Goal: Task Accomplishment & Management: Use online tool/utility

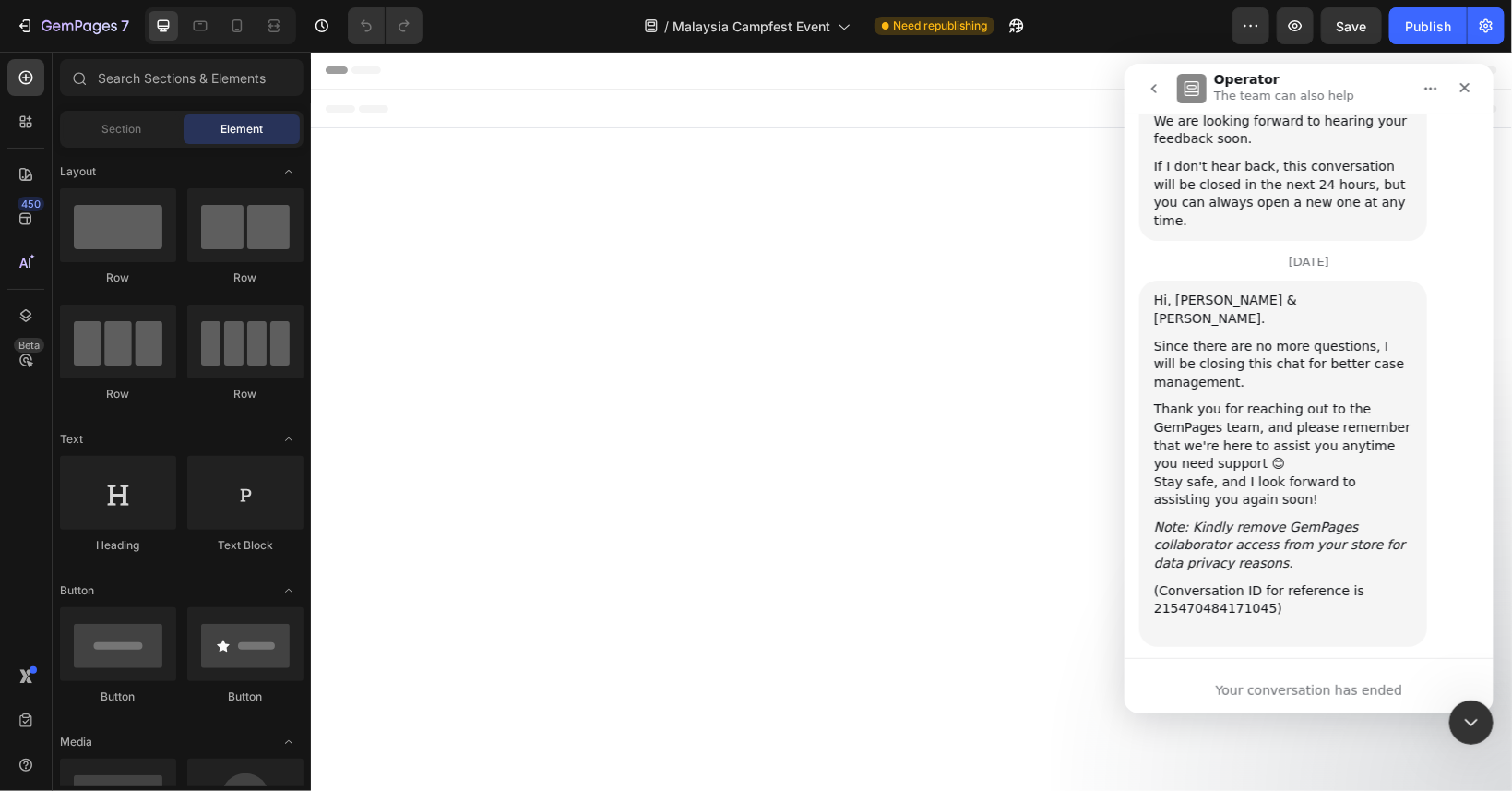
scroll to position [3291, 0]
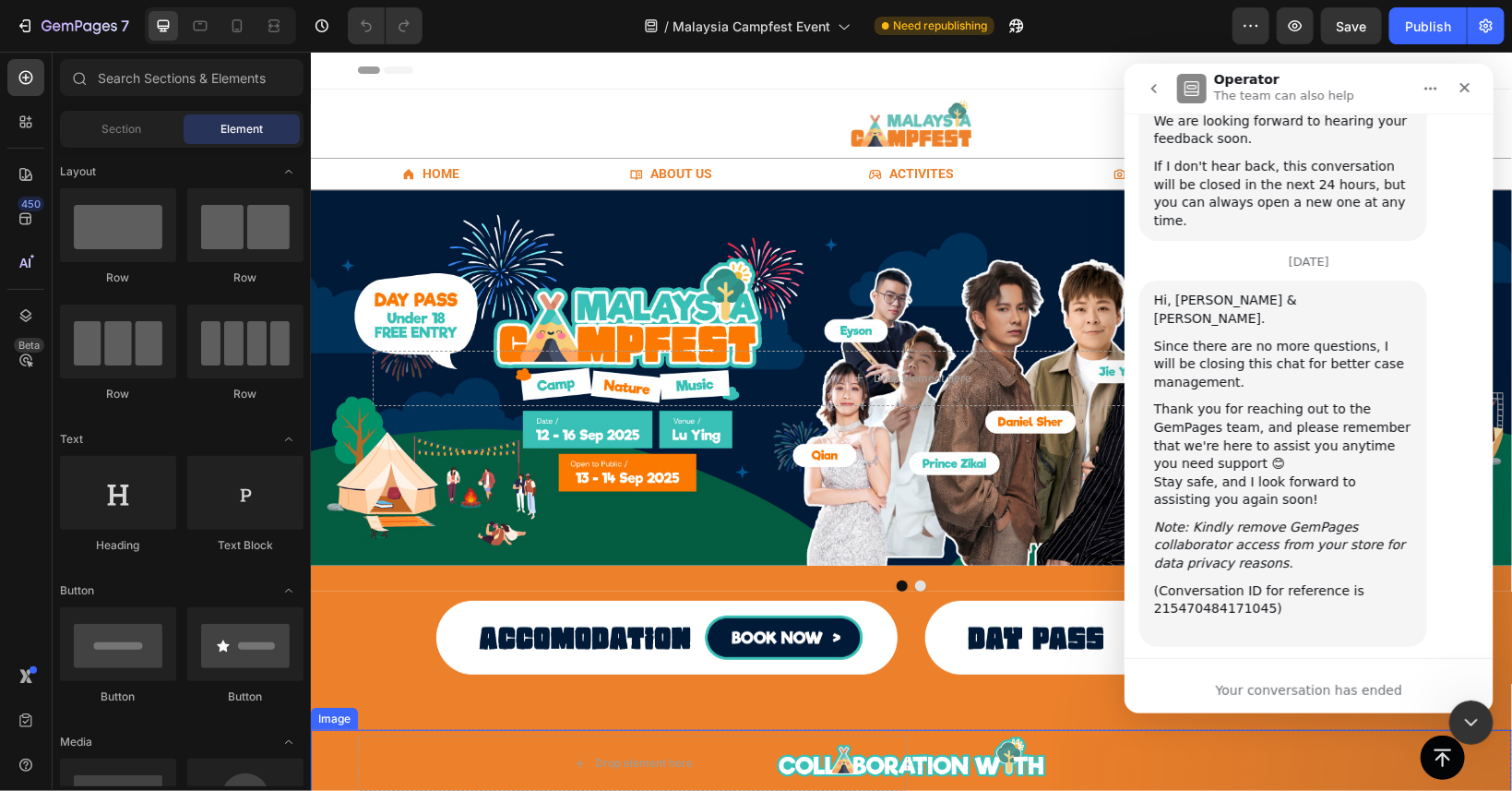
click at [322, 751] on div at bounding box center [911, 759] width 1201 height 60
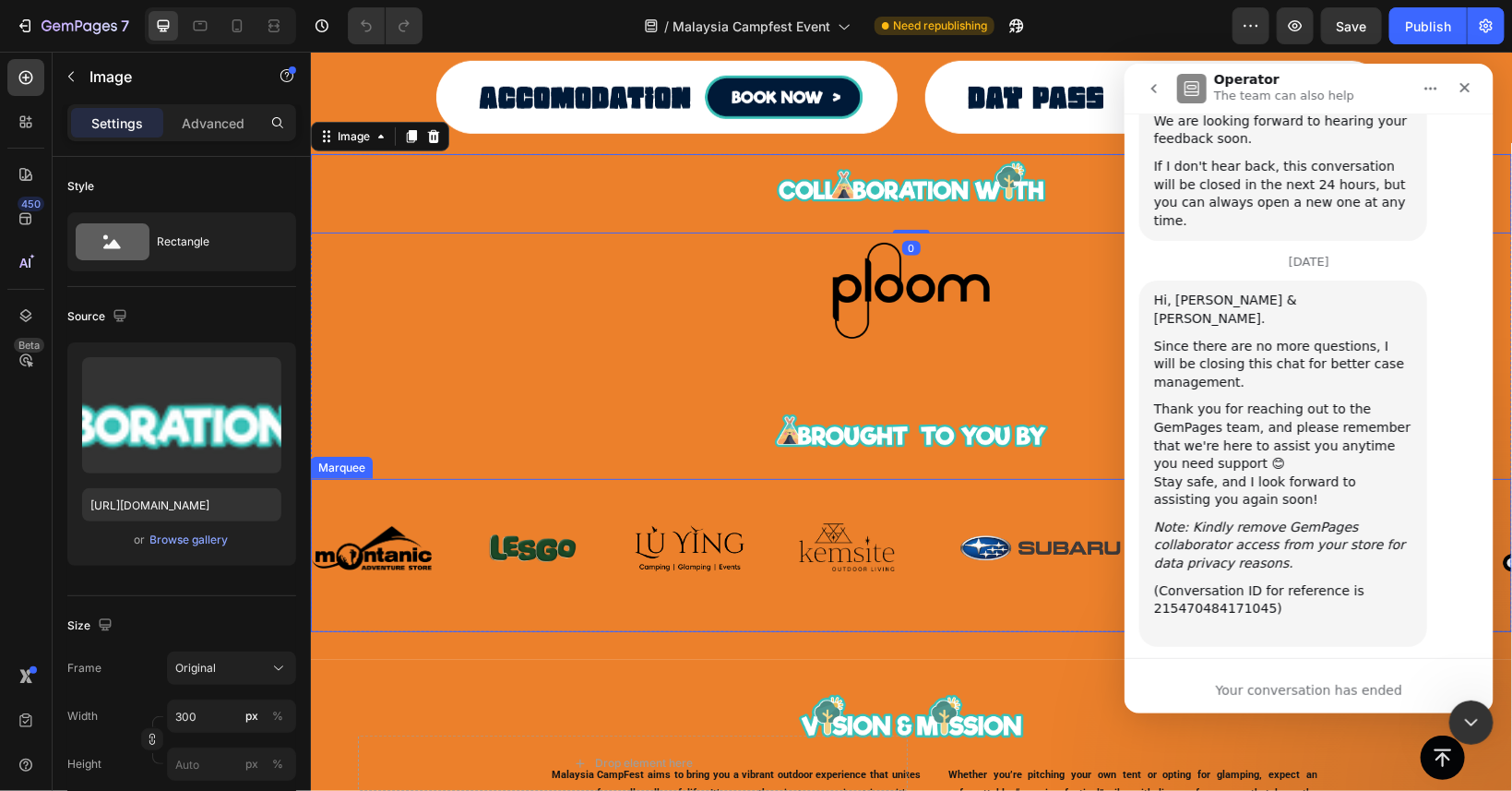
scroll to position [582, 0]
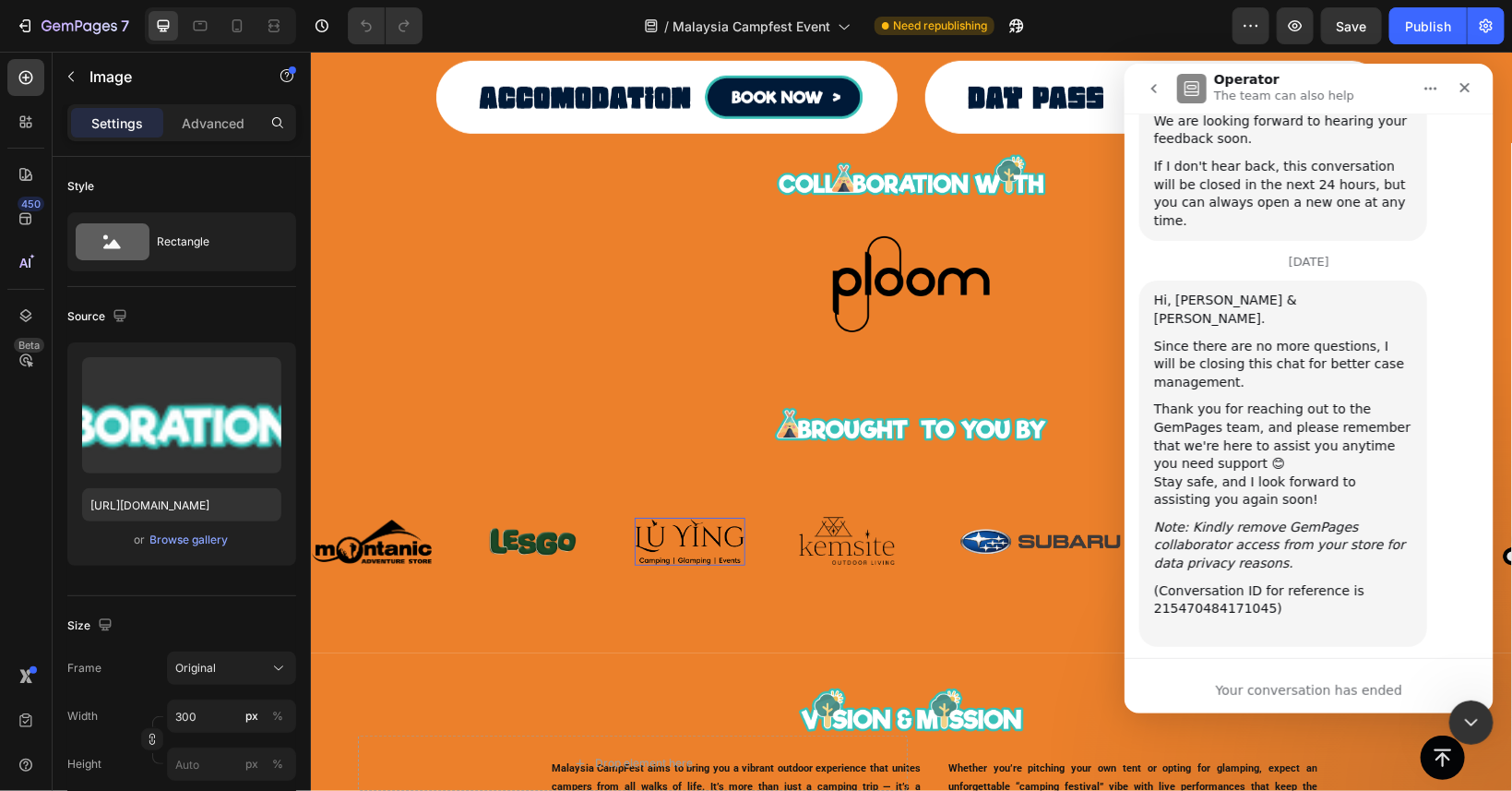
click at [683, 518] on img at bounding box center [688, 541] width 111 height 48
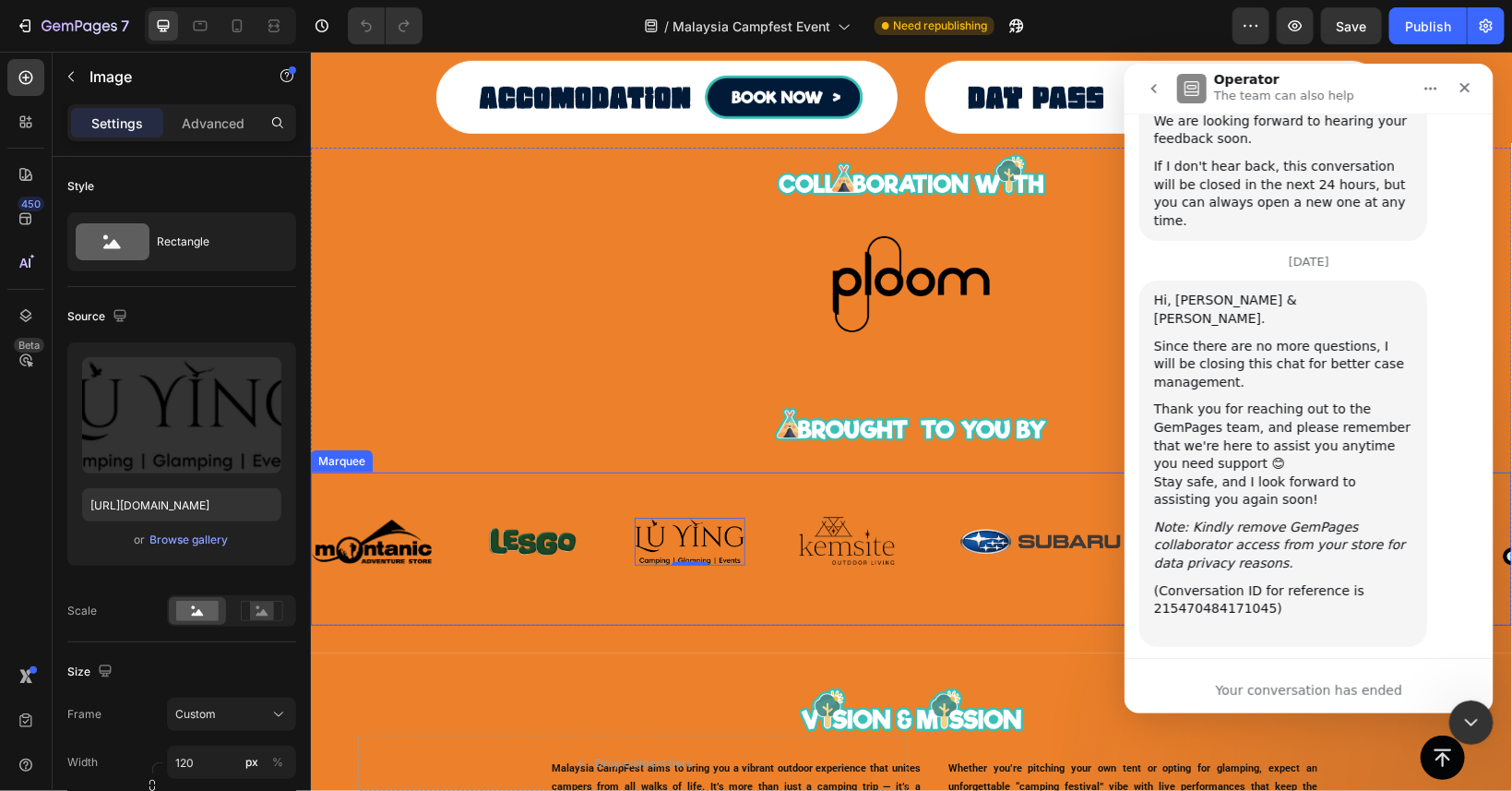
click at [615, 508] on div "Image" at bounding box center [555, 541] width 157 height 74
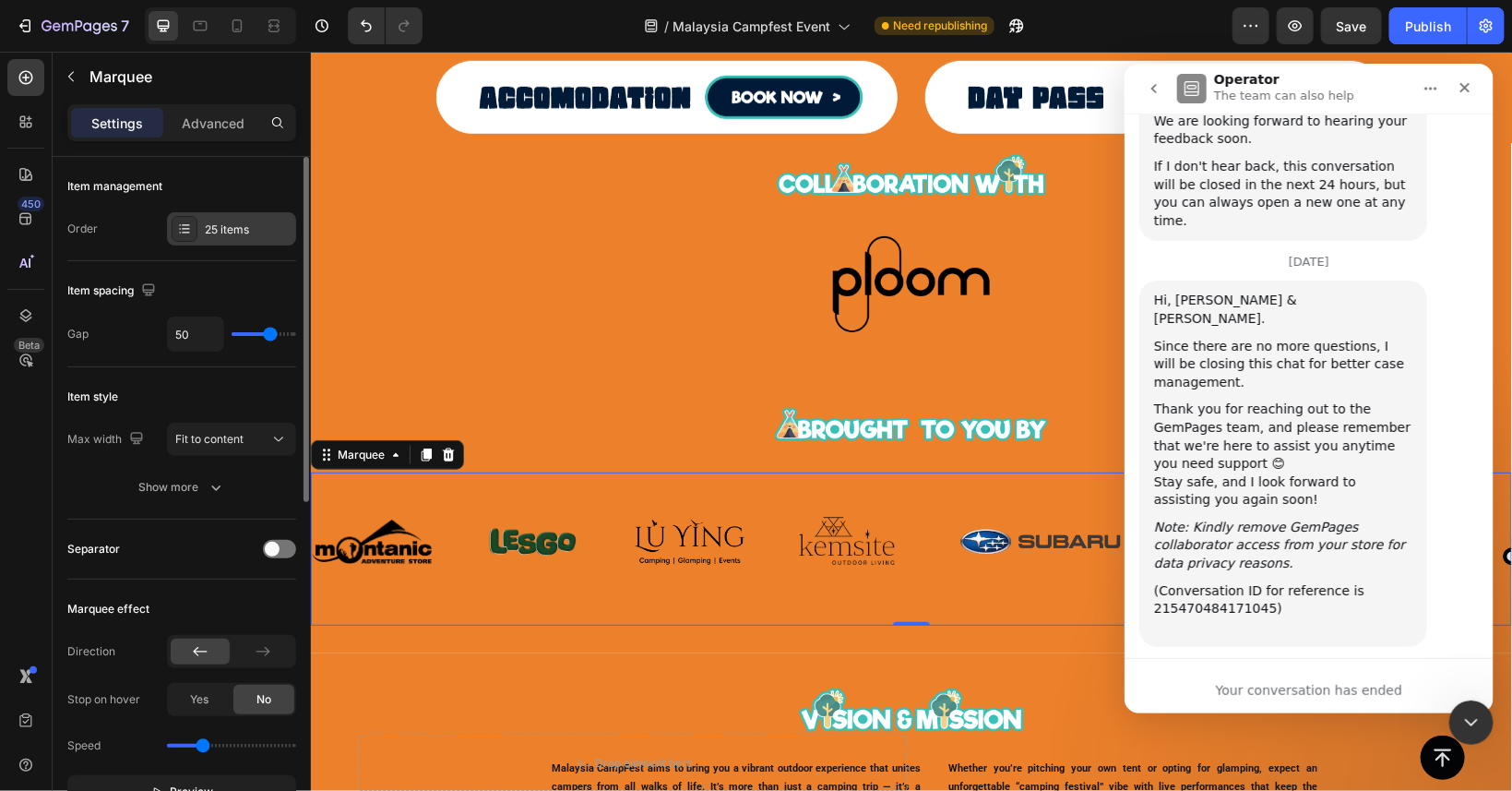
click at [224, 220] on div "25 items" at bounding box center [231, 228] width 130 height 33
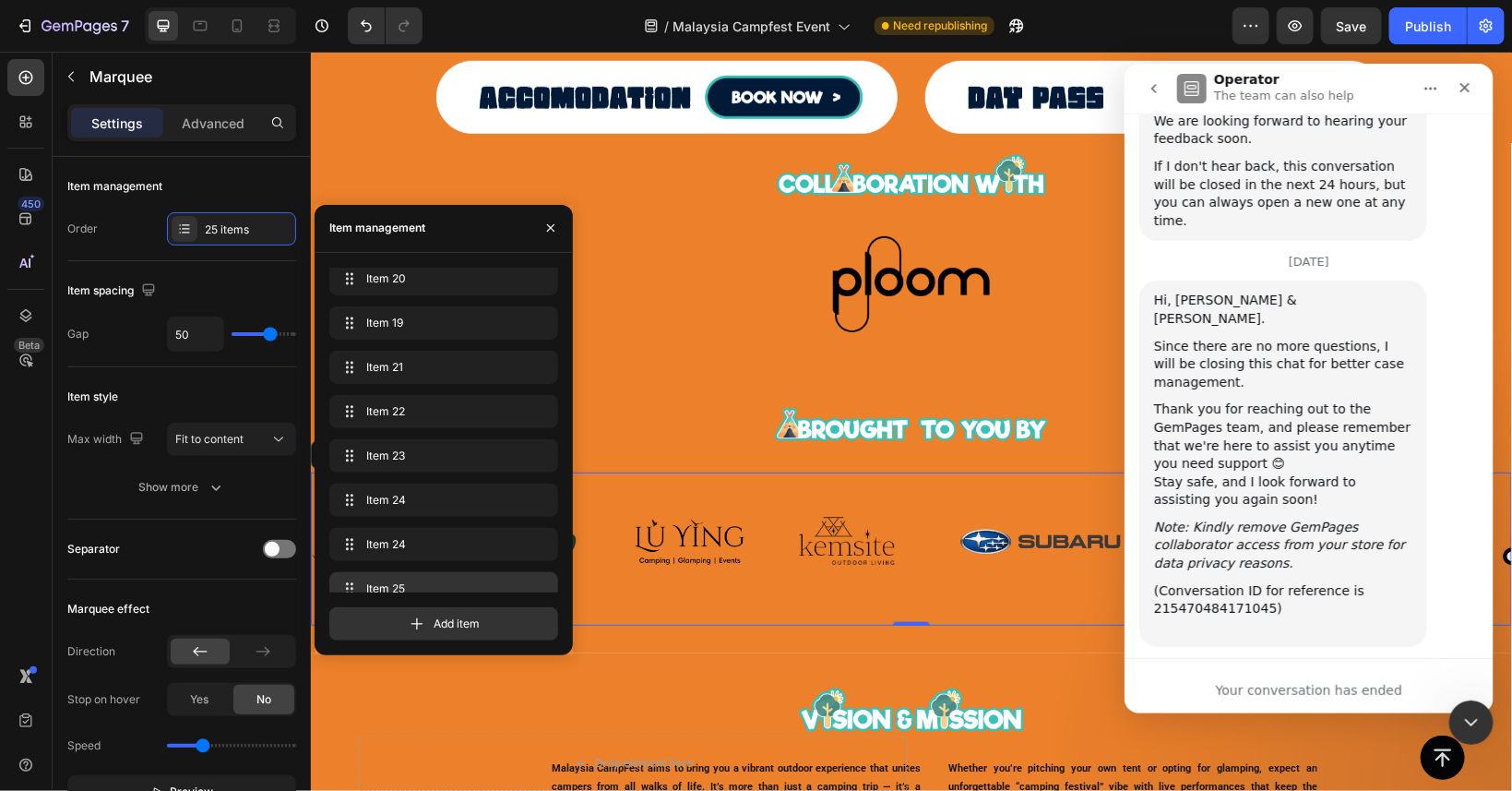
scroll to position [747, 0]
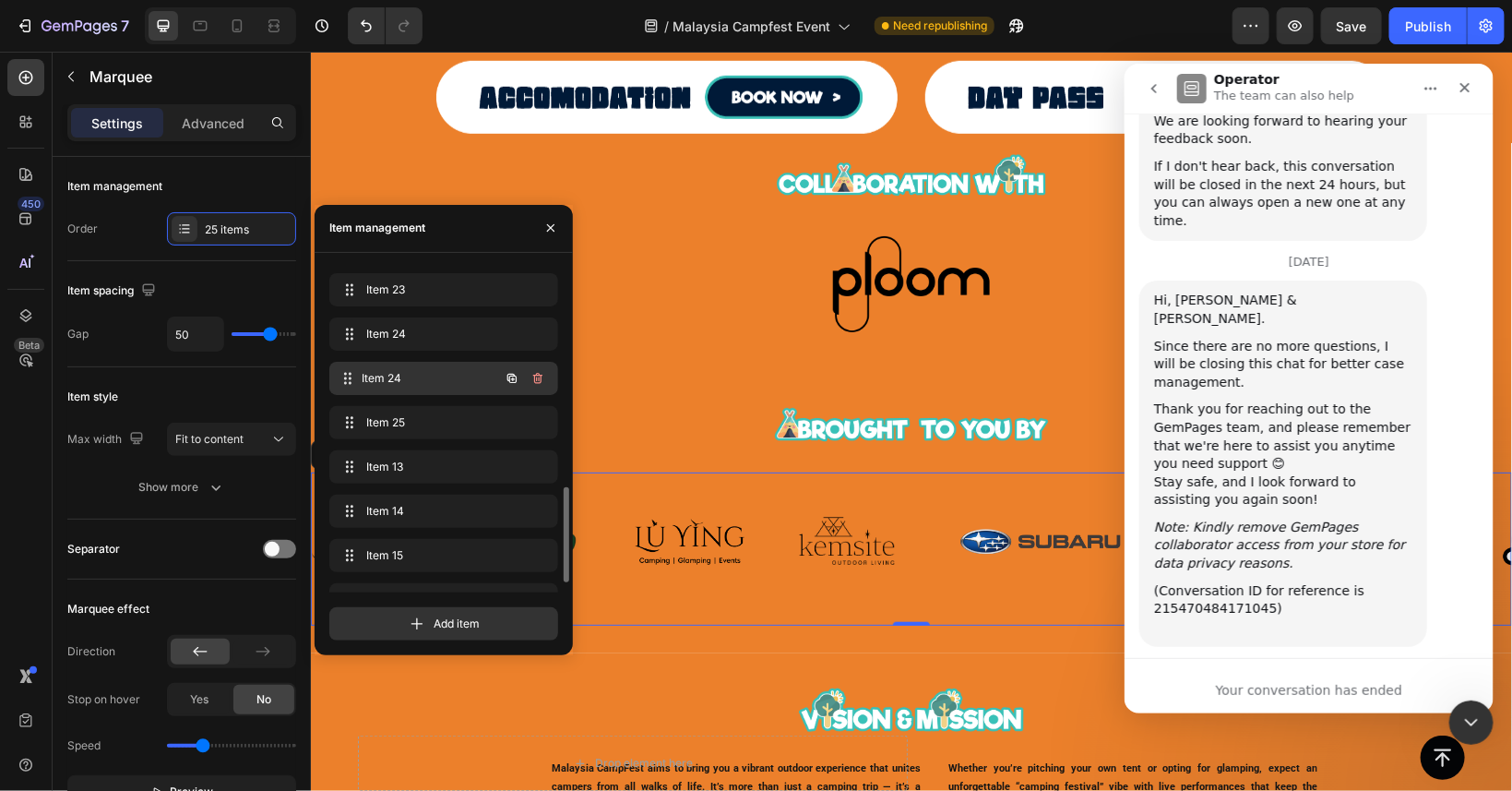
click at [418, 372] on span "Item 24" at bounding box center [431, 378] width 137 height 17
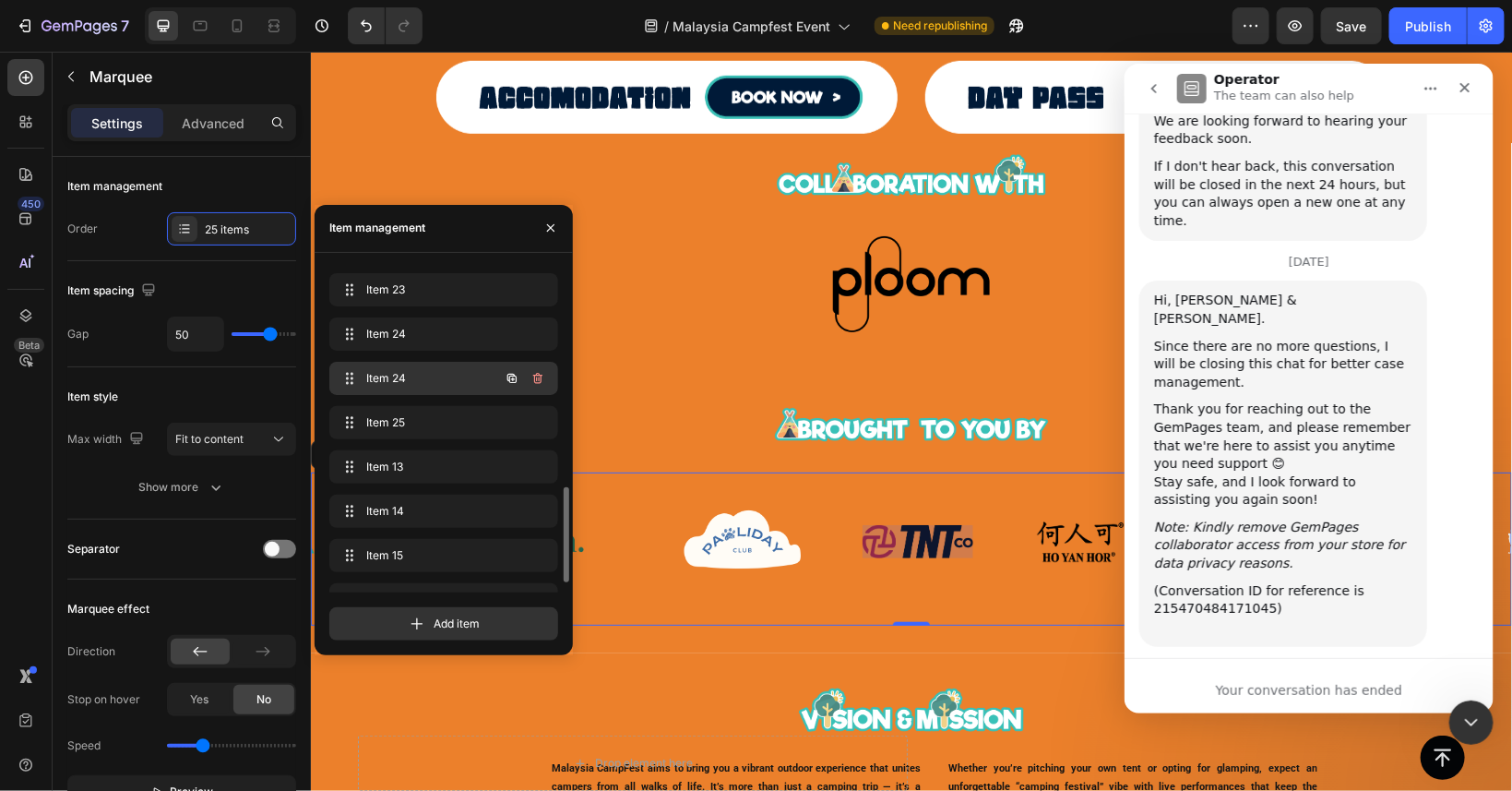
scroll to position [0, 2814]
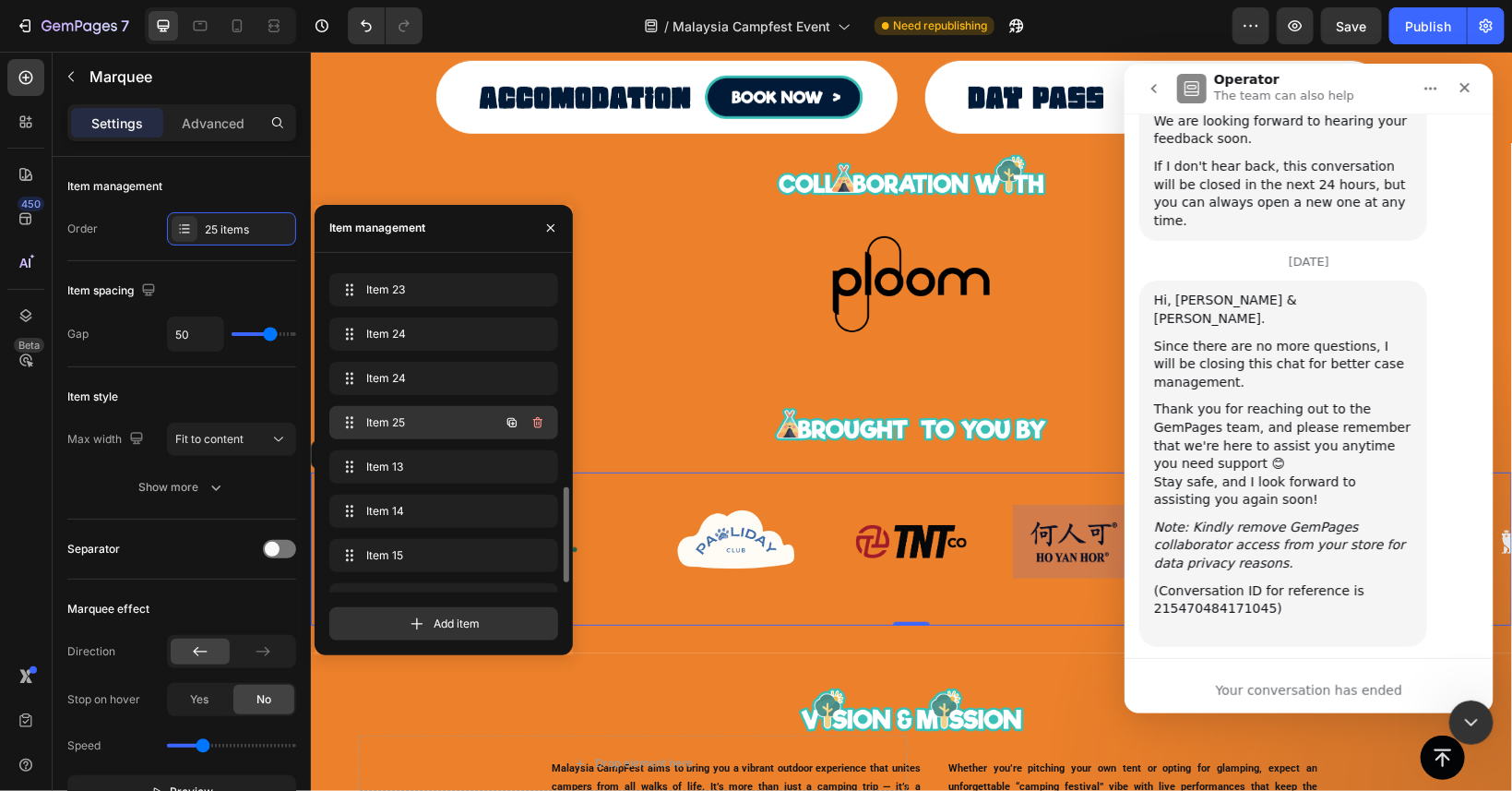
click at [438, 415] on span "Item 25" at bounding box center [418, 422] width 105 height 17
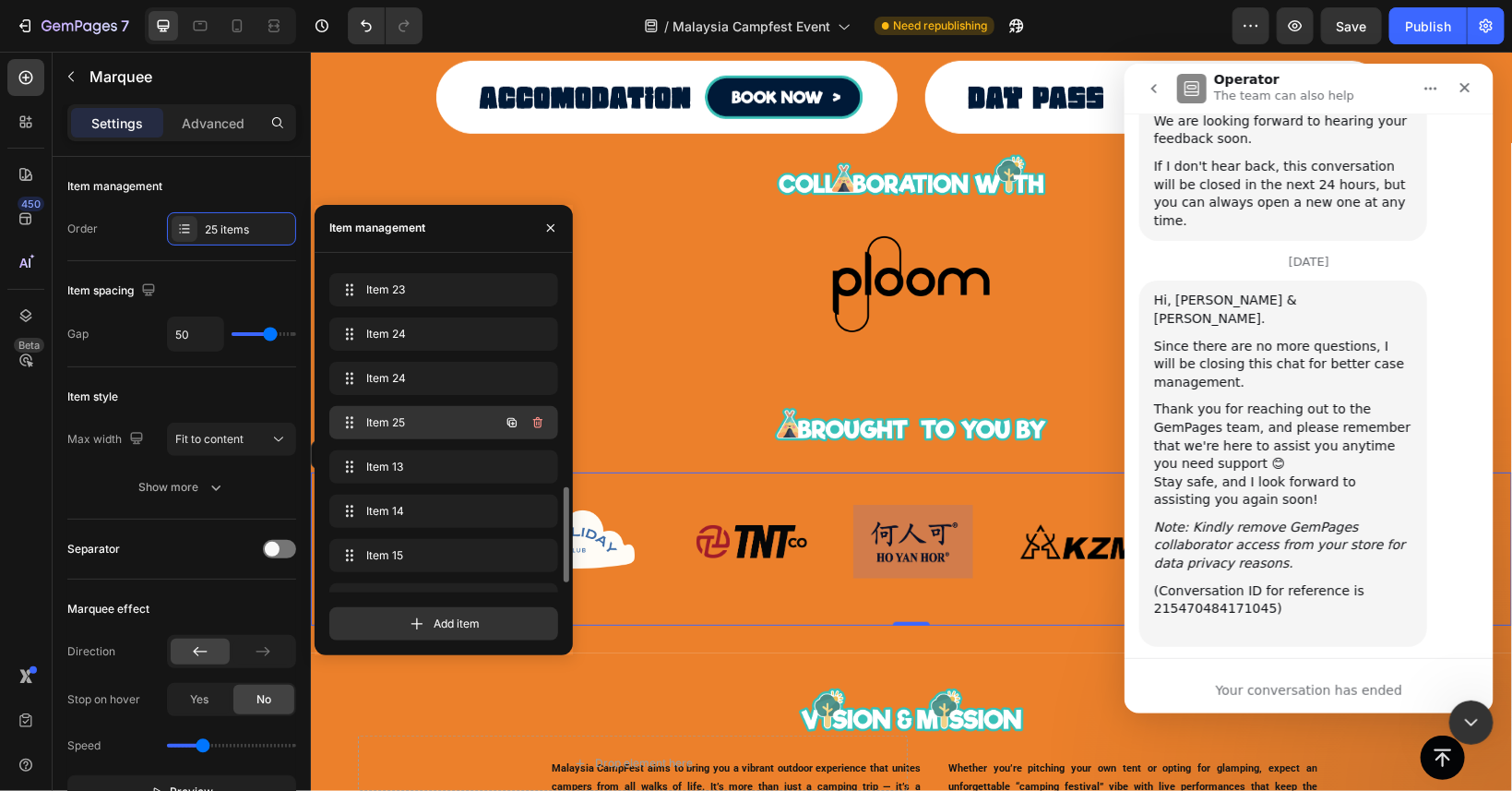
scroll to position [0, 2975]
click at [511, 421] on icon "button" at bounding box center [512, 422] width 15 height 15
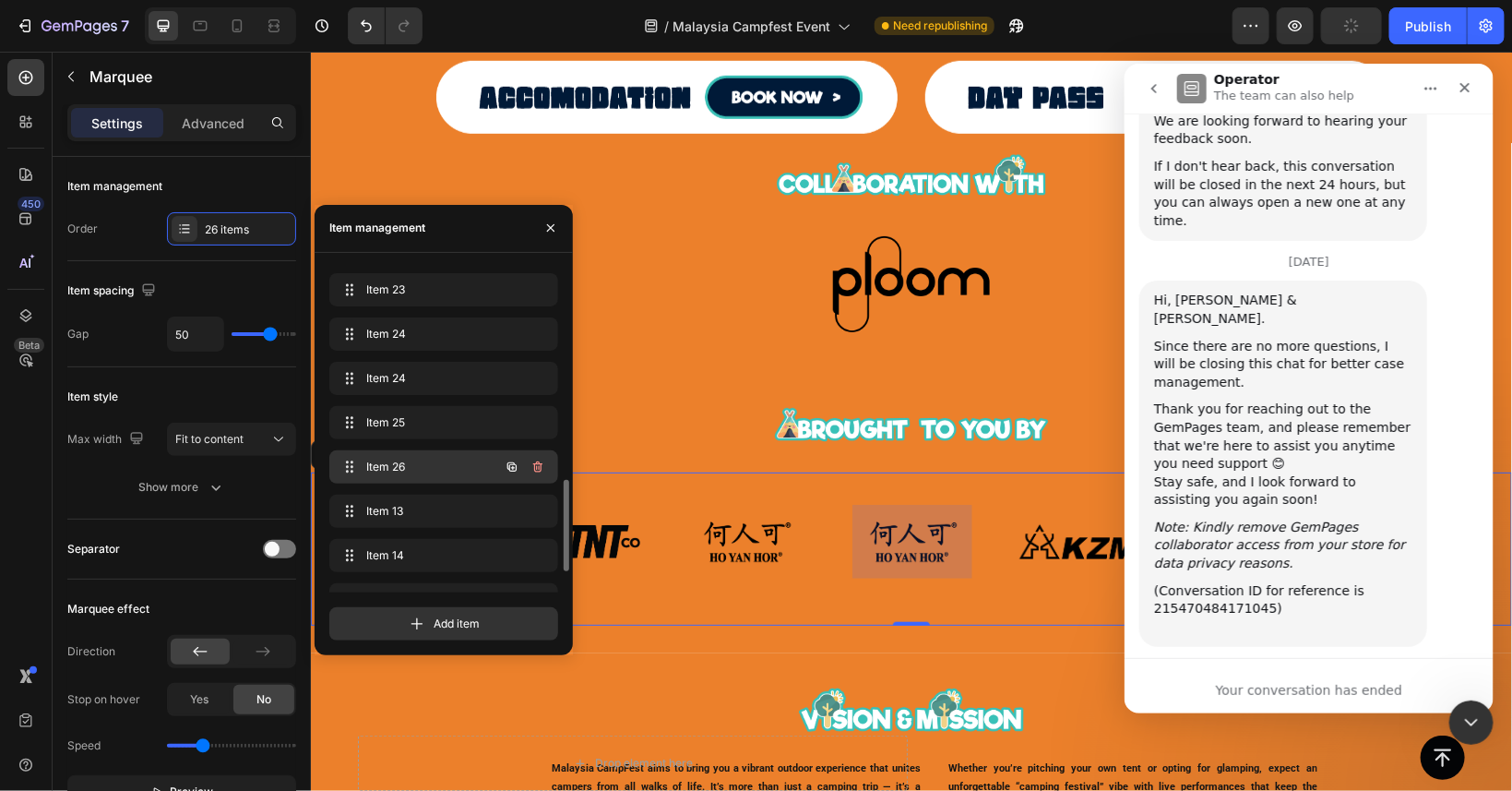
scroll to position [0, 3142]
click at [425, 455] on div "Item 26 Item 26" at bounding box center [418, 467] width 163 height 26
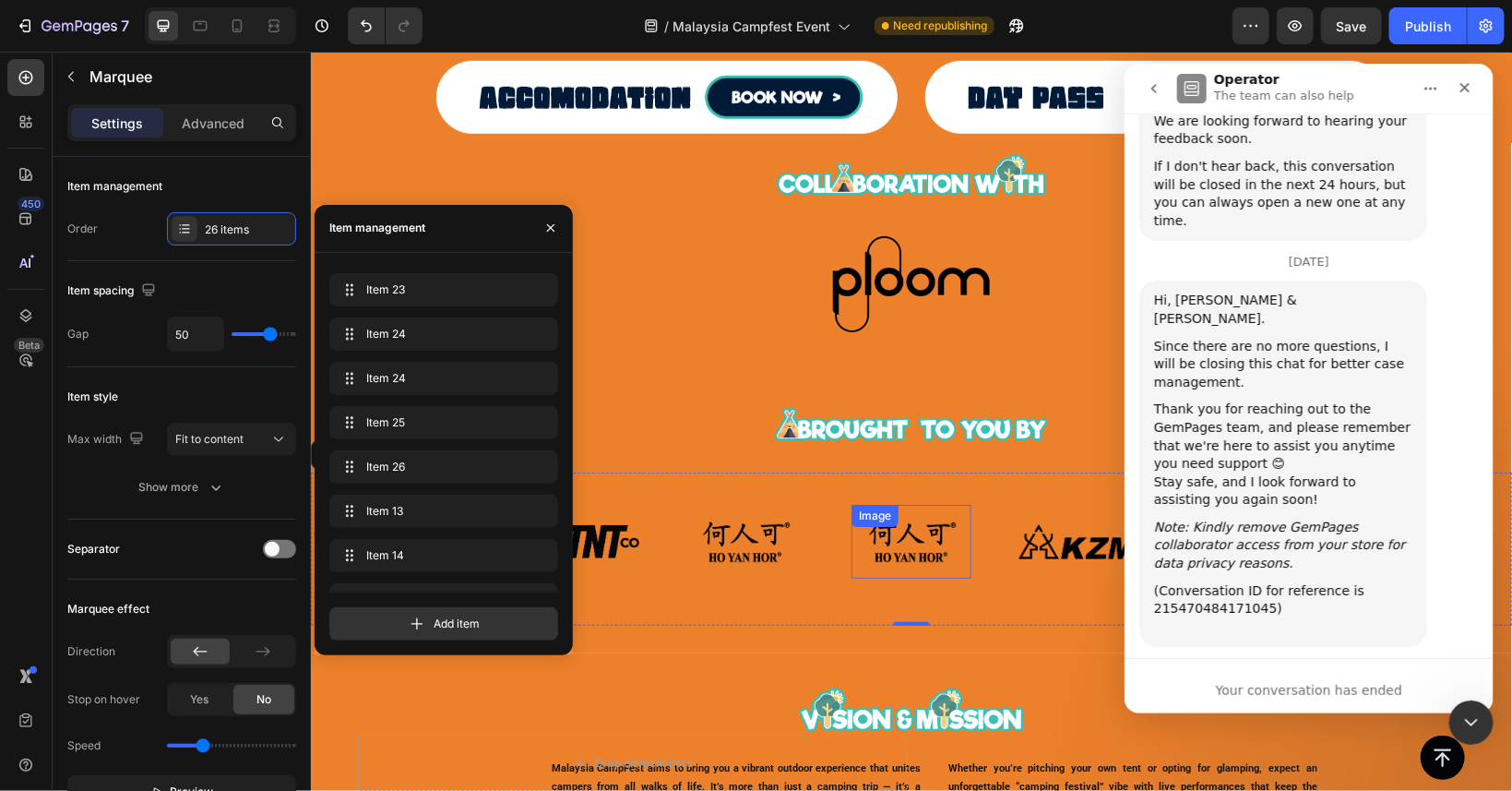
click at [904, 550] on img at bounding box center [911, 541] width 120 height 74
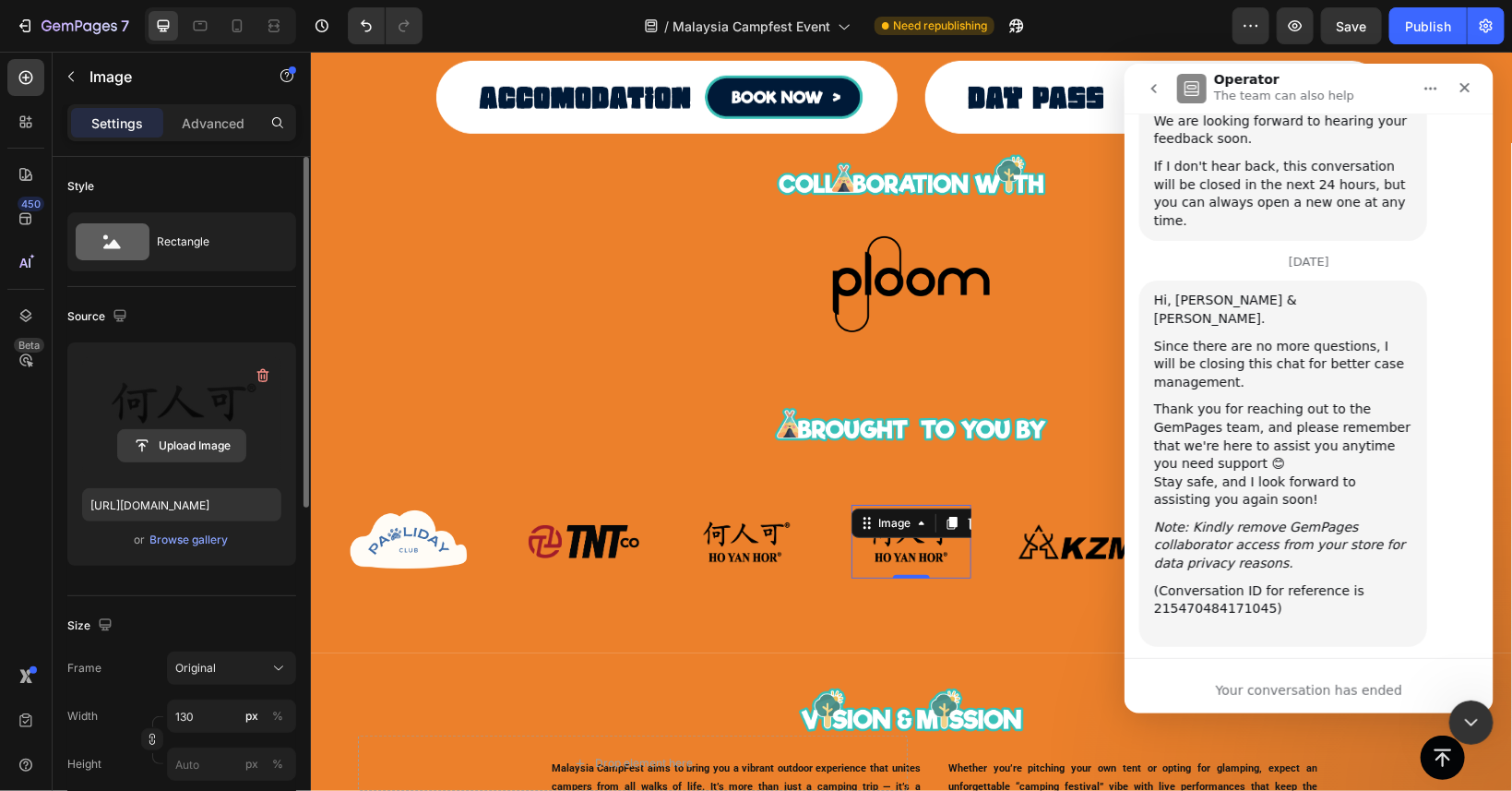
click at [200, 447] on input "file" at bounding box center [182, 445] width 128 height 31
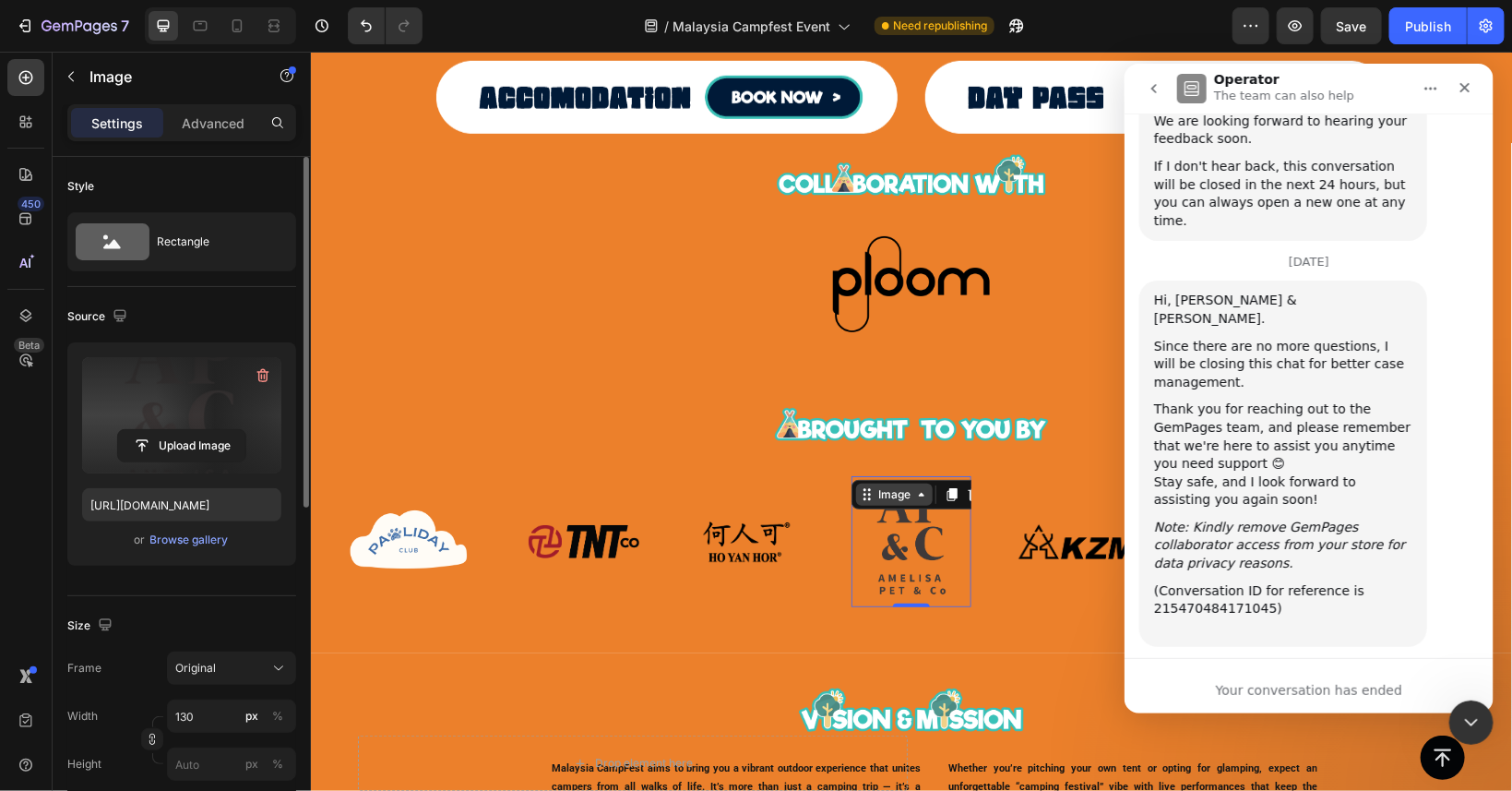
type input "[URL][DOMAIN_NAME]"
click at [1463, 83] on icon "Close" at bounding box center [1464, 87] width 15 height 15
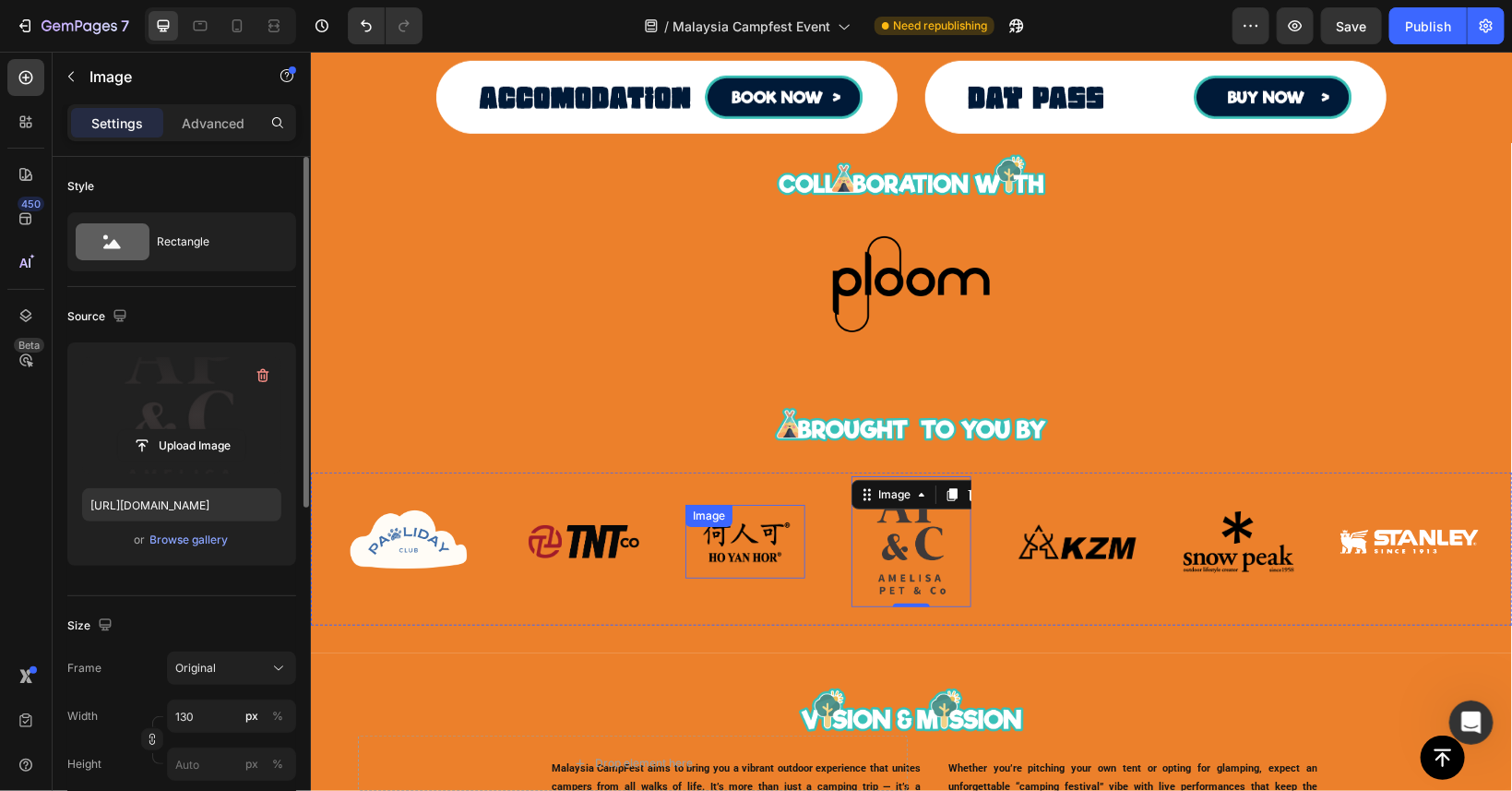
scroll to position [0, 0]
click at [214, 714] on input "130" at bounding box center [231, 715] width 130 height 33
type input "100"
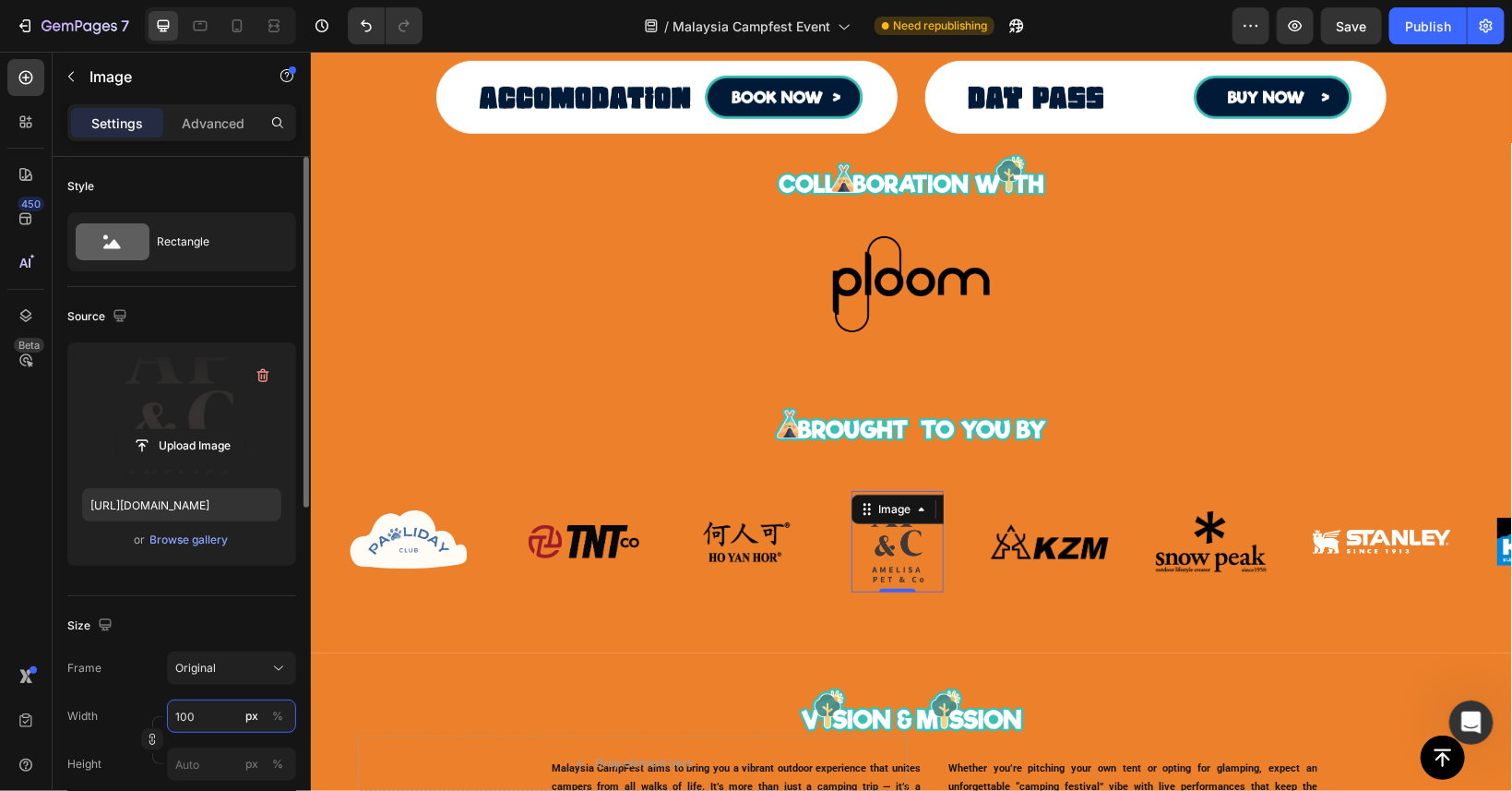
scroll to position [83, 0]
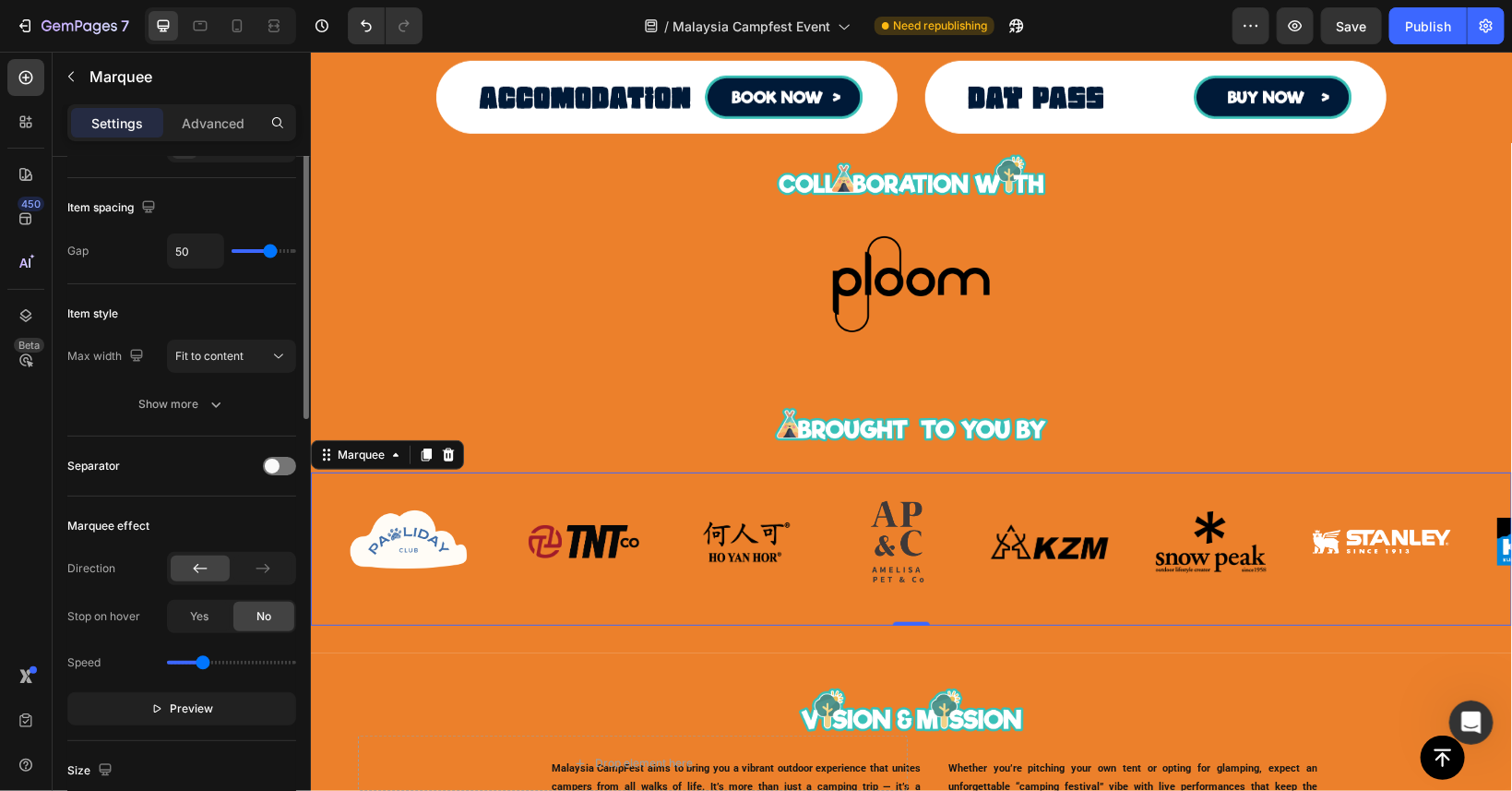
scroll to position [0, 0]
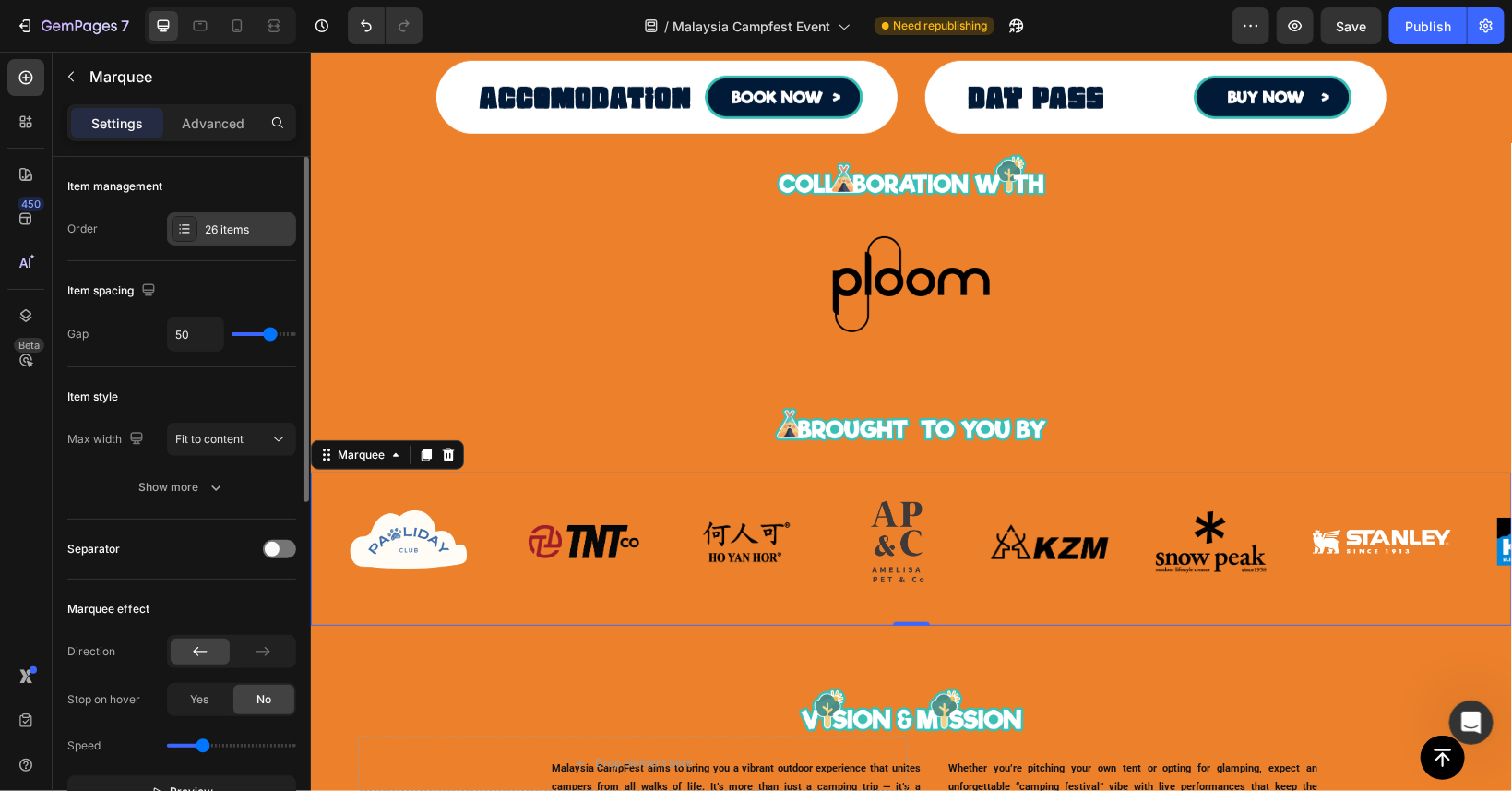
click at [213, 223] on div "26 items" at bounding box center [247, 229] width 87 height 17
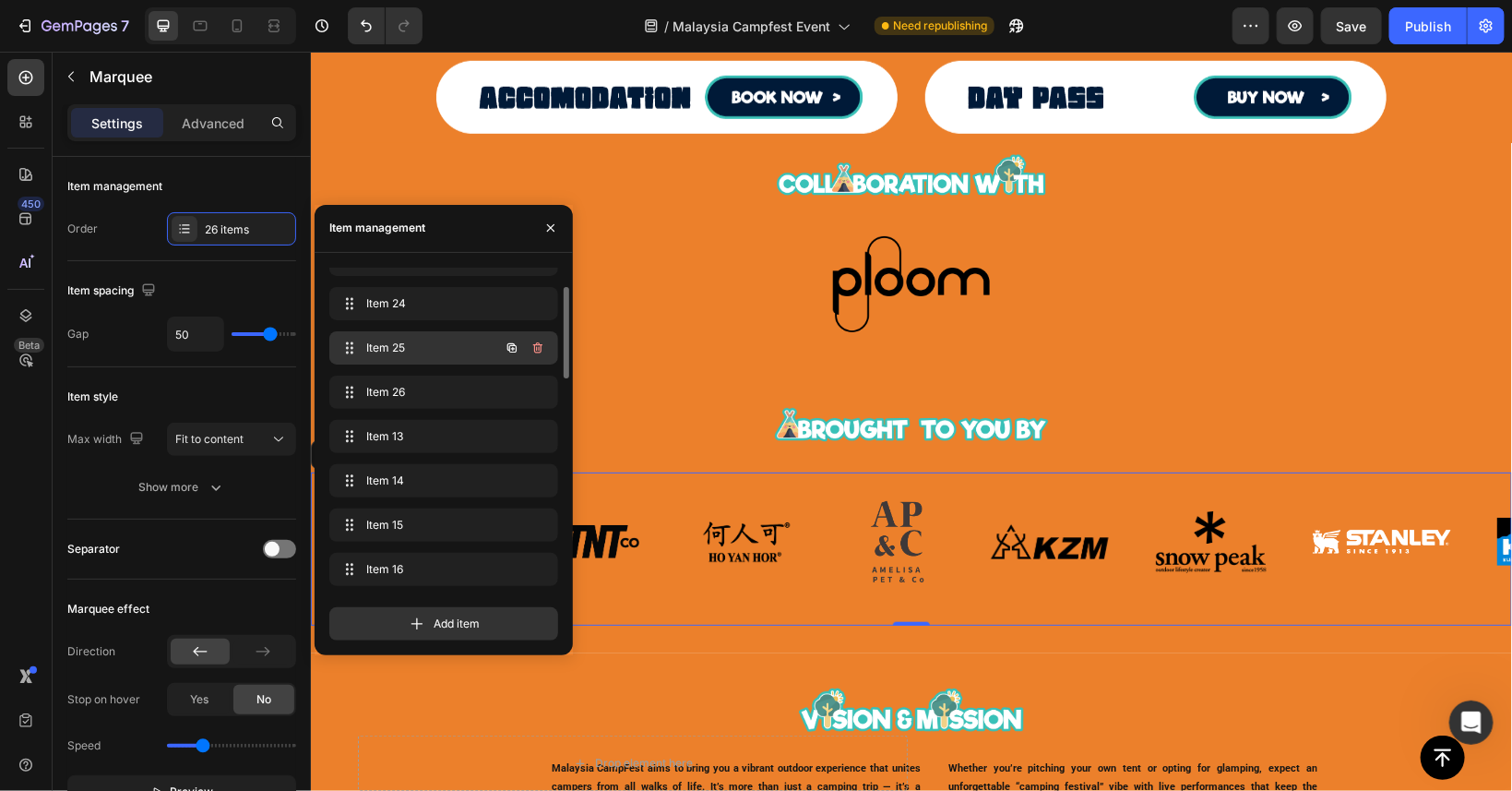
scroll to position [656, 0]
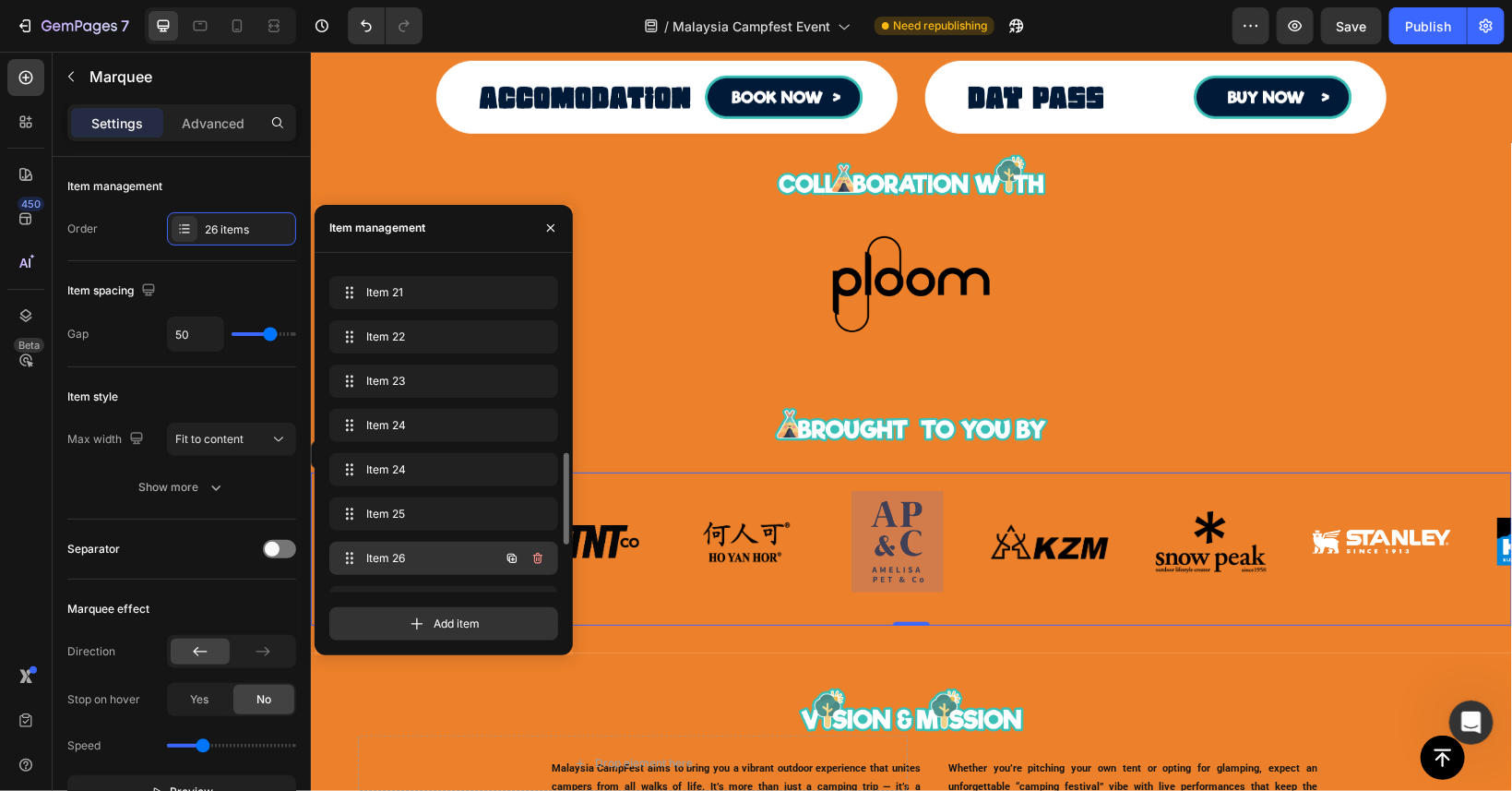
click at [430, 556] on span "Item 26" at bounding box center [418, 558] width 105 height 17
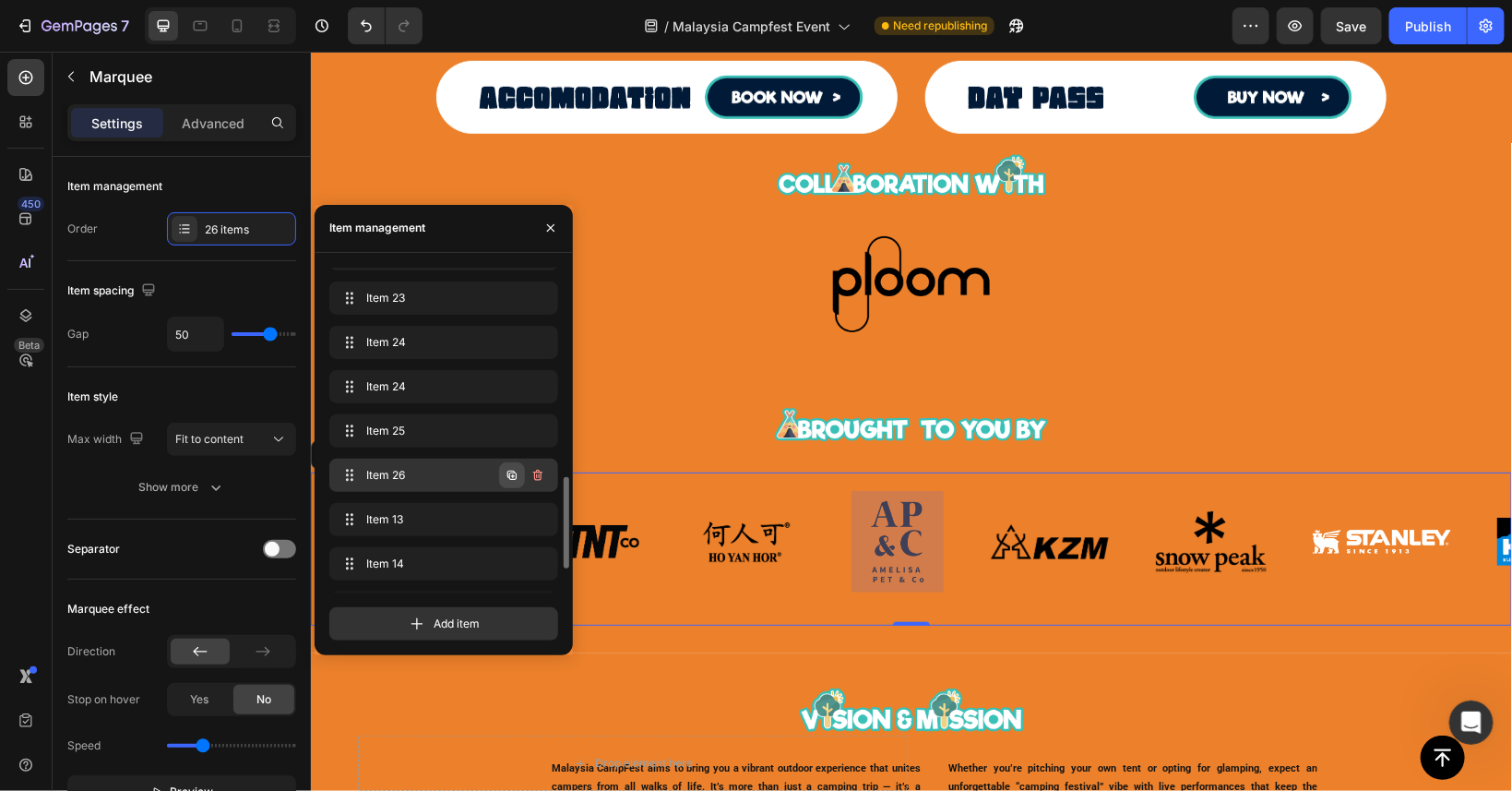
click at [512, 473] on icon "button" at bounding box center [512, 475] width 15 height 15
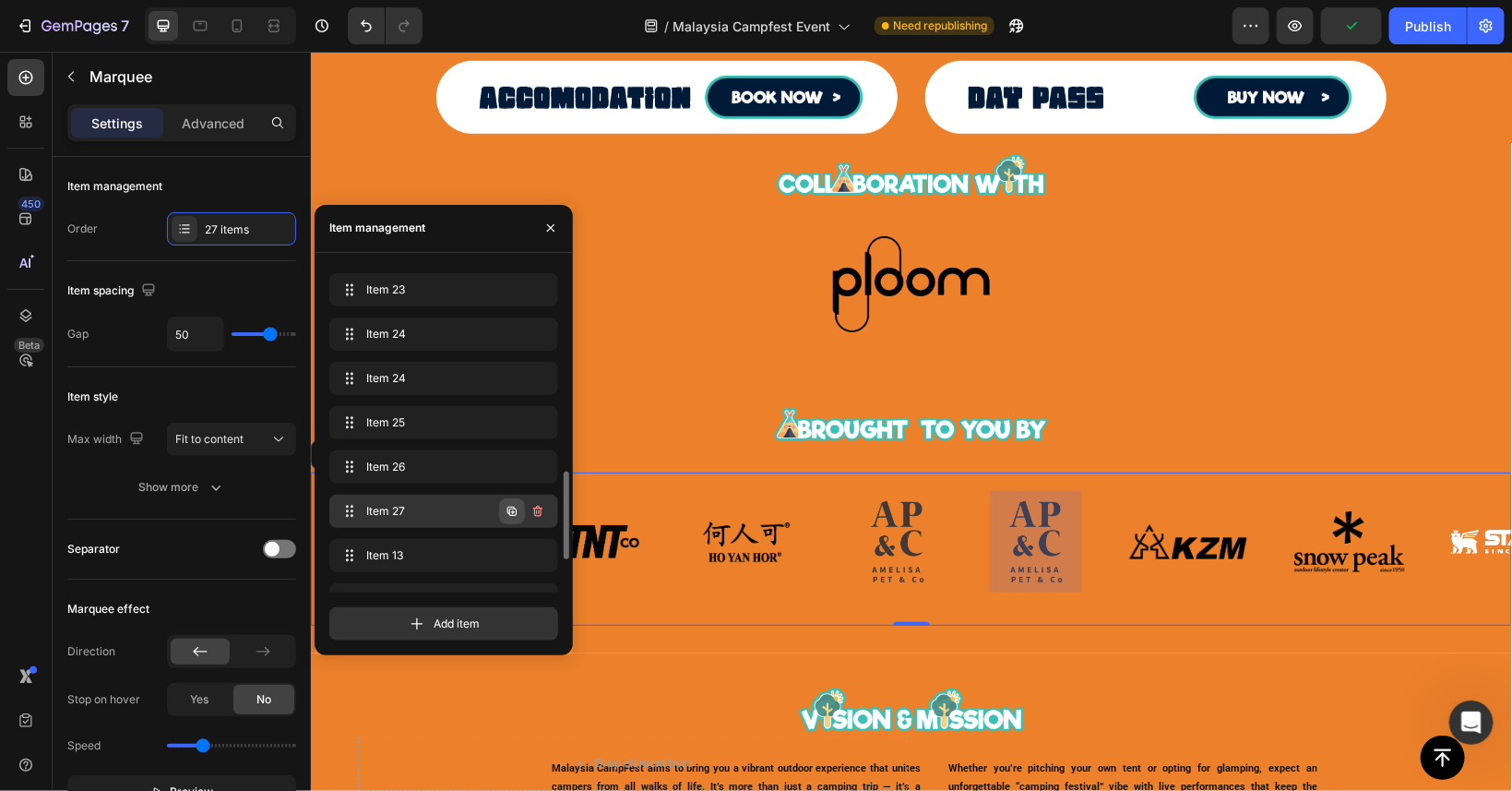
scroll to position [0, 3254]
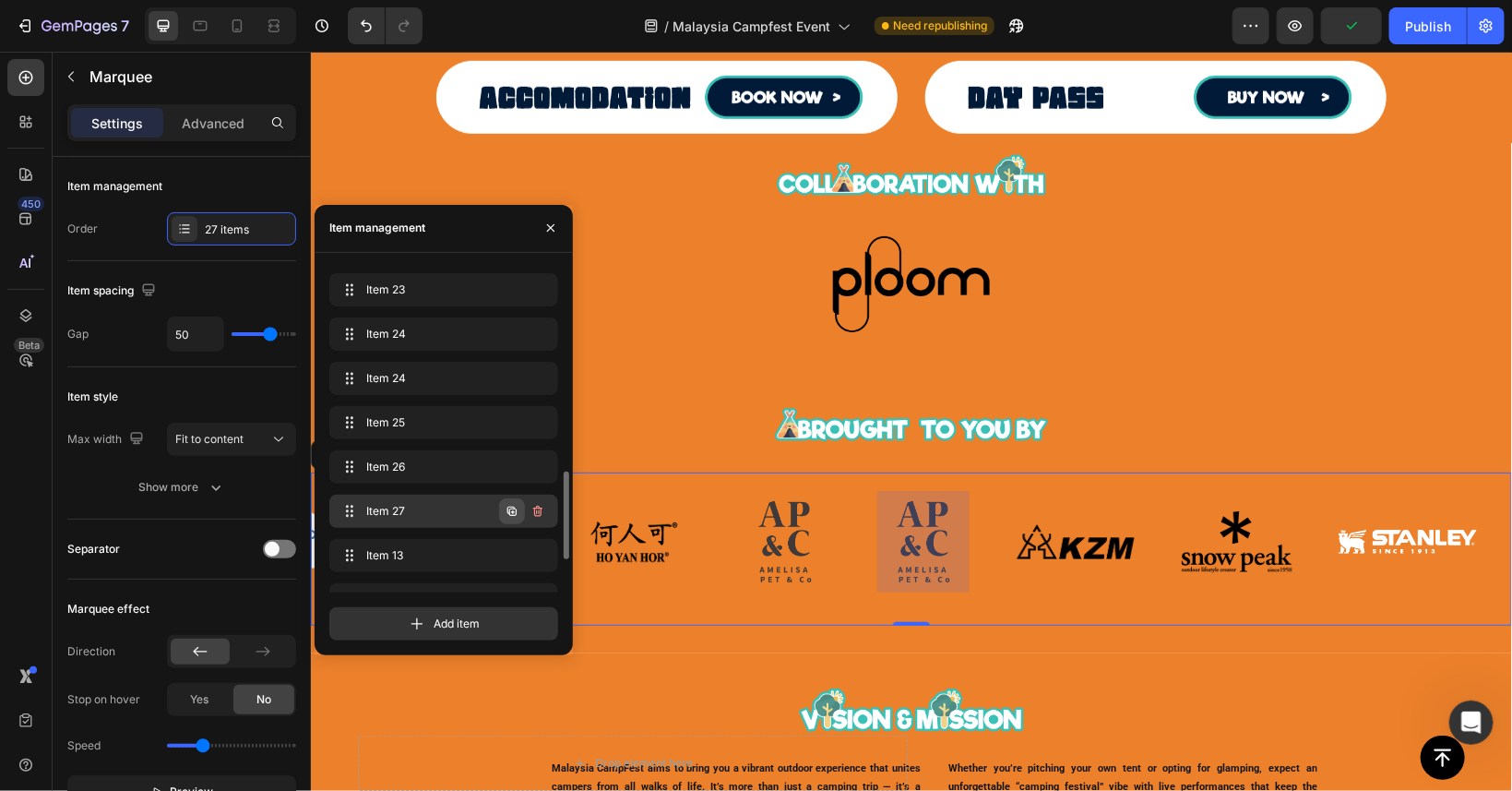
click at [512, 512] on icon "button" at bounding box center [513, 513] width 4 height 4
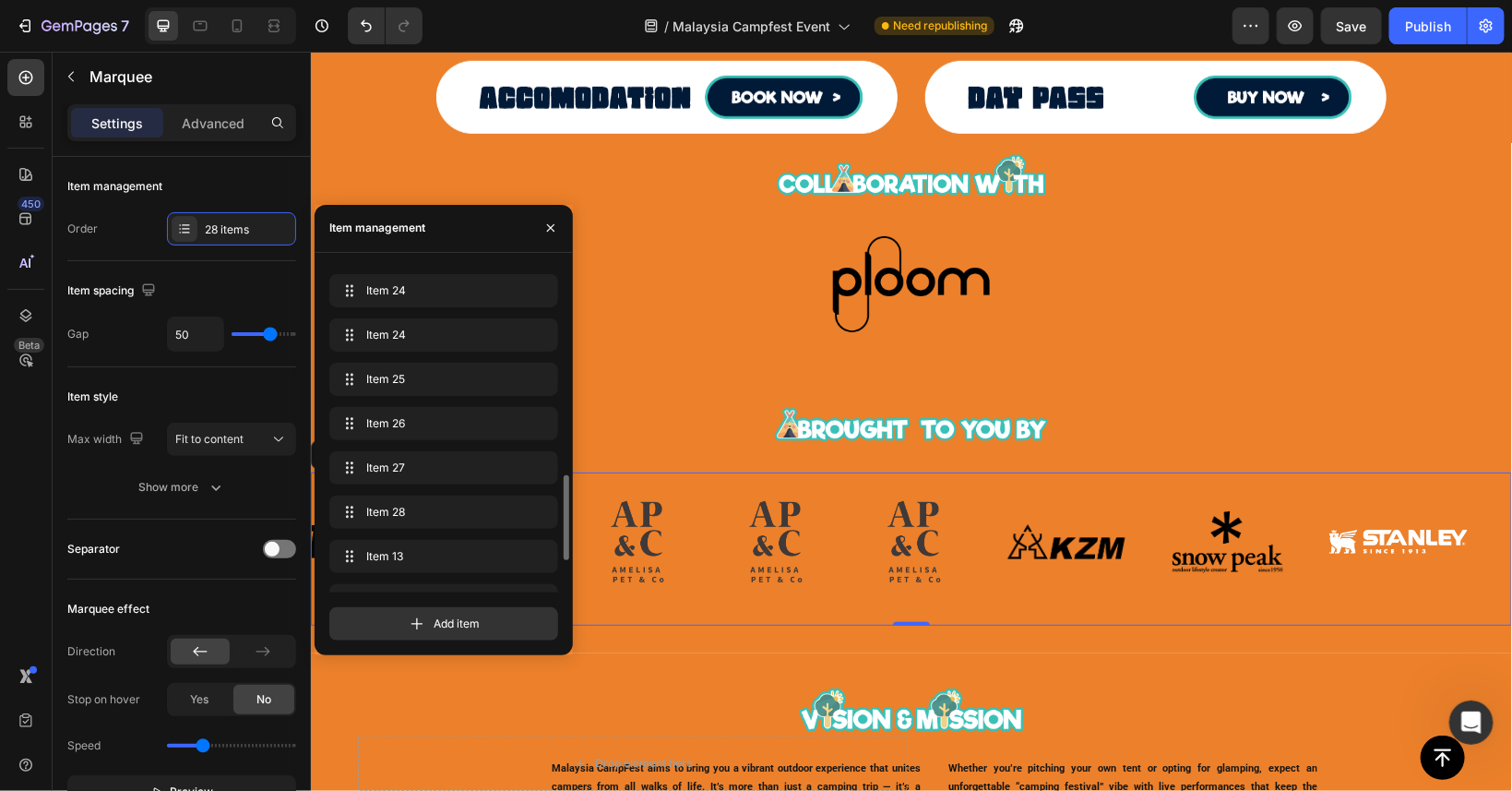
scroll to position [0, 3403]
click at [769, 565] on img at bounding box center [773, 541] width 93 height 102
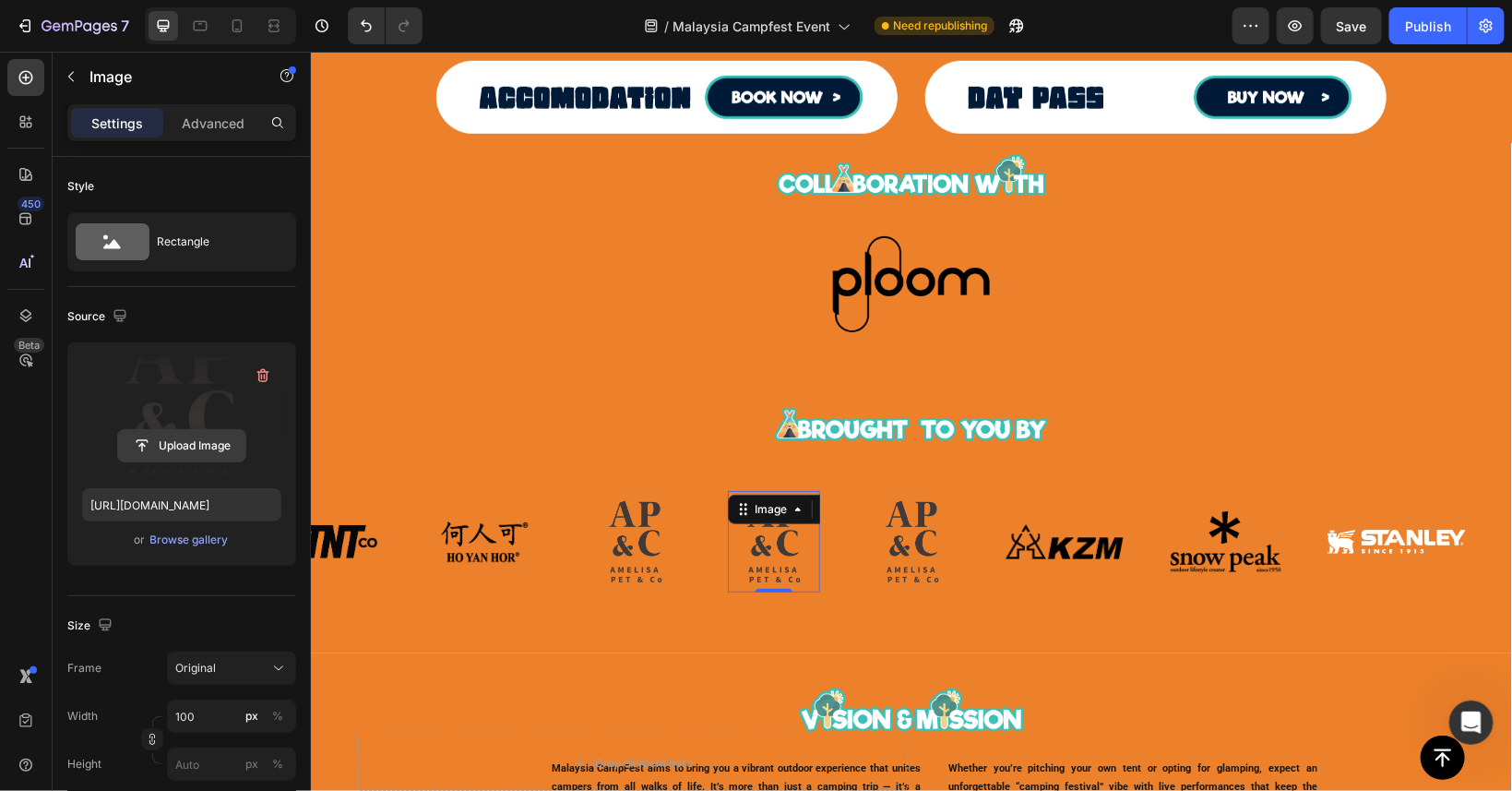
click at [153, 445] on input "file" at bounding box center [182, 445] width 128 height 31
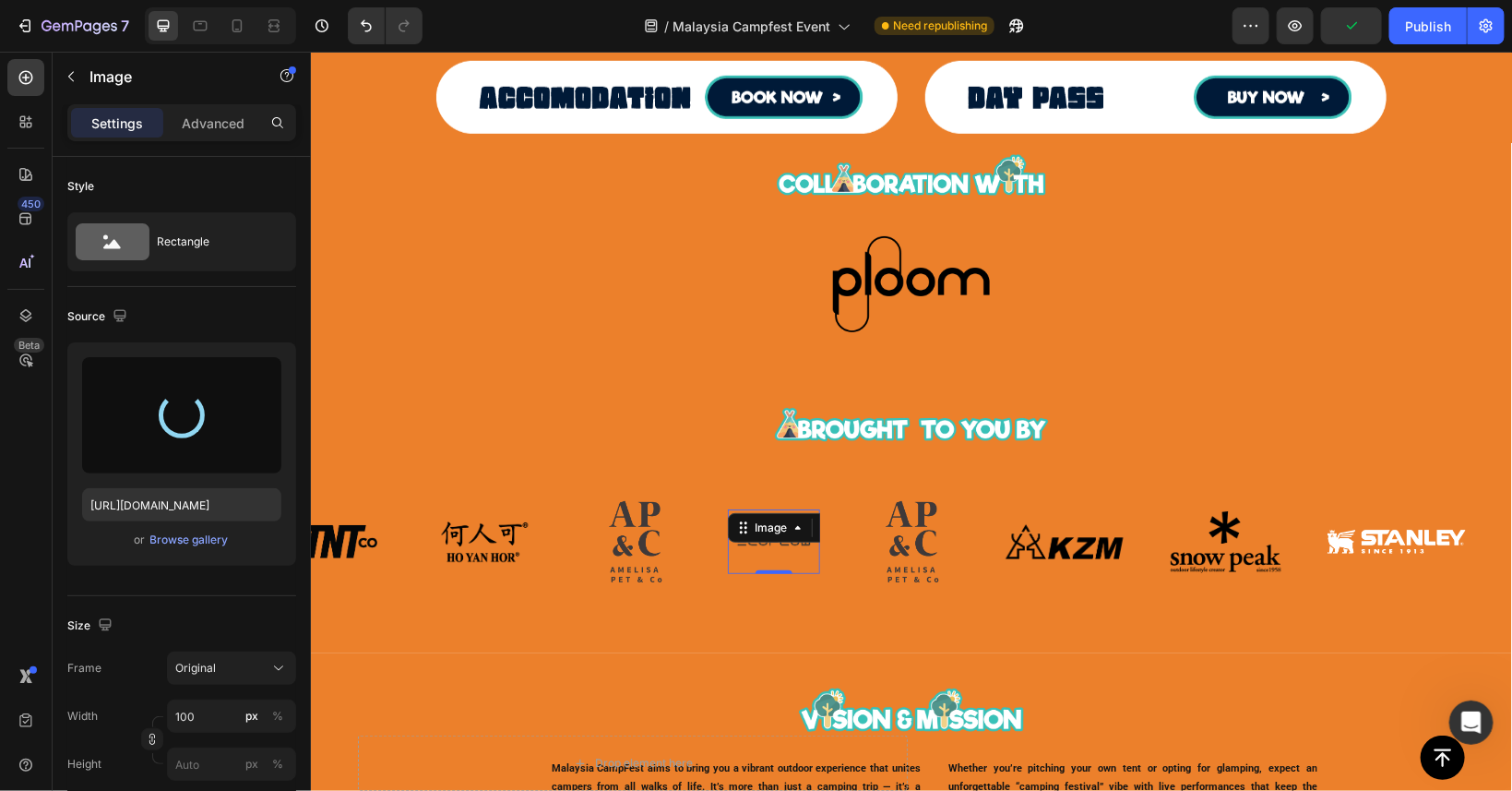
type input "[URL][DOMAIN_NAME]"
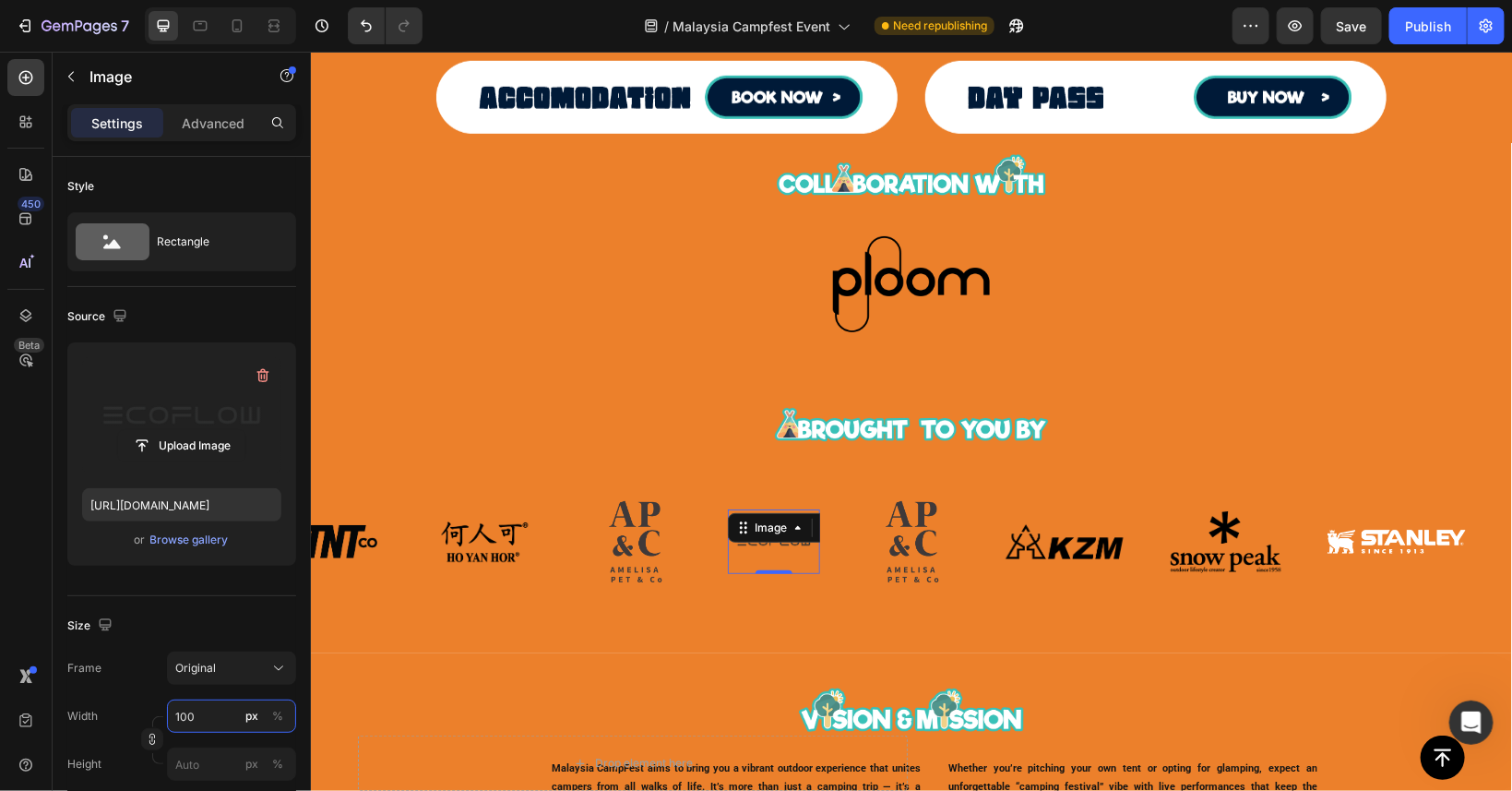
click at [202, 708] on input "100" at bounding box center [231, 715] width 130 height 33
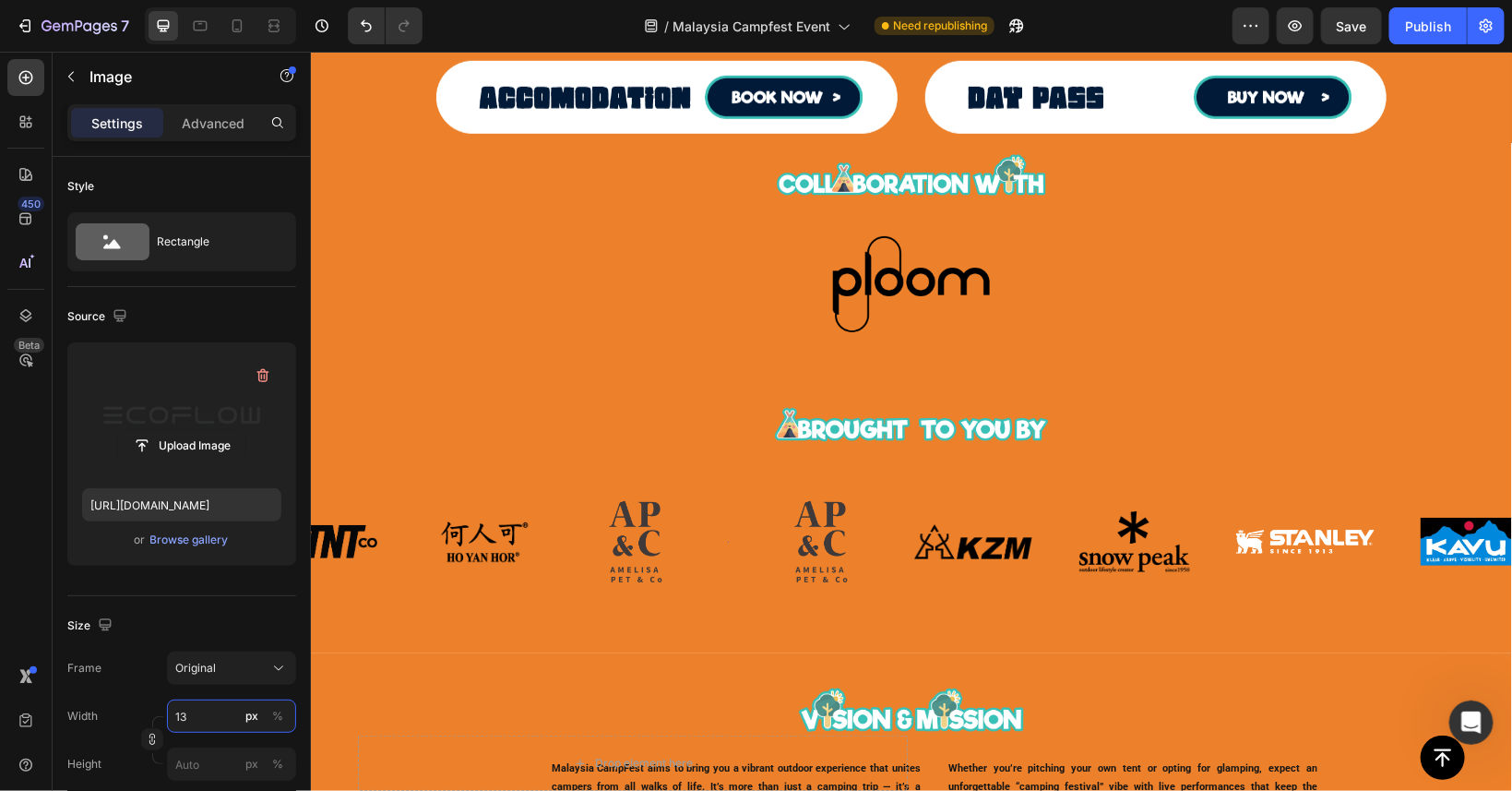
type input "130"
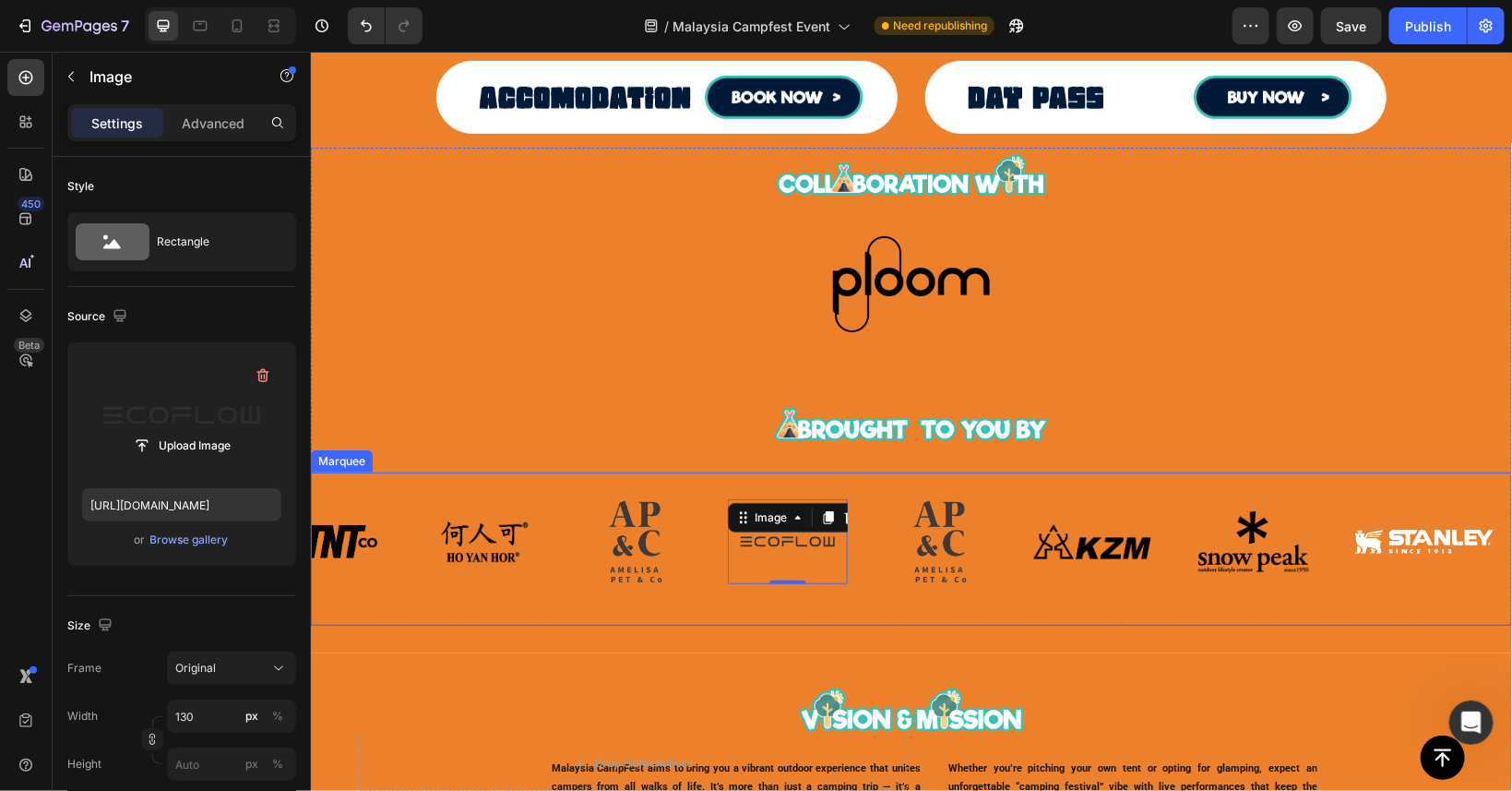
click at [947, 533] on img at bounding box center [939, 541] width 93 height 102
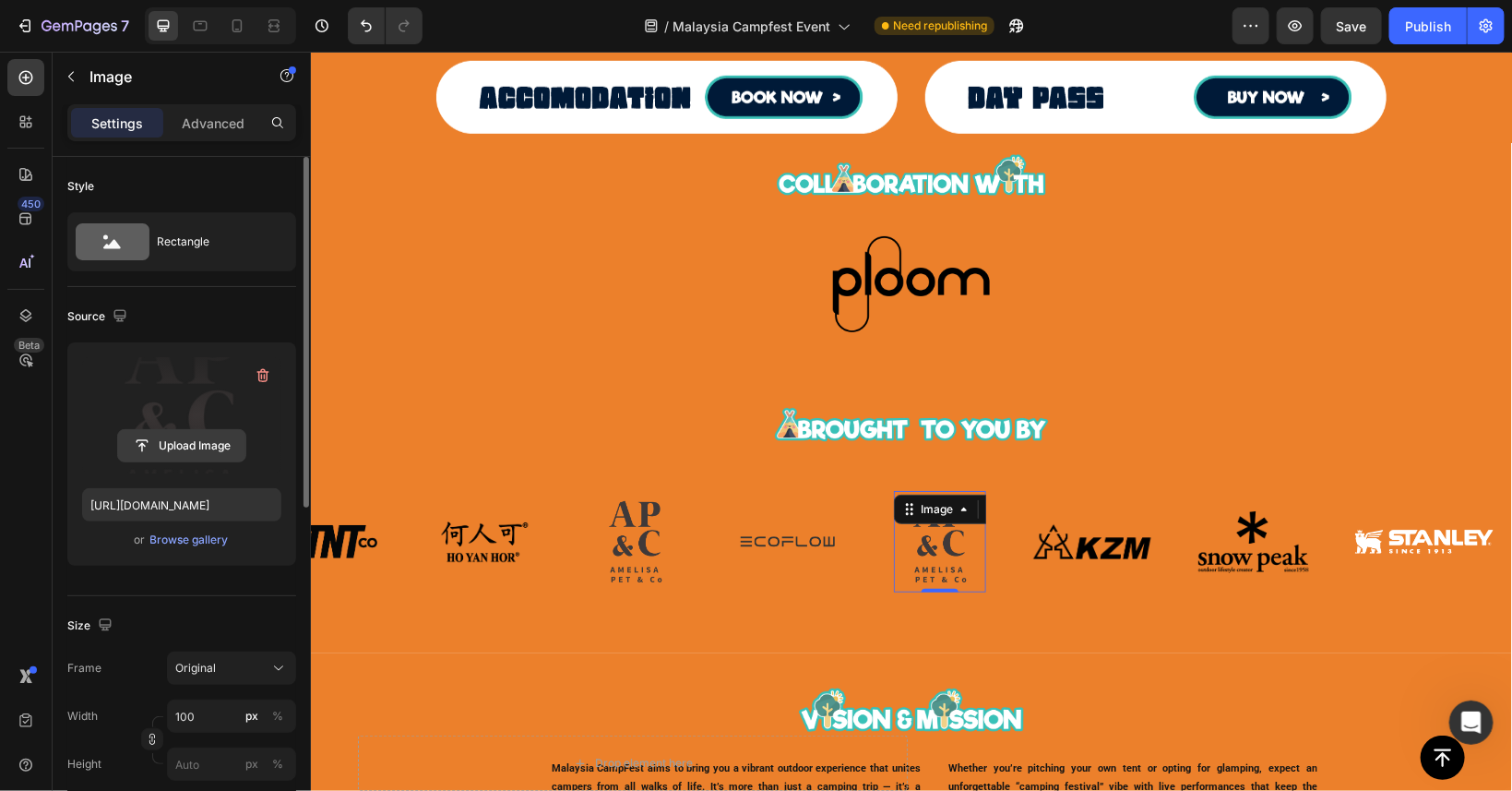
click at [174, 446] on input "file" at bounding box center [182, 445] width 128 height 31
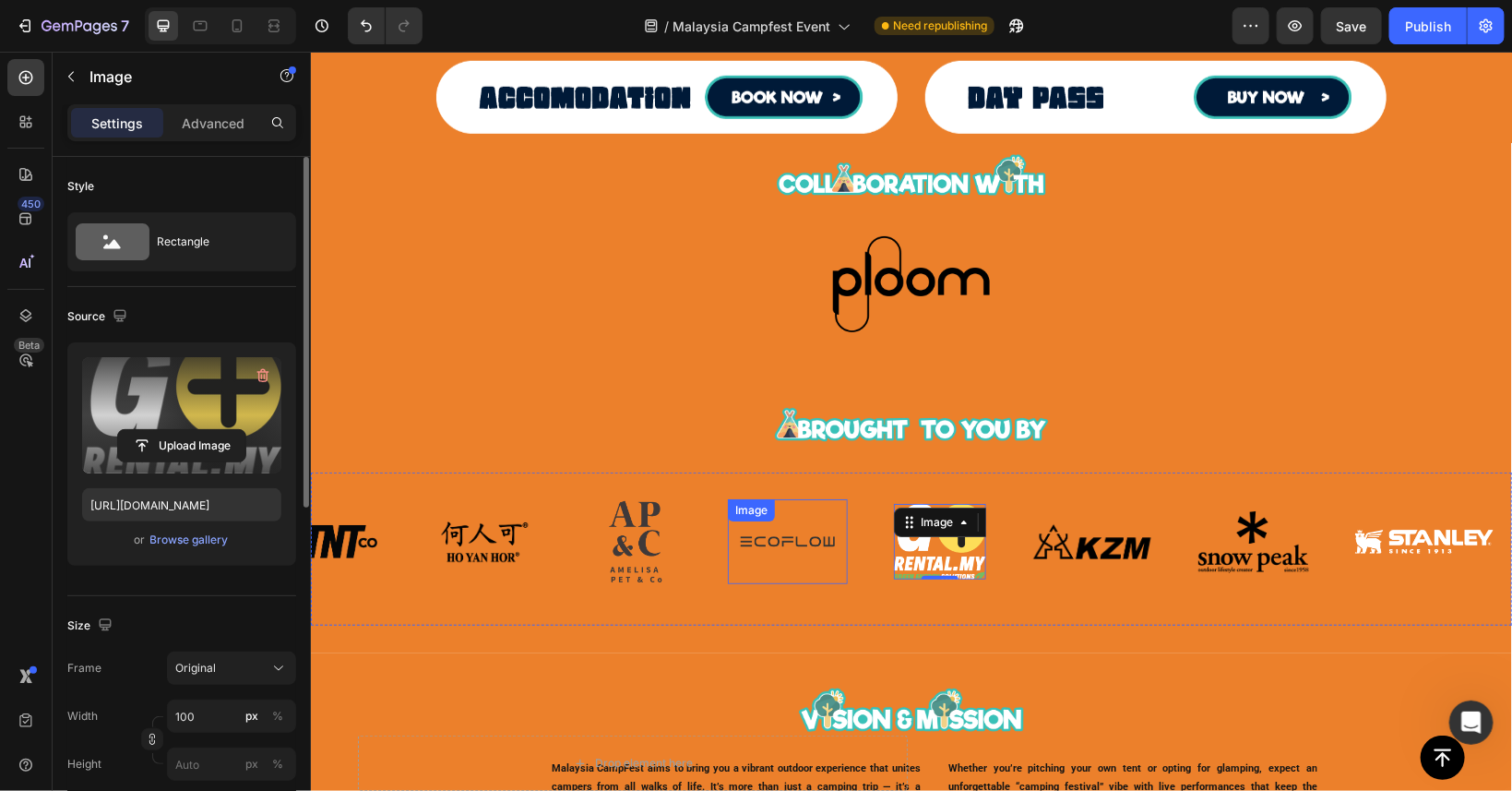
type input "[URL][DOMAIN_NAME]"
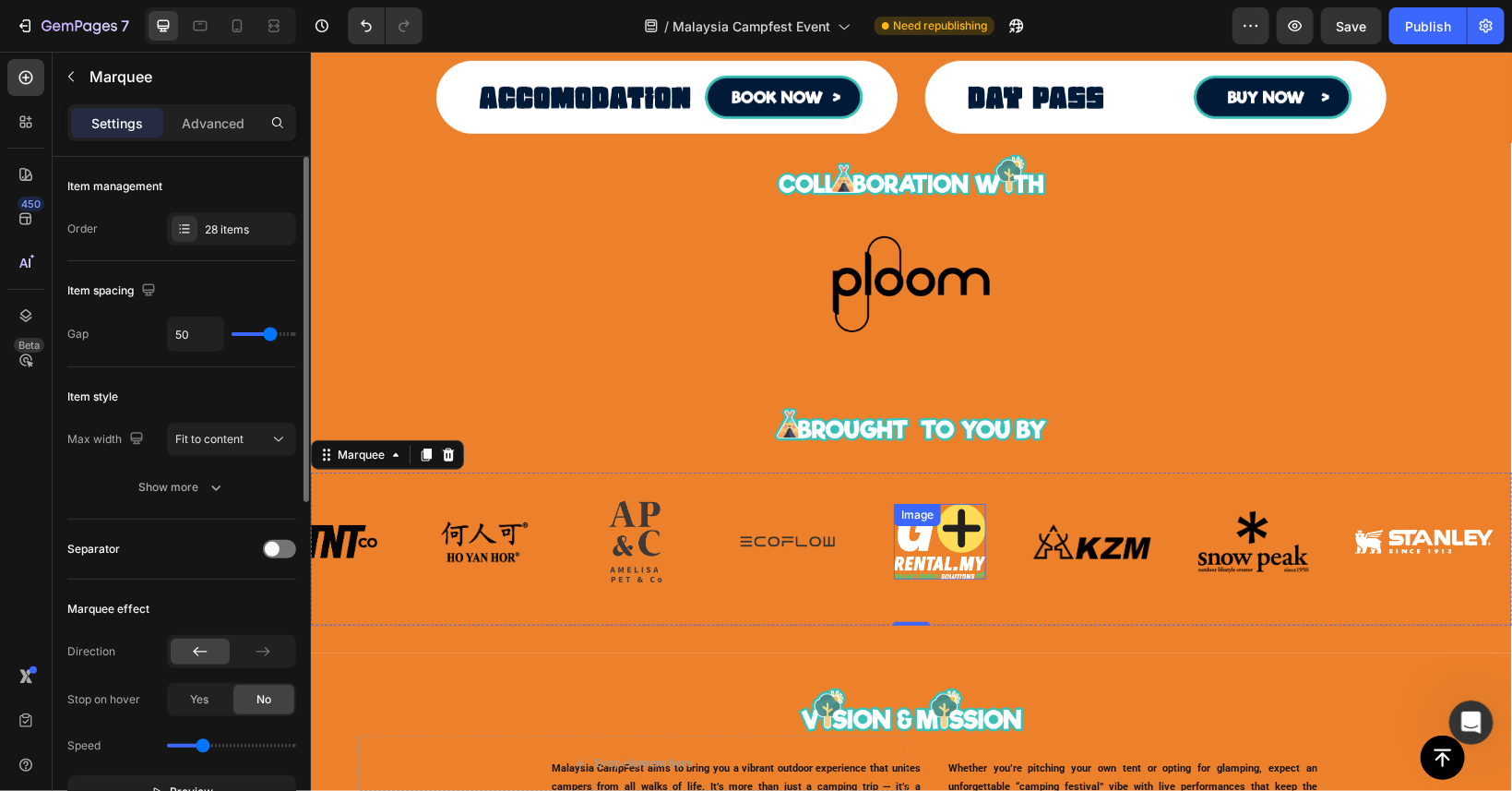
click at [925, 558] on img at bounding box center [939, 540] width 93 height 75
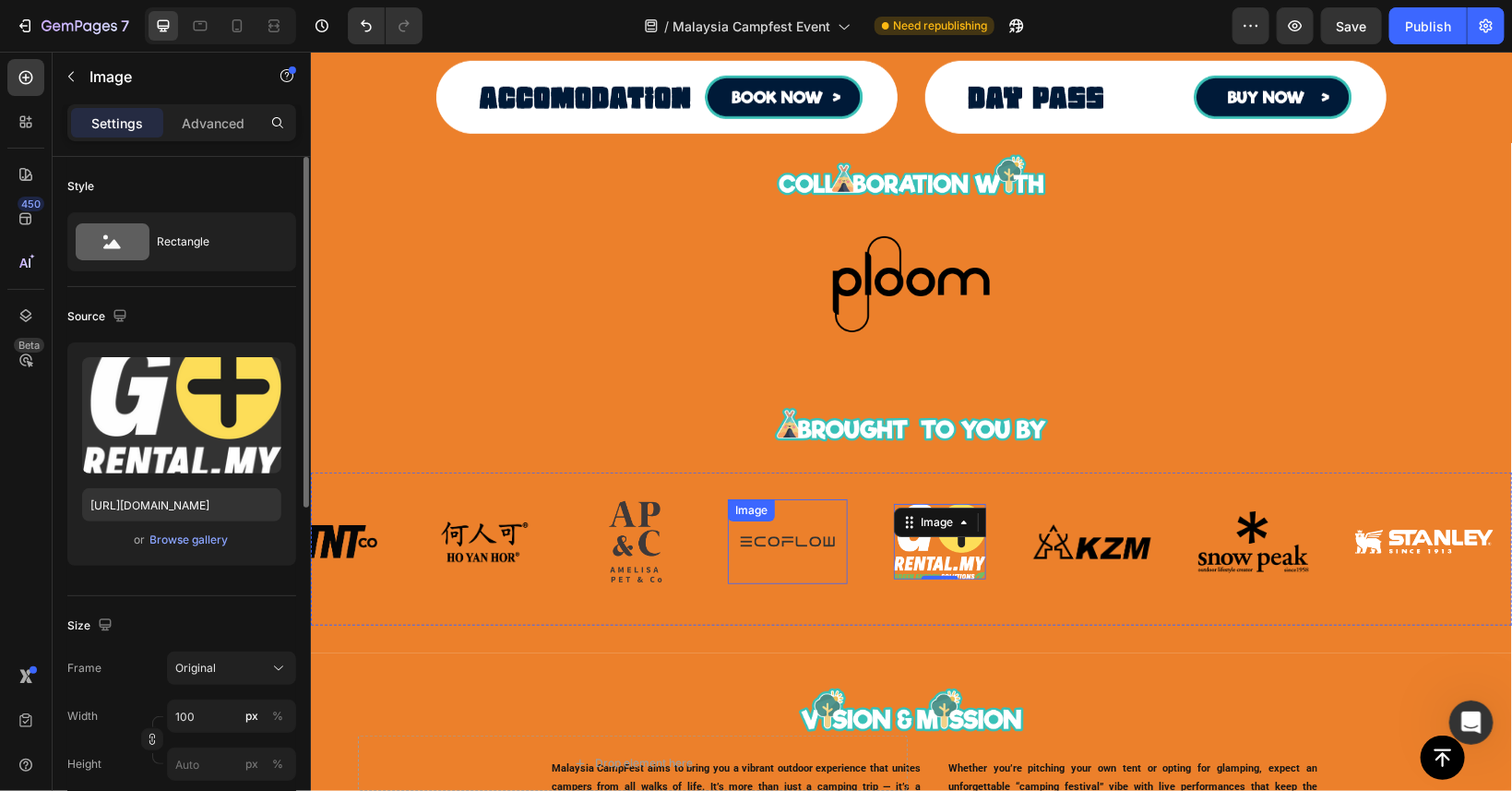
click at [825, 578] on img at bounding box center [787, 541] width 120 height 85
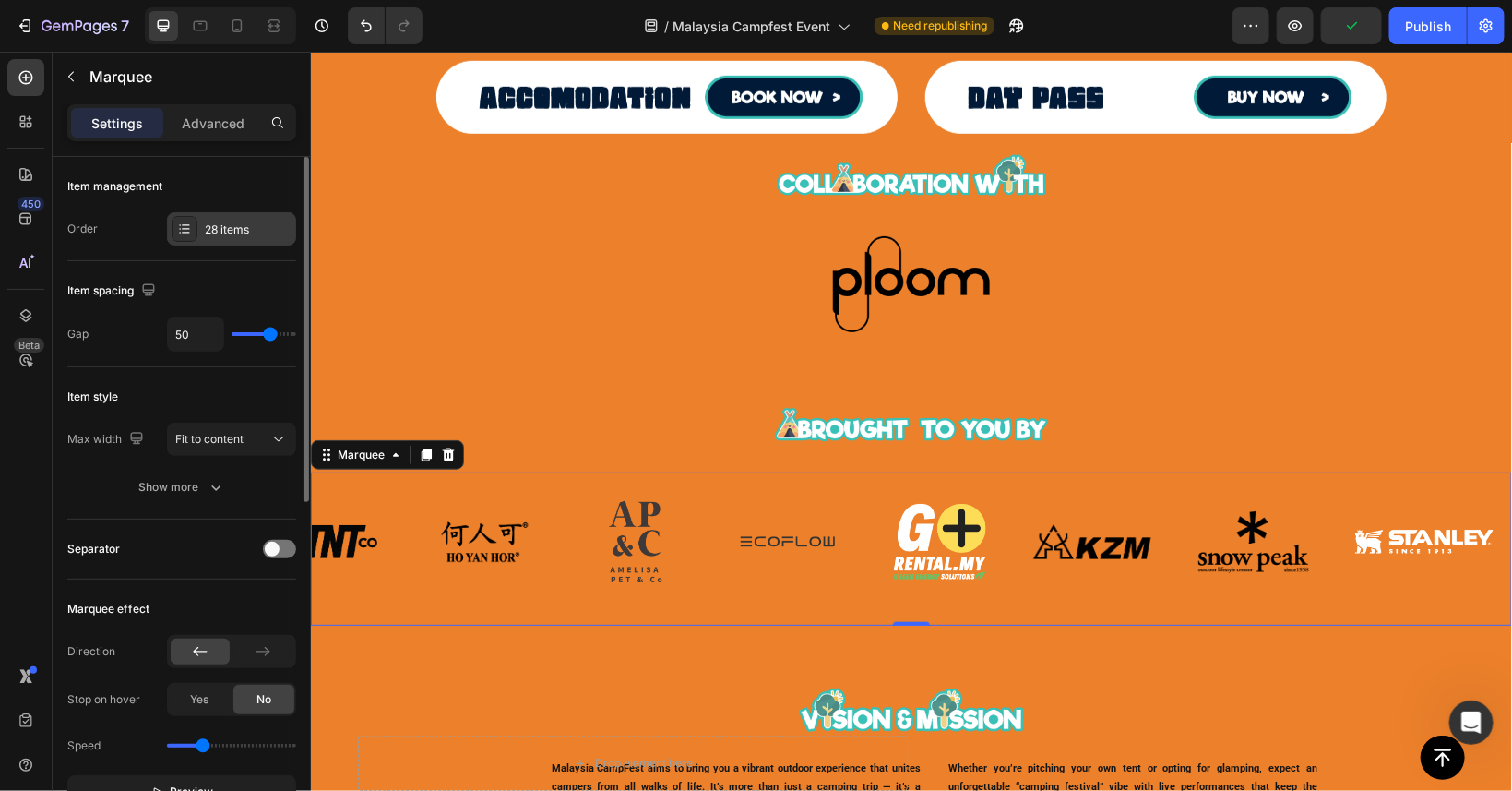
click at [219, 236] on div "28 items" at bounding box center [247, 229] width 87 height 17
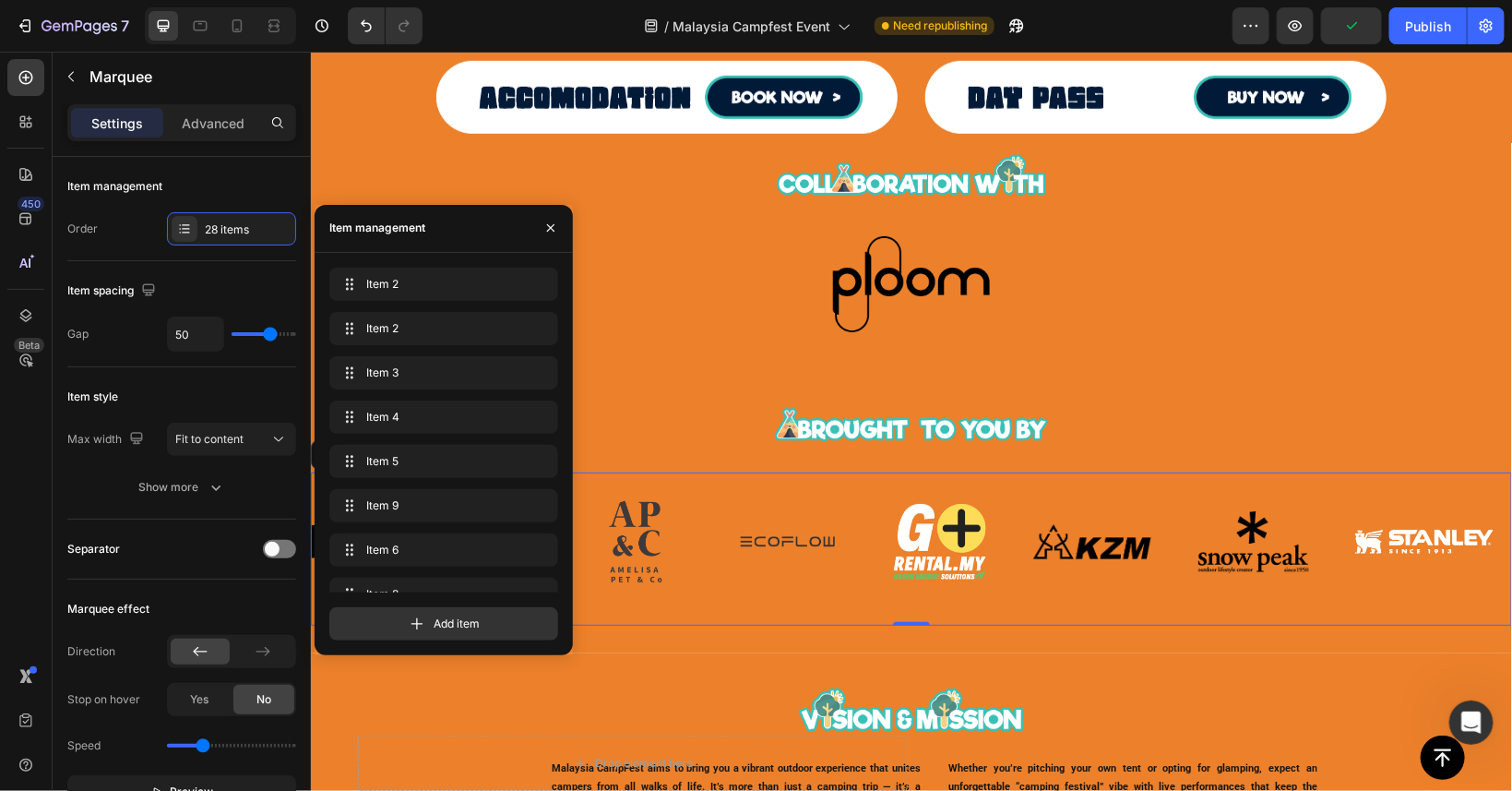
scroll to position [911, 0]
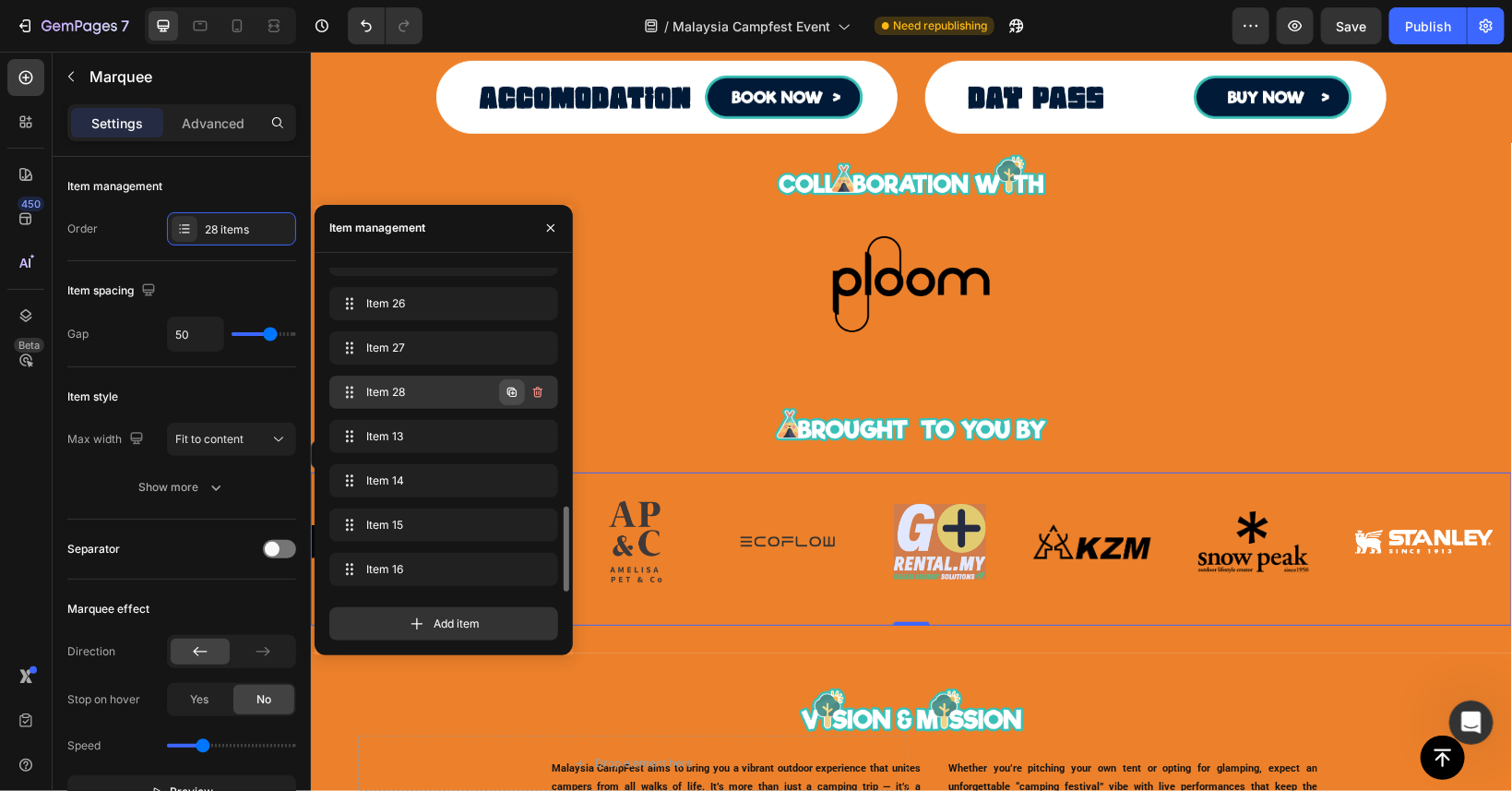
click at [512, 390] on icon "button" at bounding box center [512, 392] width 15 height 15
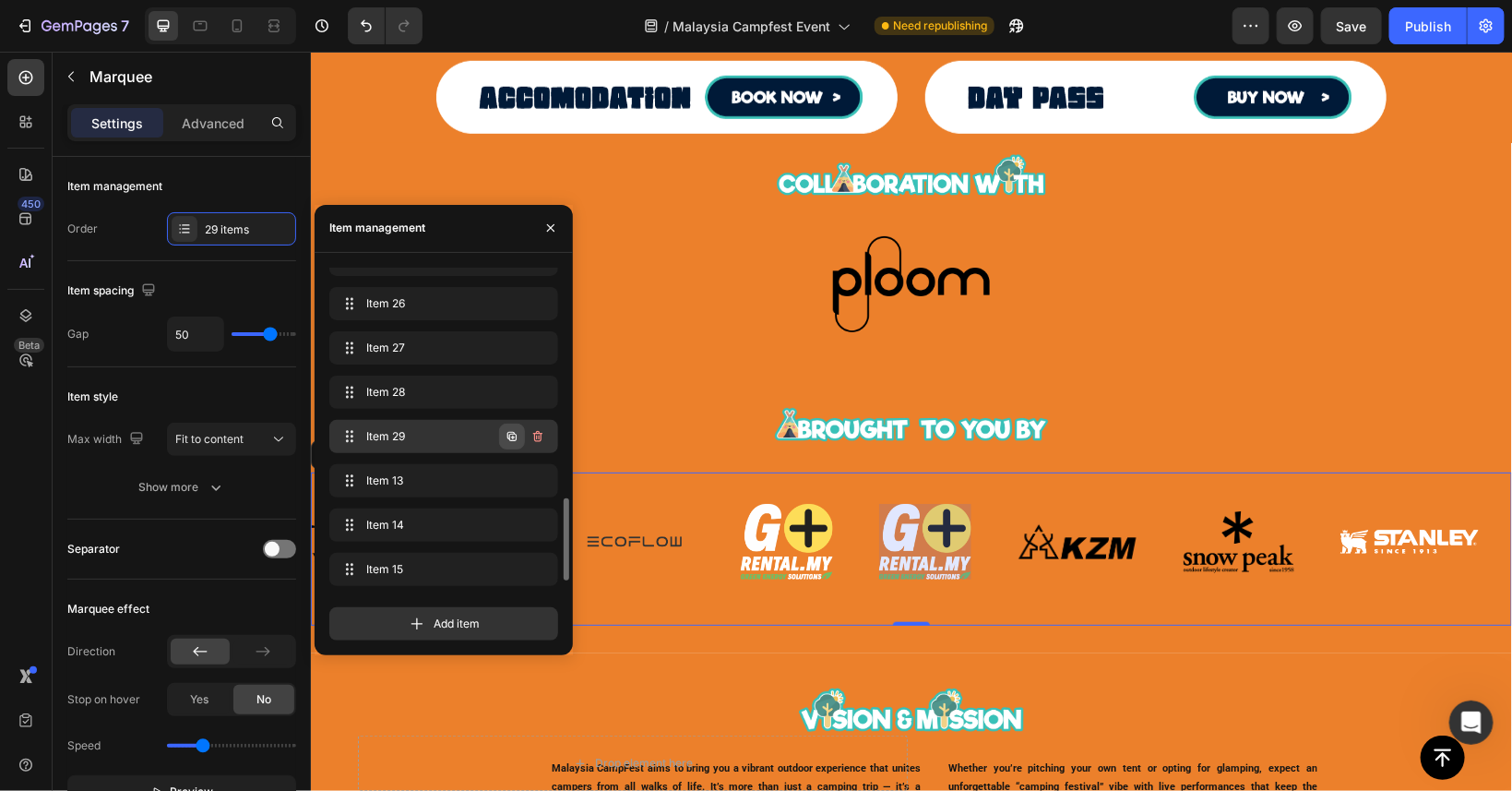
scroll to position [0, 3568]
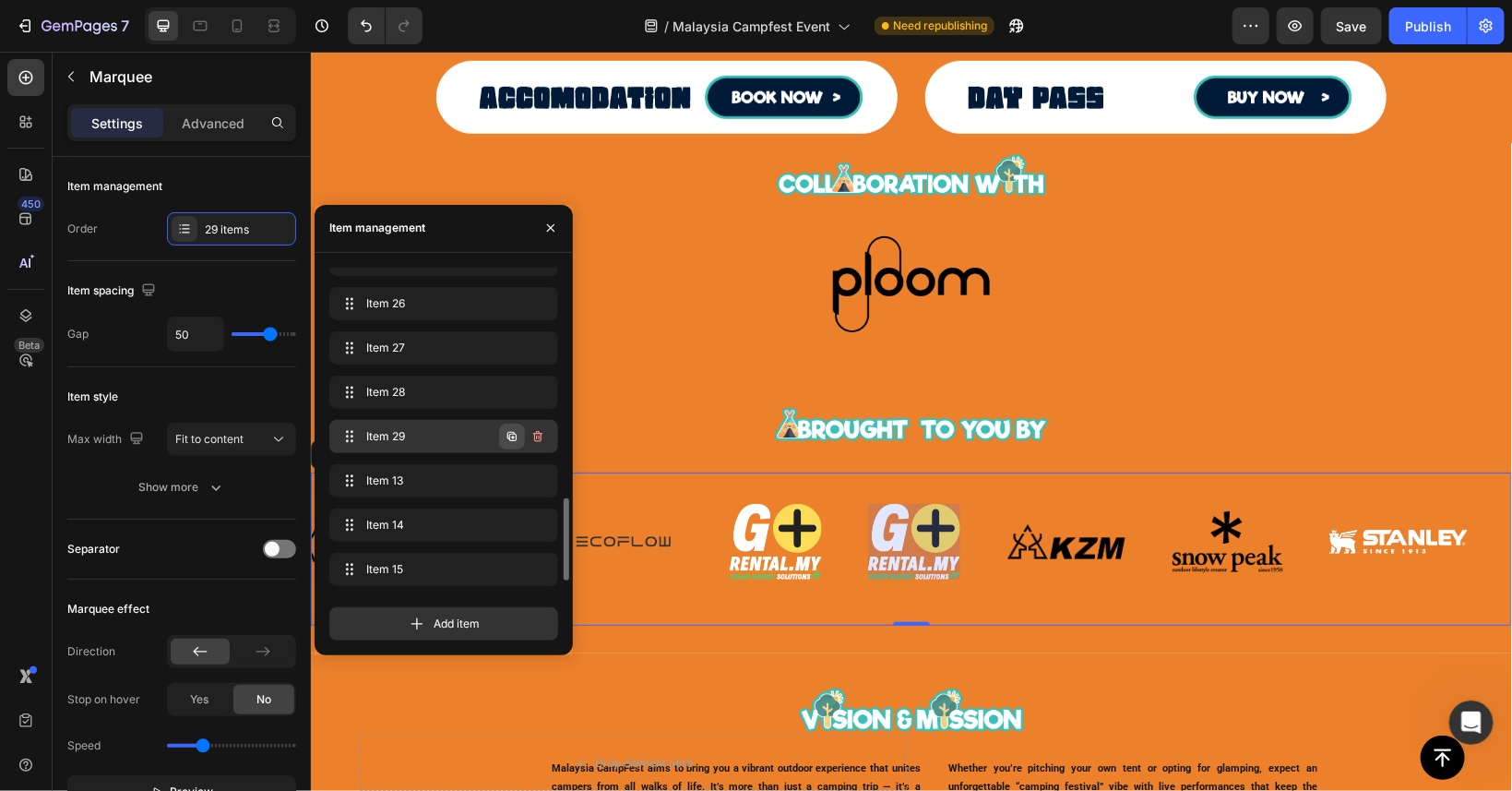
click at [512, 432] on icon "button" at bounding box center [512, 436] width 9 height 9
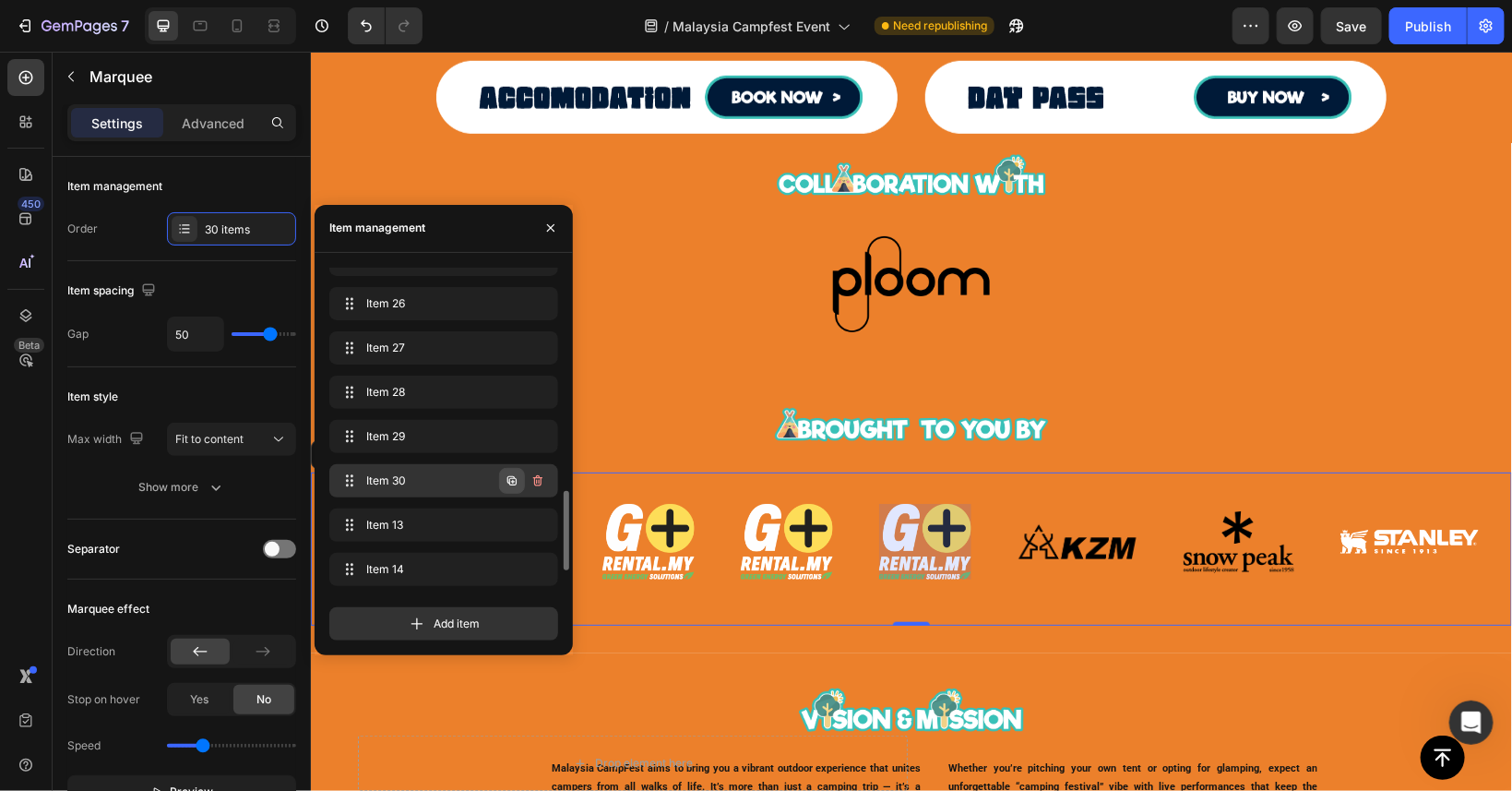
scroll to position [0, 3705]
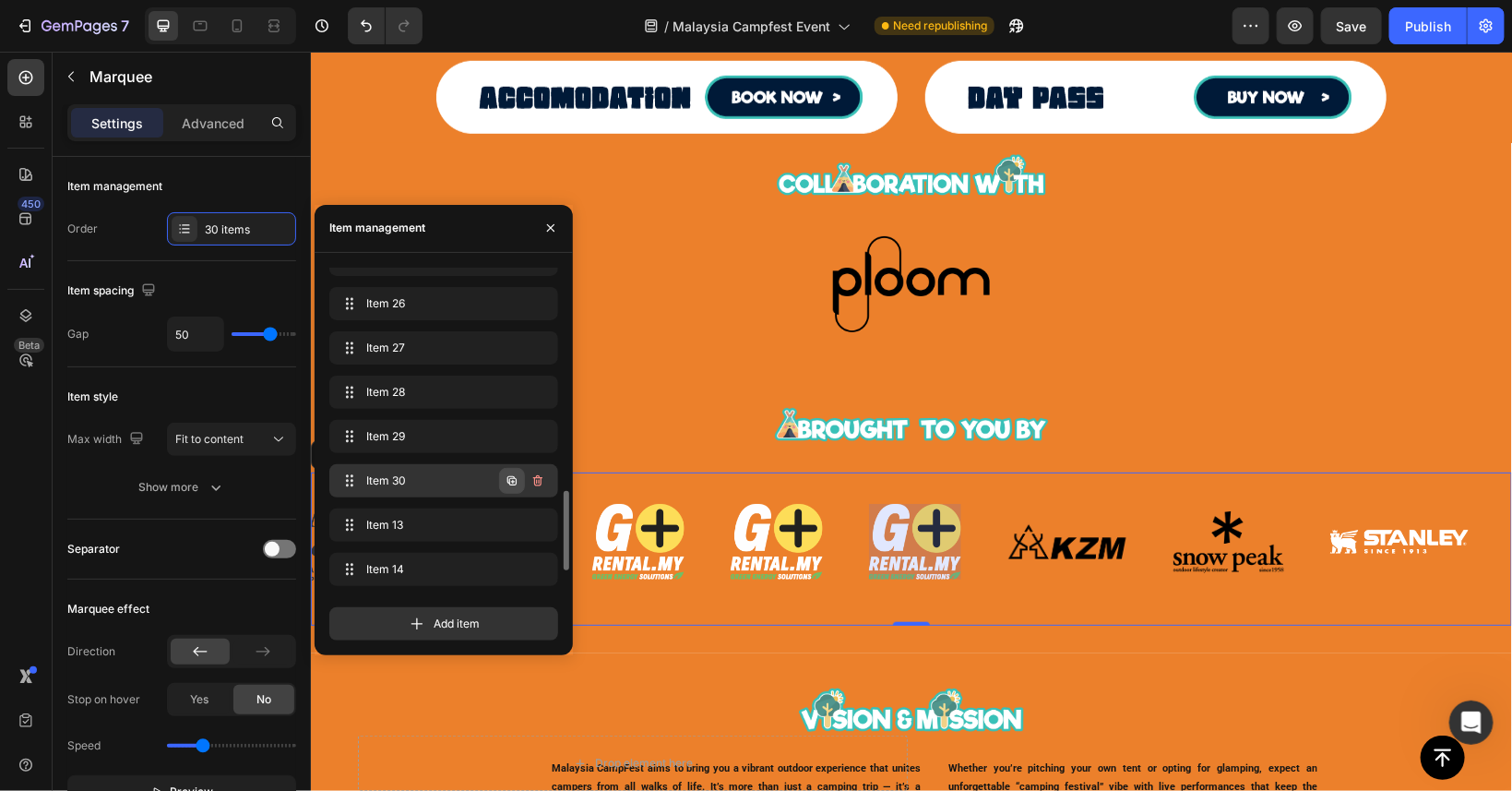
click at [513, 478] on icon "button" at bounding box center [512, 480] width 9 height 9
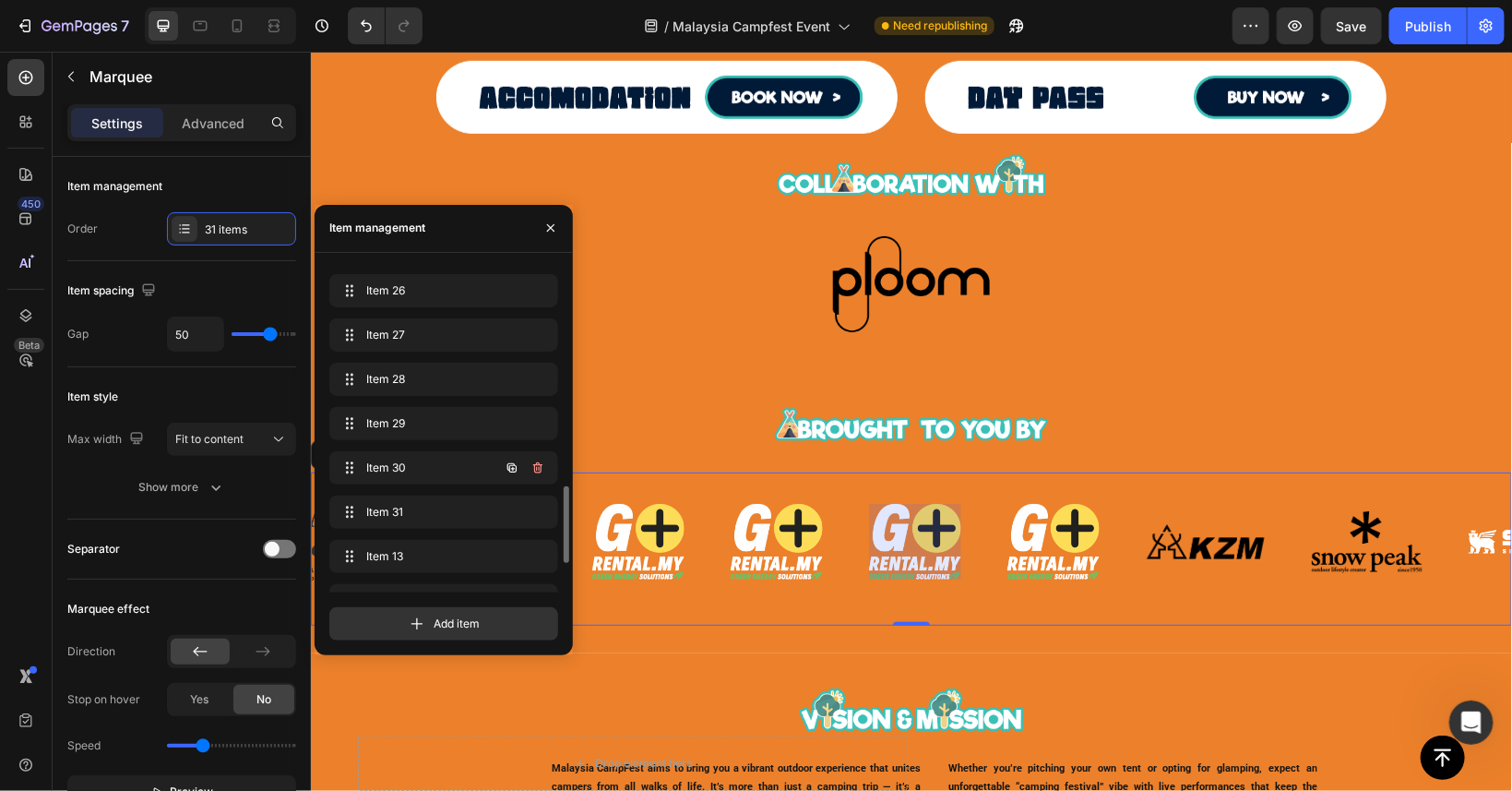
scroll to position [0, 3709]
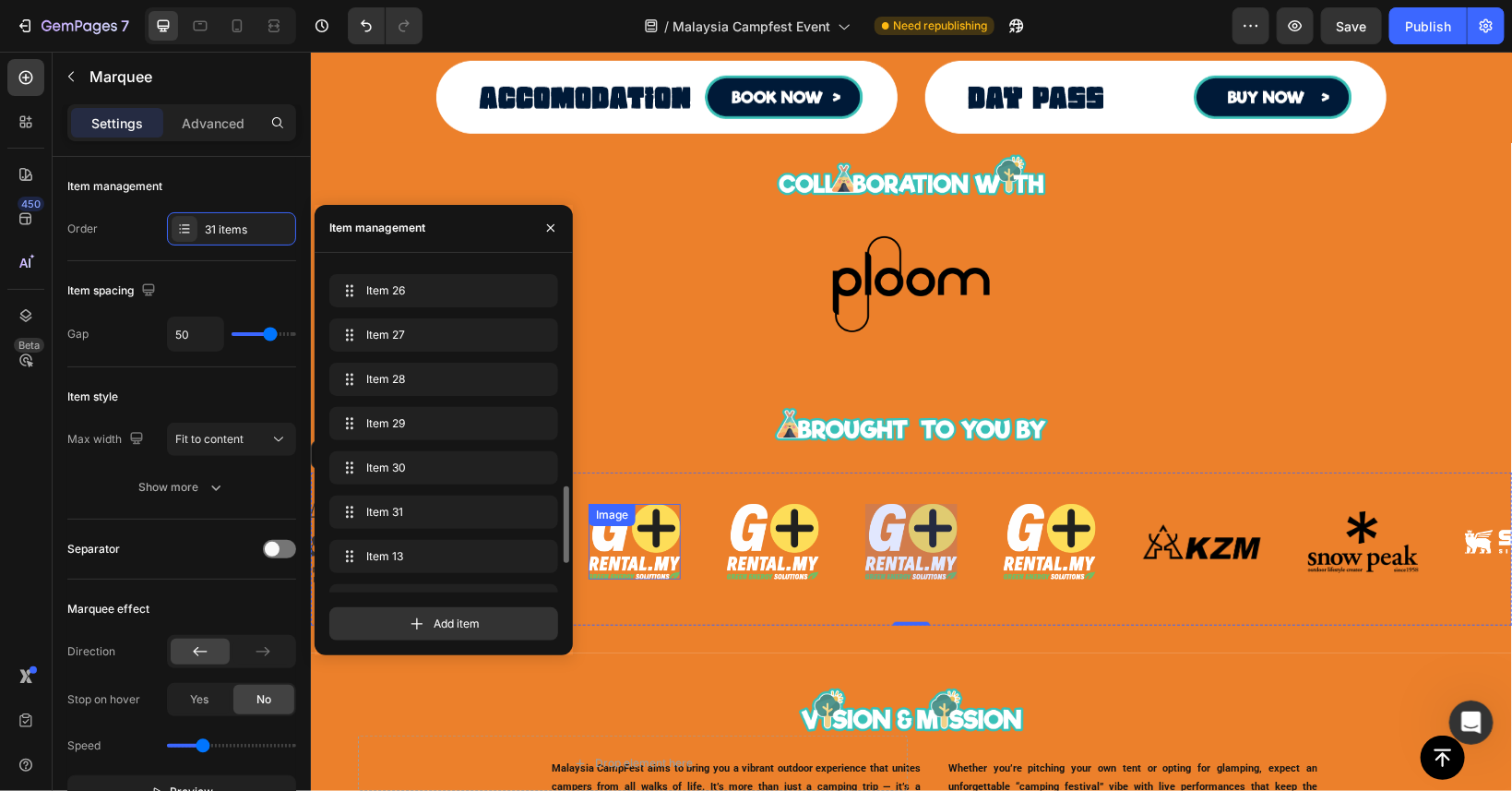
click at [624, 534] on div "Image" at bounding box center [633, 540] width 93 height 75
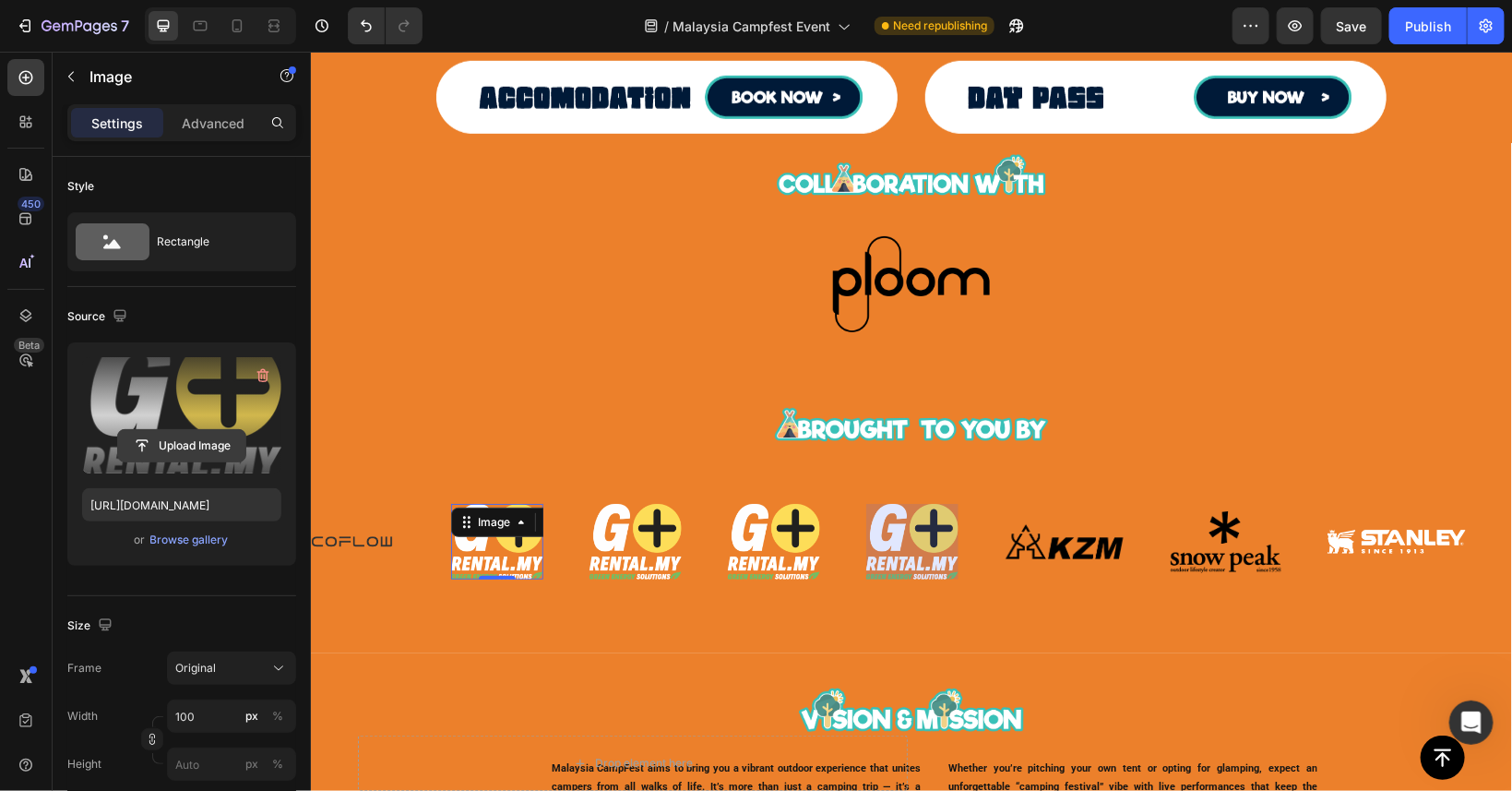
scroll to position [0, 3847]
click at [192, 451] on input "file" at bounding box center [182, 445] width 128 height 31
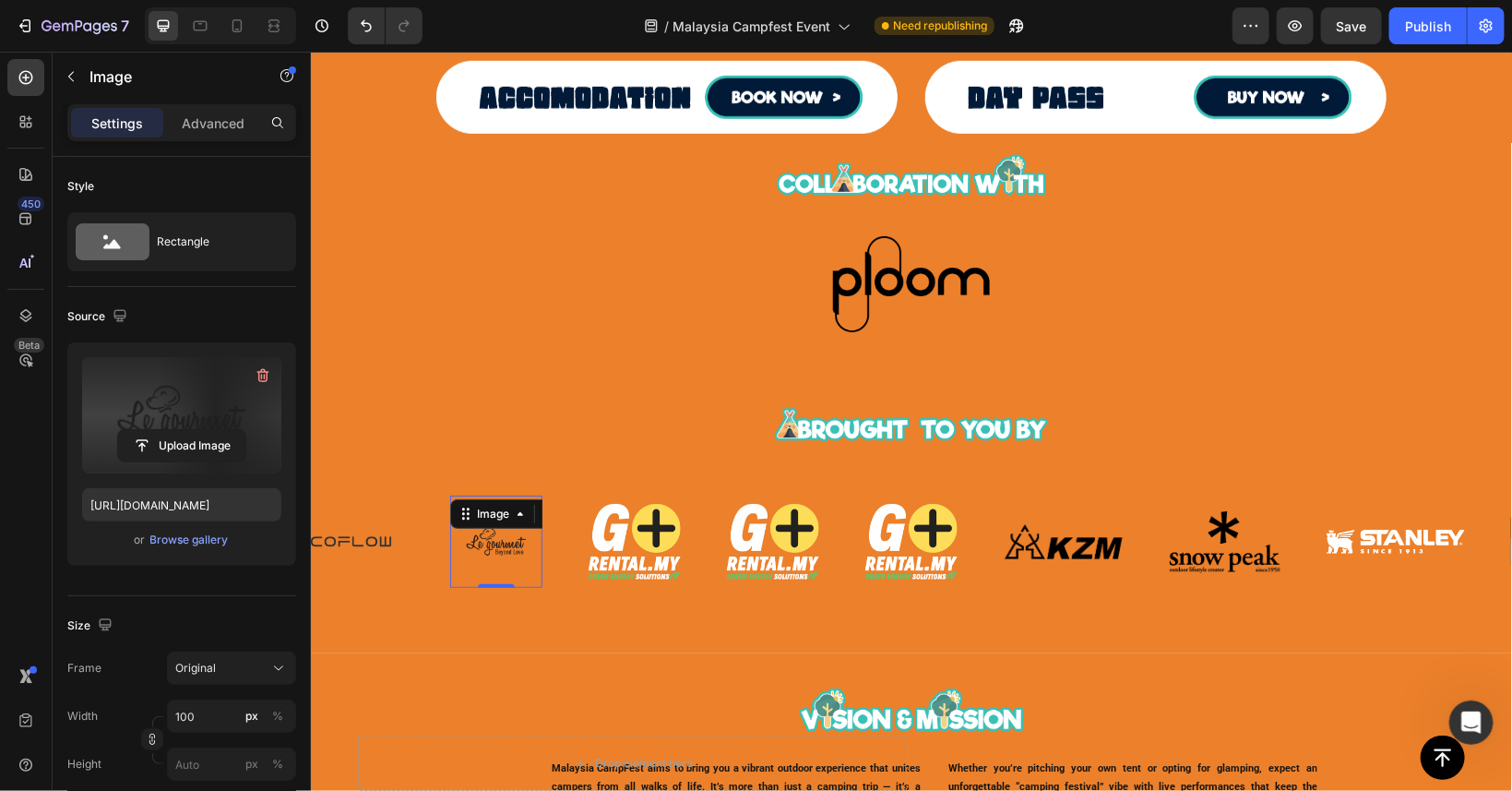
type input "[URL][DOMAIN_NAME]"
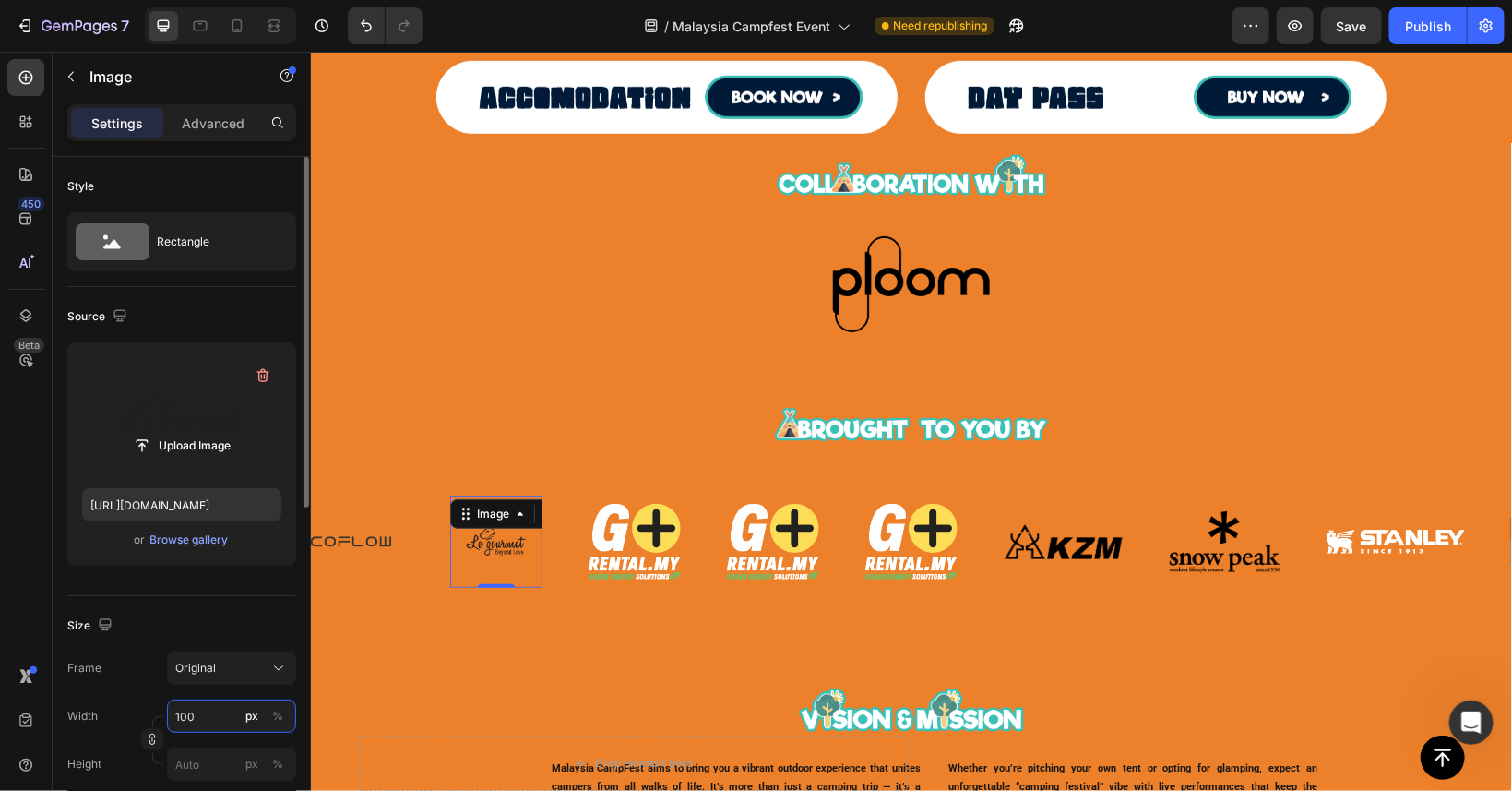
click at [222, 702] on input "100" at bounding box center [231, 715] width 130 height 33
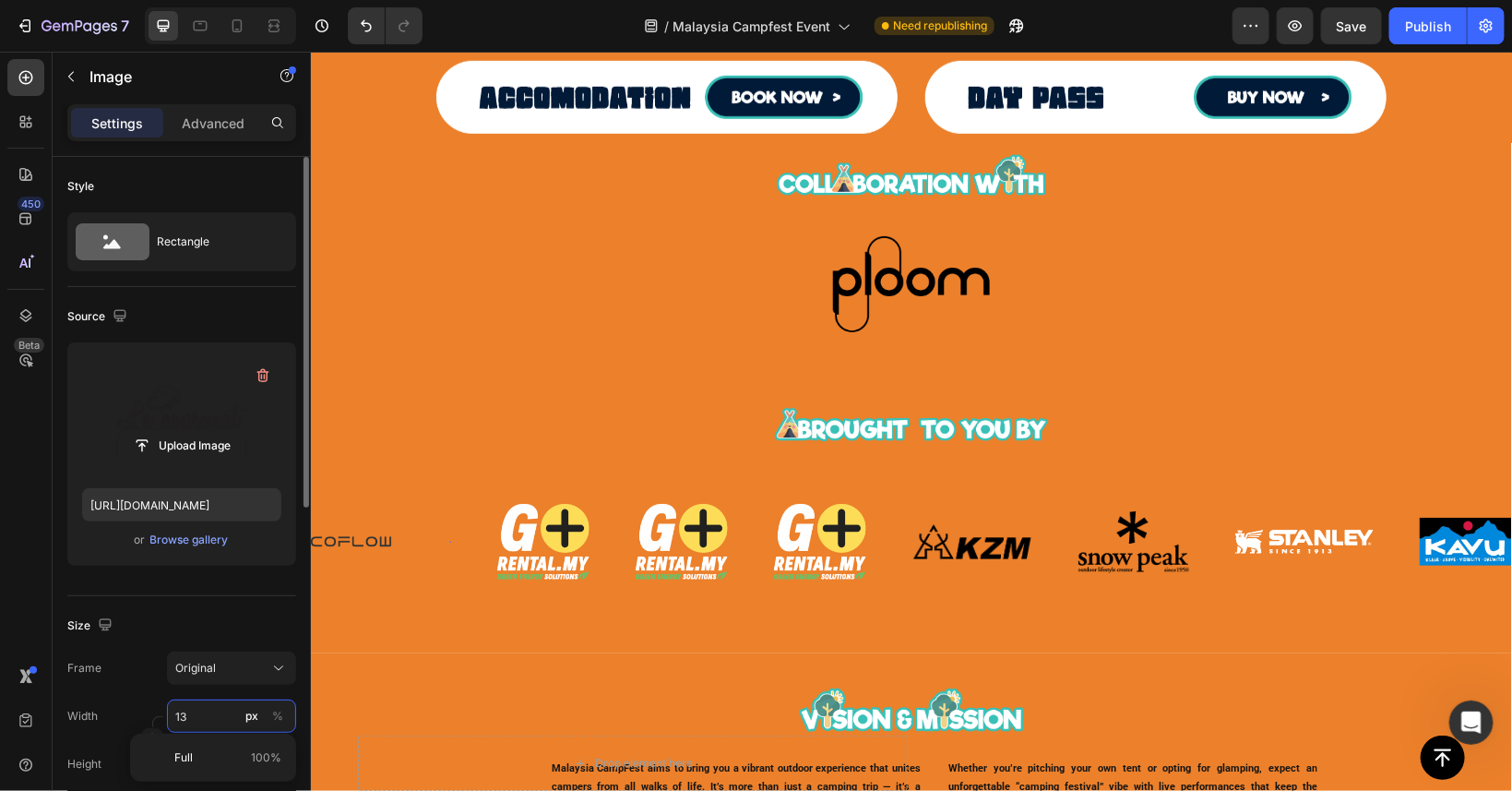
type input "130"
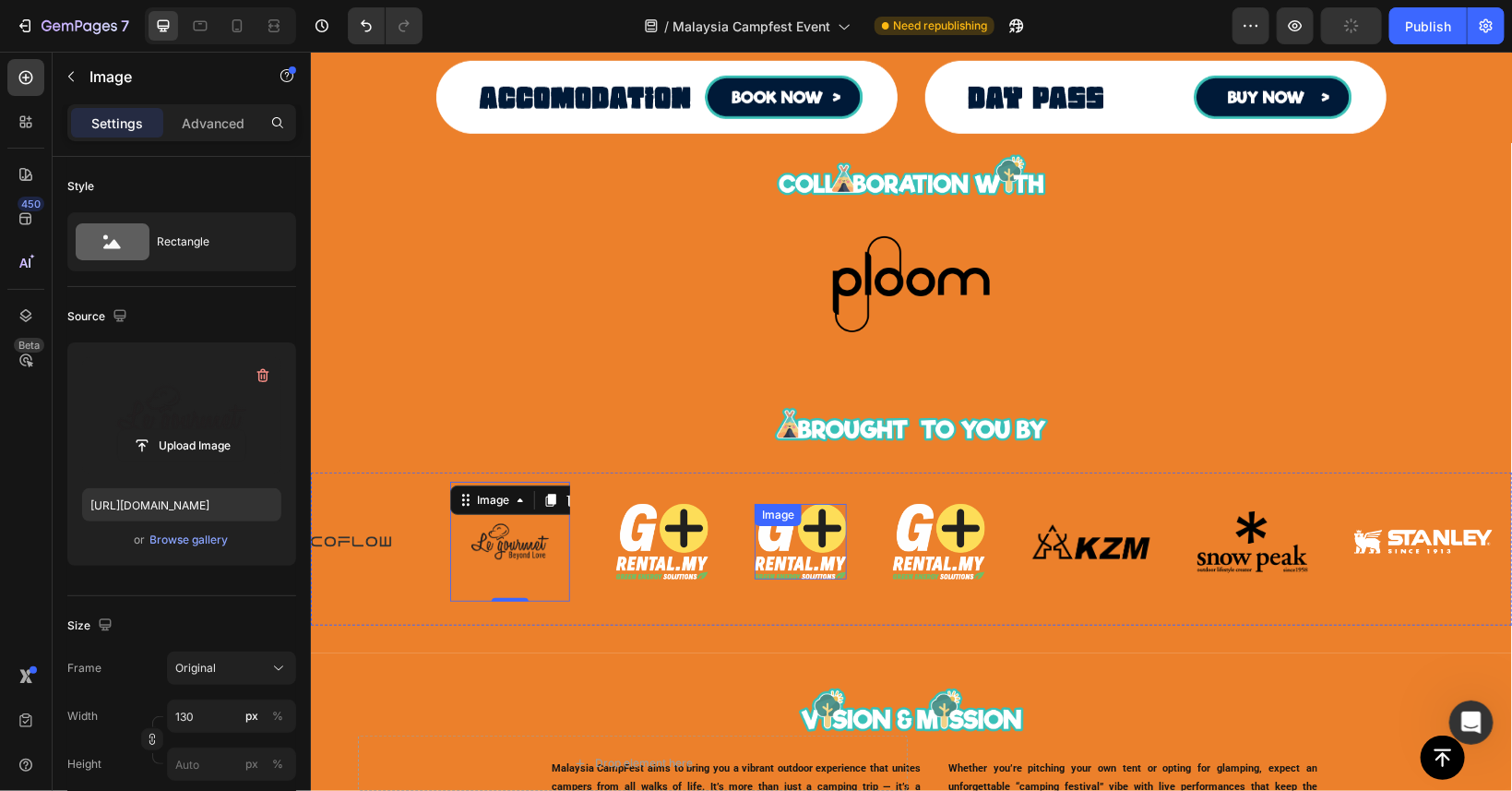
click at [819, 544] on img at bounding box center [800, 540] width 93 height 75
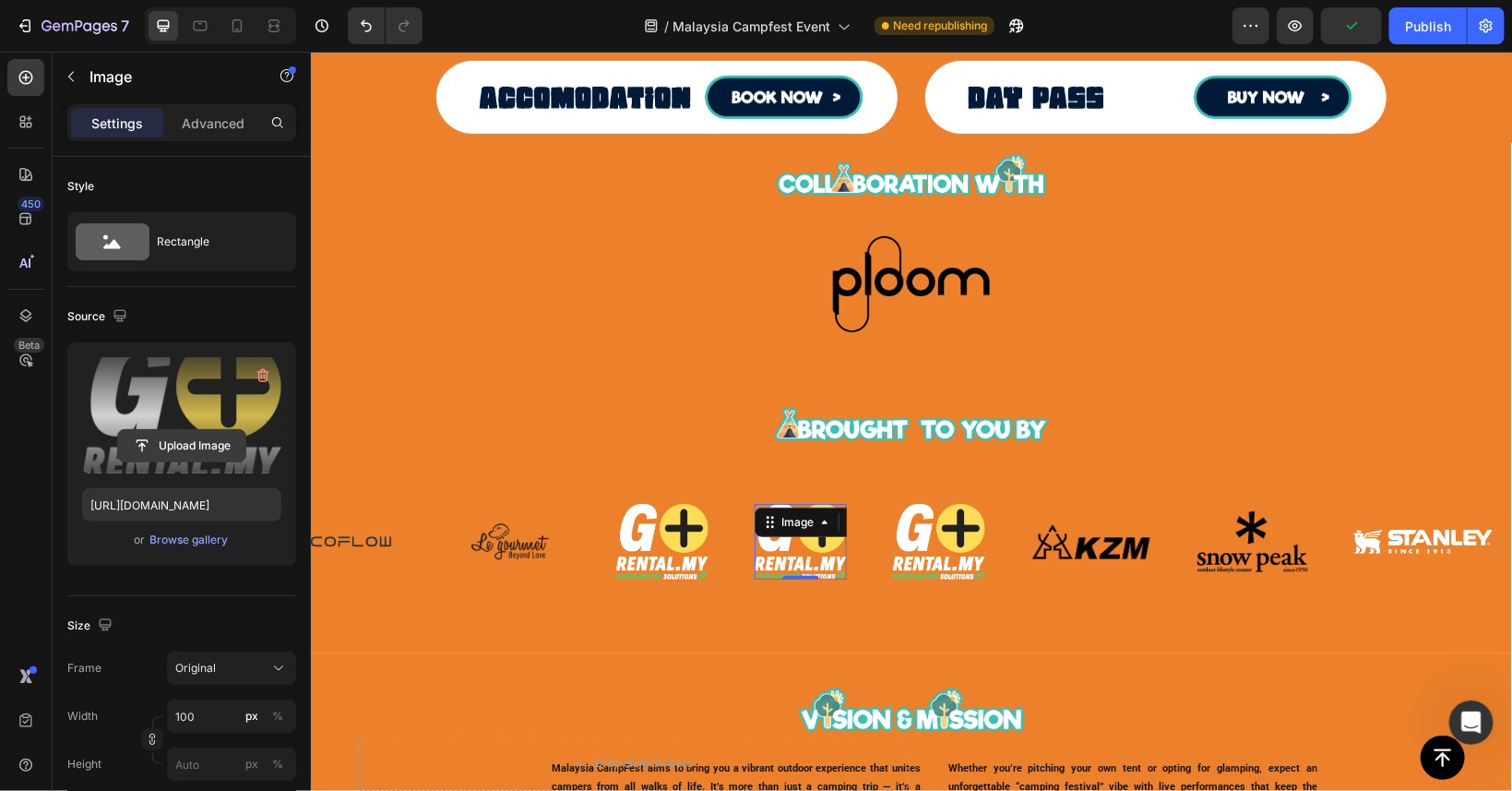
click at [189, 447] on input "file" at bounding box center [182, 445] width 128 height 31
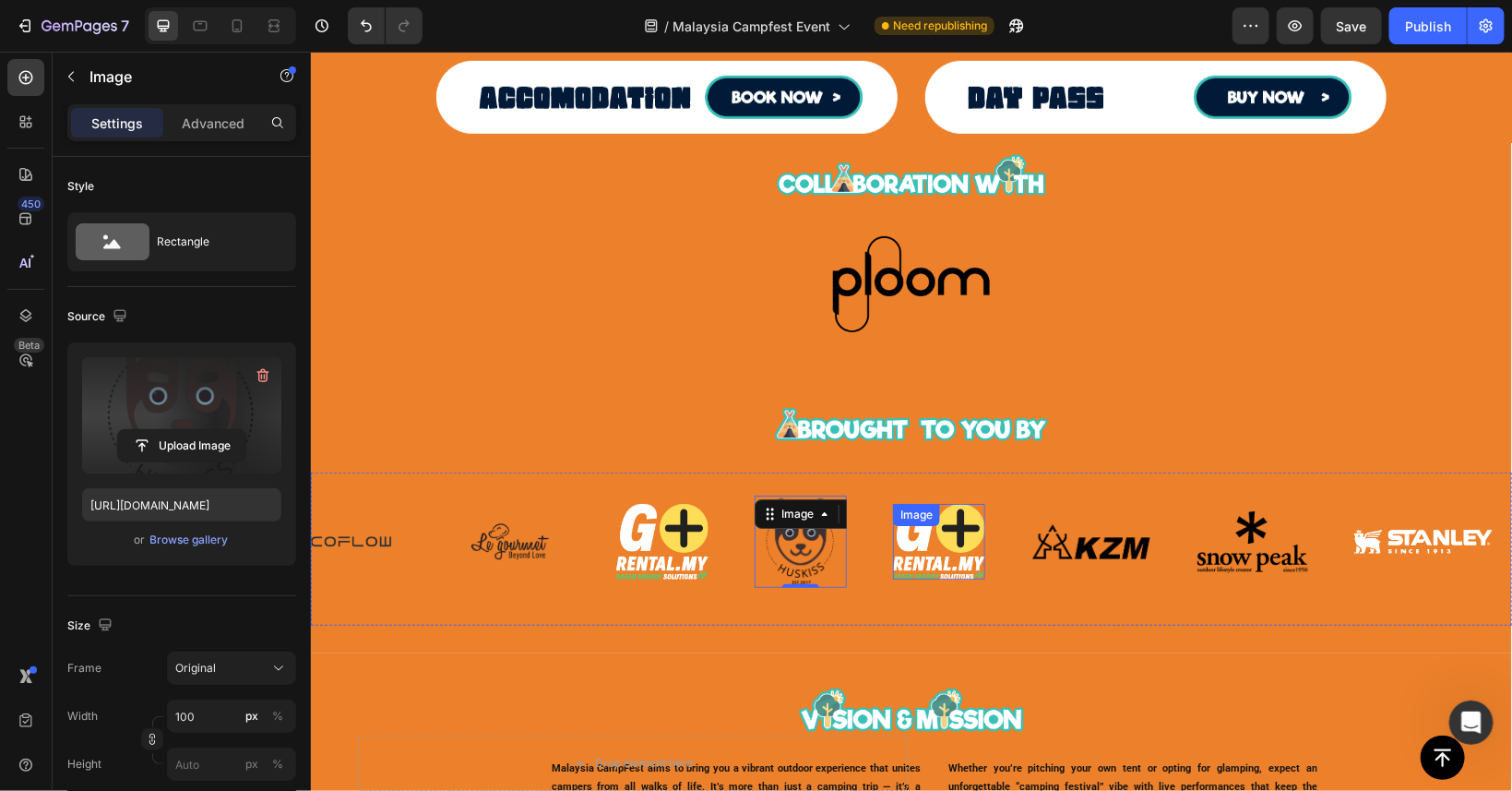
type input "[URL][DOMAIN_NAME]"
click at [940, 527] on div "Image" at bounding box center [939, 540] width 93 height 75
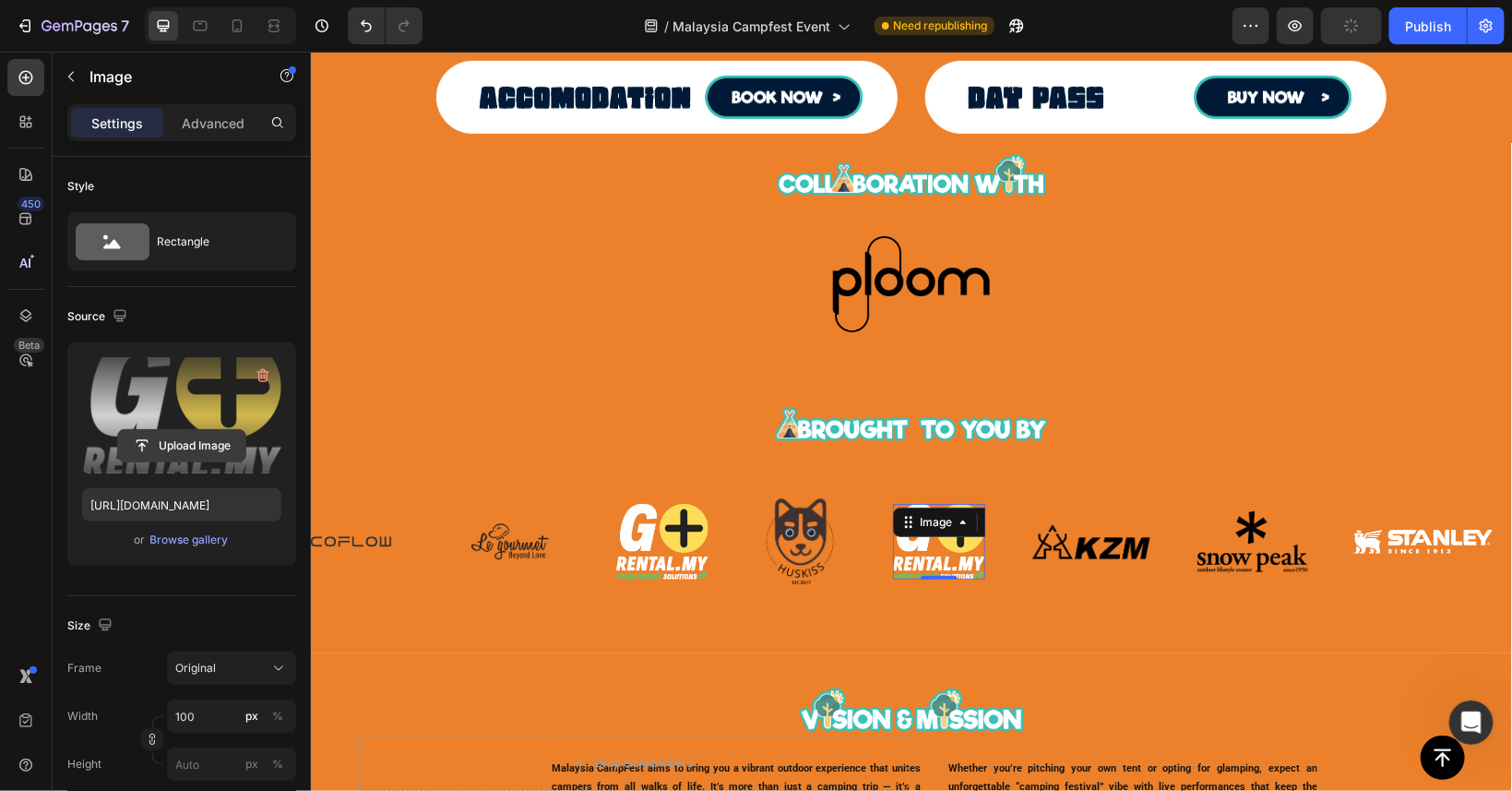
click at [186, 444] on input "file" at bounding box center [182, 445] width 128 height 31
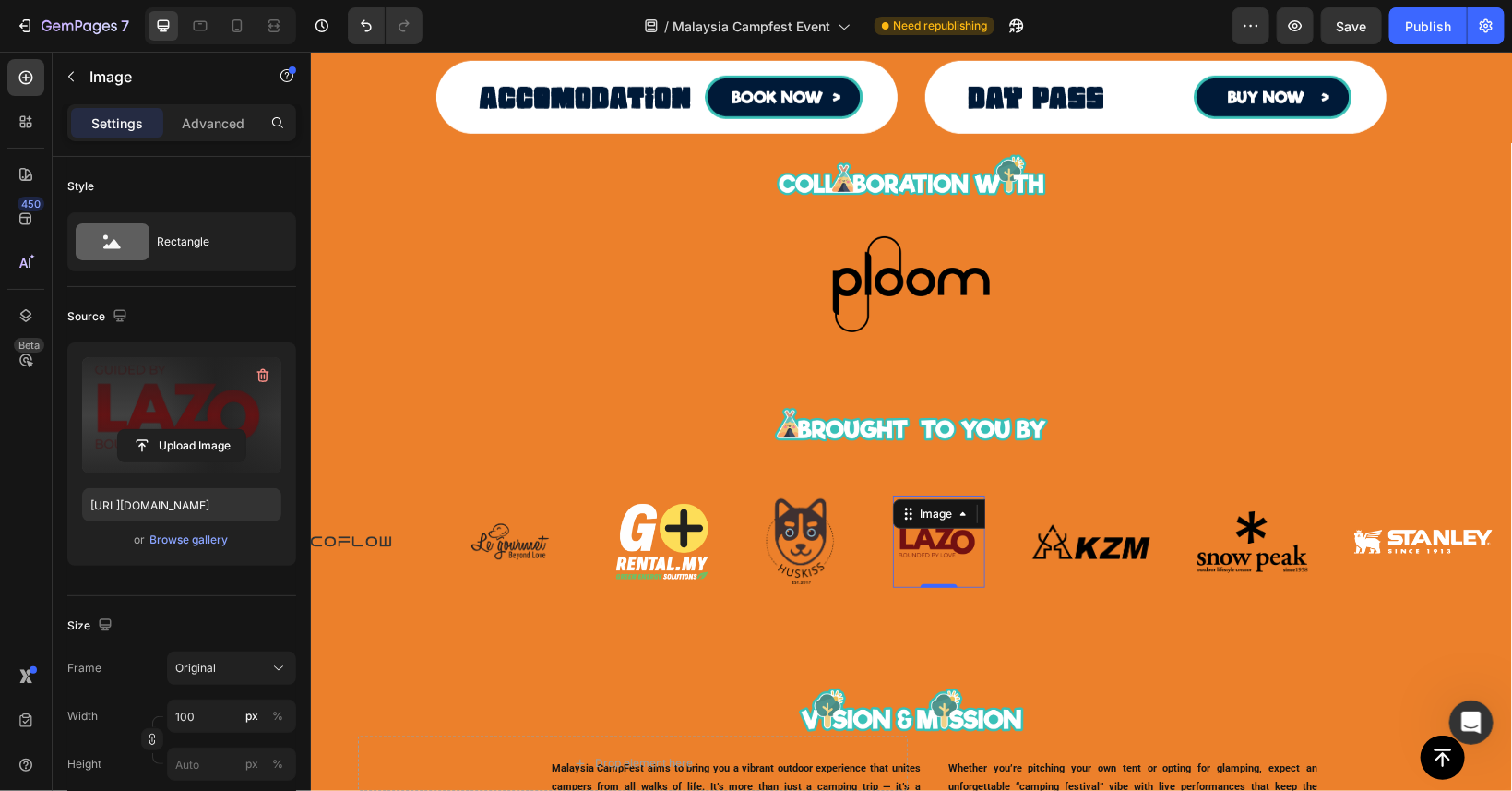
type input "[URL][DOMAIN_NAME]"
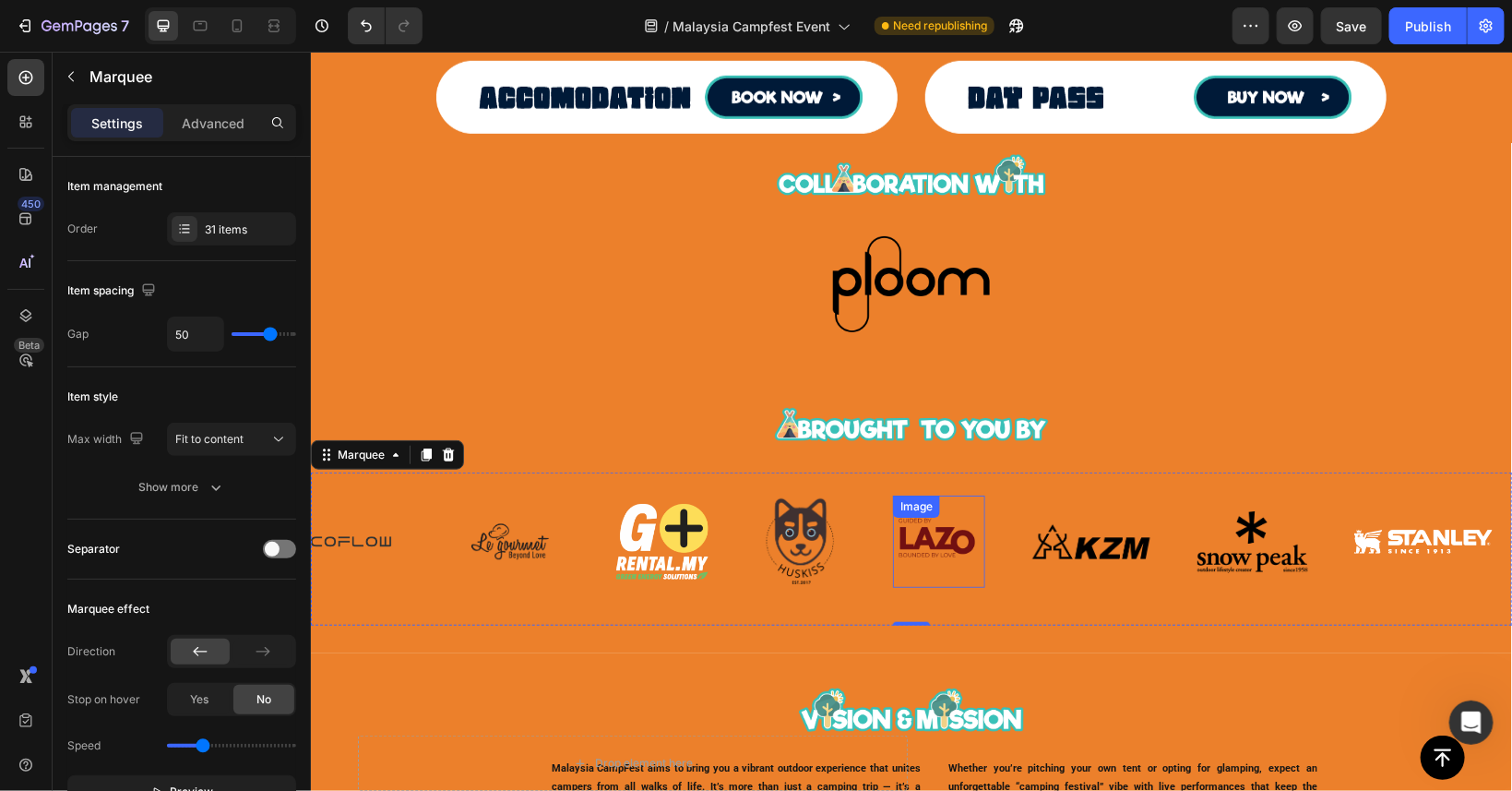
click at [964, 536] on img at bounding box center [939, 541] width 93 height 93
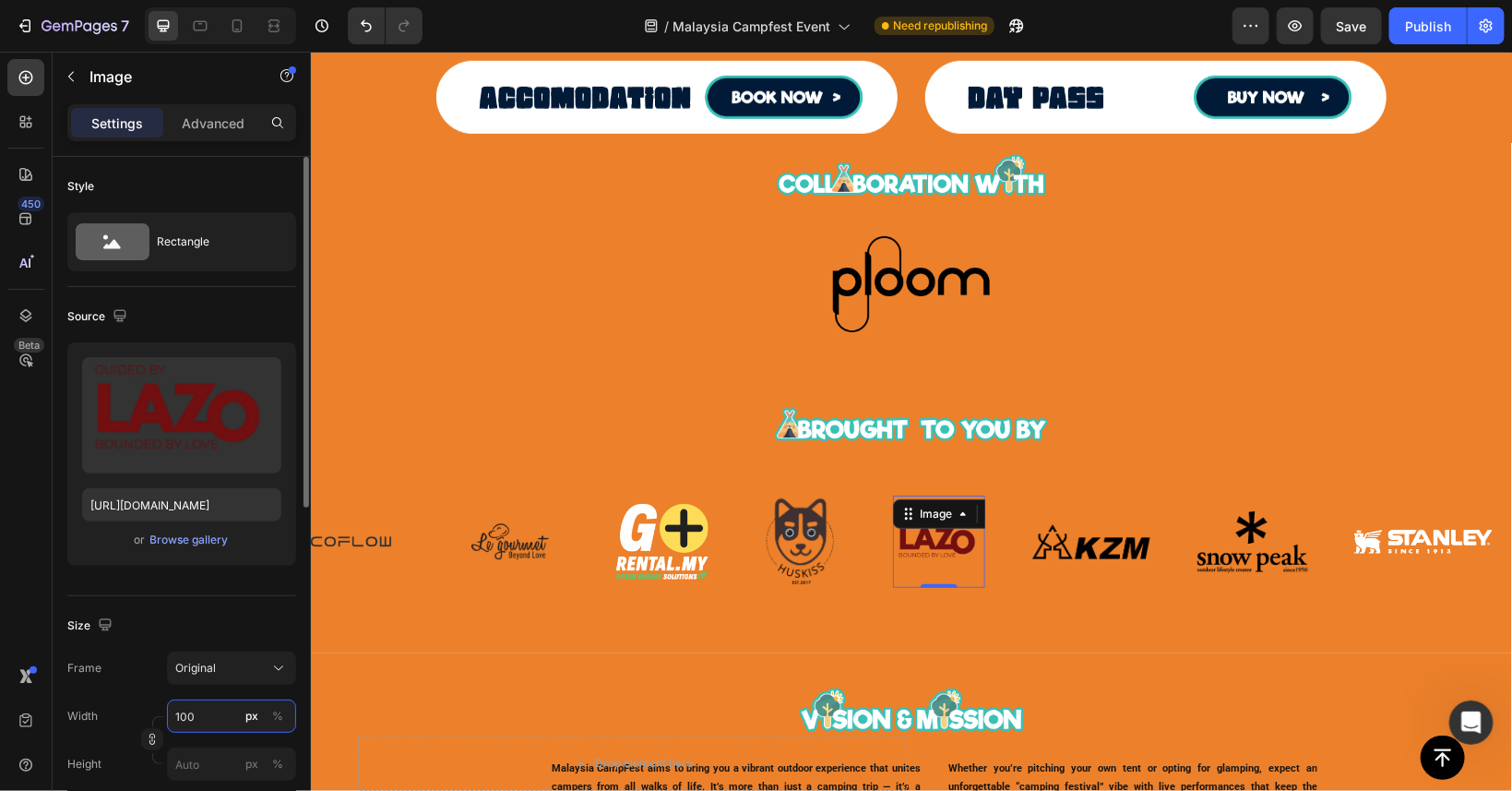
click at [208, 723] on input "100" at bounding box center [231, 715] width 130 height 33
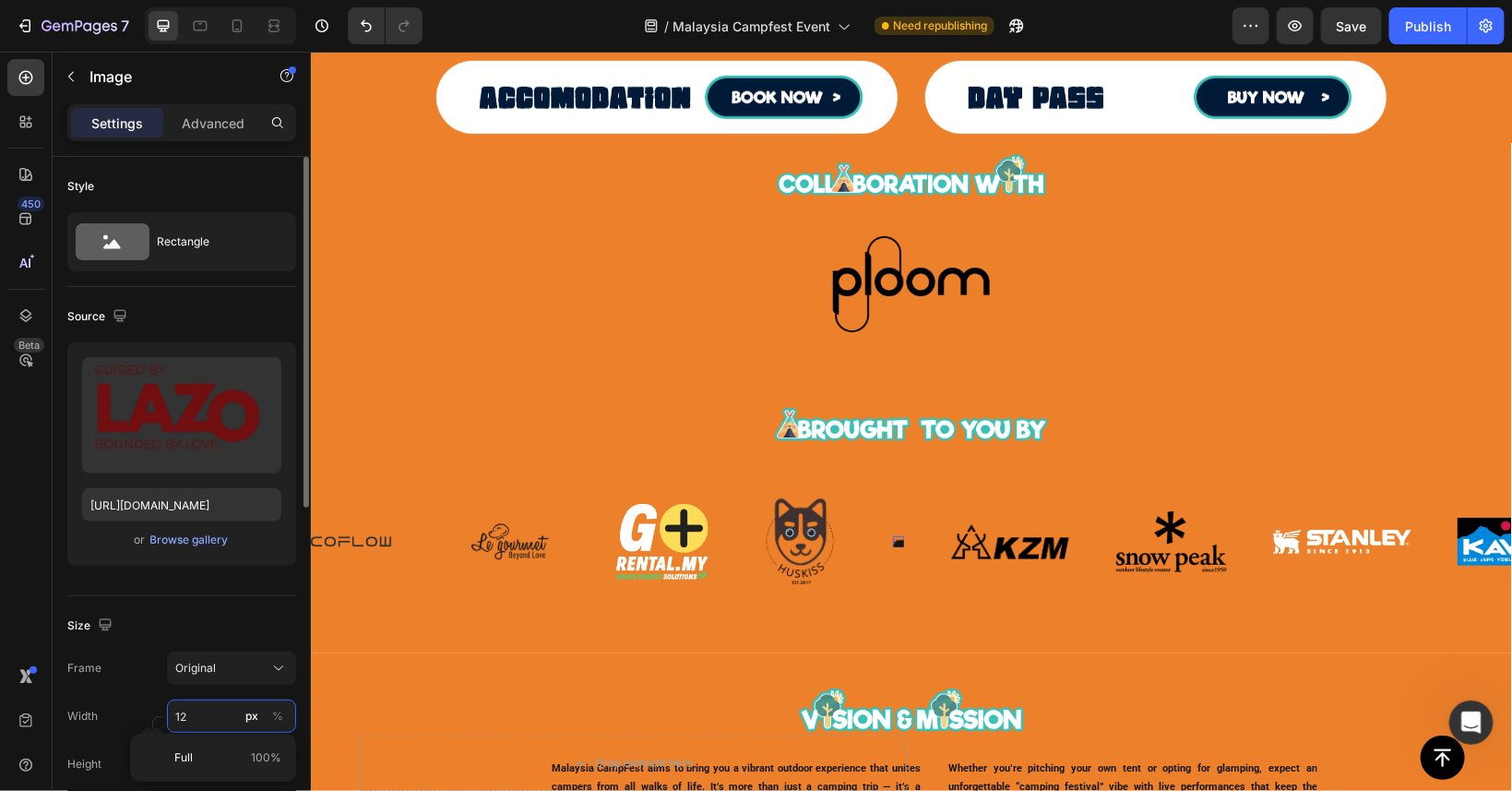
type input "120"
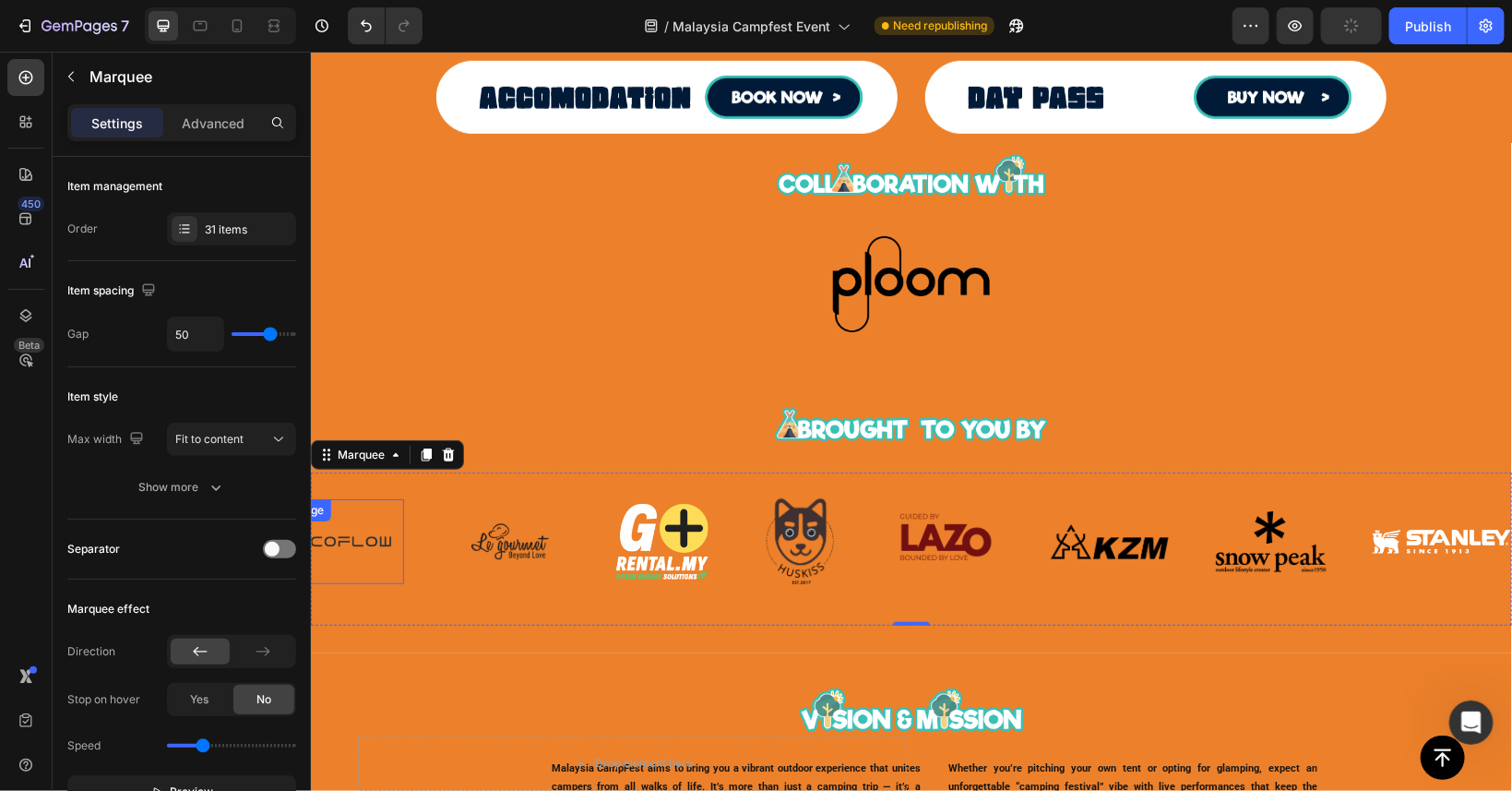
click at [357, 565] on img at bounding box center [343, 541] width 120 height 85
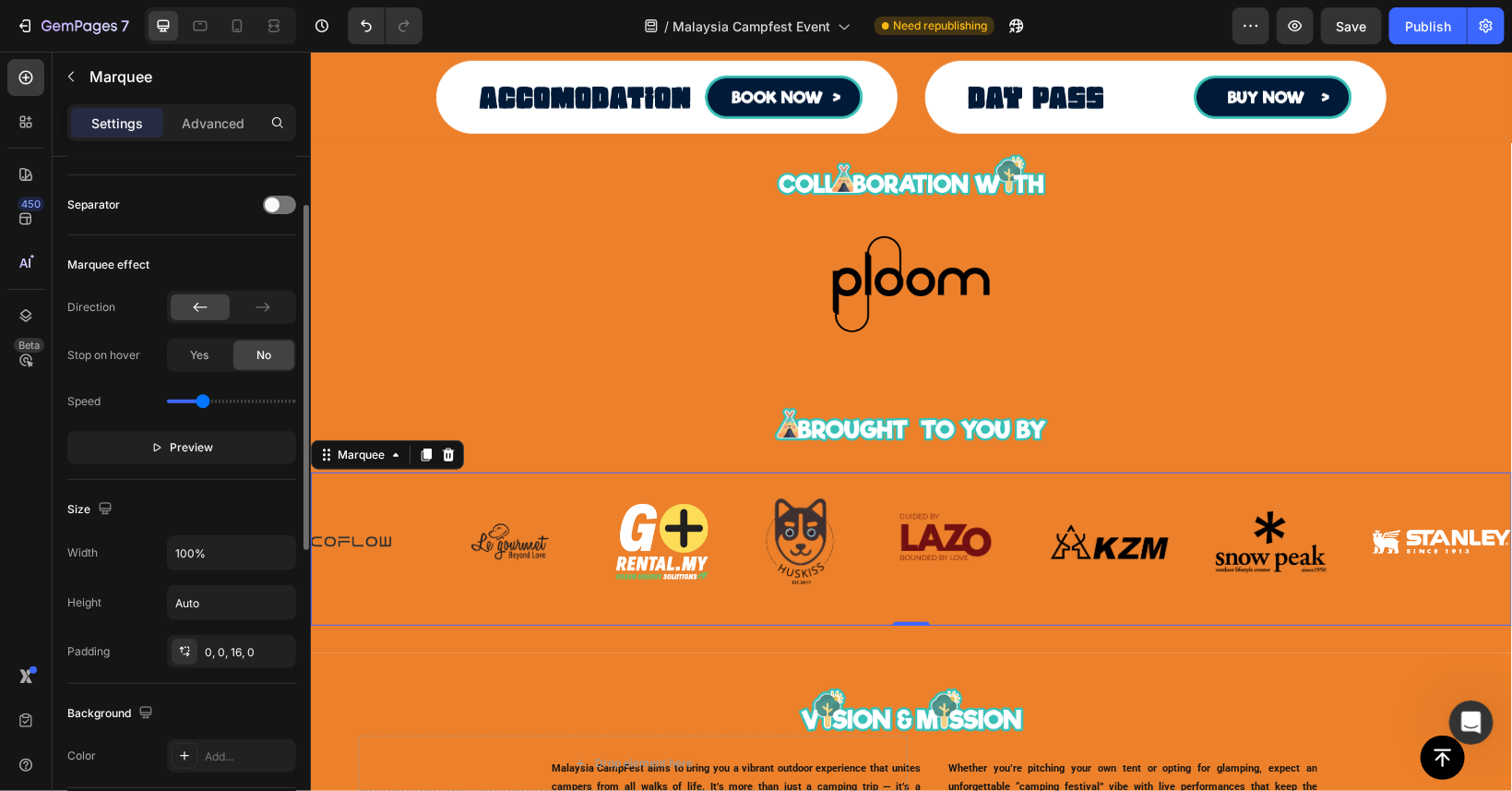
scroll to position [261, 0]
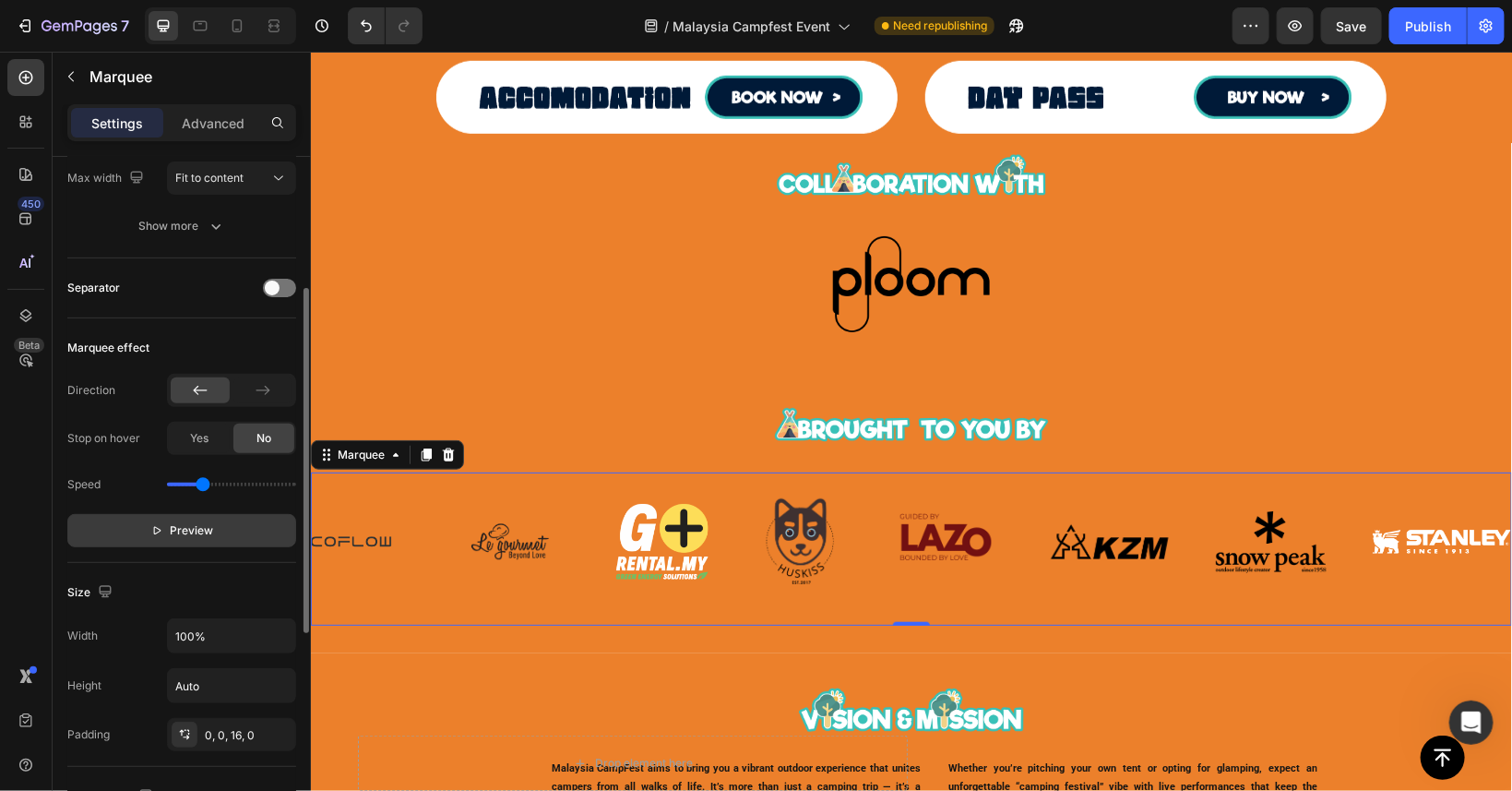
click at [166, 532] on p "Preview" at bounding box center [183, 531] width 64 height 19
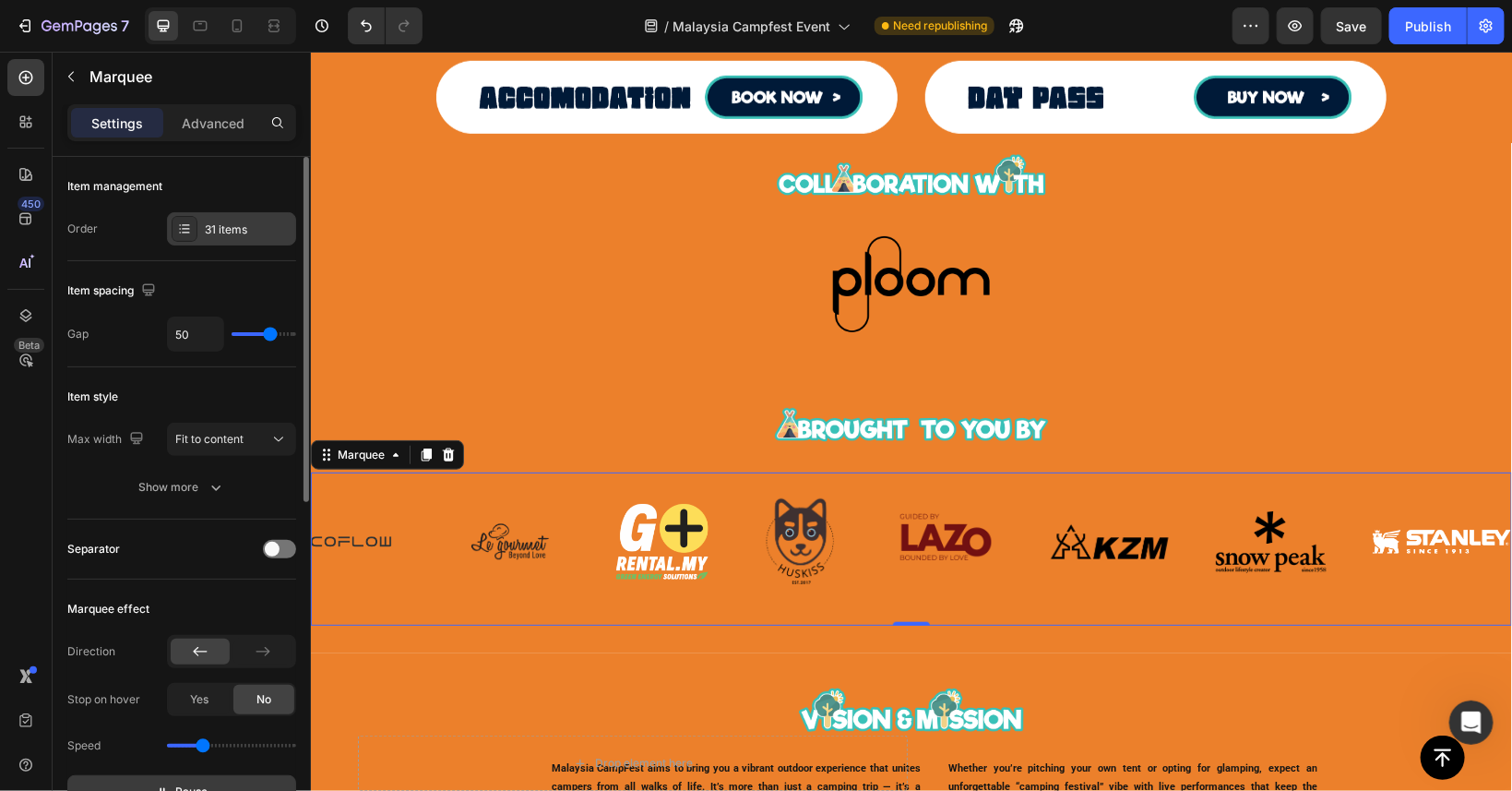
click at [226, 237] on div "31 items" at bounding box center [247, 229] width 87 height 17
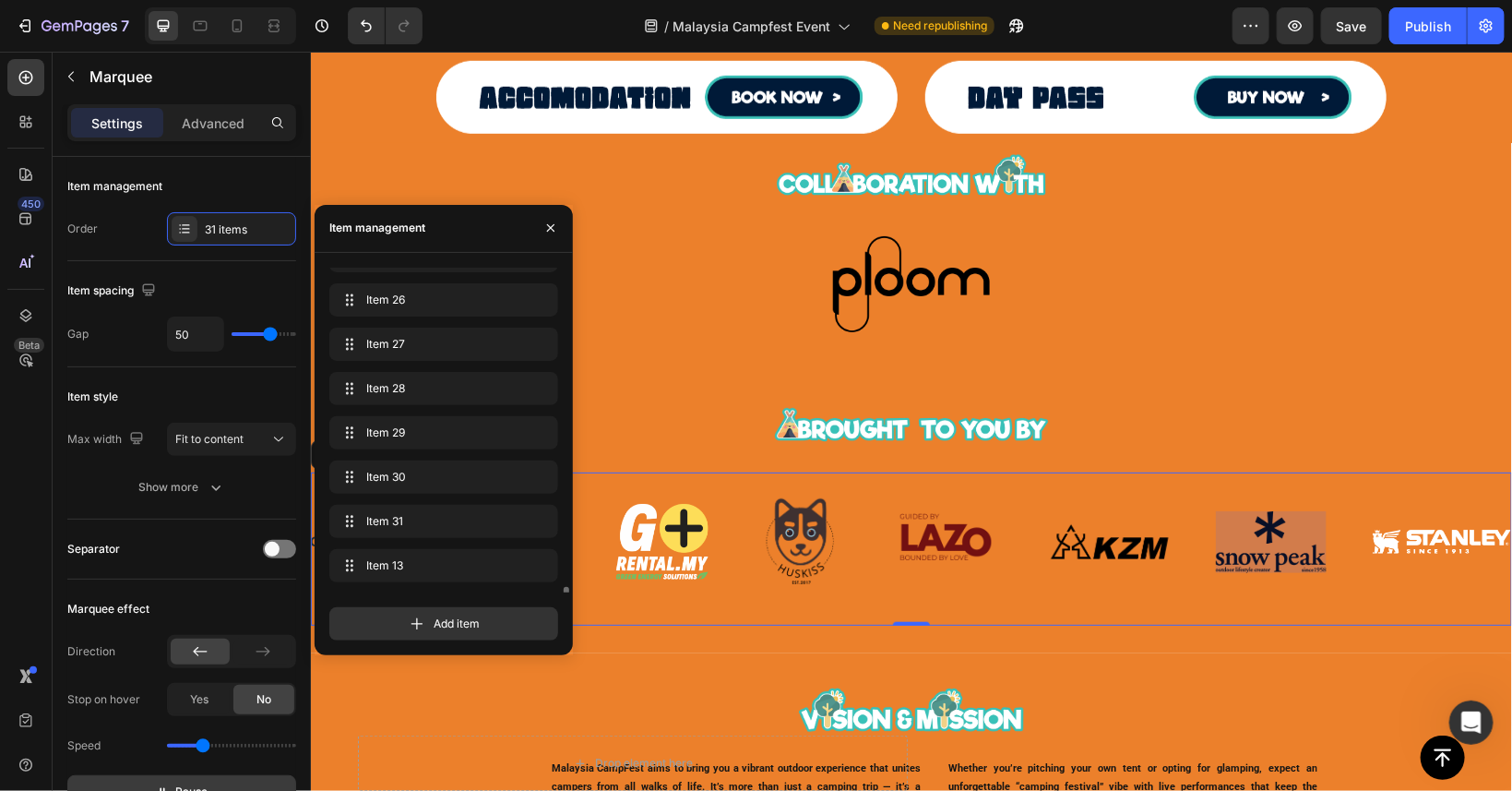
scroll to position [997, 0]
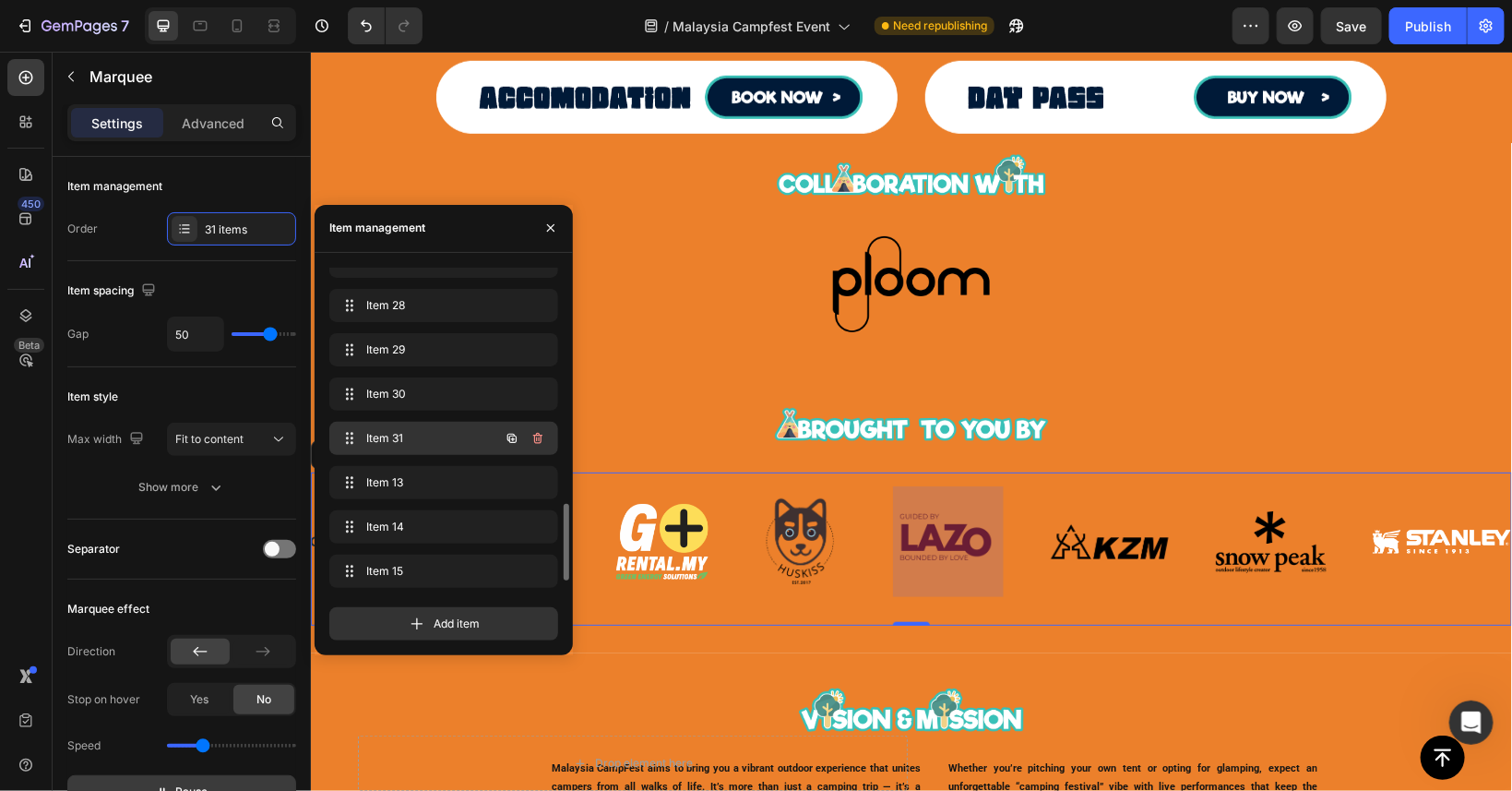
click at [451, 433] on span "Item 31" at bounding box center [418, 438] width 105 height 17
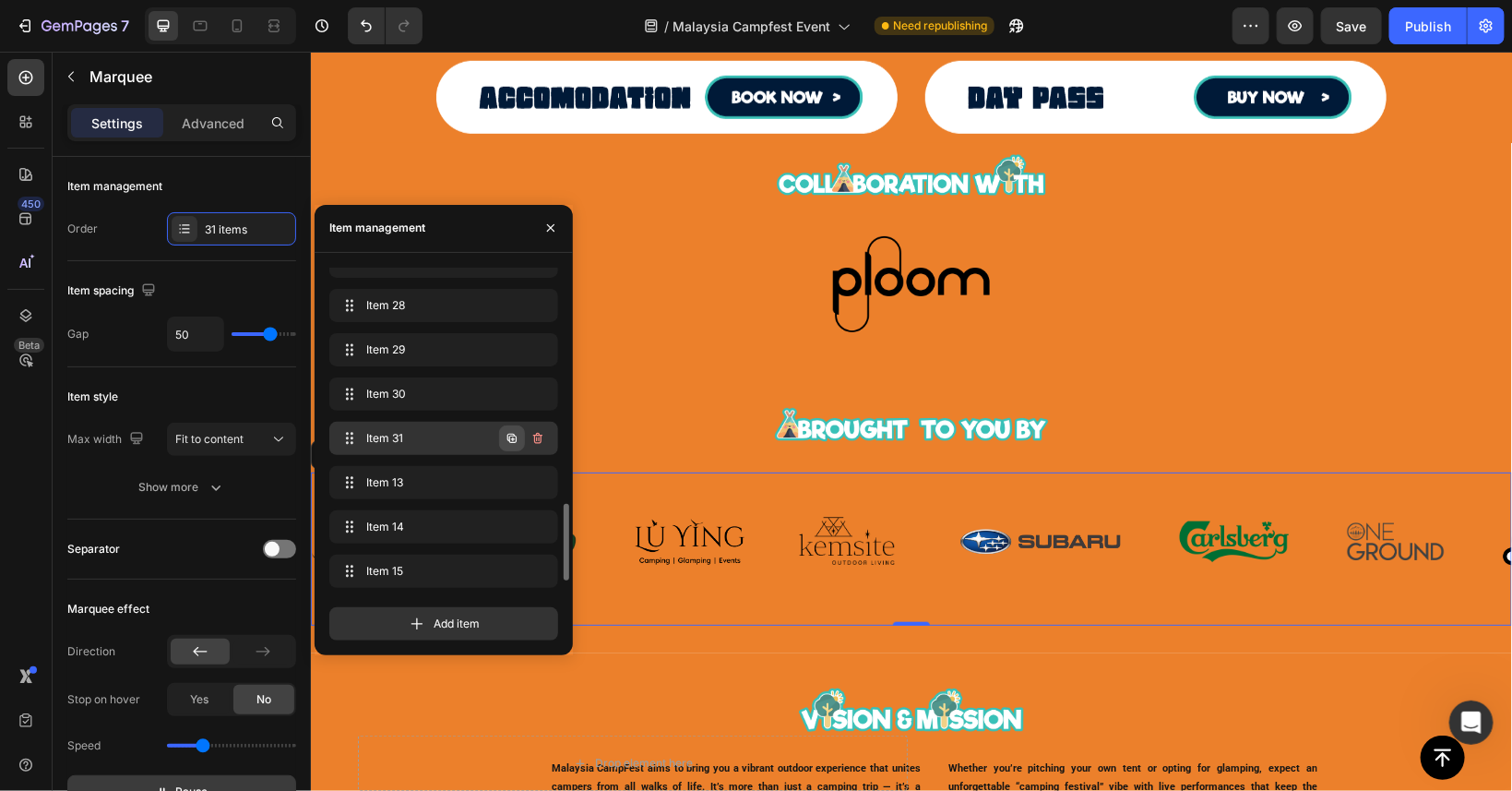
scroll to position [0, 0]
click at [516, 437] on icon "button" at bounding box center [512, 438] width 9 height 9
click at [431, 486] on span "Item 32" at bounding box center [418, 482] width 105 height 17
click at [429, 476] on span "Item 32" at bounding box center [431, 482] width 137 height 17
click at [429, 478] on span "Item 32" at bounding box center [418, 482] width 105 height 17
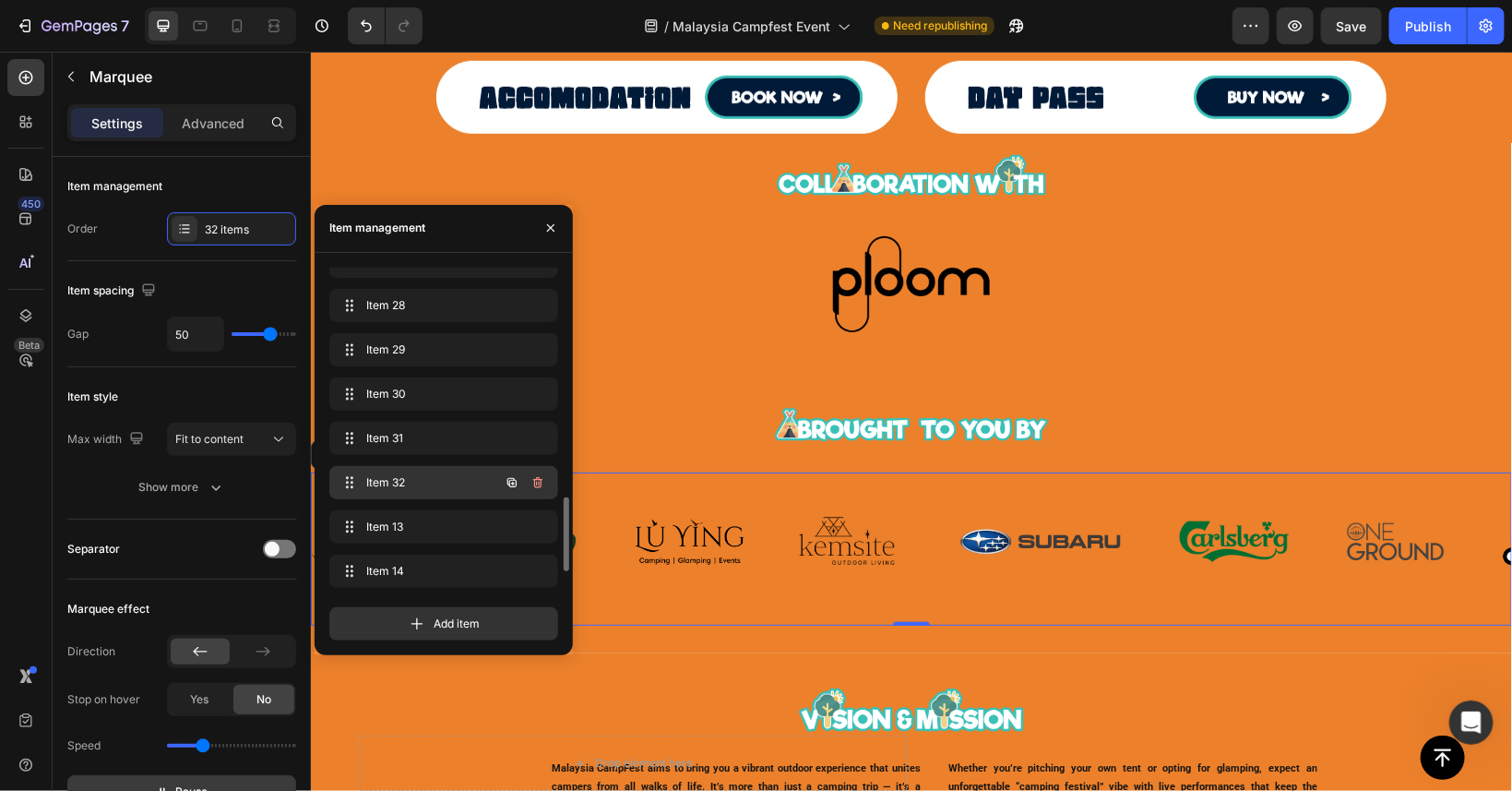
click at [429, 478] on span "Item 32" at bounding box center [418, 482] width 105 height 17
click at [429, 478] on span "Item 32" at bounding box center [431, 482] width 137 height 17
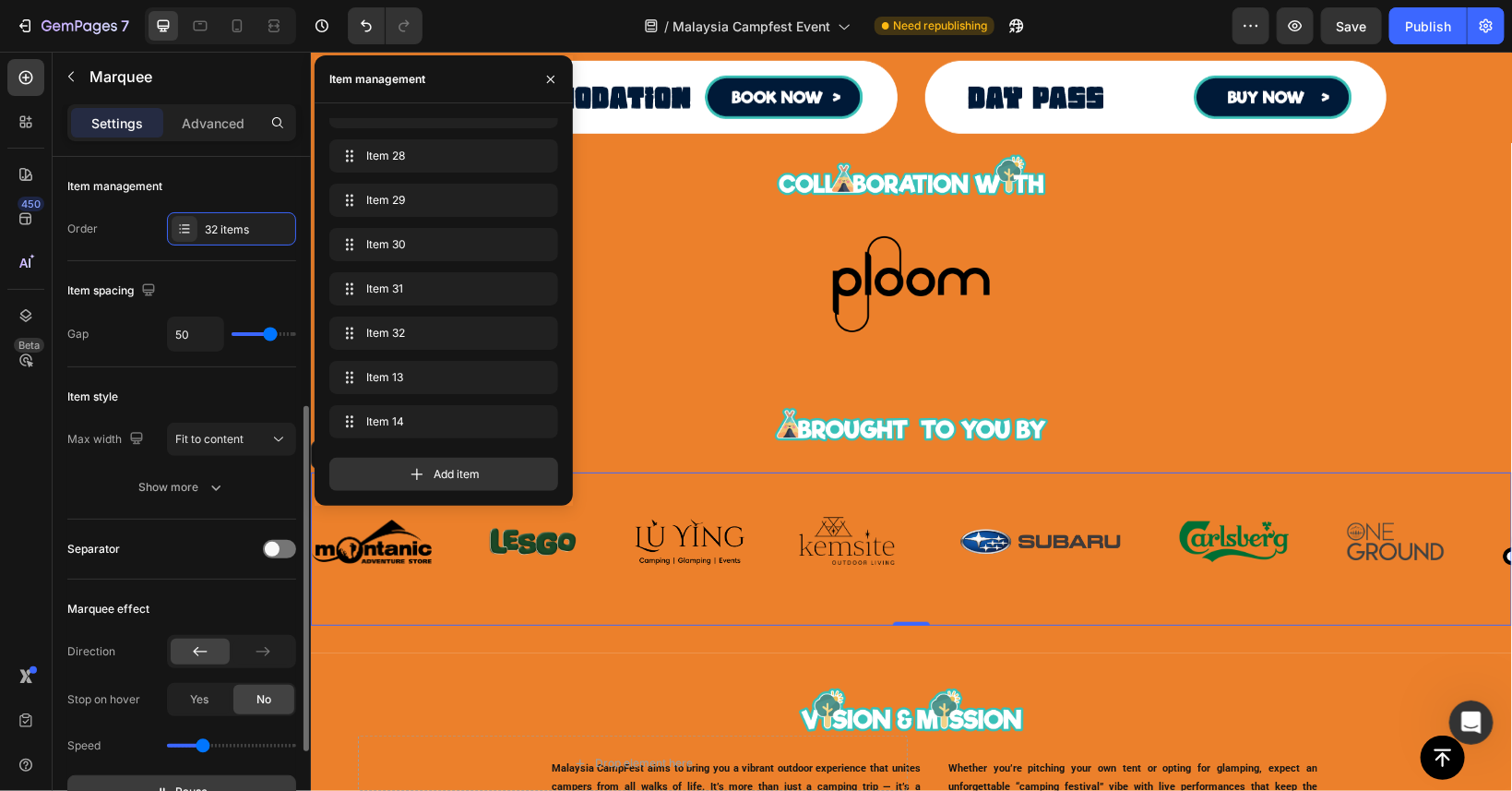
scroll to position [167, 0]
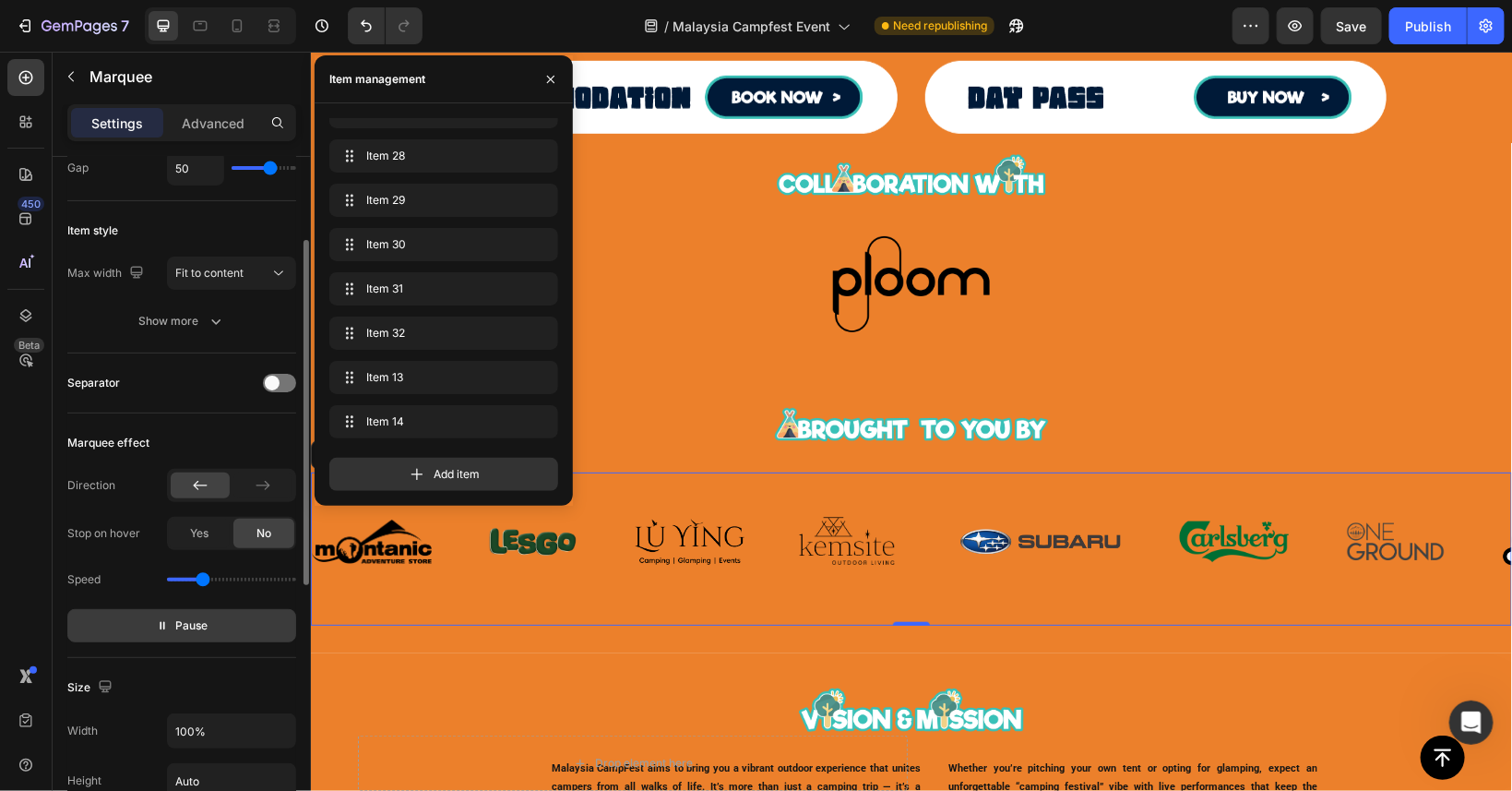
drag, startPoint x: 185, startPoint y: 615, endPoint x: 25, endPoint y: 426, distance: 247.6
click at [185, 615] on button "Pause" at bounding box center [182, 625] width 228 height 33
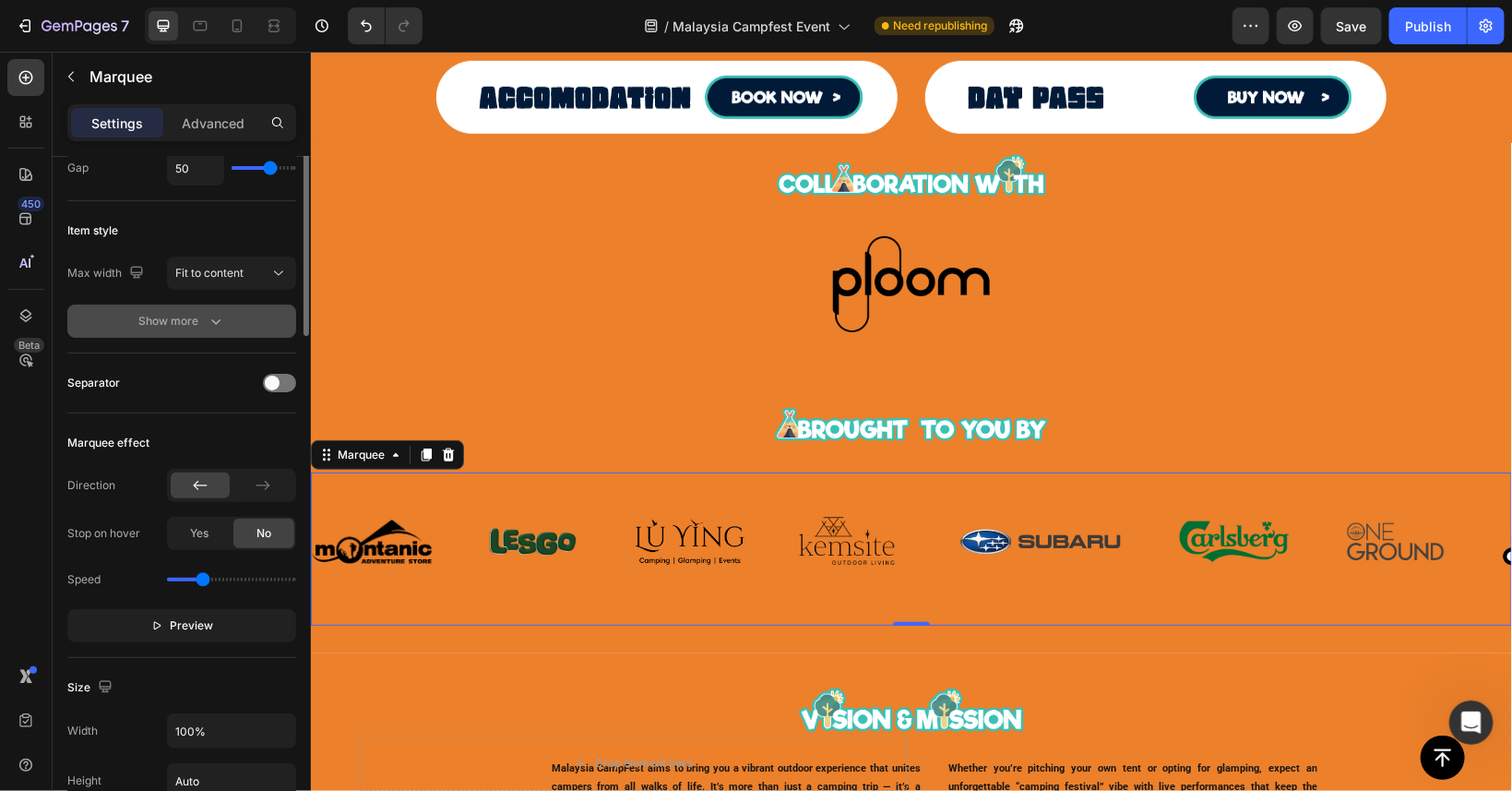
scroll to position [0, 0]
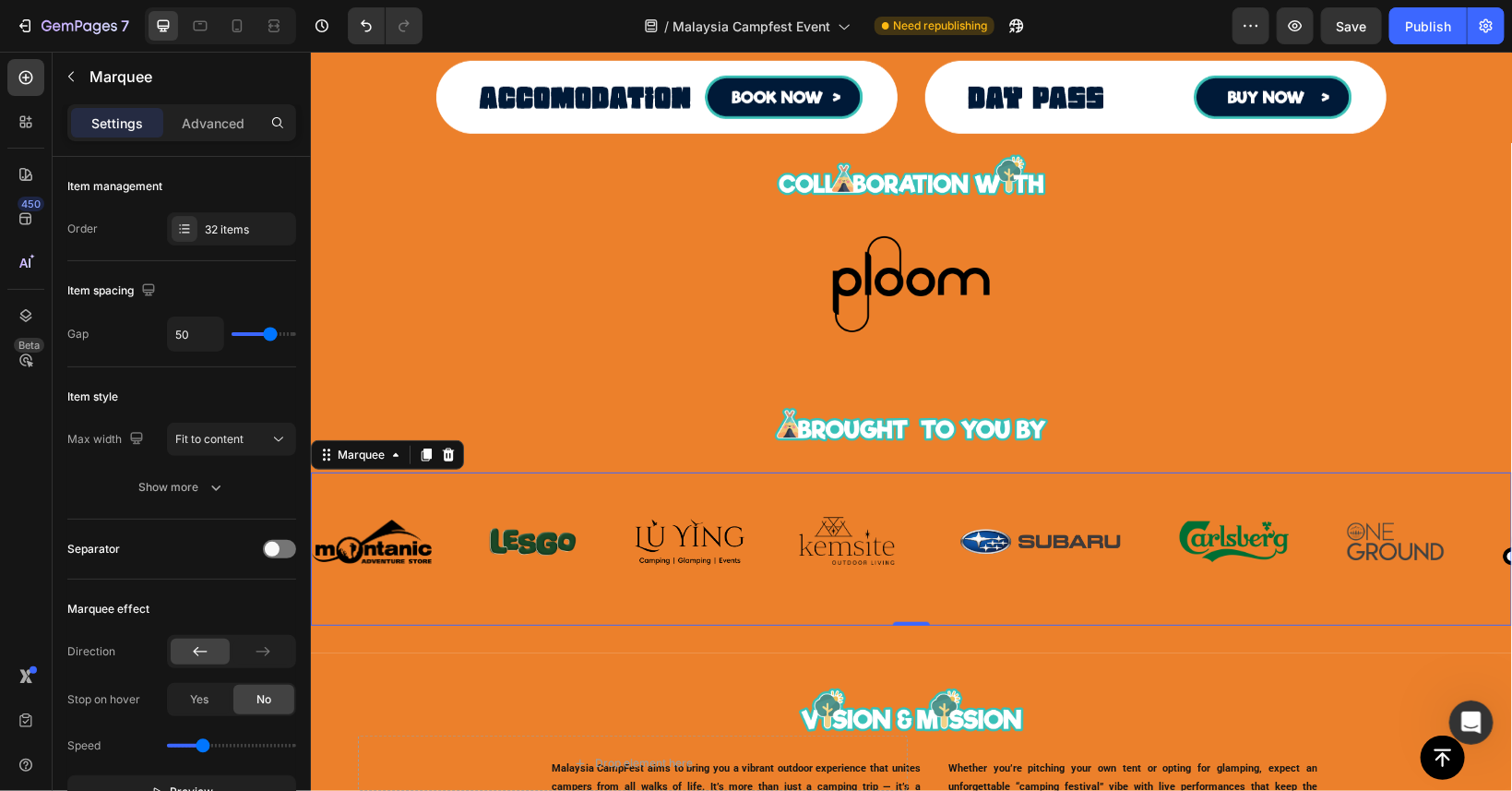
click at [227, 219] on div "32 items" at bounding box center [231, 228] width 130 height 33
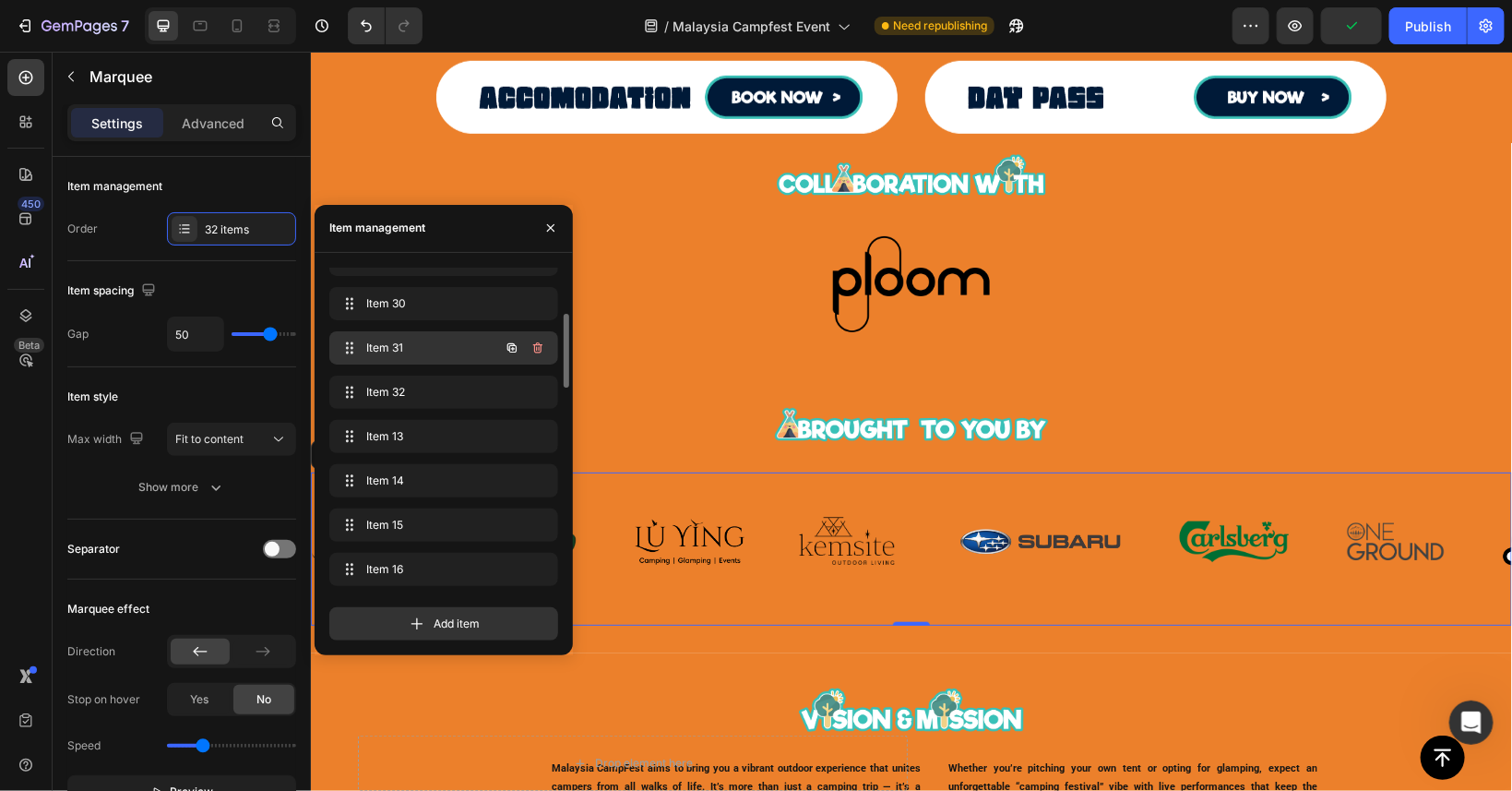
scroll to position [838, 0]
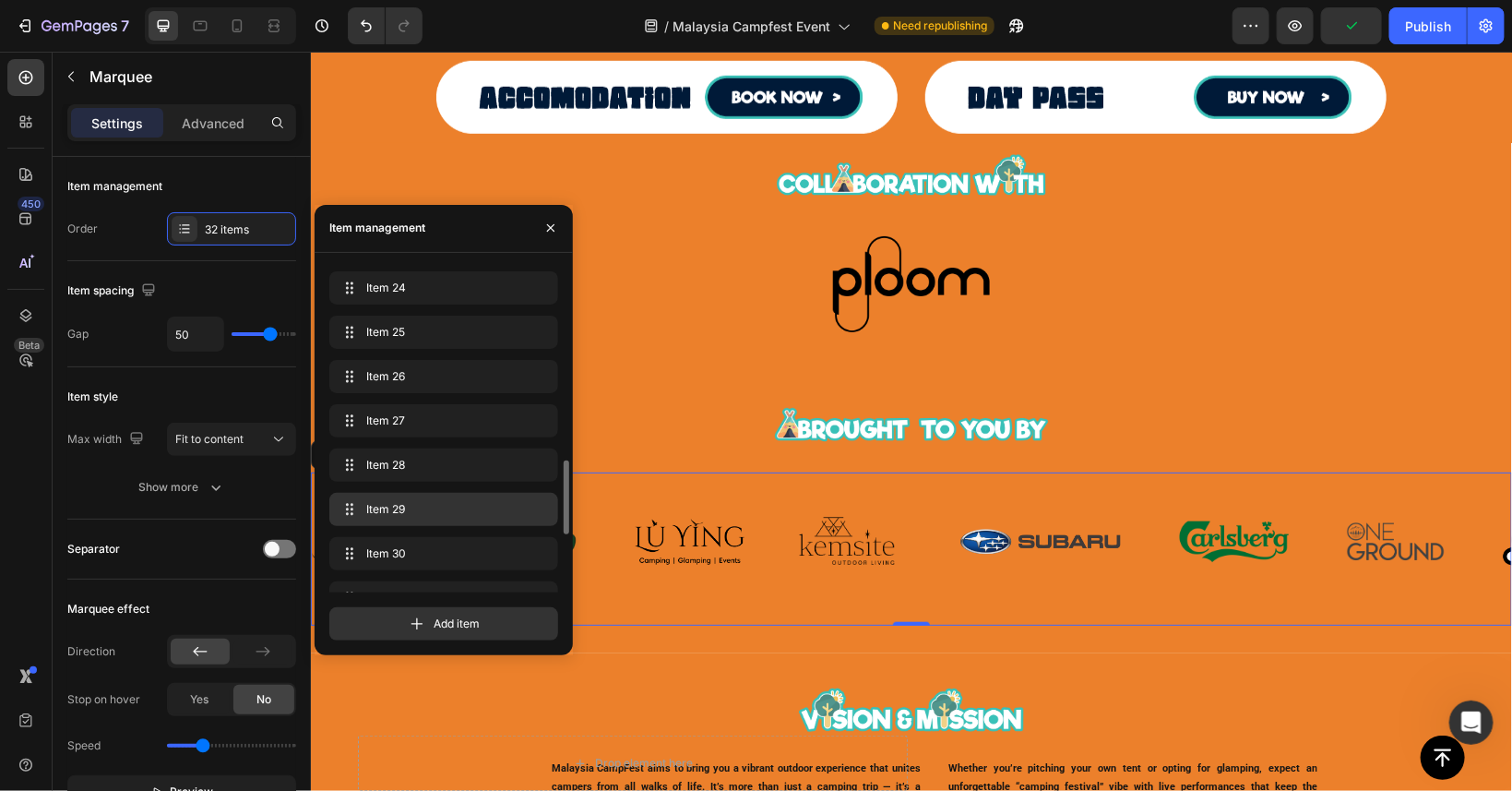
click at [421, 517] on div "Item 29 Item 29" at bounding box center [444, 510] width 214 height 26
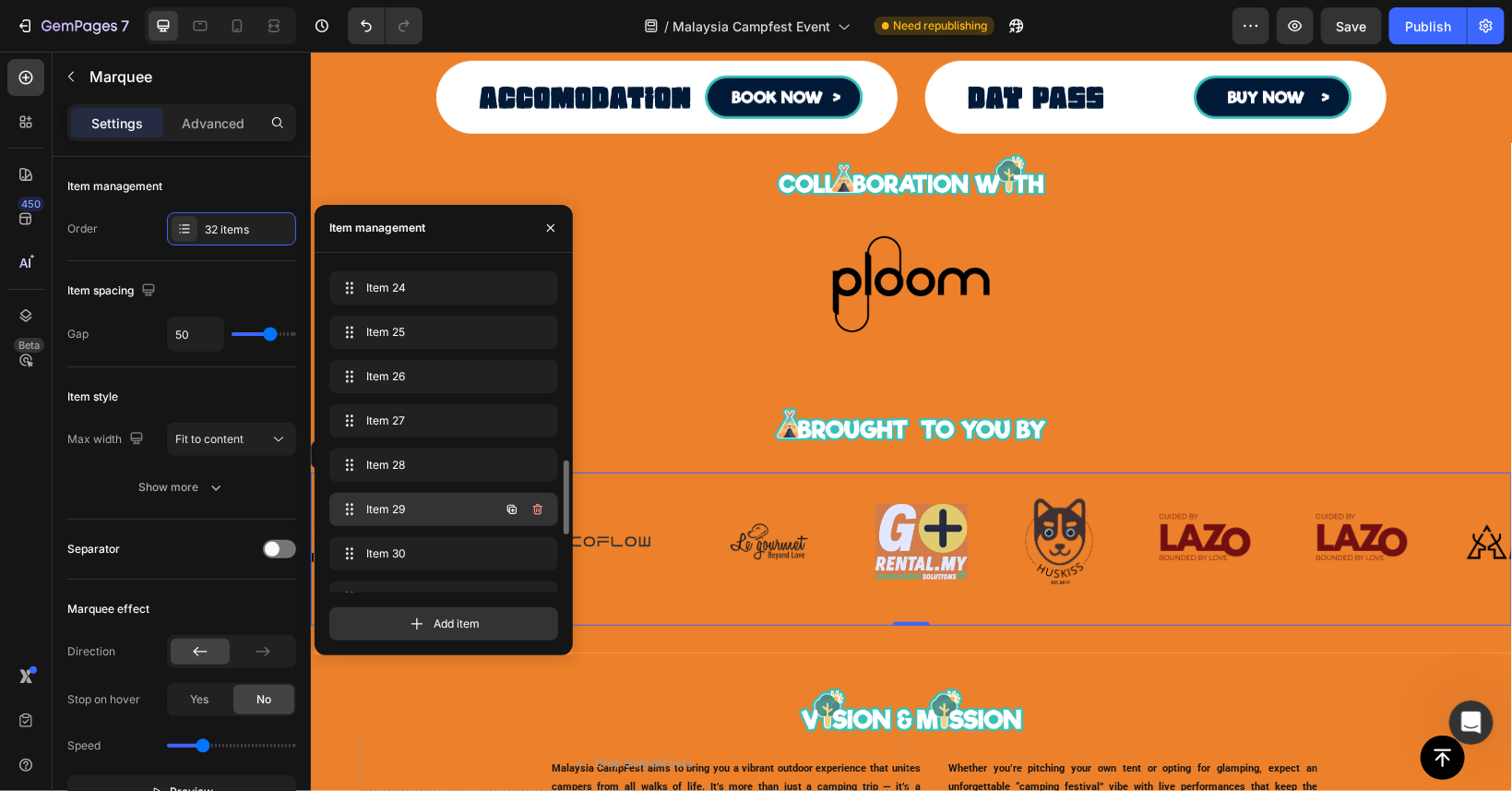
scroll to position [0, 3597]
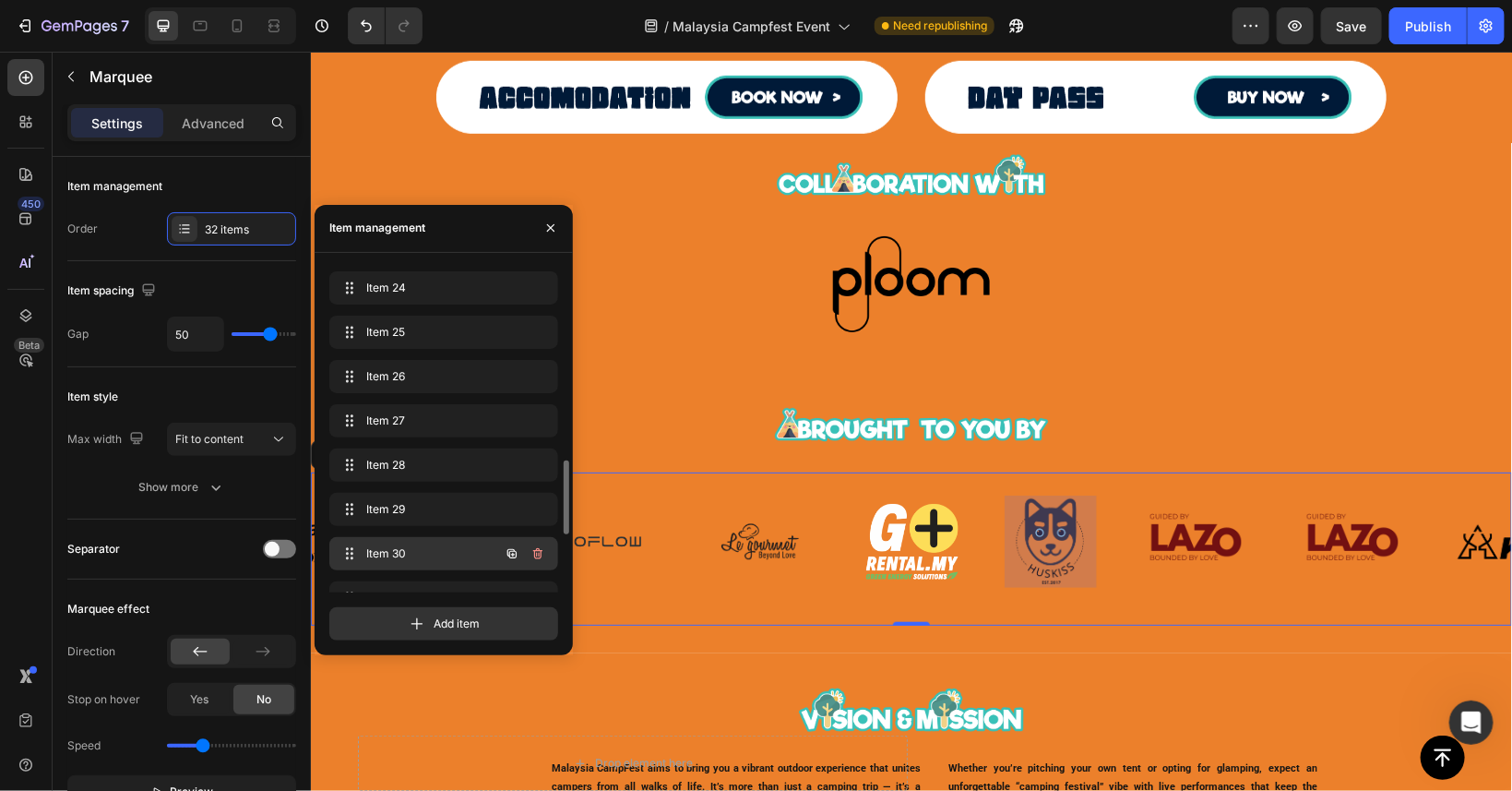
click at [426, 551] on span "Item 30" at bounding box center [418, 554] width 105 height 17
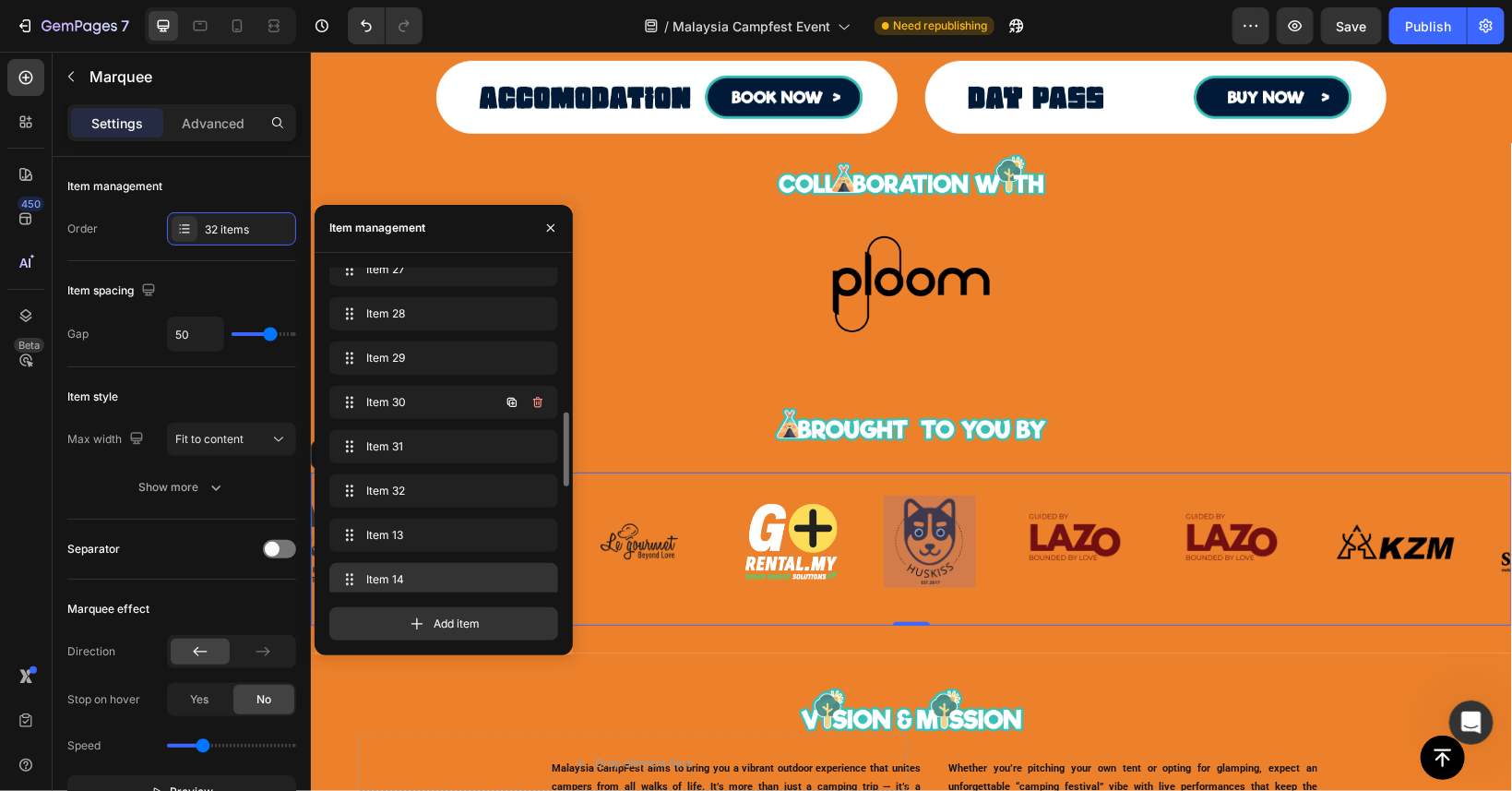
scroll to position [0, 3736]
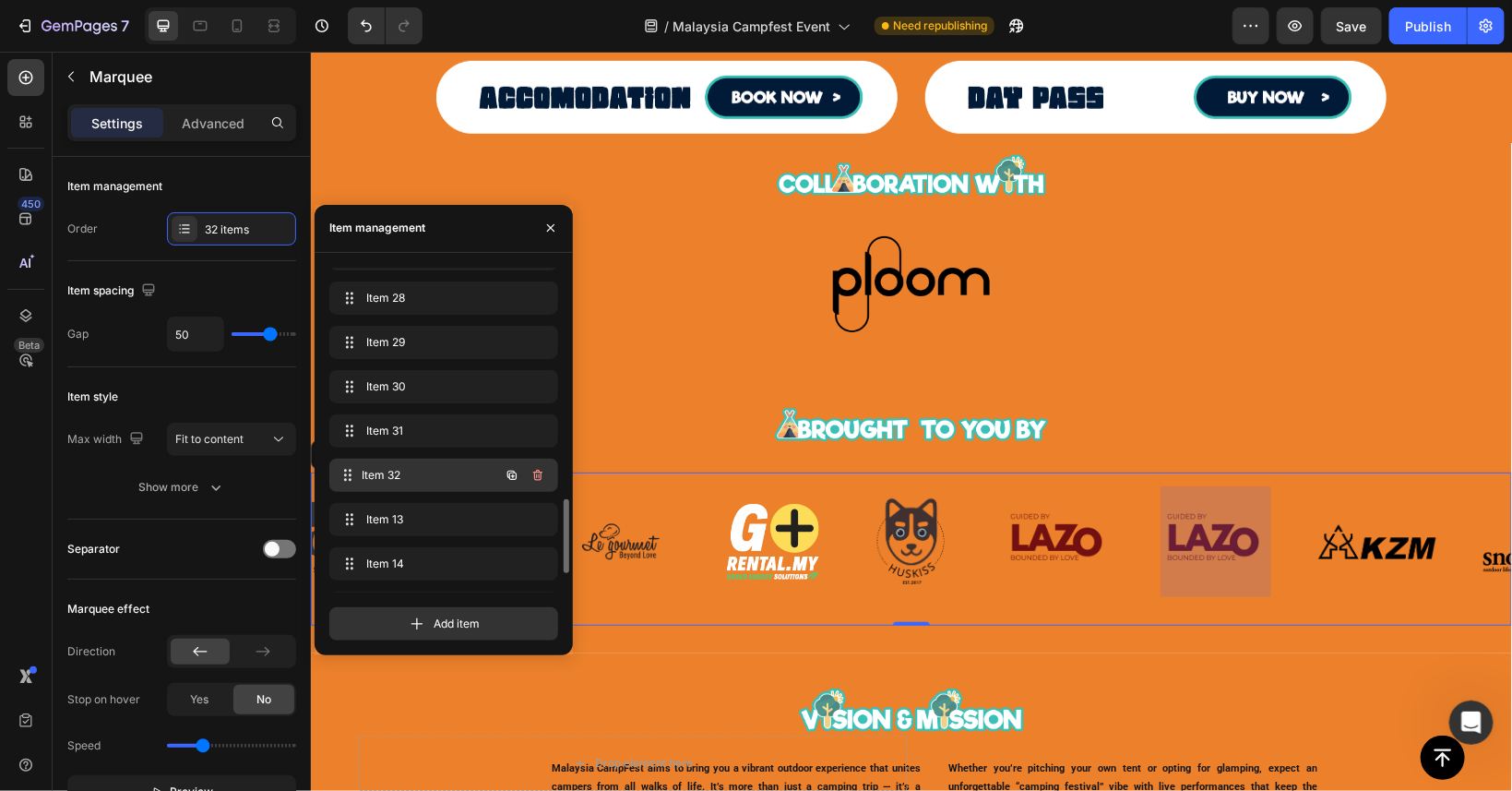
click at [448, 474] on span "Item 32" at bounding box center [431, 475] width 137 height 17
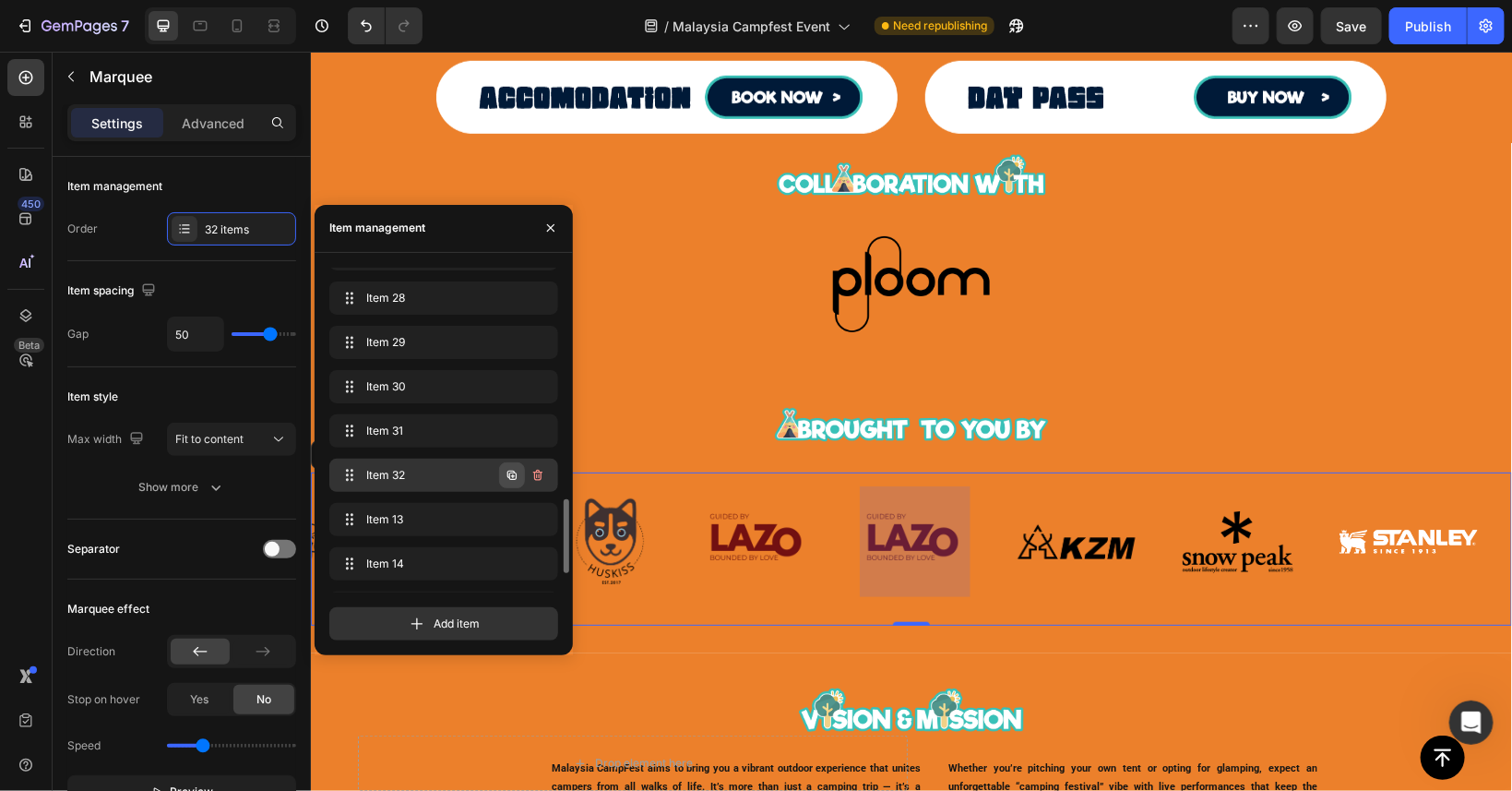
scroll to position [0, 4040]
click at [512, 474] on icon "button" at bounding box center [512, 475] width 15 height 15
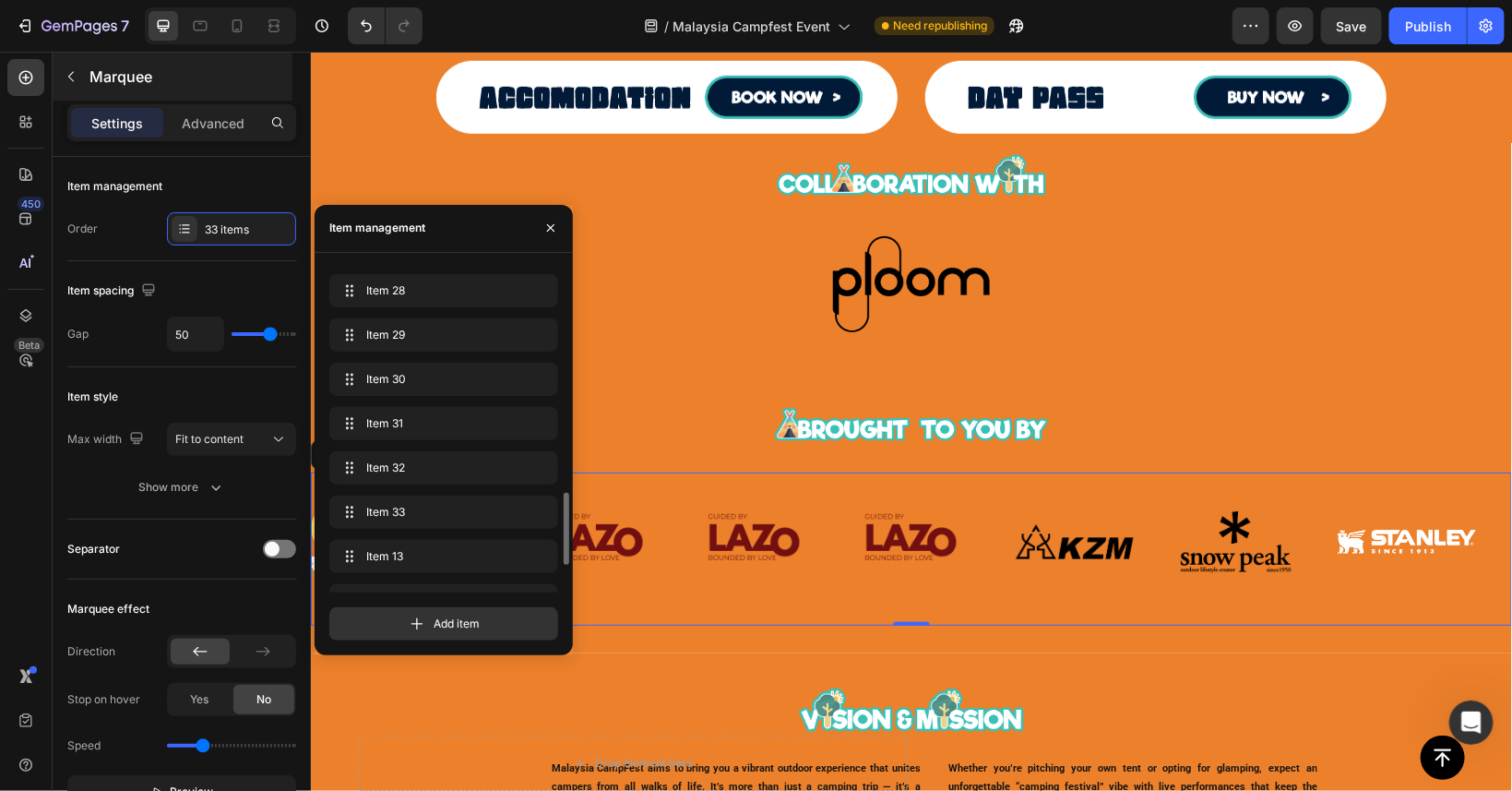
scroll to position [0, 4198]
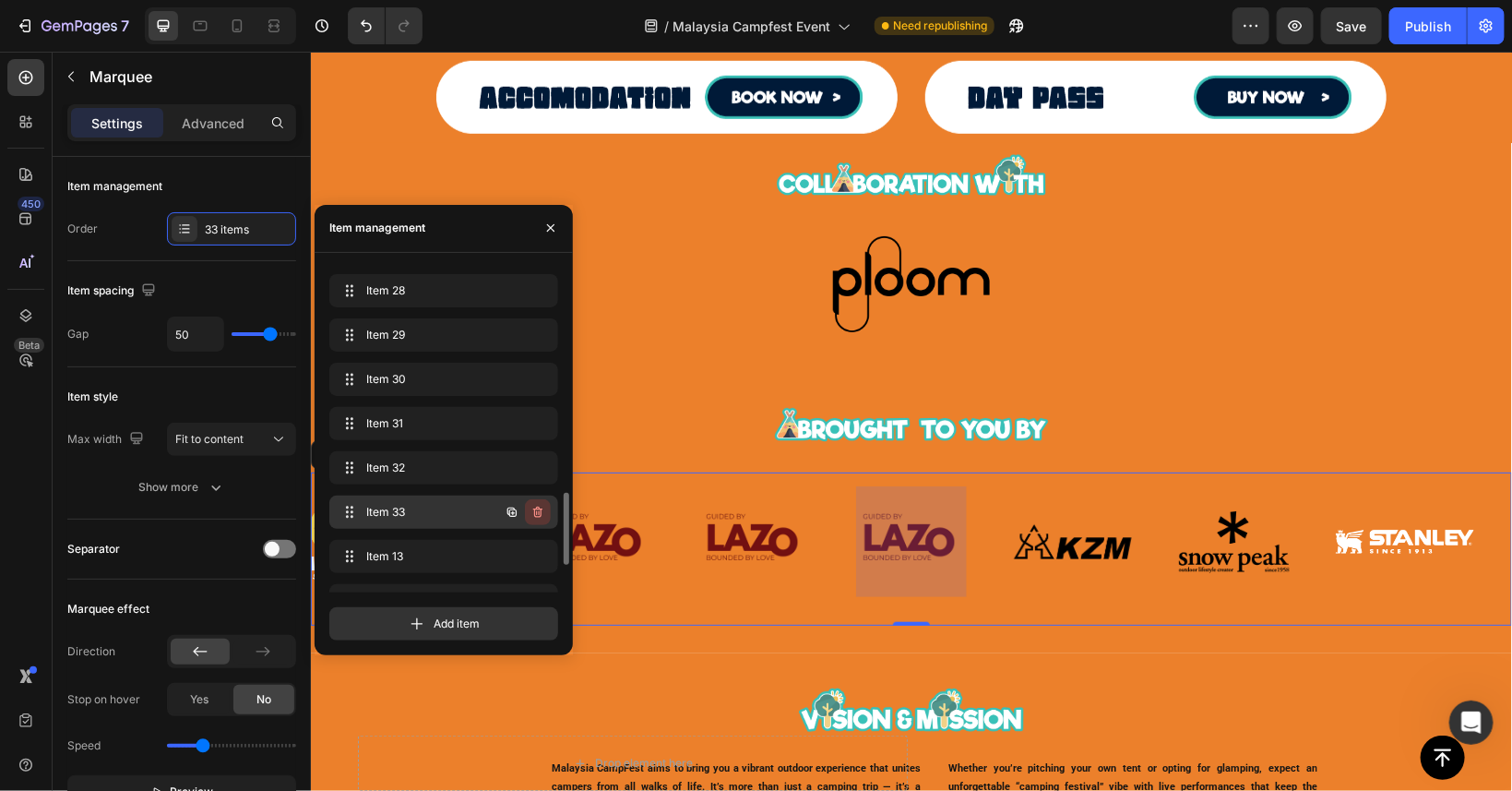
click at [543, 512] on icon "button" at bounding box center [538, 512] width 15 height 15
click at [521, 508] on div "Delete" at bounding box center [526, 512] width 34 height 17
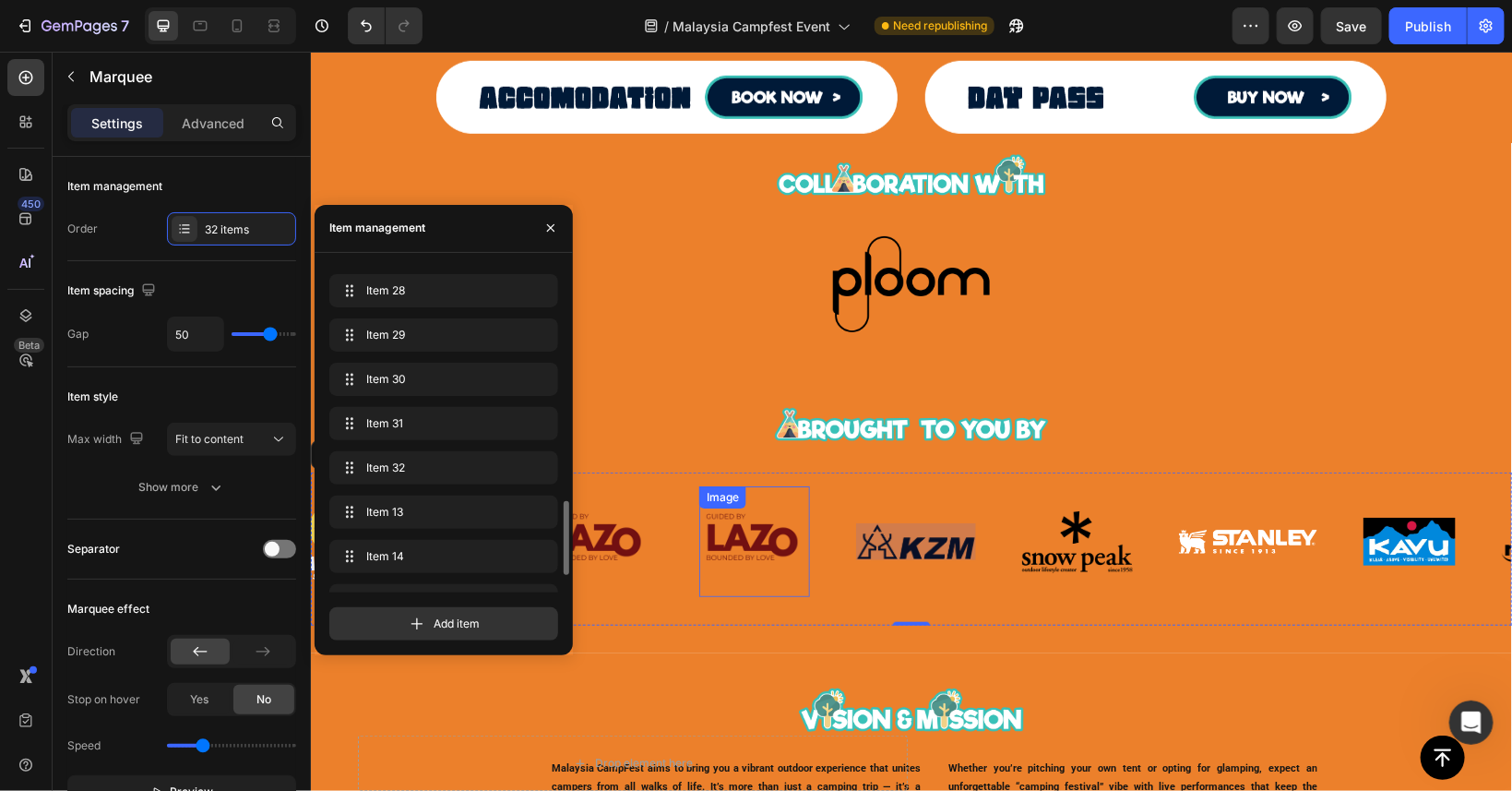
click at [734, 535] on img at bounding box center [750, 541] width 111 height 111
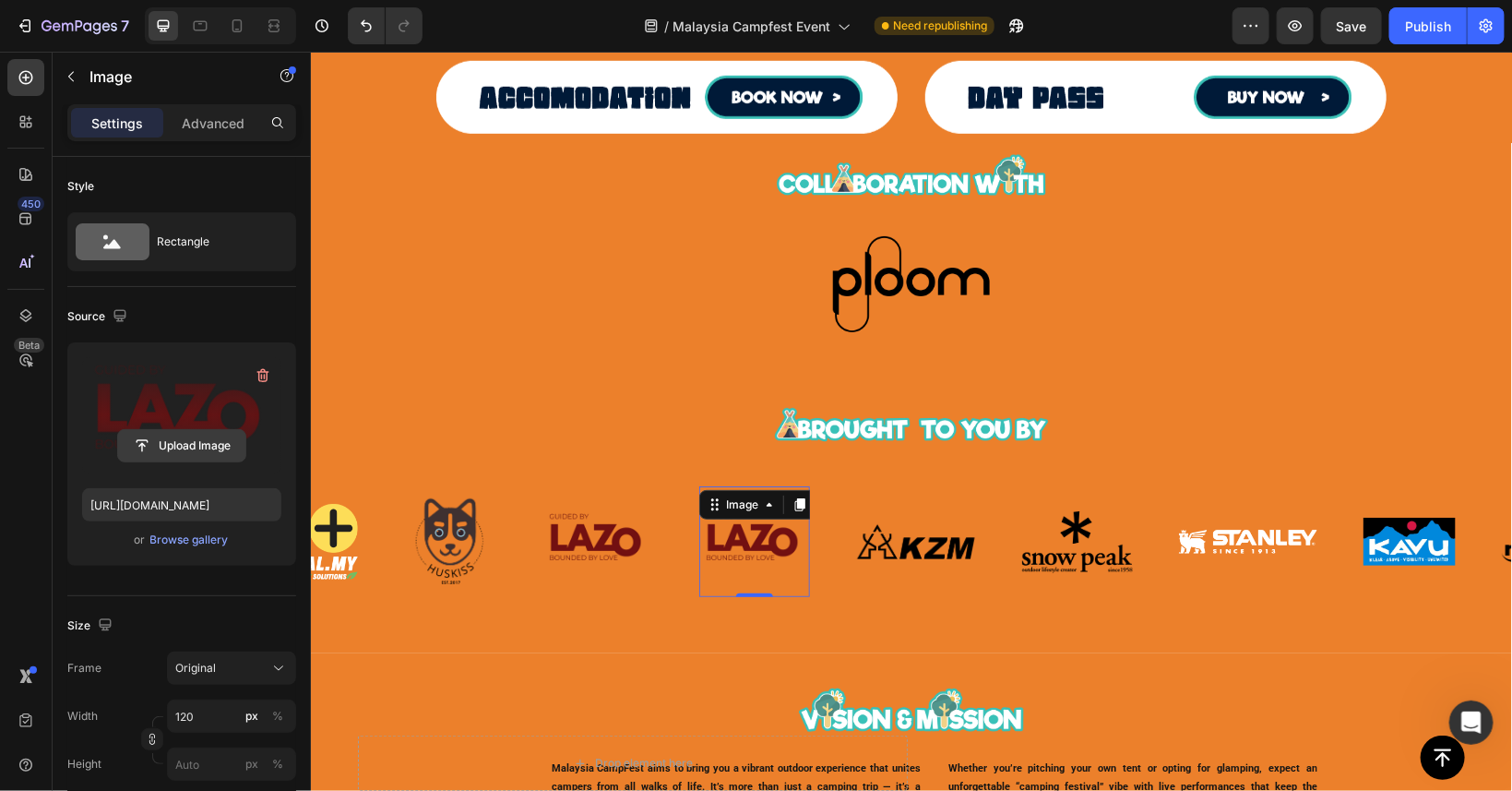
click at [198, 458] on input "file" at bounding box center [182, 445] width 128 height 31
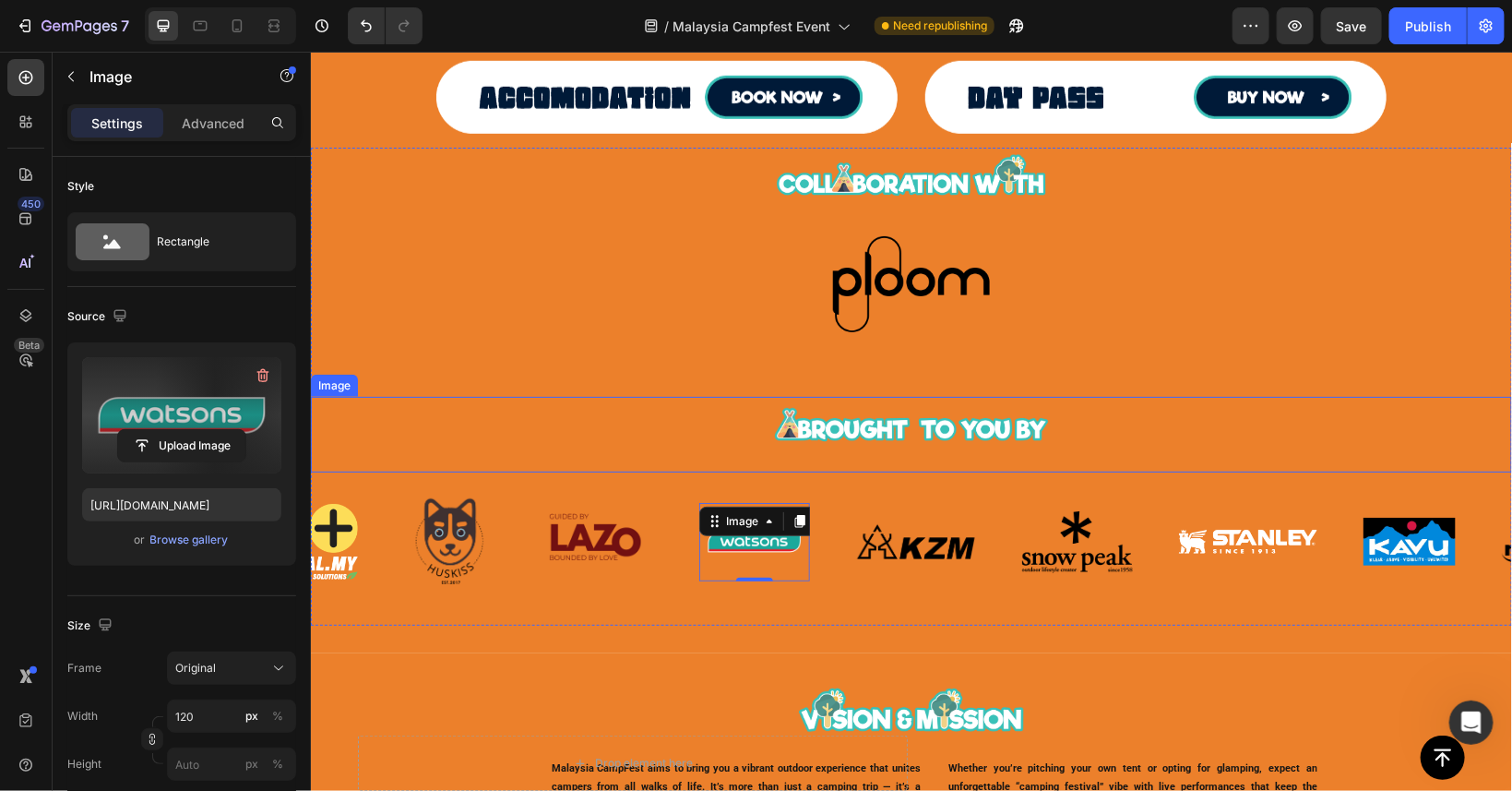
type input "[URL][DOMAIN_NAME]"
click at [589, 620] on div "Image Image Image Image Image Image Image Image Image Image Image Image Image I…" at bounding box center [911, 549] width 1201 height 154
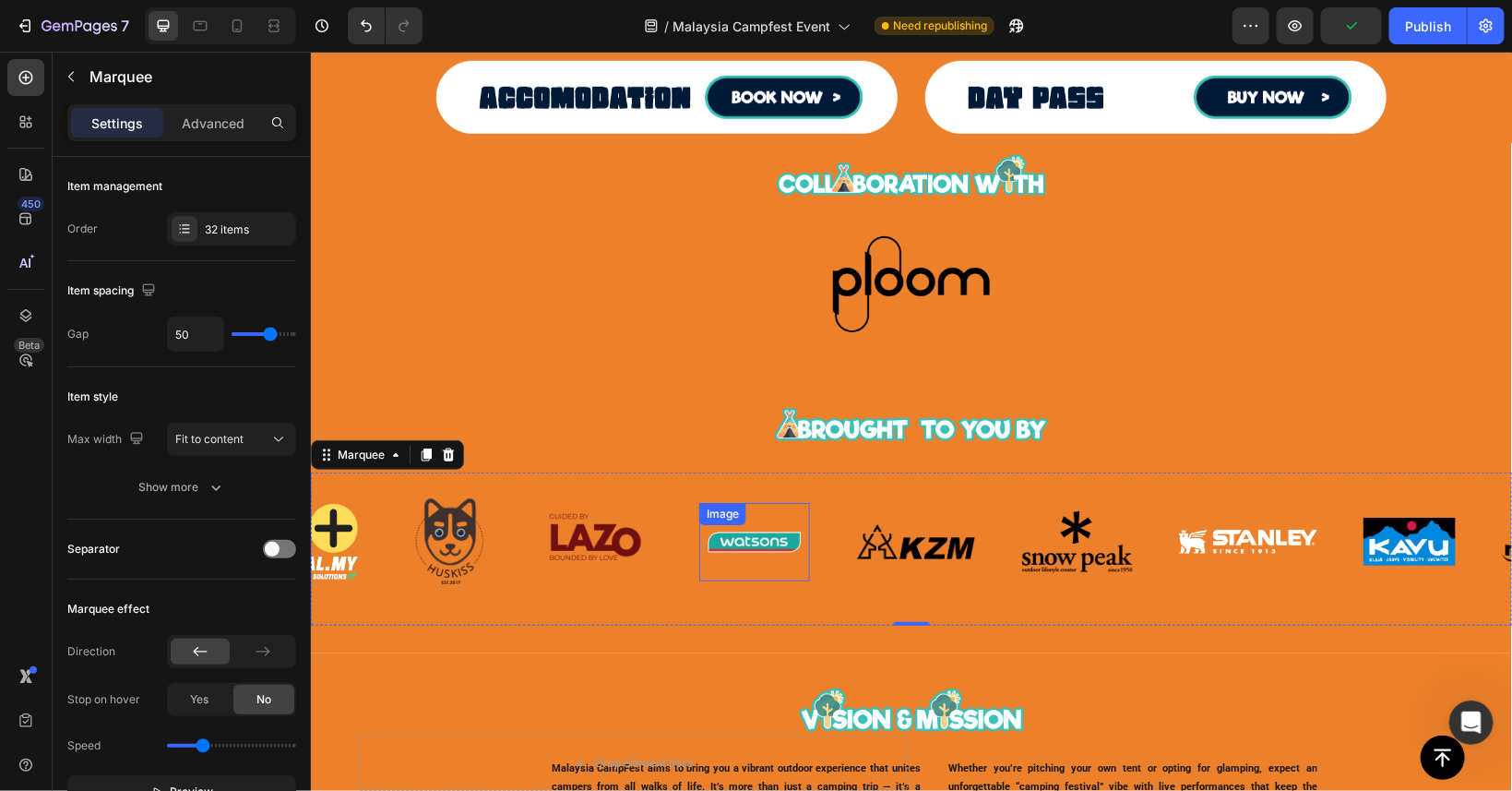
click at [788, 550] on img at bounding box center [751, 541] width 111 height 79
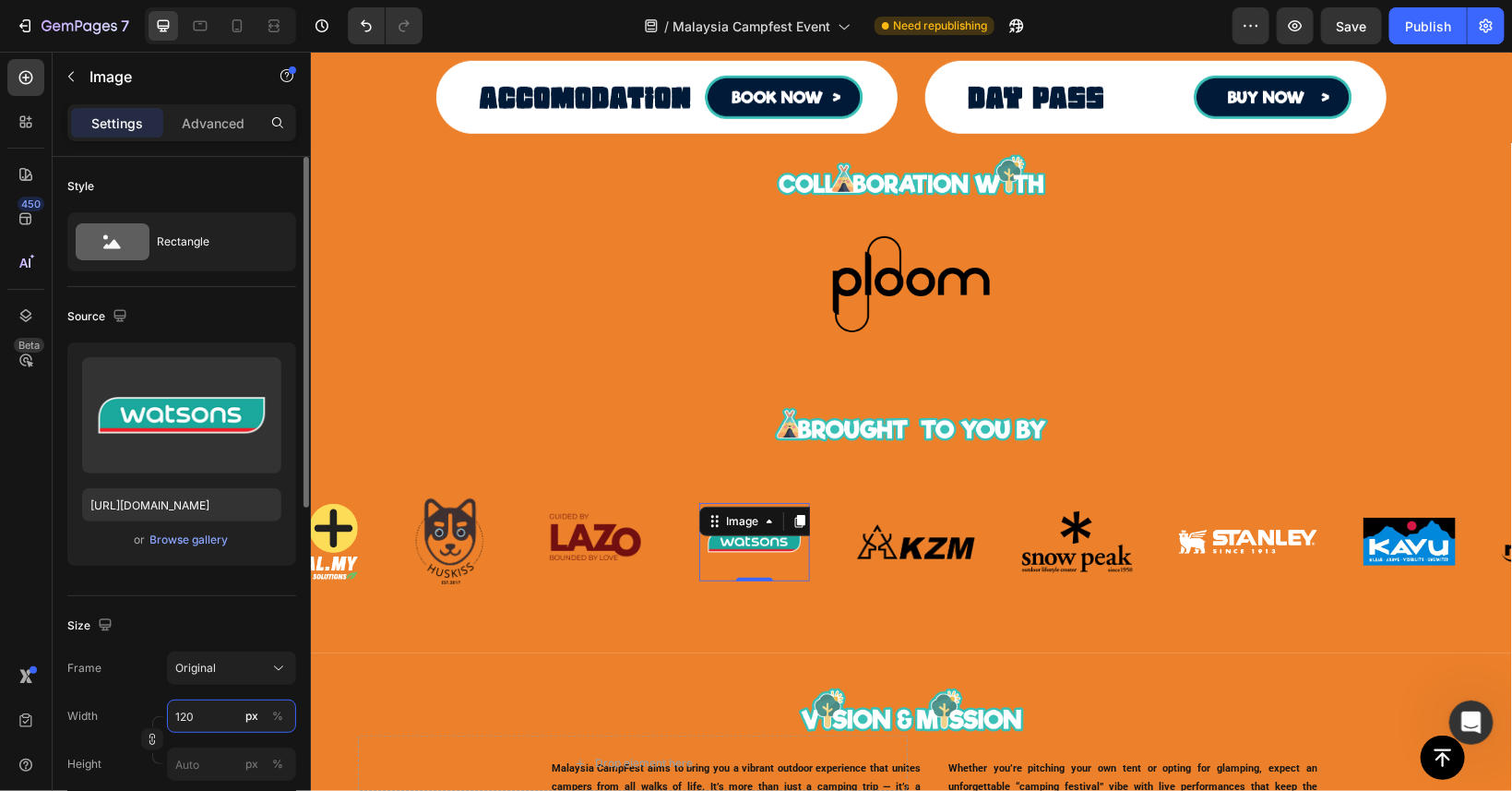
click at [198, 718] on input "120" at bounding box center [231, 715] width 130 height 33
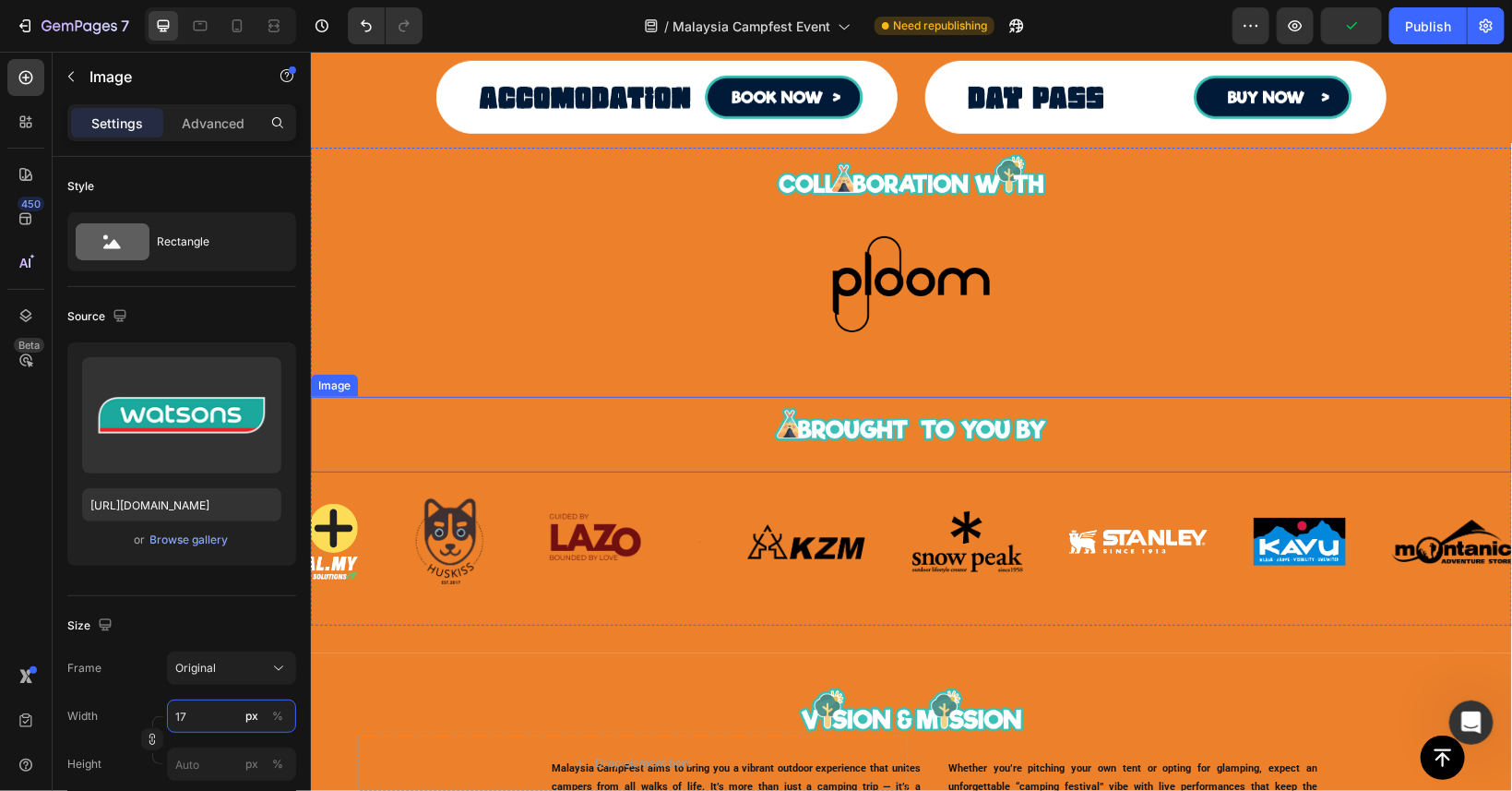
type input "170"
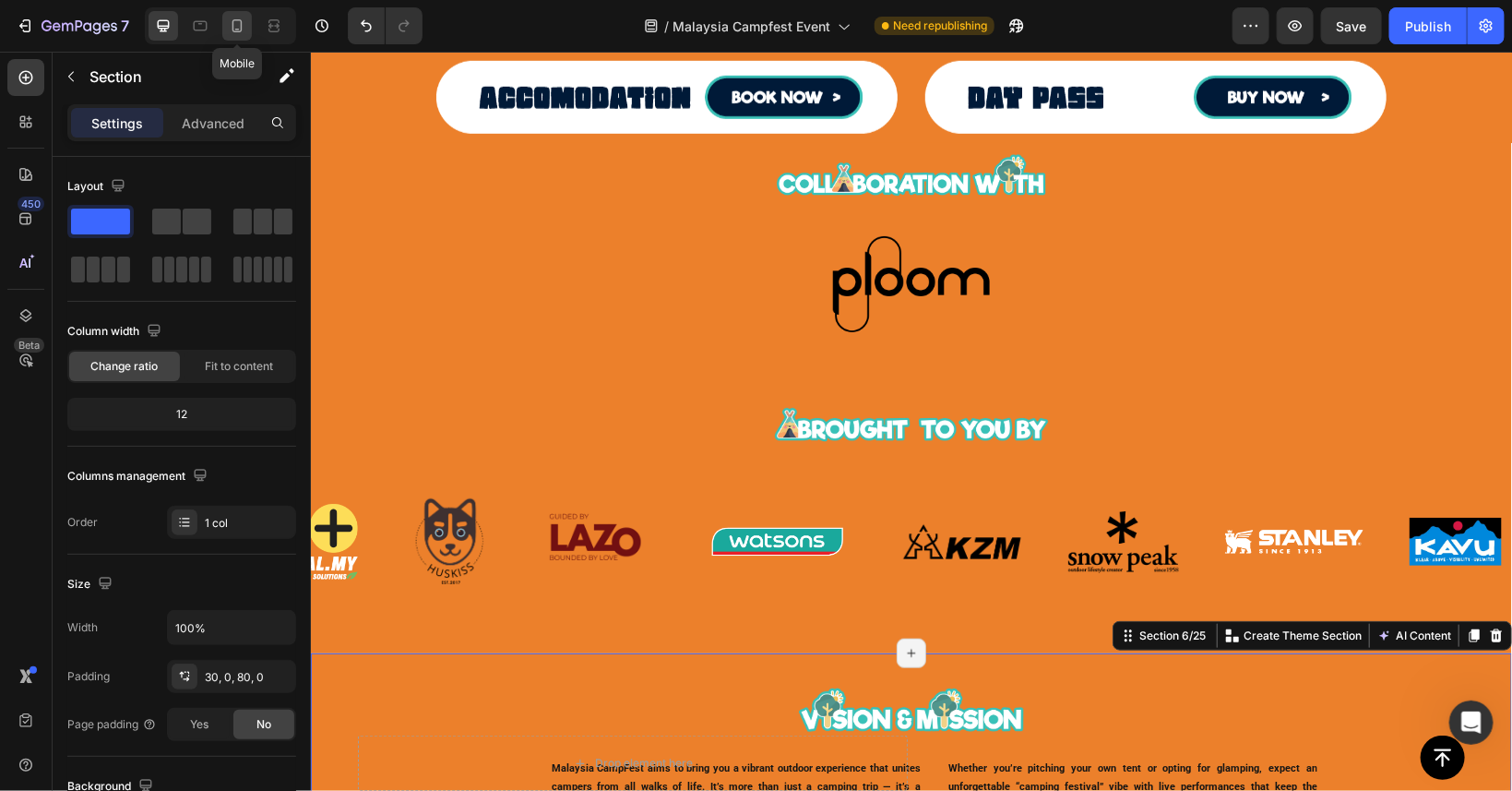
click at [242, 21] on icon at bounding box center [236, 26] width 19 height 19
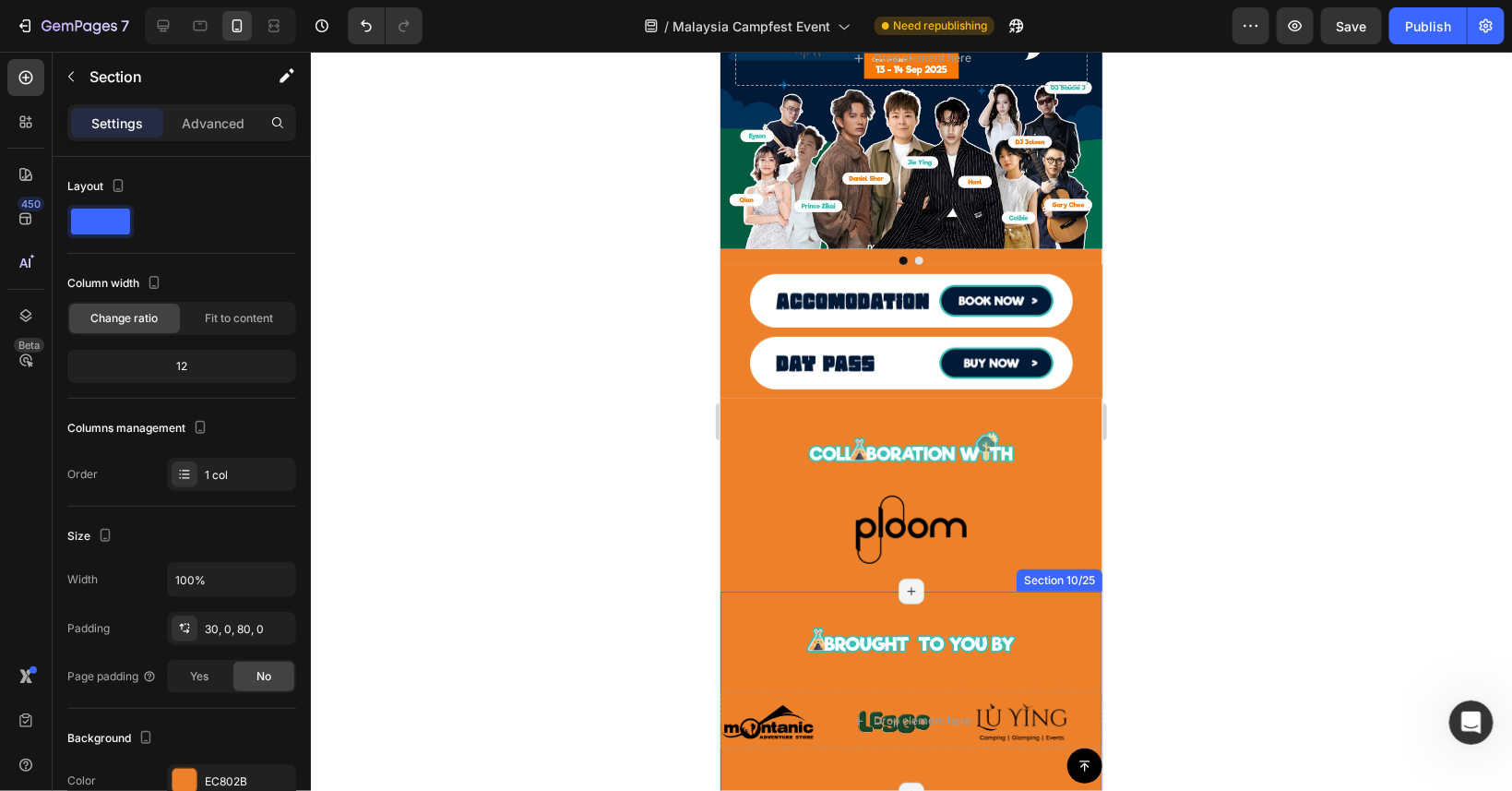
scroll to position [406, 0]
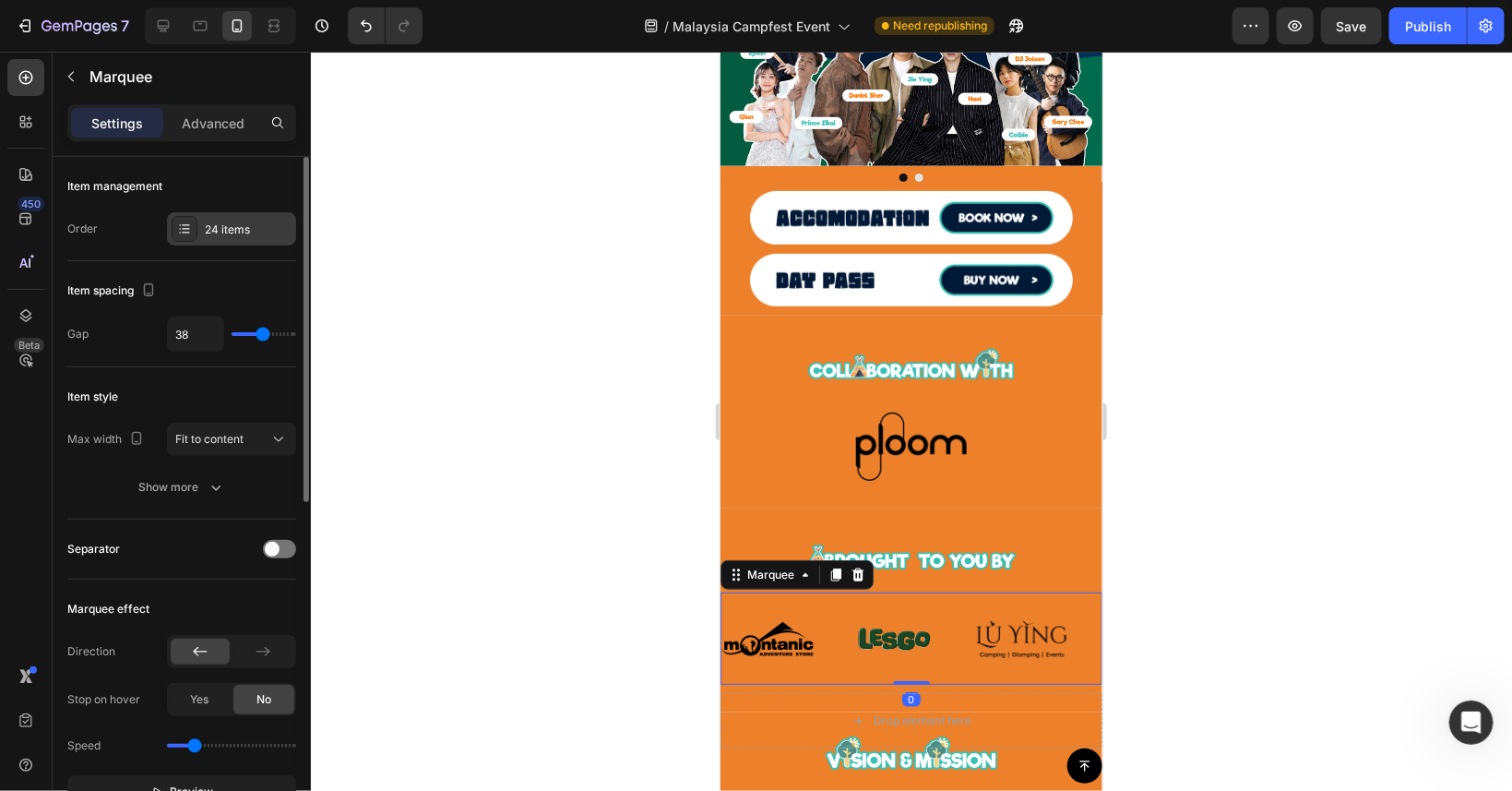
click at [234, 230] on div "24 items" at bounding box center [247, 229] width 87 height 17
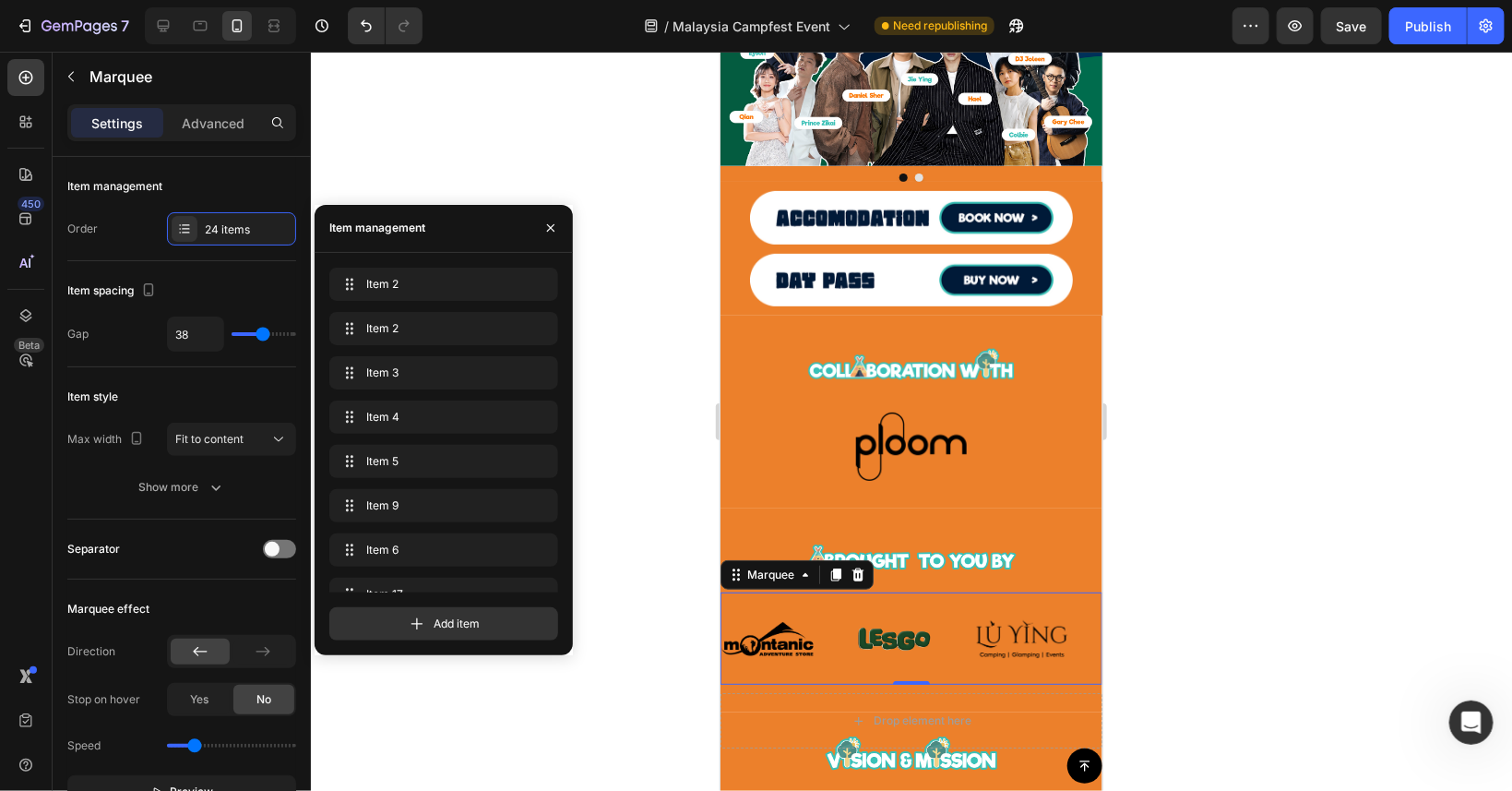
scroll to position [733, 0]
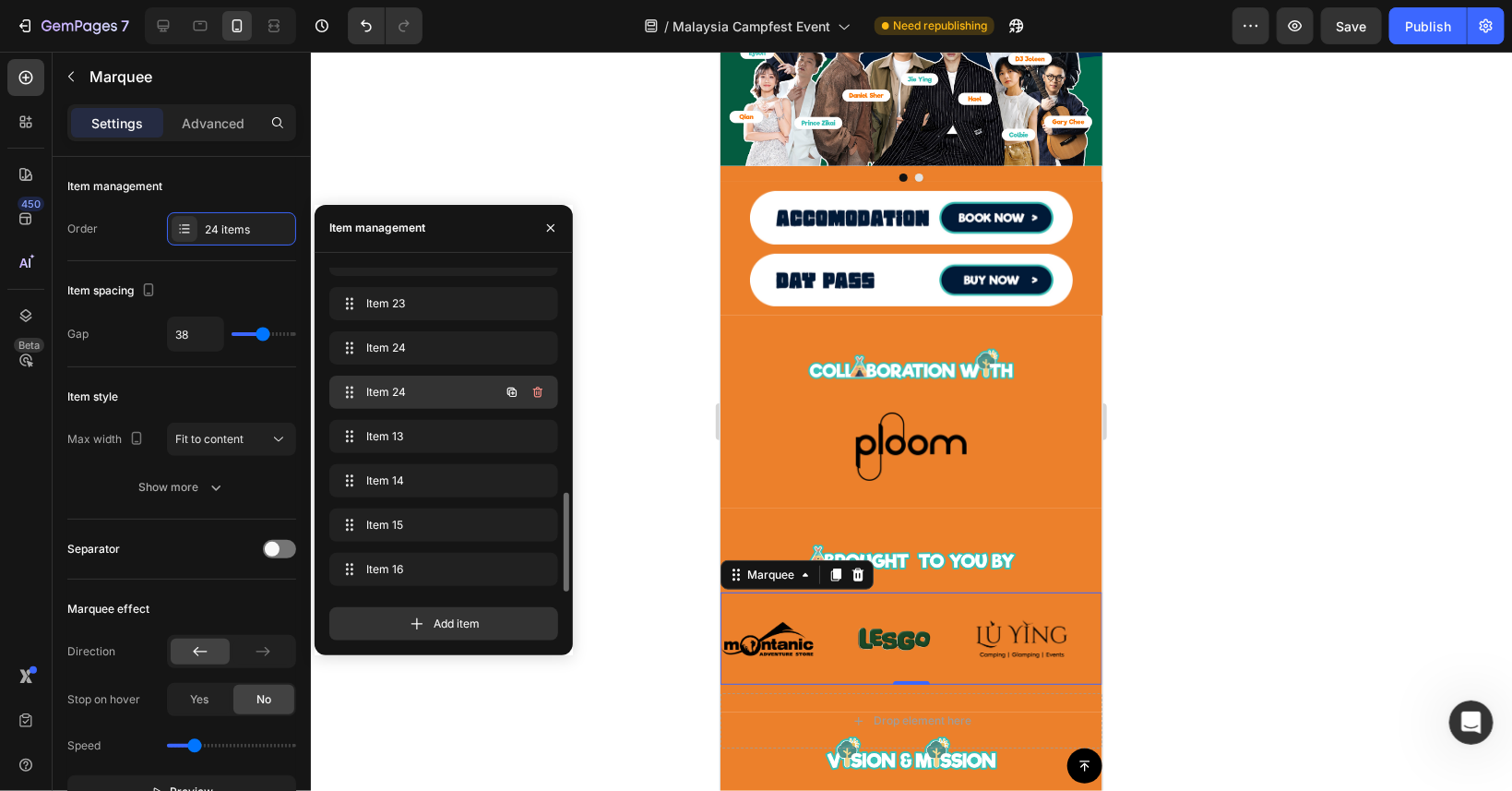
click at [444, 390] on span "Item 24" at bounding box center [418, 392] width 105 height 17
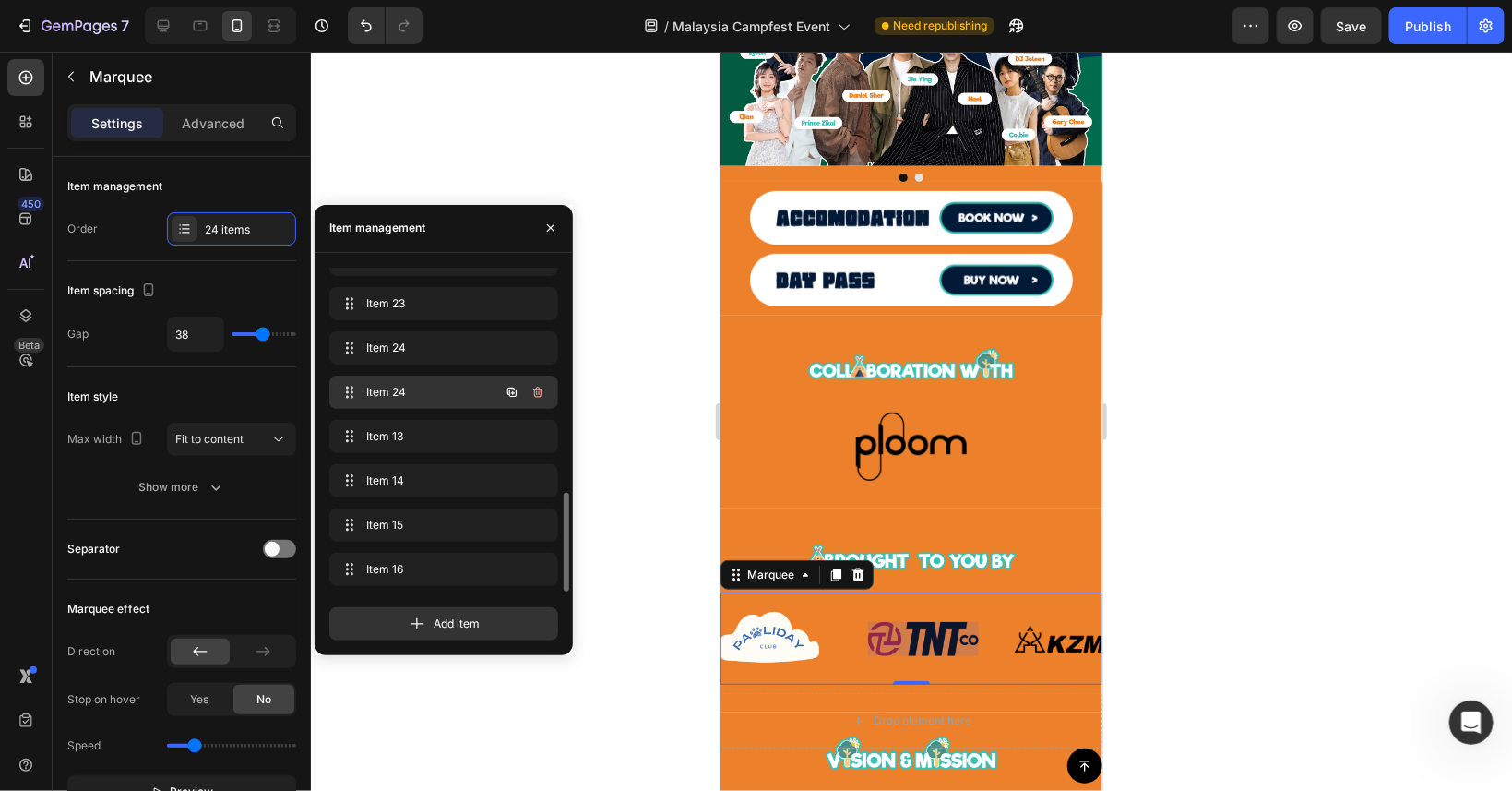
scroll to position [0, 2431]
click at [514, 387] on icon "button" at bounding box center [512, 392] width 15 height 15
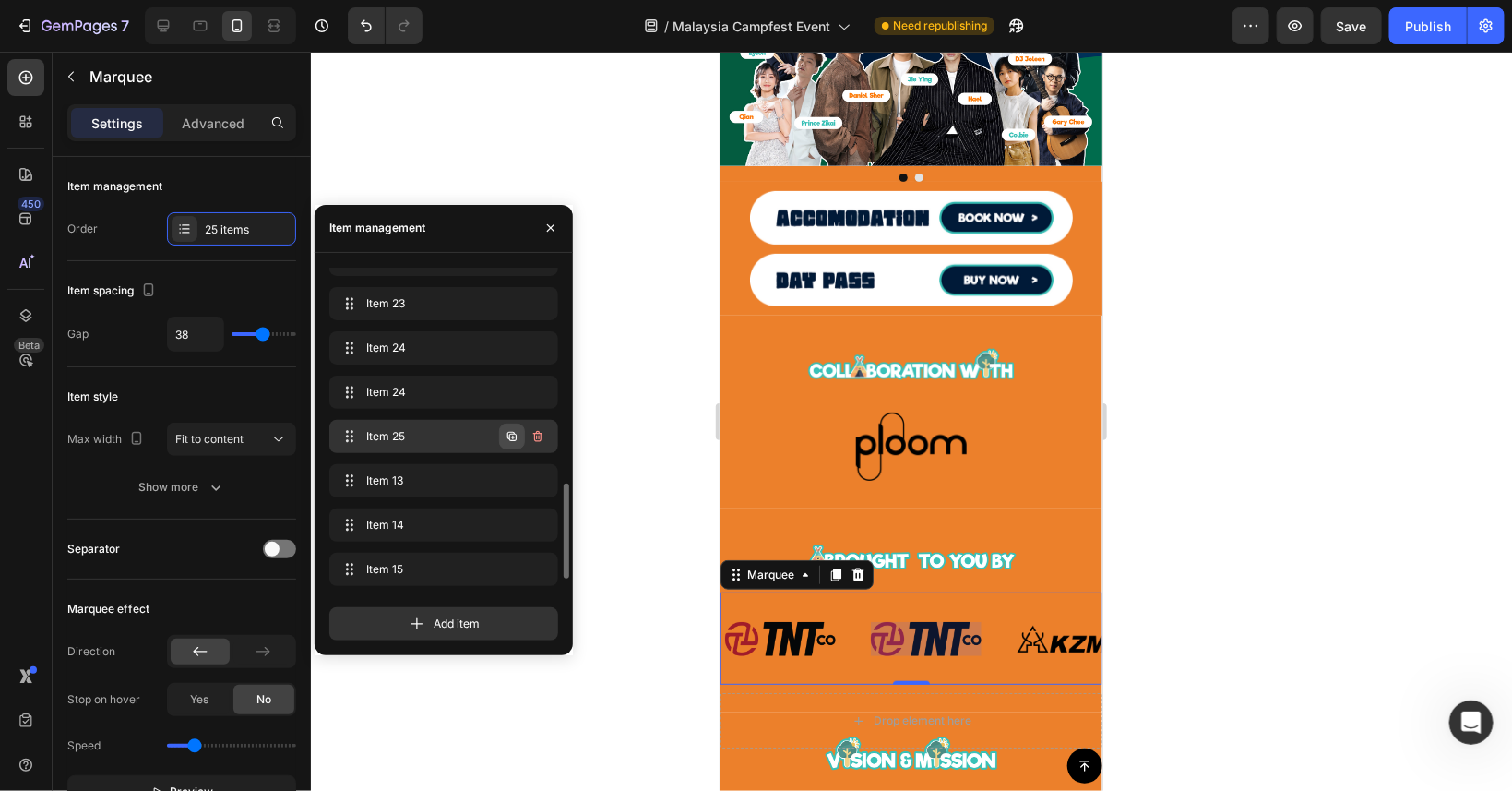
scroll to position [0, 2577]
click at [510, 437] on icon "button" at bounding box center [512, 436] width 9 height 9
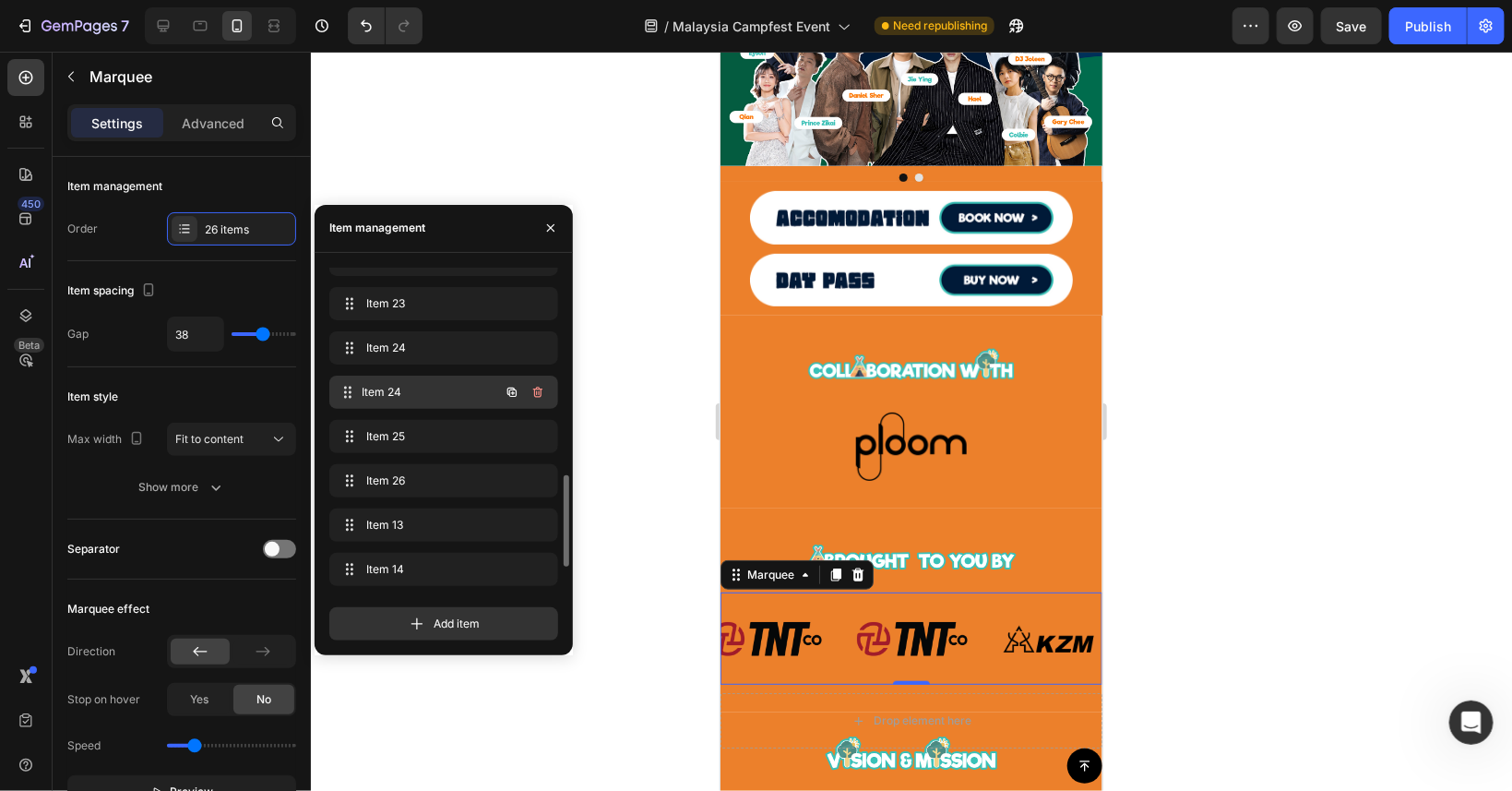
click at [445, 384] on span "Item 24" at bounding box center [431, 392] width 137 height 17
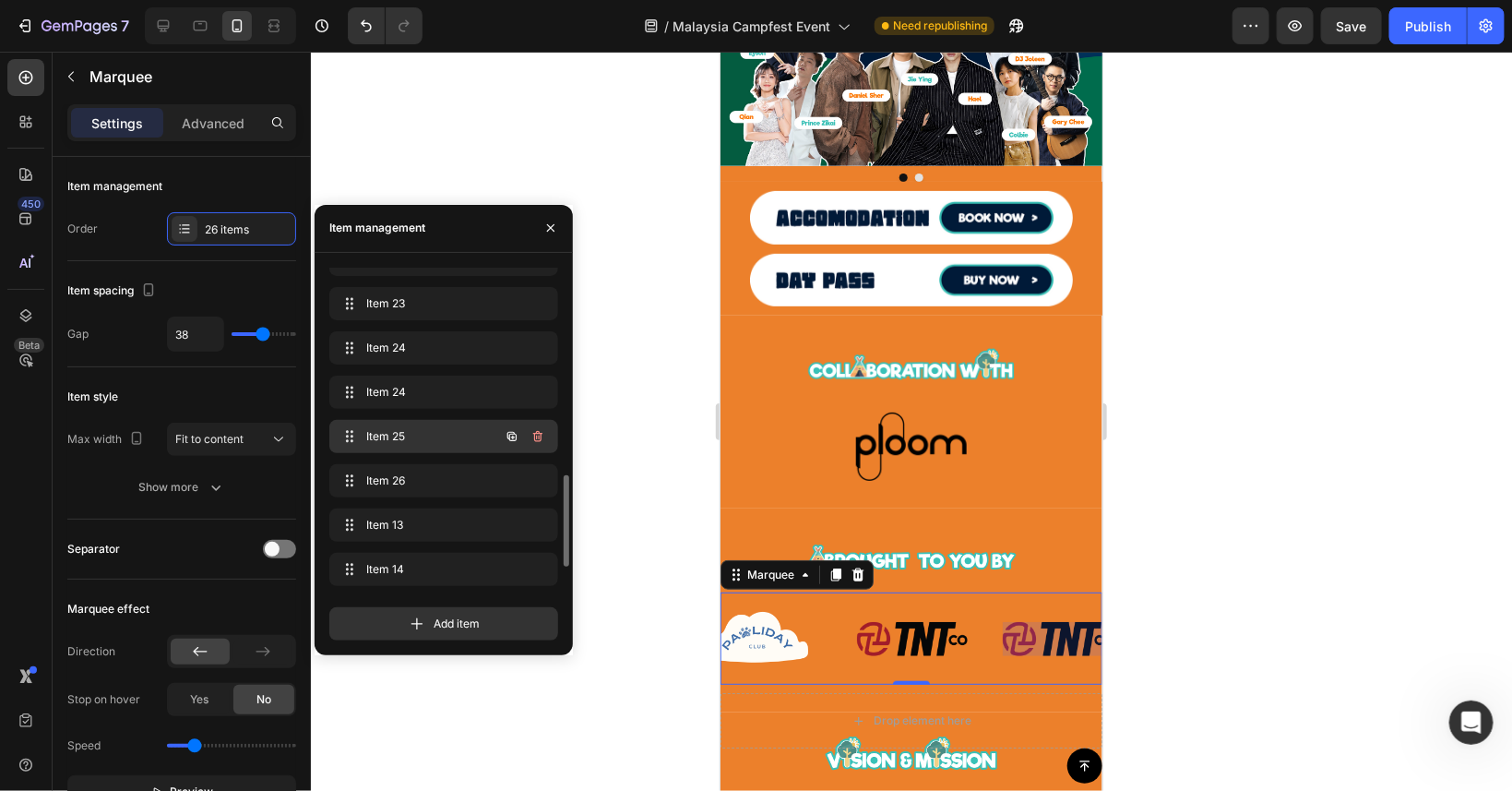
click at [444, 431] on span "Item 25" at bounding box center [418, 436] width 105 height 17
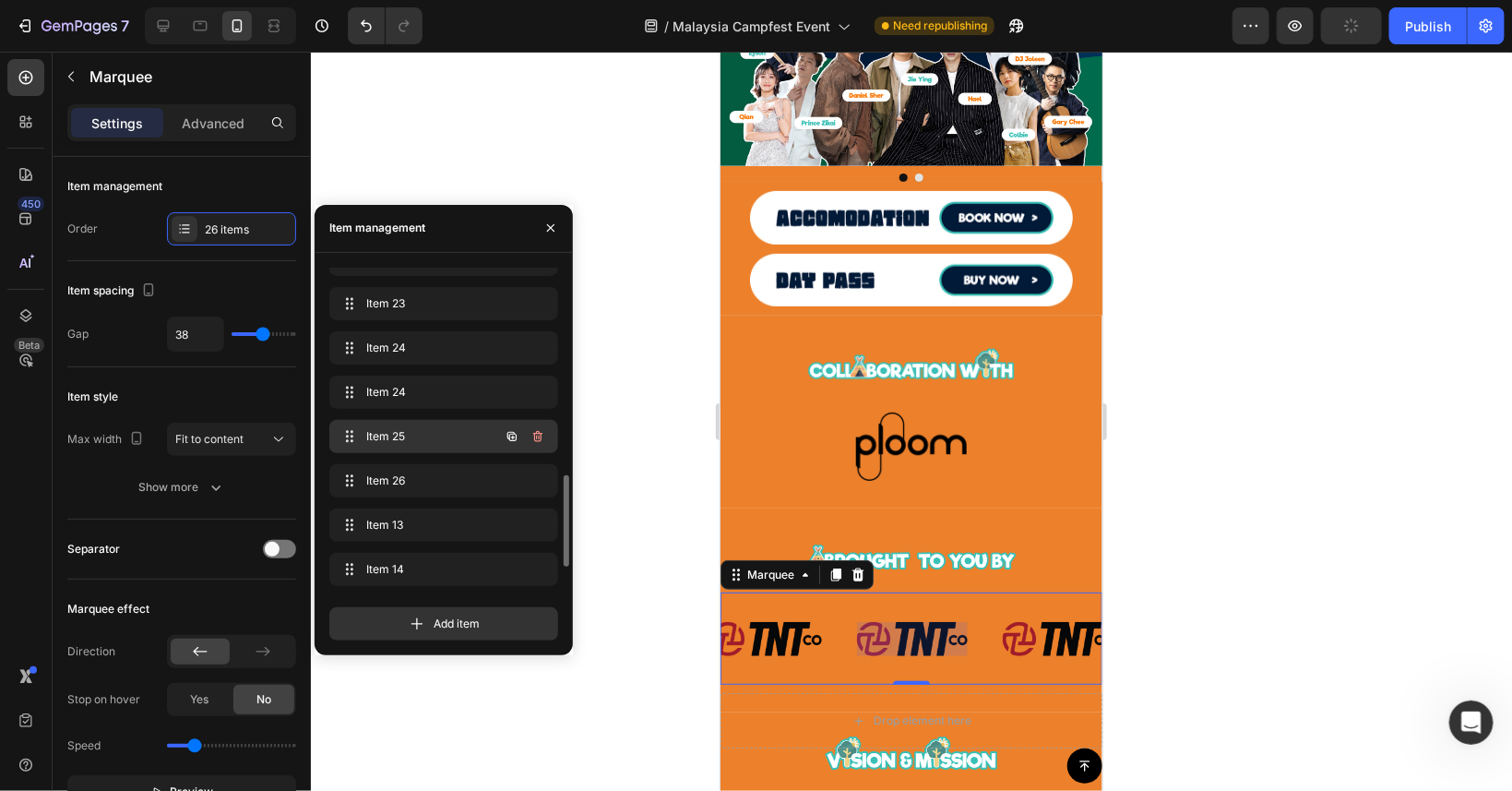
scroll to position [0, 2577]
click at [440, 437] on span "Item 25" at bounding box center [431, 436] width 137 height 17
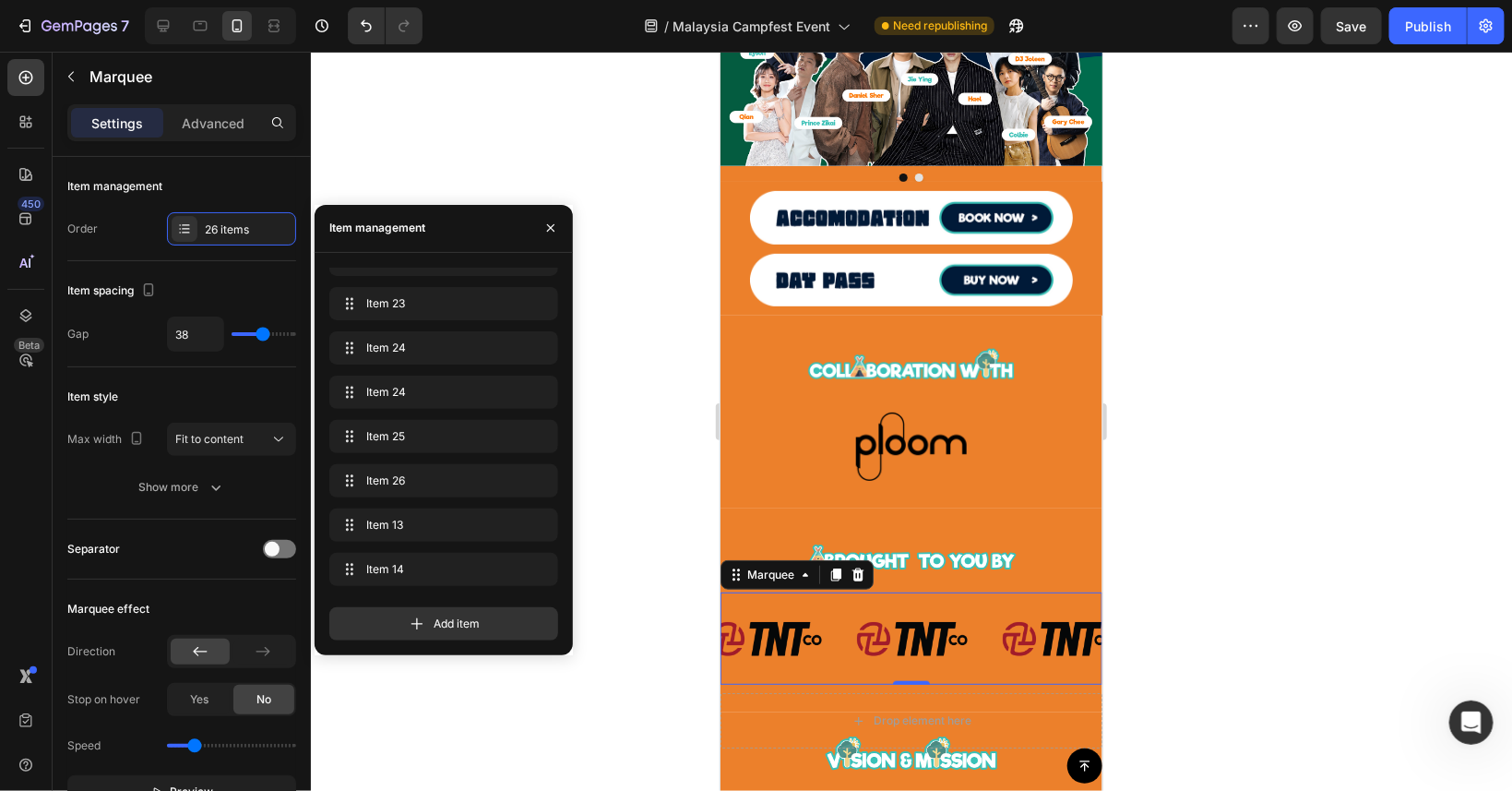
click at [898, 642] on img at bounding box center [911, 637] width 111 height 33
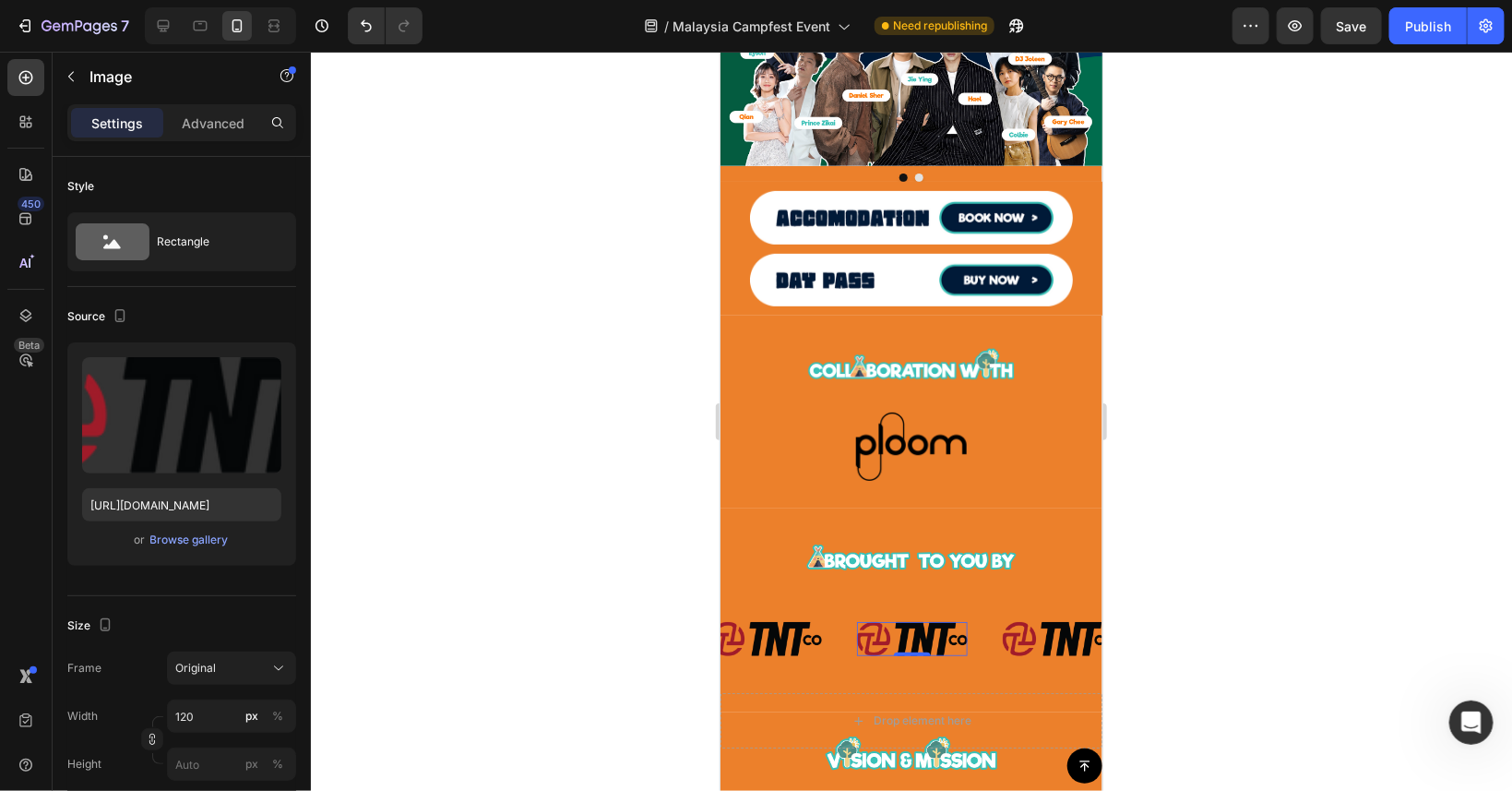
click at [928, 630] on img at bounding box center [911, 637] width 111 height 33
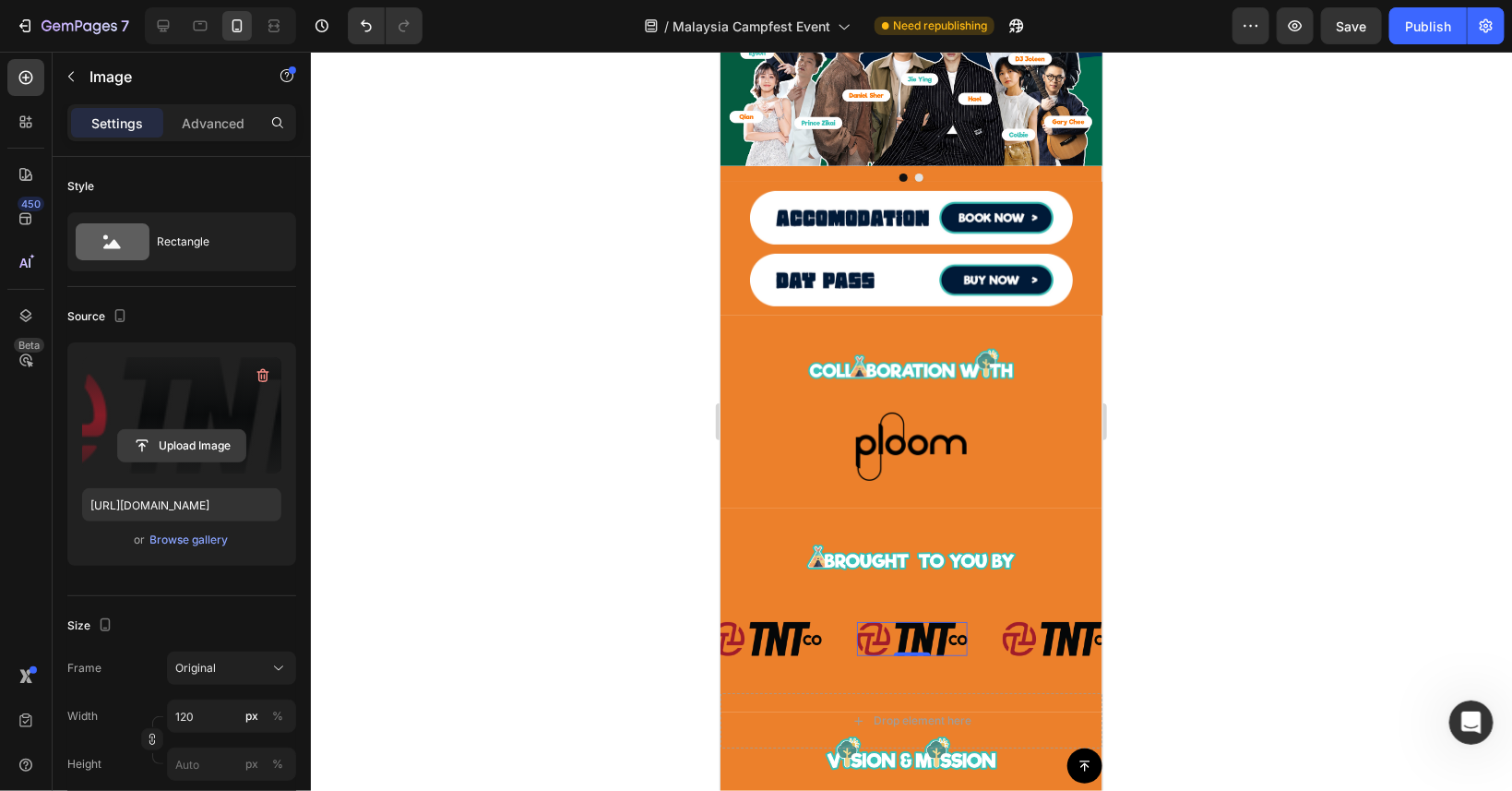
click at [177, 447] on input "file" at bounding box center [182, 445] width 128 height 31
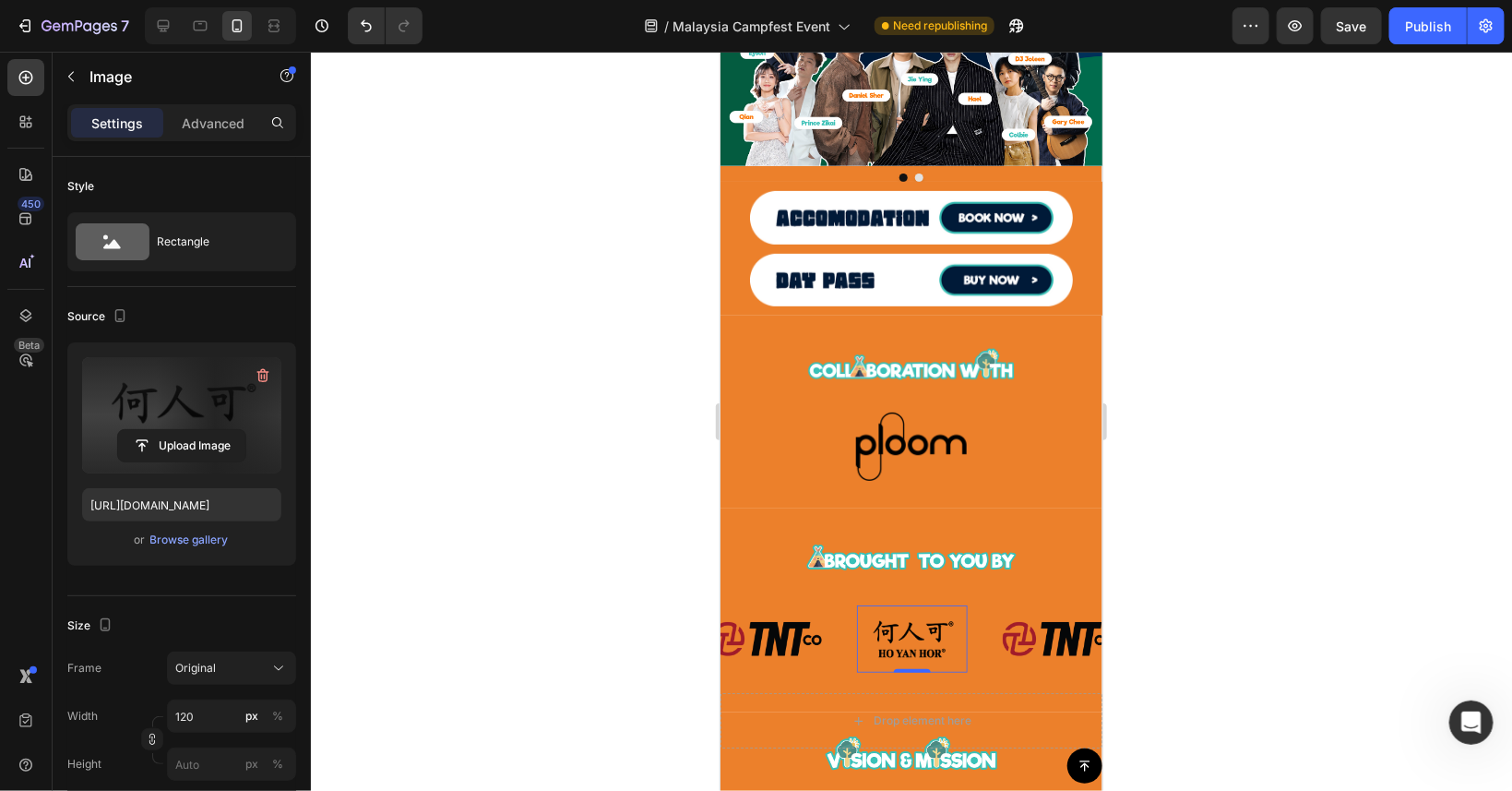
type input "[URL][DOMAIN_NAME]"
click at [1040, 642] on img at bounding box center [1057, 637] width 111 height 33
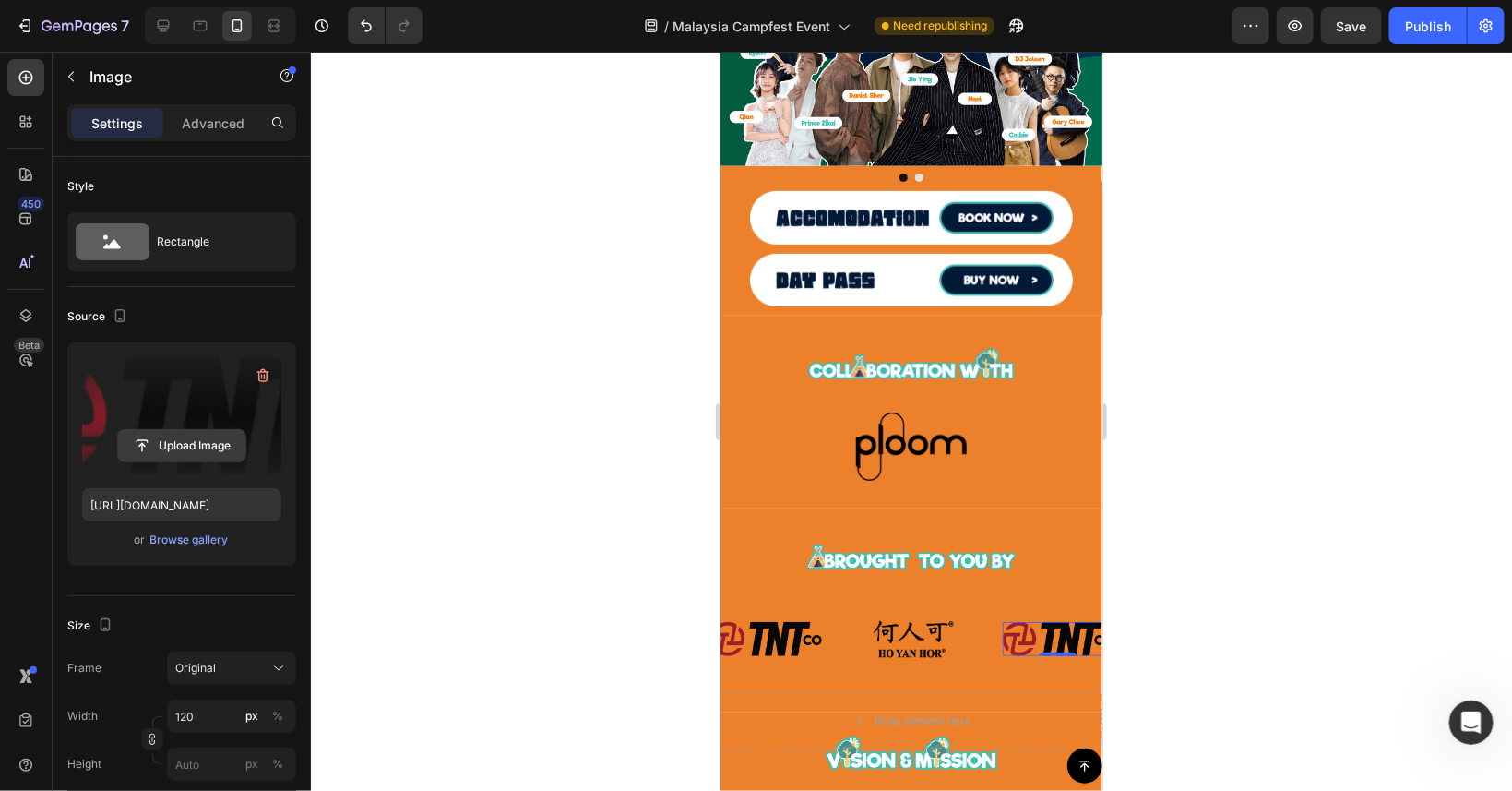
click at [192, 448] on input "file" at bounding box center [182, 445] width 128 height 31
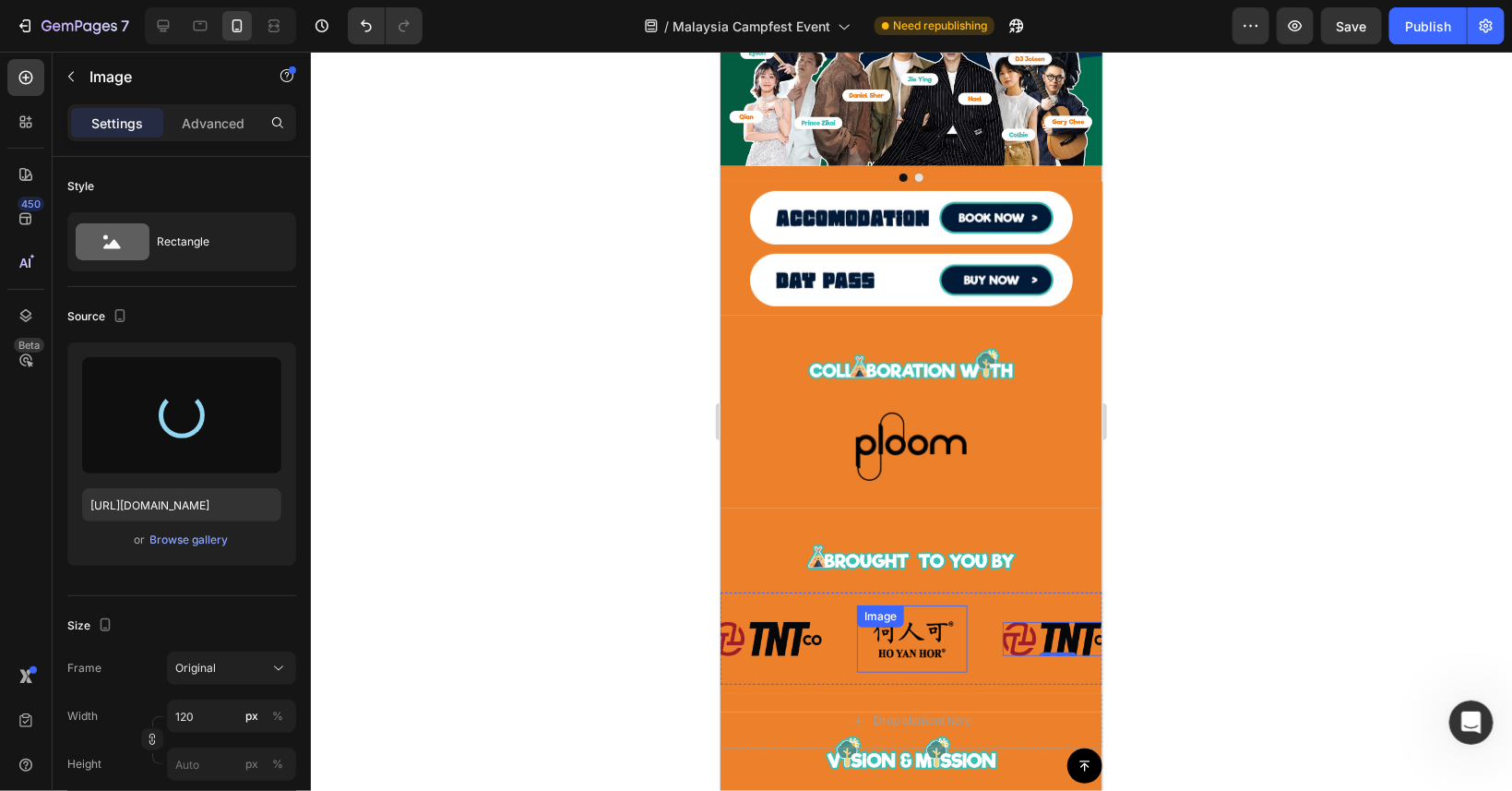
type input "[URL][DOMAIN_NAME]"
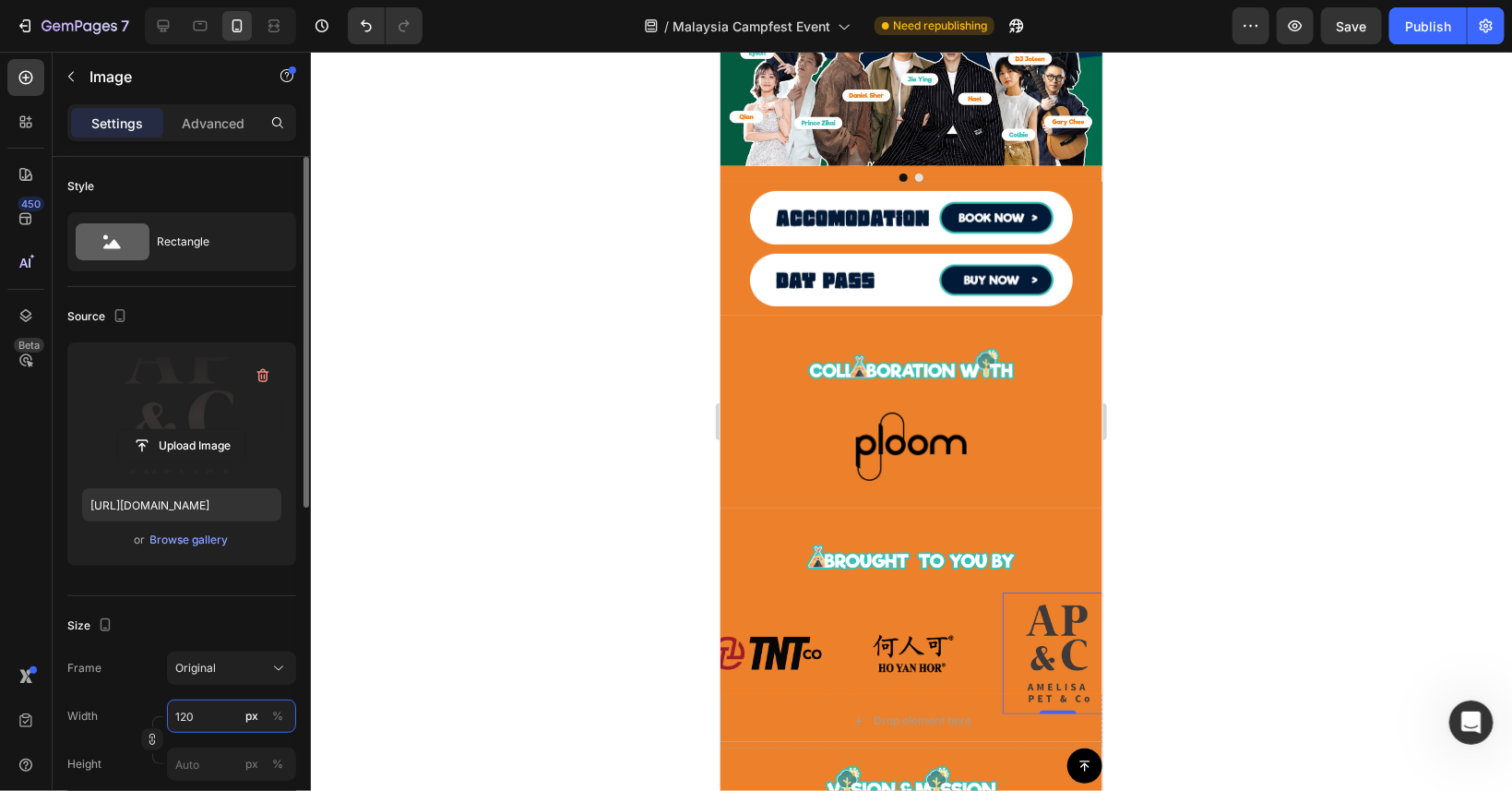
click at [205, 707] on input "120" at bounding box center [231, 715] width 130 height 33
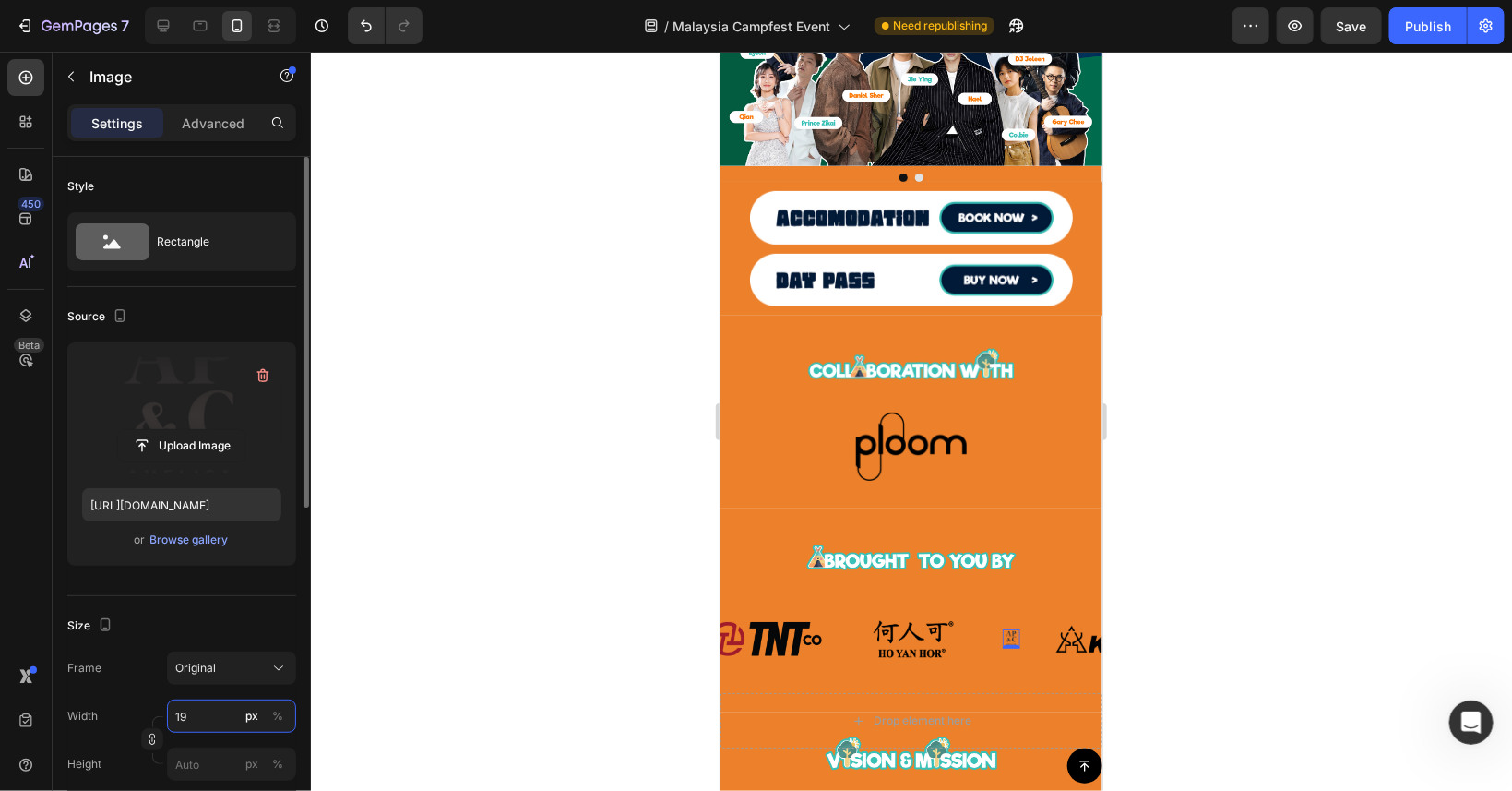
type input "1"
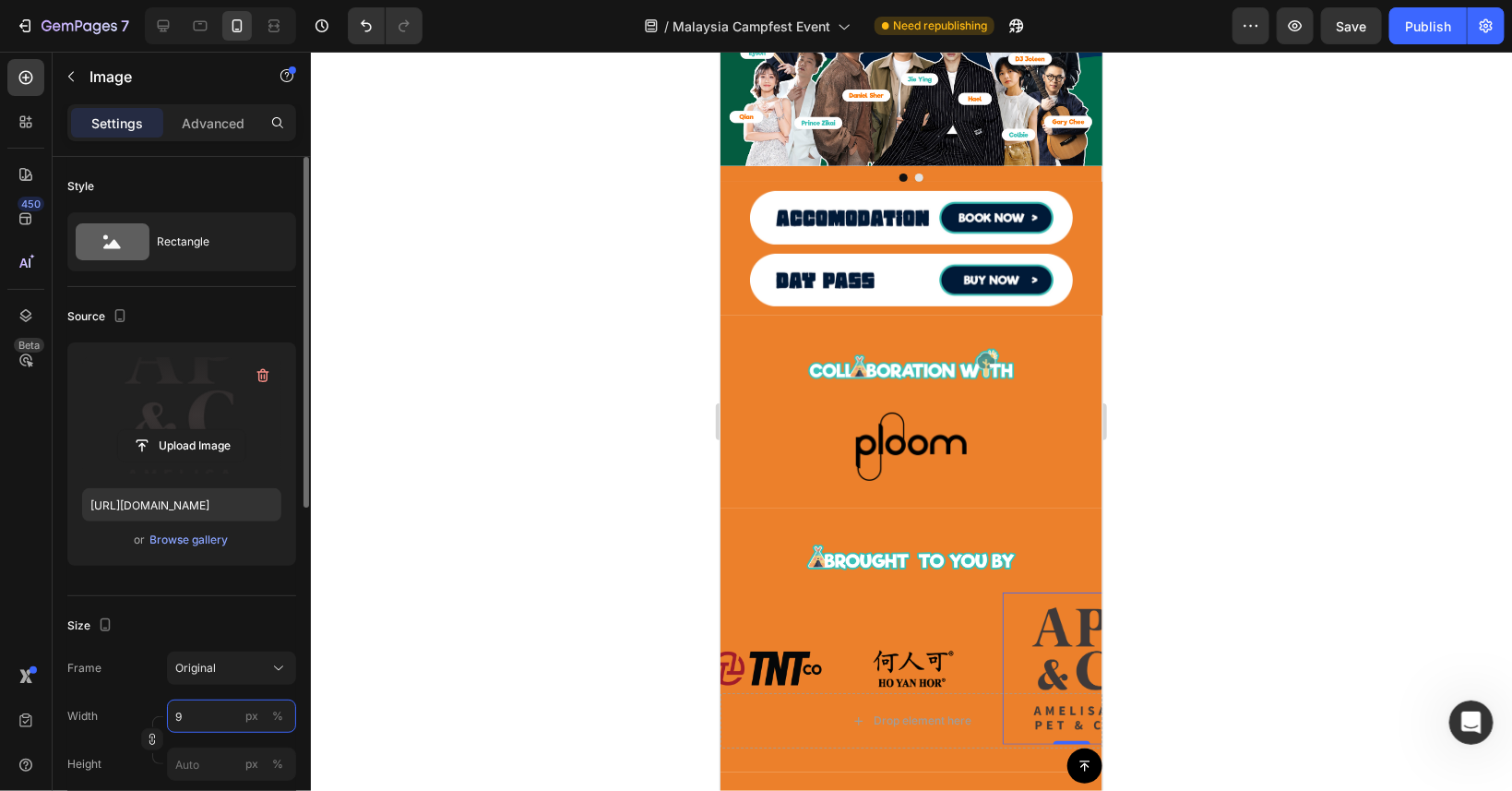
type input "90"
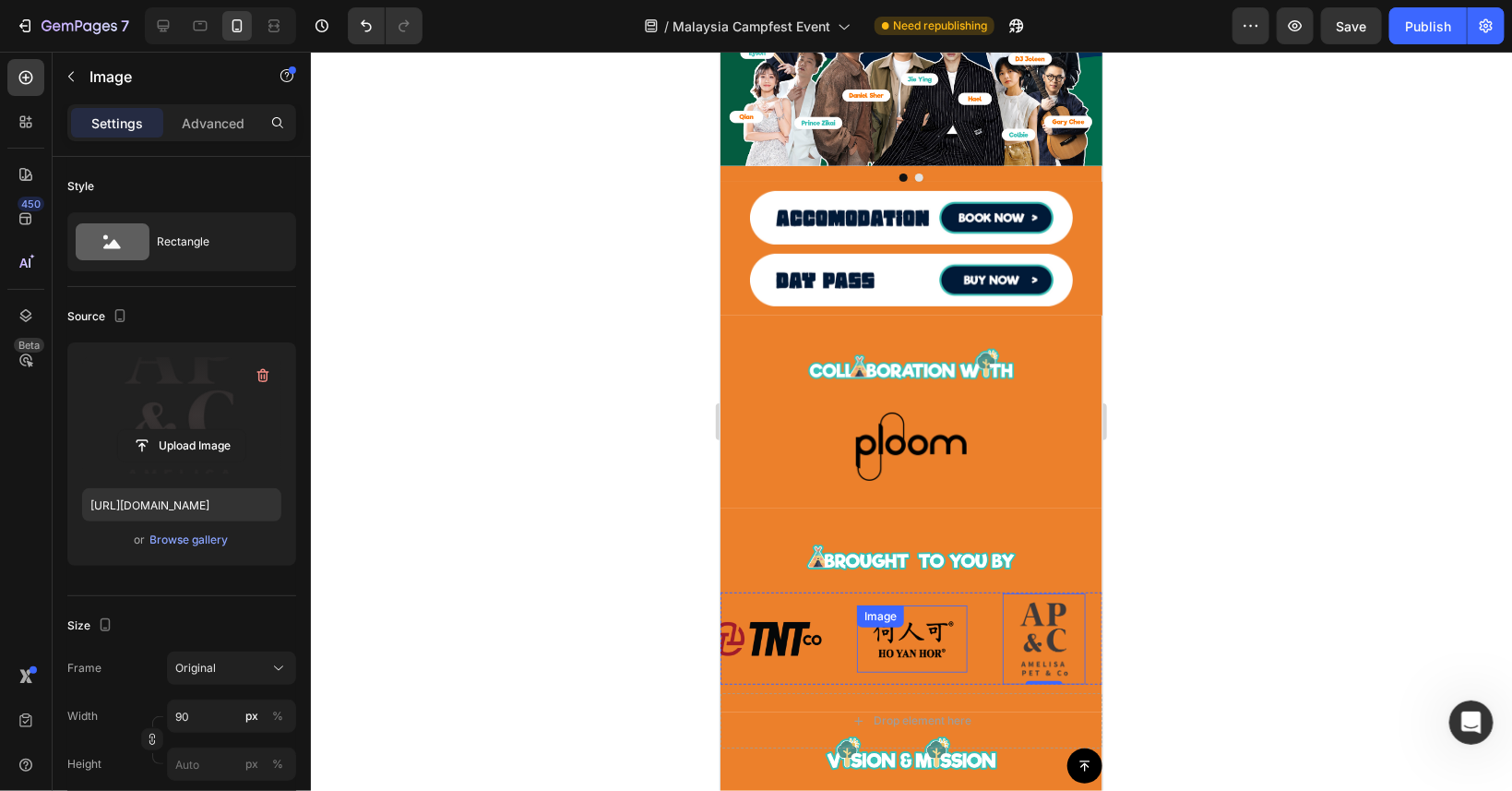
click at [917, 667] on img at bounding box center [911, 638] width 111 height 68
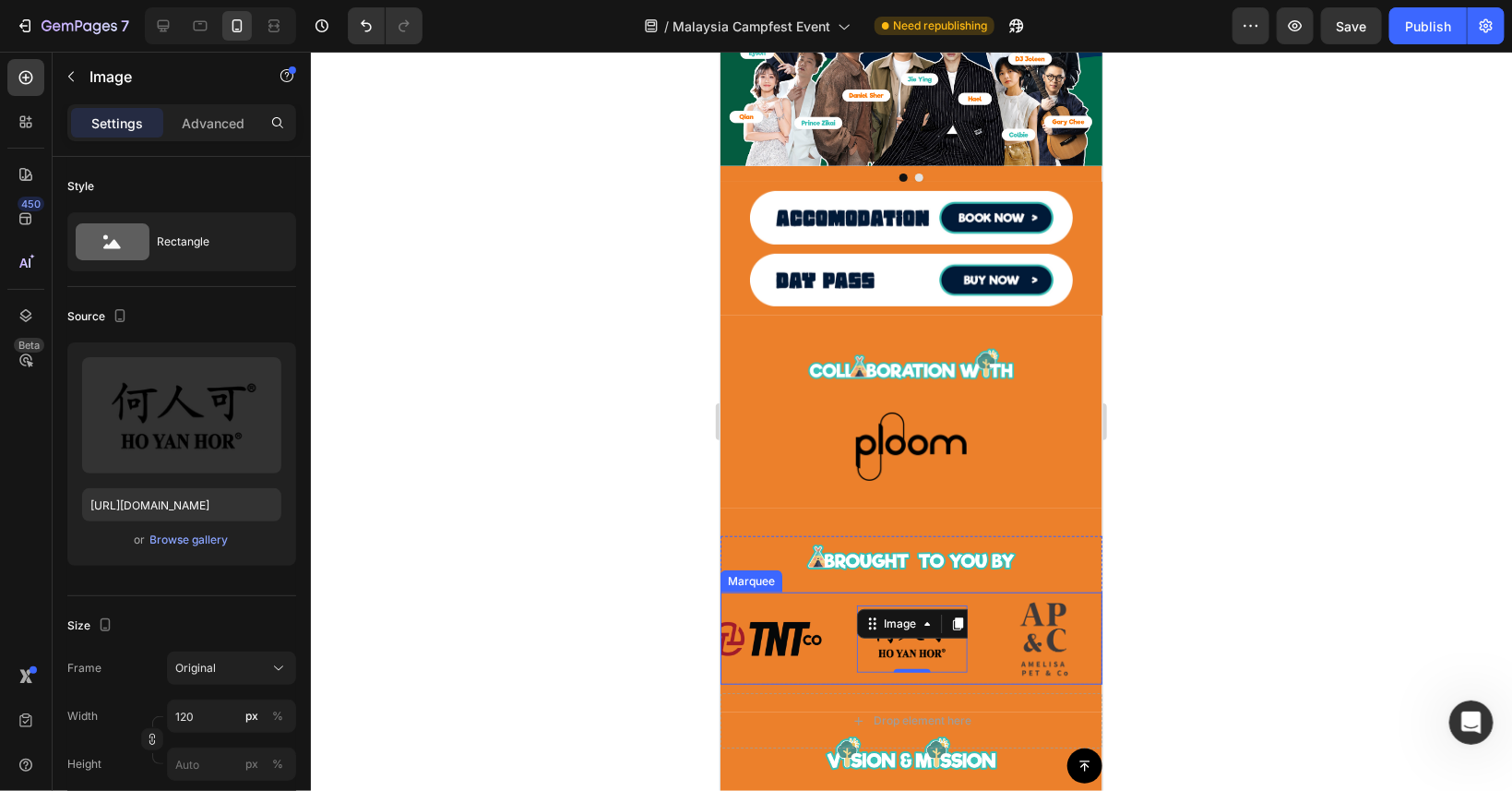
click at [985, 666] on div "Image 0" at bounding box center [929, 638] width 146 height 68
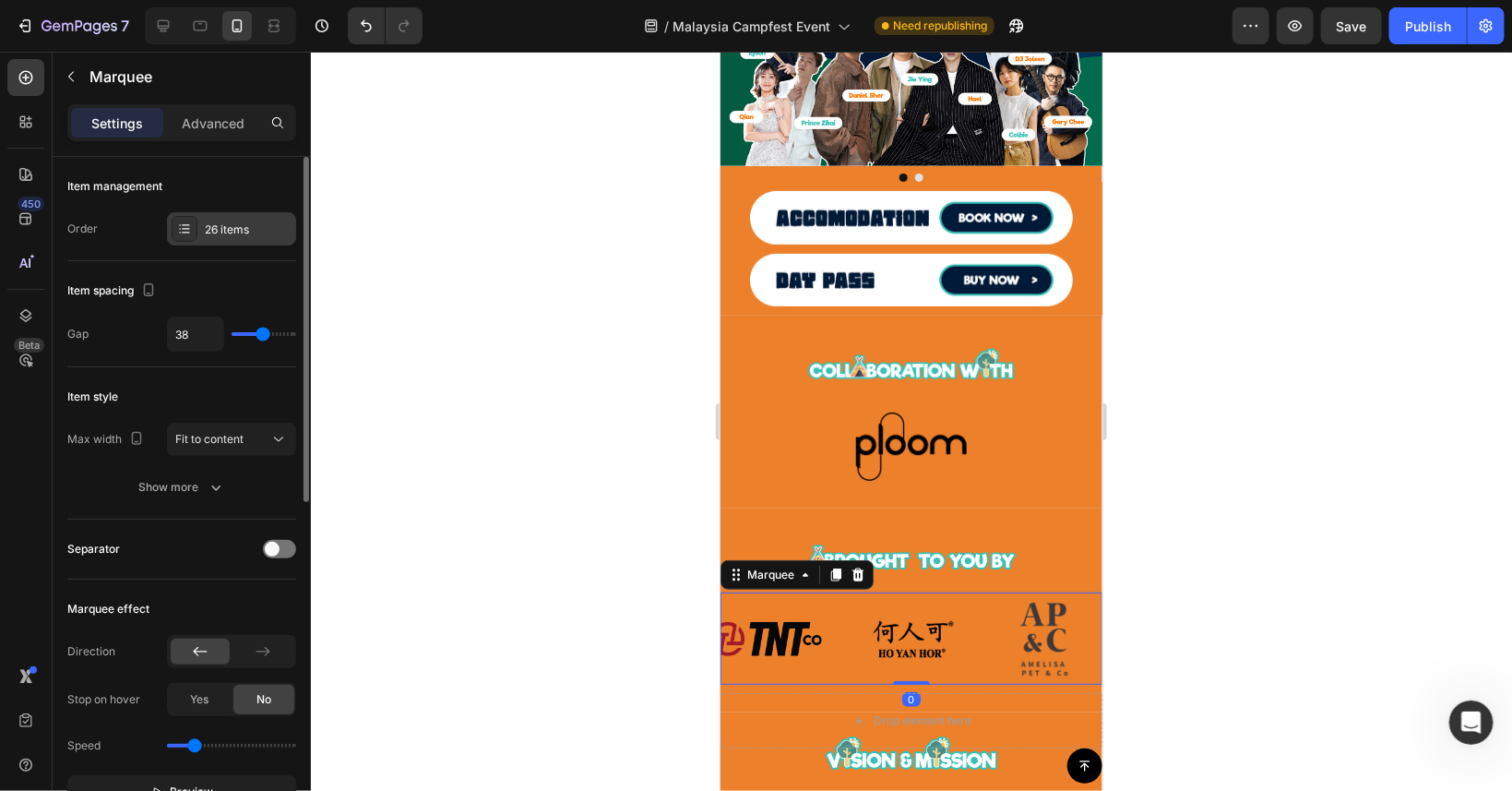
click at [220, 218] on div "26 items" at bounding box center [231, 228] width 130 height 33
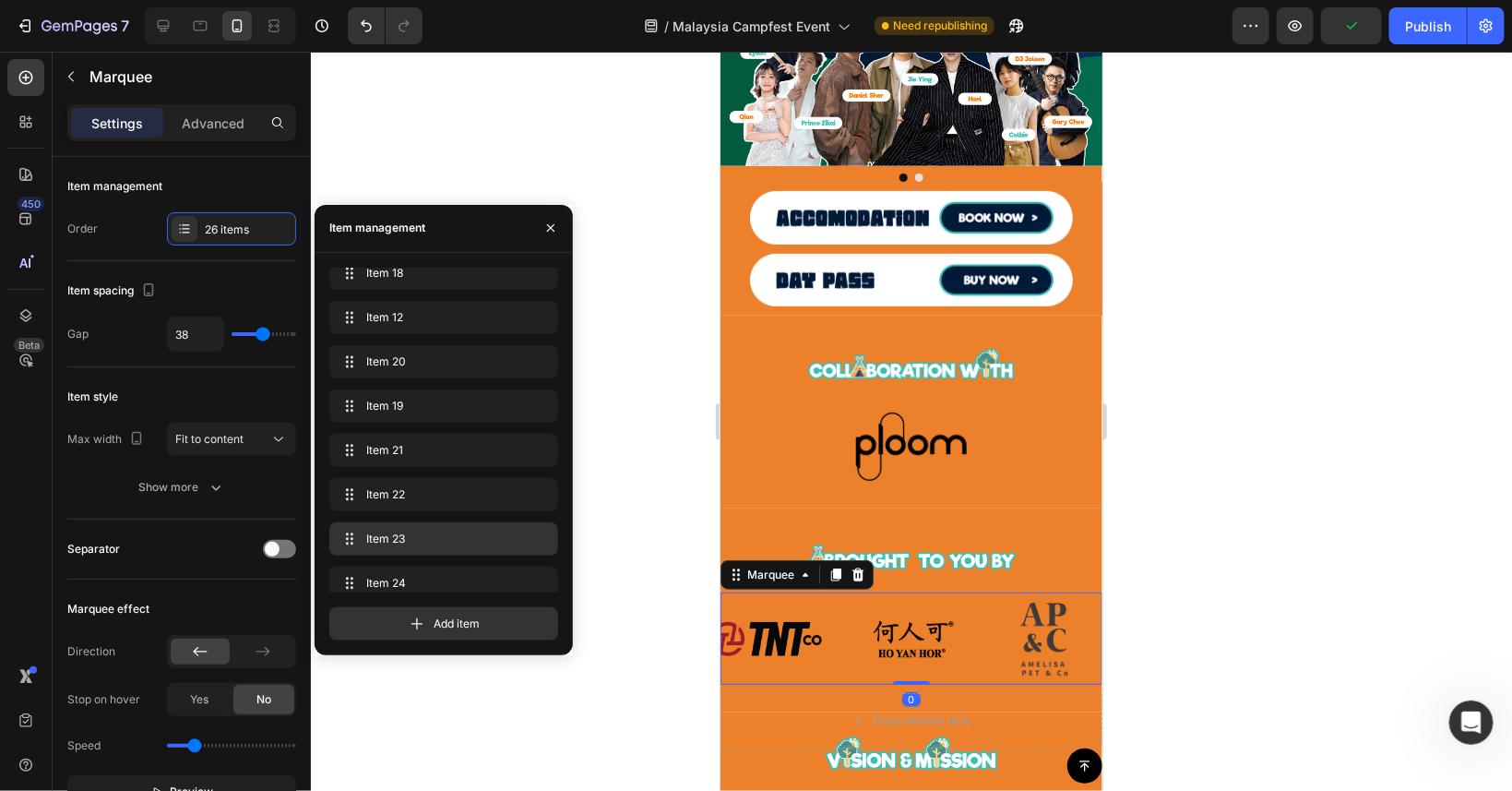
scroll to position [822, 0]
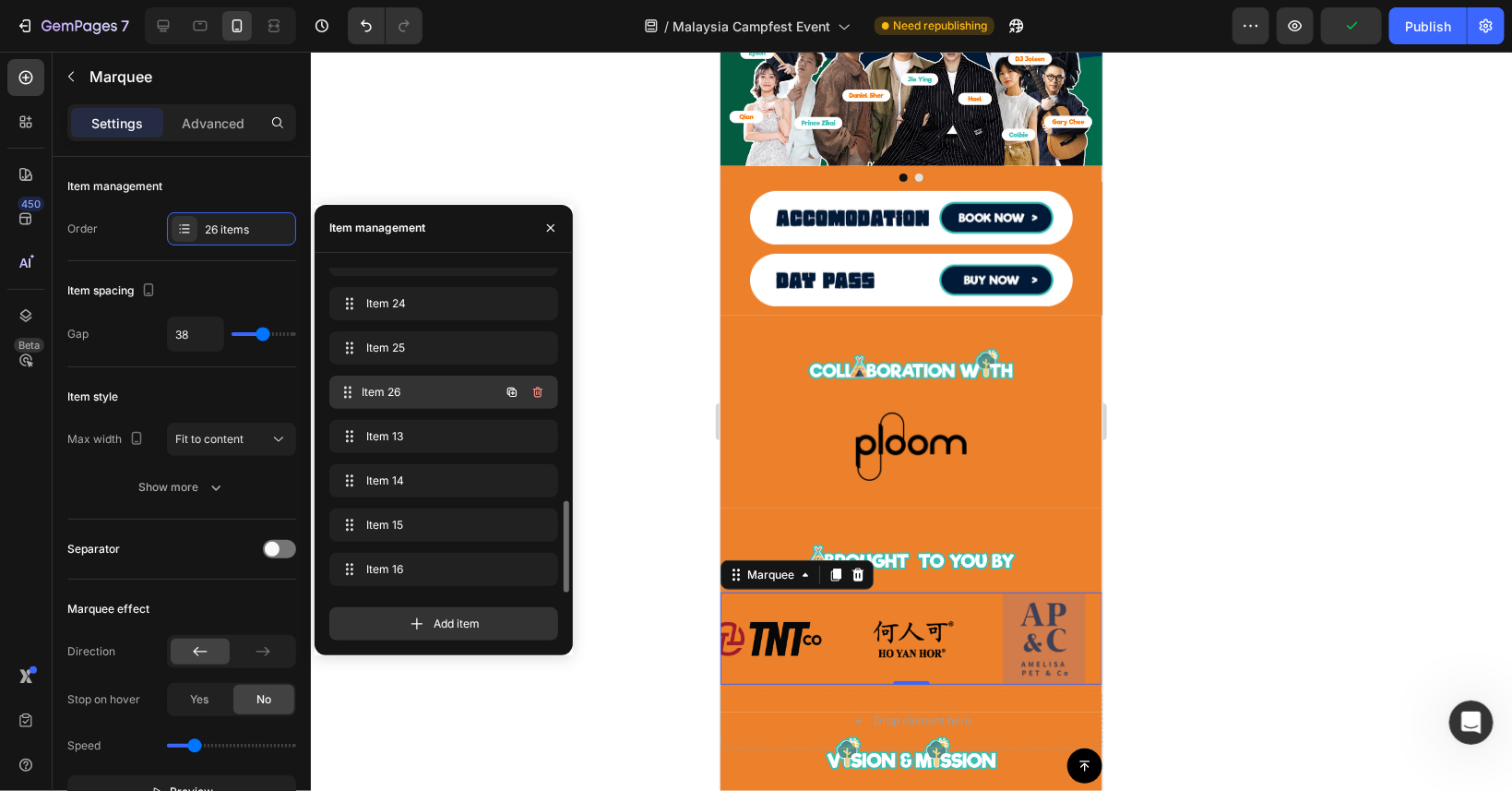
click at [463, 401] on div "Item 26 Item 26" at bounding box center [418, 392] width 163 height 26
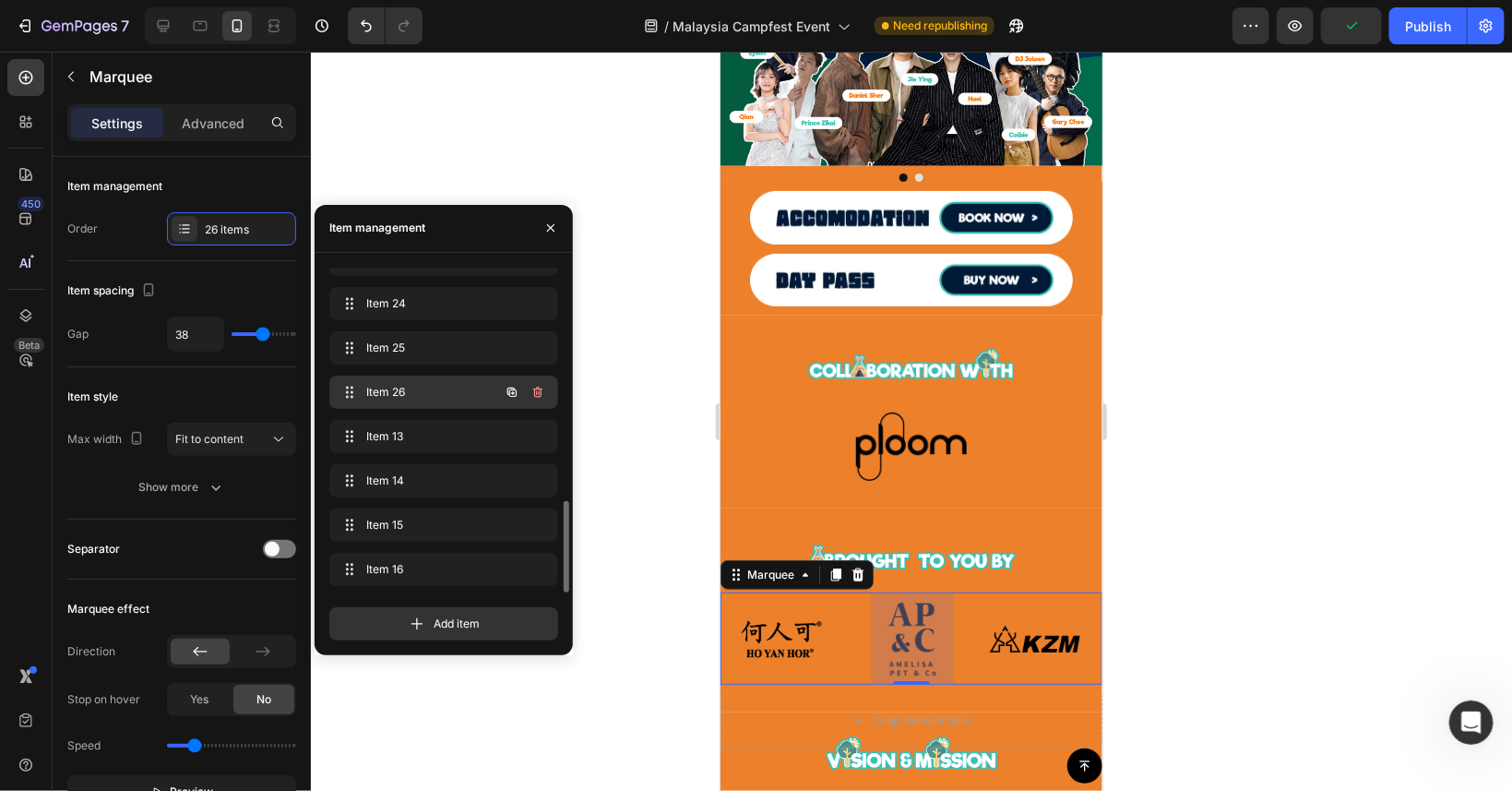
scroll to position [0, 2710]
click at [514, 388] on icon "button" at bounding box center [512, 392] width 9 height 9
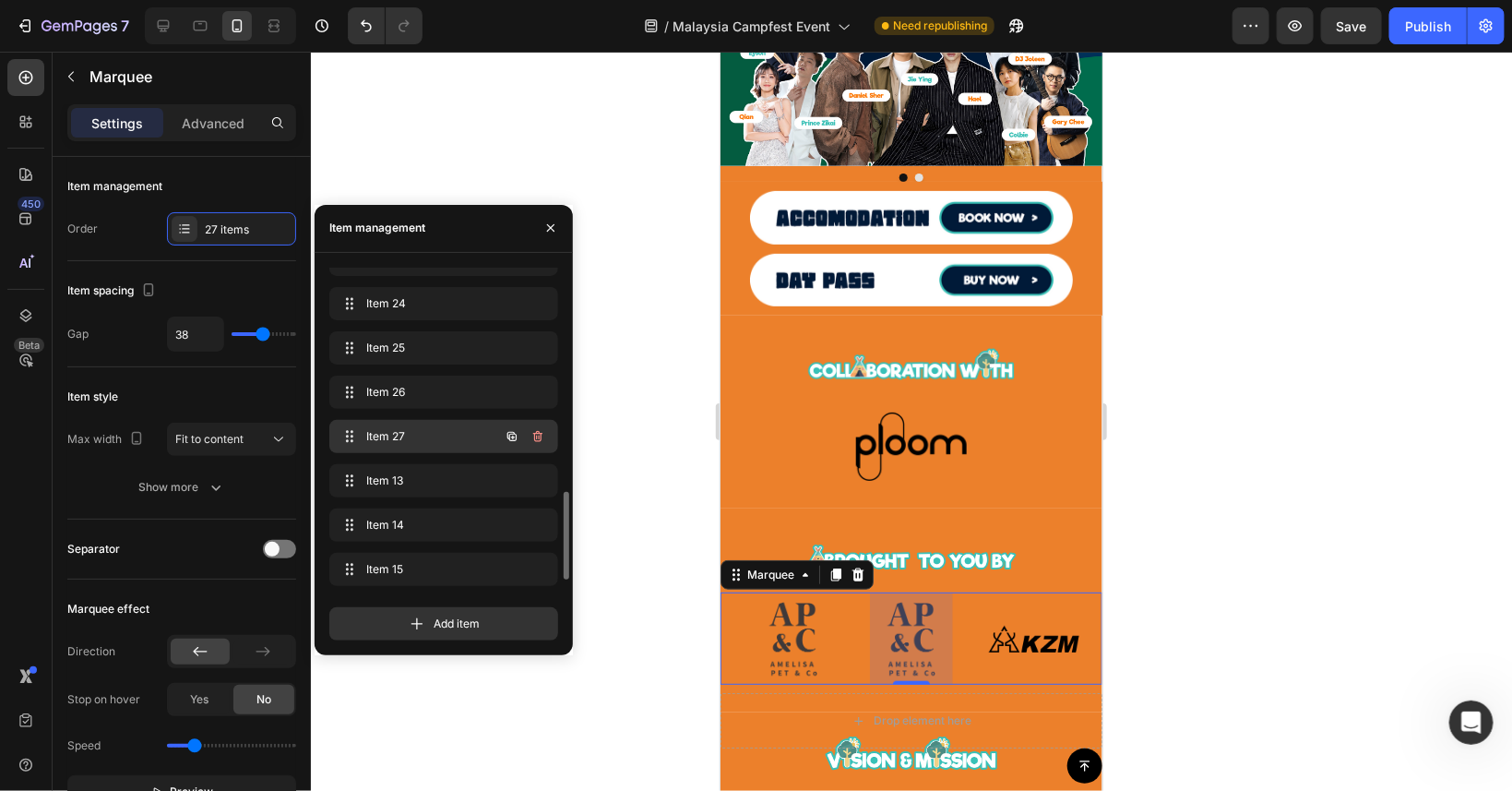
click at [507, 433] on icon "button" at bounding box center [512, 436] width 15 height 15
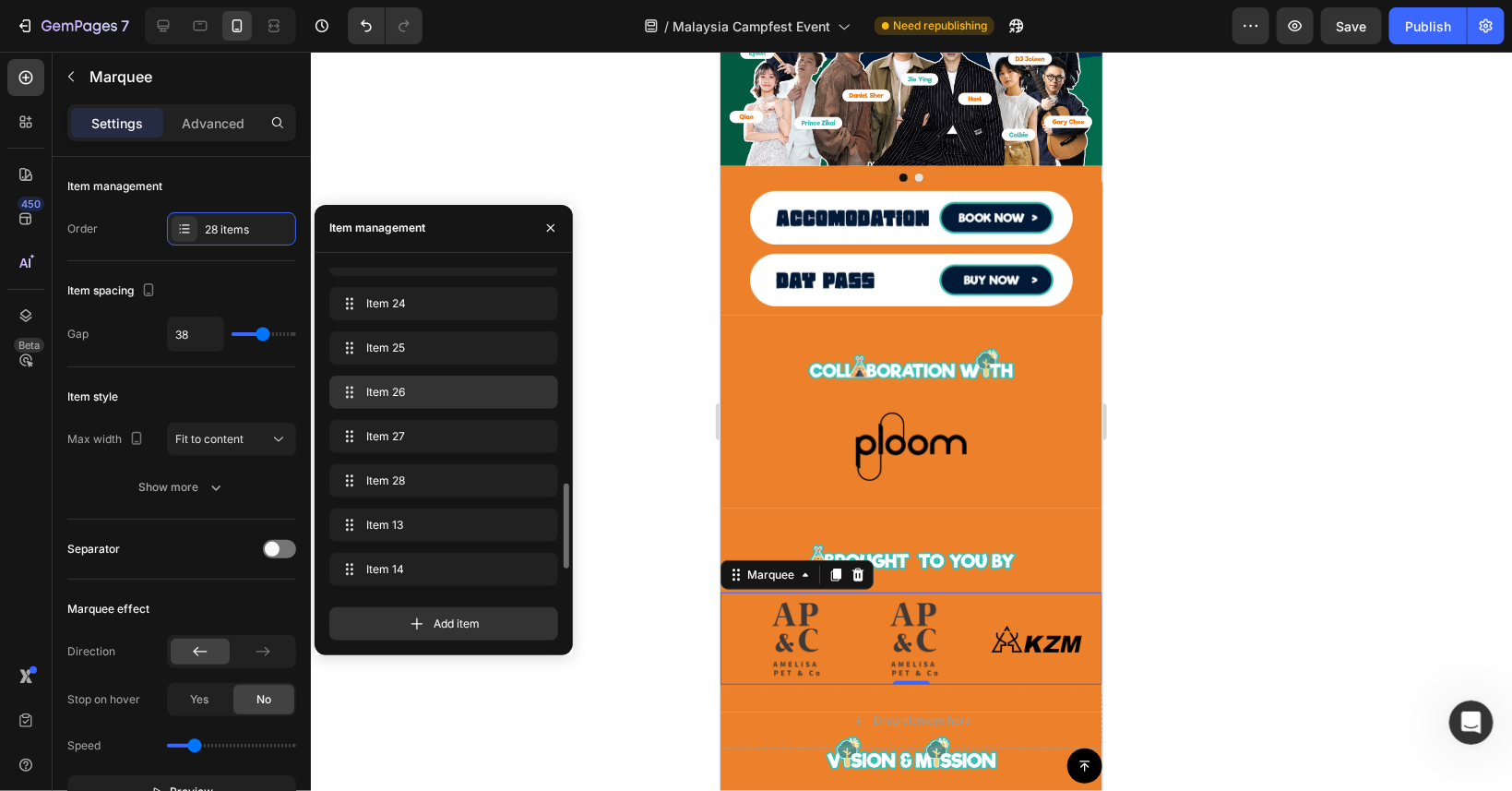
scroll to position [0, 2946]
click at [471, 391] on span "Item 26" at bounding box center [418, 392] width 105 height 17
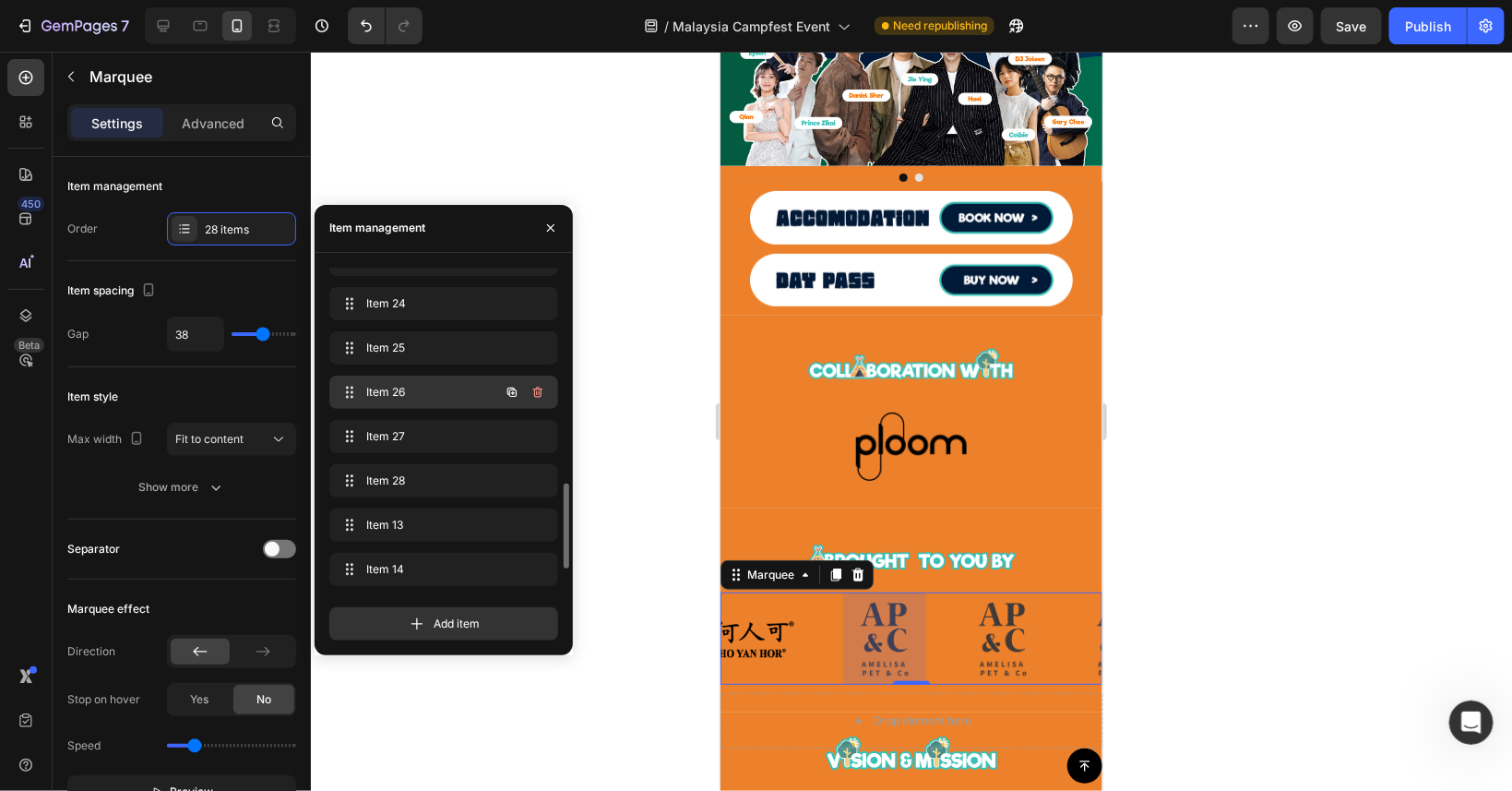
scroll to position [0, 2710]
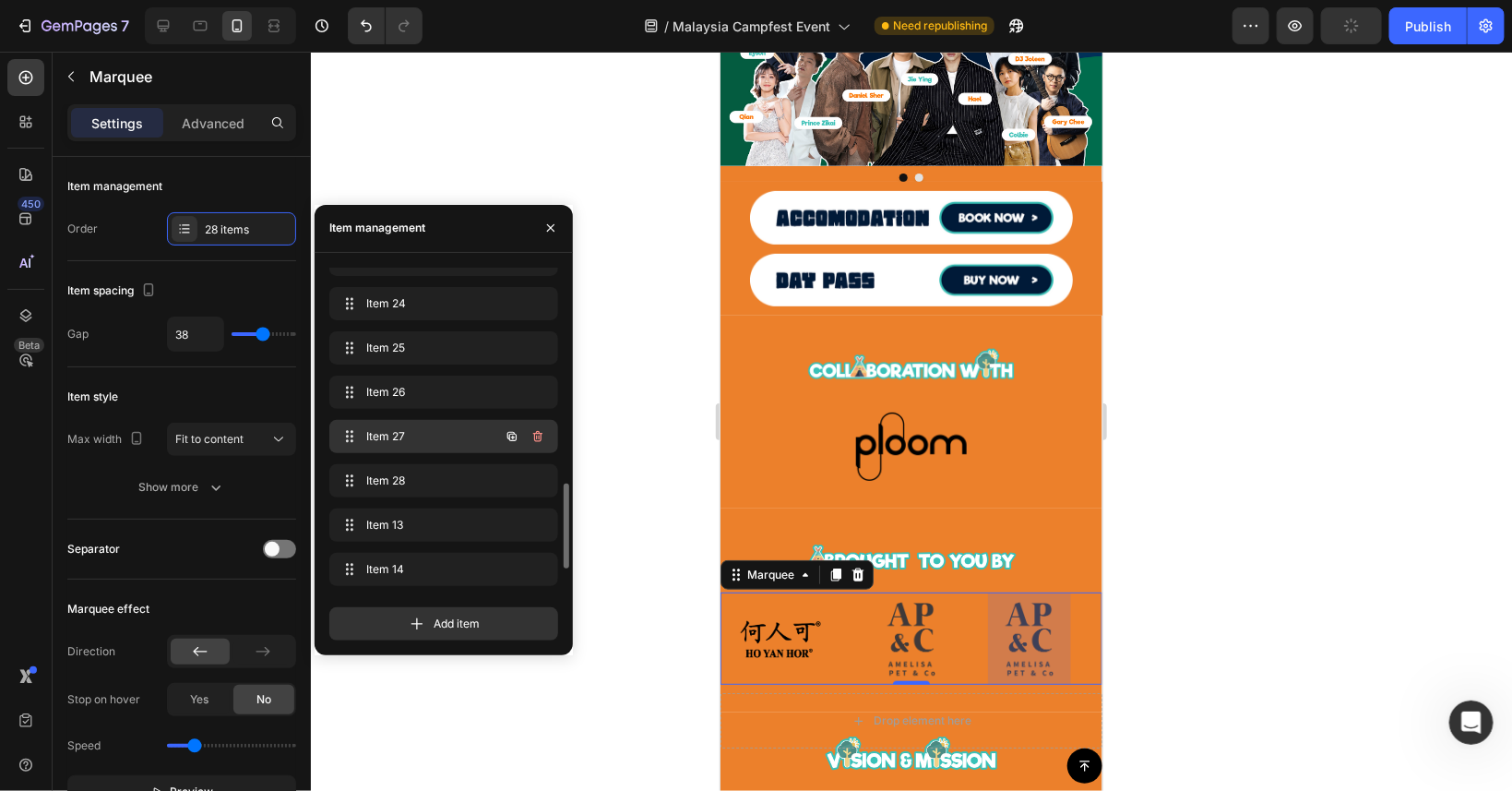
click at [462, 444] on span "Item 27" at bounding box center [418, 436] width 105 height 17
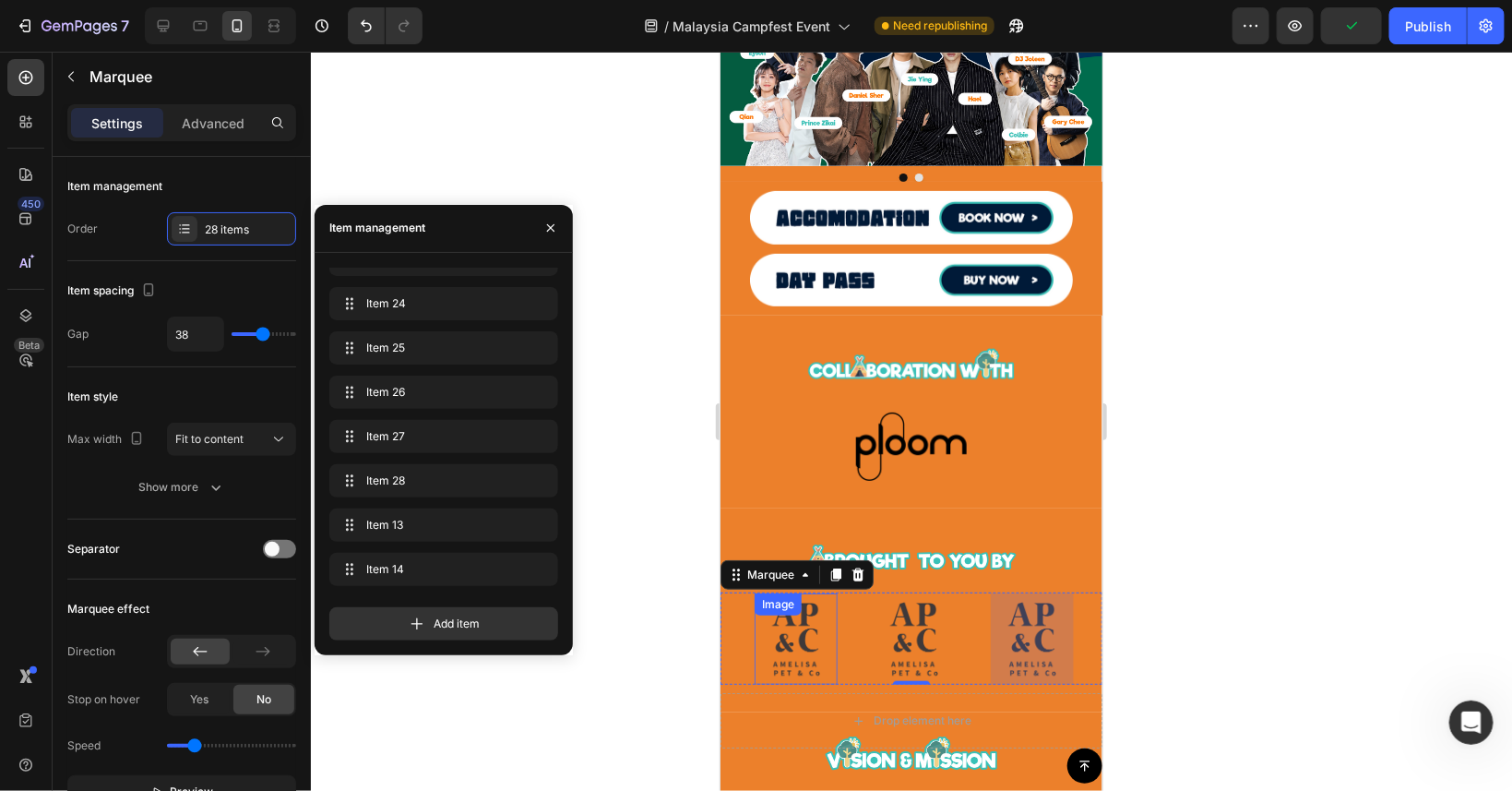
scroll to position [0, 2828]
click at [923, 635] on img at bounding box center [910, 638] width 83 height 92
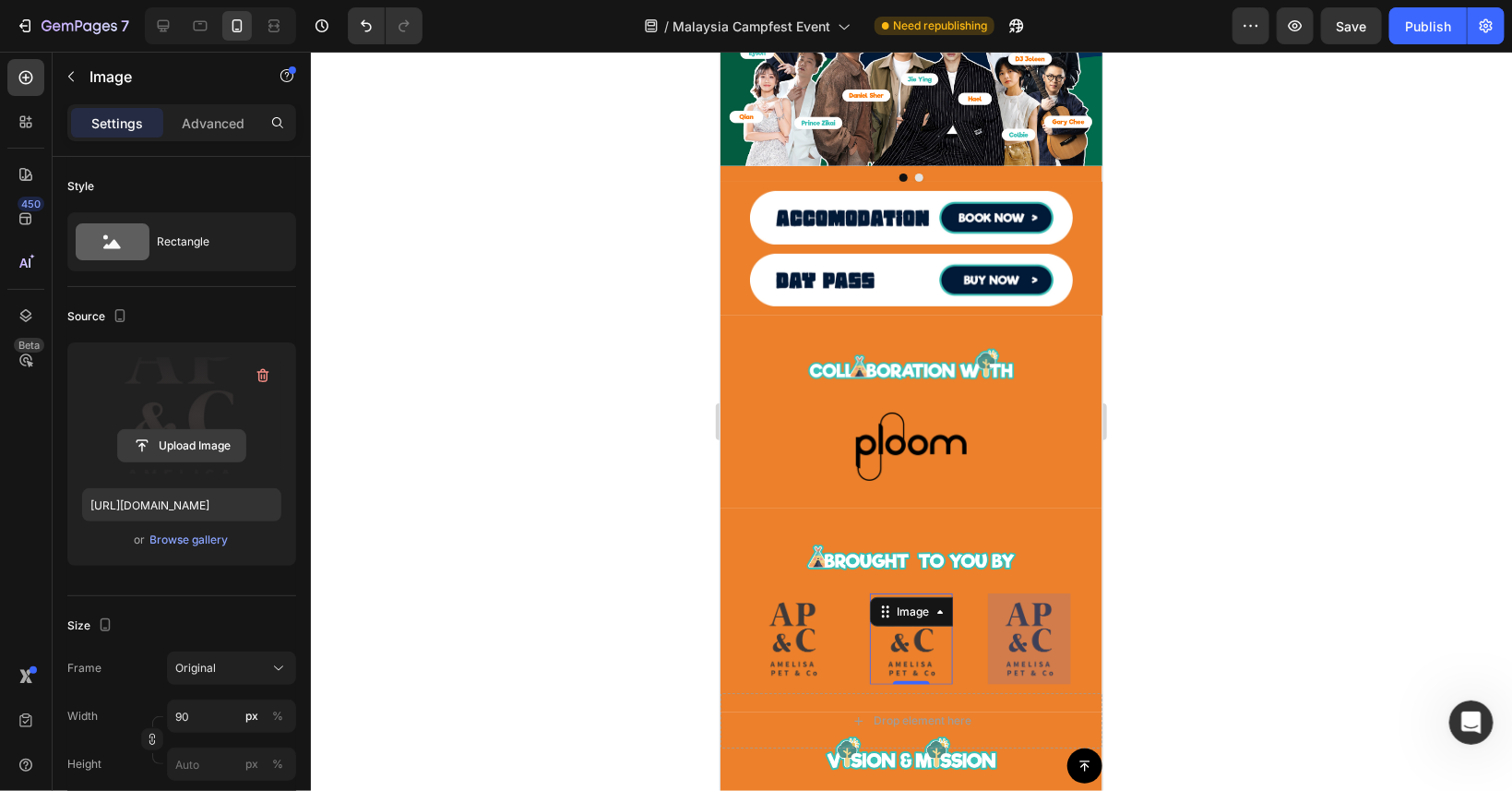
click at [188, 444] on input "file" at bounding box center [182, 445] width 128 height 31
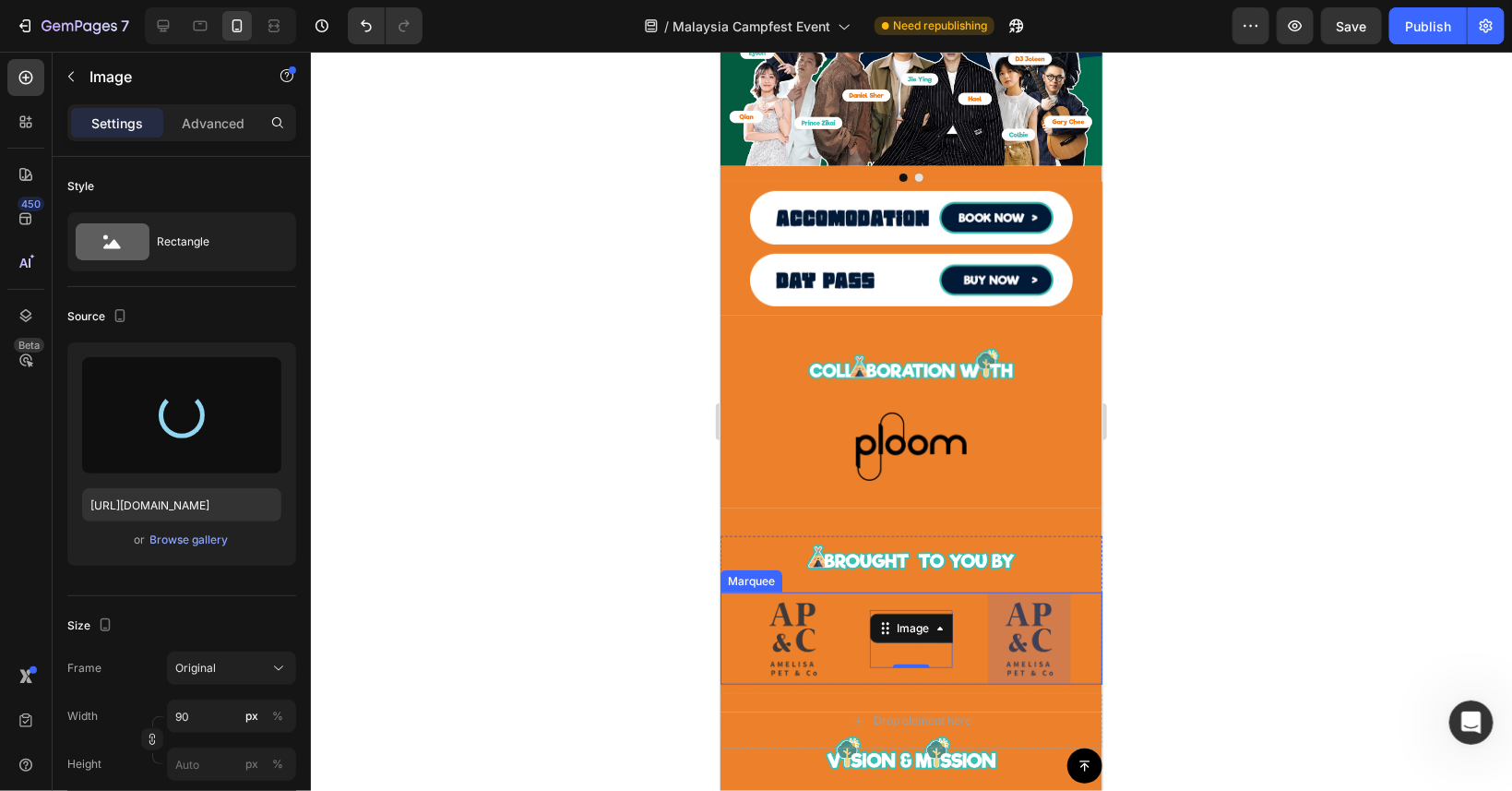
type input "[URL][DOMAIN_NAME]"
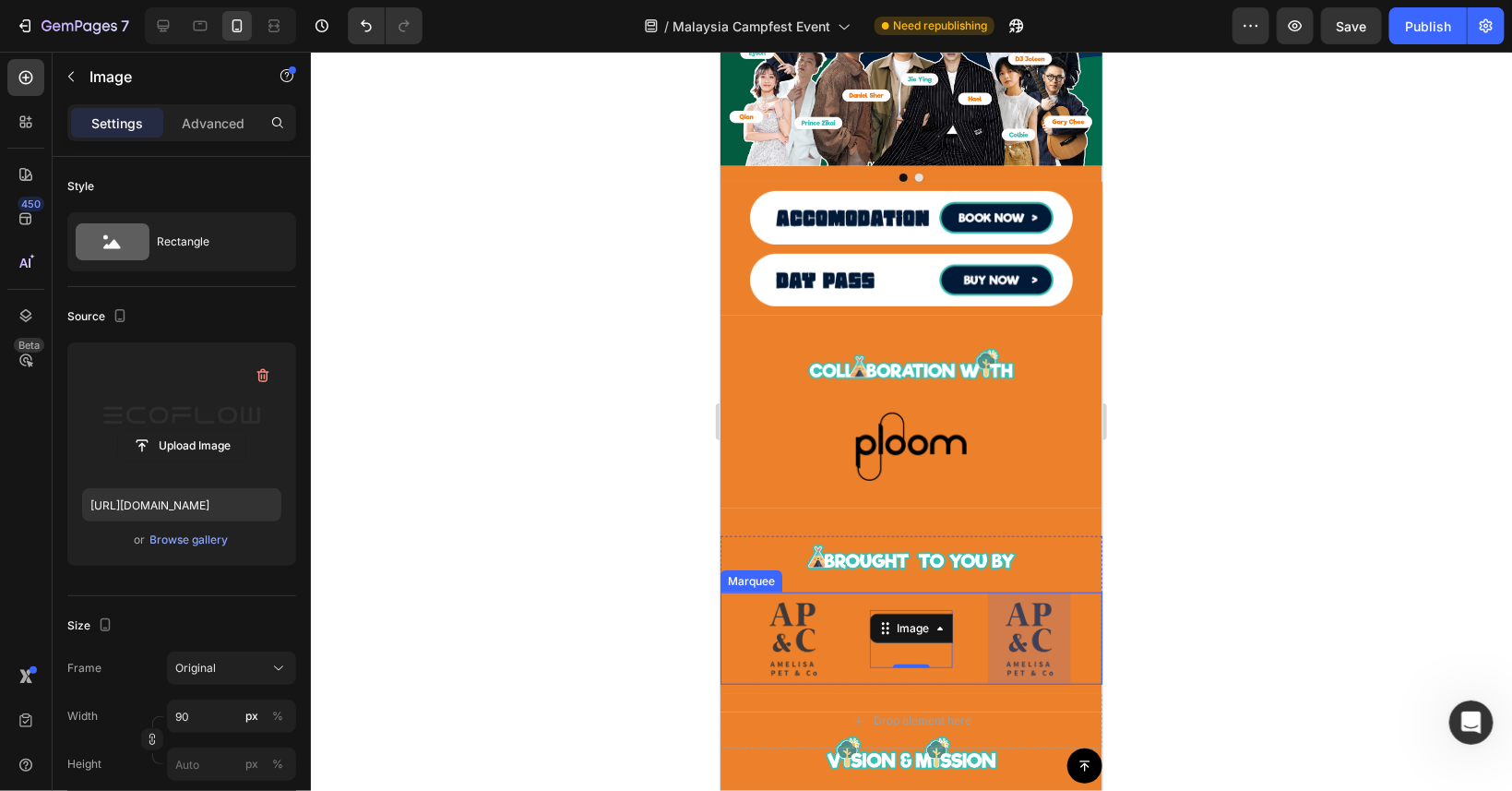
click at [1028, 646] on div at bounding box center [1028, 638] width 83 height 92
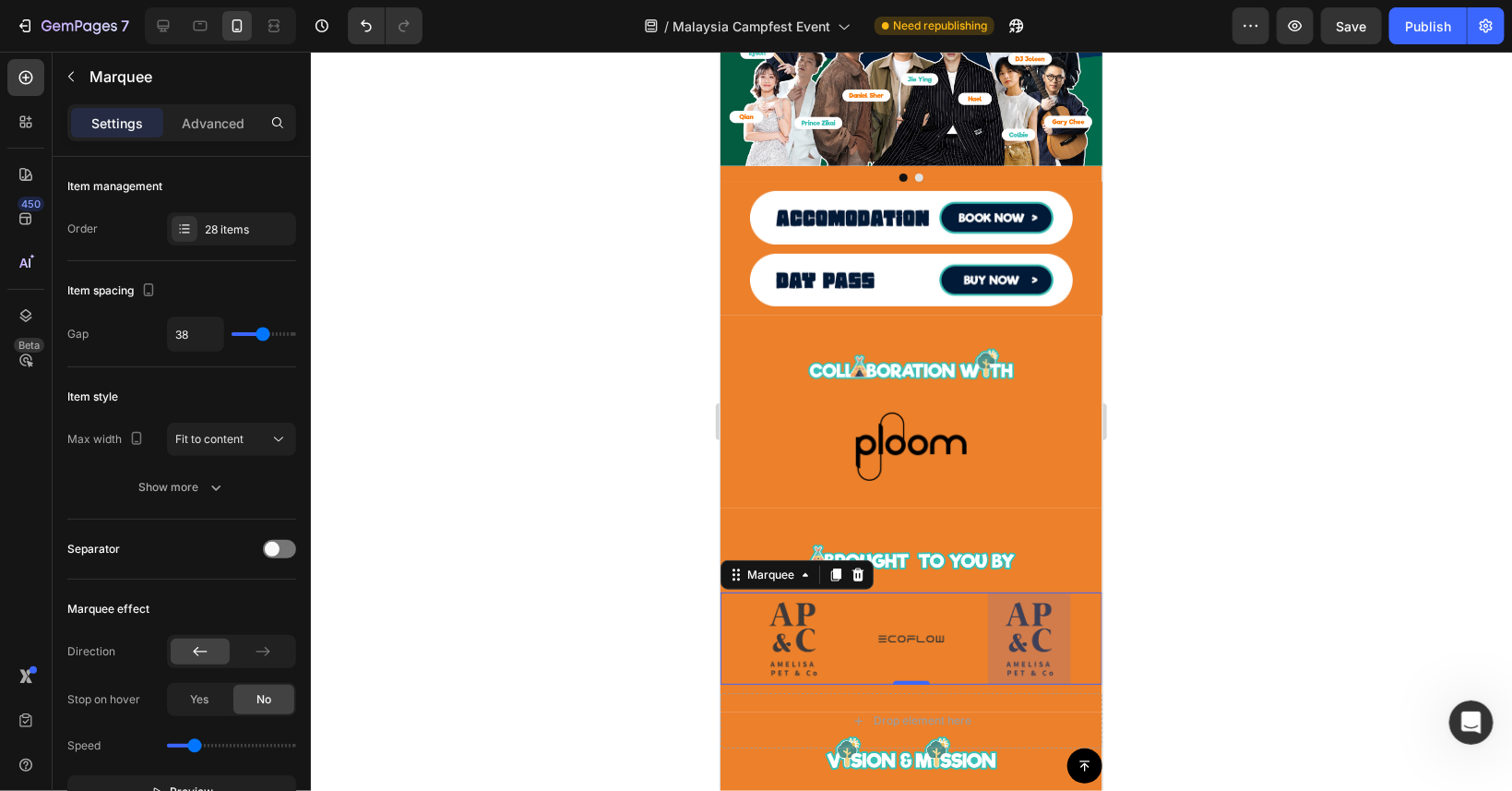
click at [1030, 646] on div at bounding box center [1028, 638] width 83 height 92
click at [862, 659] on div "Image" at bounding box center [810, 638] width 118 height 92
click at [762, 610] on div "Image" at bounding box center [774, 603] width 47 height 22
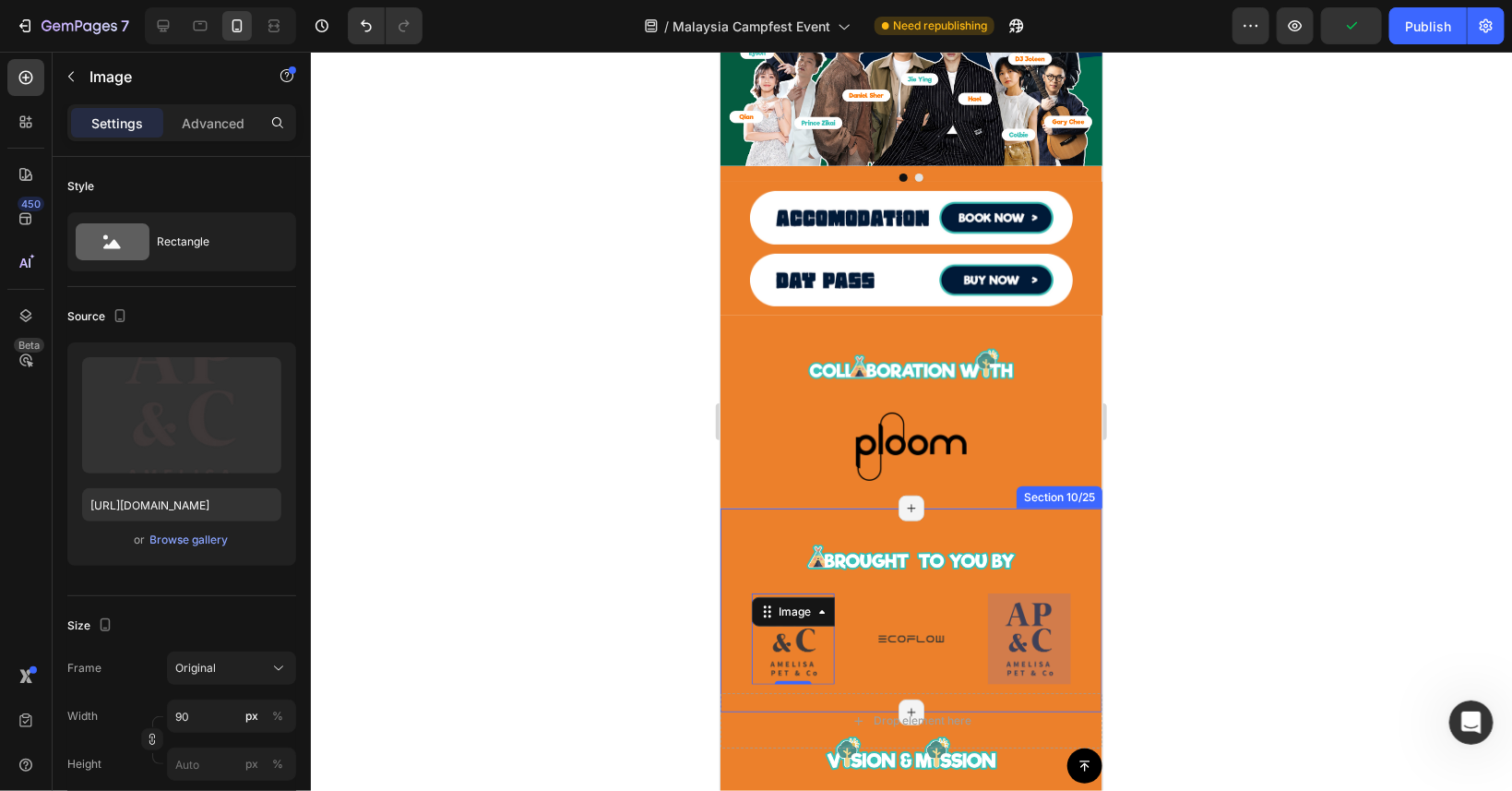
click at [927, 684] on div "Image Image Image Image Image Image Image Image Image Image Image Image Image I…" at bounding box center [911, 609] width 382 height 203
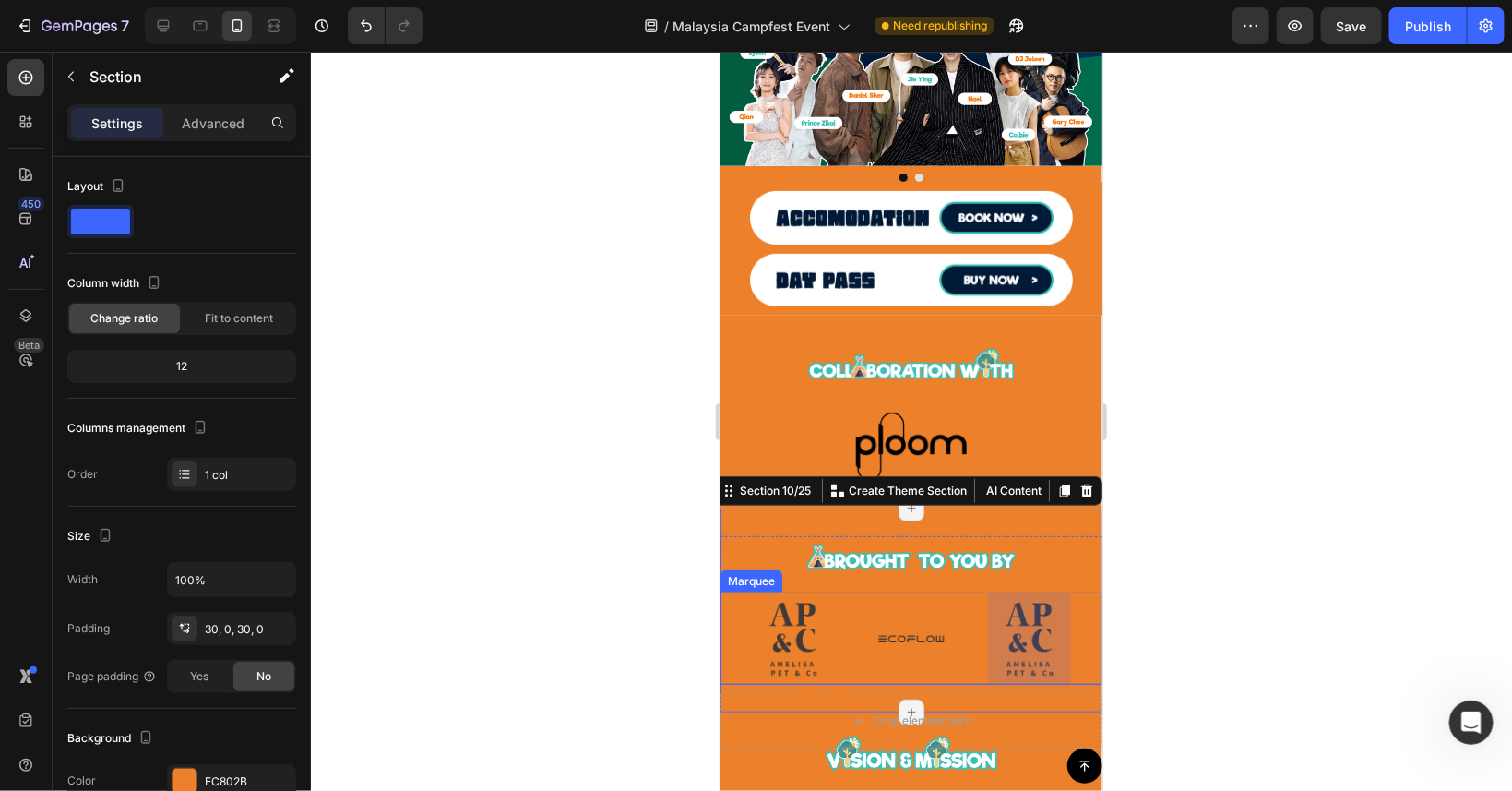
click at [952, 665] on div "Image" at bounding box center [928, 638] width 118 height 59
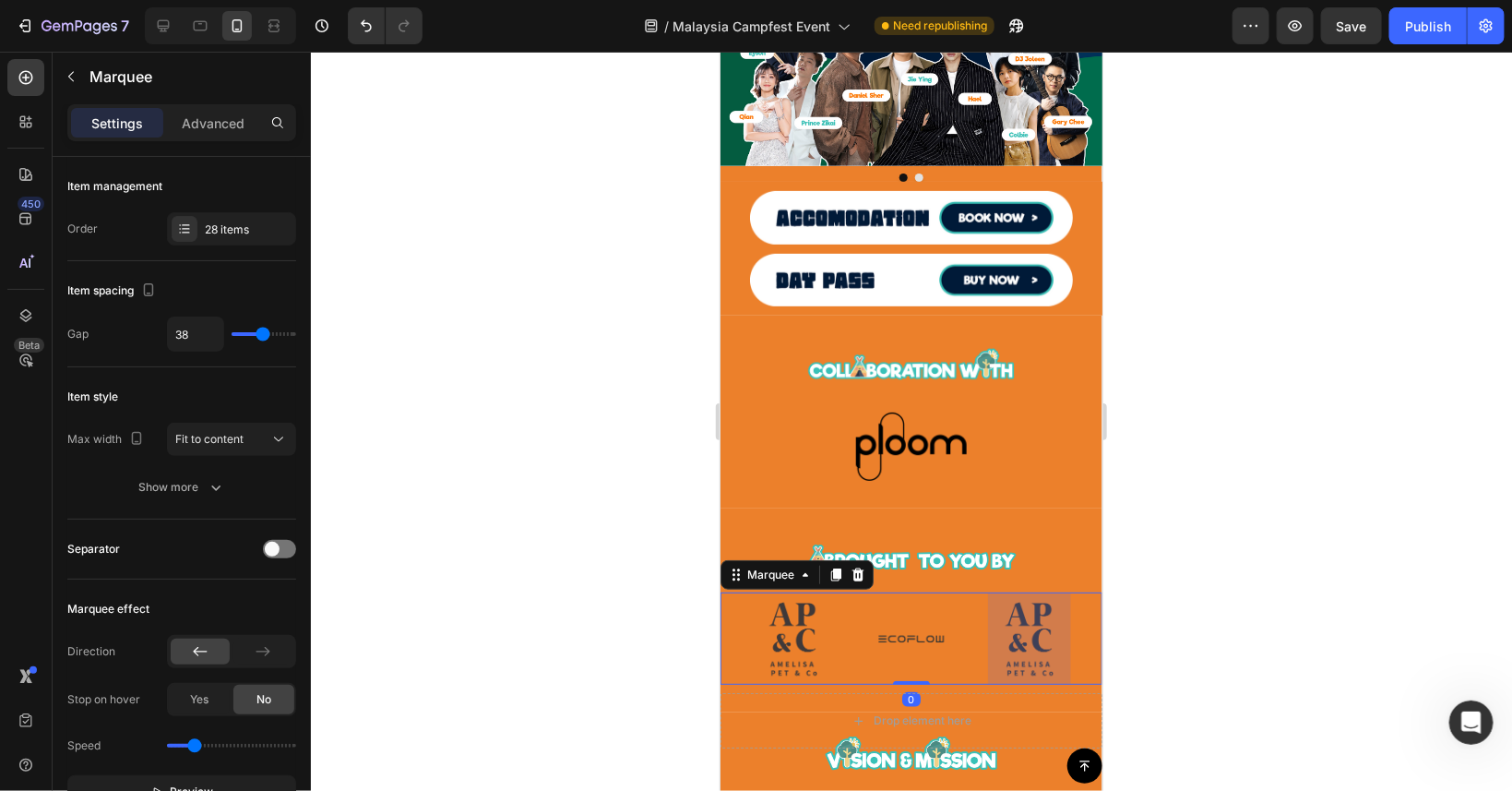
click at [1039, 617] on div at bounding box center [1028, 638] width 83 height 92
click at [1079, 632] on div "Image" at bounding box center [1046, 638] width 118 height 92
click at [974, 714] on div "Drop element here" at bounding box center [911, 720] width 150 height 30
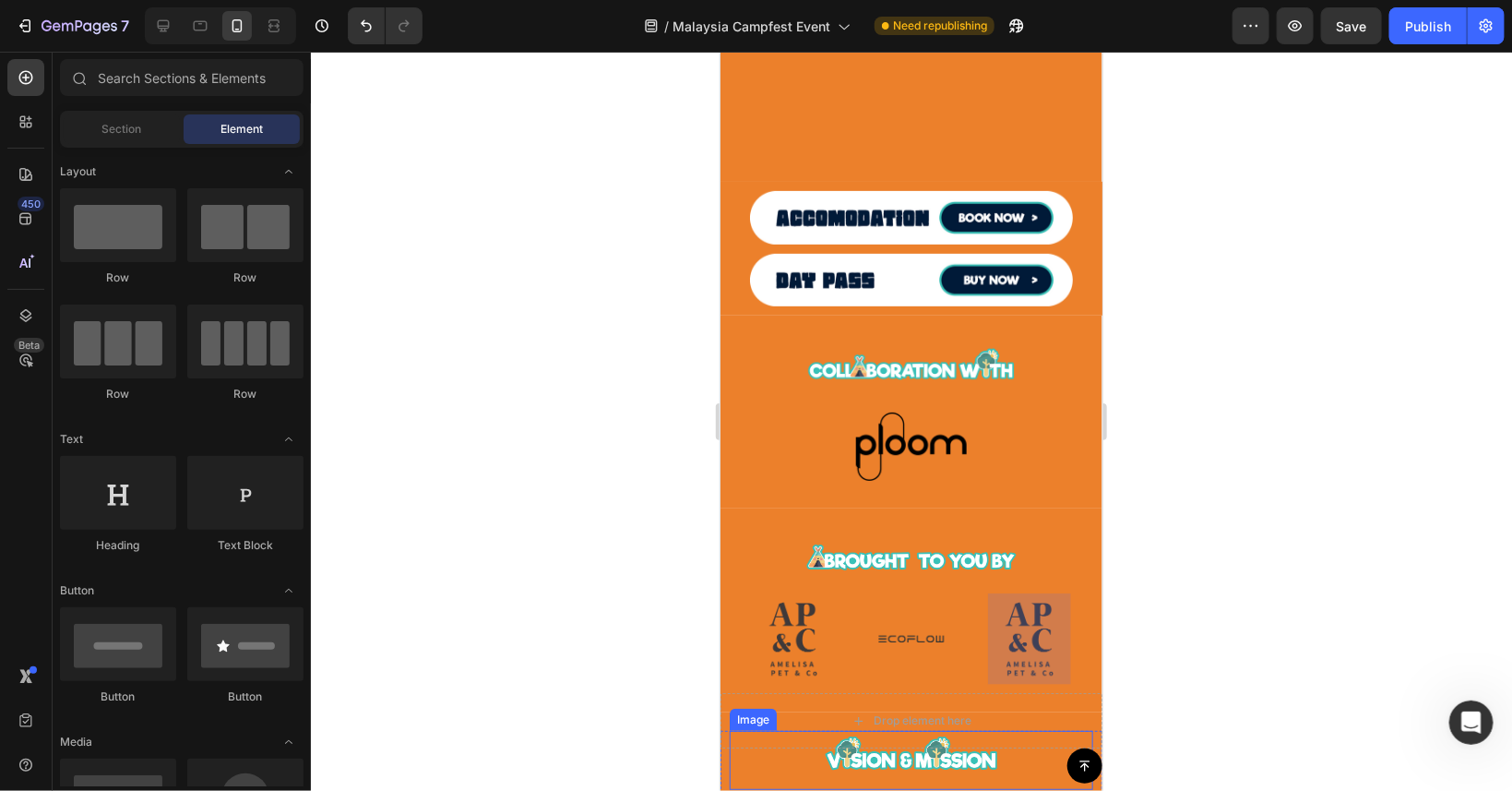
scroll to position [573, 0]
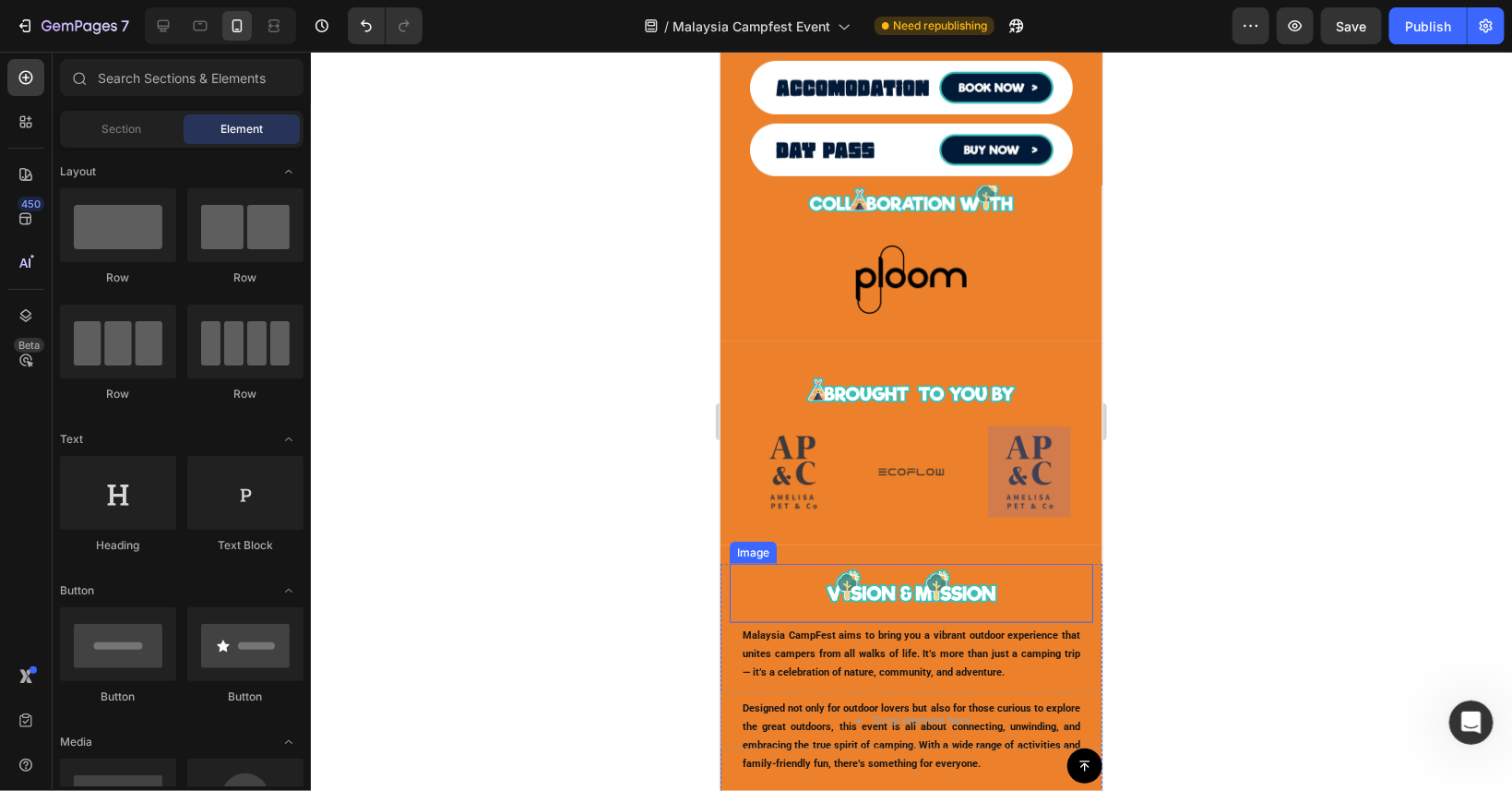
click at [972, 446] on div "Image" at bounding box center [928, 471] width 118 height 59
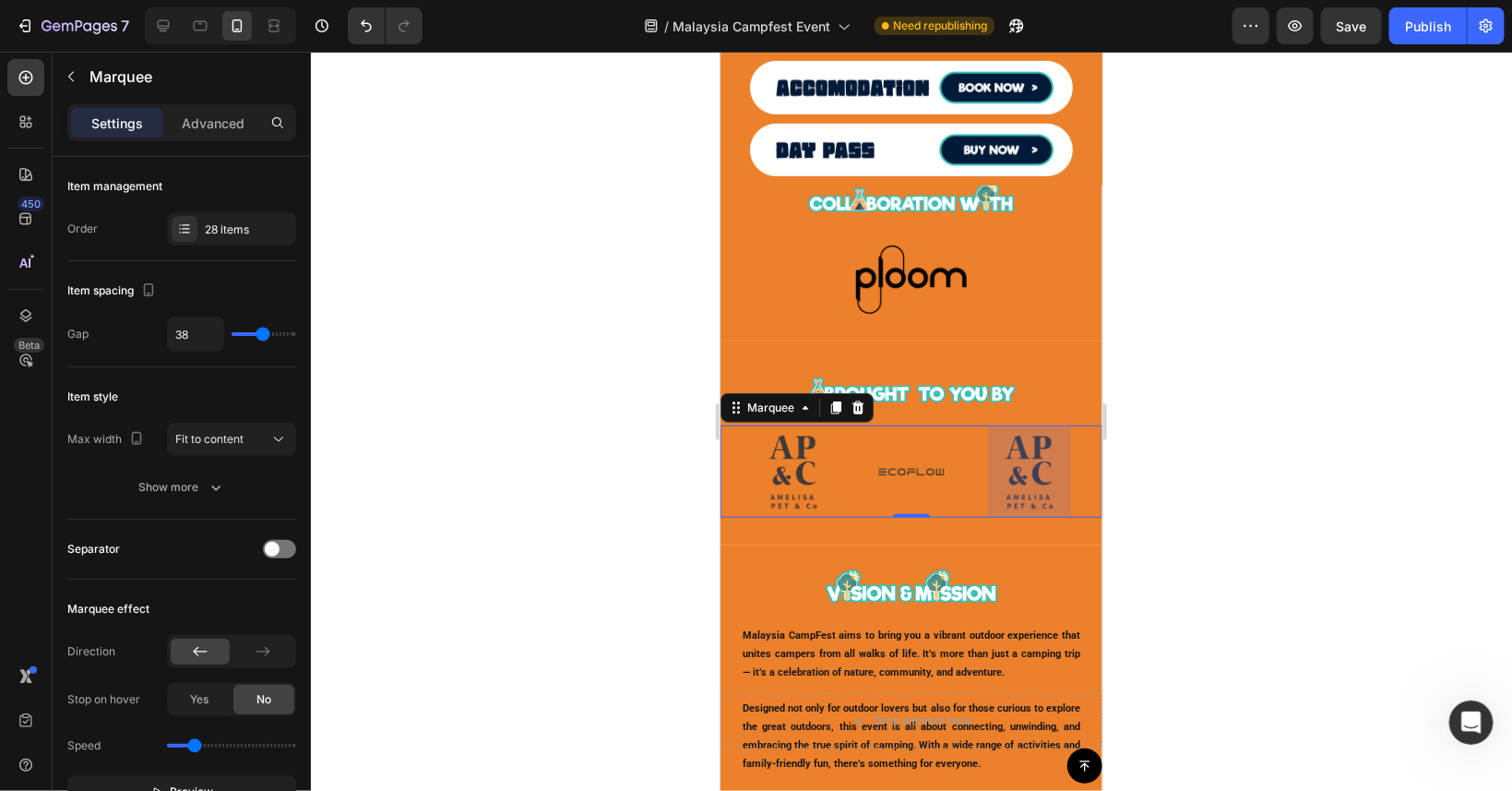
click at [1014, 451] on div at bounding box center [1028, 471] width 83 height 92
click at [921, 458] on div "Image" at bounding box center [910, 471] width 83 height 59
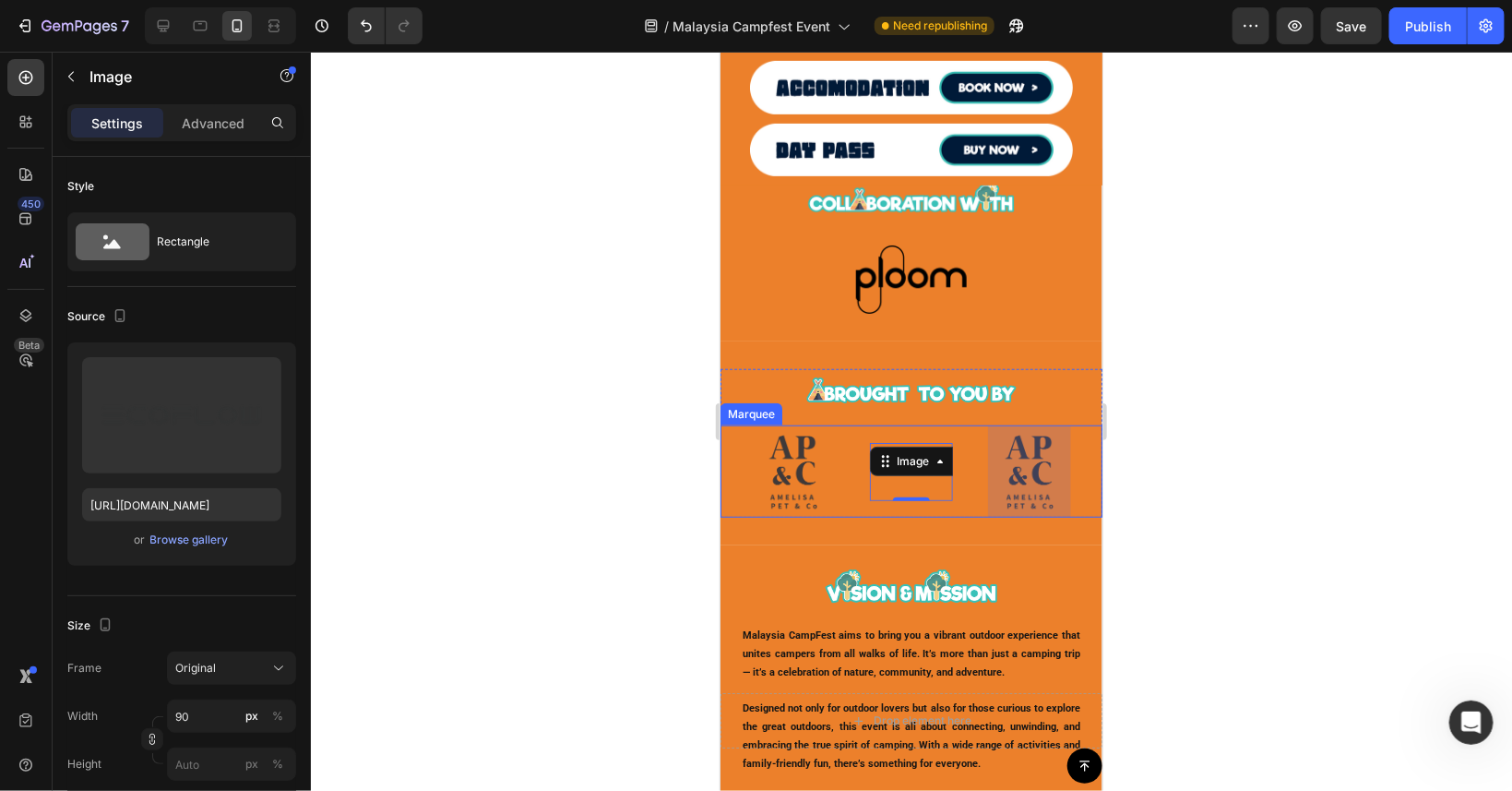
click at [1026, 480] on div at bounding box center [1028, 471] width 83 height 92
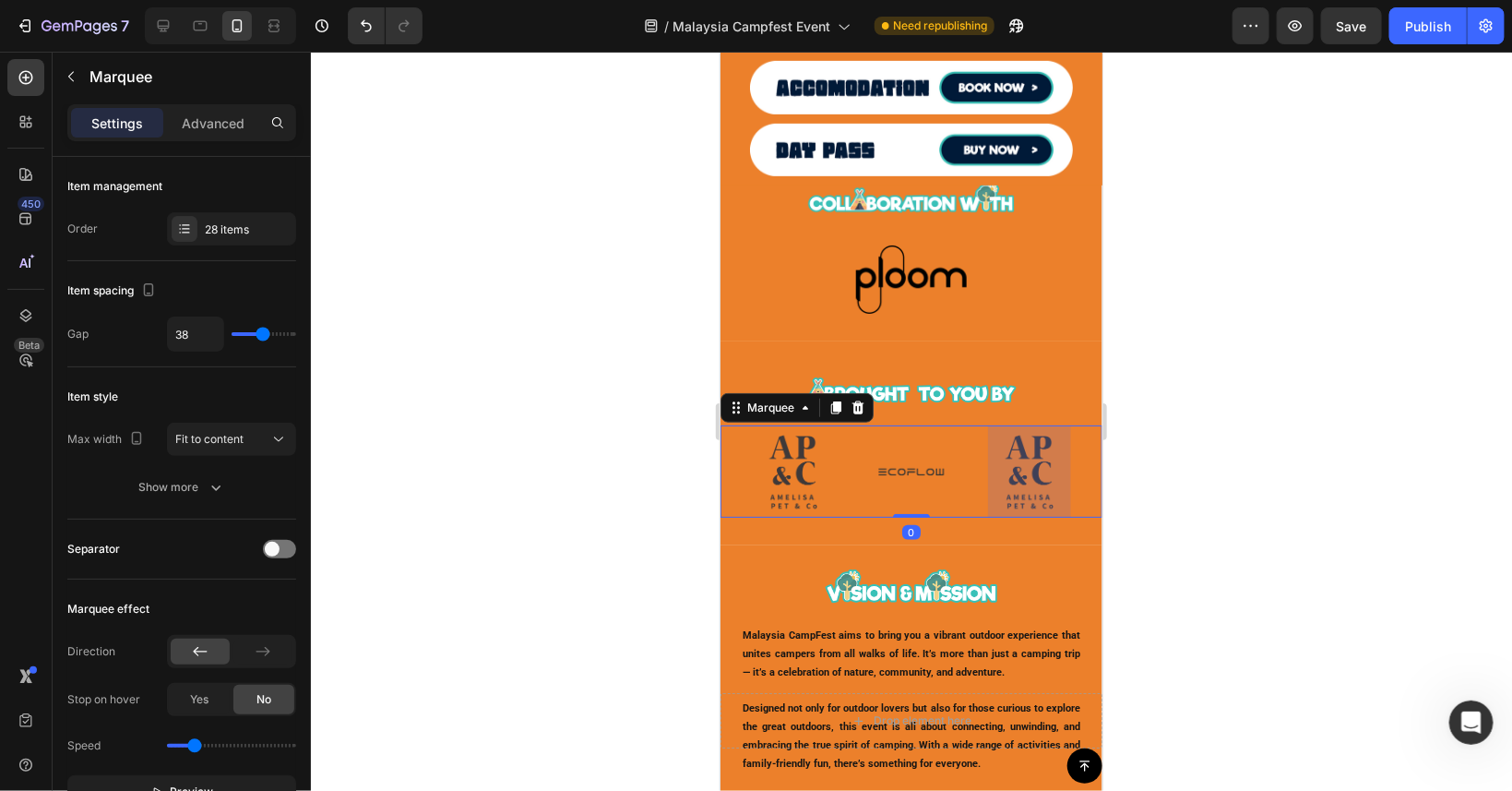
click at [914, 442] on div "Image" at bounding box center [893, 431] width 49 height 22
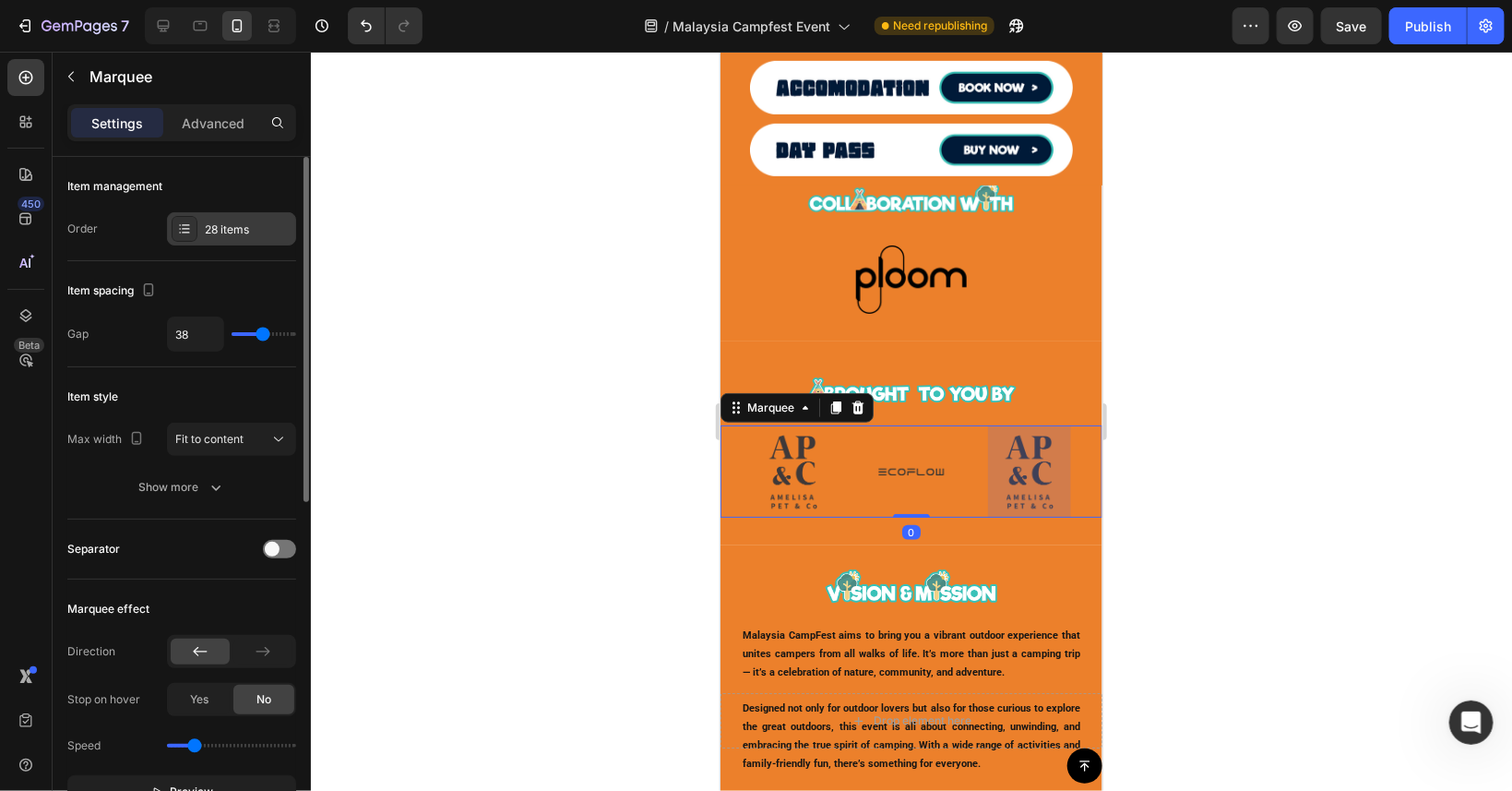
click at [220, 215] on div "28 items" at bounding box center [231, 228] width 130 height 33
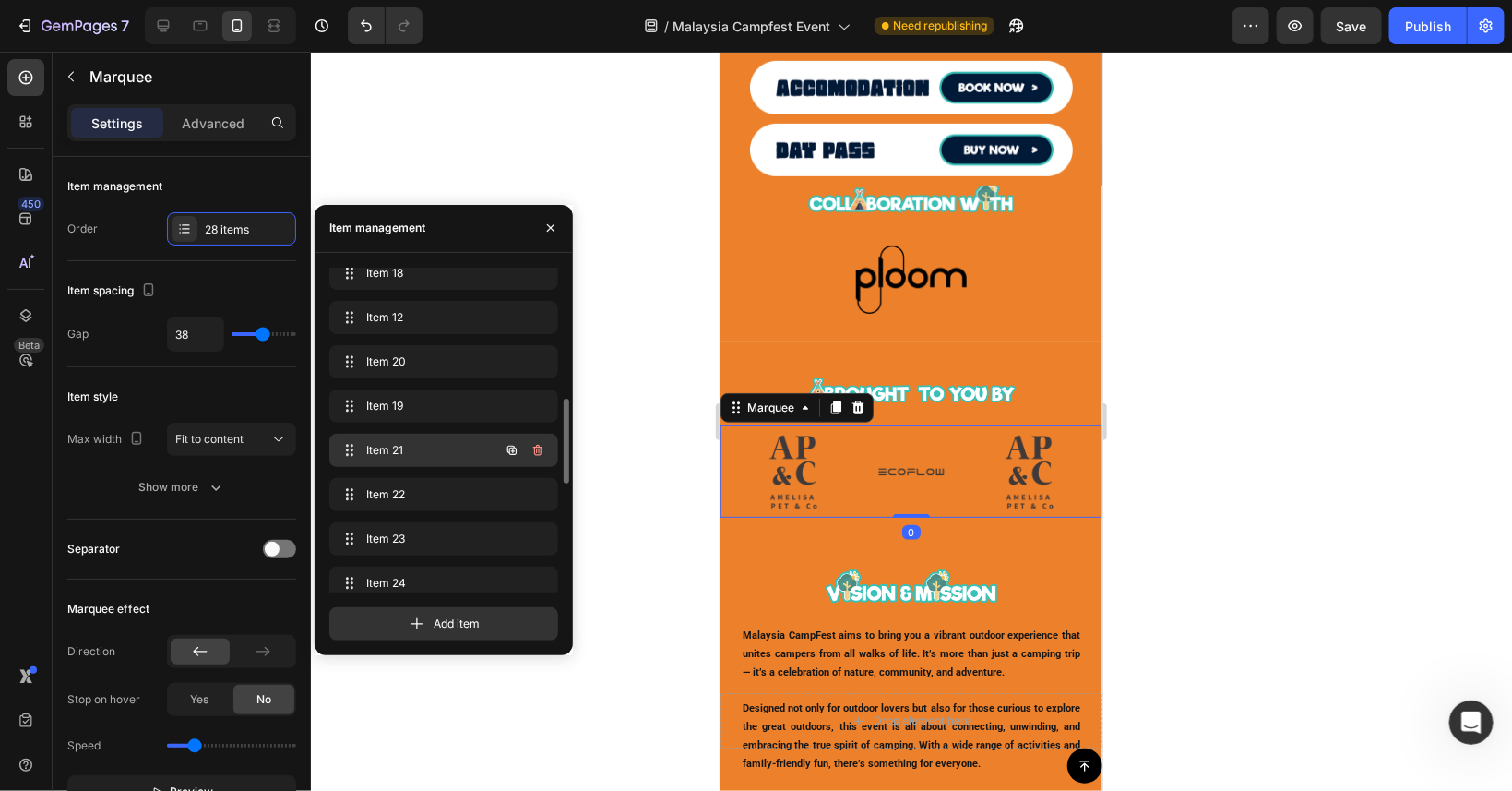
scroll to position [747, 0]
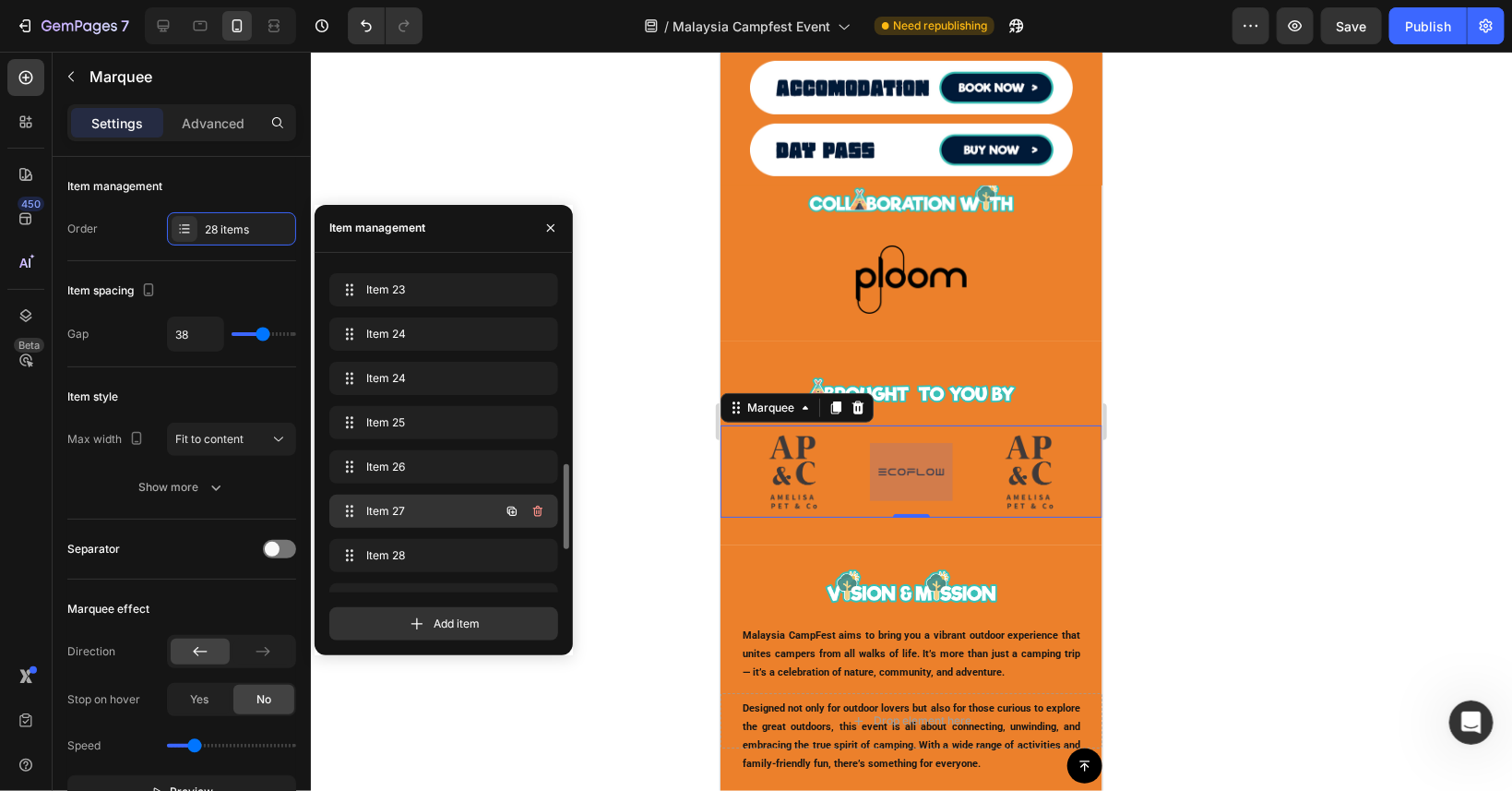
click at [422, 505] on span "Item 27" at bounding box center [418, 511] width 105 height 17
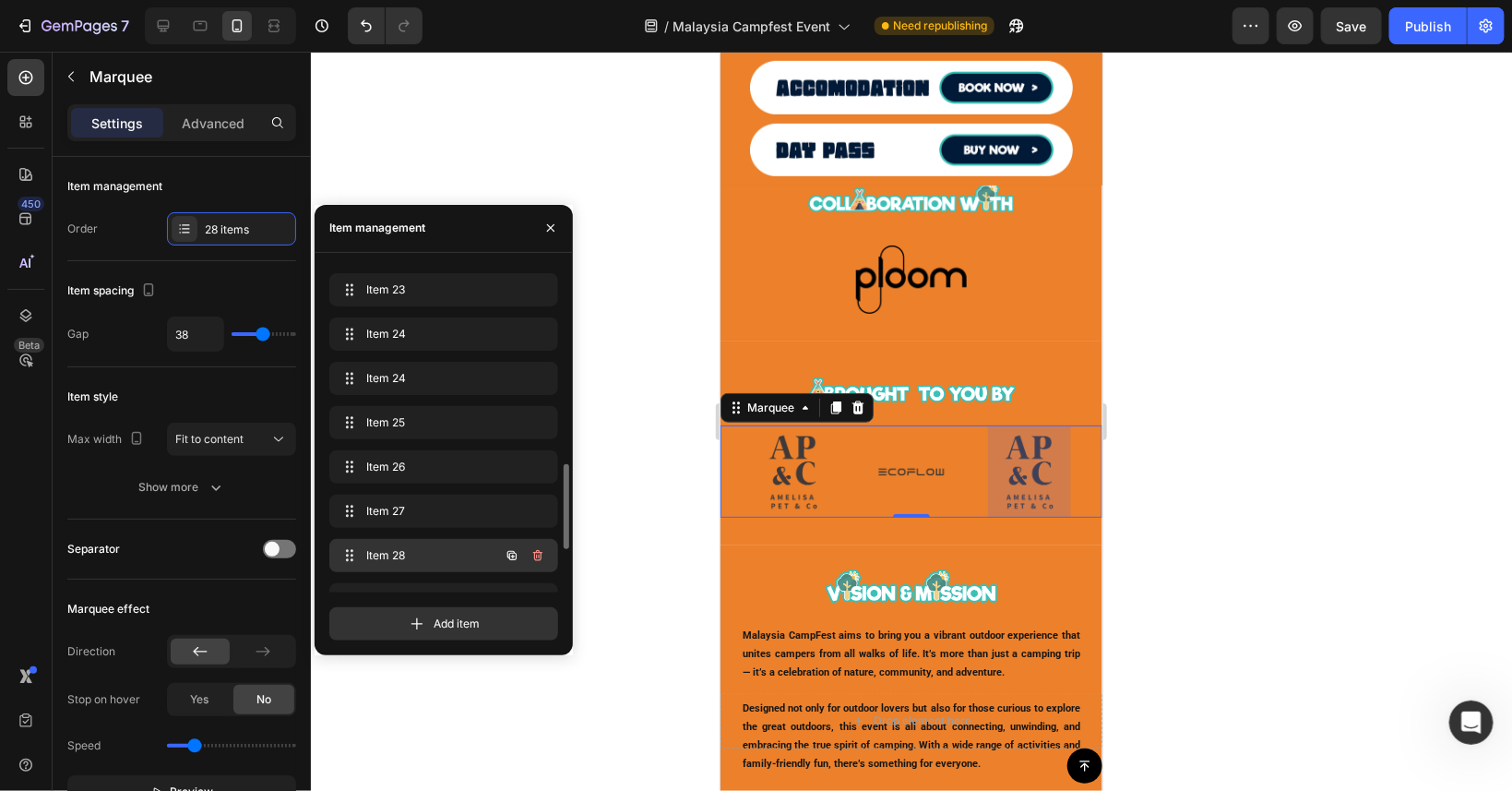
click at [444, 546] on div "Item 28 Item 28" at bounding box center [418, 556] width 163 height 26
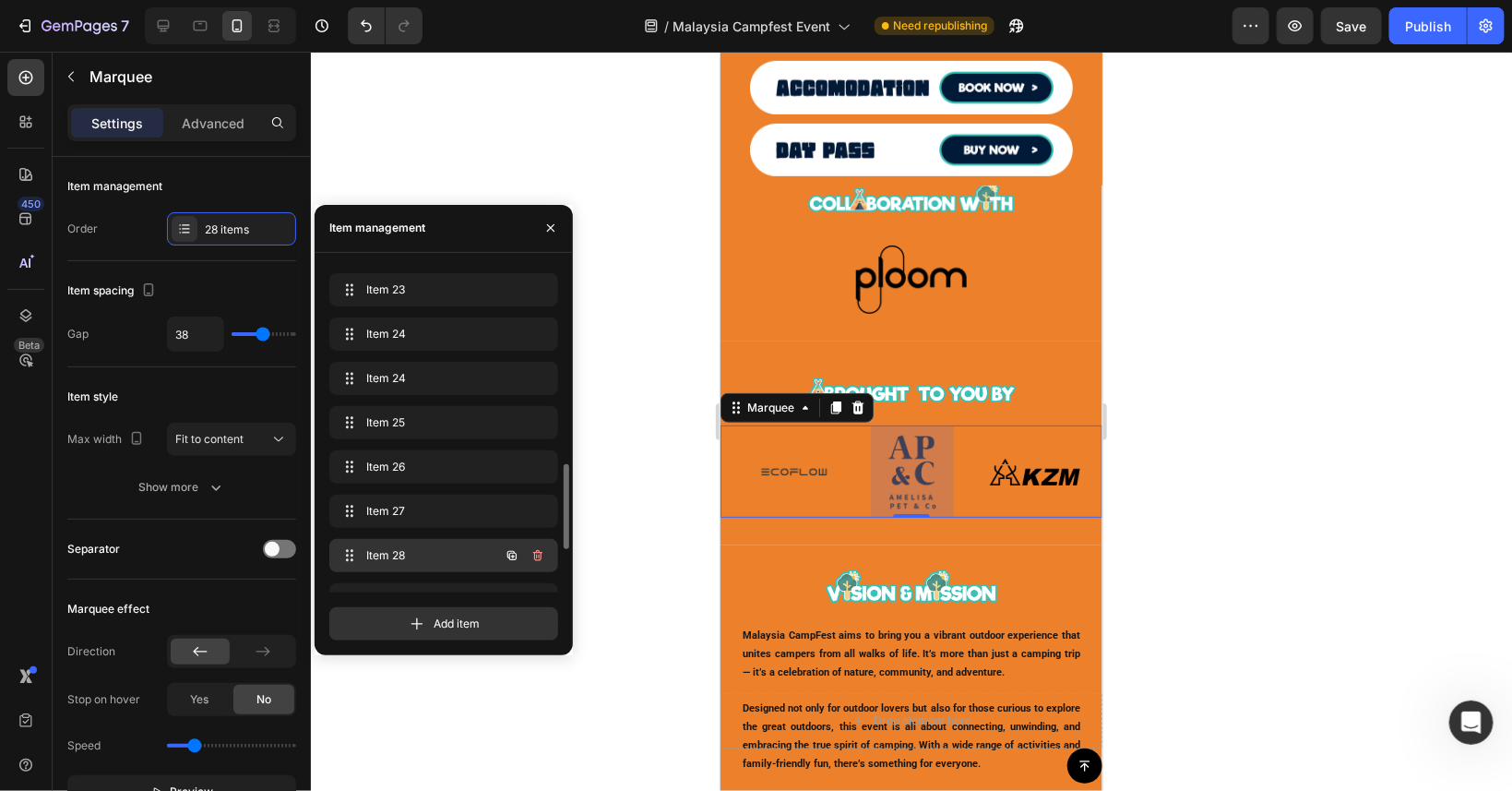
scroll to position [0, 2946]
click at [501, 556] on button "button" at bounding box center [512, 556] width 26 height 26
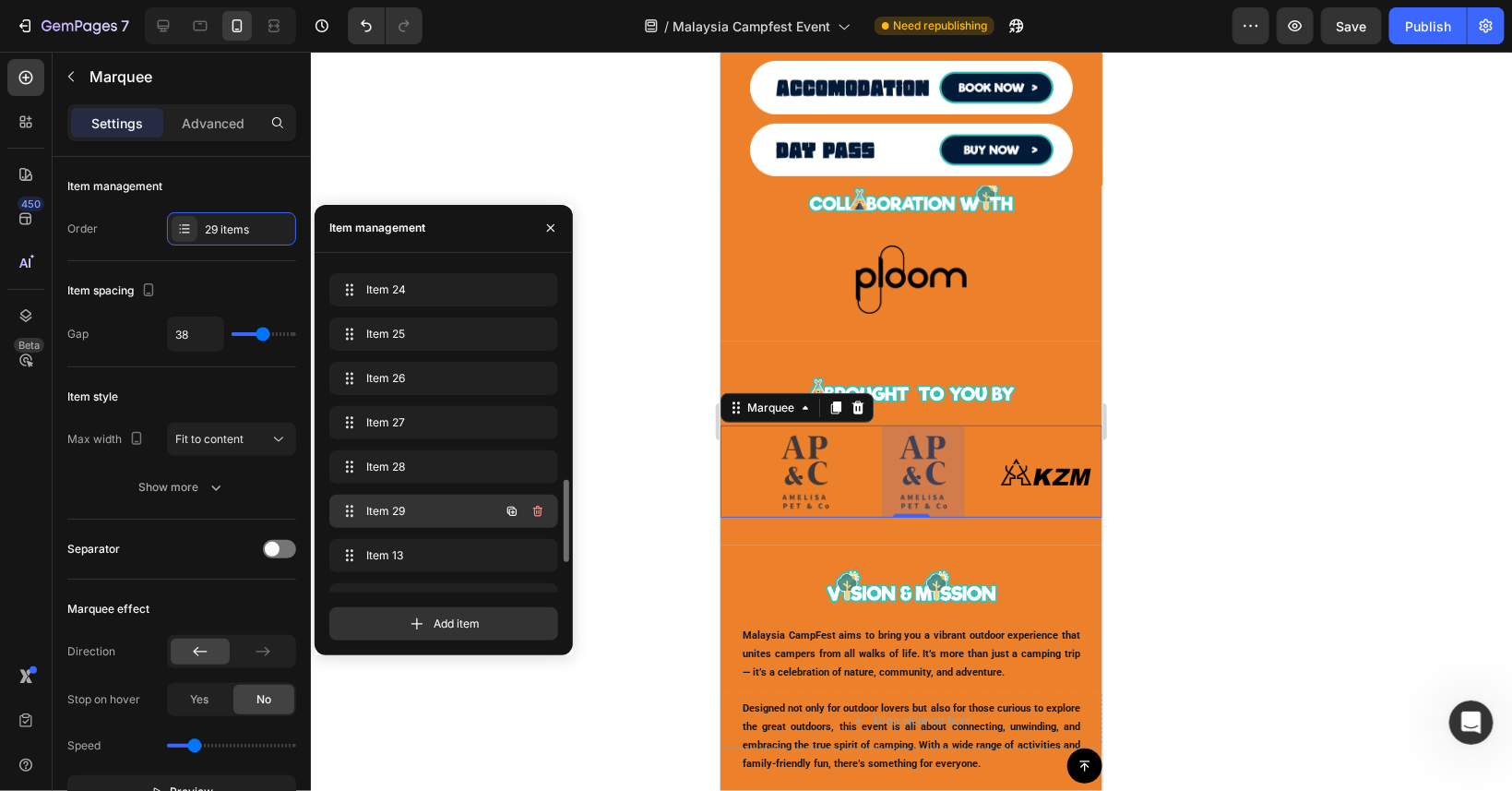
scroll to position [0, 3063]
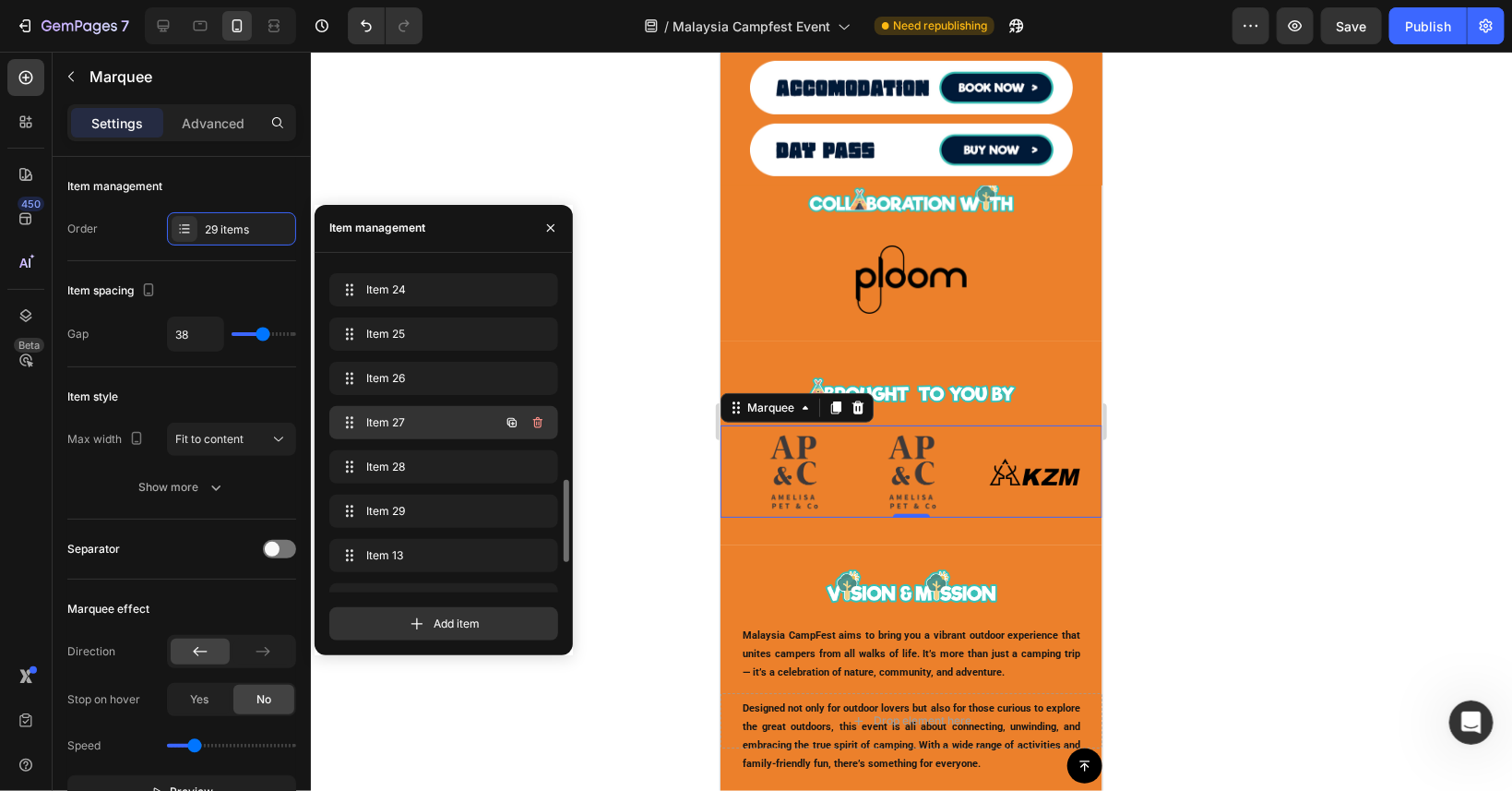
click at [429, 420] on span "Item 27" at bounding box center [418, 422] width 105 height 17
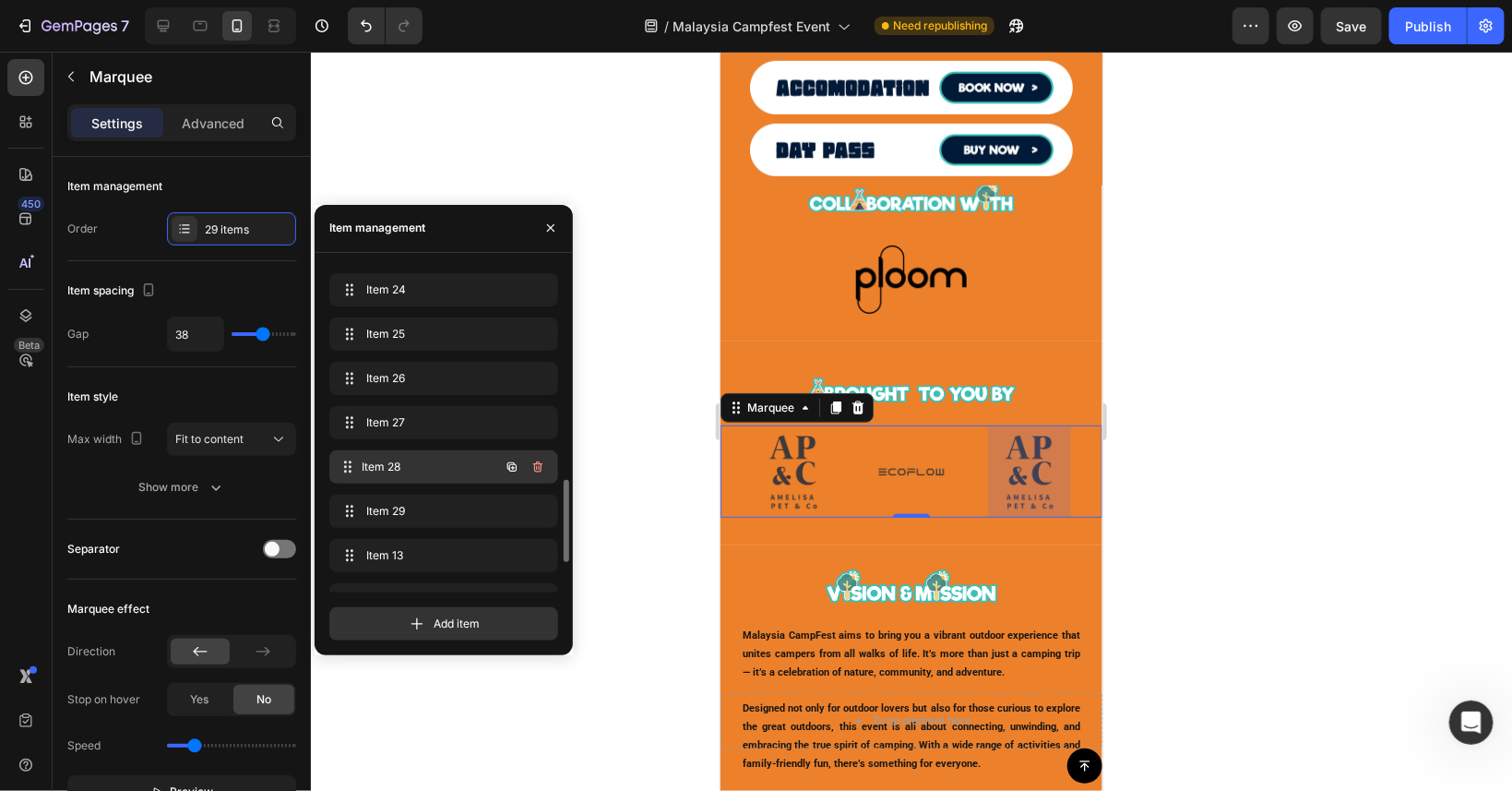
click at [443, 458] on div "Item 28 Item 28" at bounding box center [418, 467] width 163 height 26
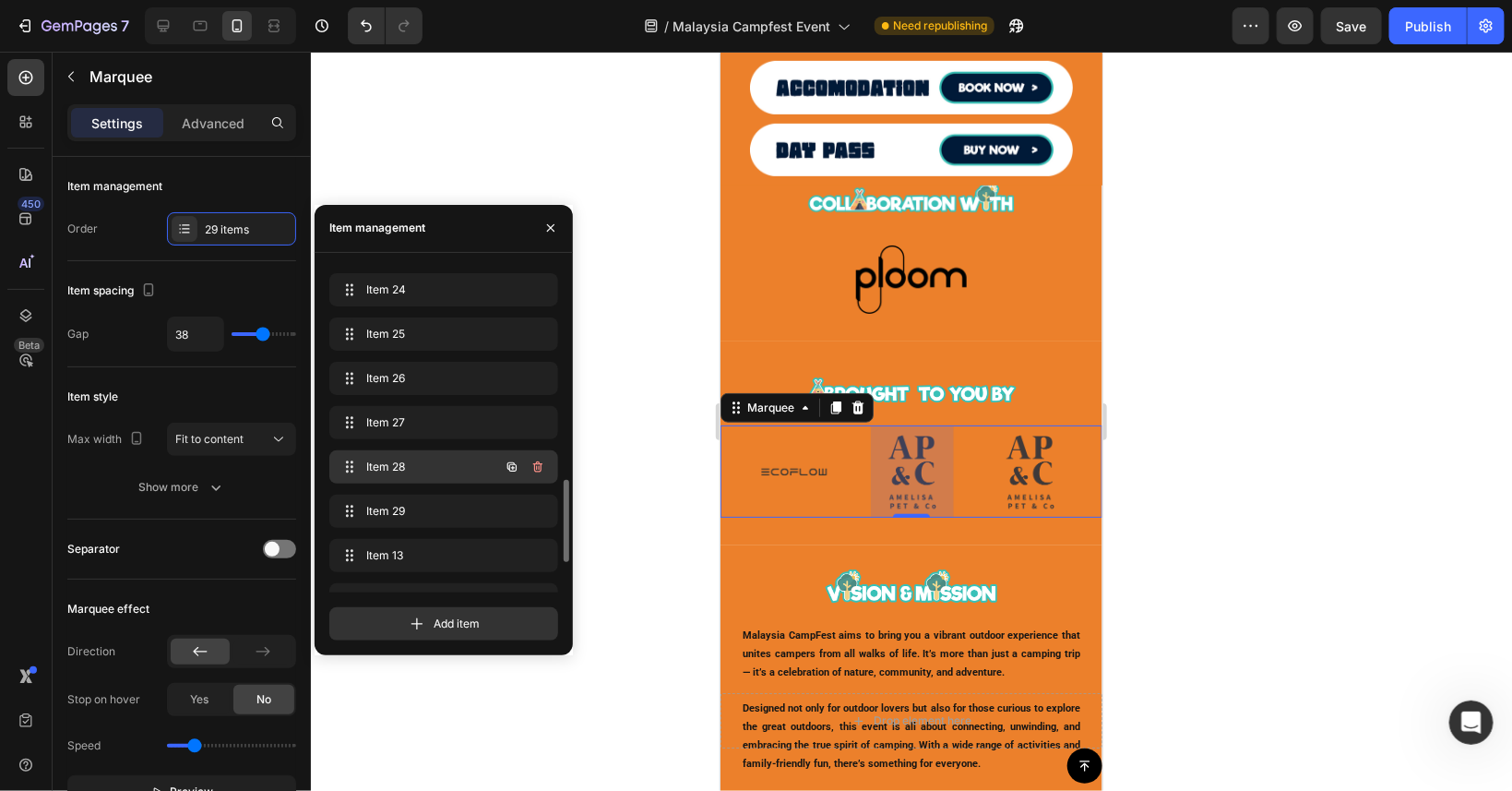
scroll to position [0, 2946]
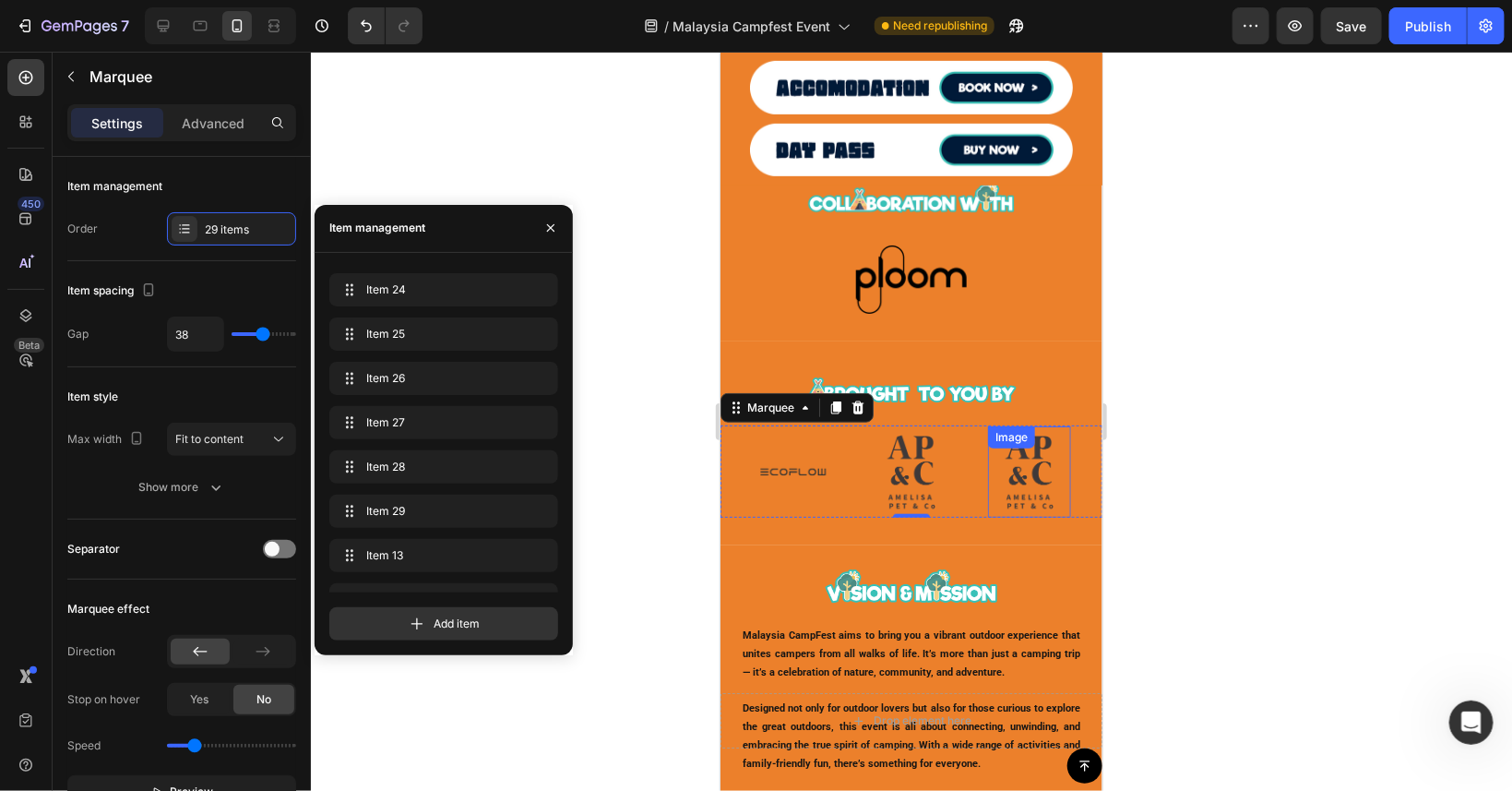
click at [1055, 486] on img at bounding box center [1028, 471] width 83 height 92
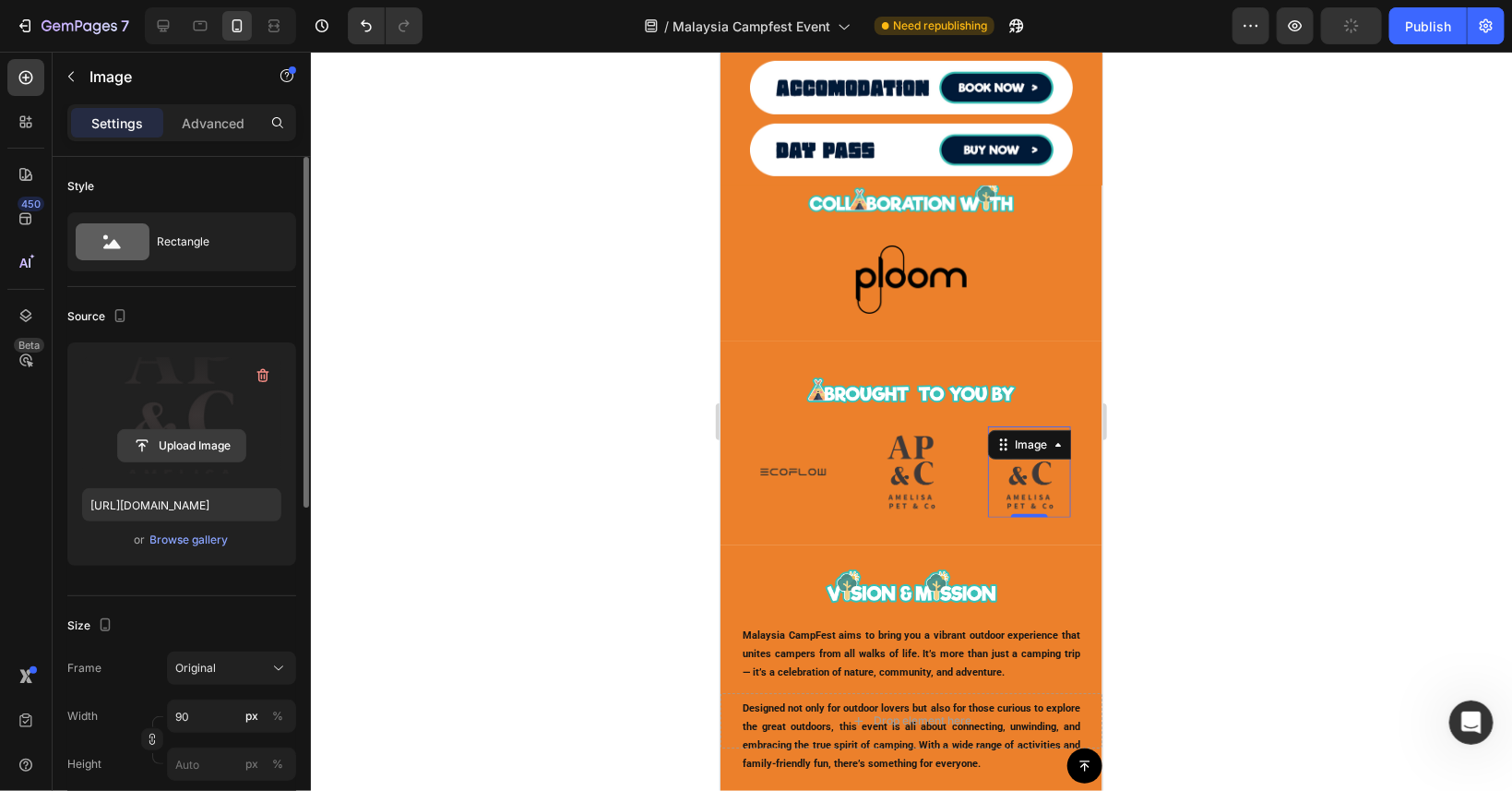
click at [213, 449] on input "file" at bounding box center [182, 445] width 128 height 31
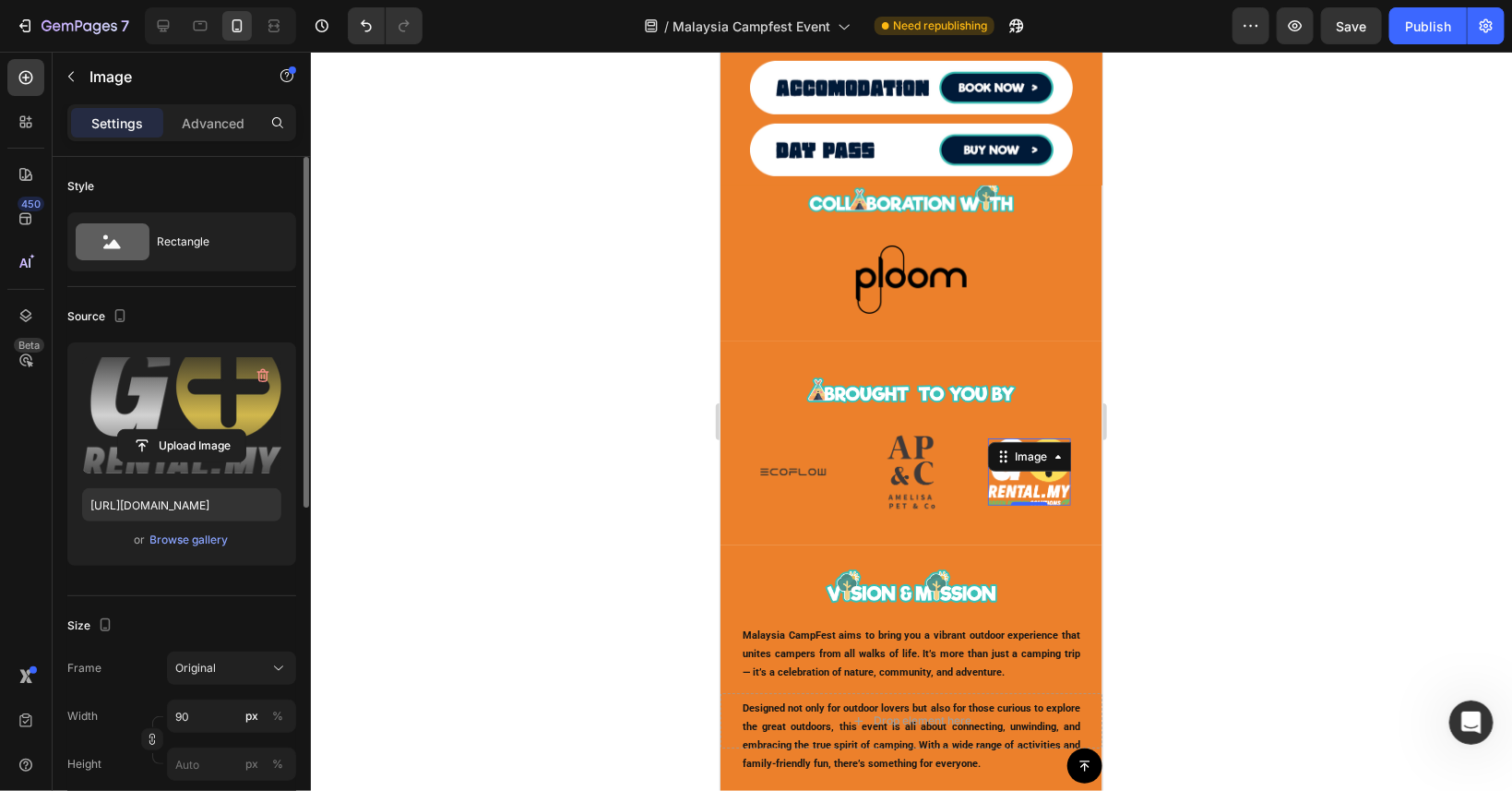
type input "[URL][DOMAIN_NAME]"
click at [782, 471] on div "Image" at bounding box center [792, 471] width 83 height 59
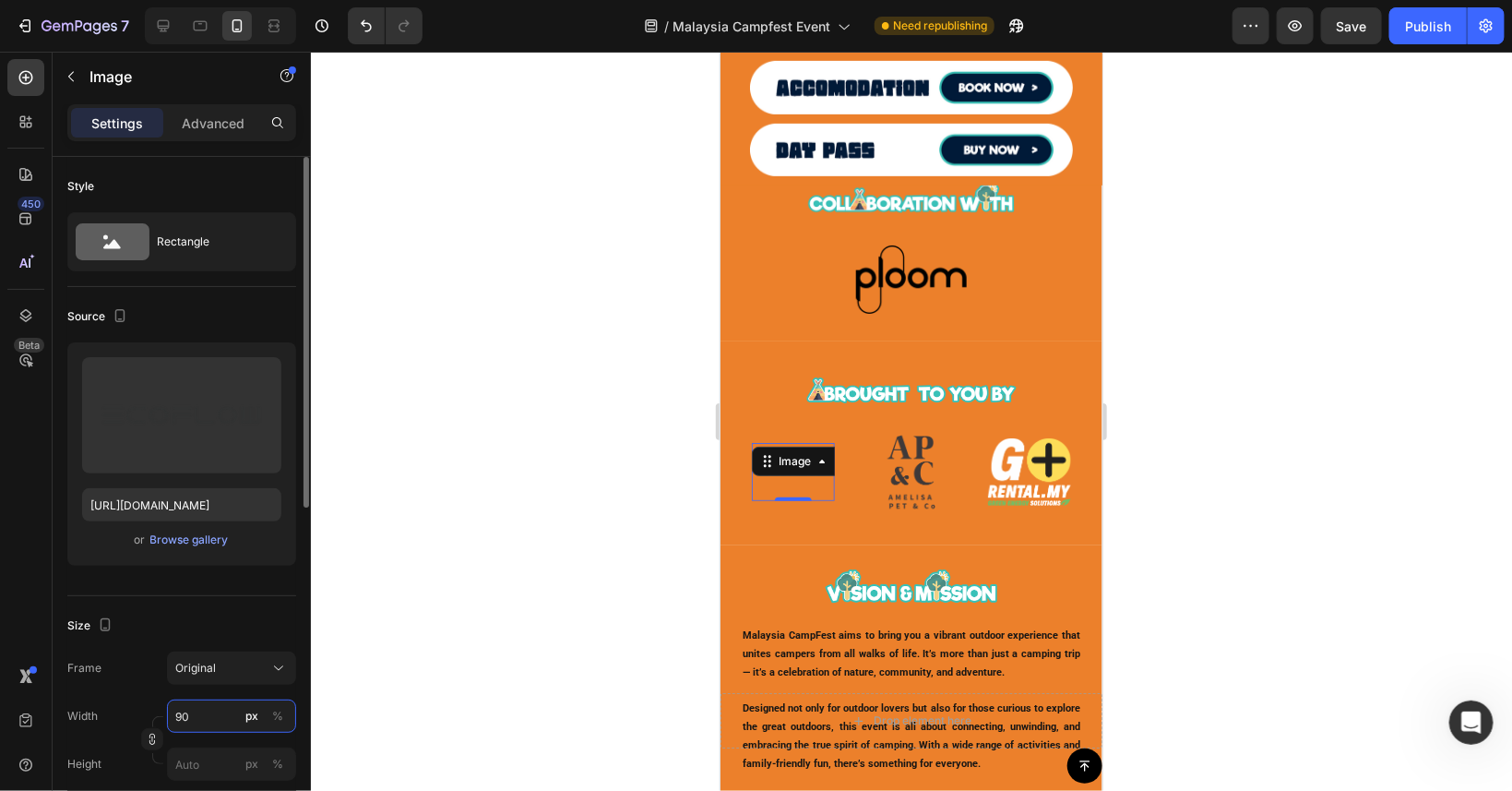
click at [220, 712] on input "90" at bounding box center [231, 715] width 130 height 33
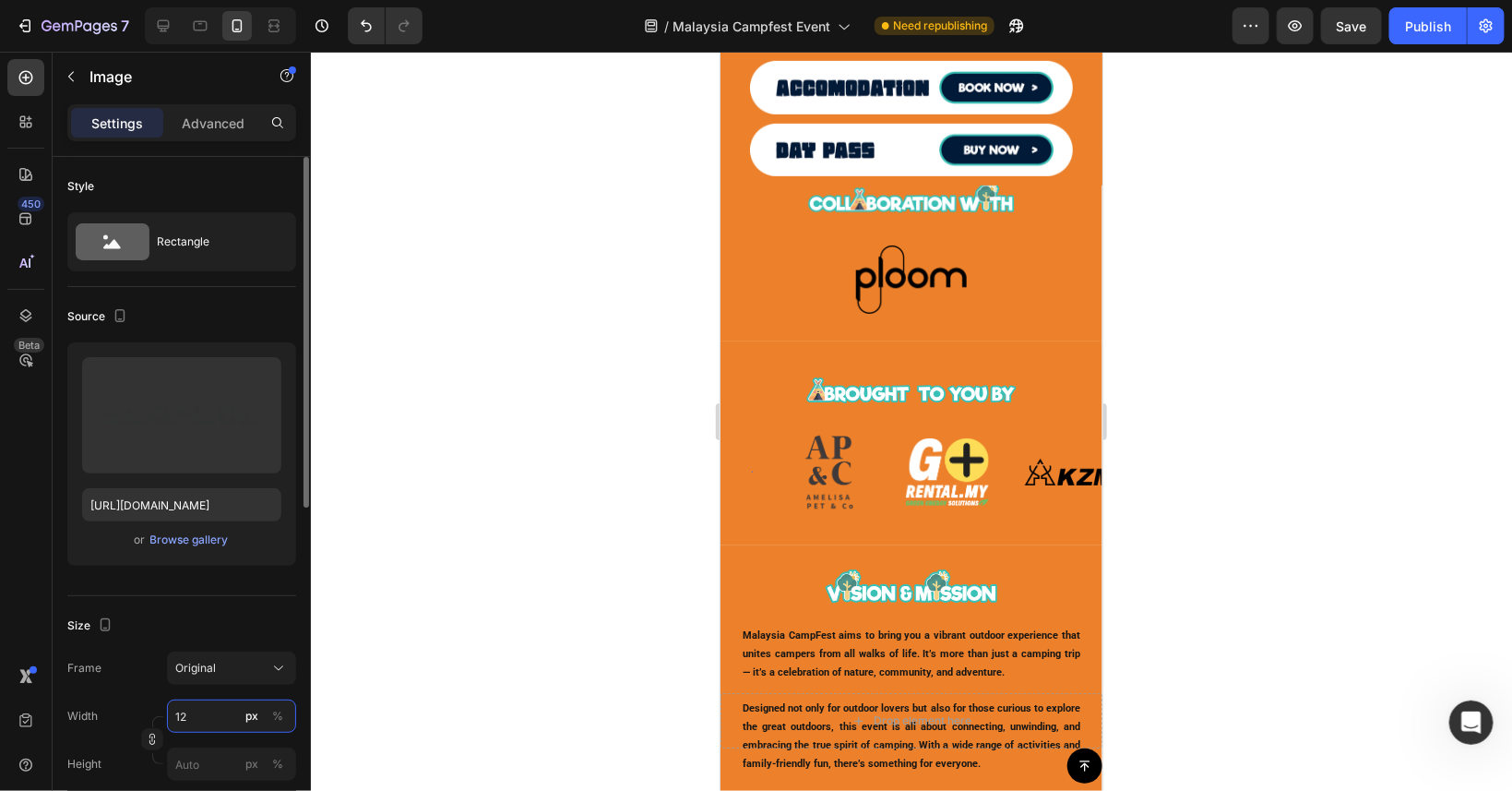
type input "120"
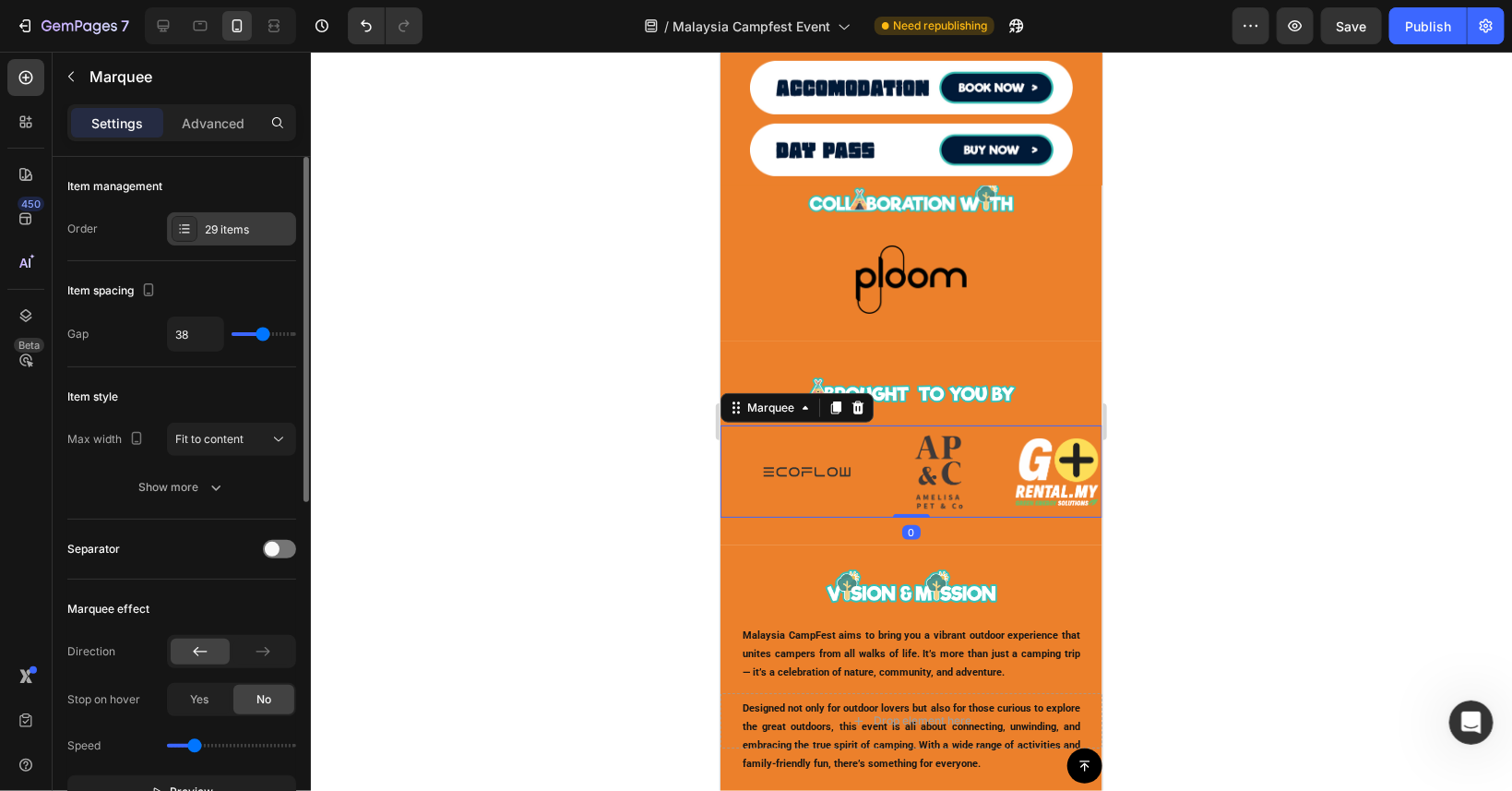
click at [221, 230] on div "29 items" at bounding box center [247, 229] width 87 height 17
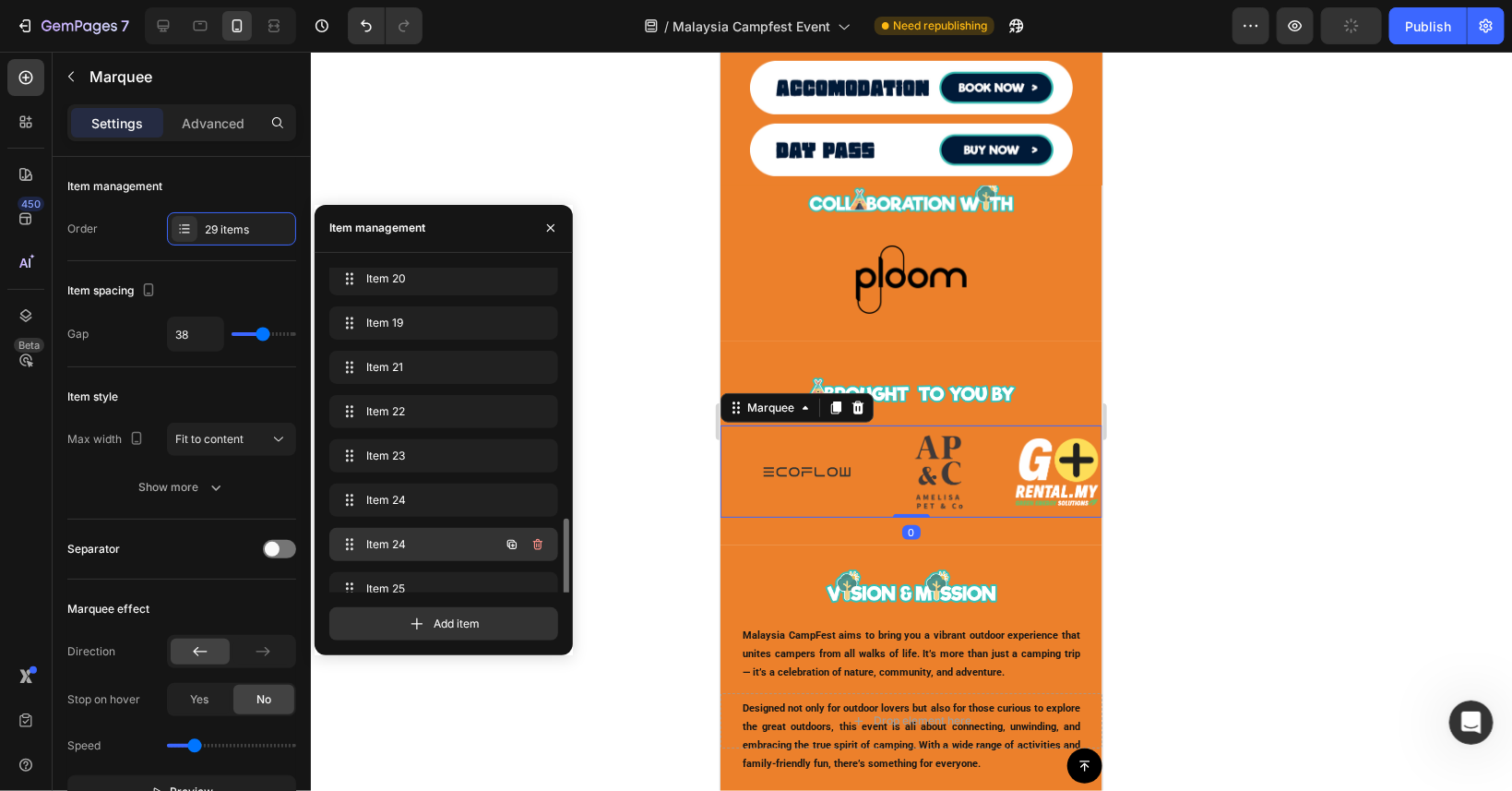
scroll to position [831, 0]
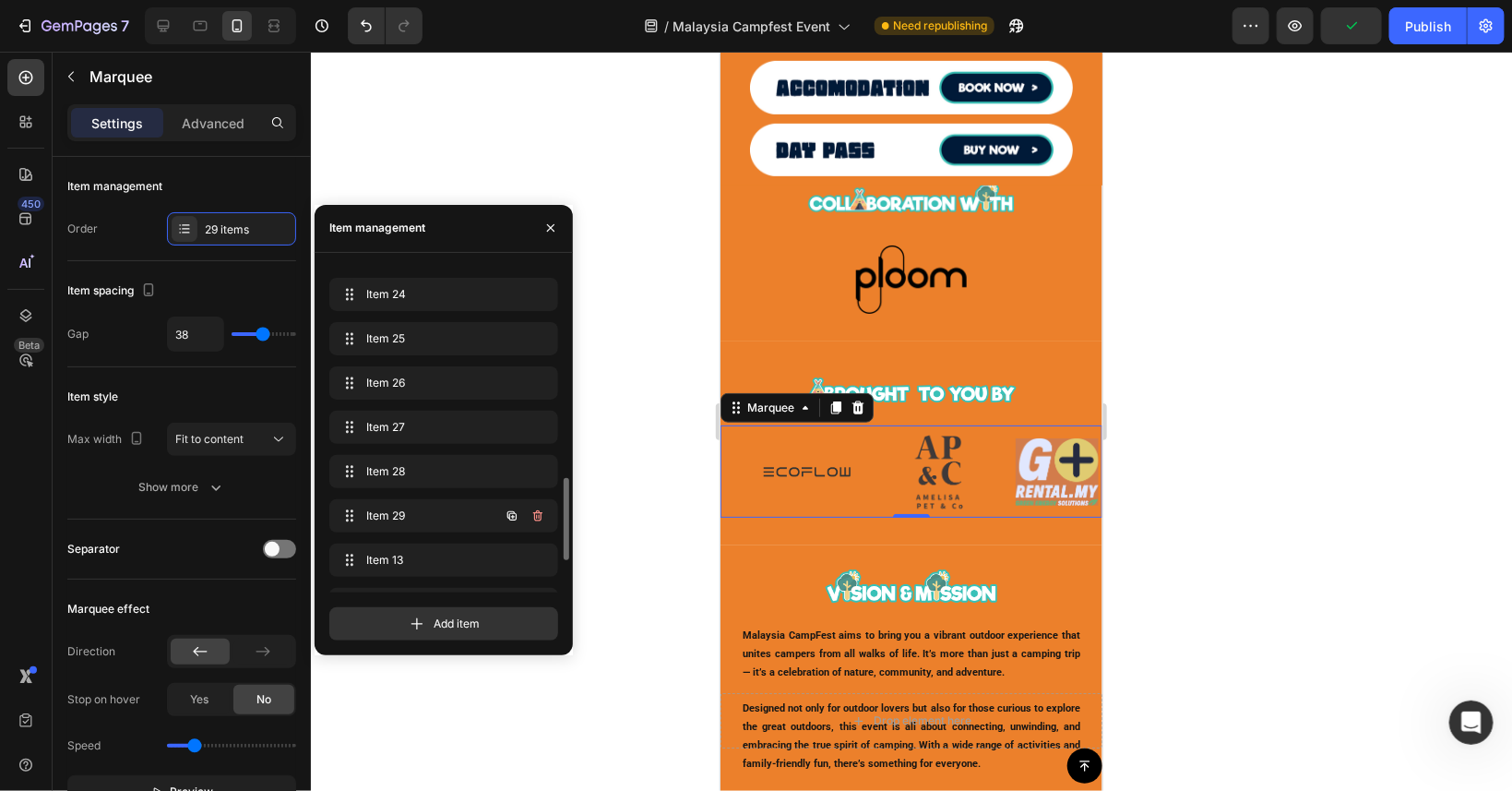
click at [464, 499] on div "Item 2 Item 2 Item 2 Item 2 Item 3 Item 3 Item 4 Item 4 Item 5 Item 5 Item 9 It…" at bounding box center [443, 77] width 228 height 1281
click at [461, 509] on span "Item 29" at bounding box center [418, 516] width 105 height 17
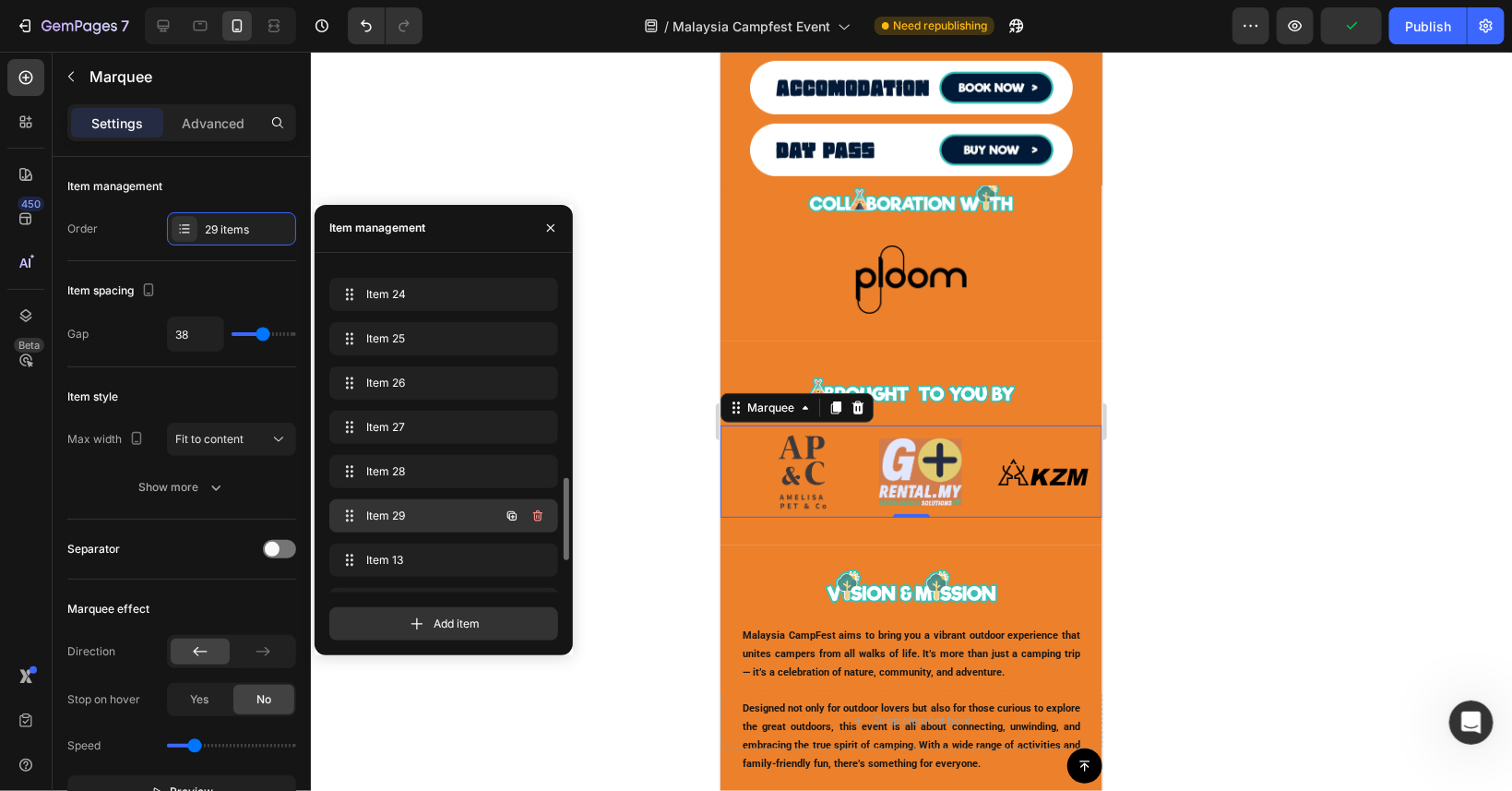
scroll to position [0, 3091]
click at [513, 512] on icon "button" at bounding box center [512, 515] width 9 height 9
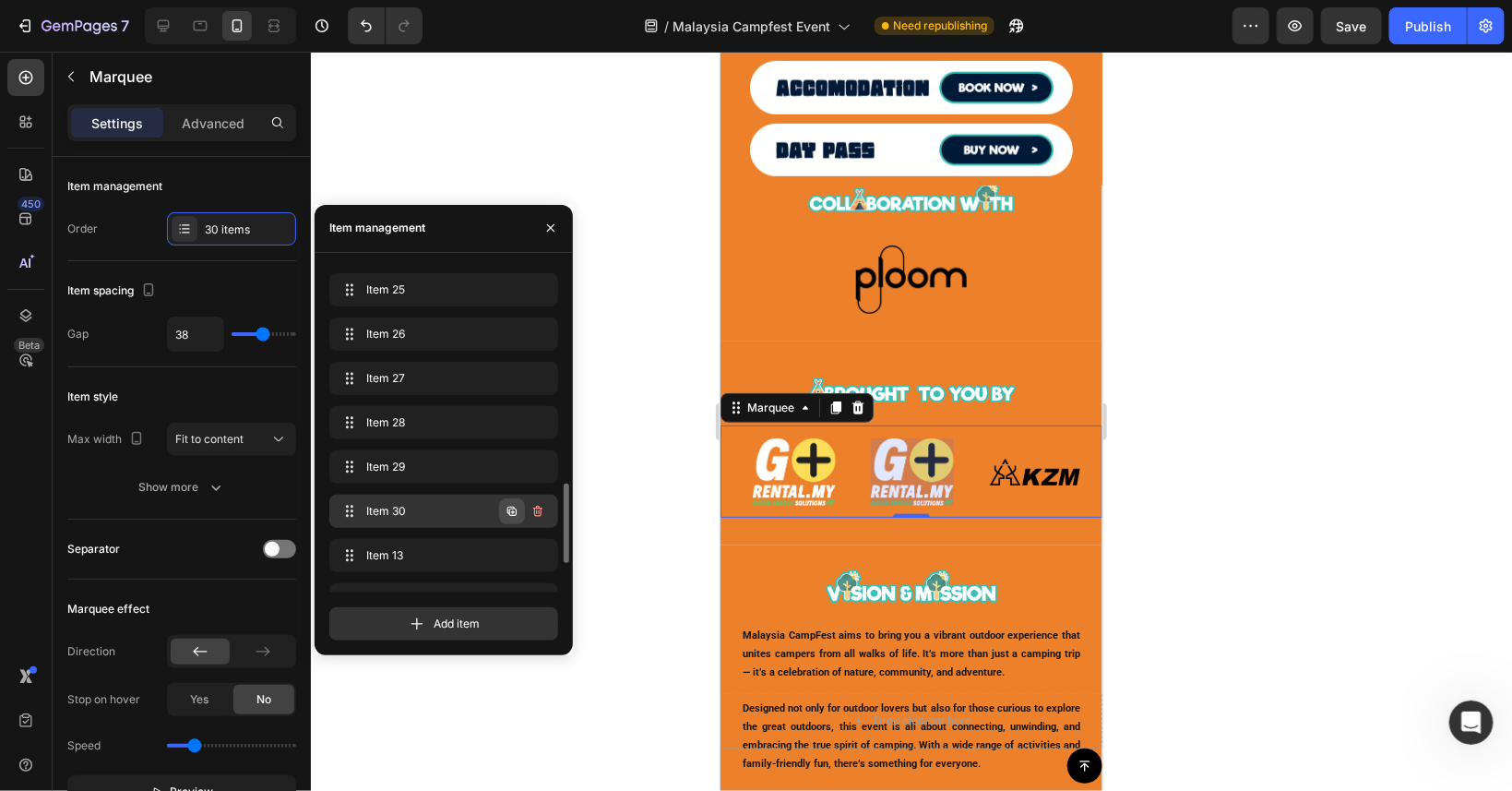
click at [512, 509] on icon "button" at bounding box center [512, 511] width 9 height 9
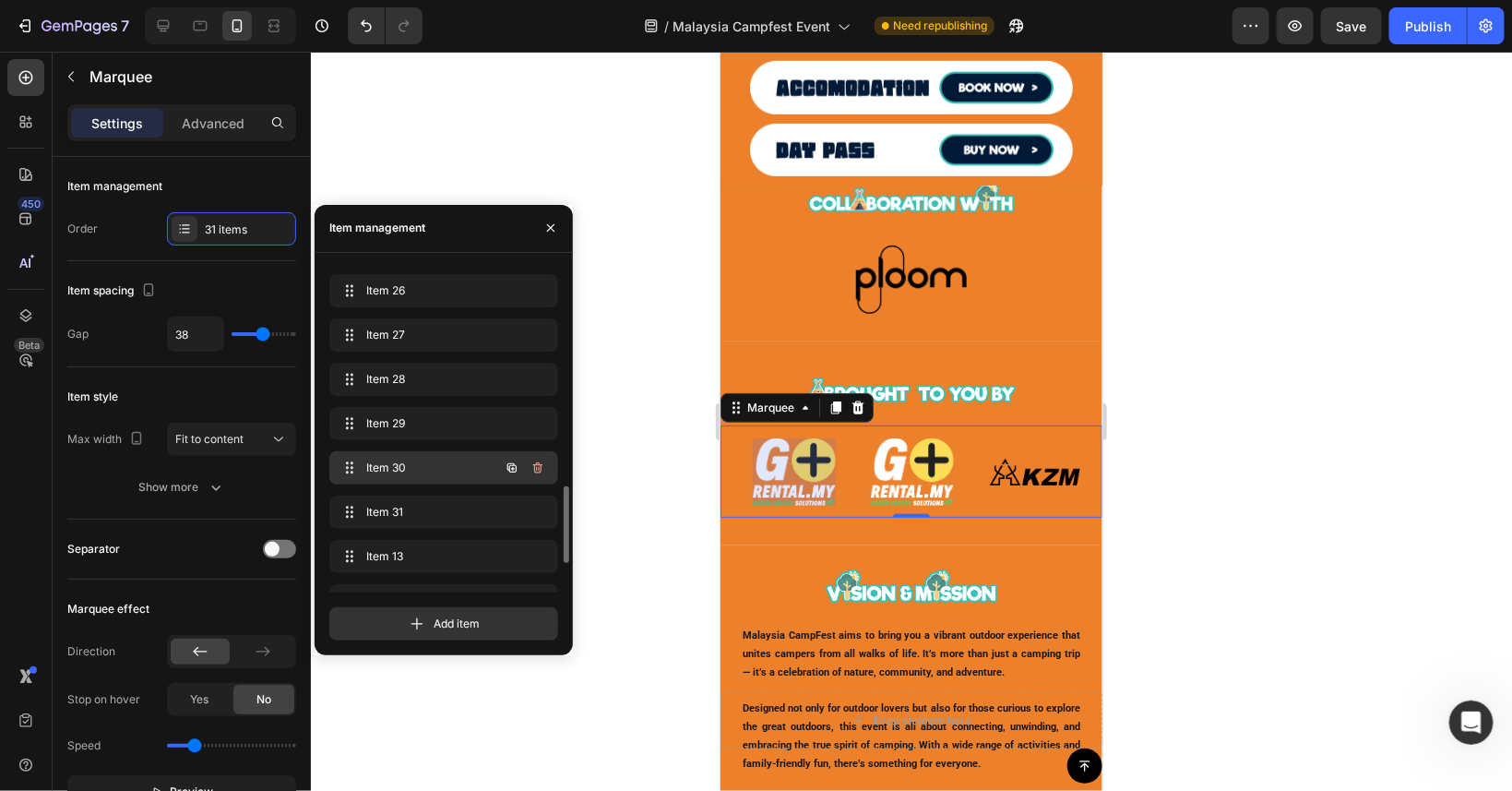
click at [428, 469] on span "Item 30" at bounding box center [418, 468] width 105 height 17
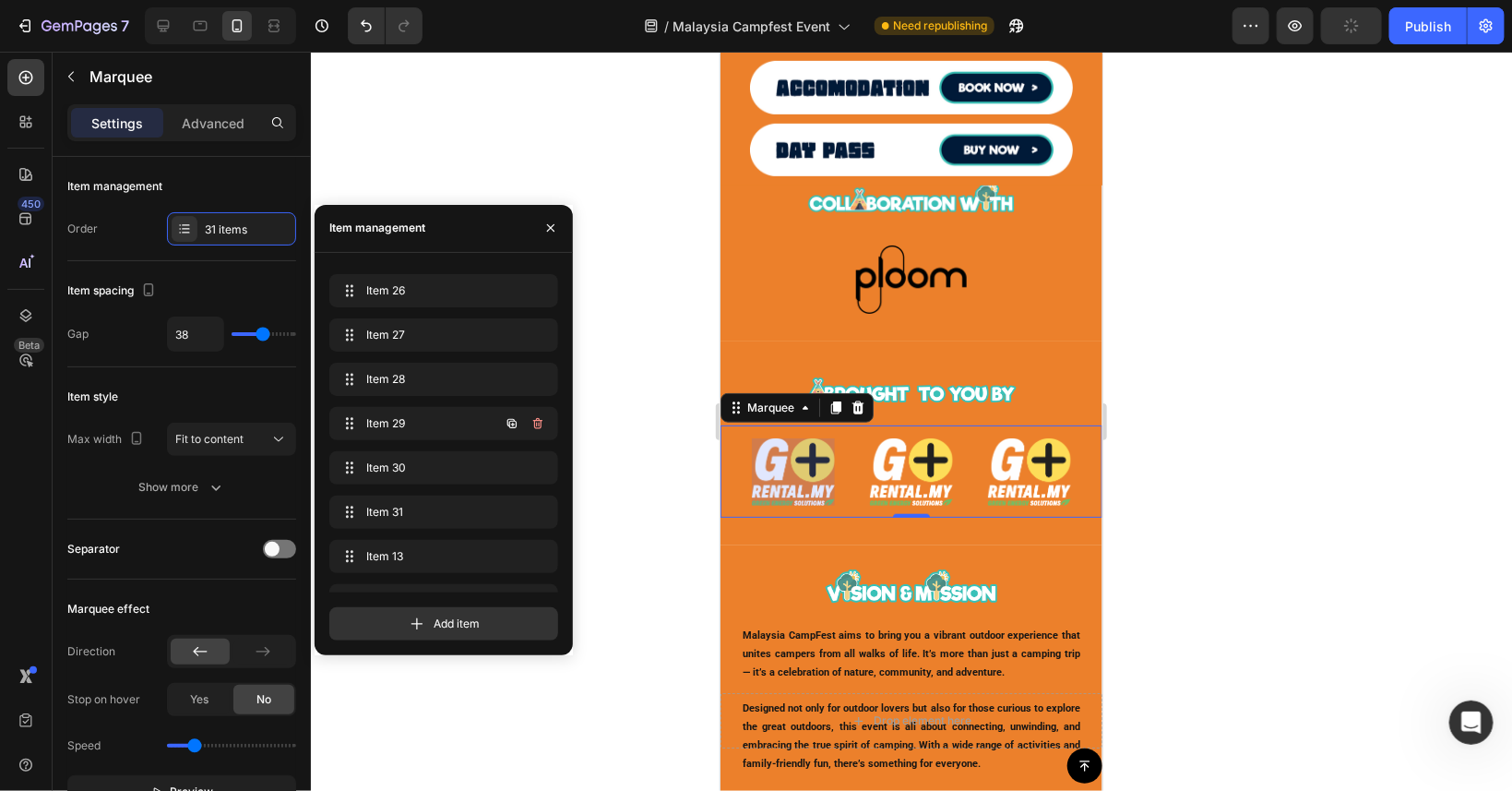
scroll to position [0, 3209]
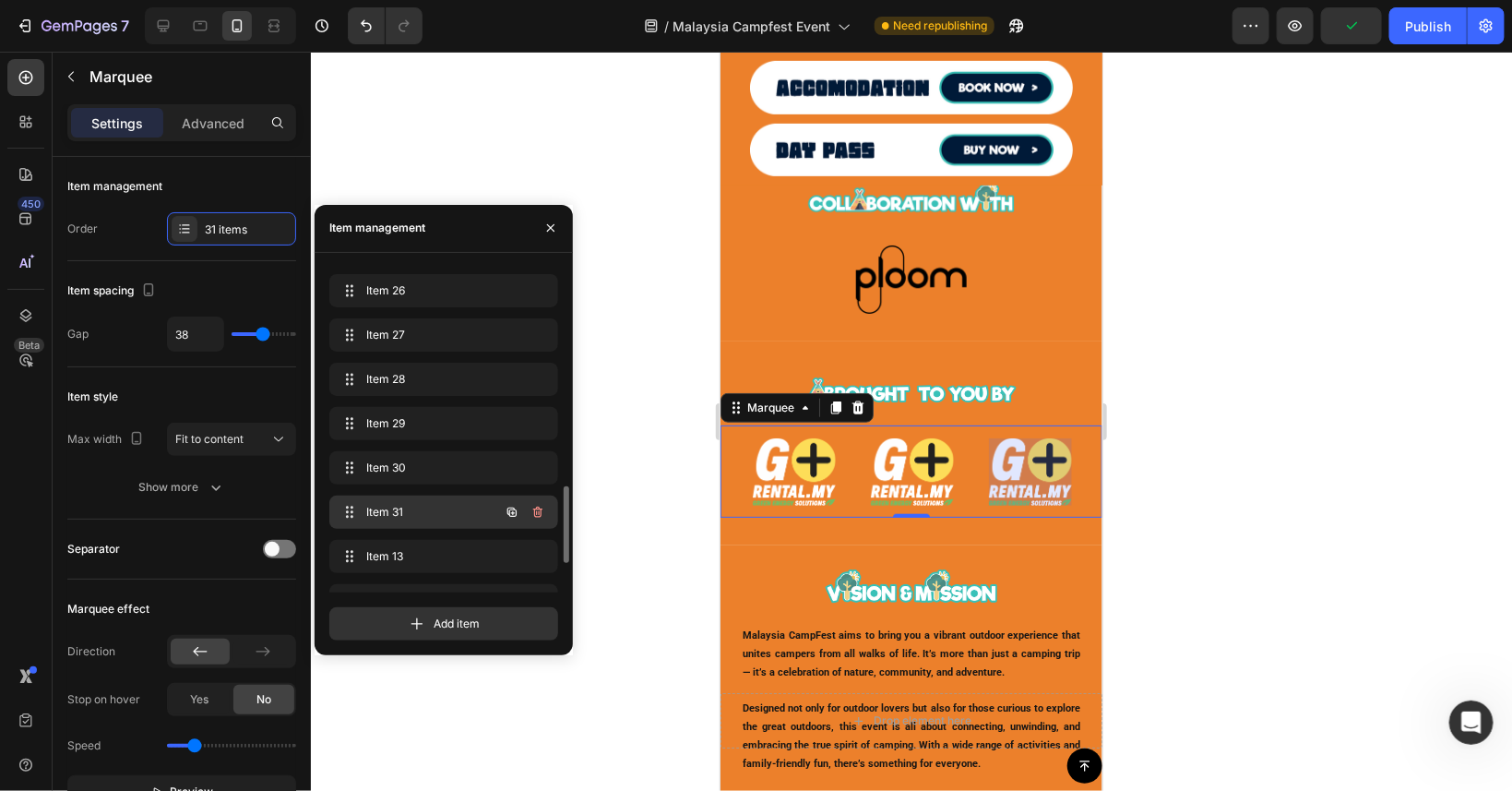
click at [423, 515] on span "Item 31" at bounding box center [418, 512] width 105 height 17
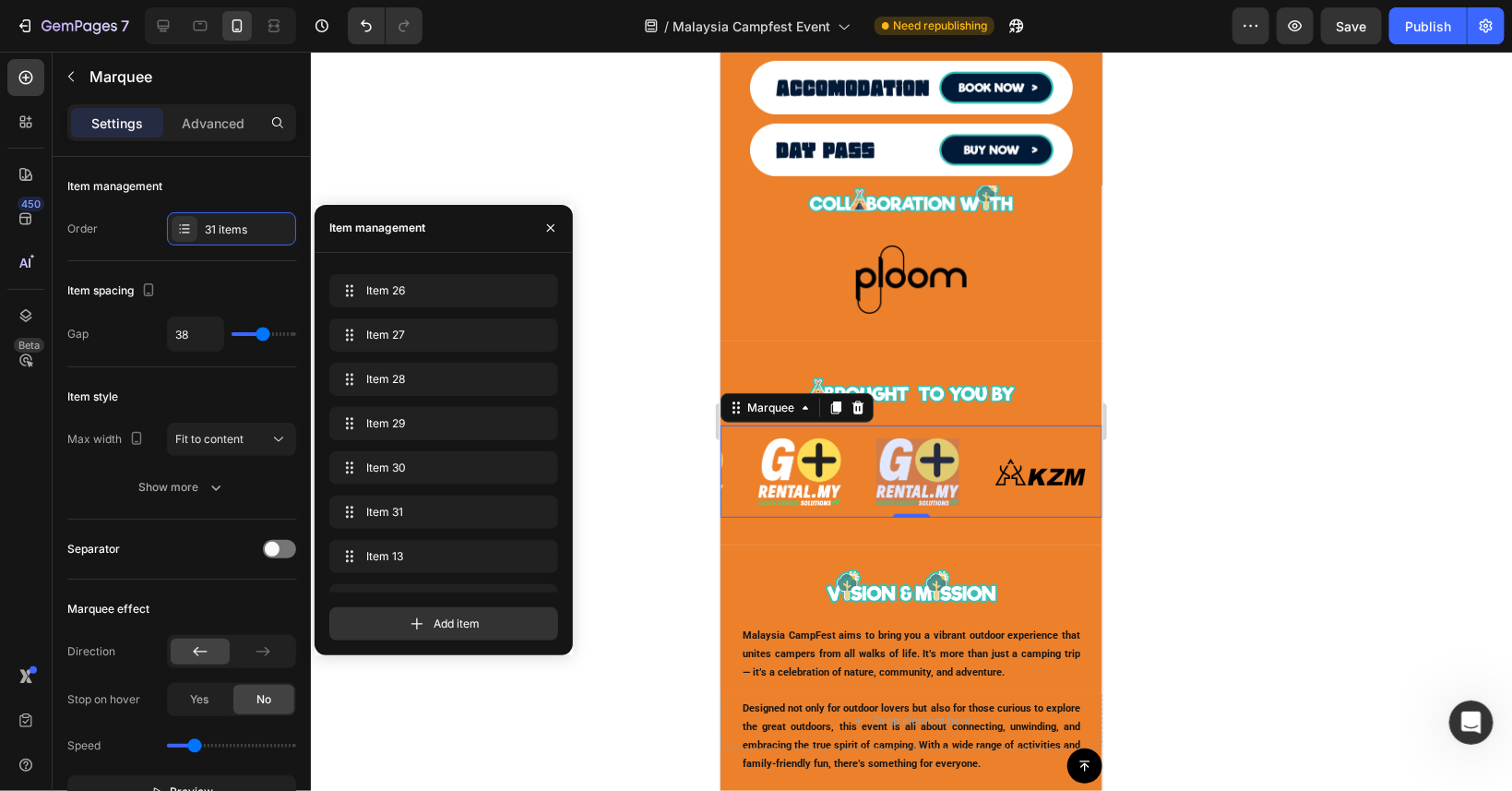
scroll to position [0, 3327]
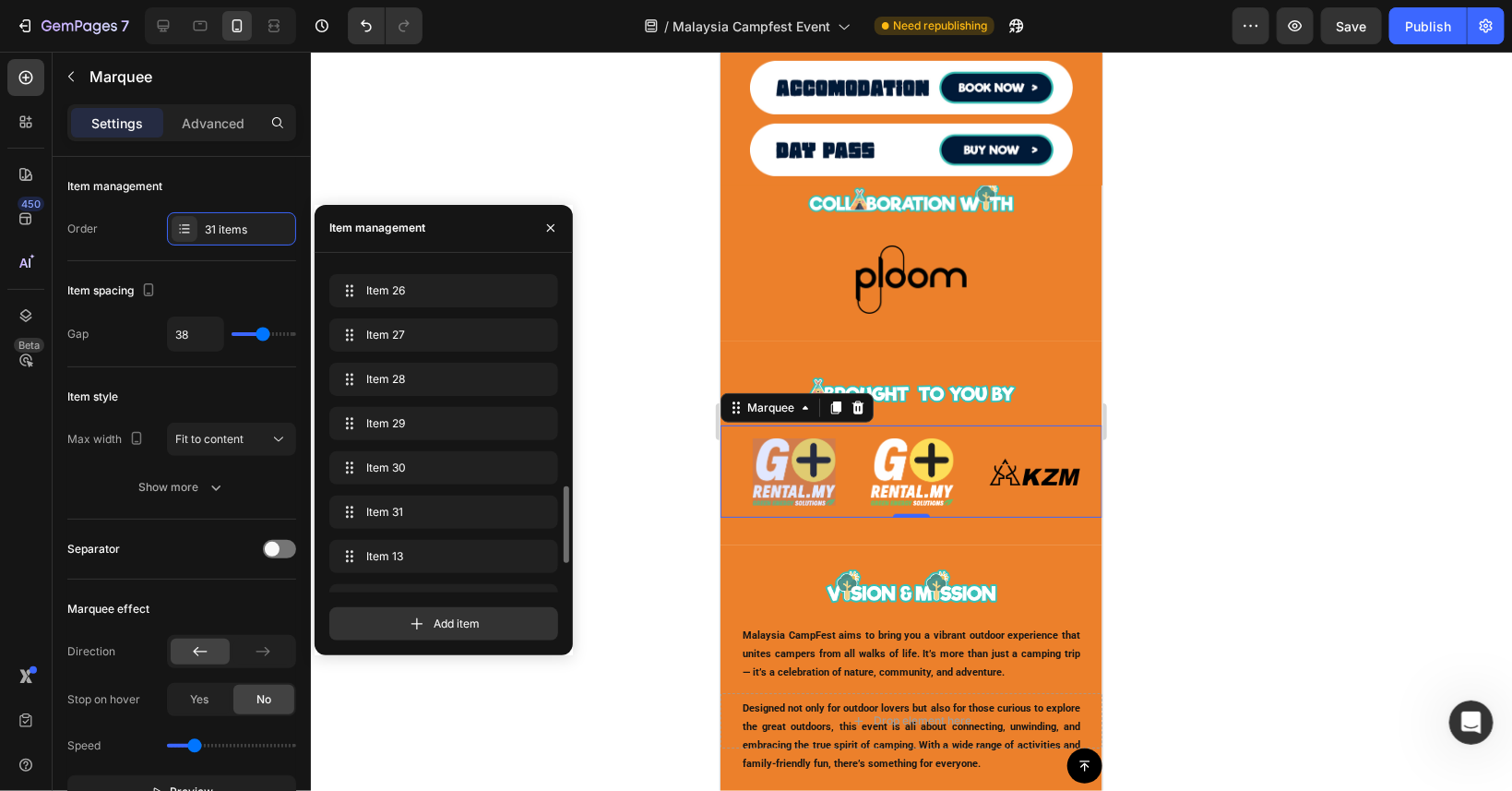
click at [440, 403] on div "Item 2 Item 2 Item 2 Item 2 Item 3 Item 3 Item 4 Item 4 Item 5 Item 5 Item 9 It…" at bounding box center [443, 28] width 228 height 1370
click at [437, 430] on span "Item 29" at bounding box center [418, 423] width 105 height 17
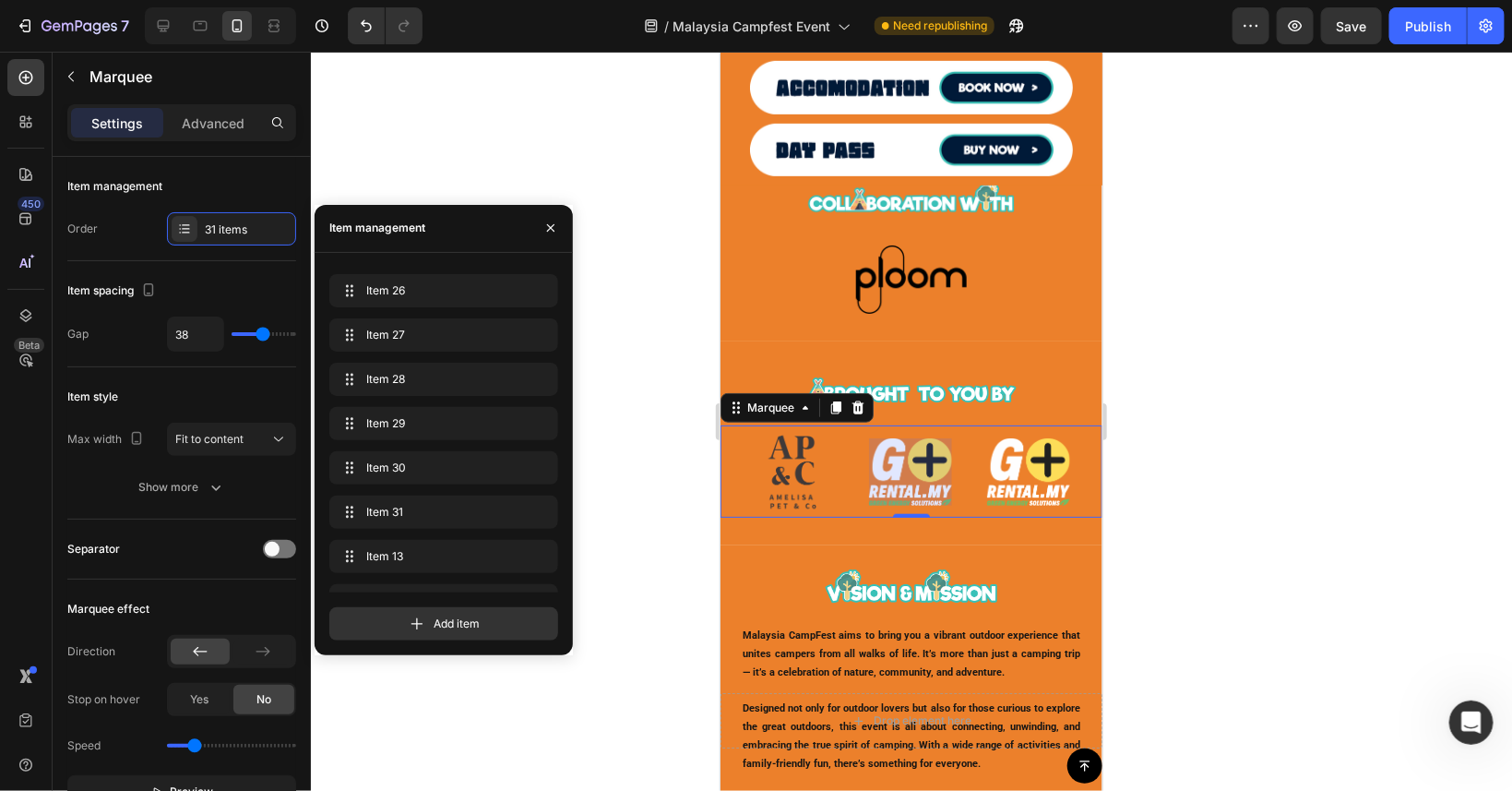
scroll to position [0, 3091]
click at [430, 420] on span "Item 29" at bounding box center [431, 423] width 137 height 17
click at [1031, 462] on div "Image" at bounding box center [1029, 471] width 83 height 68
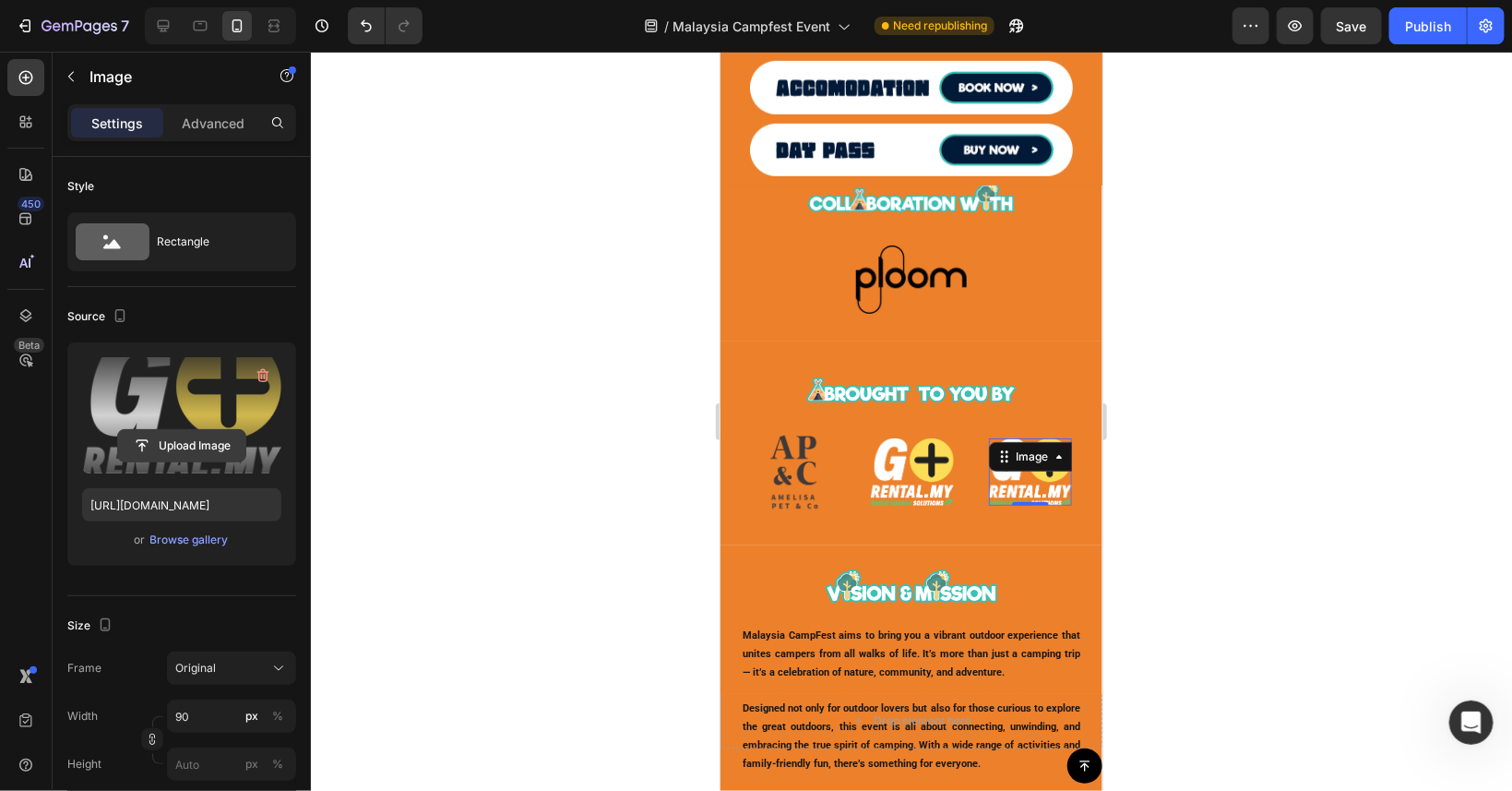
click at [198, 448] on input "file" at bounding box center [182, 445] width 128 height 31
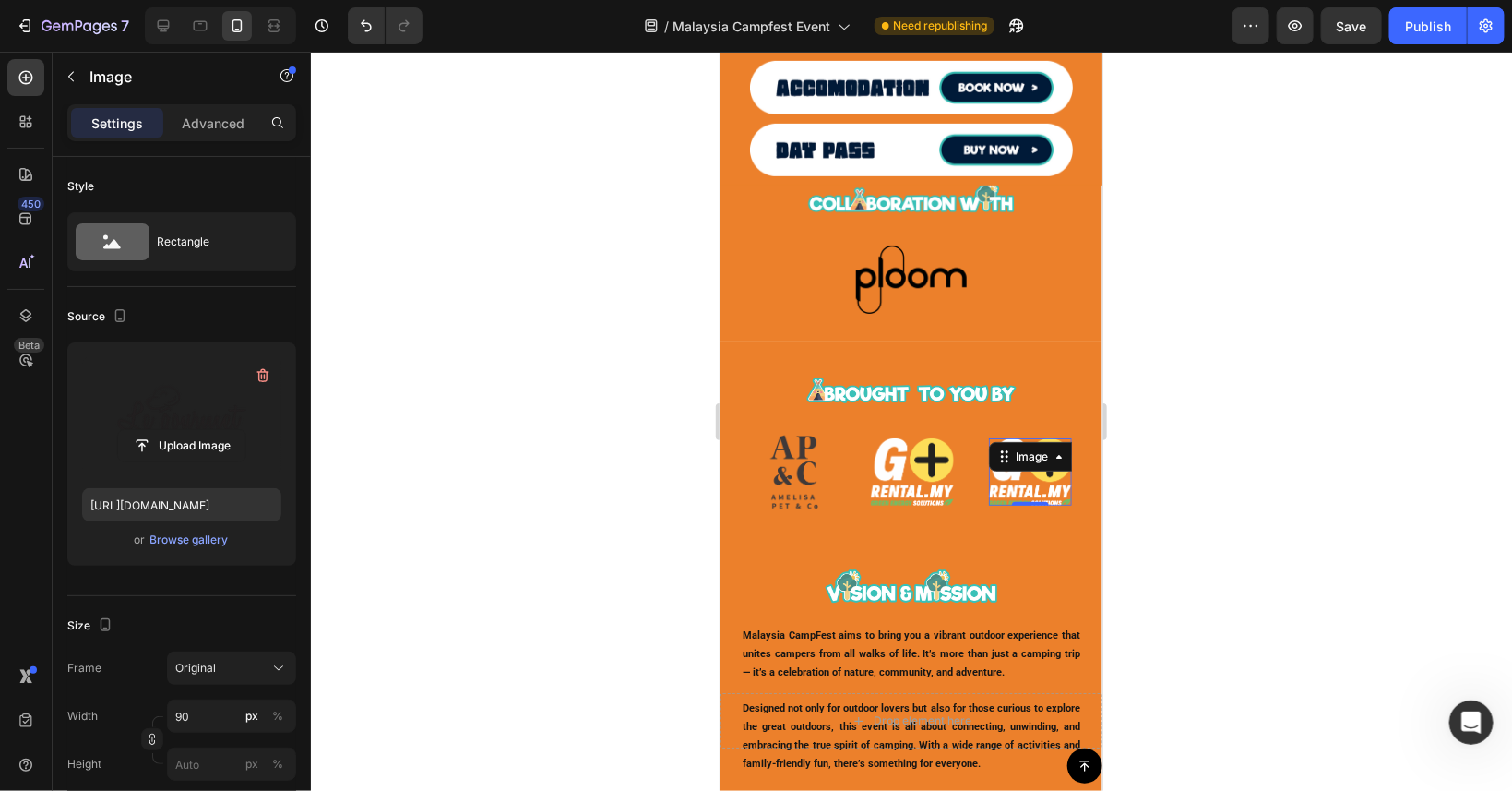
type input "[URL][DOMAIN_NAME]"
click at [906, 480] on img at bounding box center [911, 471] width 83 height 68
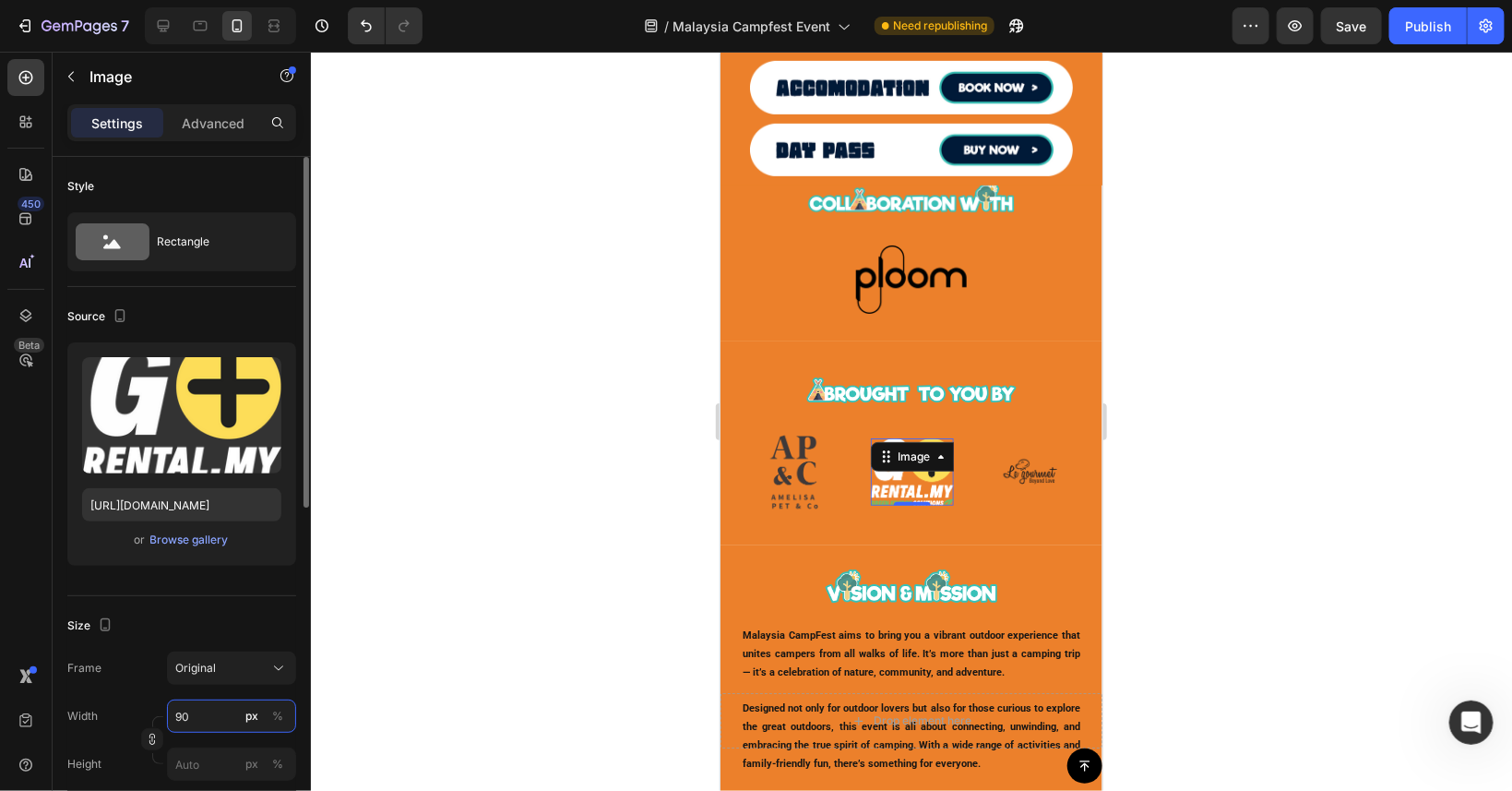
click at [203, 712] on input "90" at bounding box center [231, 715] width 130 height 33
type input "80"
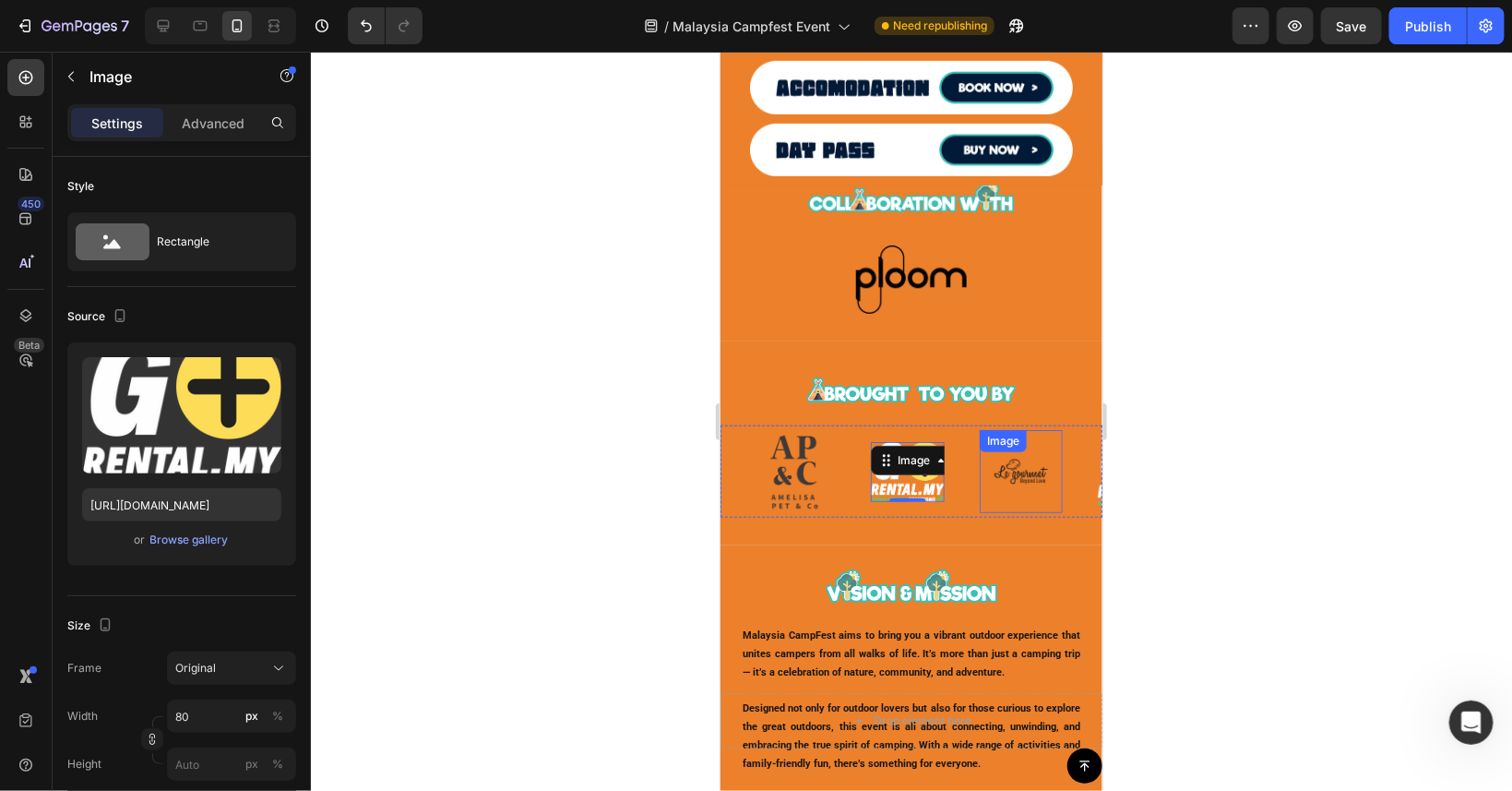
click at [1038, 474] on img at bounding box center [1019, 470] width 83 height 83
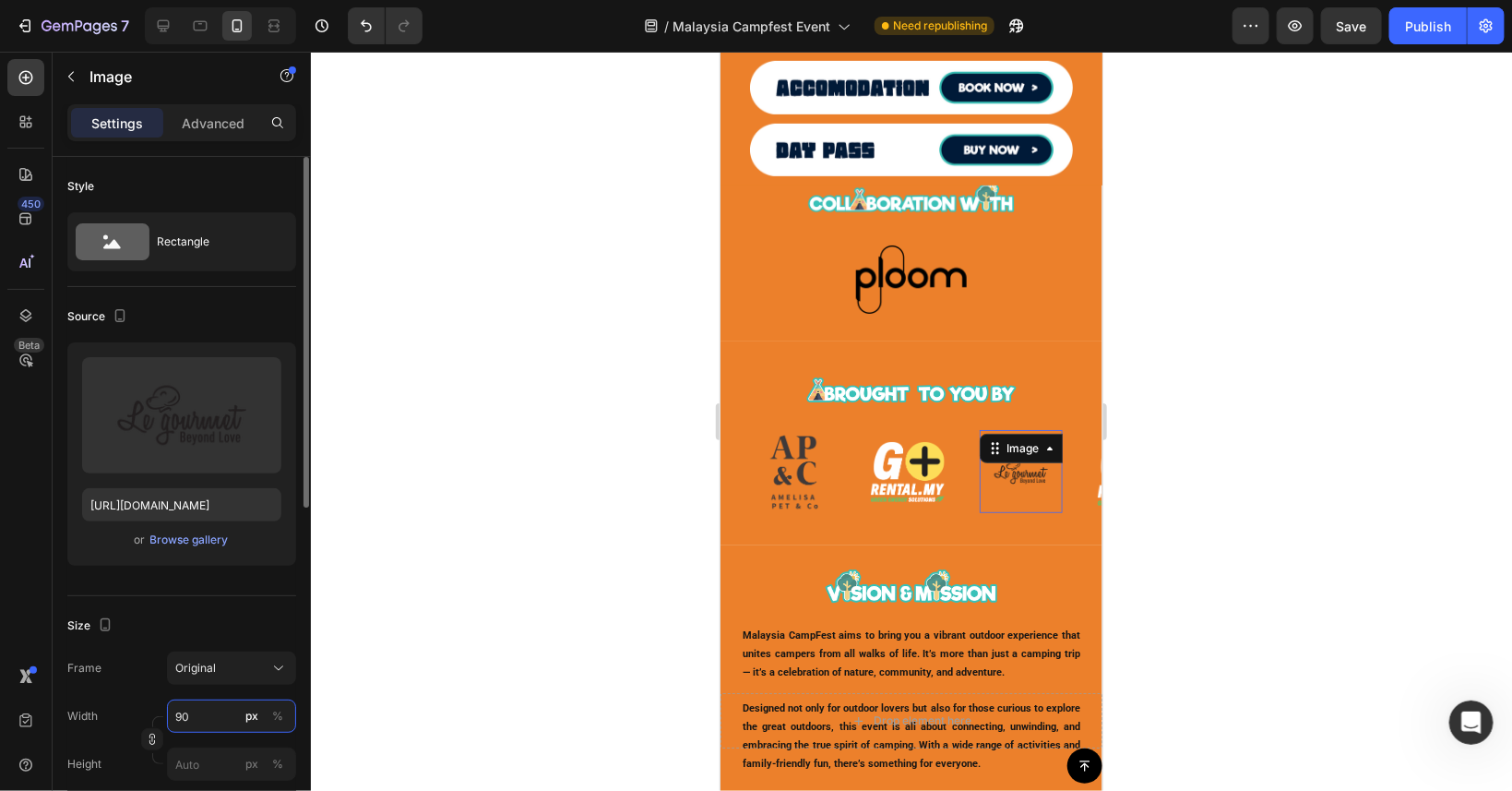
click at [212, 713] on input "90" at bounding box center [231, 715] width 130 height 33
type input "130"
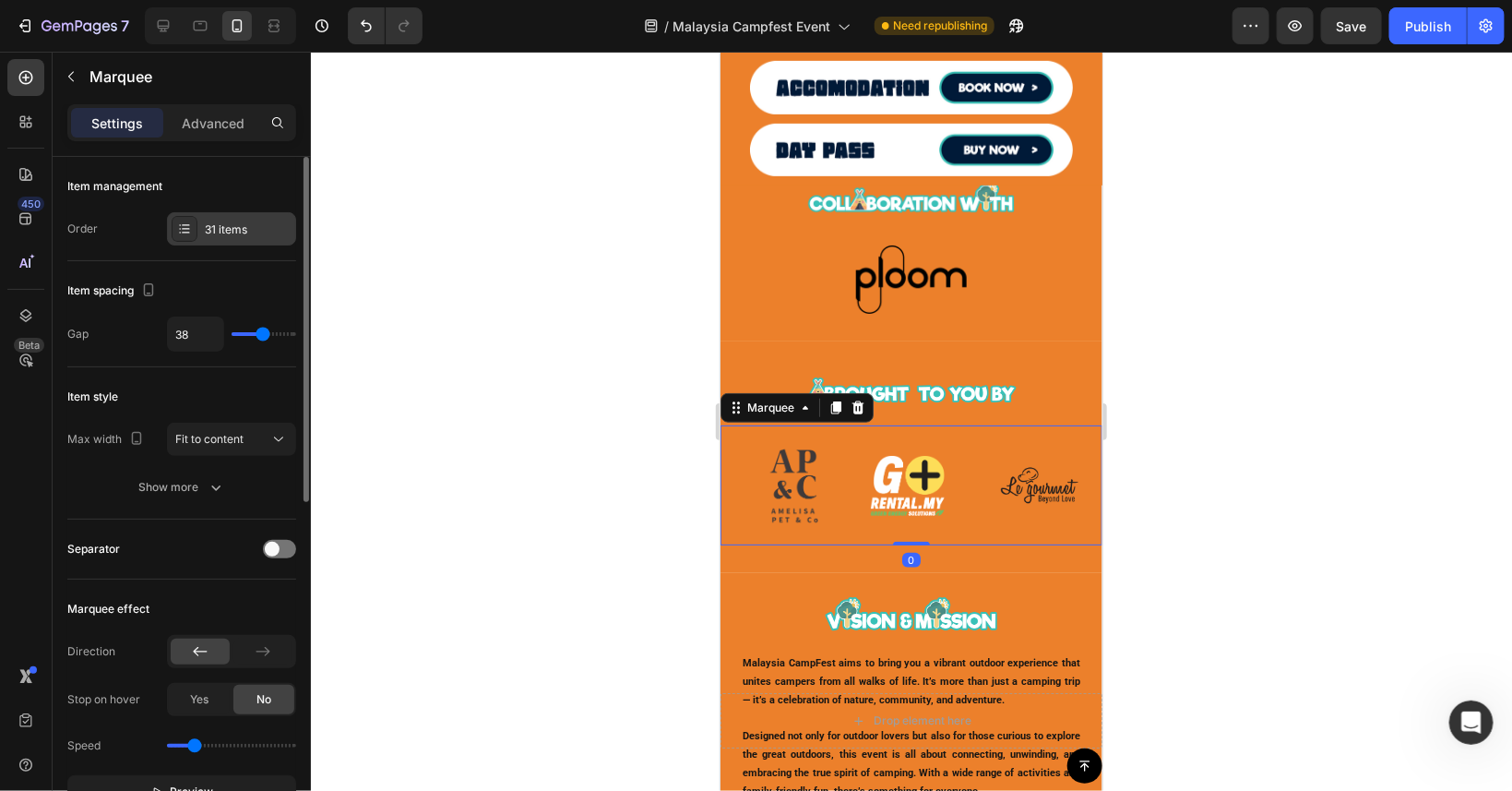
click at [213, 236] on div "31 items" at bounding box center [247, 229] width 87 height 17
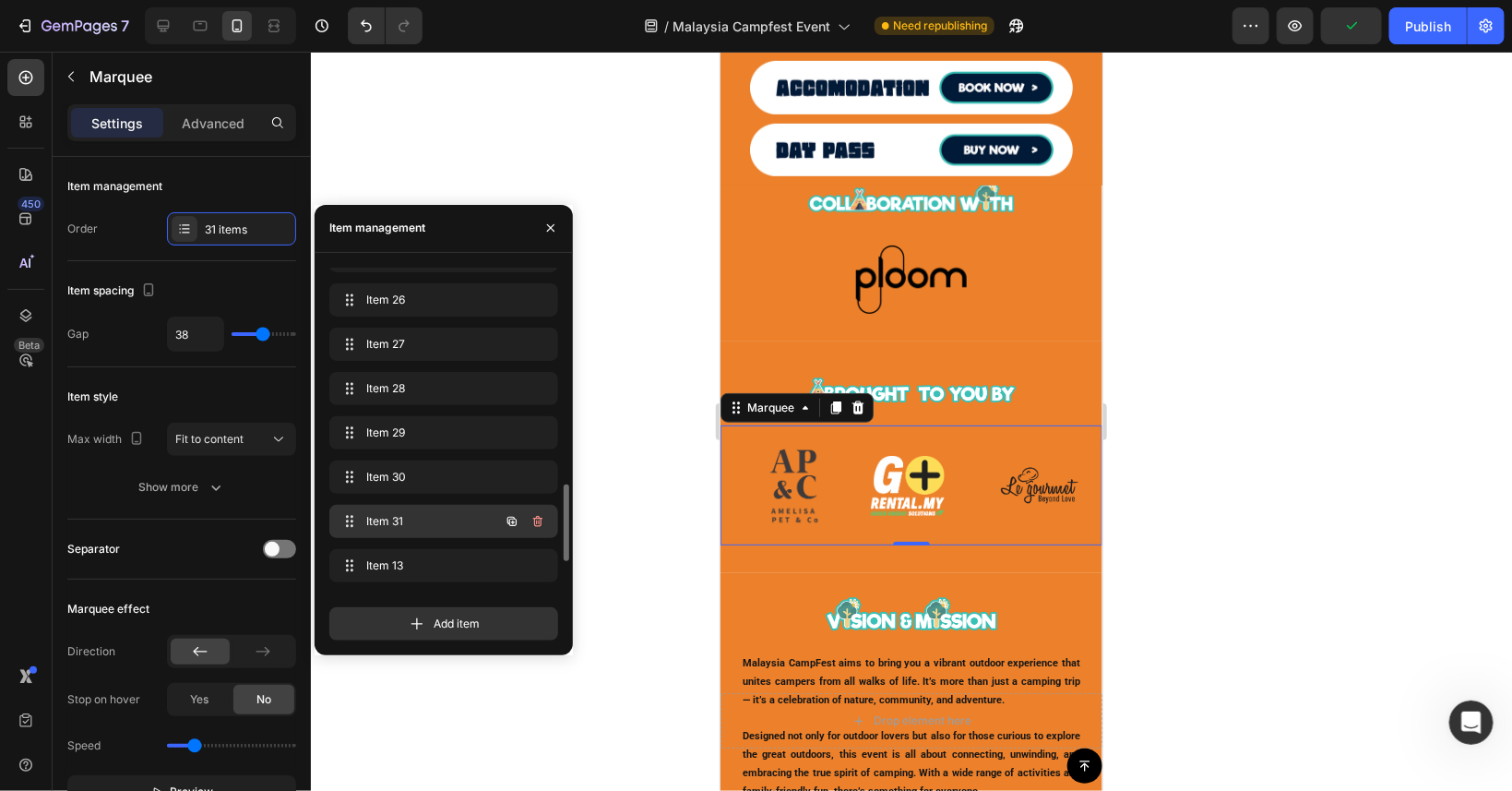
scroll to position [1043, 0]
click at [434, 394] on span "Item 31" at bounding box center [431, 392] width 137 height 17
click at [449, 349] on span "Item 30" at bounding box center [431, 347] width 137 height 17
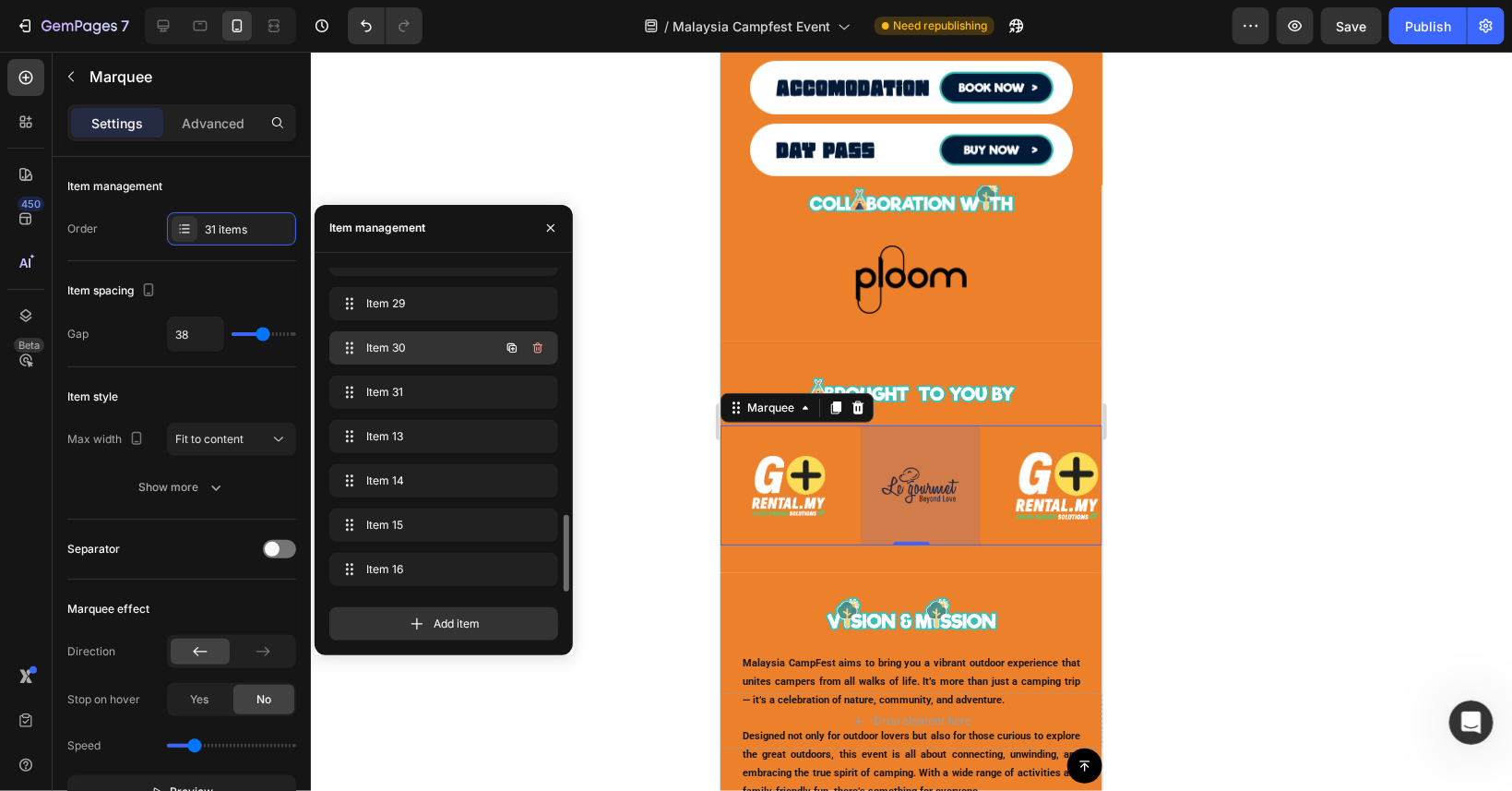
click at [449, 349] on span "Item 30" at bounding box center [418, 347] width 105 height 17
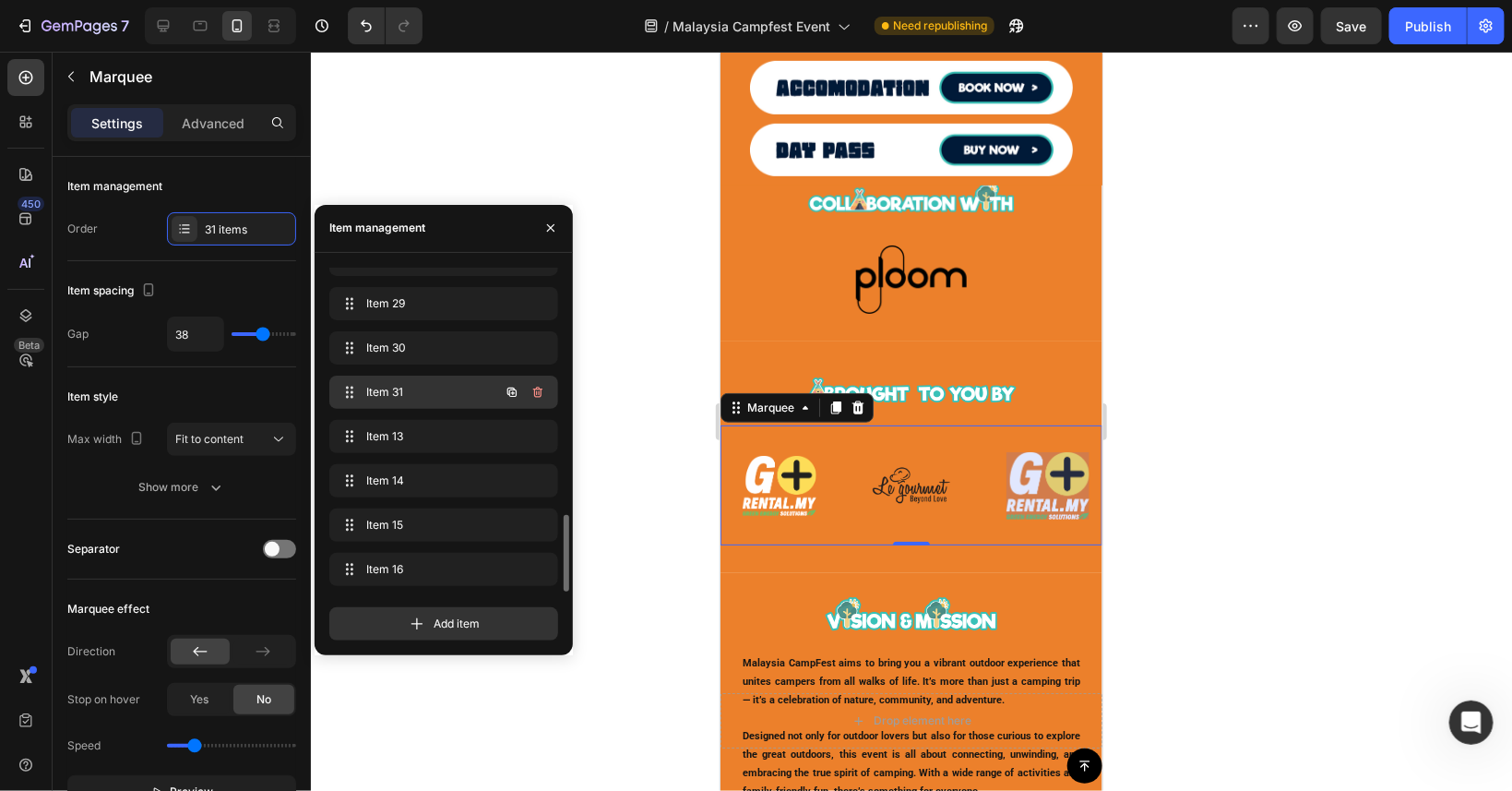
click at [445, 386] on span "Item 31" at bounding box center [418, 392] width 105 height 17
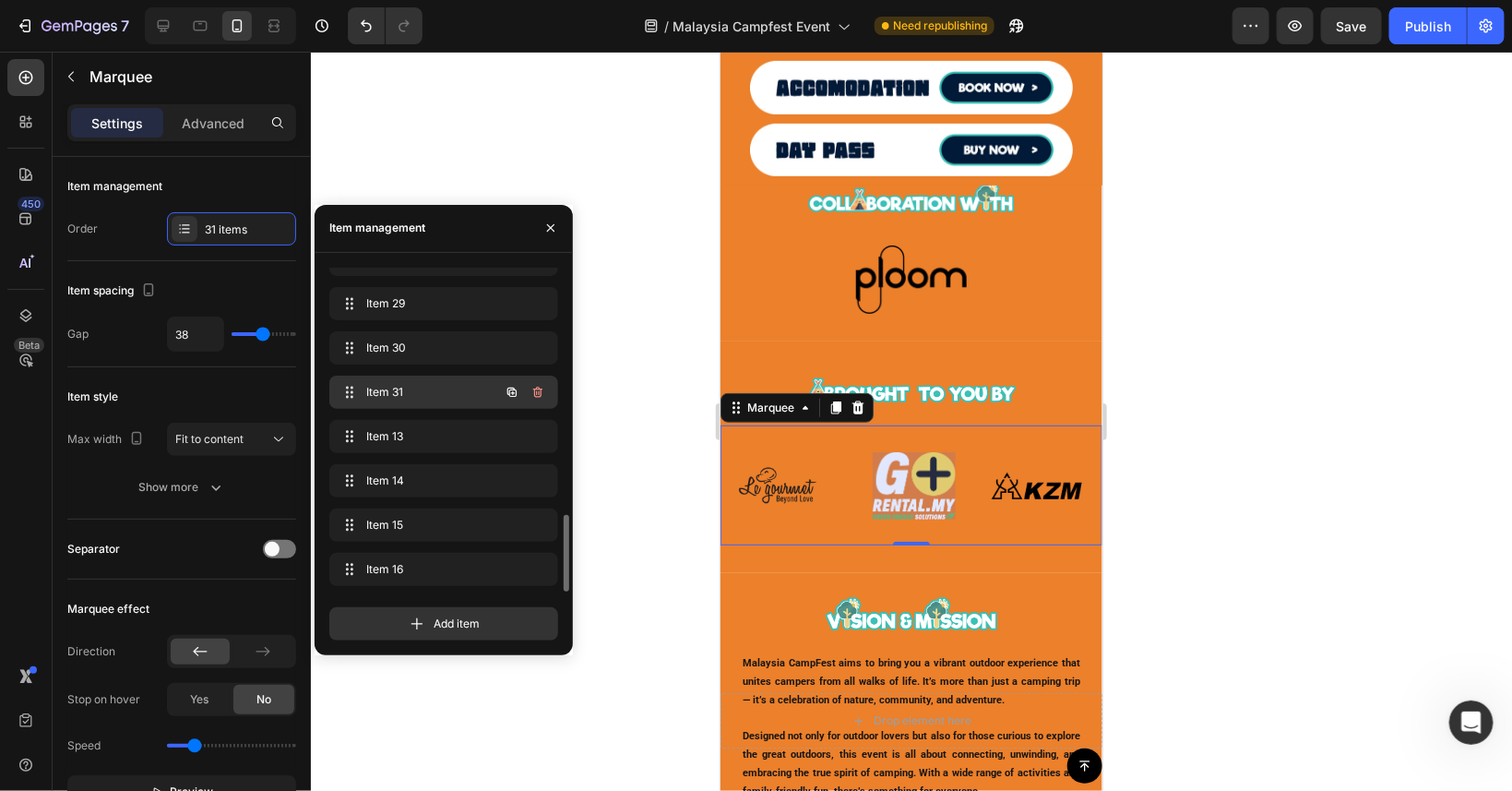
scroll to position [0, 3354]
click at [923, 501] on img at bounding box center [911, 485] width 83 height 68
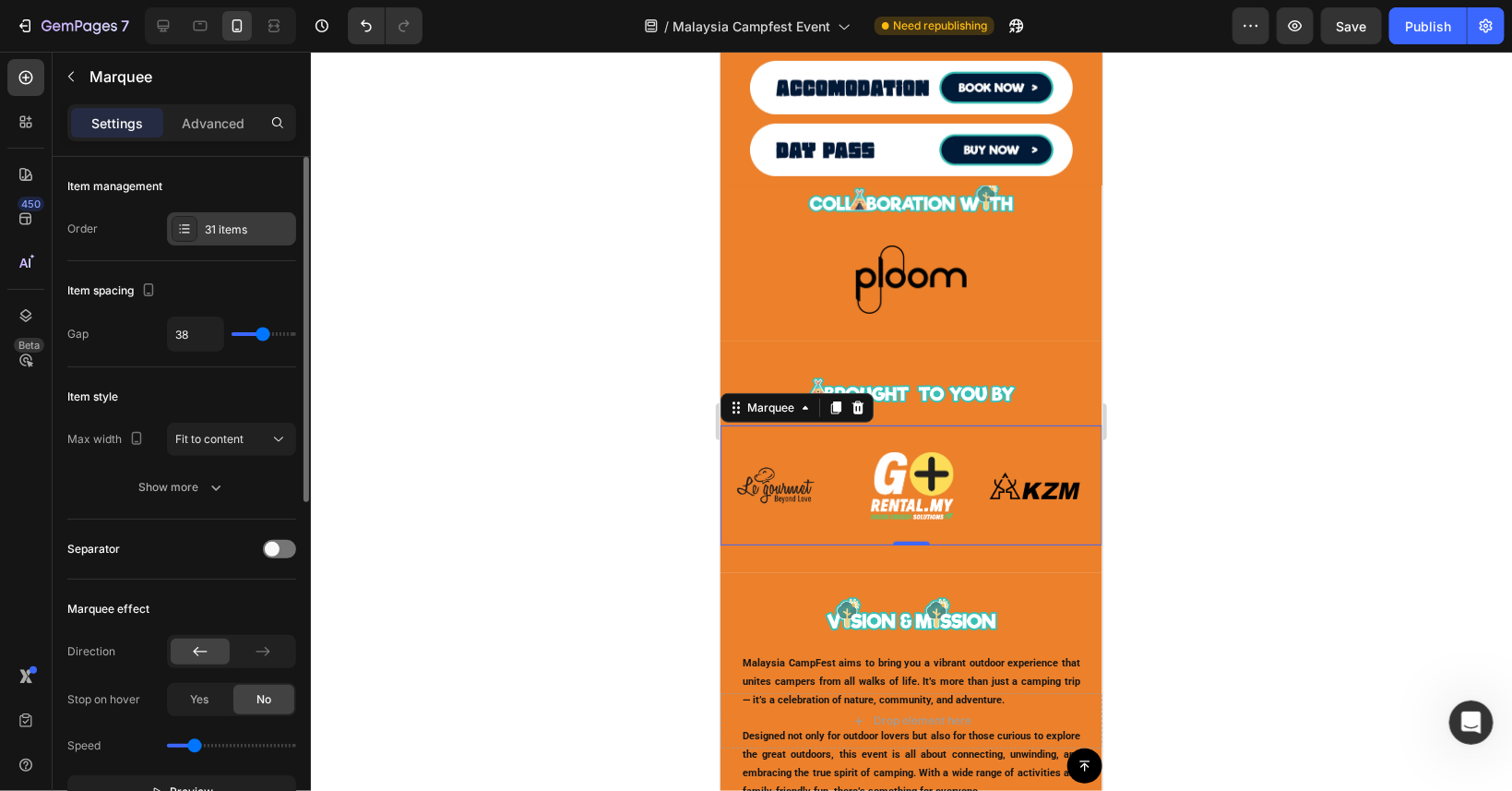
click at [211, 240] on div "31 items" at bounding box center [231, 228] width 130 height 33
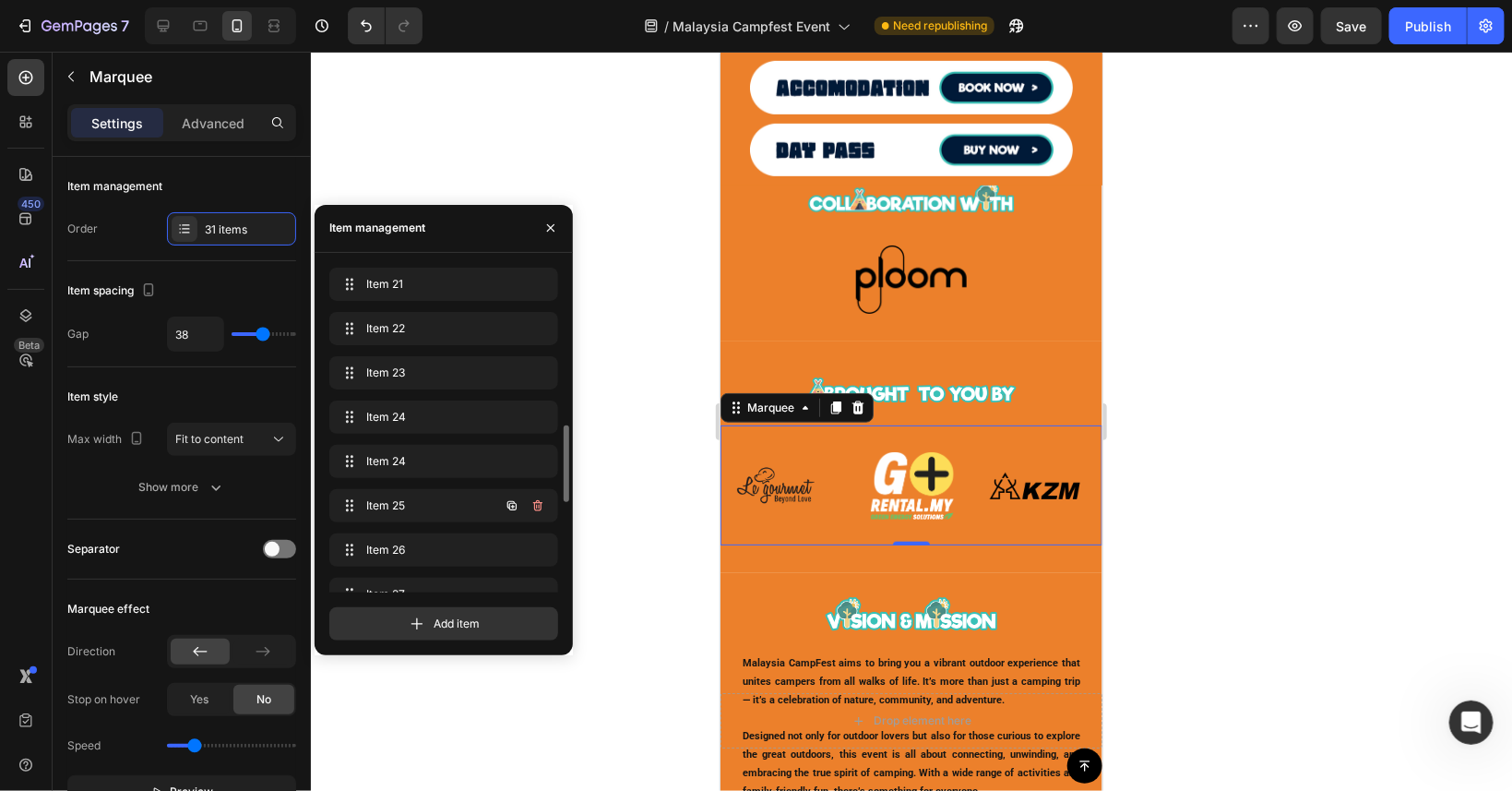
scroll to position [915, 0]
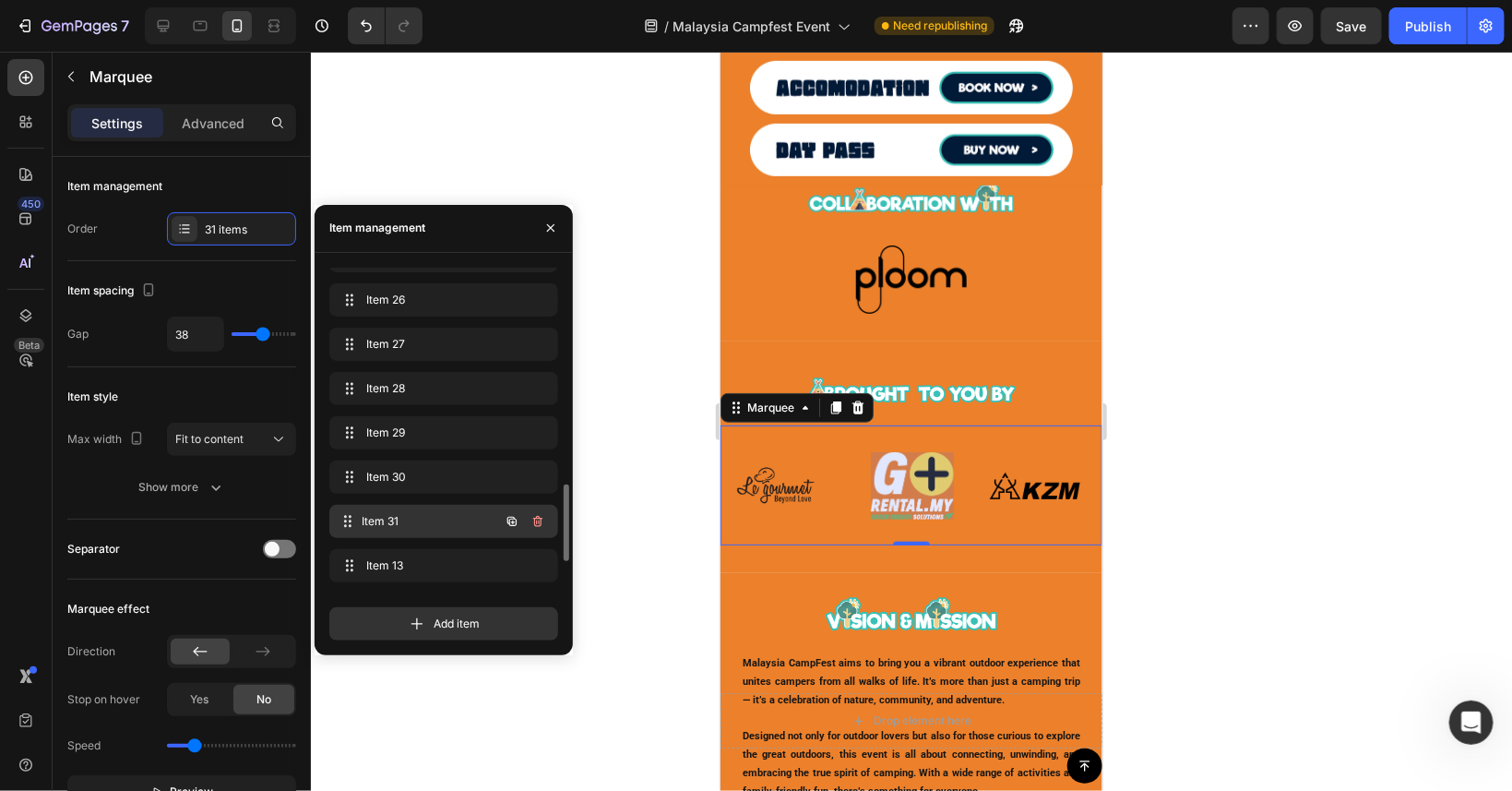
click at [456, 513] on div "Item 31 Item 31" at bounding box center [418, 522] width 163 height 26
click at [514, 523] on icon "button" at bounding box center [512, 521] width 15 height 15
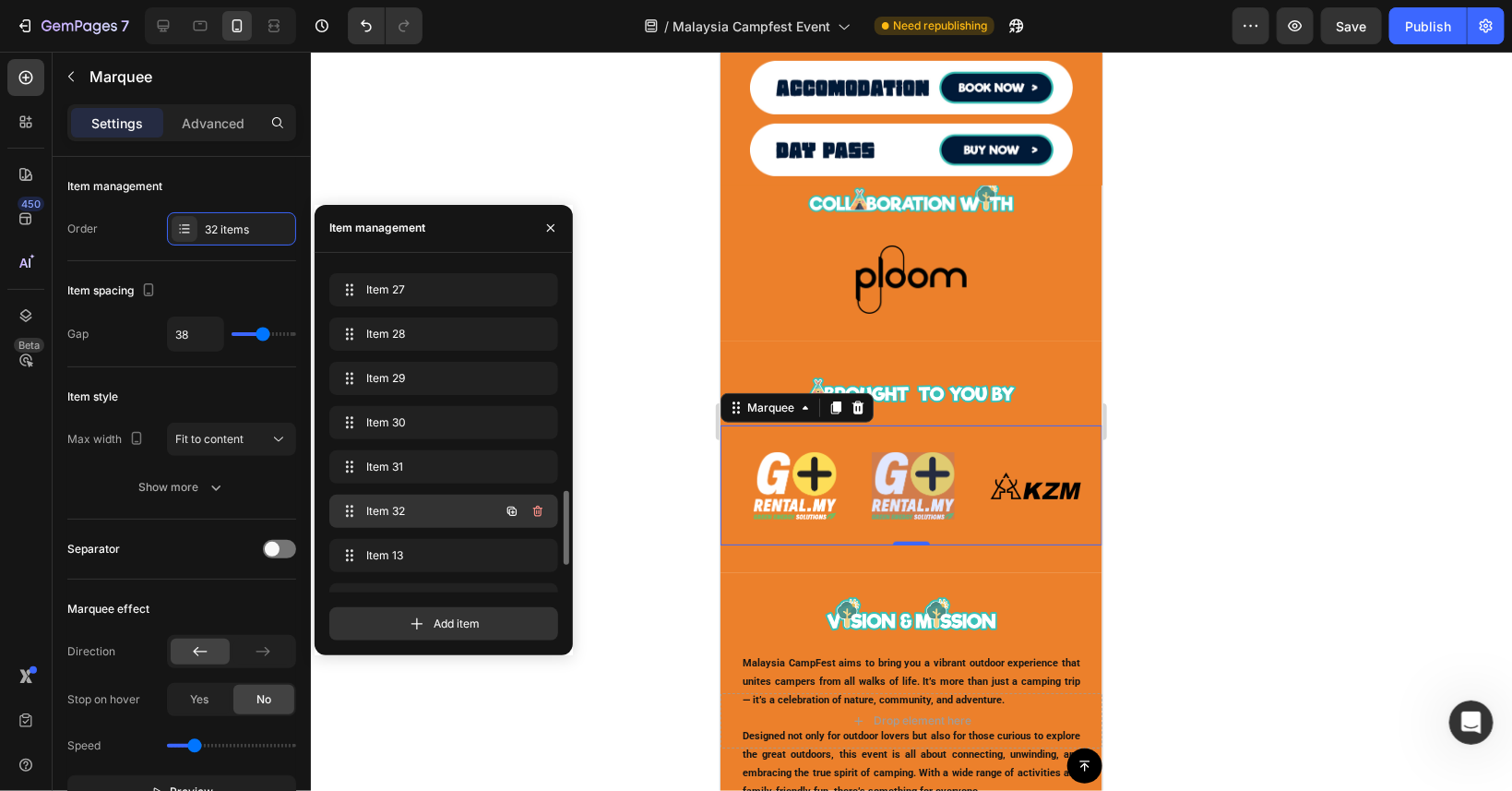
scroll to position [0, 3473]
click at [914, 497] on img at bounding box center [911, 485] width 83 height 68
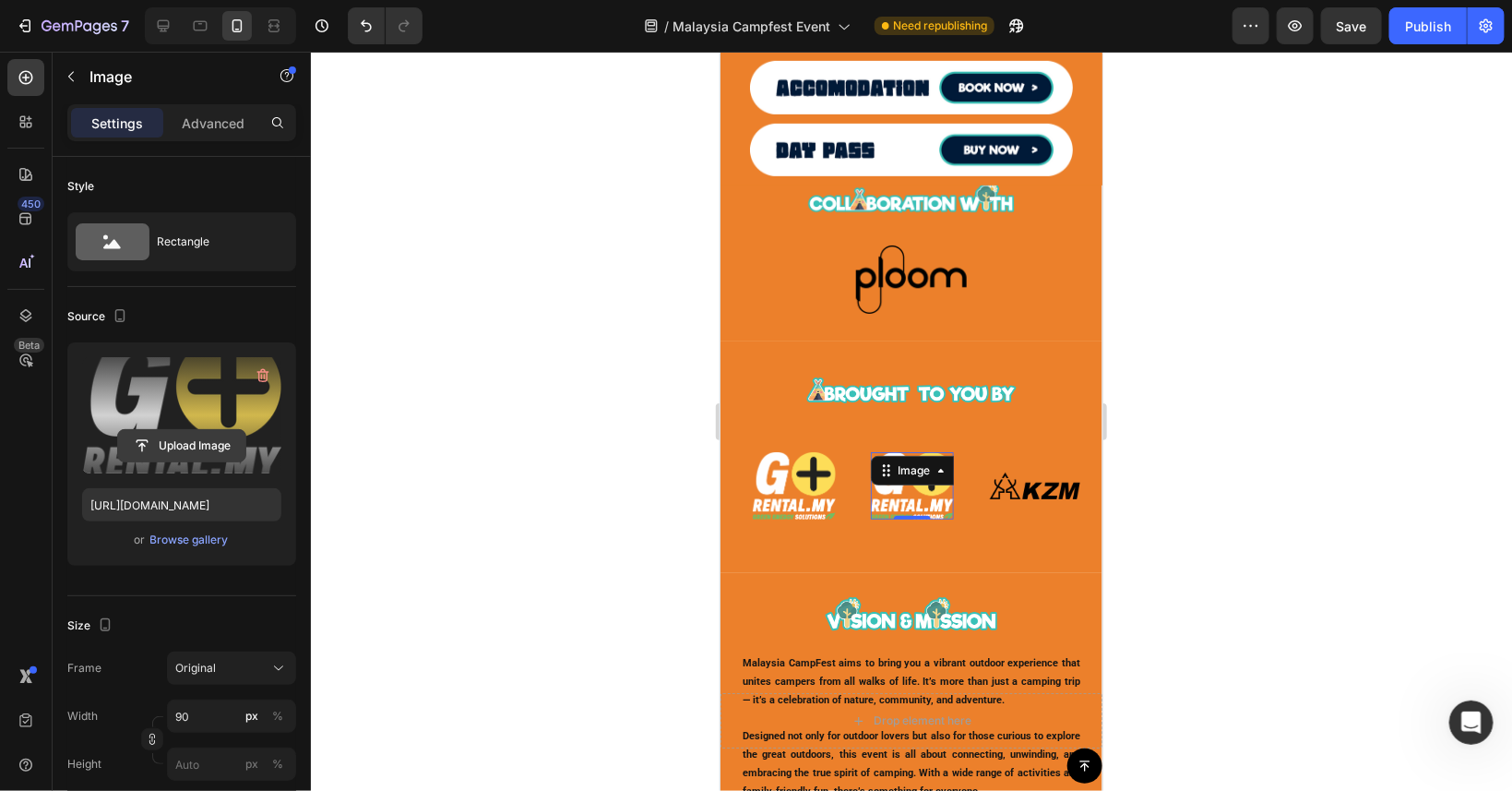
click at [200, 446] on input "file" at bounding box center [182, 445] width 128 height 31
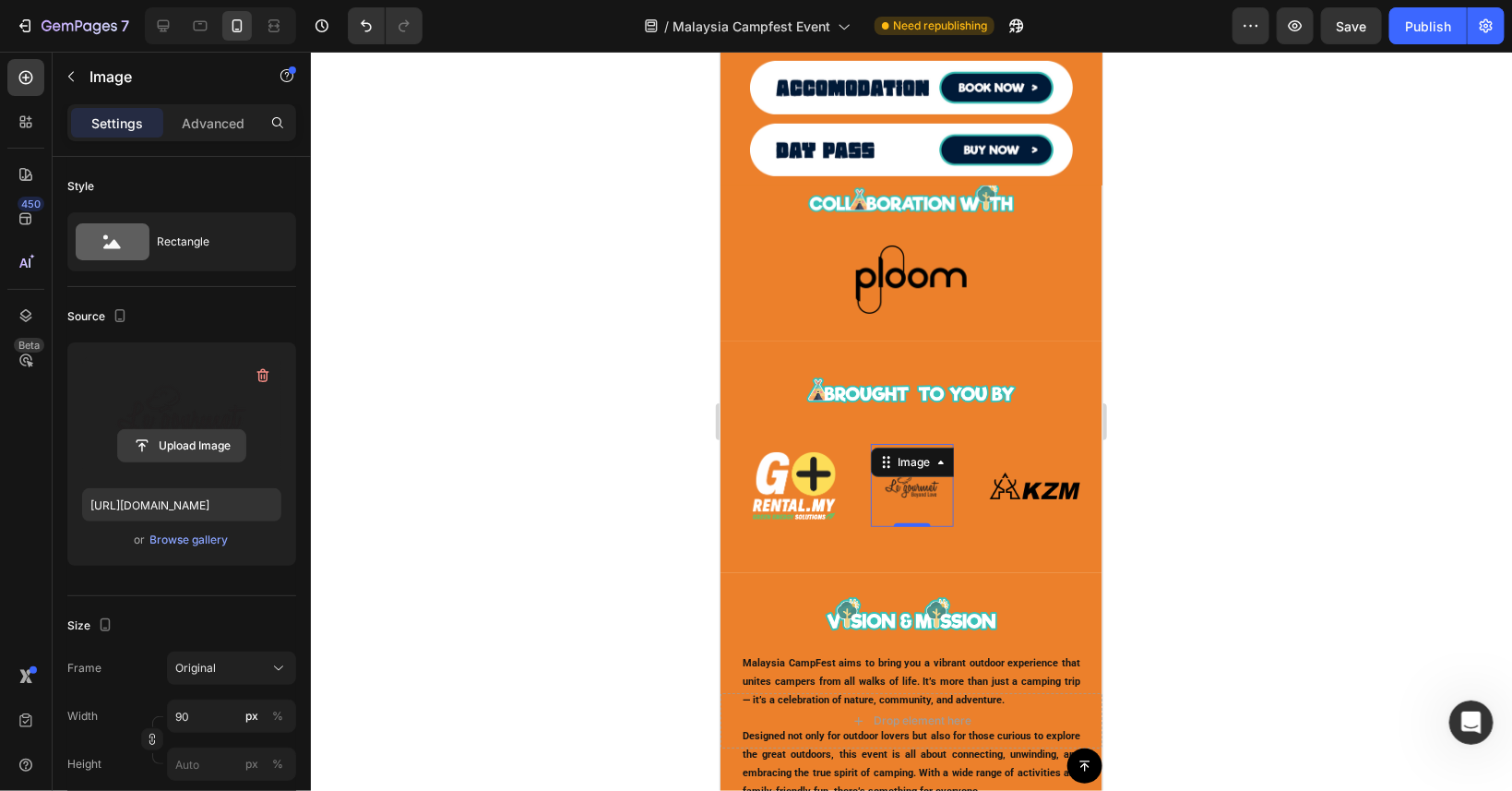
click at [183, 431] on input "file" at bounding box center [182, 445] width 128 height 31
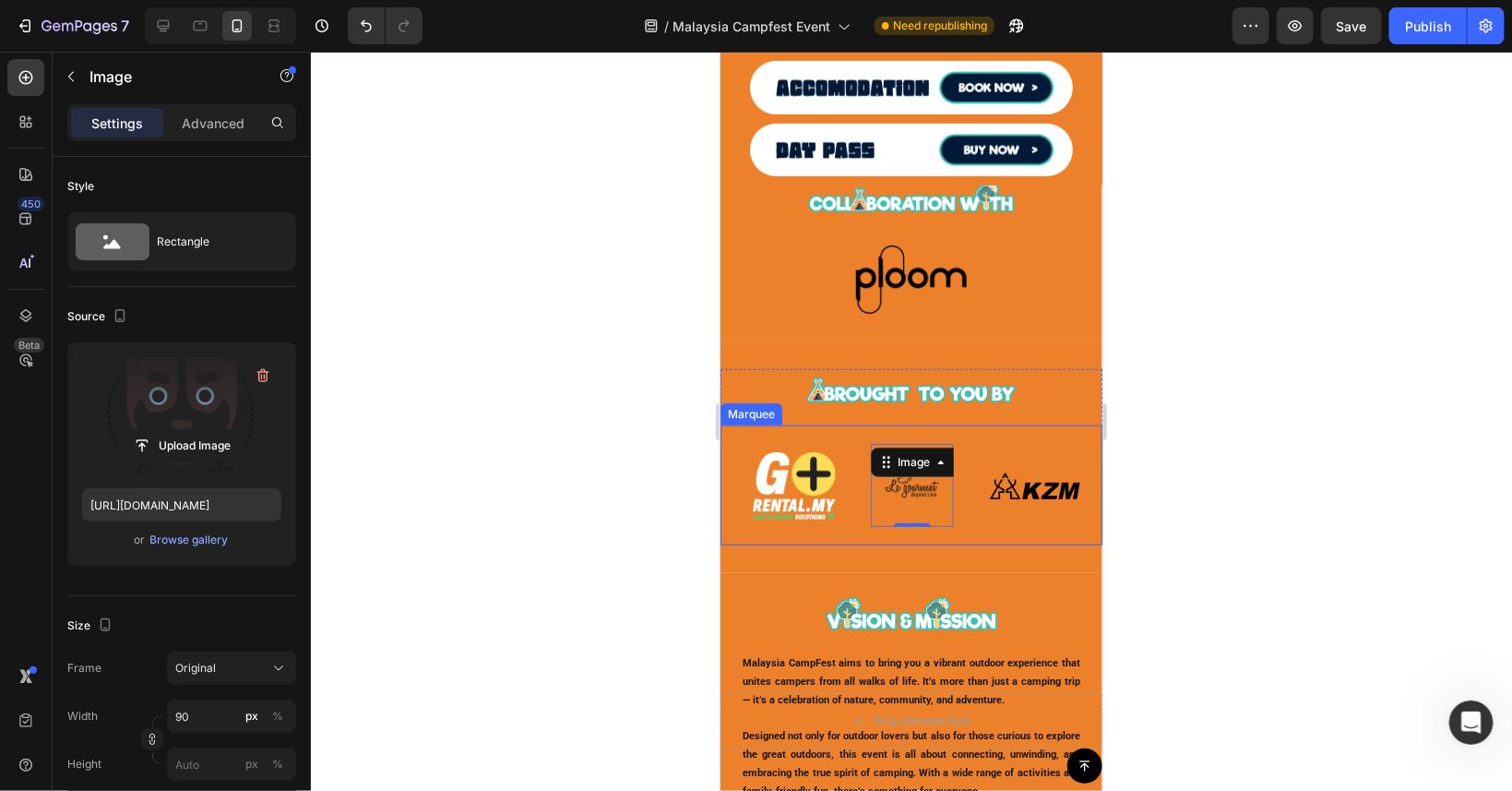
type input "[URL][DOMAIN_NAME]"
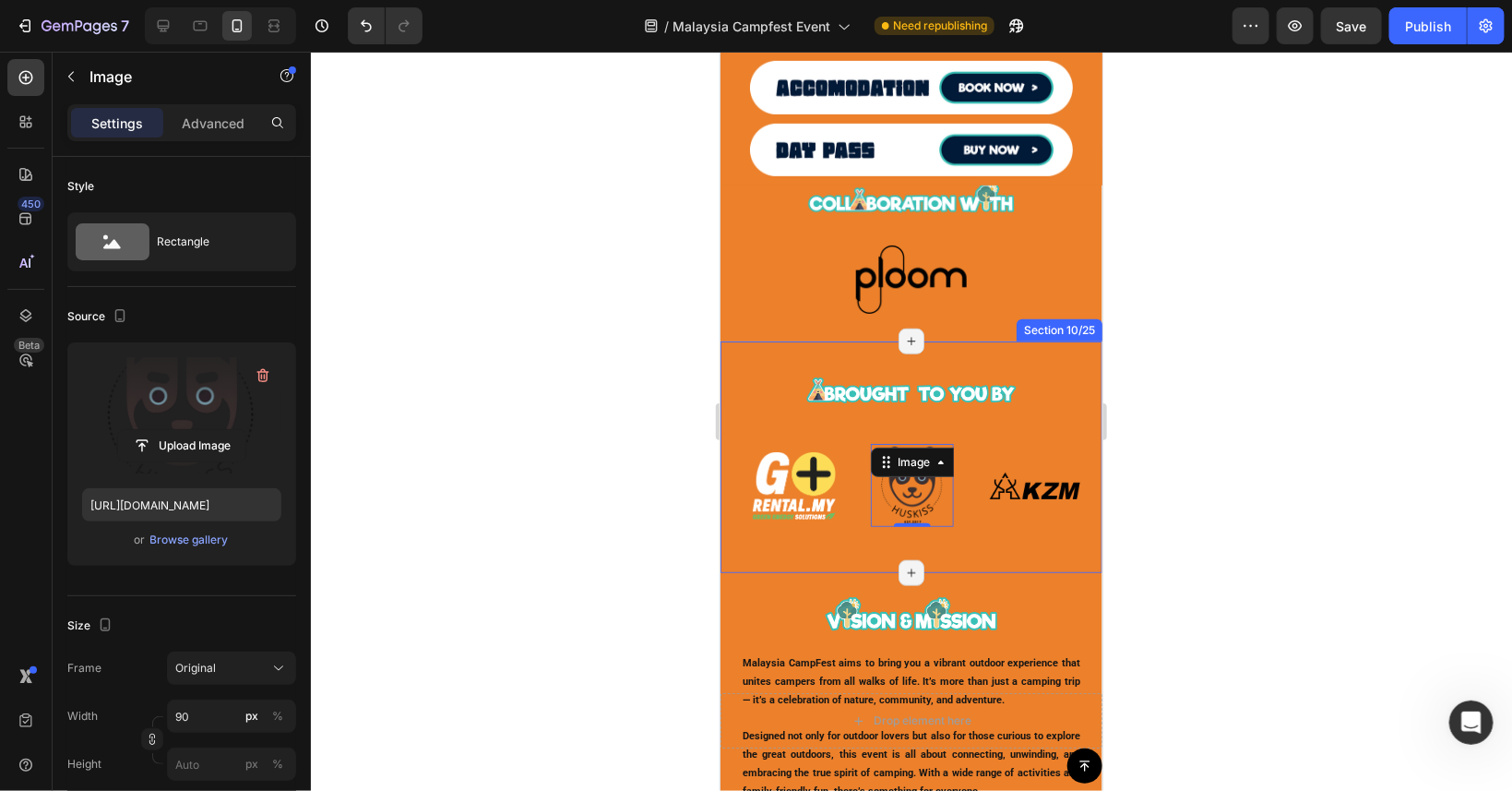
click at [789, 499] on img at bounding box center [793, 485] width 83 height 68
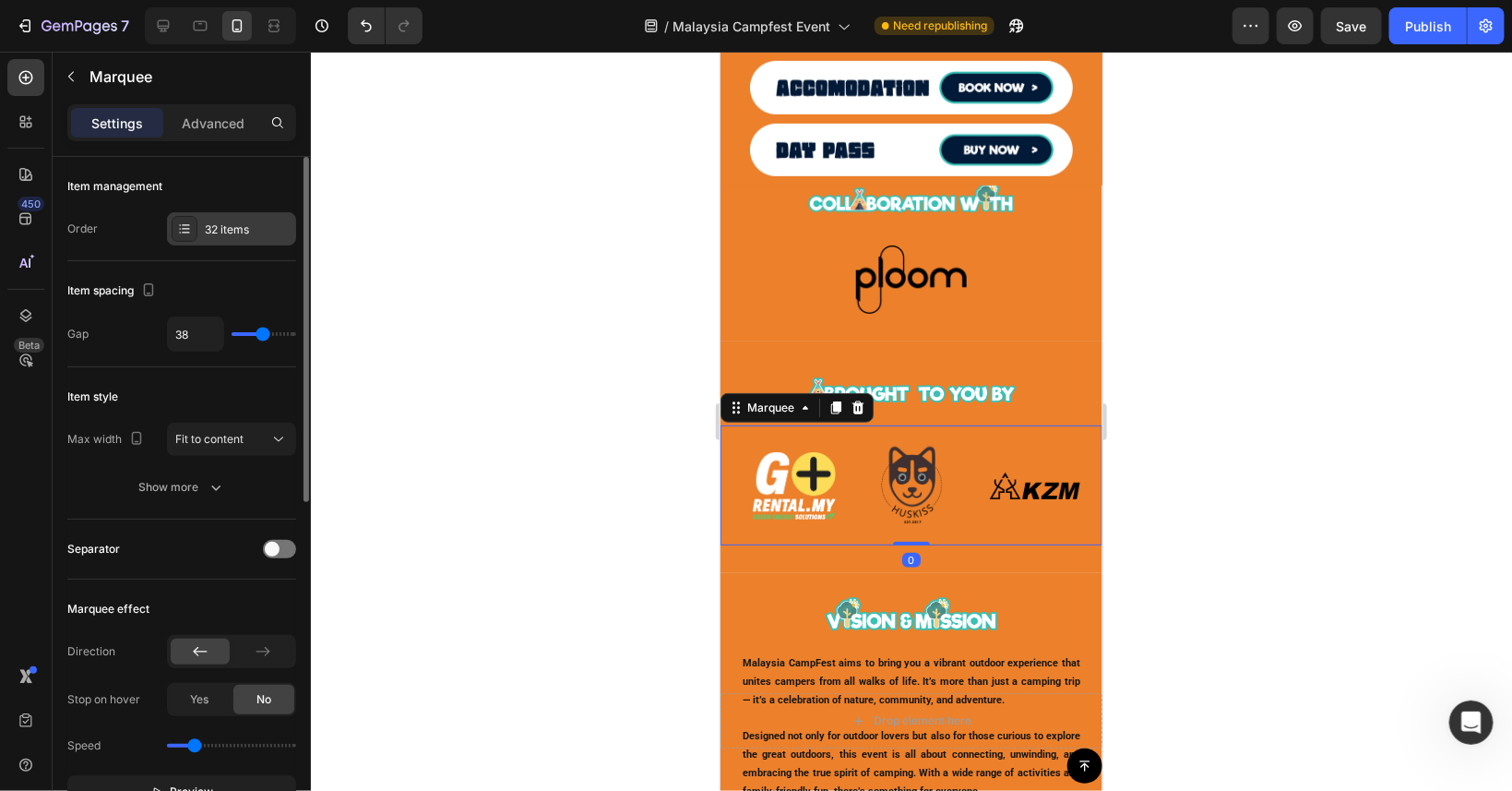
click at [223, 227] on div "32 items" at bounding box center [247, 229] width 87 height 17
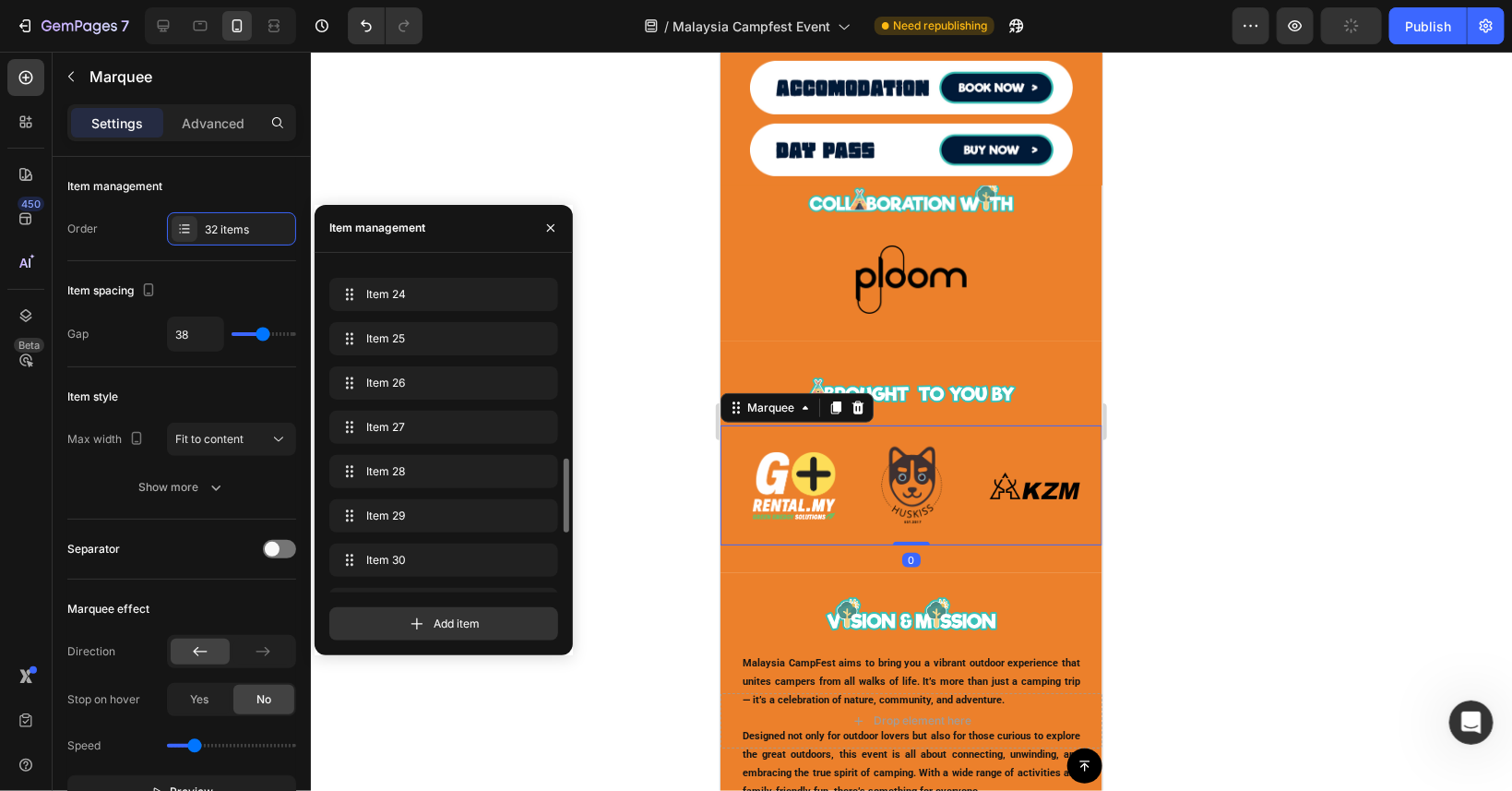
scroll to position [1088, 0]
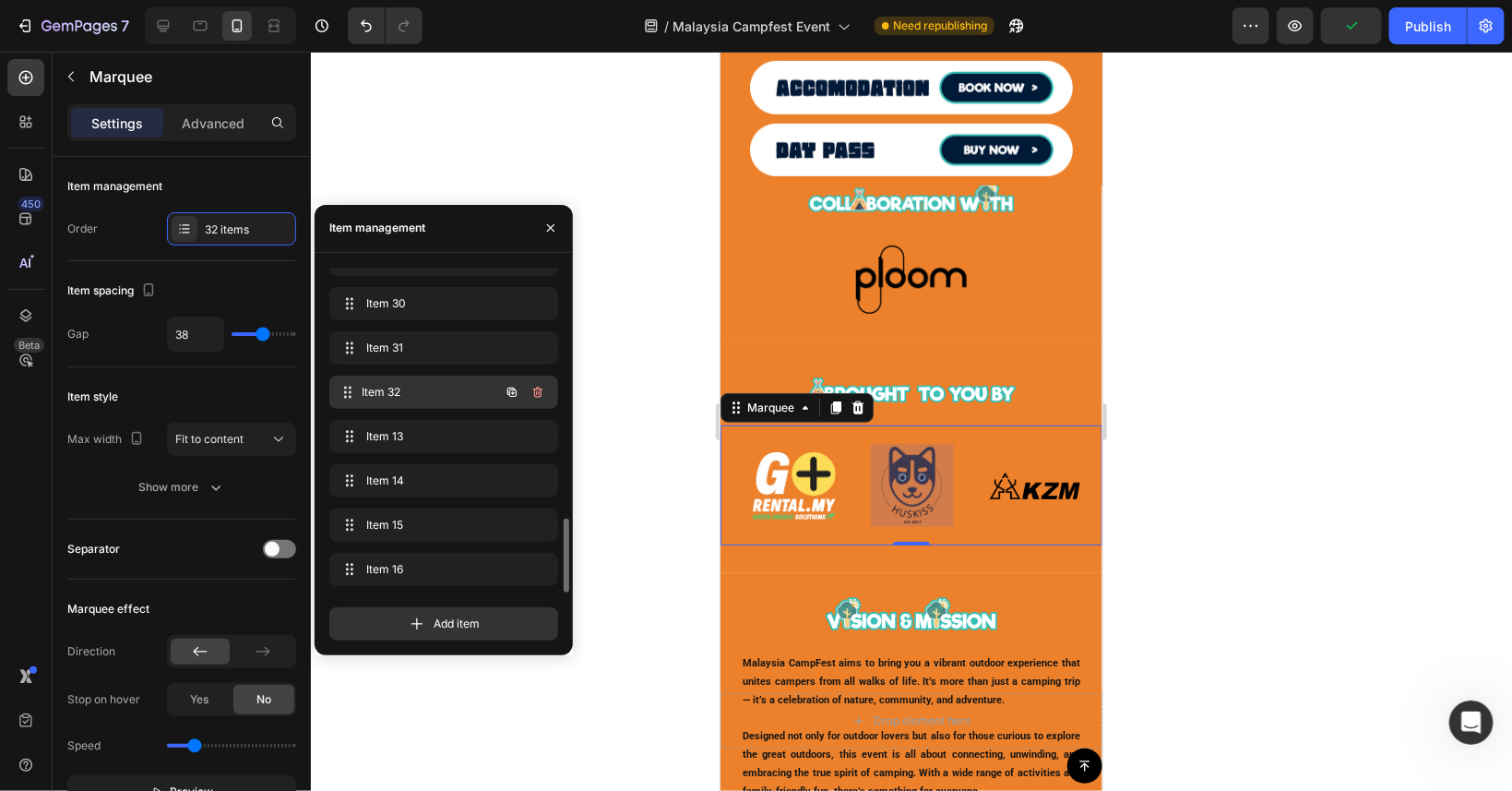
click at [446, 385] on span "Item 32" at bounding box center [431, 392] width 137 height 17
click at [446, 359] on div "Item 31 Item 31" at bounding box center [444, 348] width 214 height 26
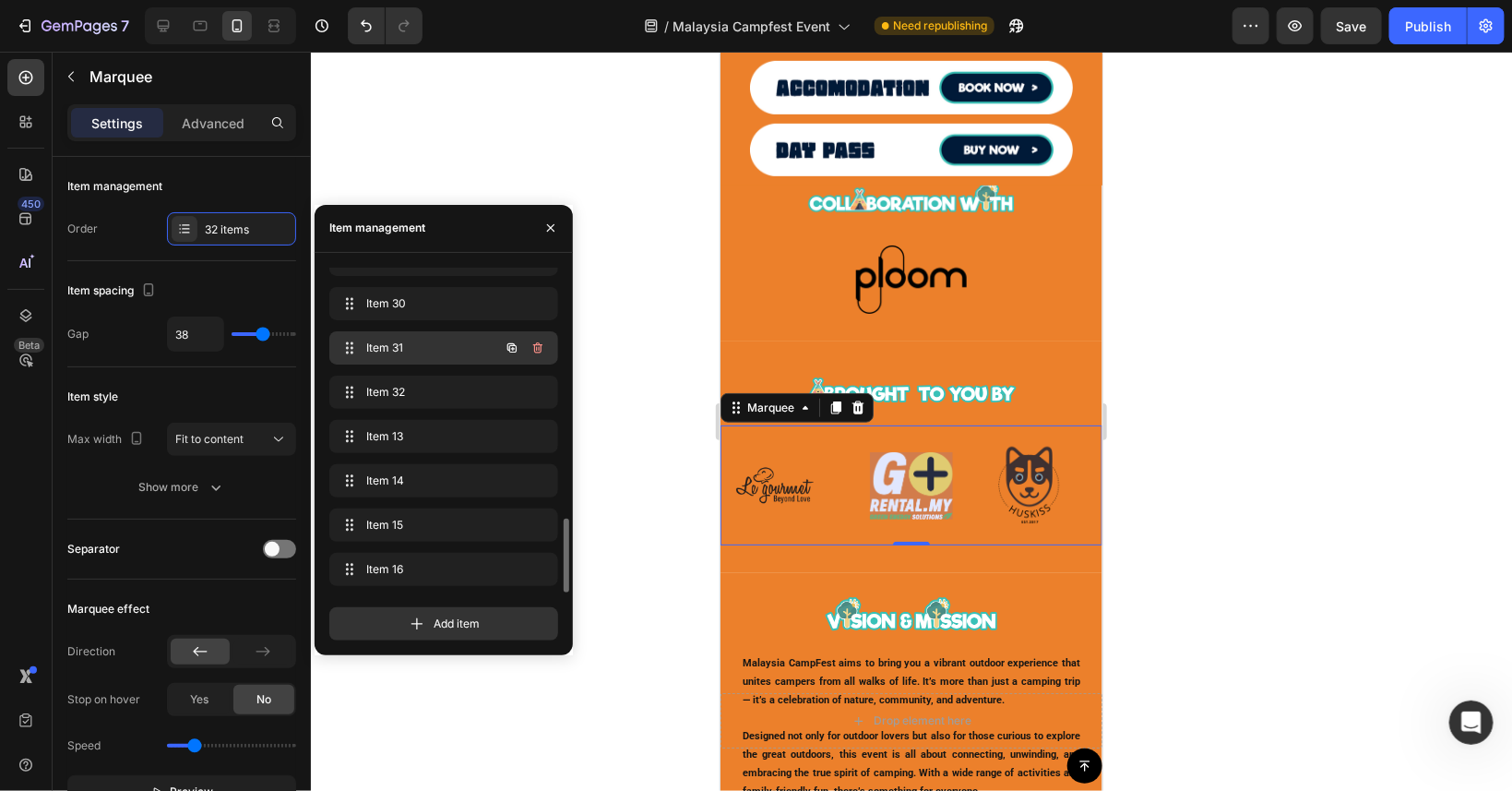
scroll to position [0, 3354]
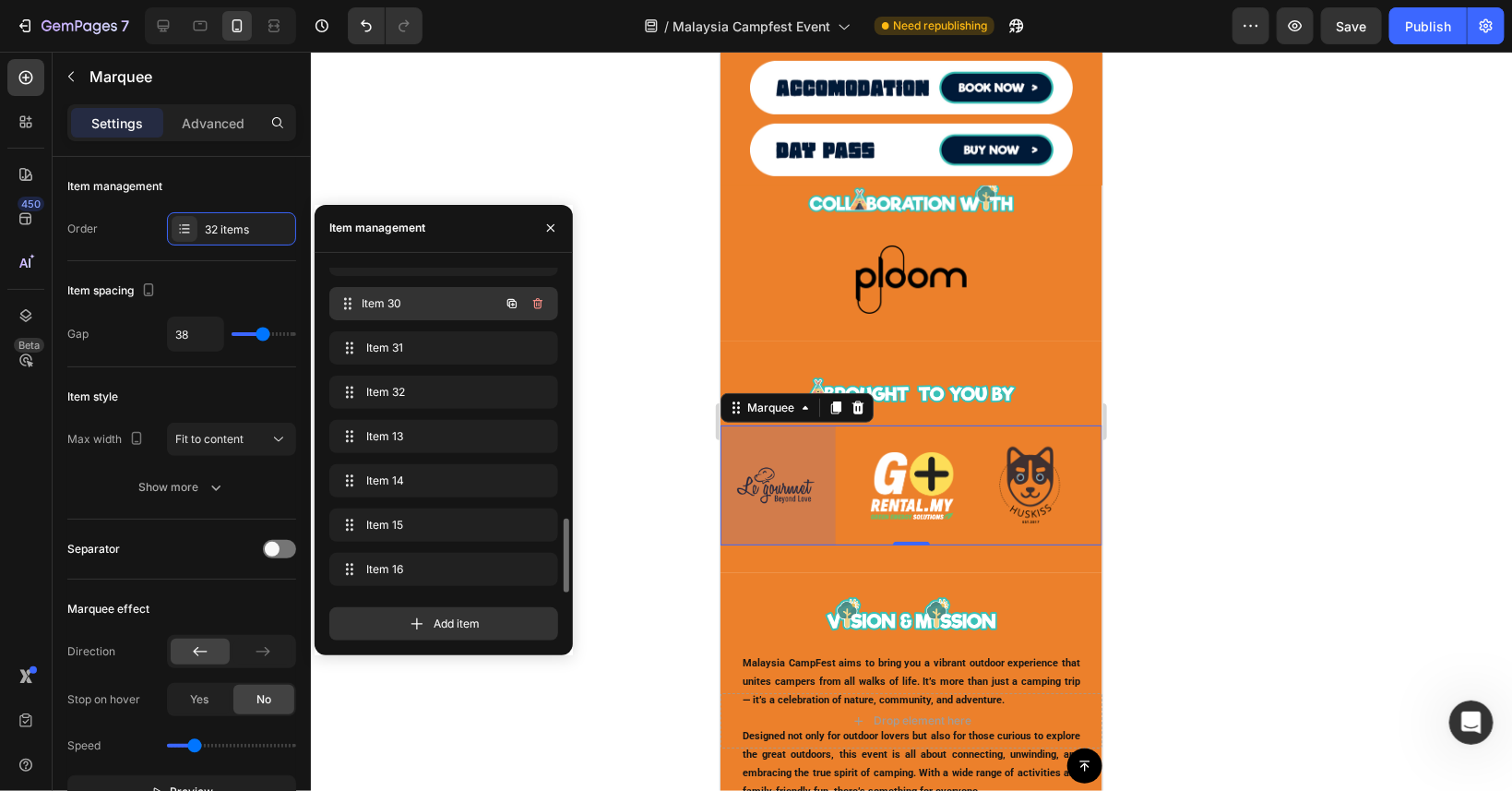
click at [445, 313] on div "Item 30 Item 30" at bounding box center [418, 303] width 163 height 26
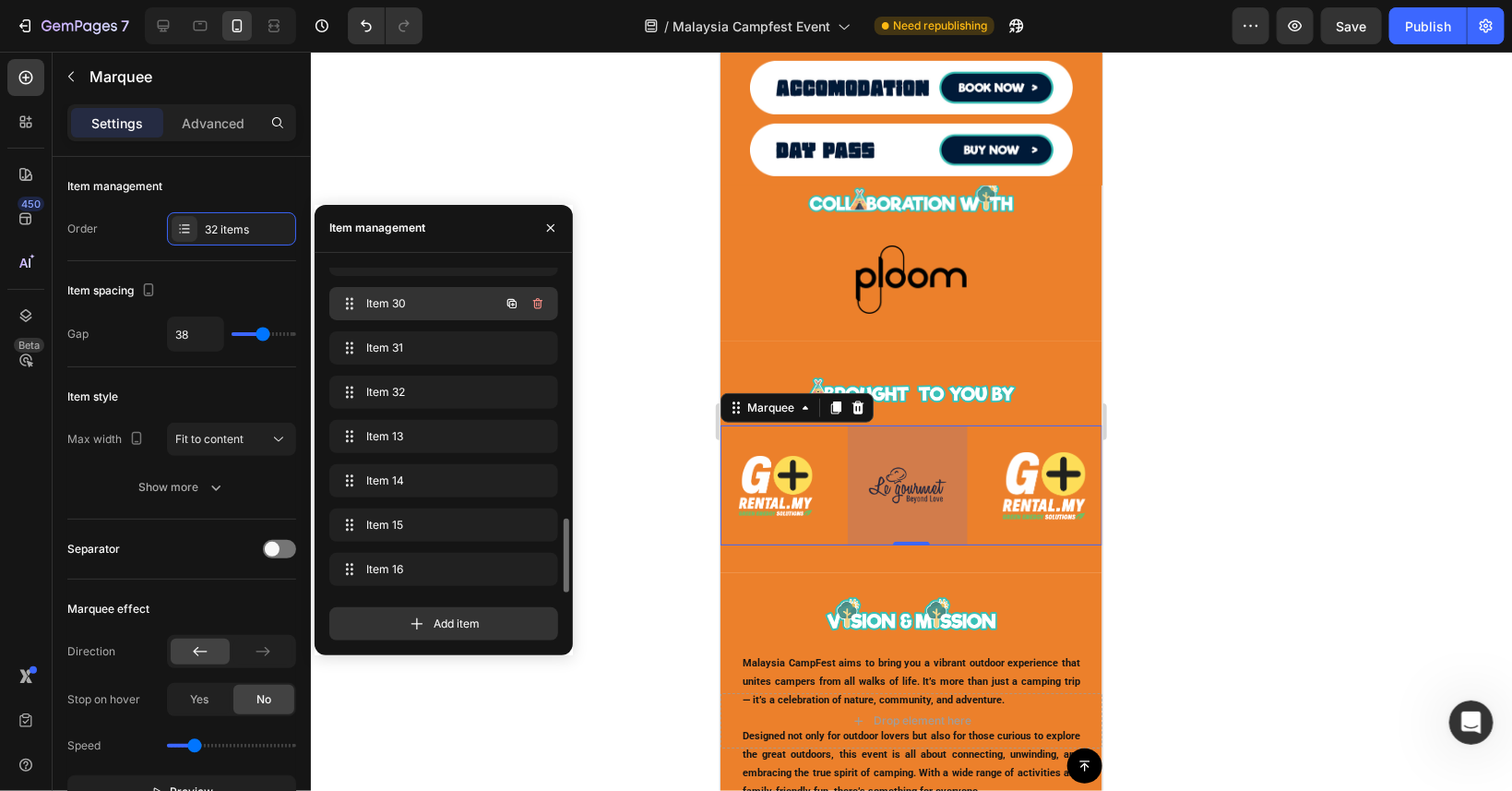
scroll to position [0, 3218]
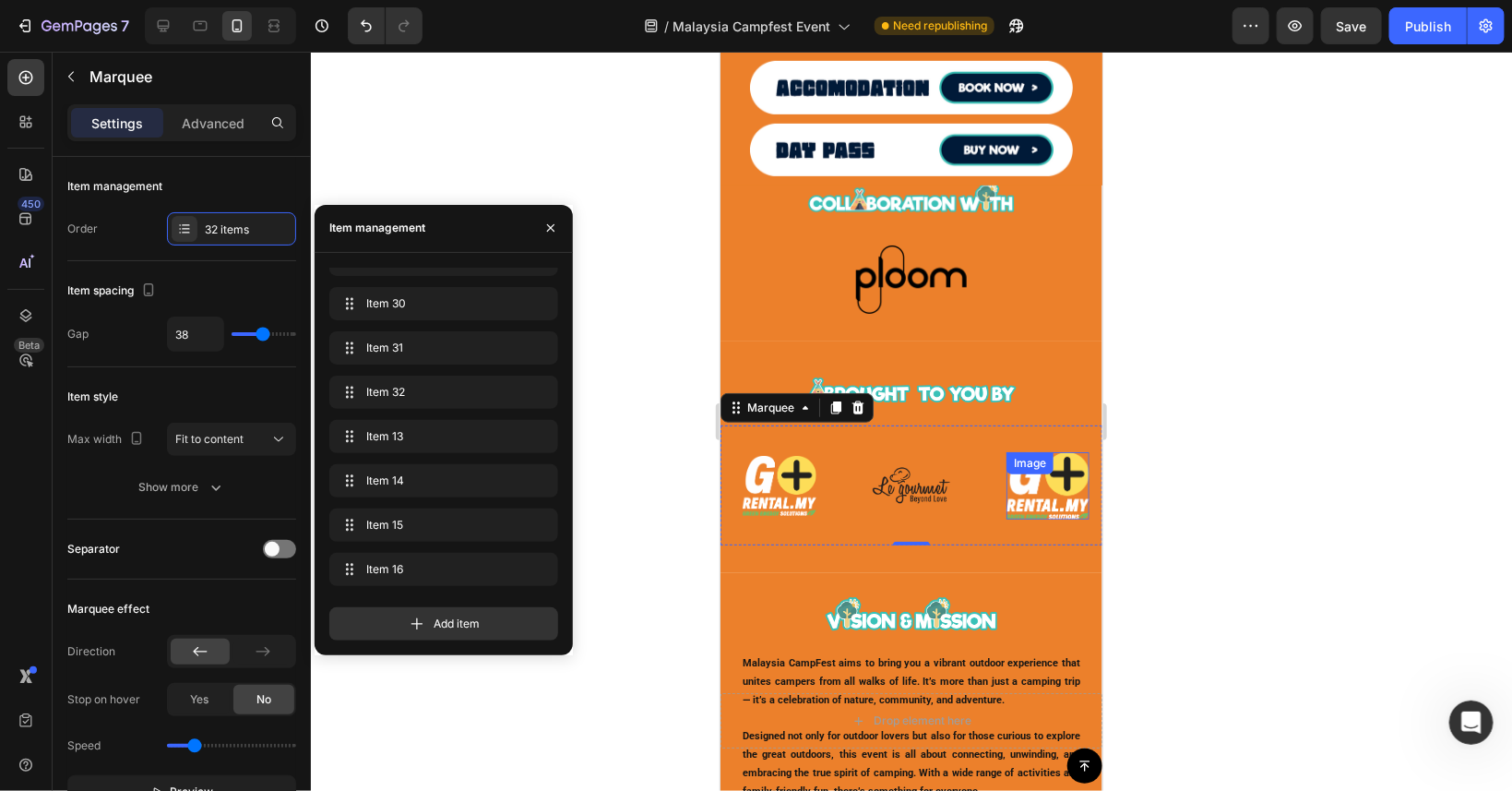
click at [1050, 500] on img at bounding box center [1046, 485] width 83 height 68
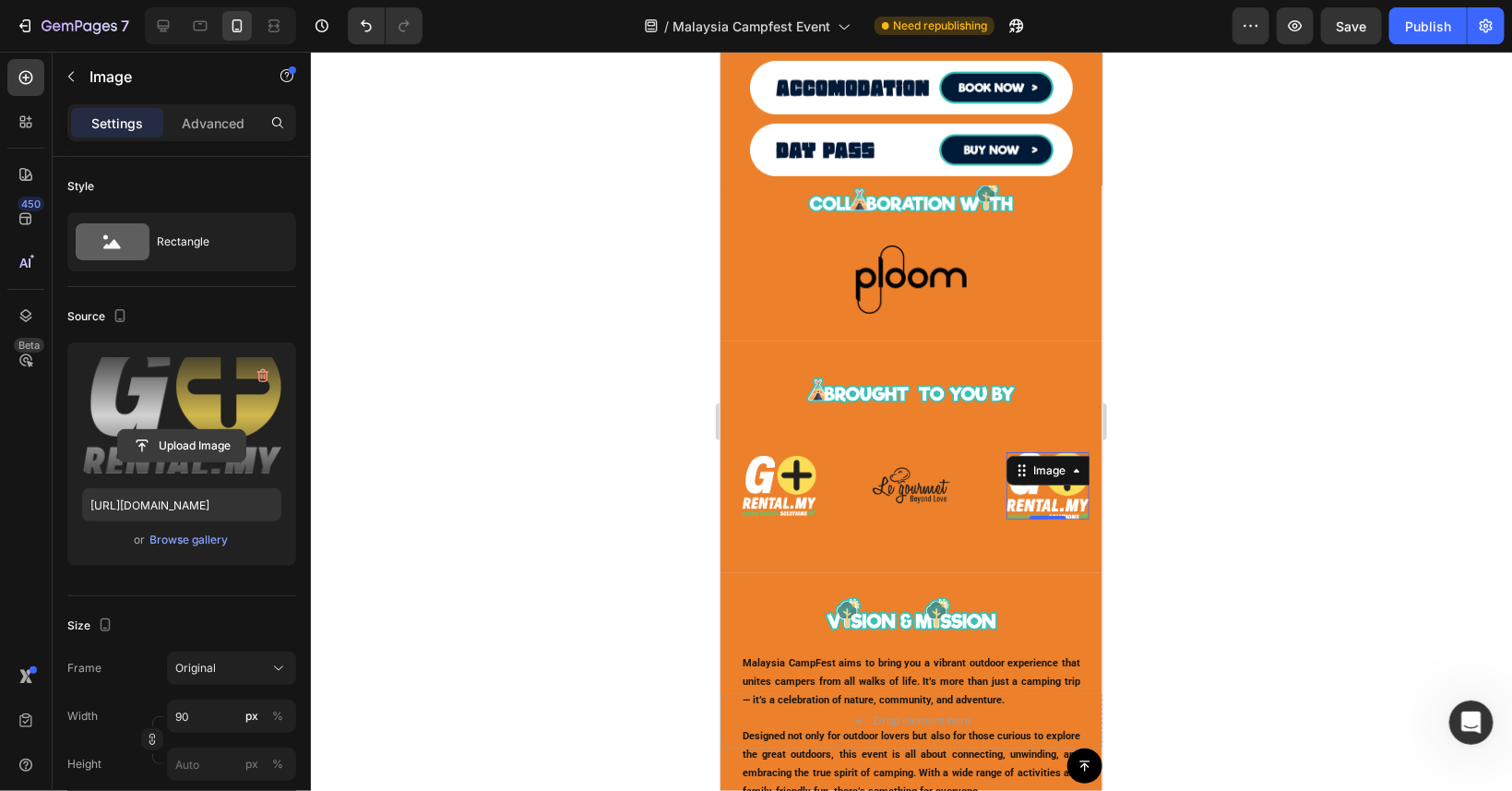
click at [209, 447] on input "file" at bounding box center [182, 445] width 128 height 31
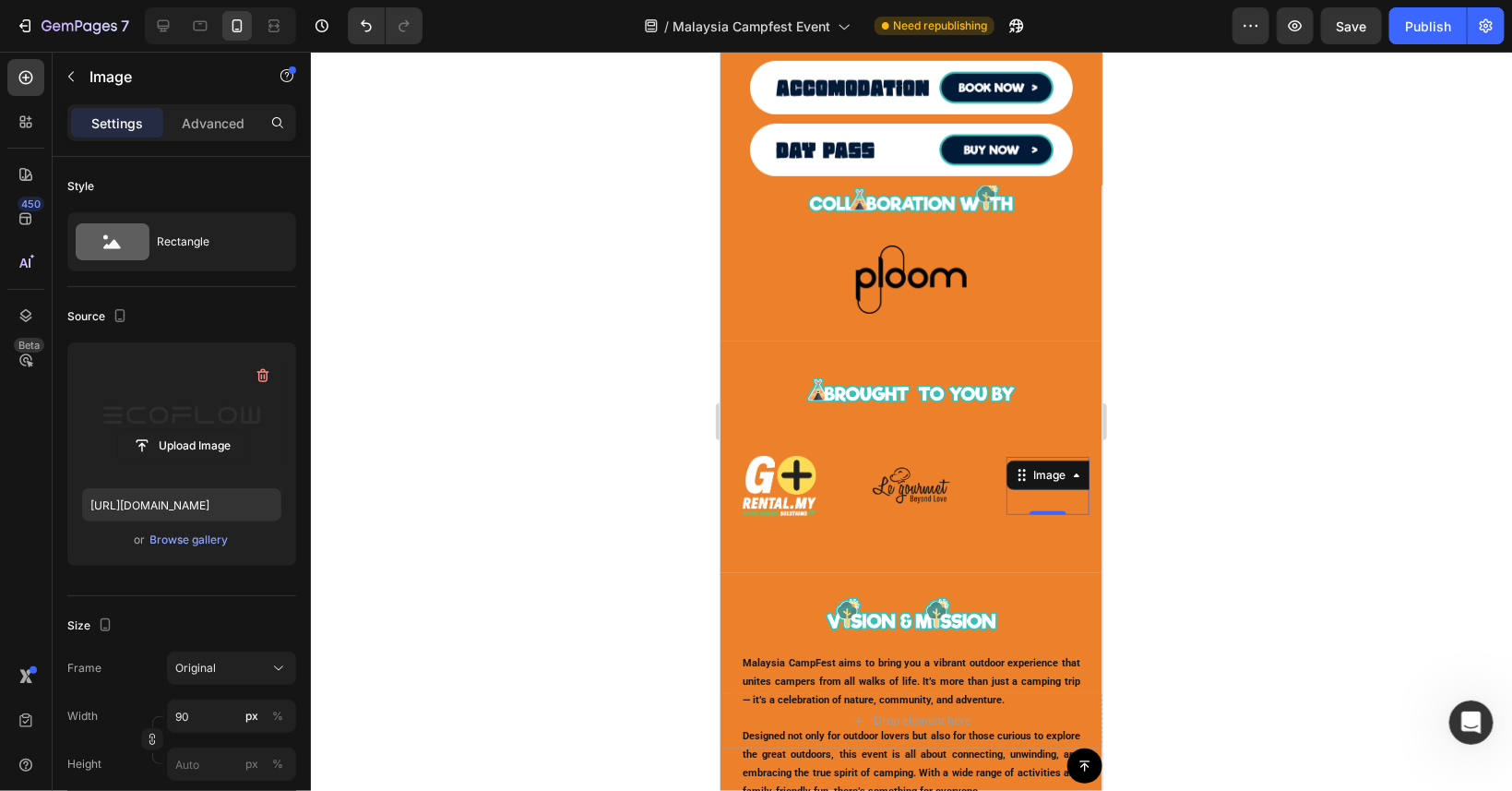
type input "[URL][DOMAIN_NAME]"
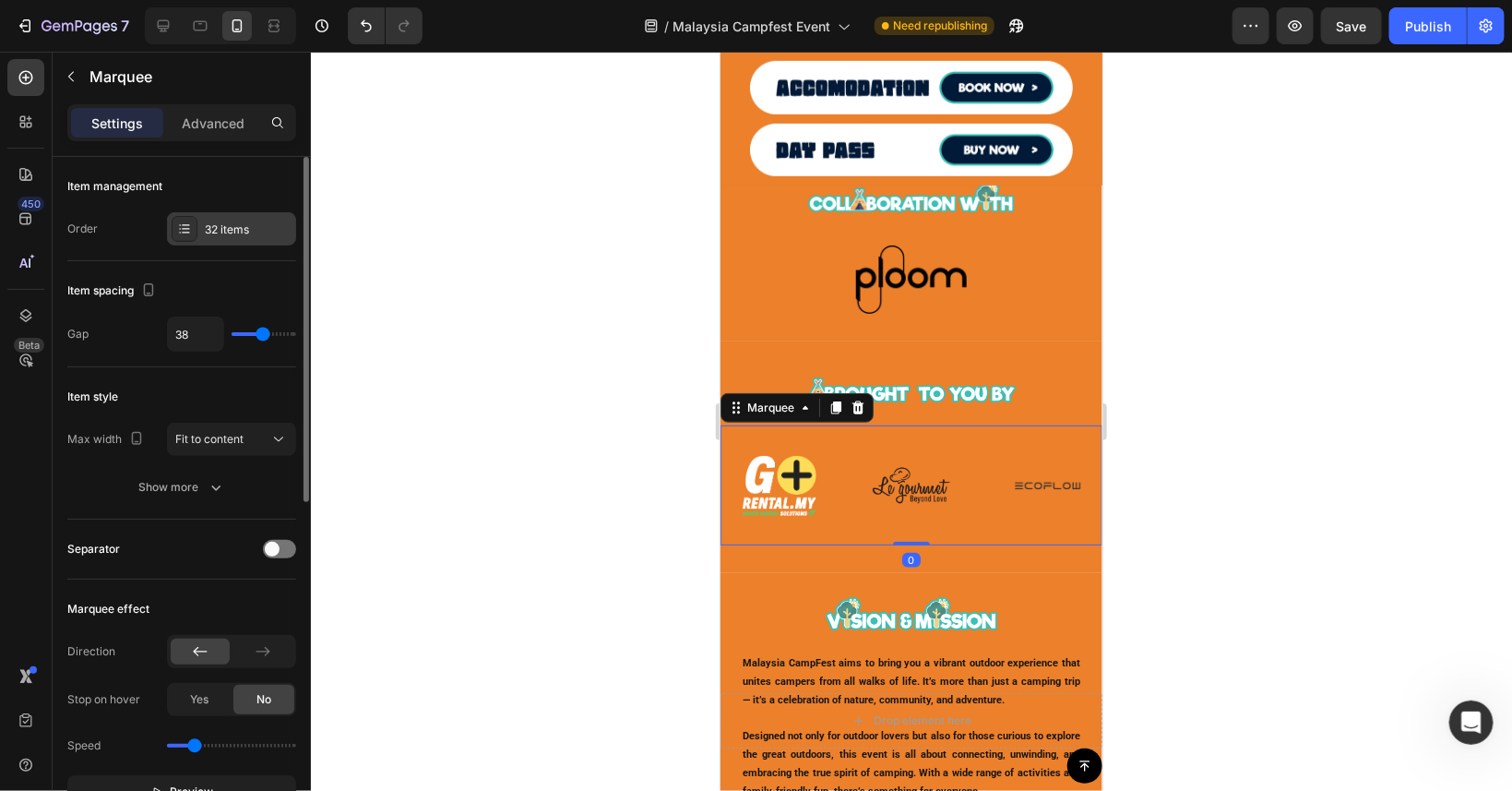
click at [215, 232] on div "32 items" at bounding box center [247, 229] width 87 height 17
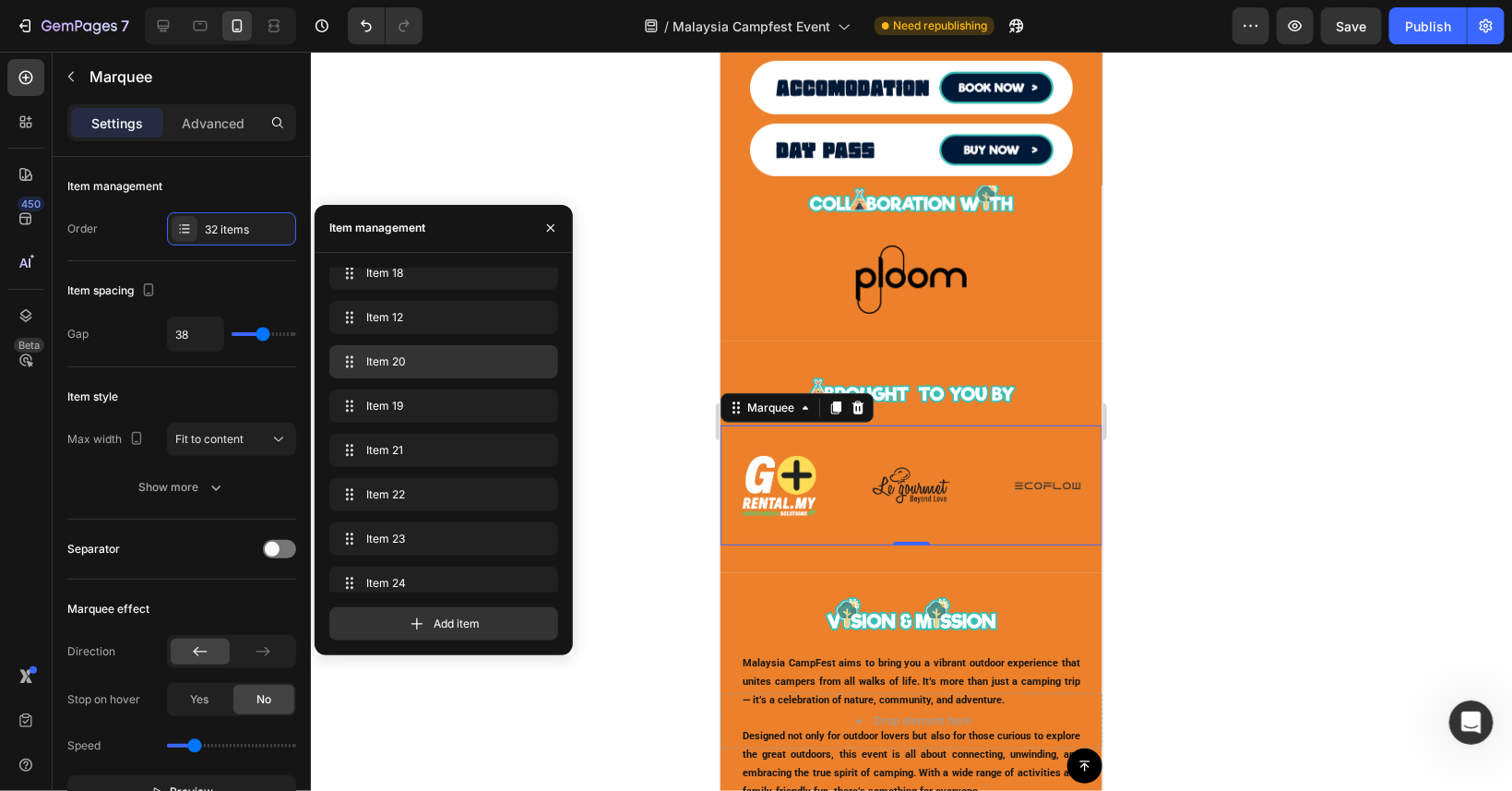
scroll to position [747, 0]
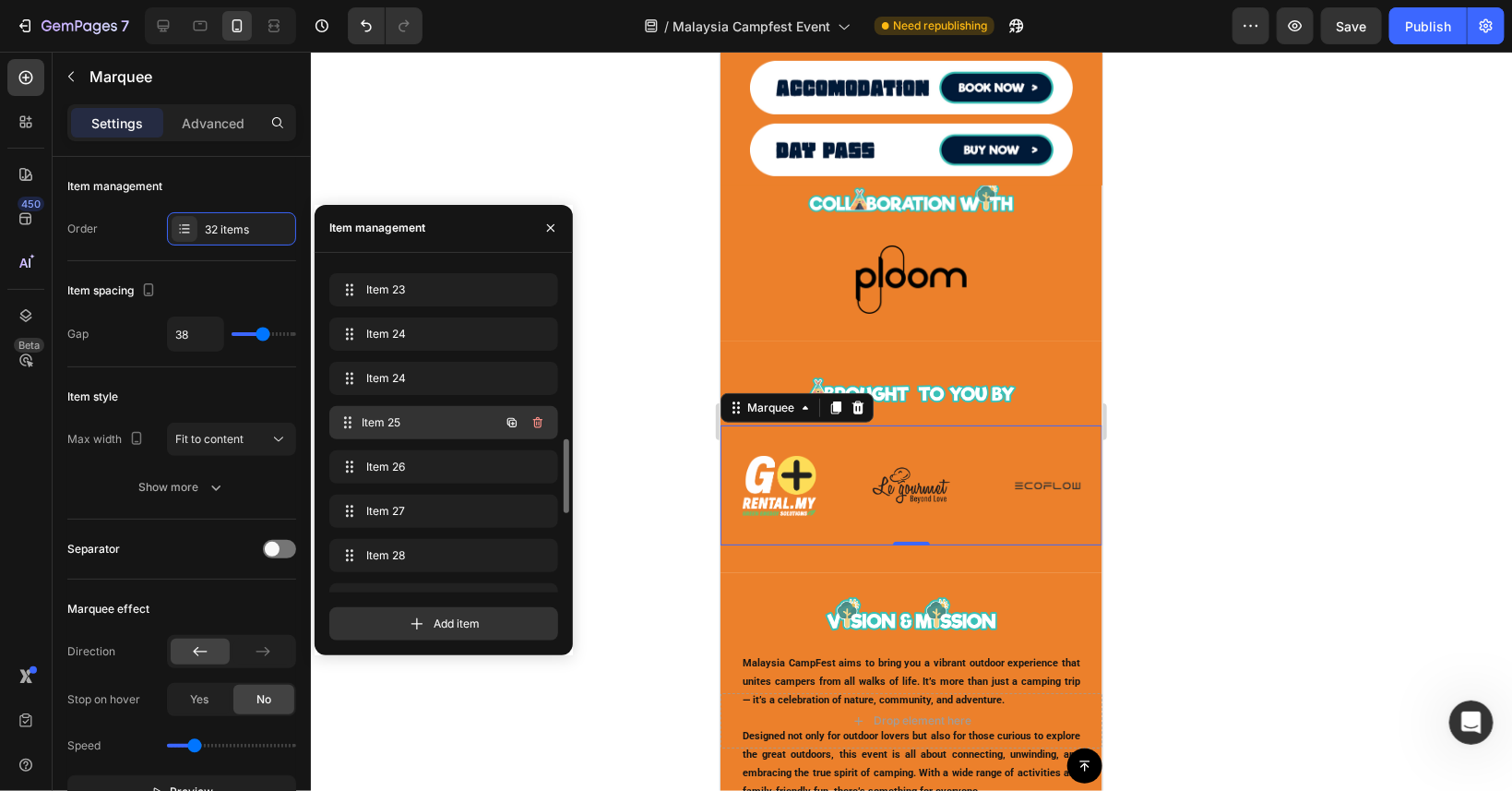
click at [434, 414] on span "Item 25" at bounding box center [431, 422] width 137 height 17
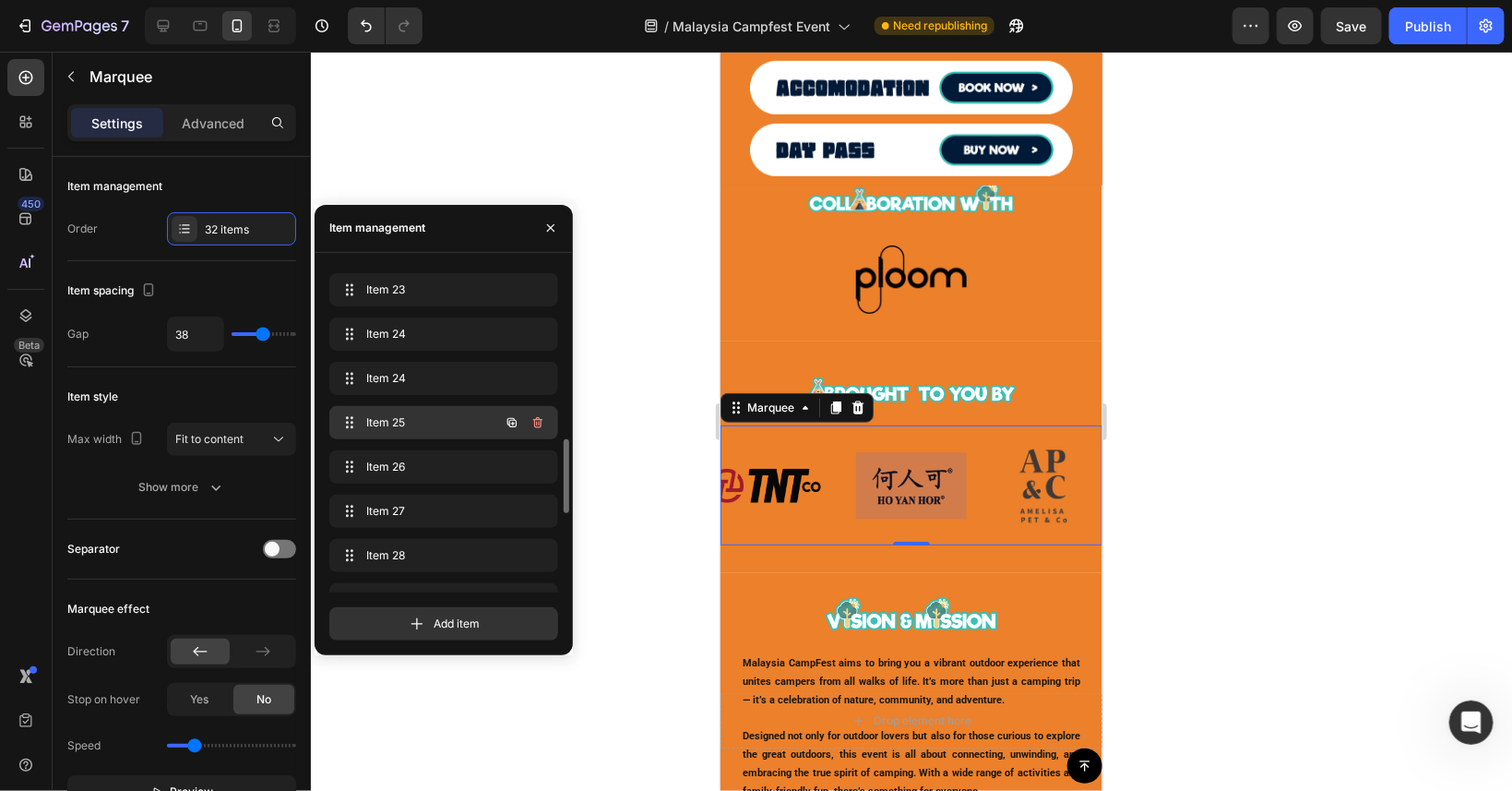
scroll to position [0, 2577]
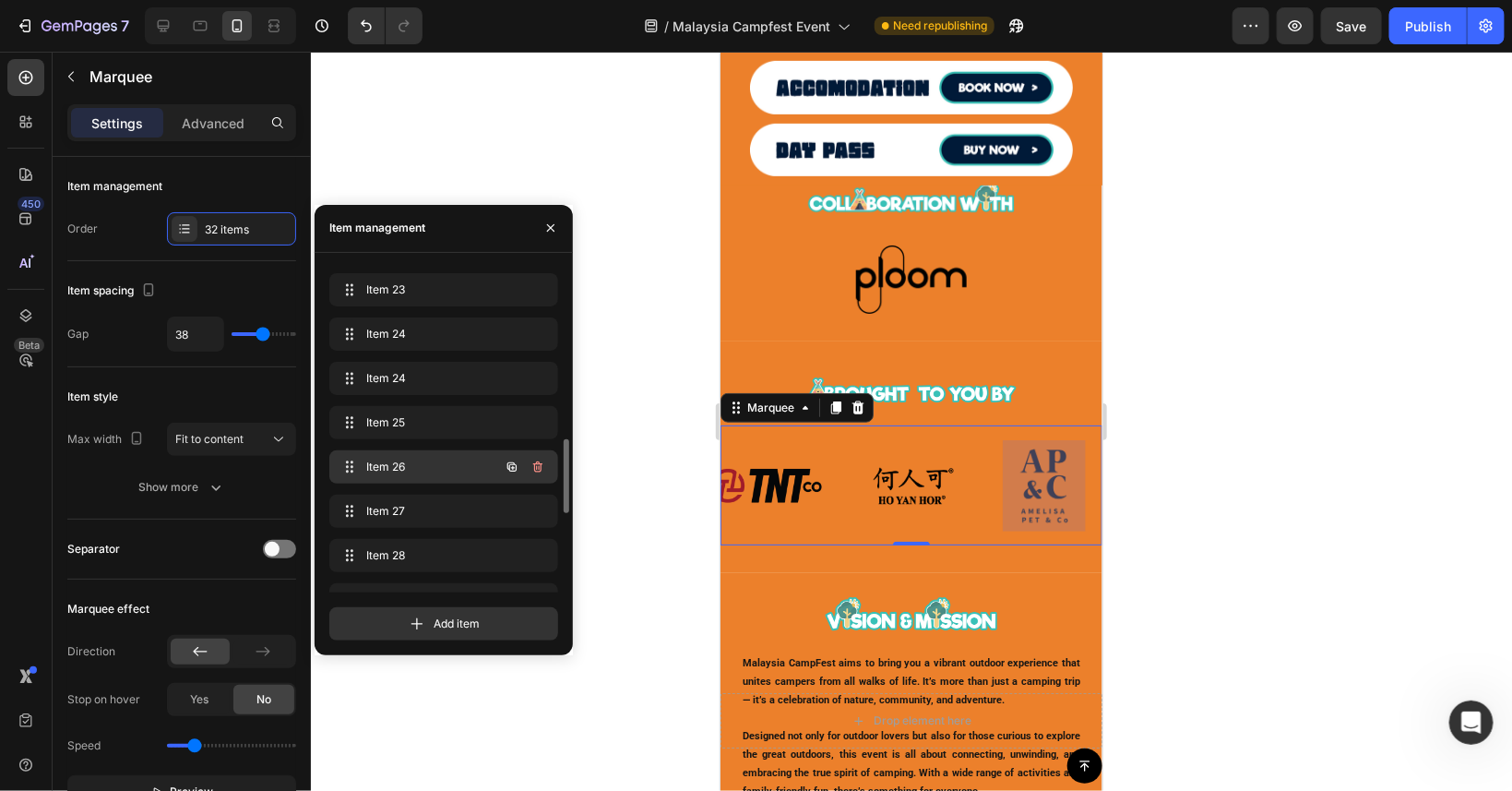
click at [440, 469] on span "Item 26" at bounding box center [418, 467] width 105 height 17
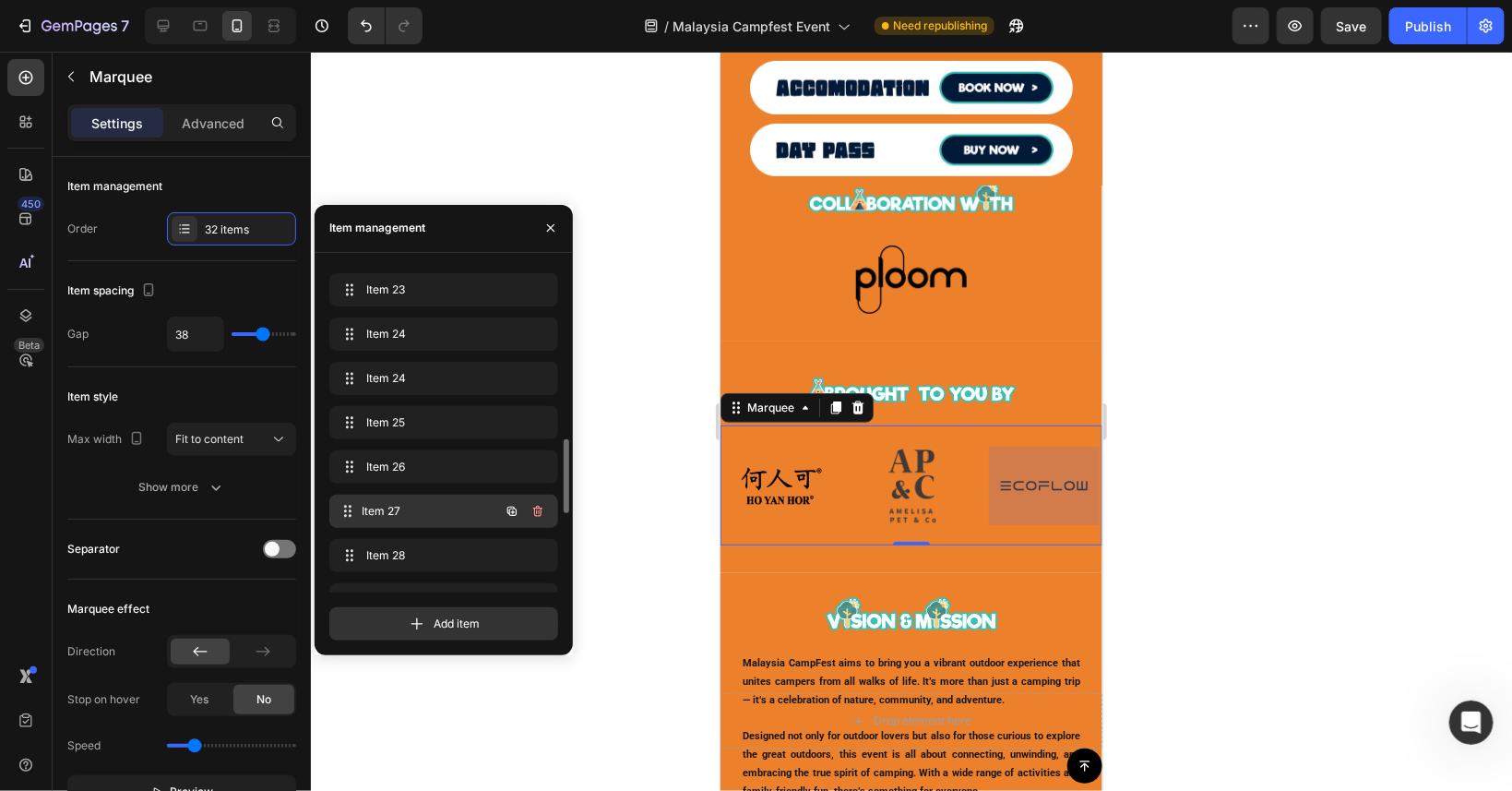
click at [444, 498] on div "Item 27 Item 27" at bounding box center [443, 511] width 228 height 33
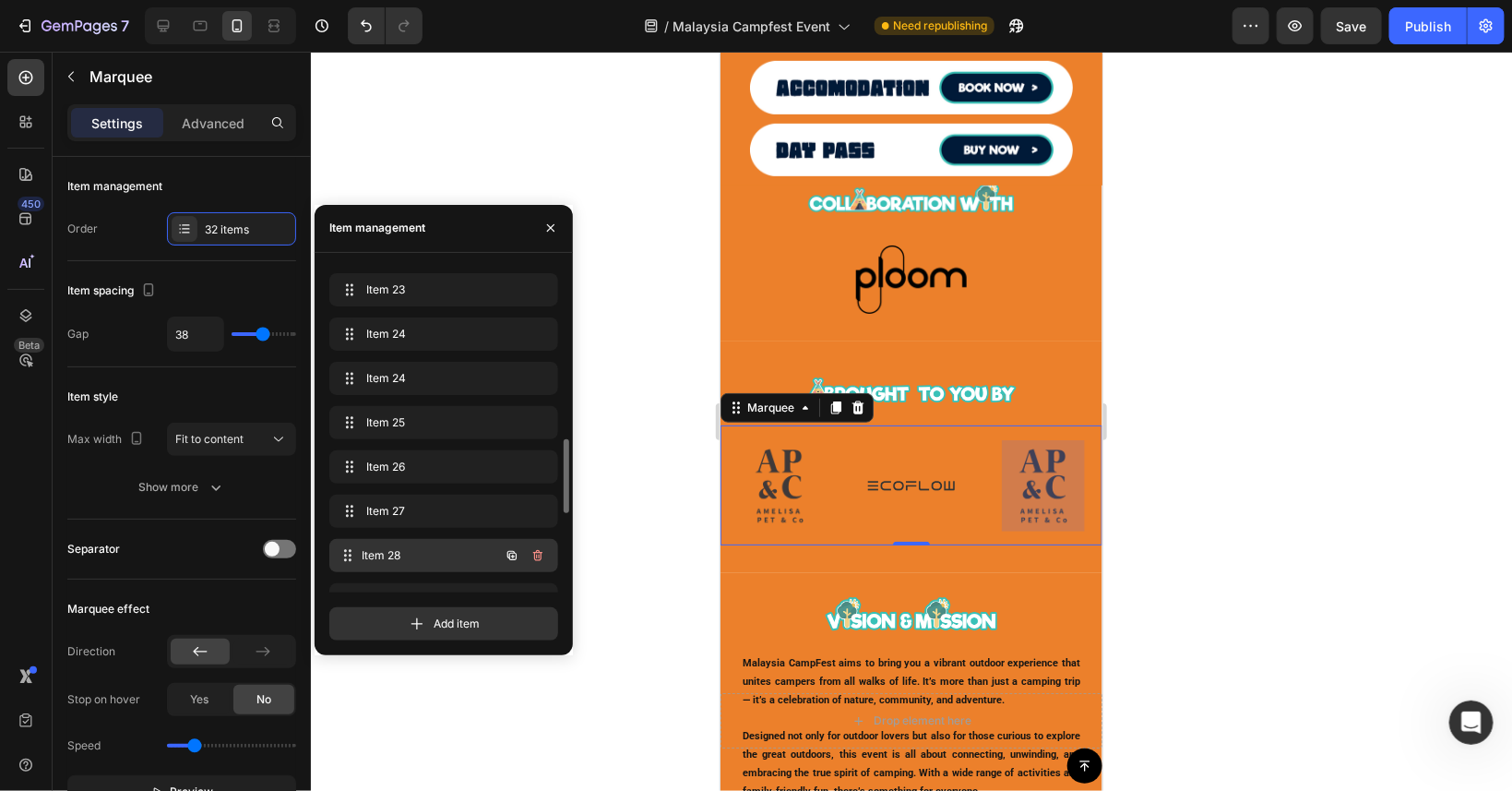
click at [452, 550] on span "Item 28" at bounding box center [431, 556] width 137 height 17
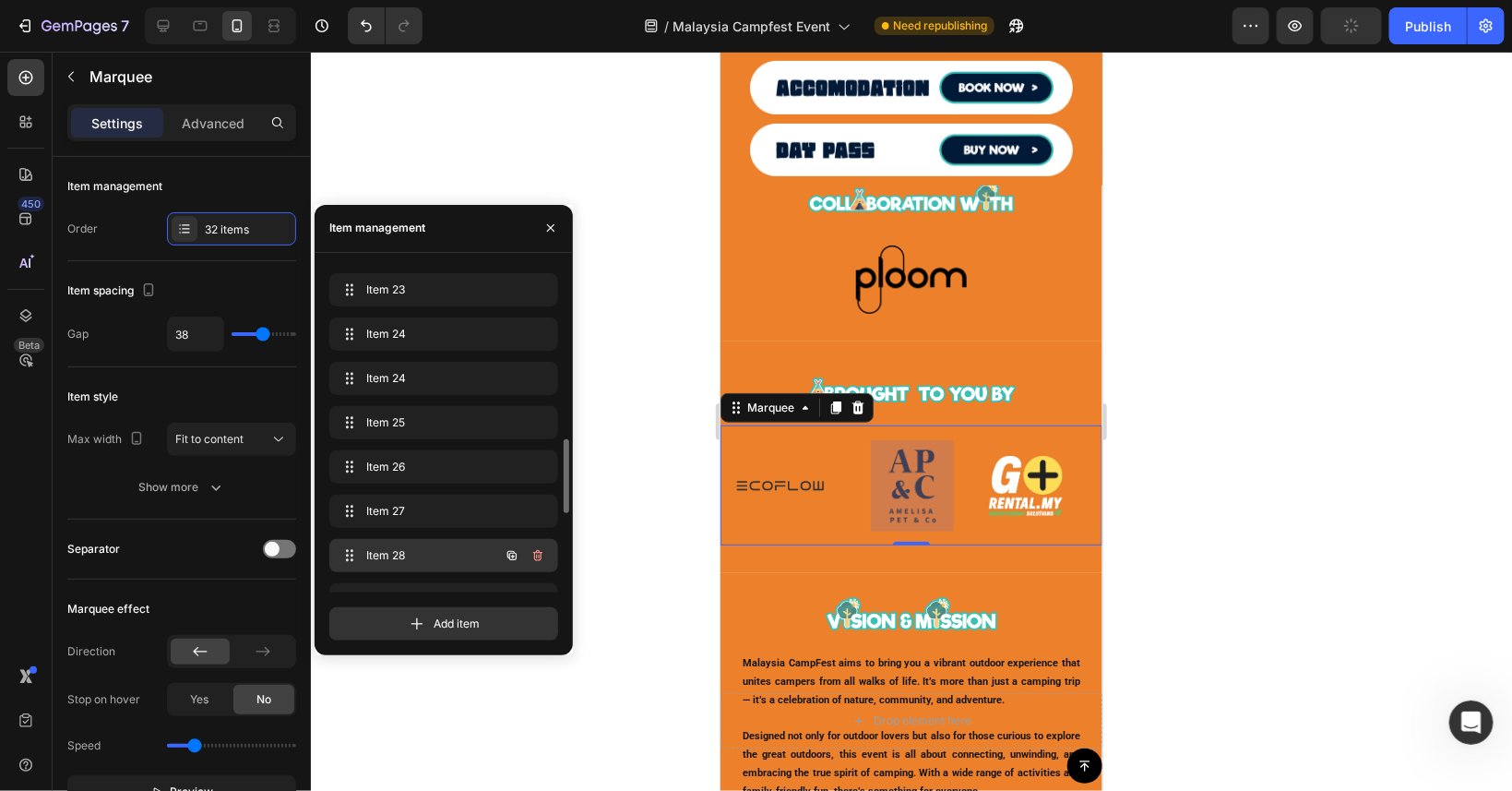
scroll to position [0, 2973]
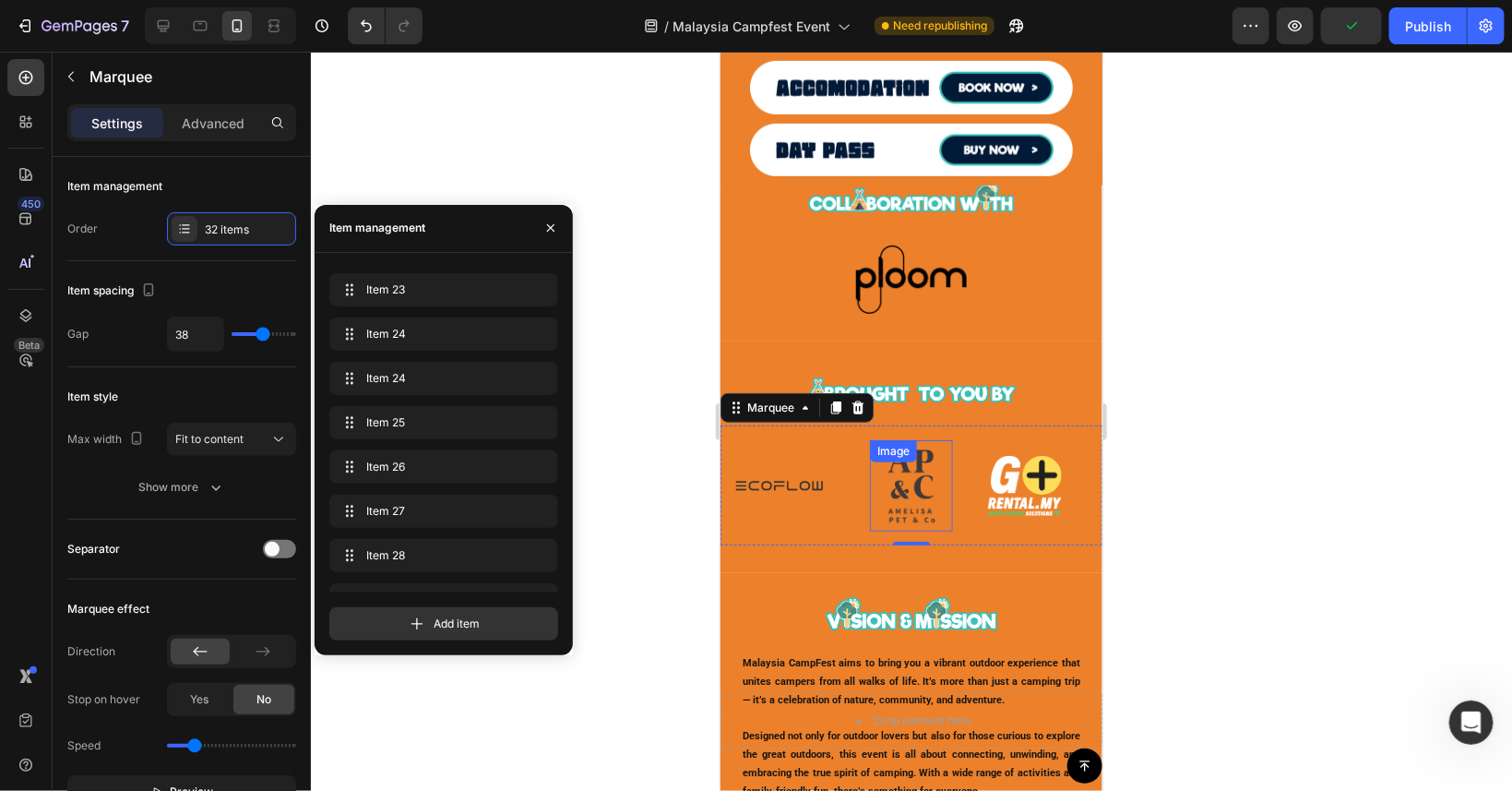
click at [909, 499] on img at bounding box center [910, 485] width 83 height 92
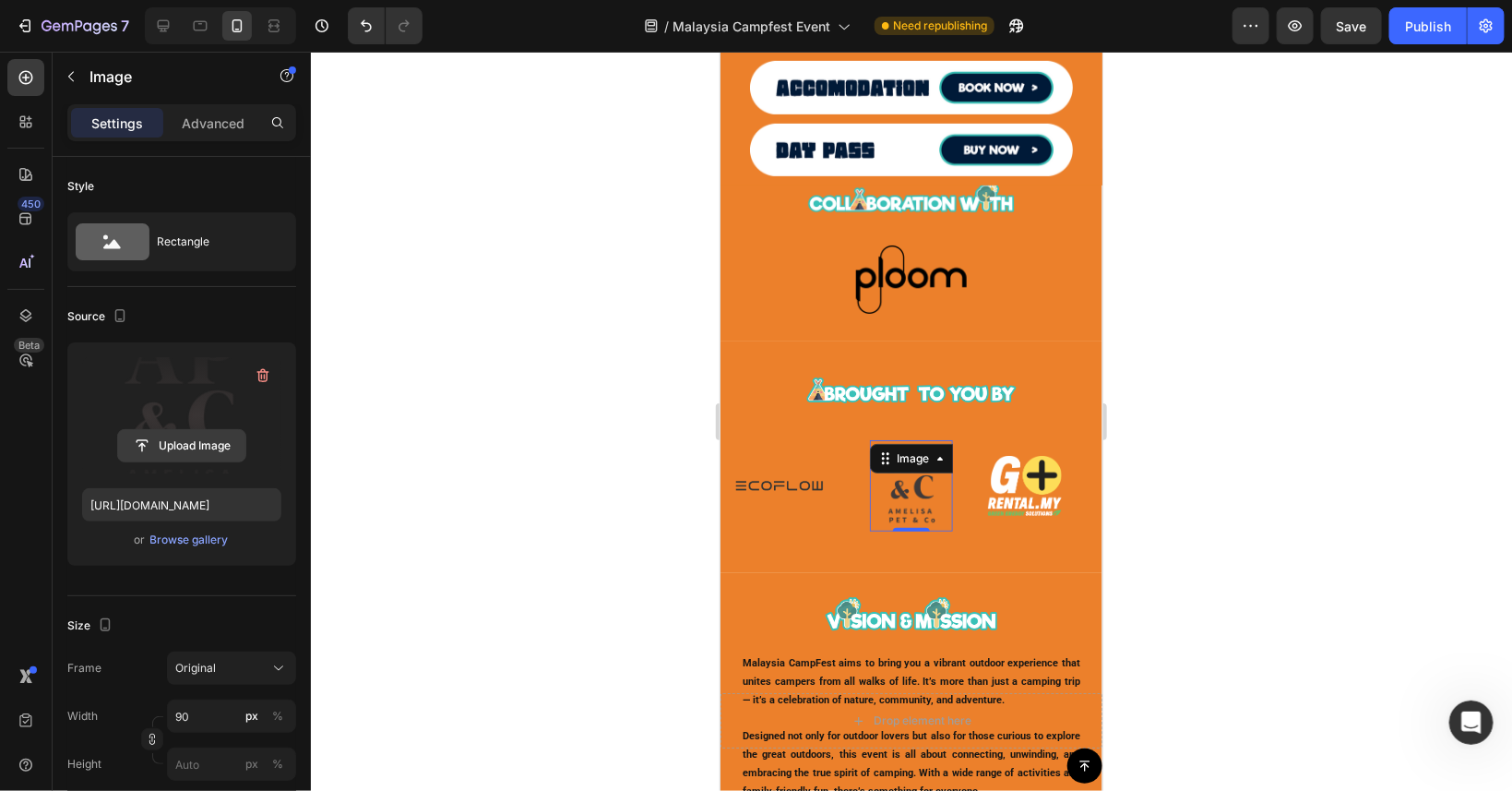
click at [211, 444] on input "file" at bounding box center [182, 445] width 128 height 31
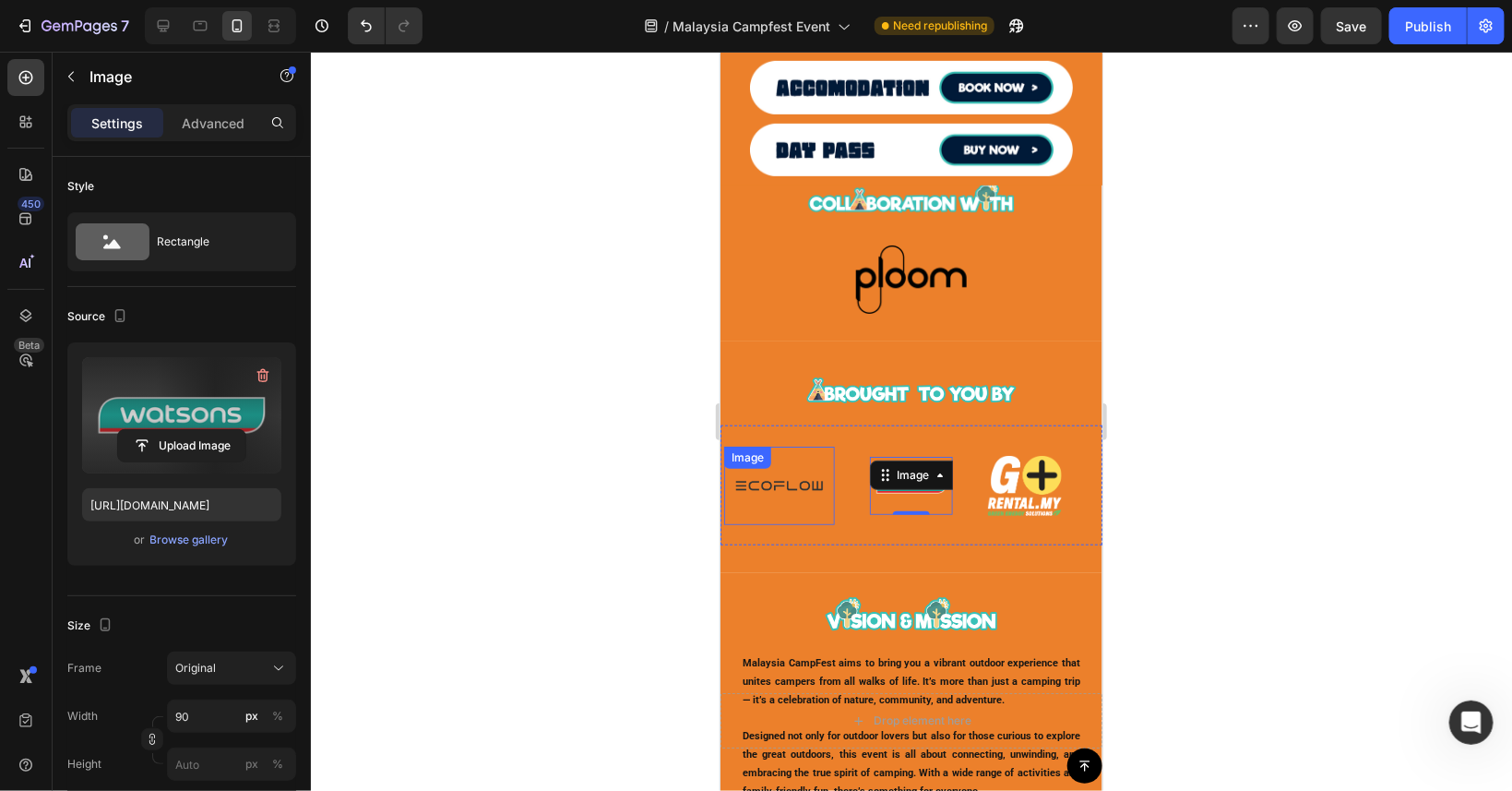
type input "[URL][DOMAIN_NAME]"
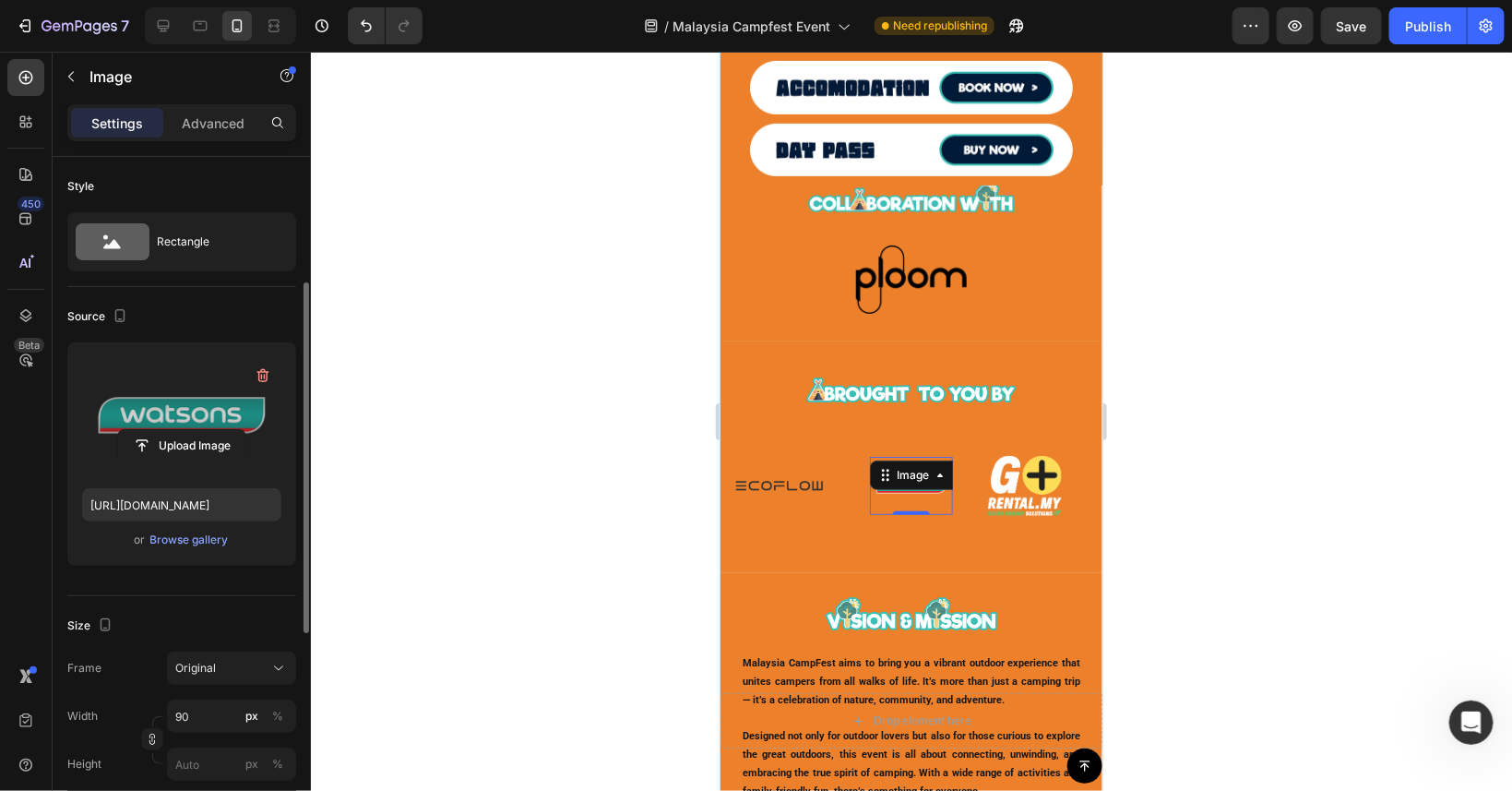
scroll to position [167, 0]
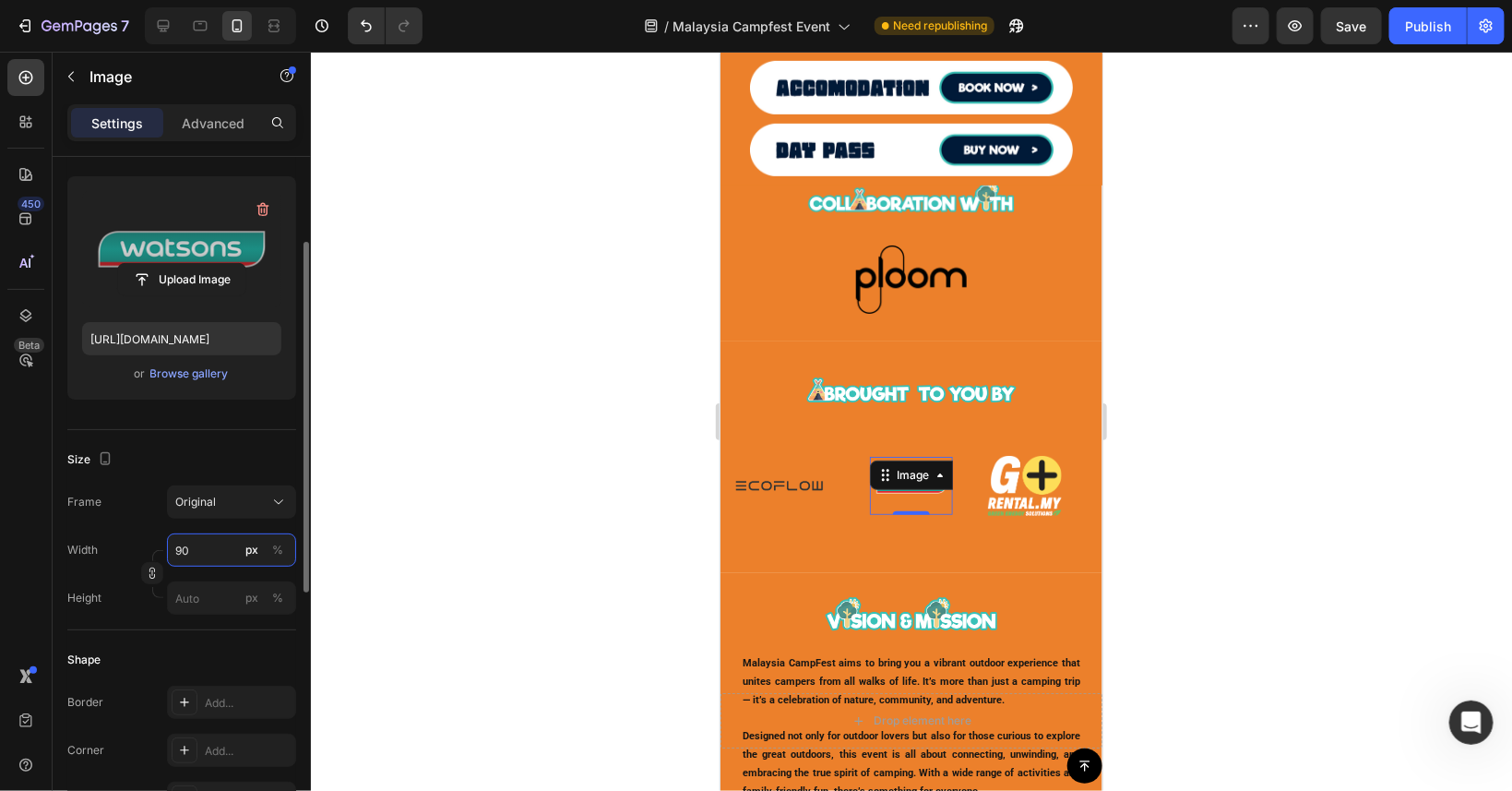
click at [213, 556] on input "90" at bounding box center [231, 550] width 130 height 33
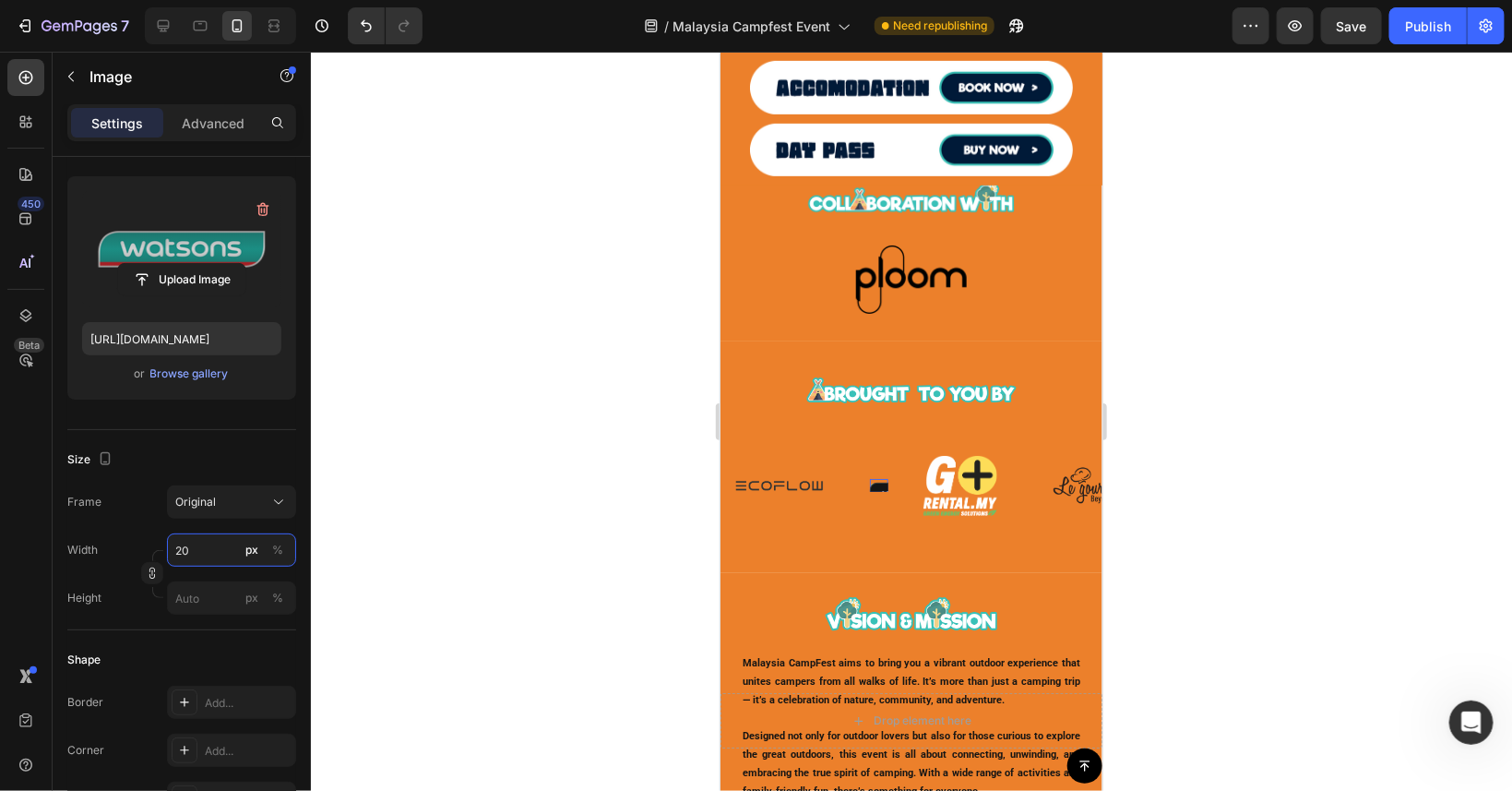
type input "2"
type input "150"
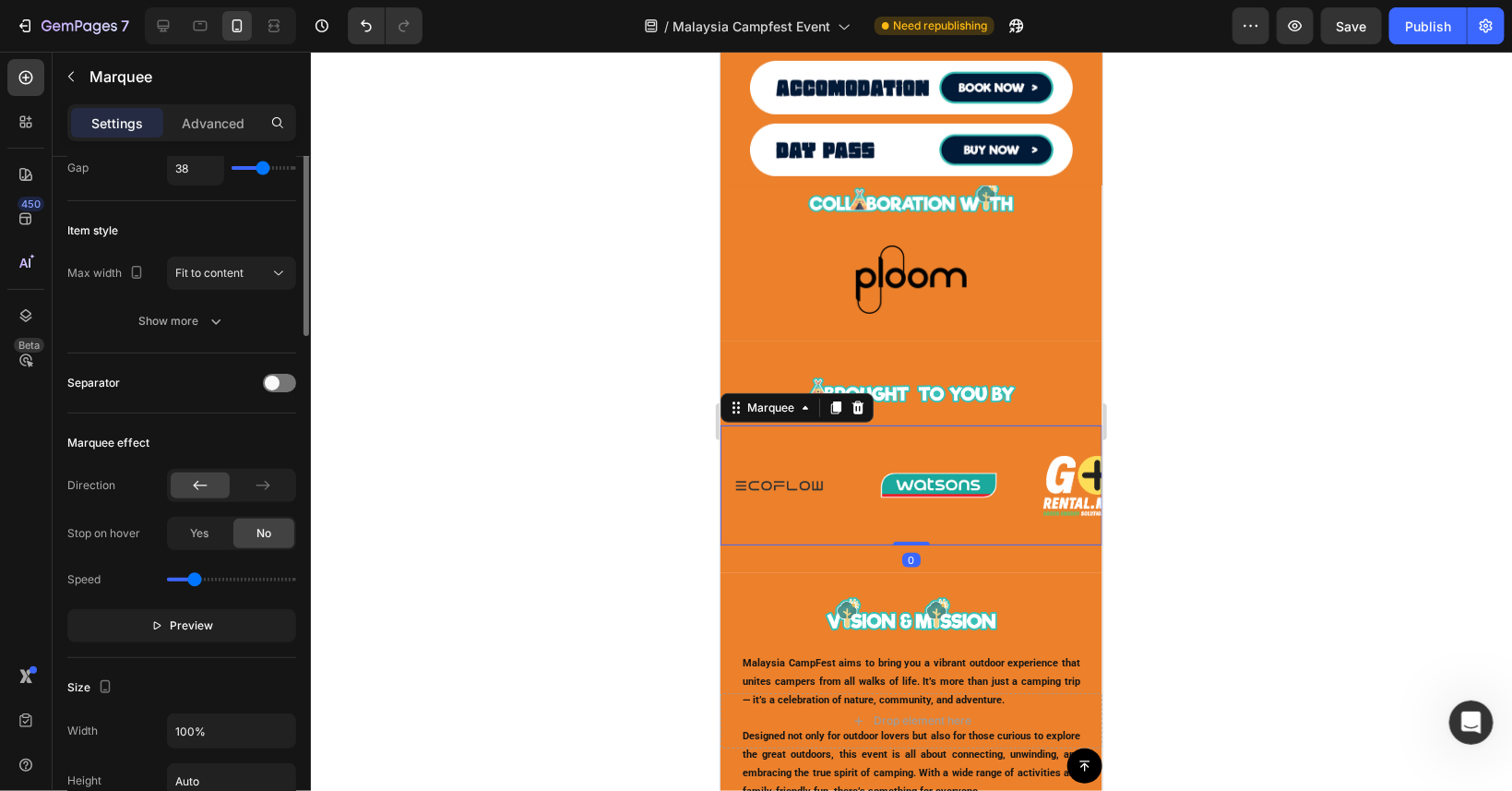
scroll to position [0, 0]
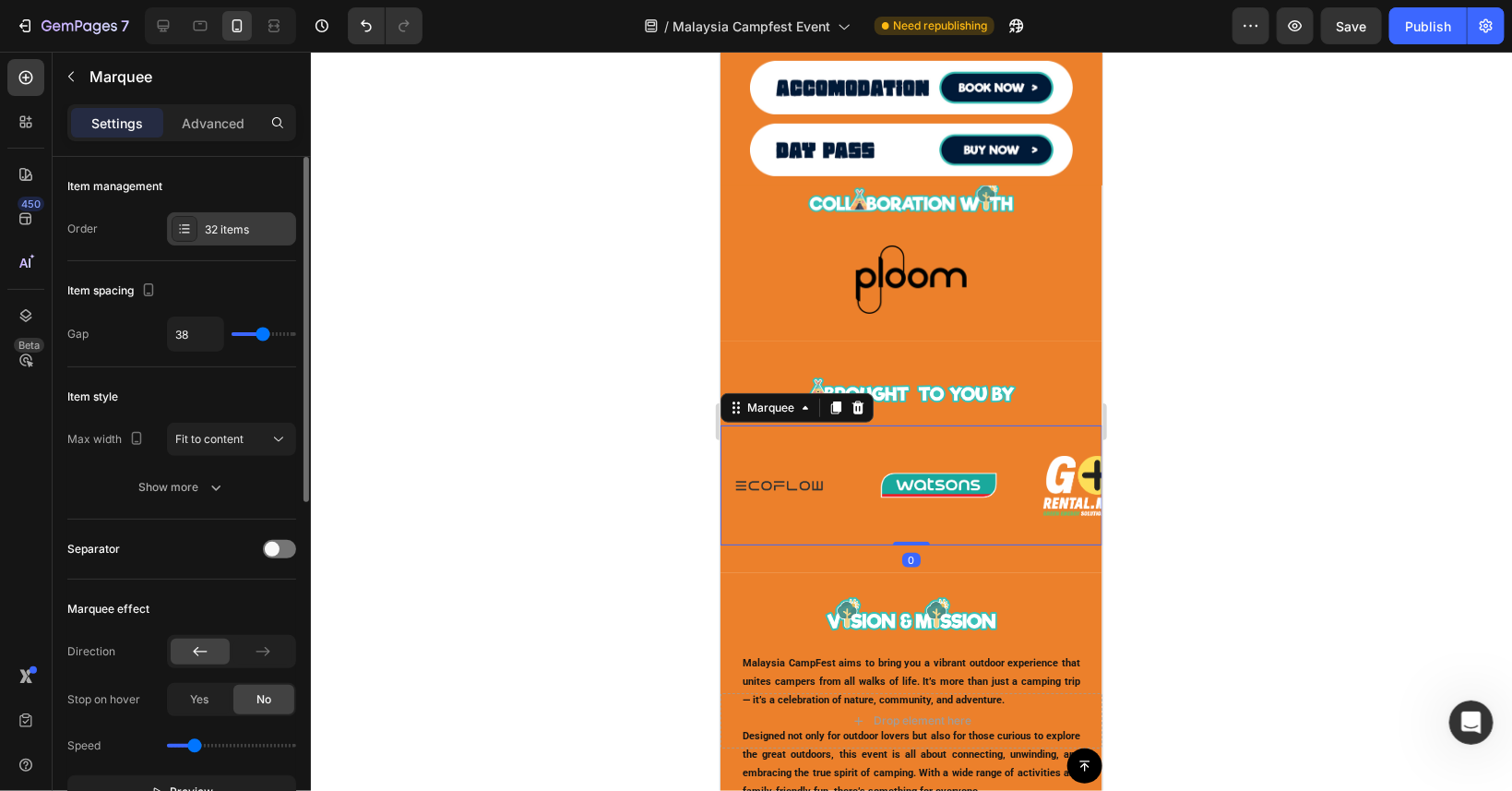
click at [215, 235] on div "32 items" at bounding box center [247, 229] width 87 height 17
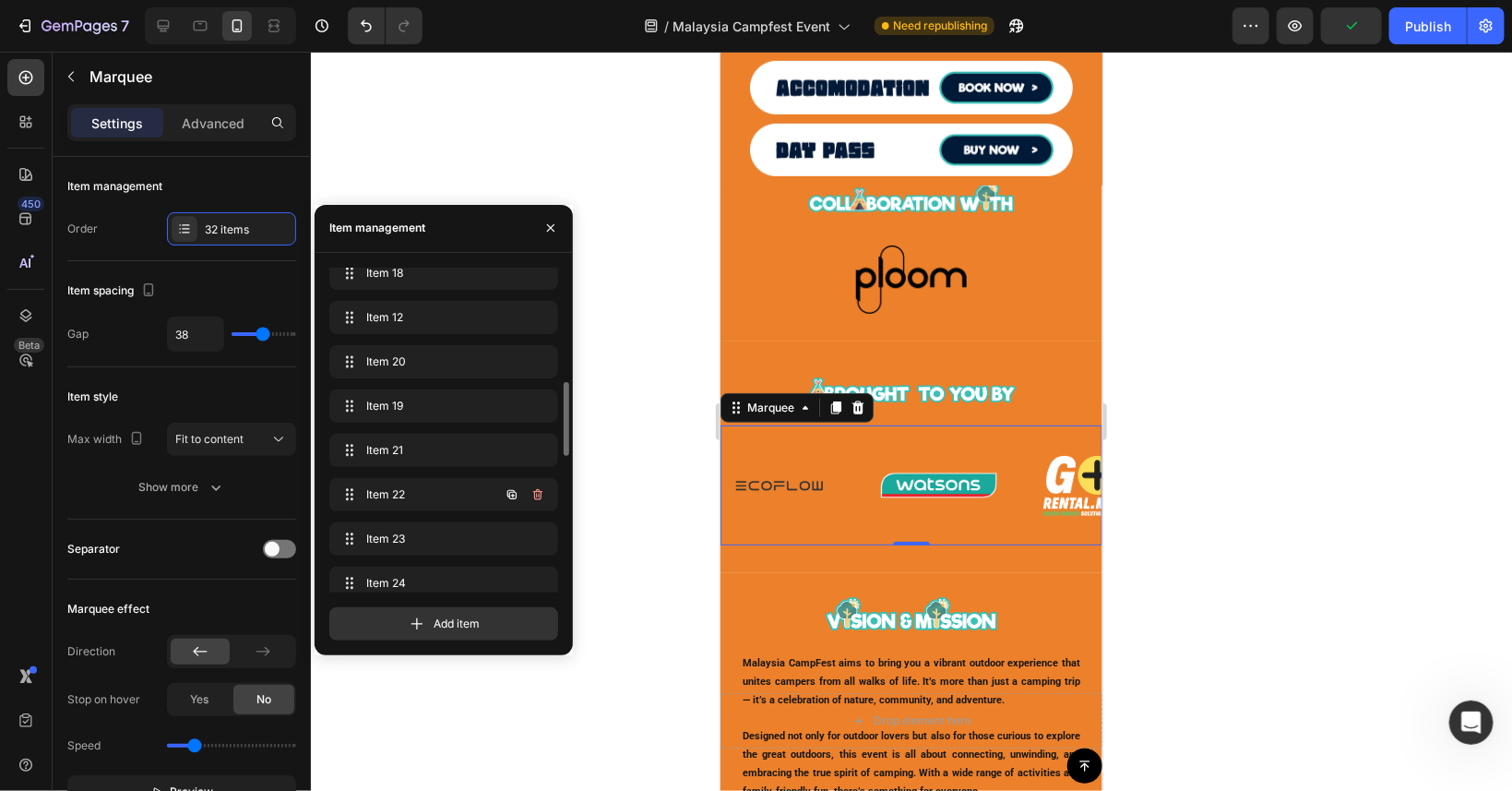
scroll to position [582, 0]
click at [457, 501] on span "Item 24" at bounding box center [418, 500] width 105 height 17
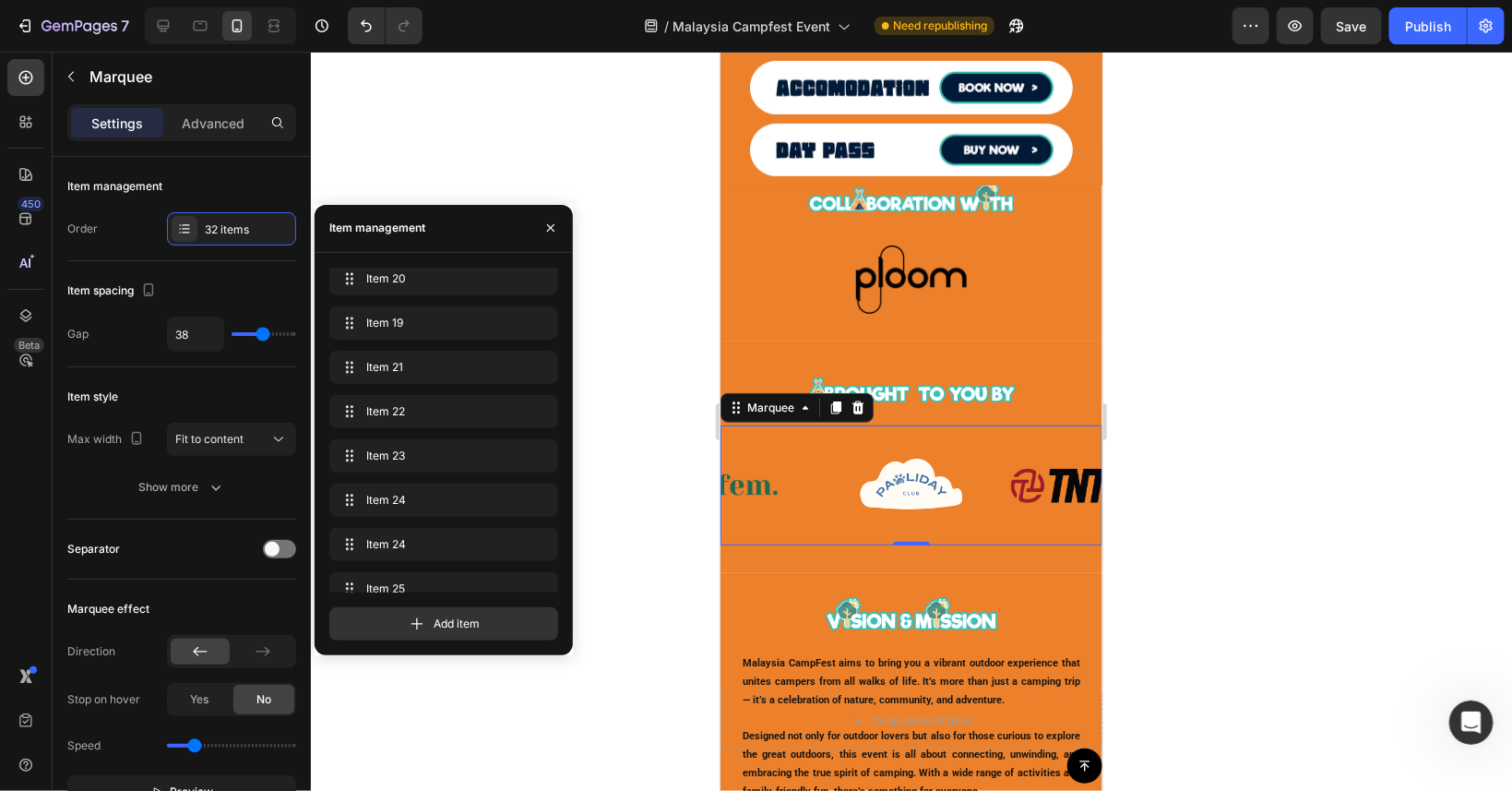
scroll to position [747, 0]
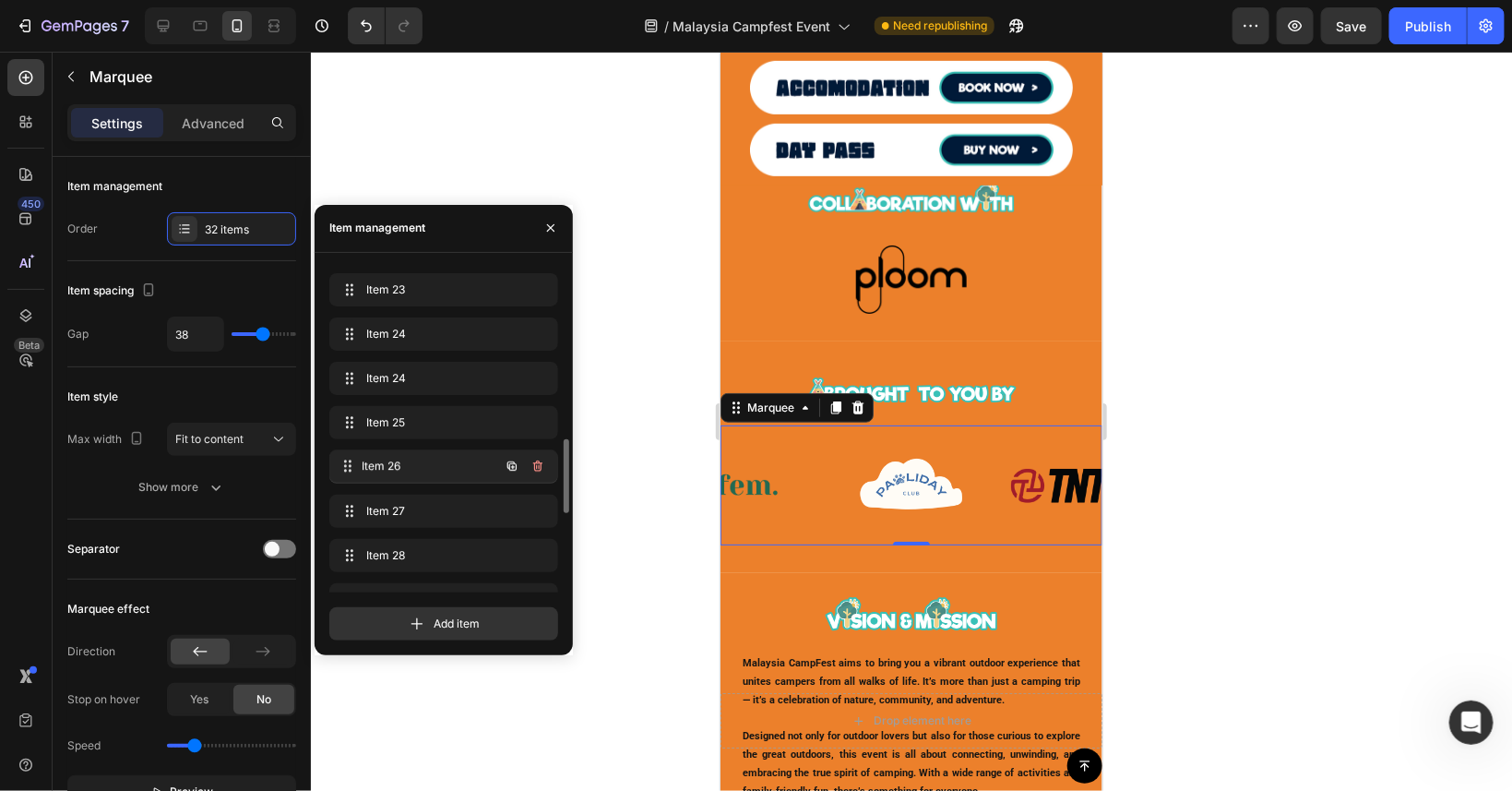
click at [450, 466] on span "Item 26" at bounding box center [431, 467] width 137 height 17
click at [437, 475] on div "Item 26 Item 26" at bounding box center [444, 467] width 214 height 26
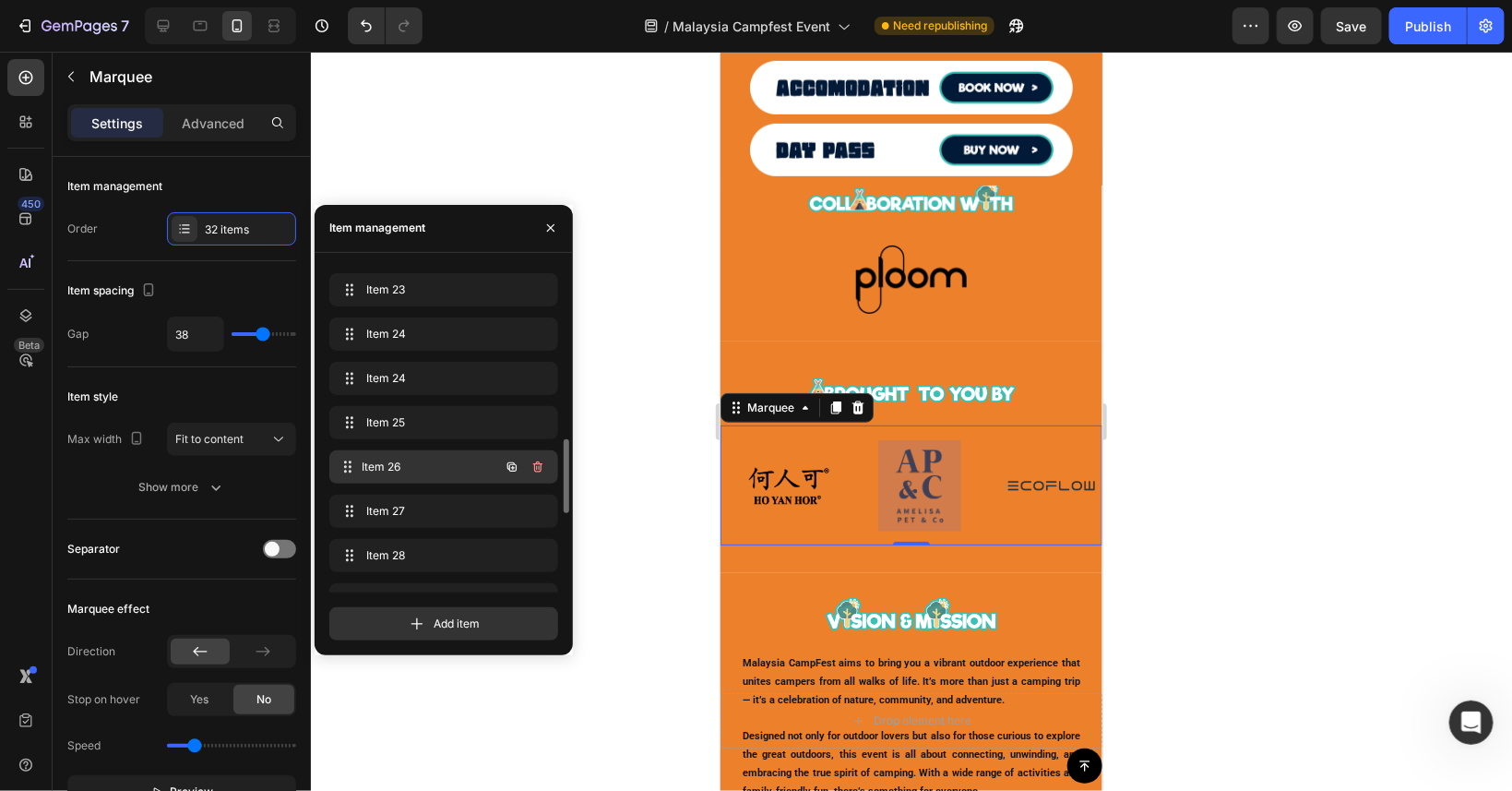
click at [387, 471] on span "Item 26" at bounding box center [431, 467] width 137 height 17
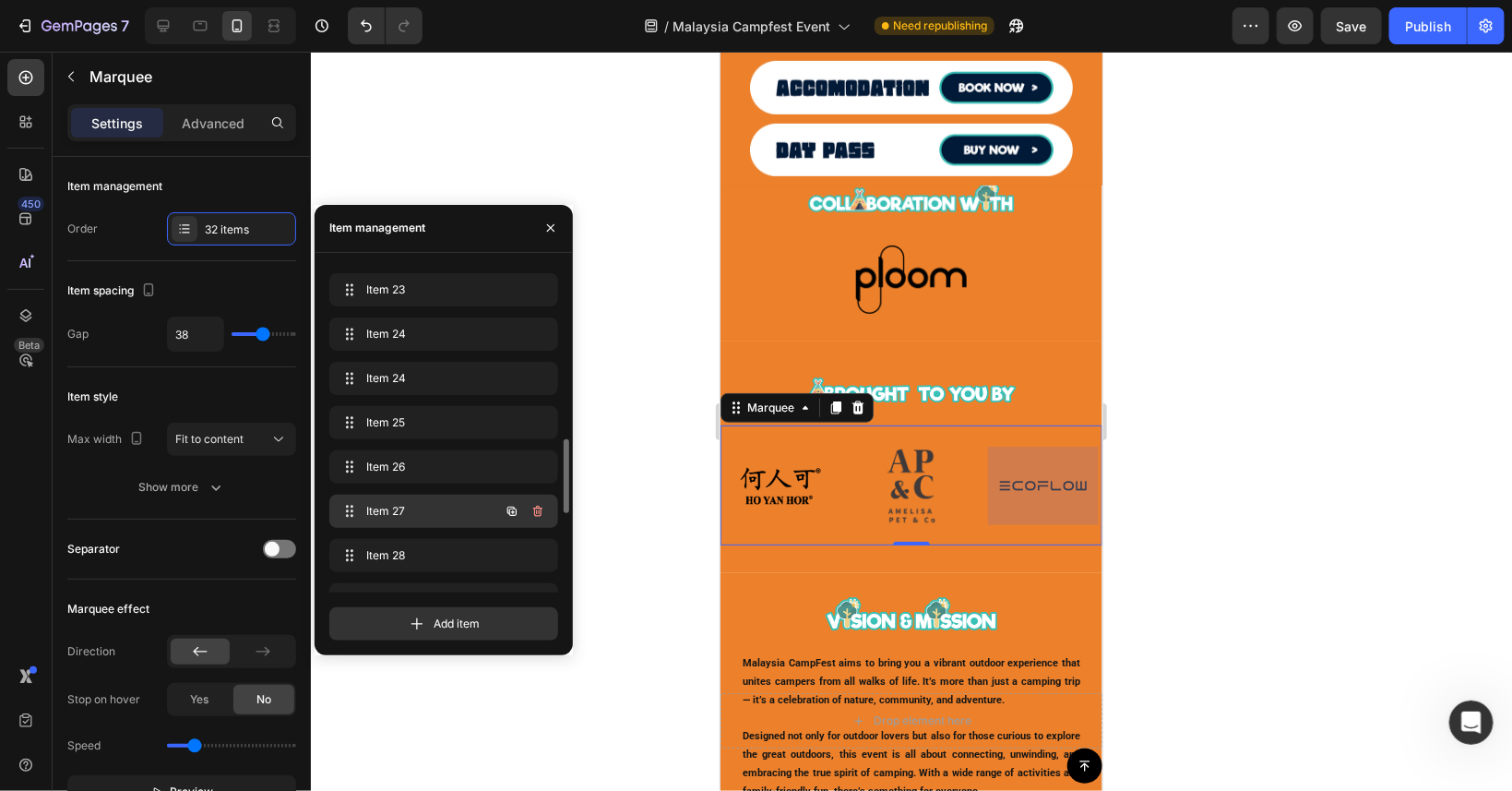
click at [419, 518] on span "Item 27" at bounding box center [418, 511] width 105 height 17
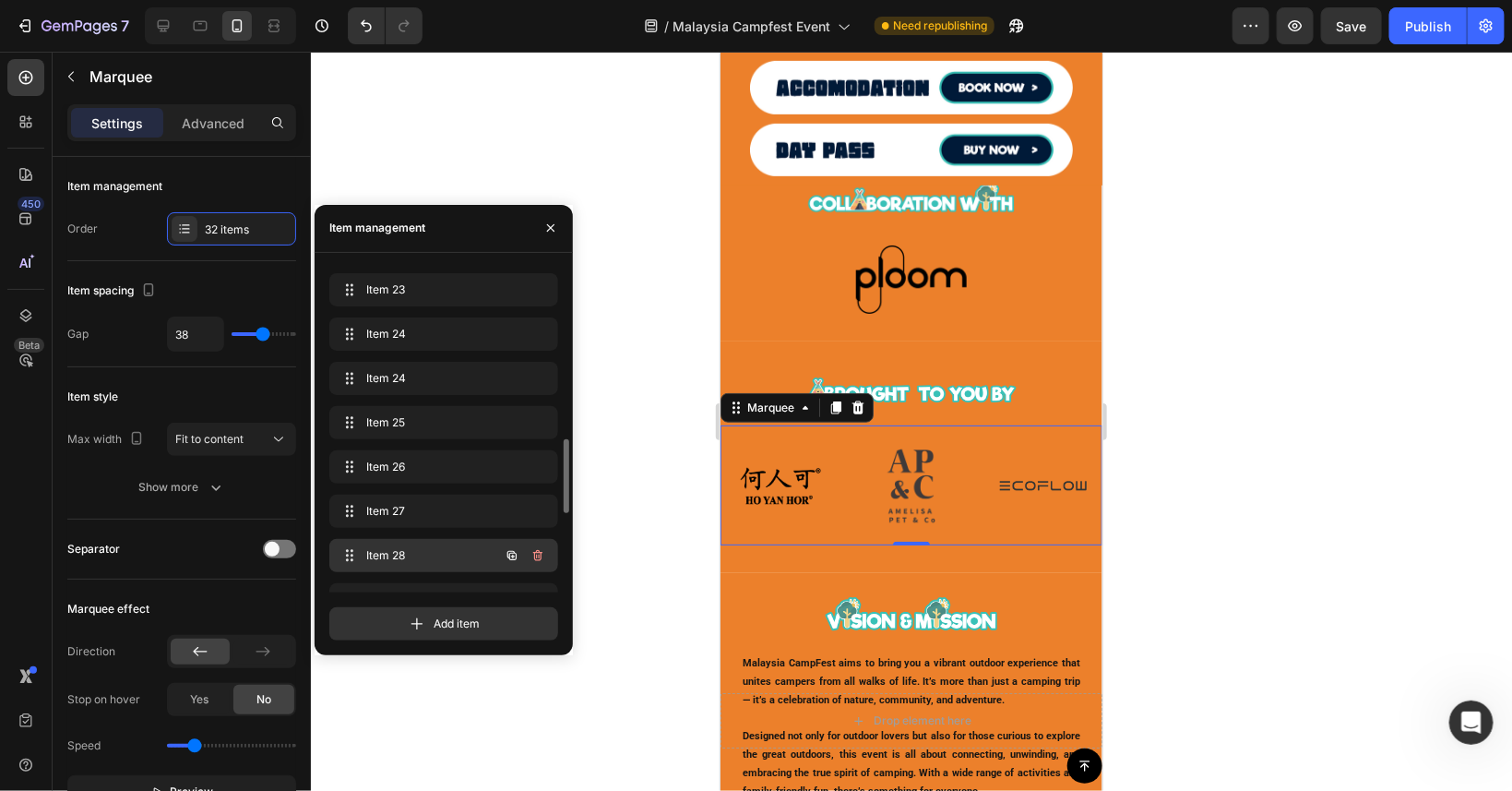
click at [426, 556] on span "Item 28" at bounding box center [418, 556] width 105 height 17
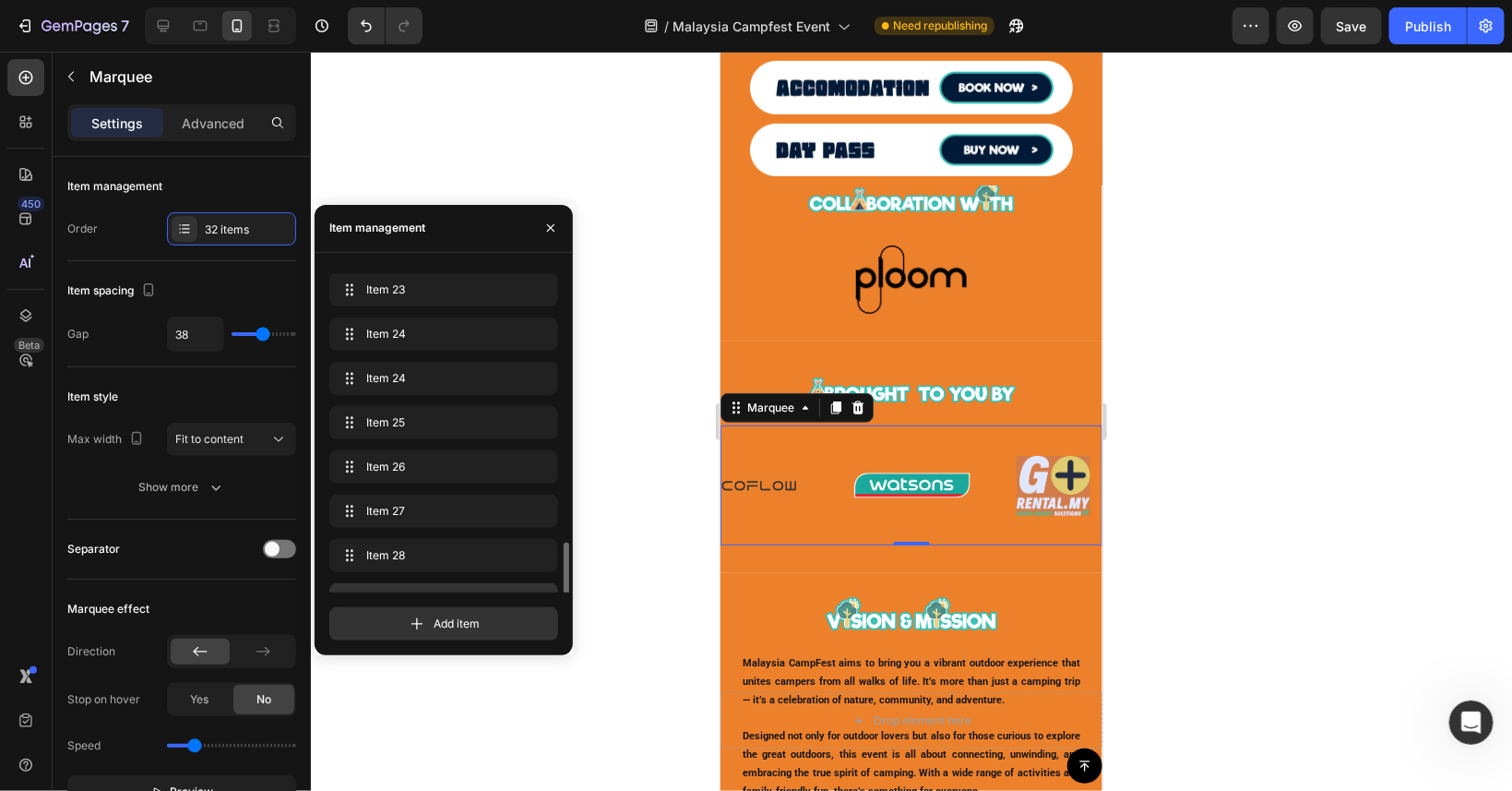
scroll to position [831, 0]
click at [437, 524] on div "Item 29 Item 29" at bounding box center [418, 516] width 163 height 26
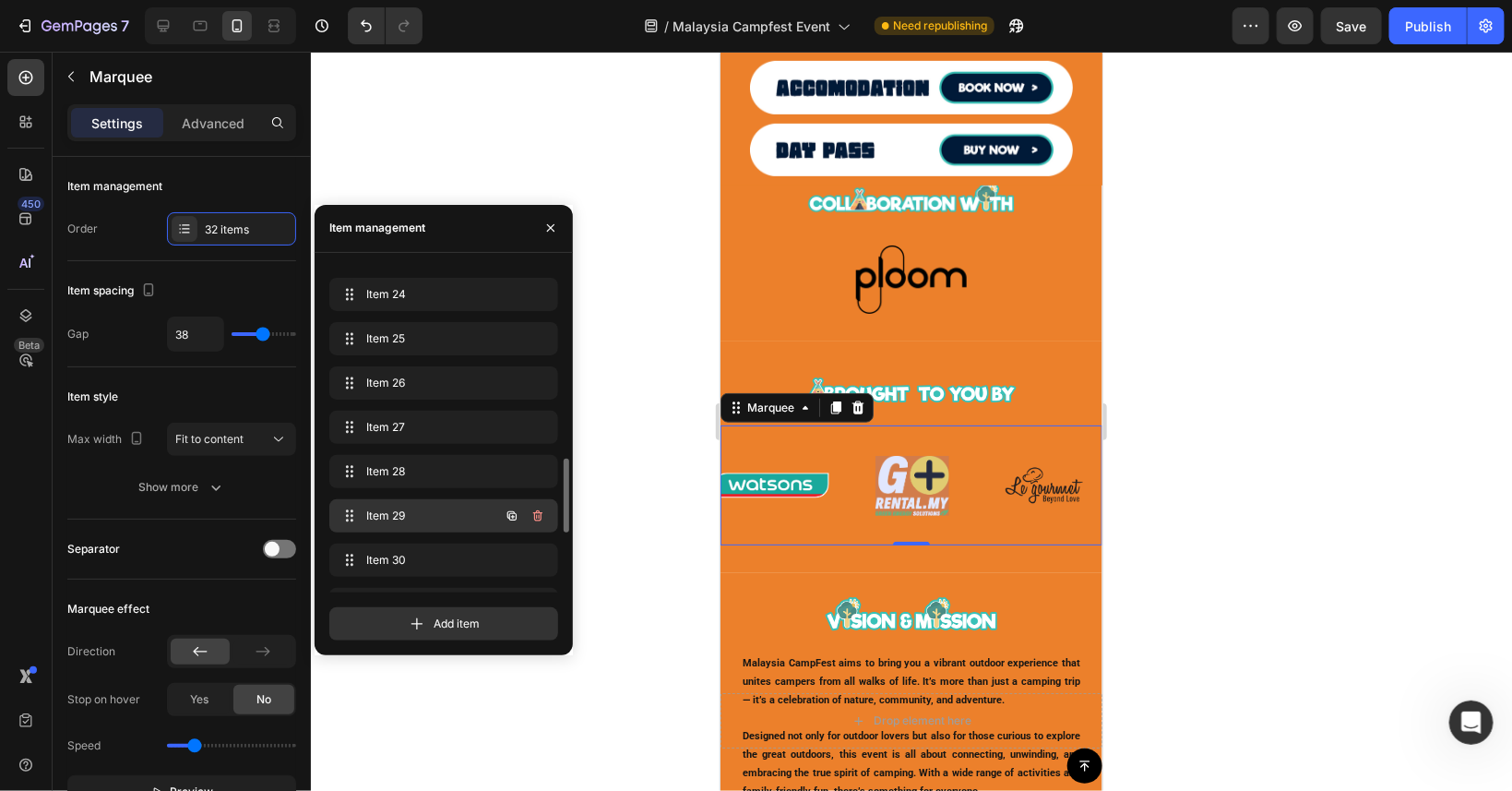
scroll to position [0, 3143]
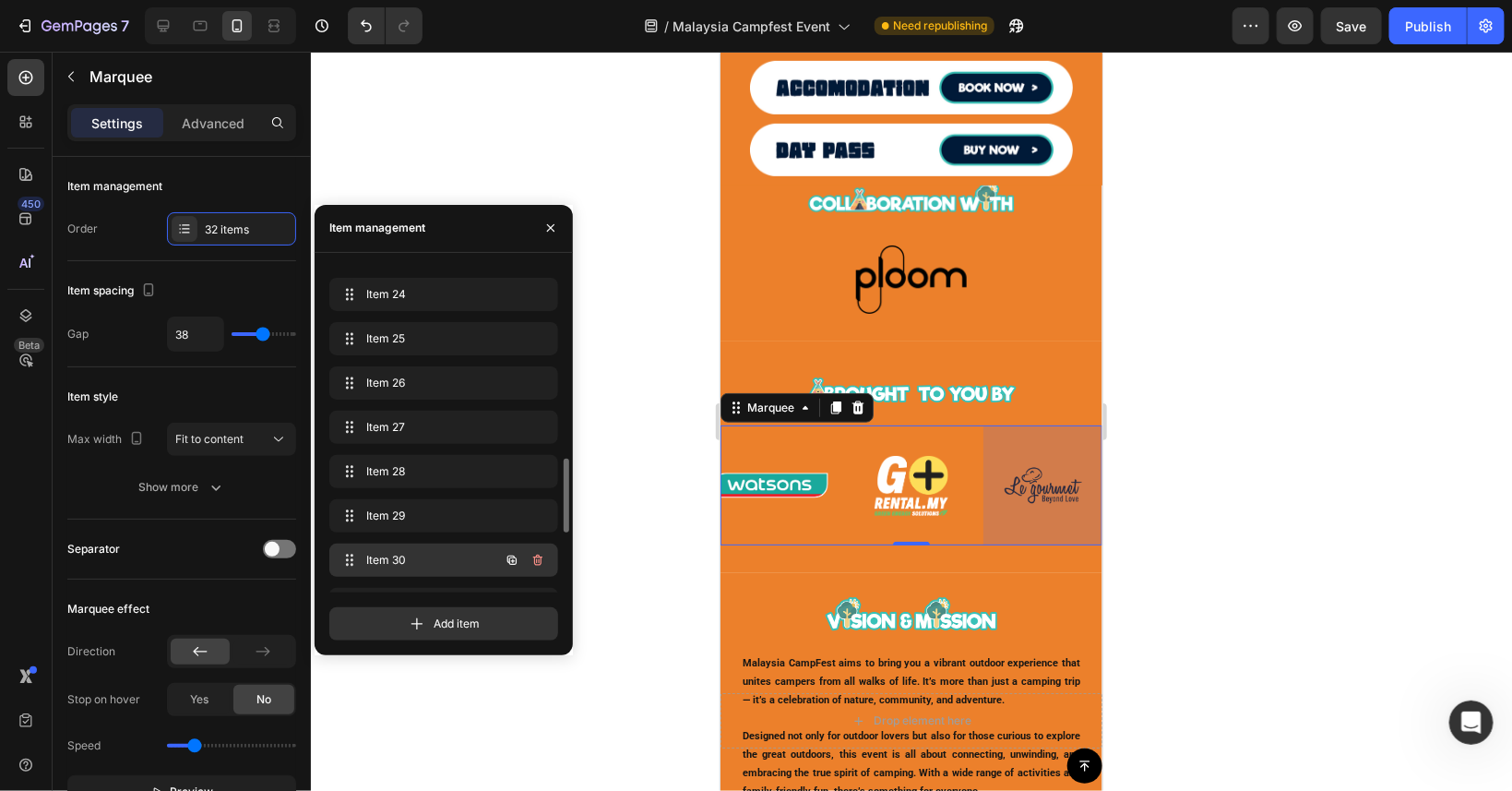
click at [437, 560] on span "Item 30" at bounding box center [418, 560] width 105 height 17
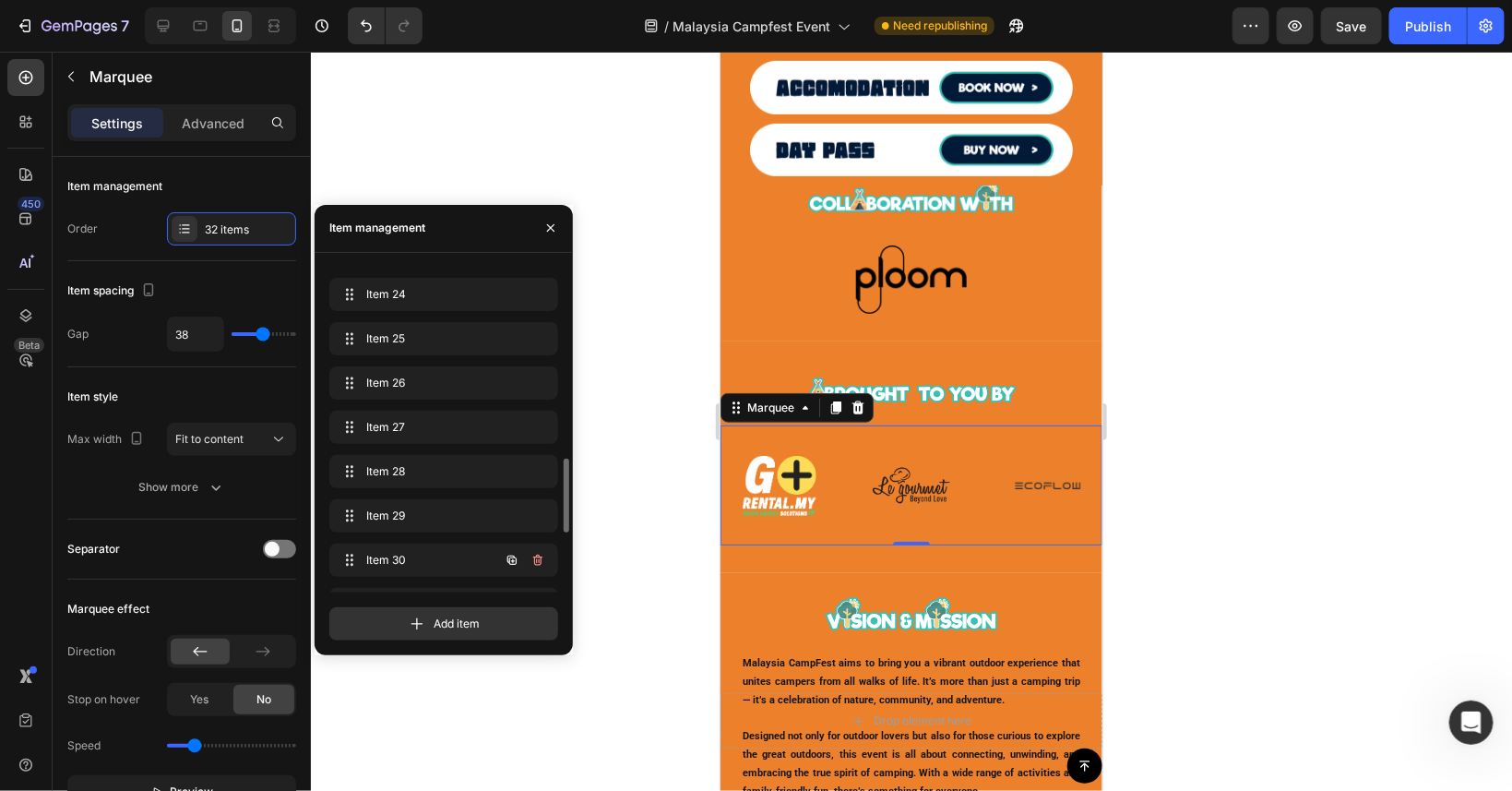
scroll to position [915, 0]
click at [431, 522] on span "Item 31" at bounding box center [440, 521] width 148 height 17
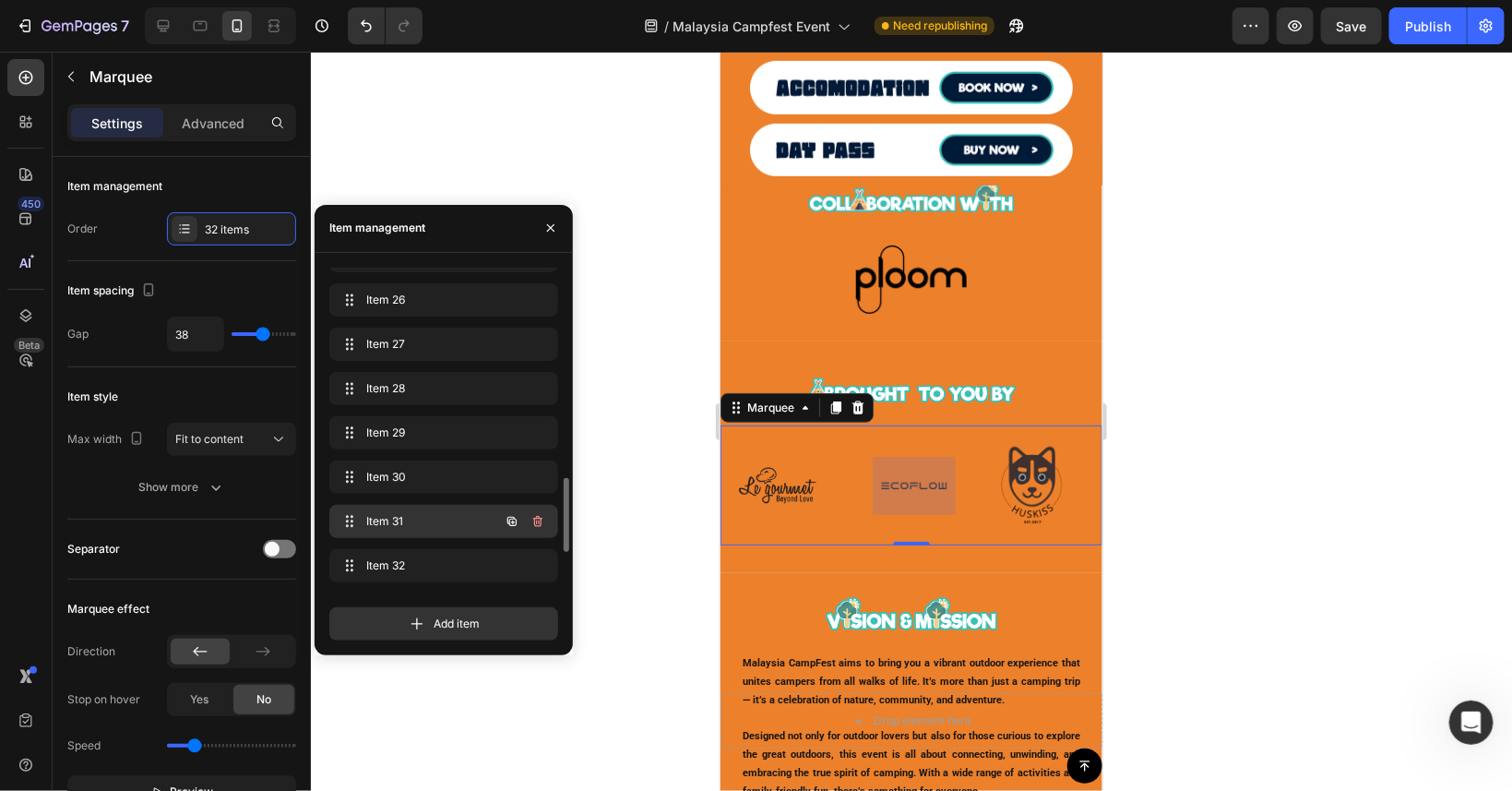
scroll to position [0, 3410]
click at [919, 499] on img at bounding box center [911, 485] width 83 height 59
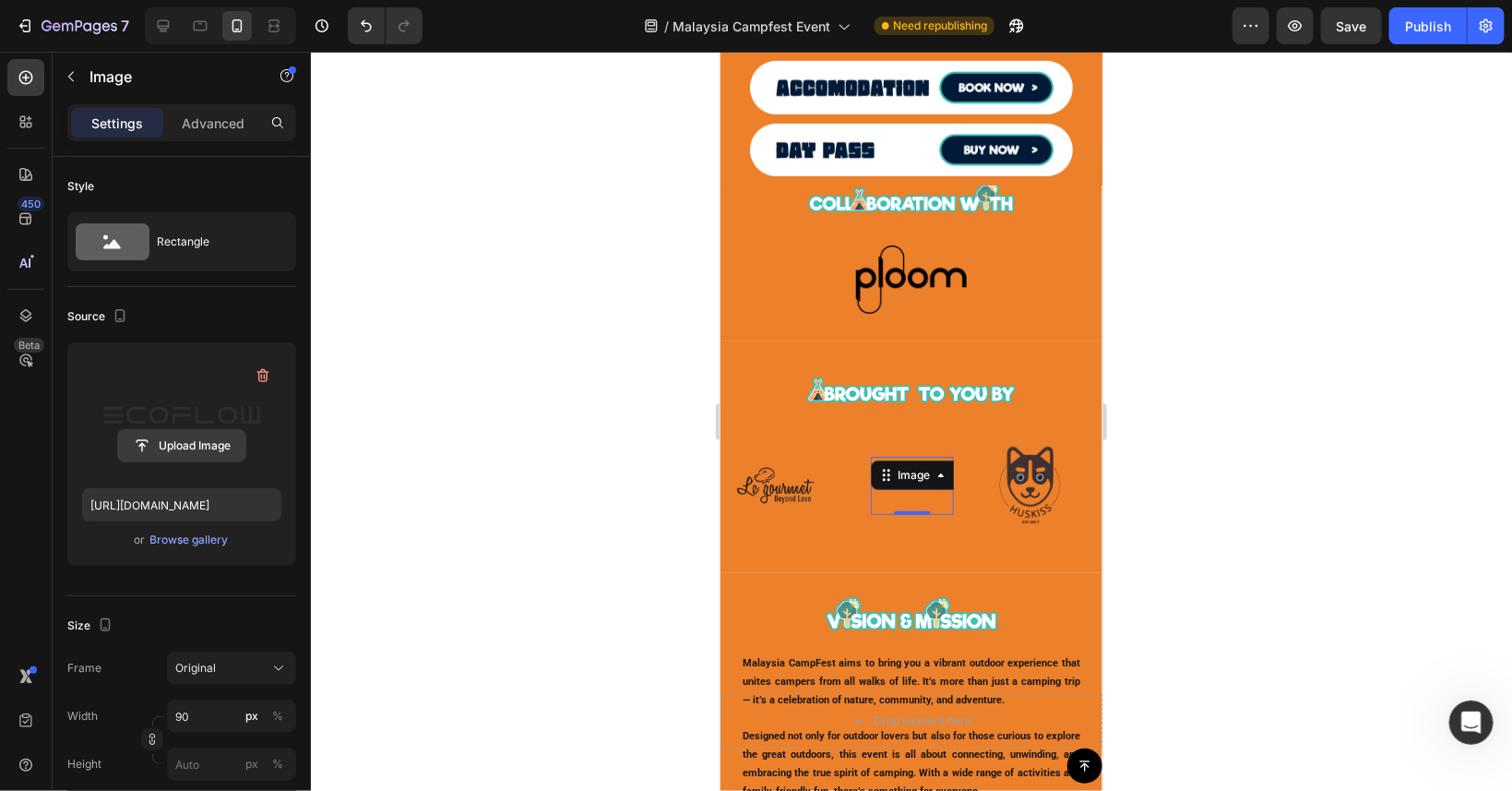
click at [199, 441] on input "file" at bounding box center [182, 445] width 128 height 31
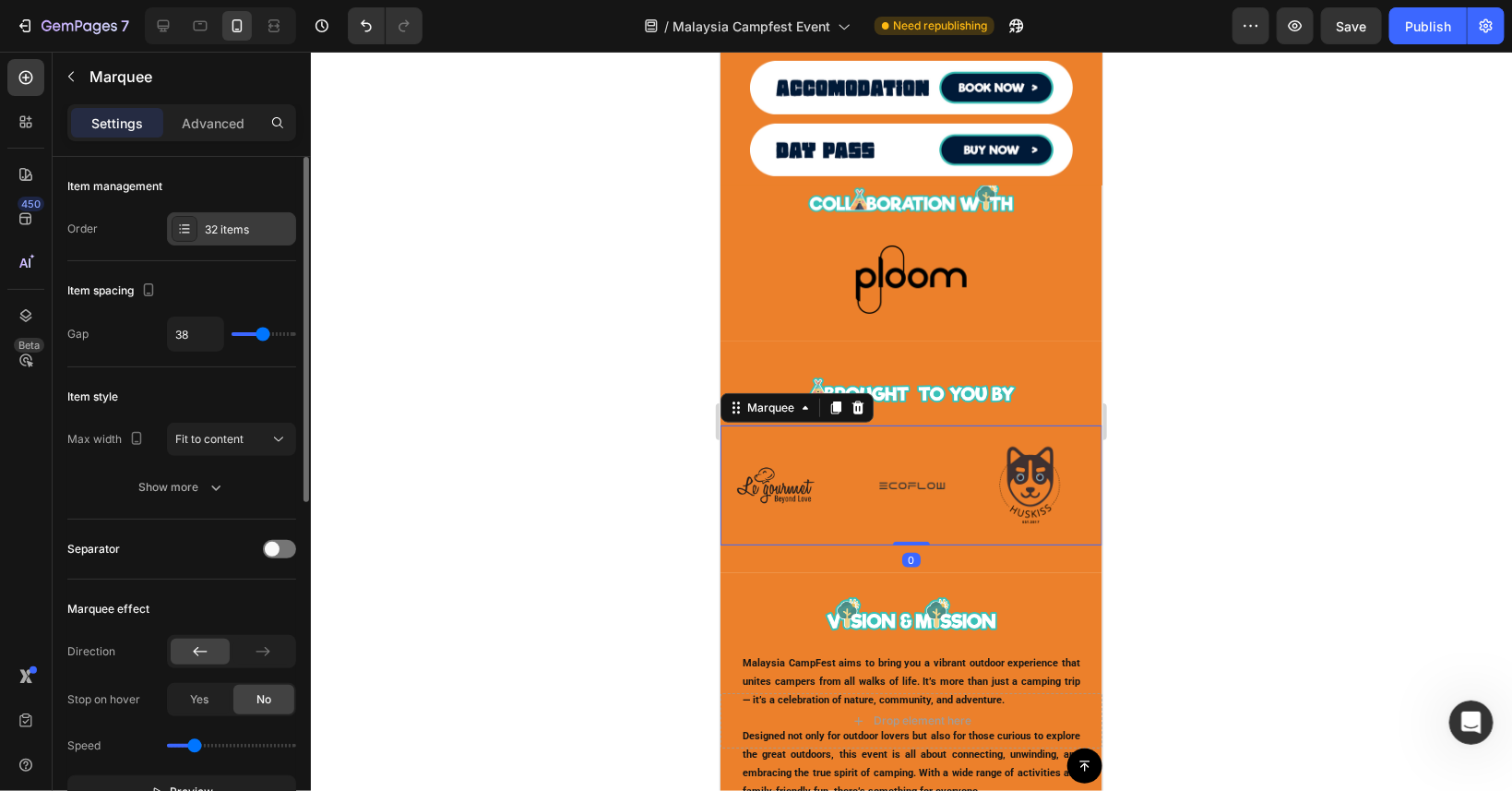
click at [227, 228] on div "32 items" at bounding box center [247, 229] width 87 height 17
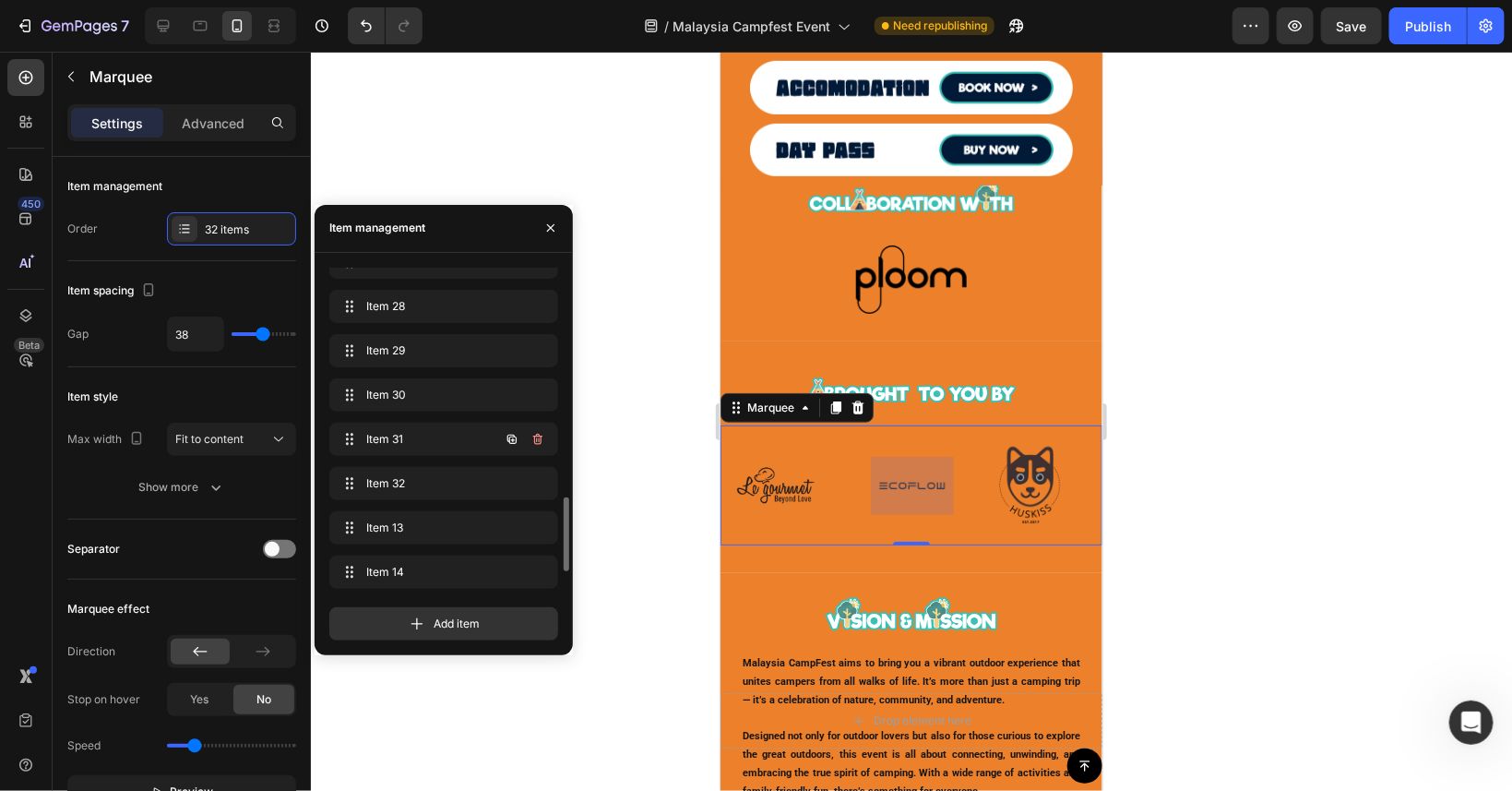
scroll to position [1088, 0]
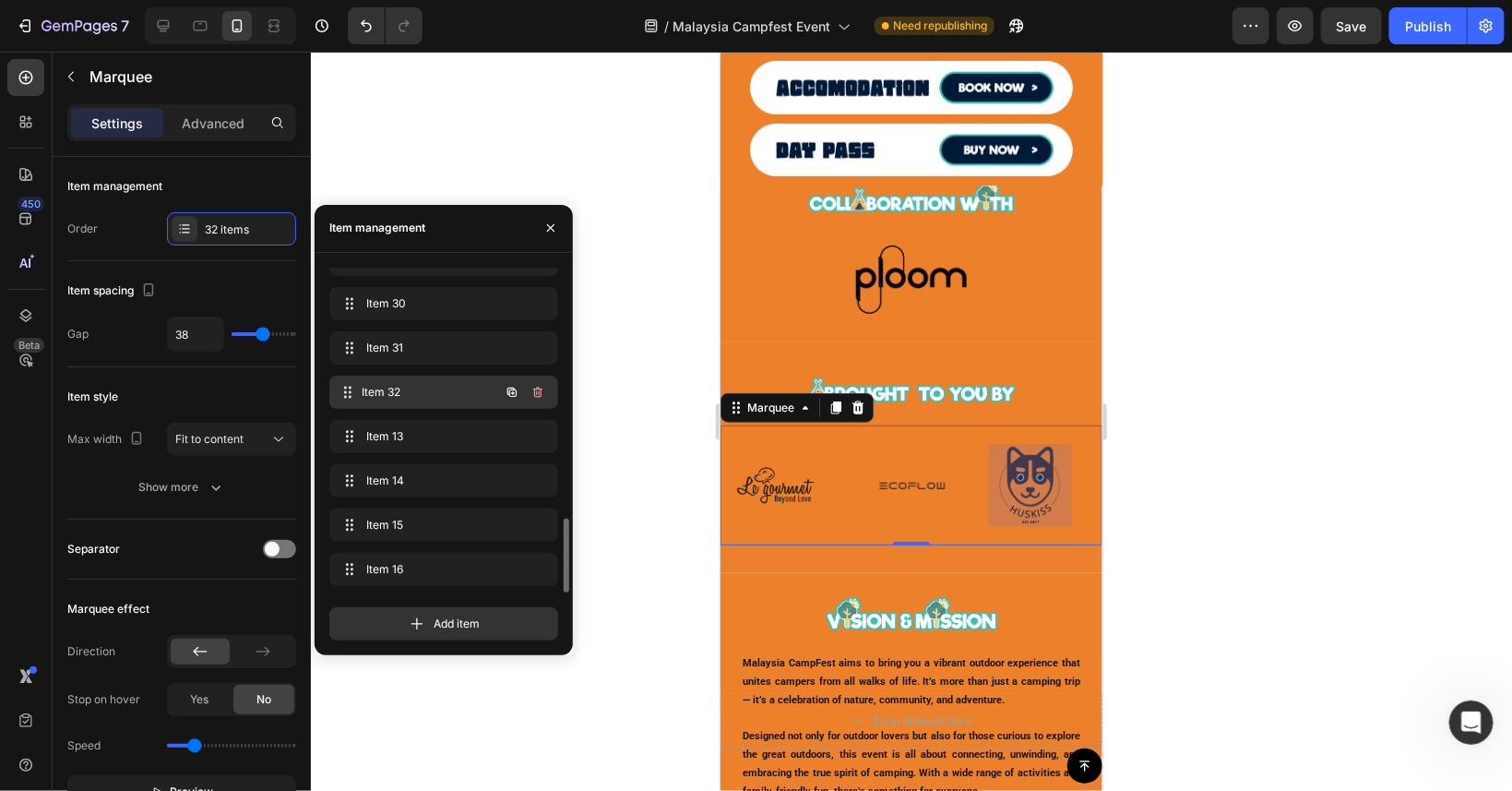
click at [433, 388] on span "Item 32" at bounding box center [431, 392] width 137 height 17
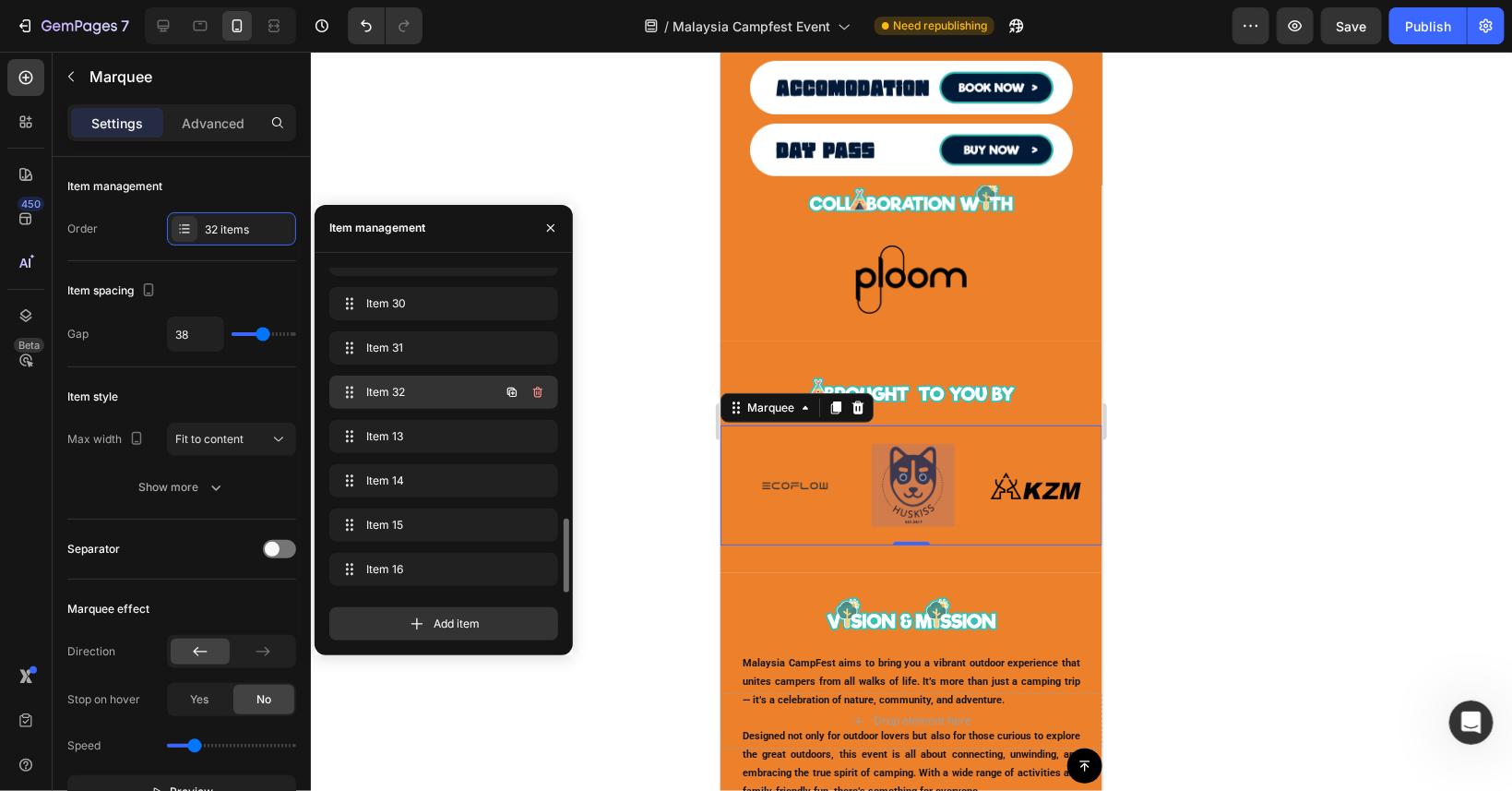
scroll to position [0, 3528]
drag, startPoint x: 348, startPoint y: 393, endPoint x: 350, endPoint y: 337, distance: 56.0
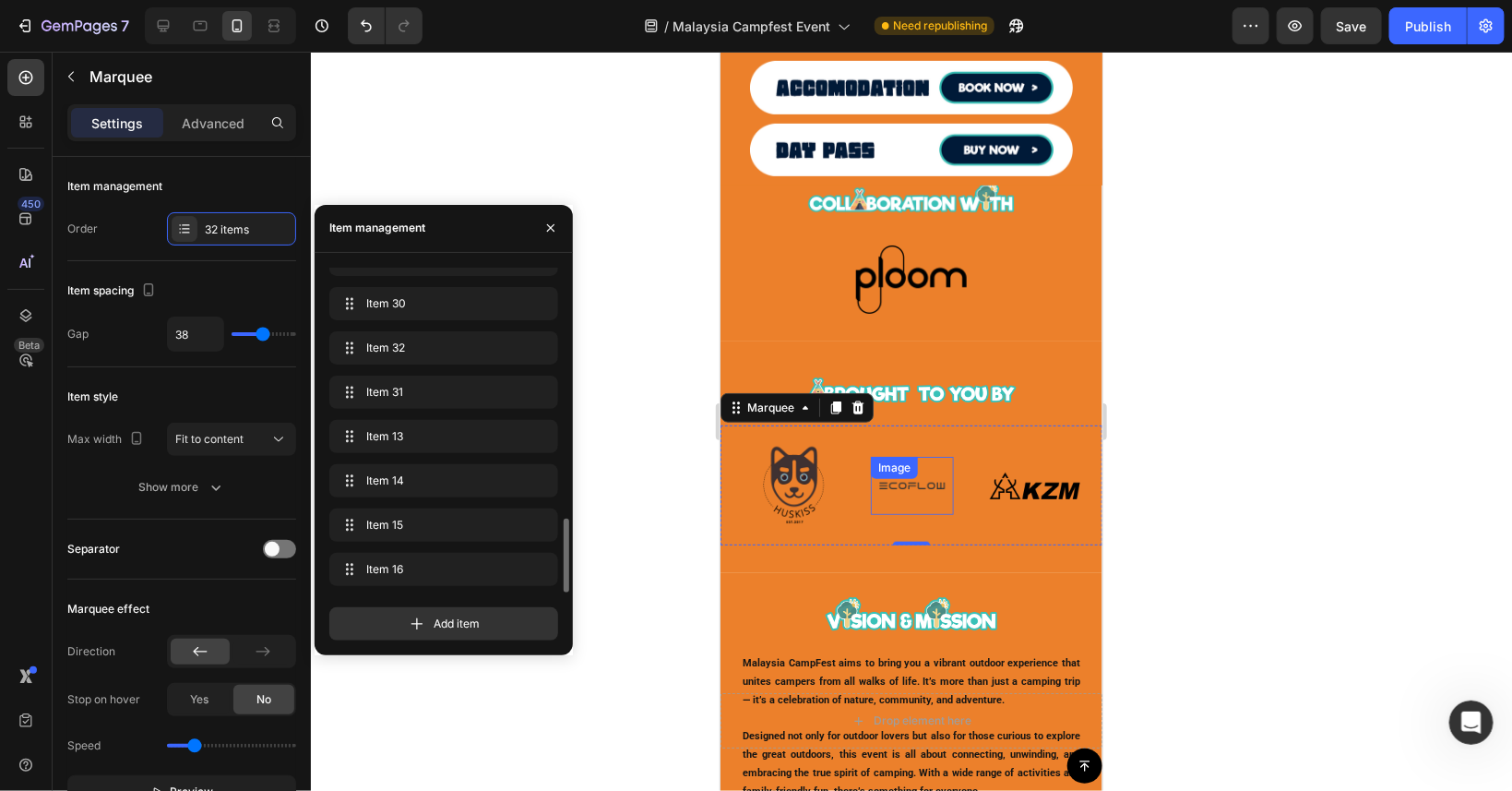
click at [917, 499] on img at bounding box center [911, 485] width 83 height 59
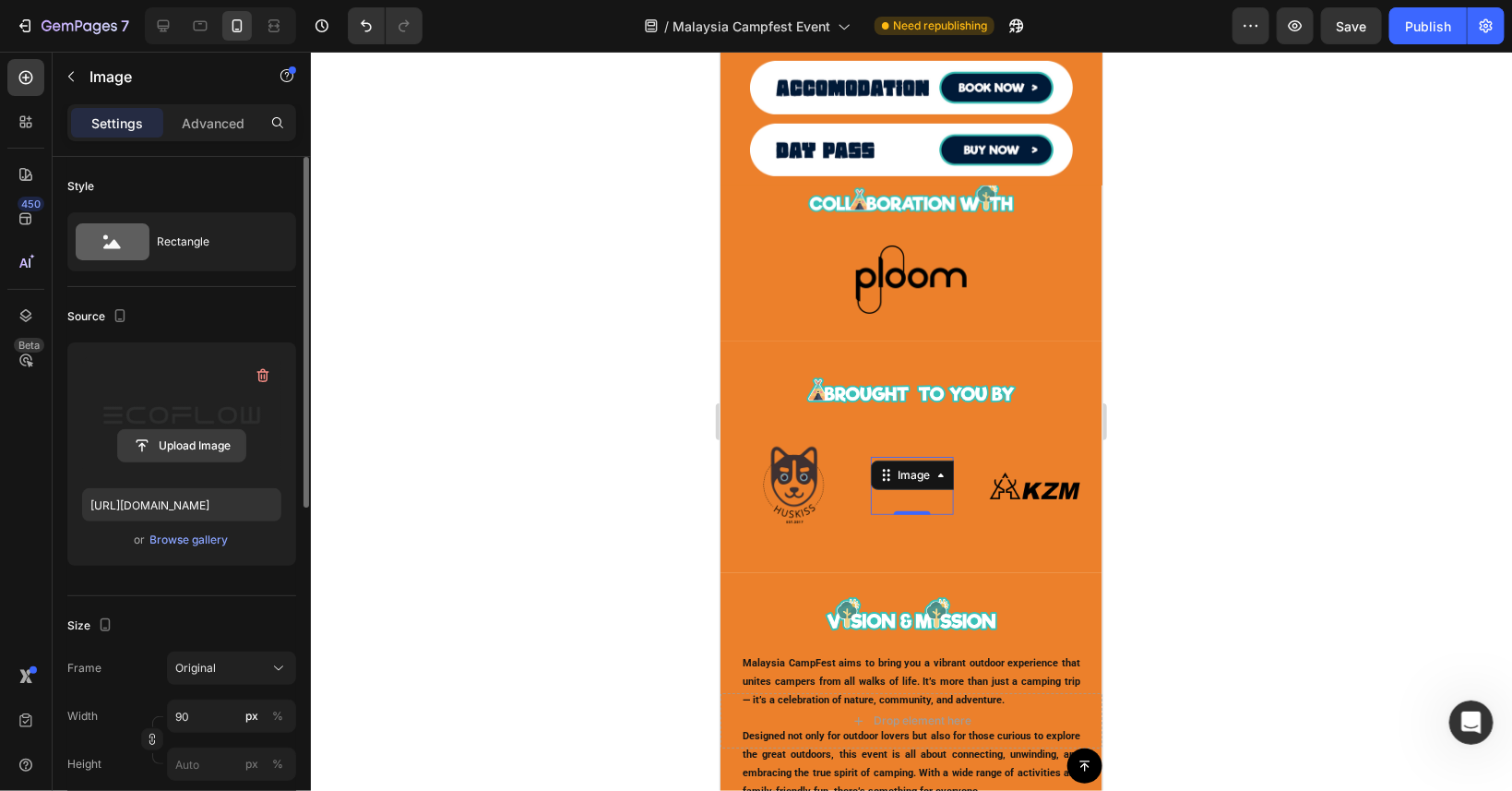
click at [184, 437] on input "file" at bounding box center [182, 445] width 128 height 31
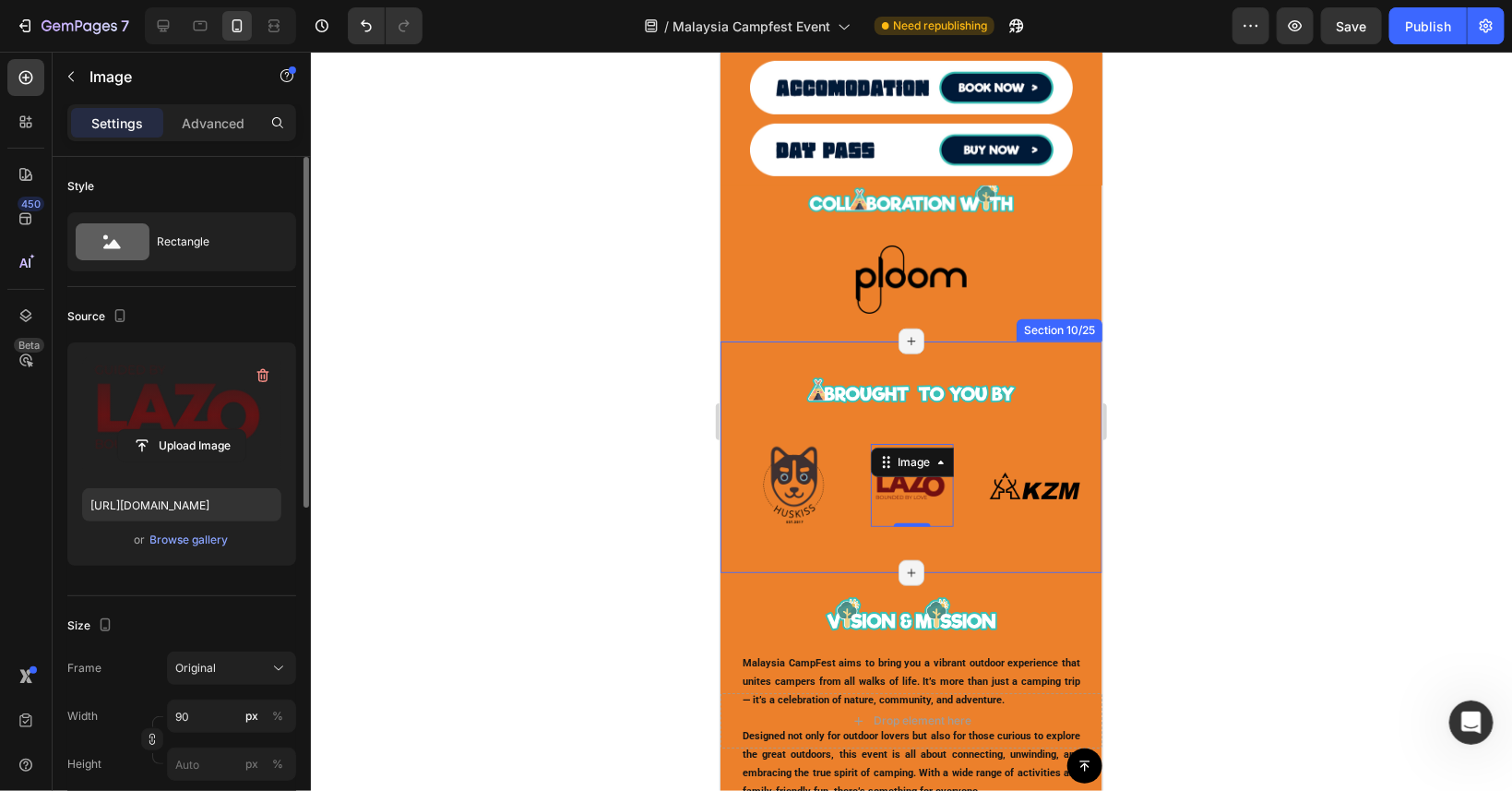
type input "[URL][DOMAIN_NAME]"
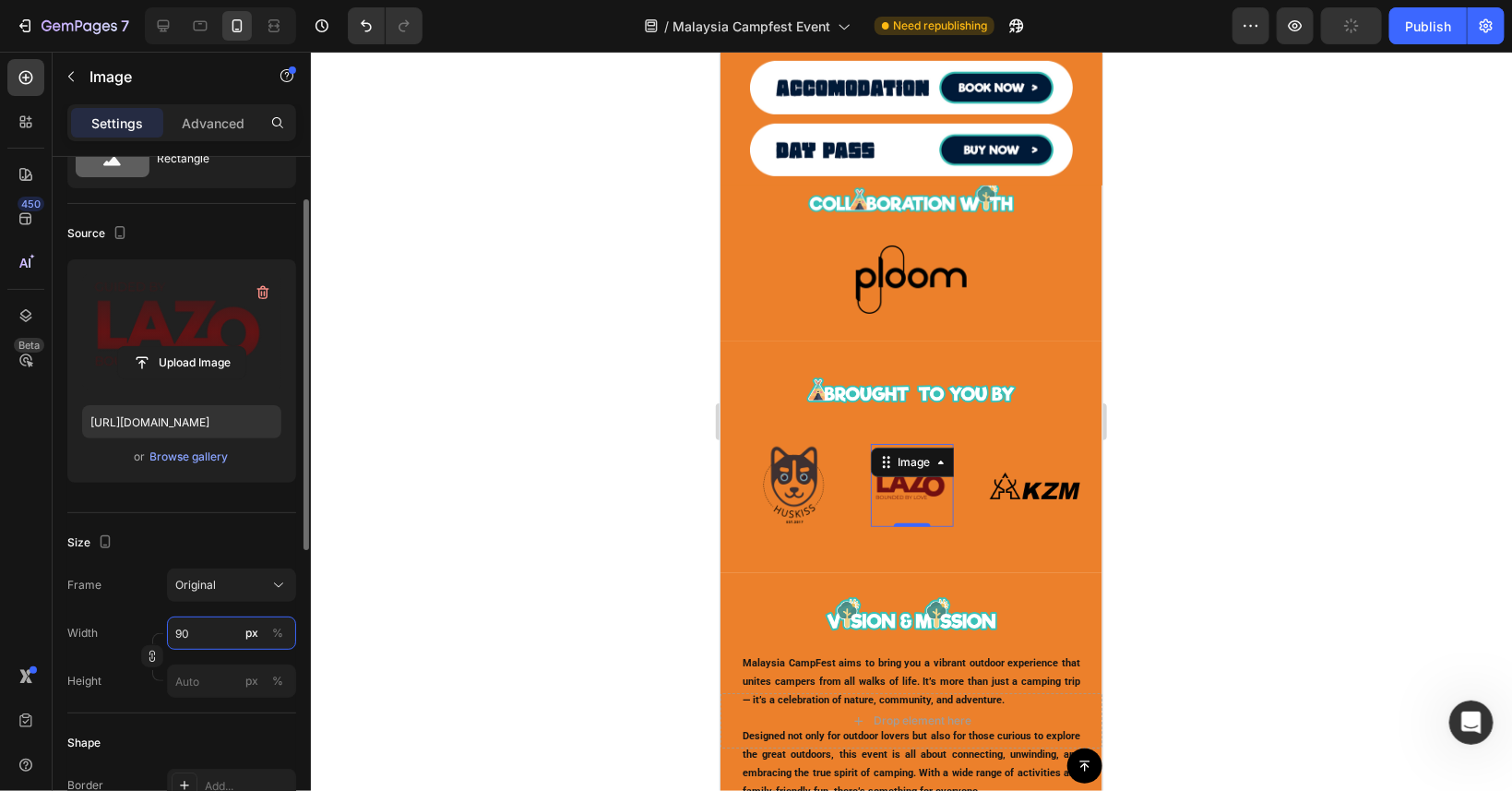
click at [213, 635] on input "90" at bounding box center [231, 632] width 130 height 33
type input "100"
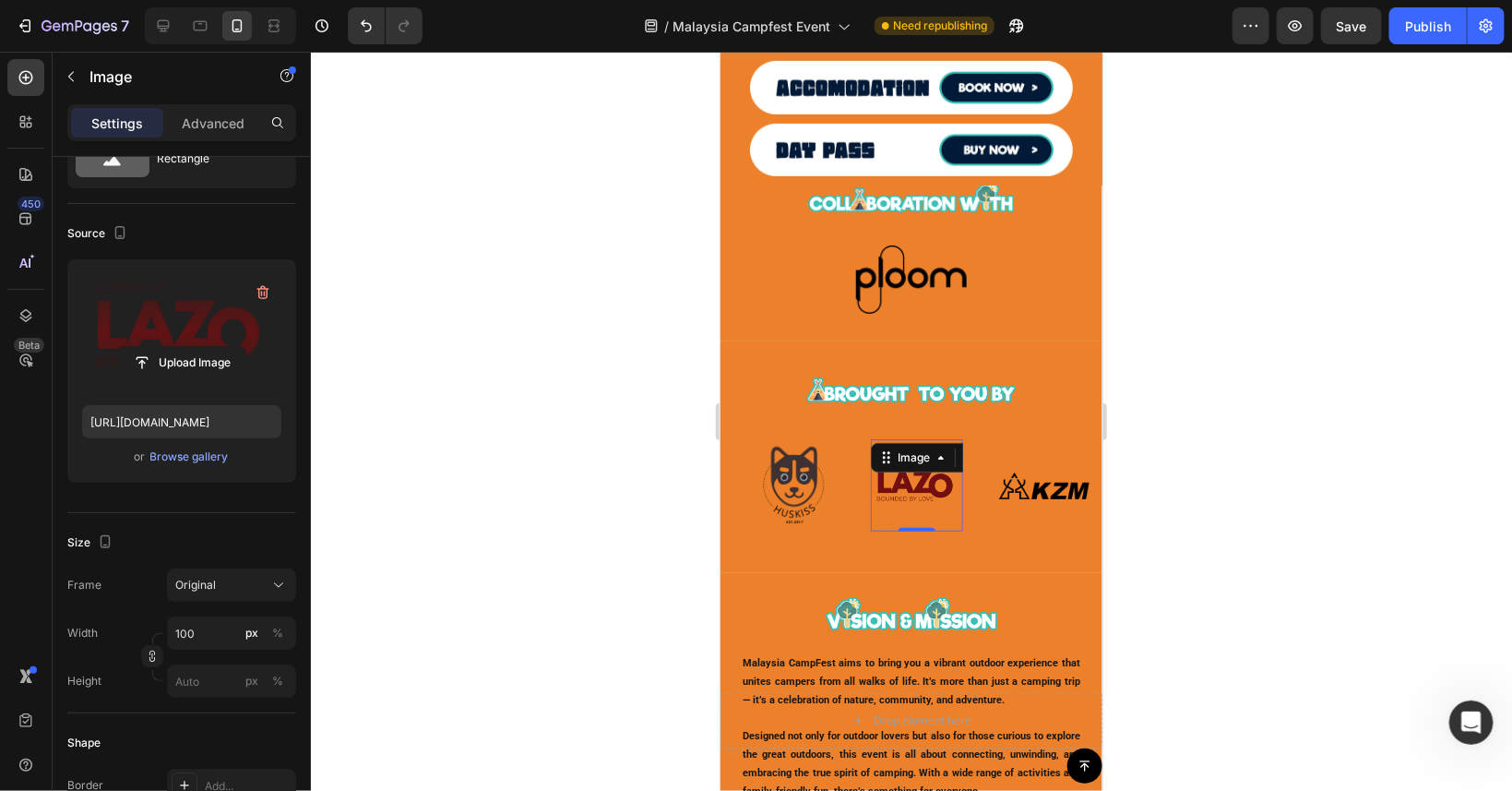
click at [1327, 436] on div at bounding box center [912, 421] width 1201 height 739
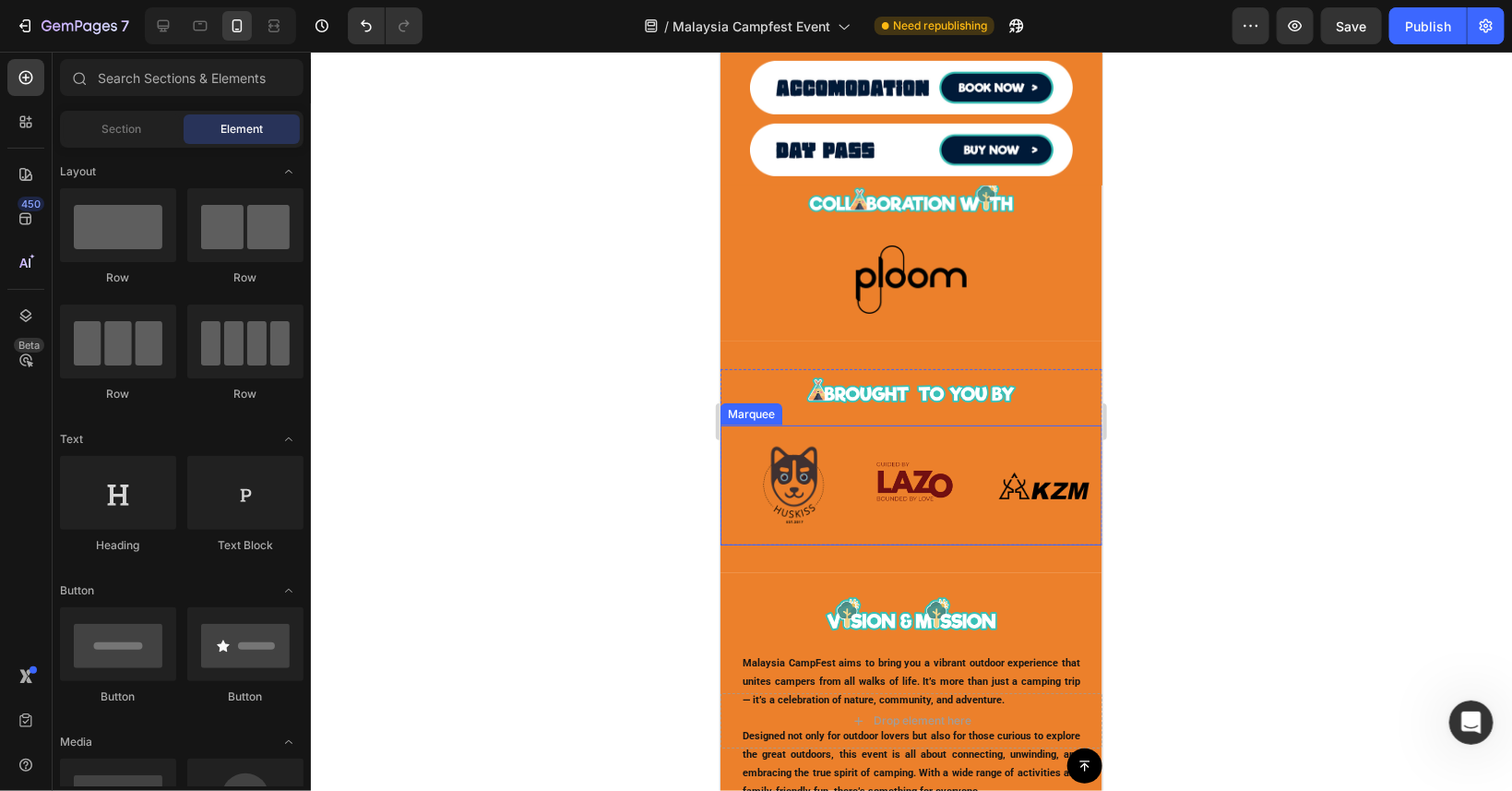
click at [982, 529] on div "Image" at bounding box center [934, 484] width 128 height 93
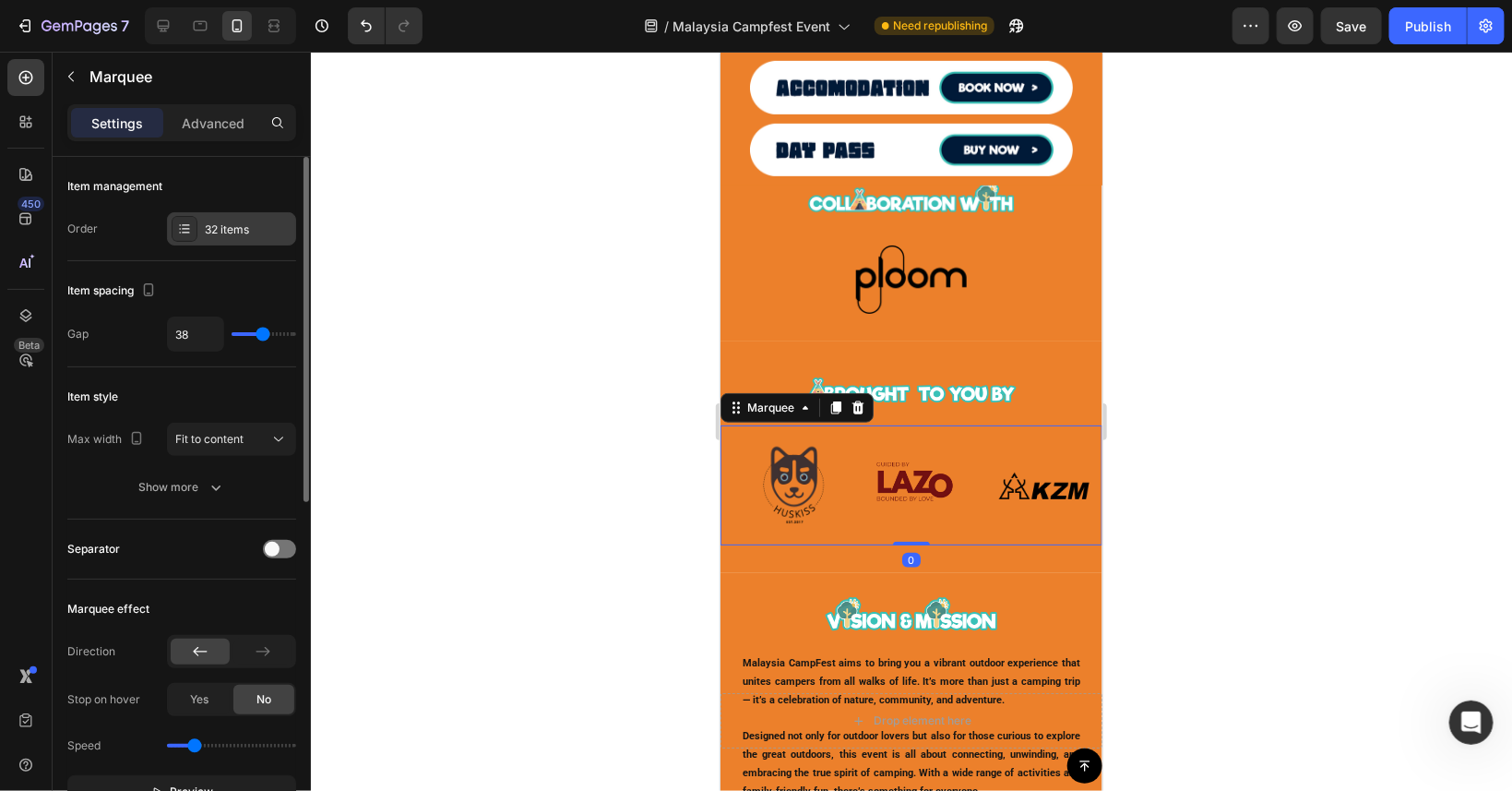
click at [215, 226] on div "32 items" at bounding box center [247, 229] width 87 height 17
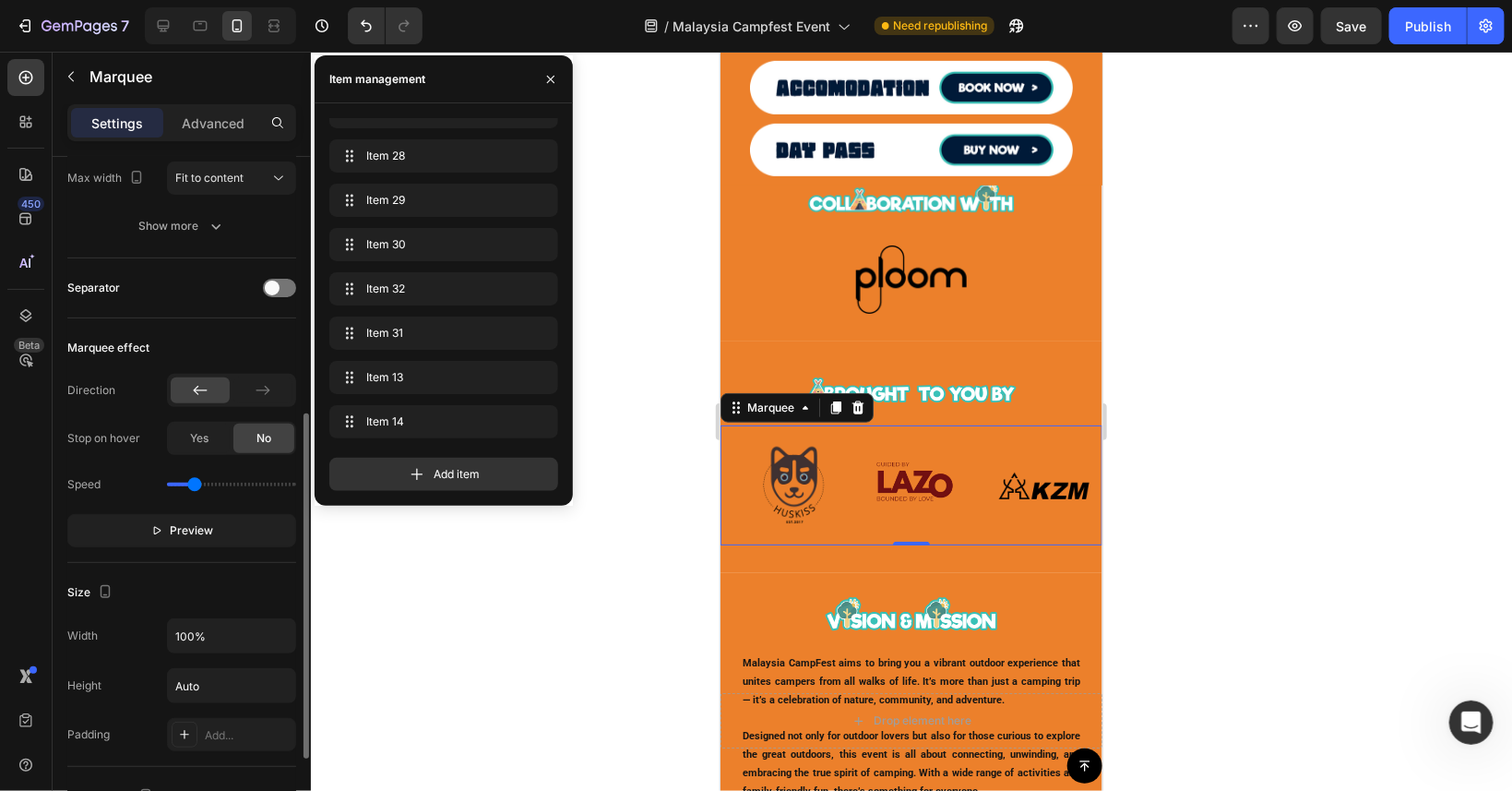
scroll to position [179, 0]
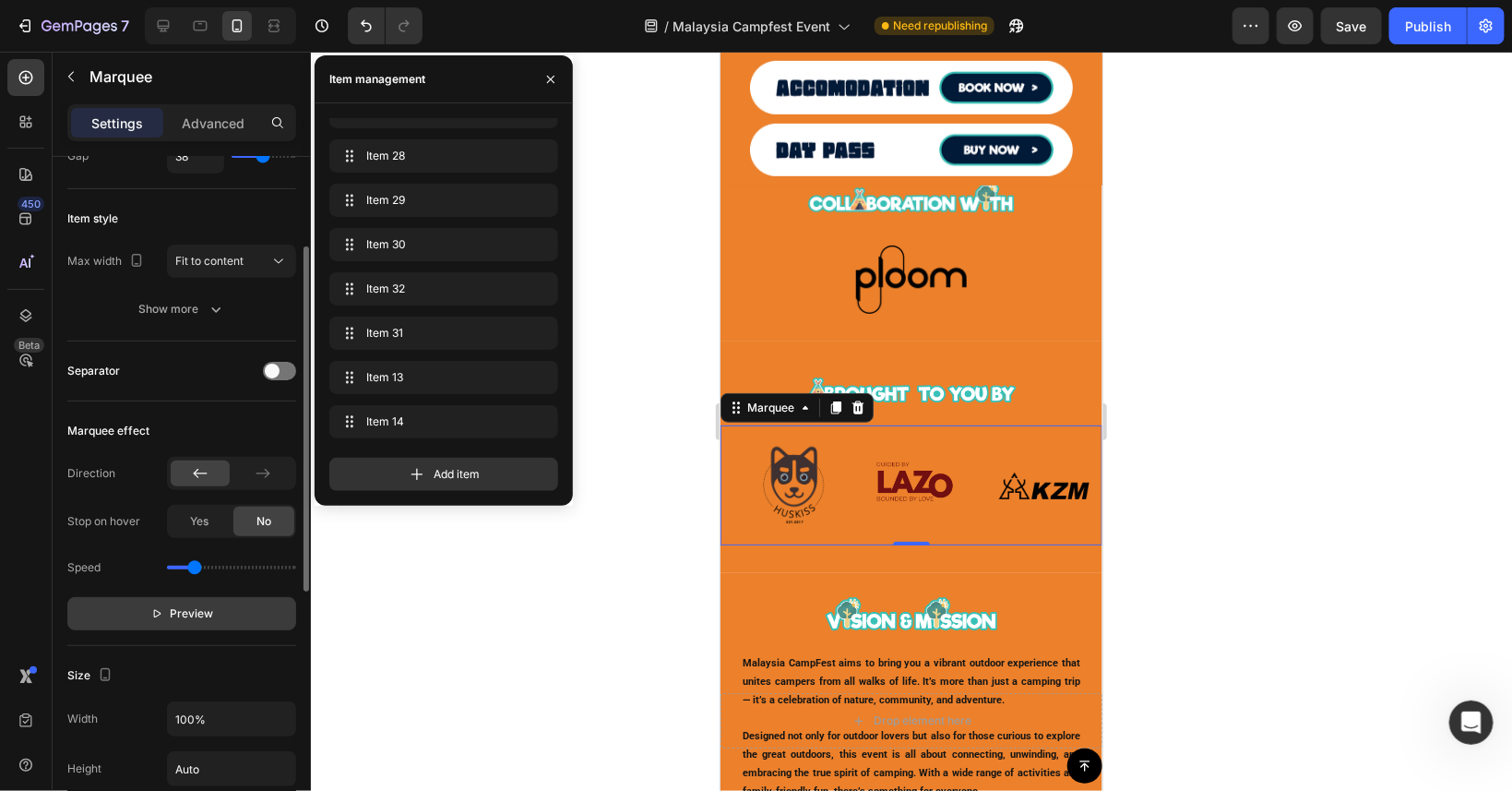
click at [189, 611] on span "Preview" at bounding box center [191, 613] width 43 height 19
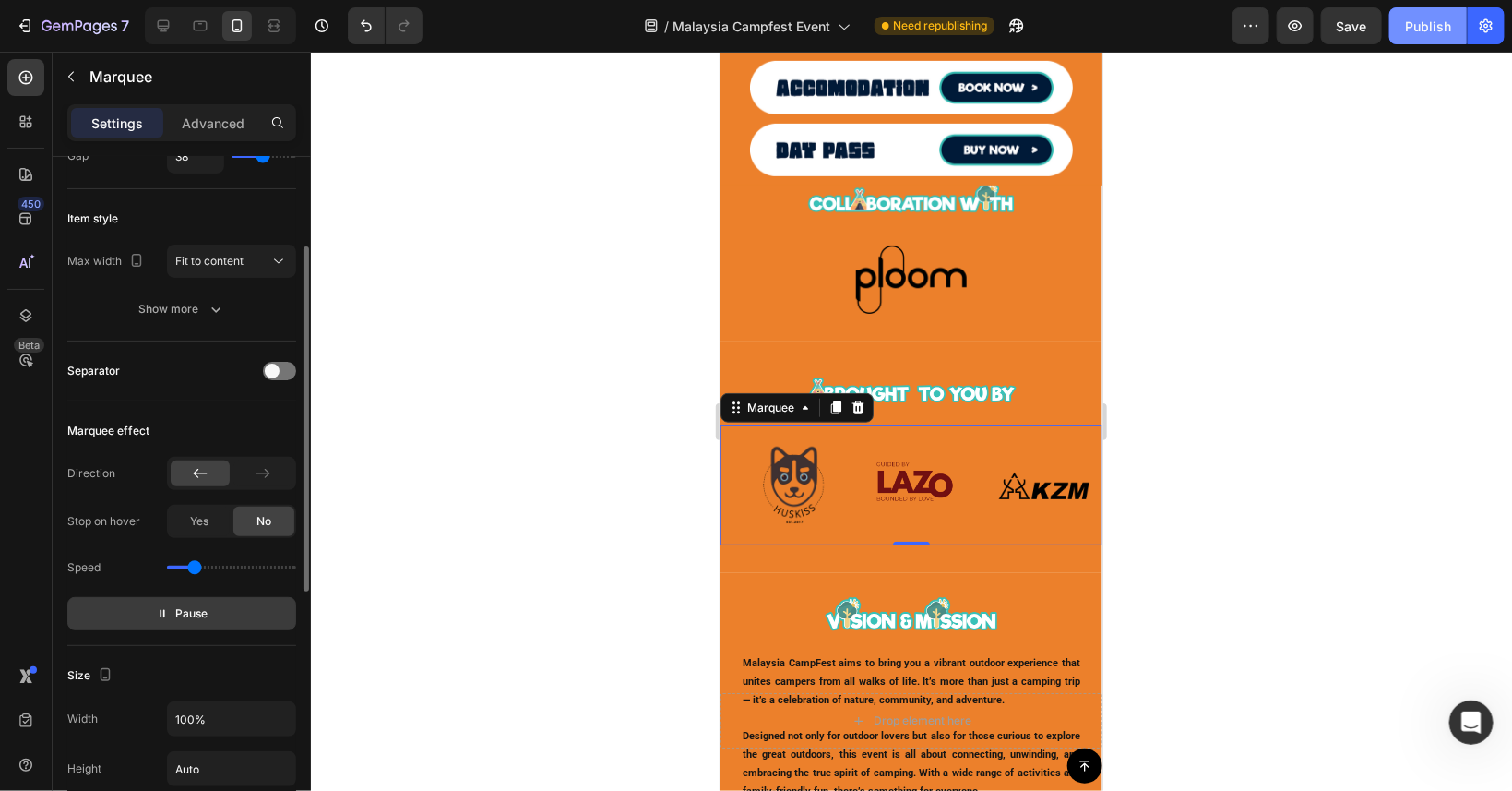
click at [1399, 14] on button "Publish" at bounding box center [1428, 25] width 78 height 37
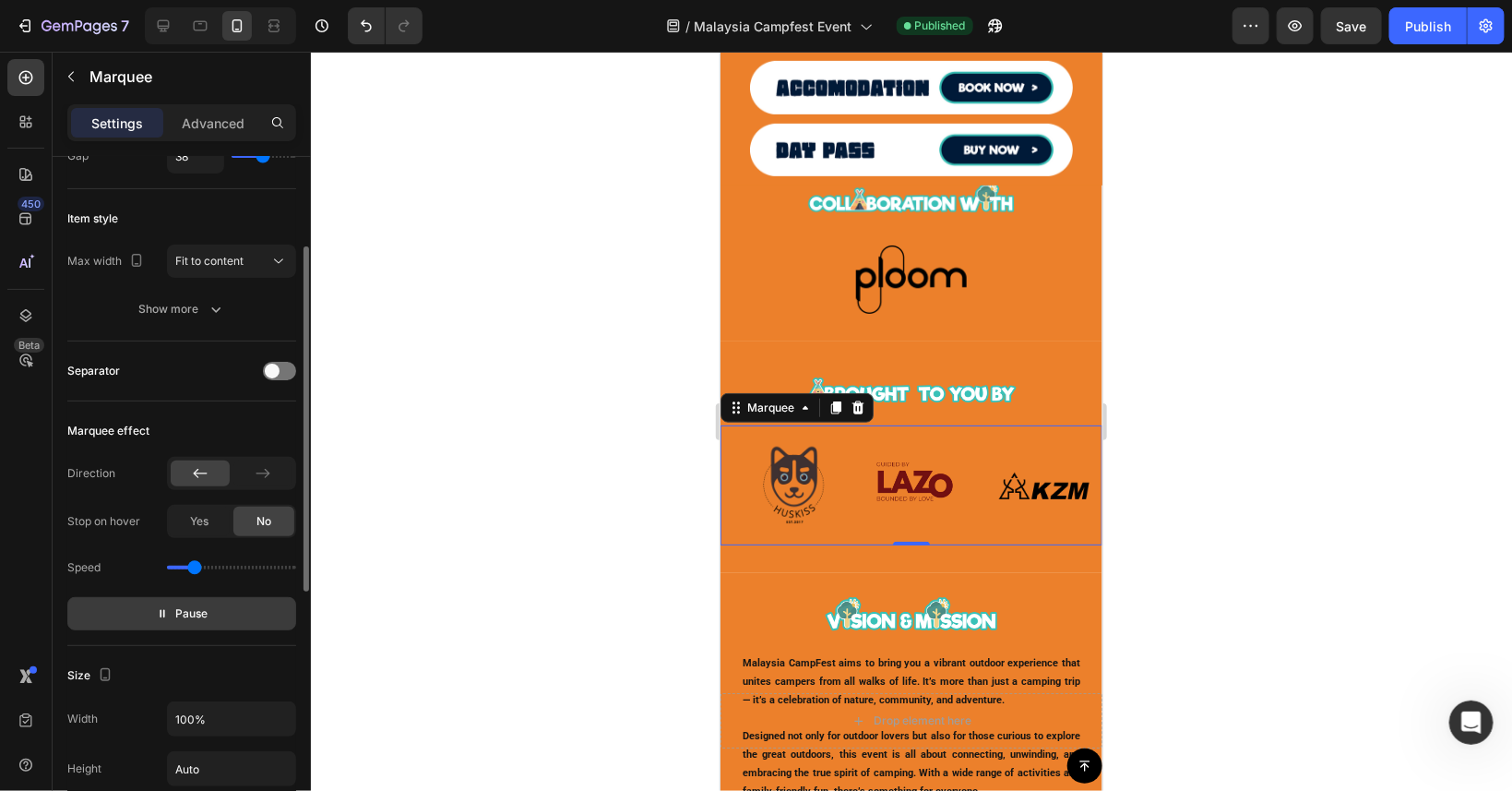
click at [196, 609] on span "Pause" at bounding box center [192, 613] width 32 height 19
click at [213, 258] on span "Fit to content" at bounding box center [209, 260] width 68 height 14
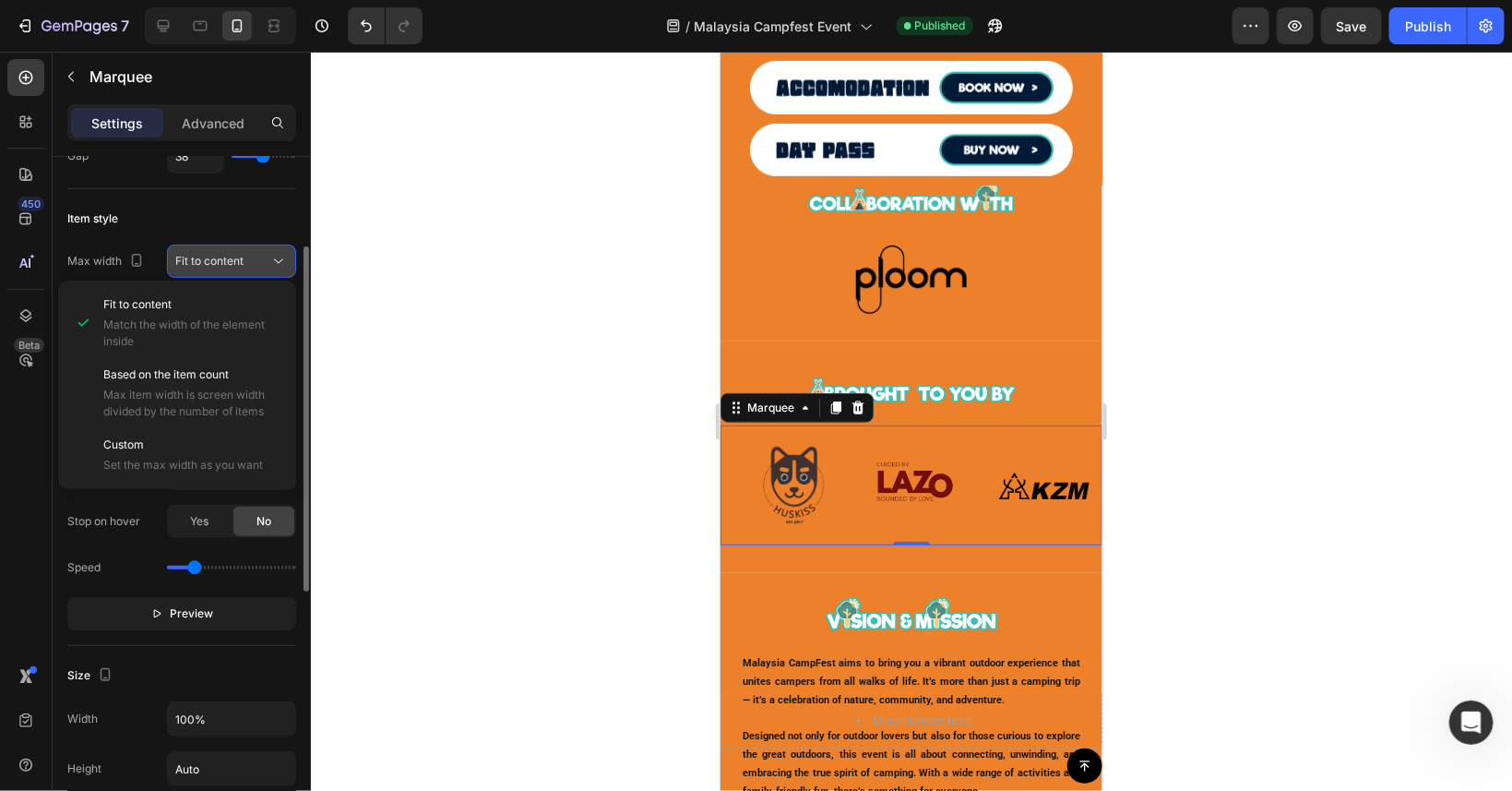
scroll to position [0, 0]
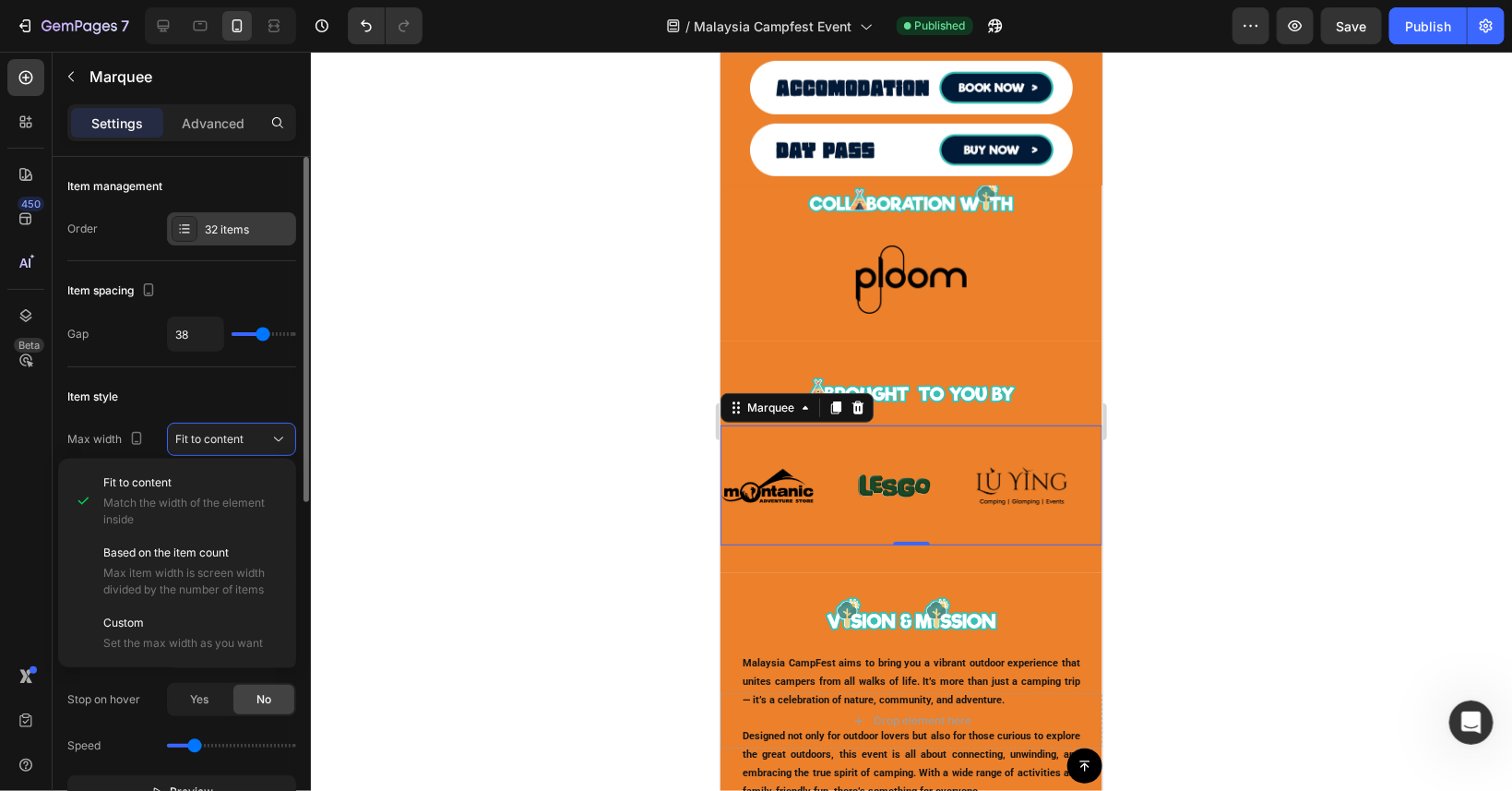
click at [200, 240] on div "32 items" at bounding box center [231, 228] width 130 height 33
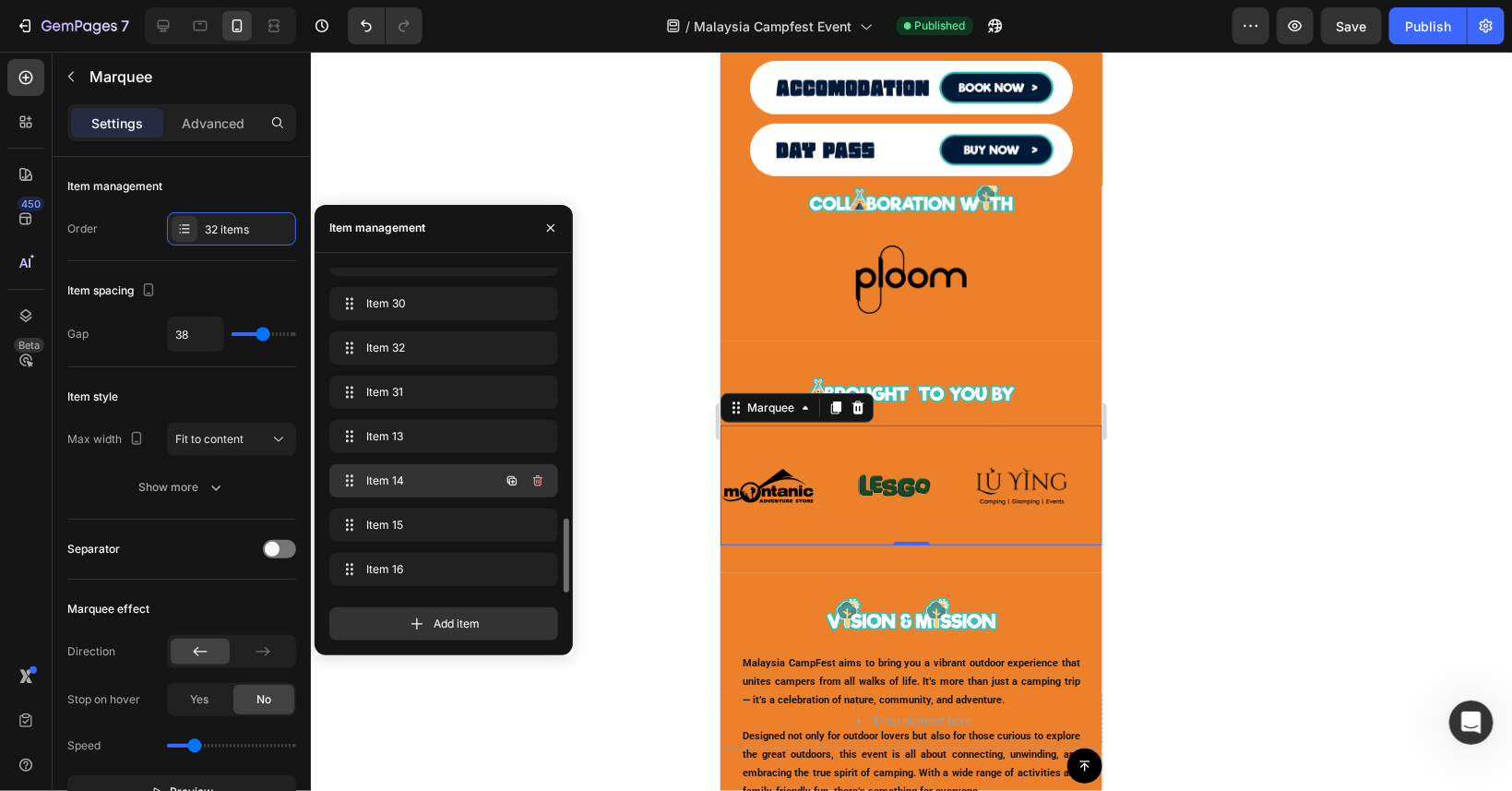
scroll to position [1004, 0]
click at [434, 477] on span "Item 31" at bounding box center [418, 475] width 105 height 17
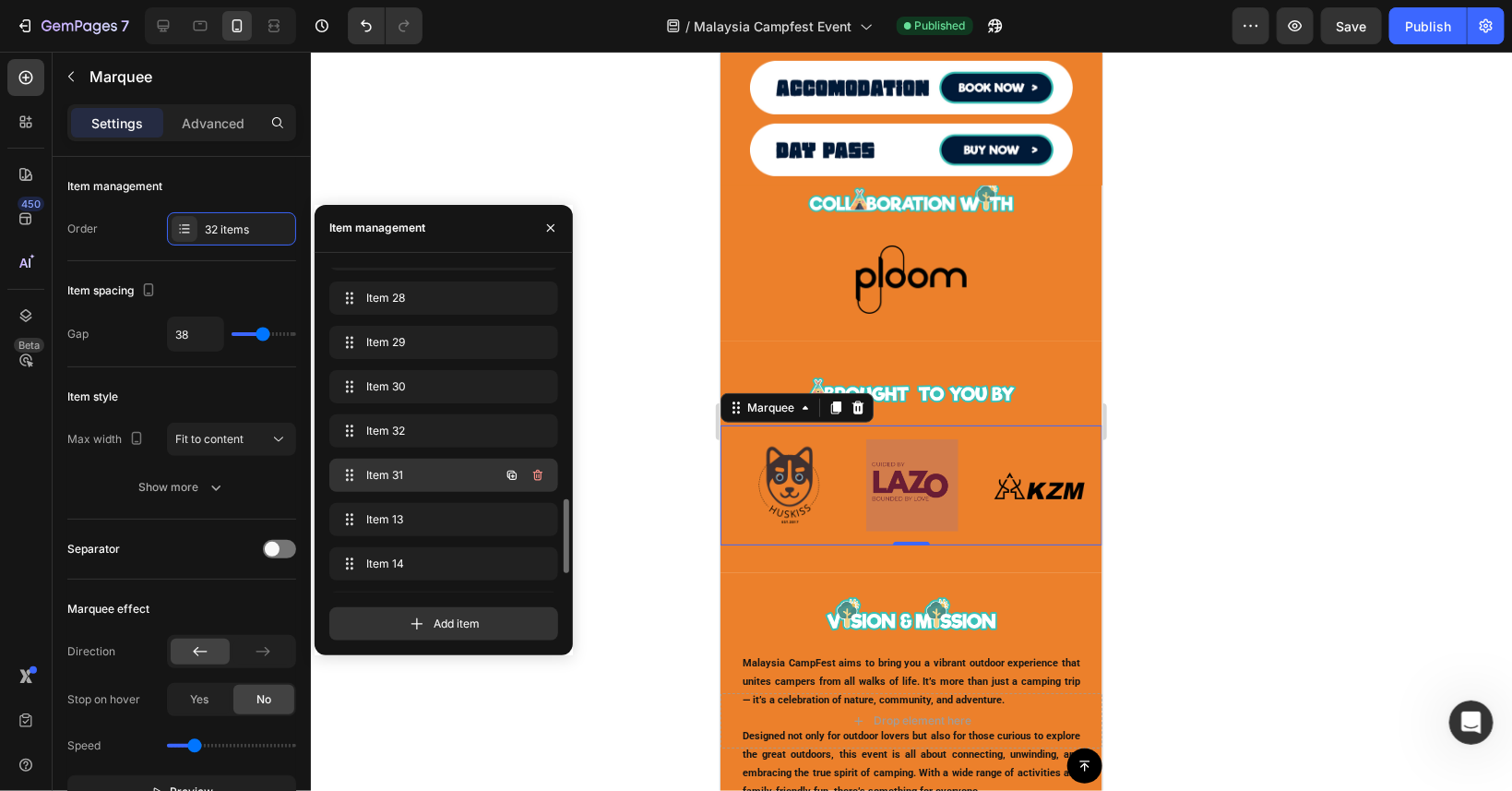
scroll to position [0, 3534]
click at [520, 473] on icon "button" at bounding box center [512, 475] width 15 height 15
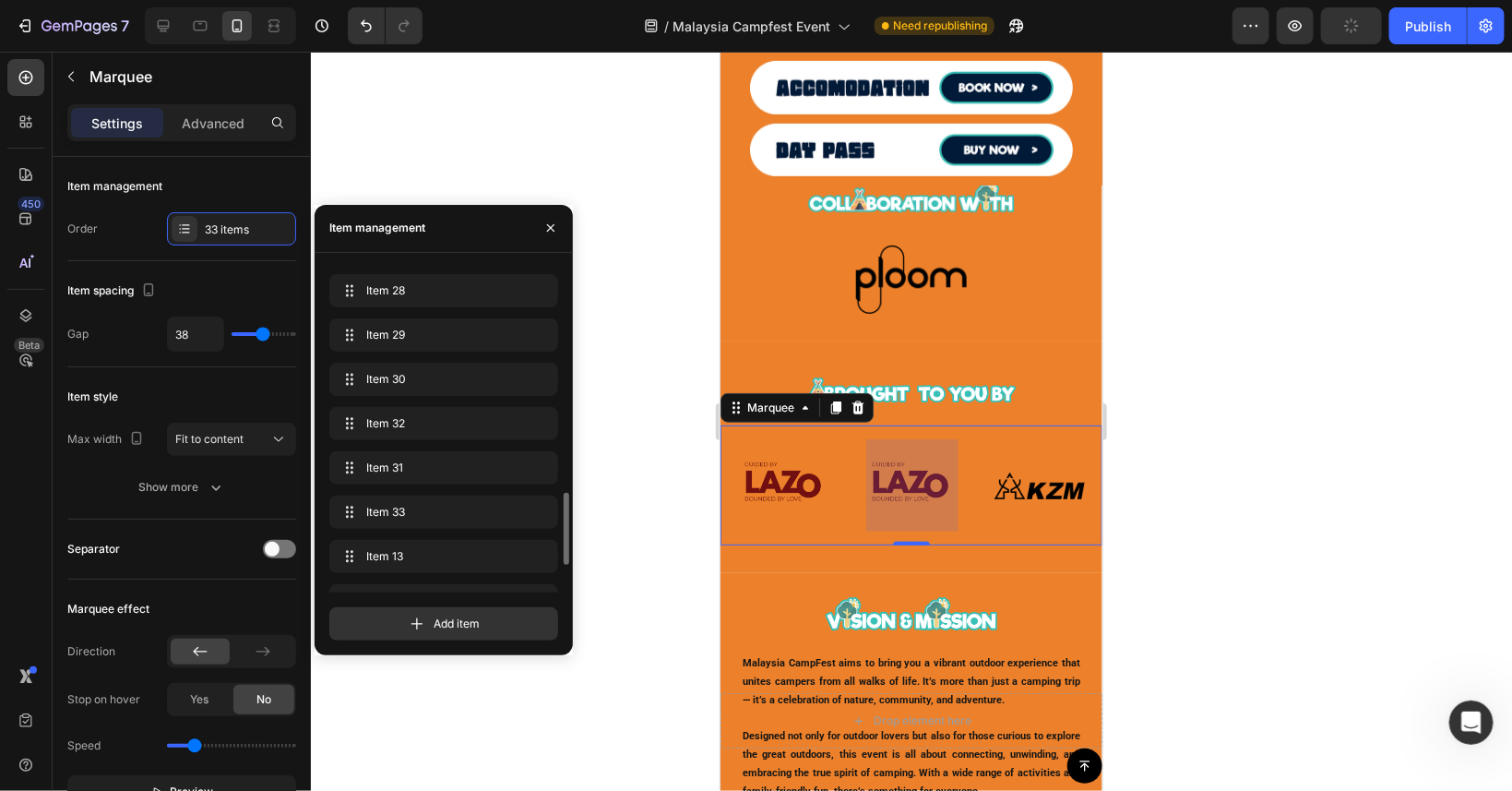
scroll to position [0, 3660]
click at [905, 499] on img at bounding box center [907, 484] width 93 height 93
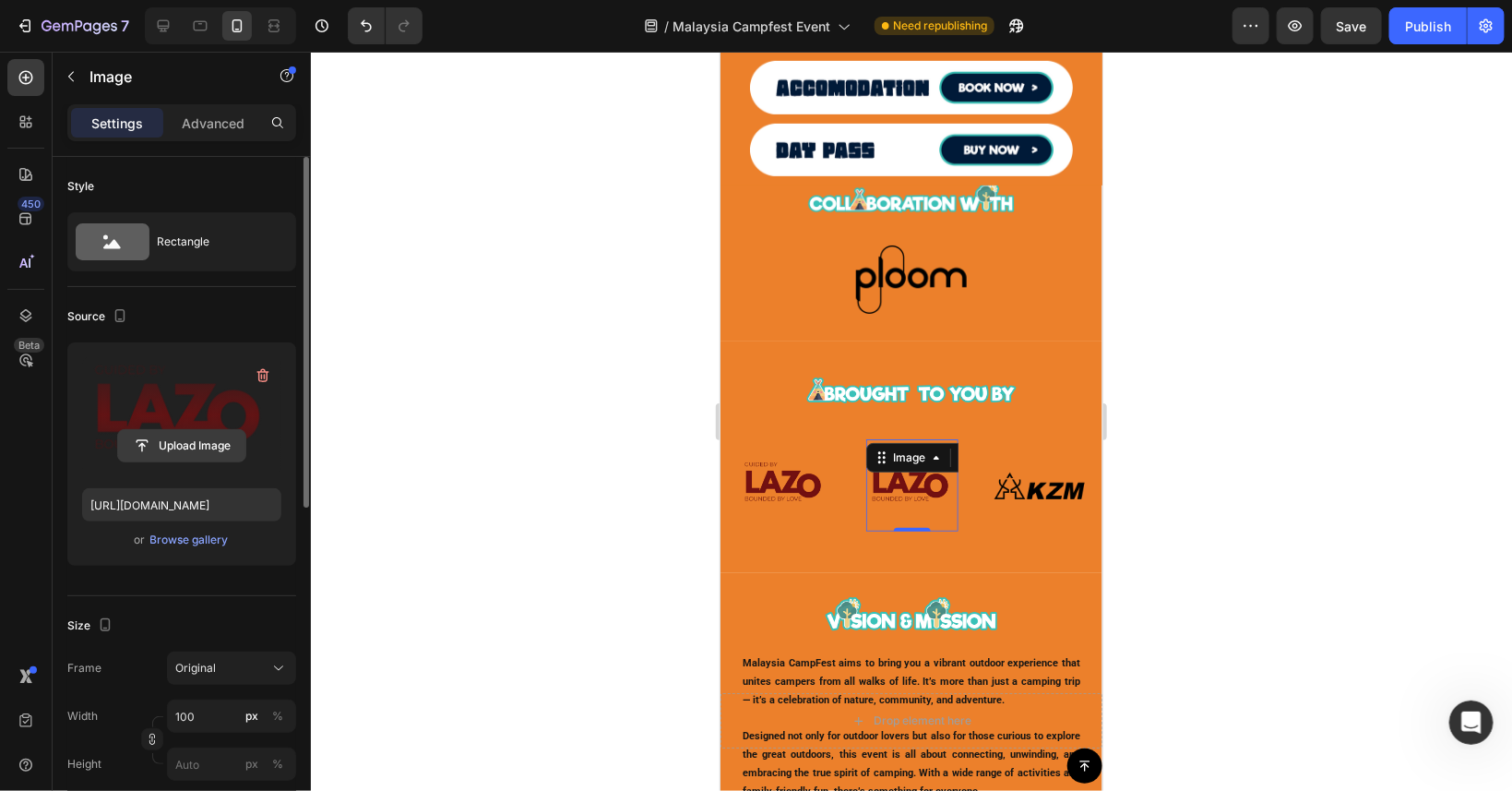
click at [190, 454] on input "file" at bounding box center [182, 445] width 128 height 31
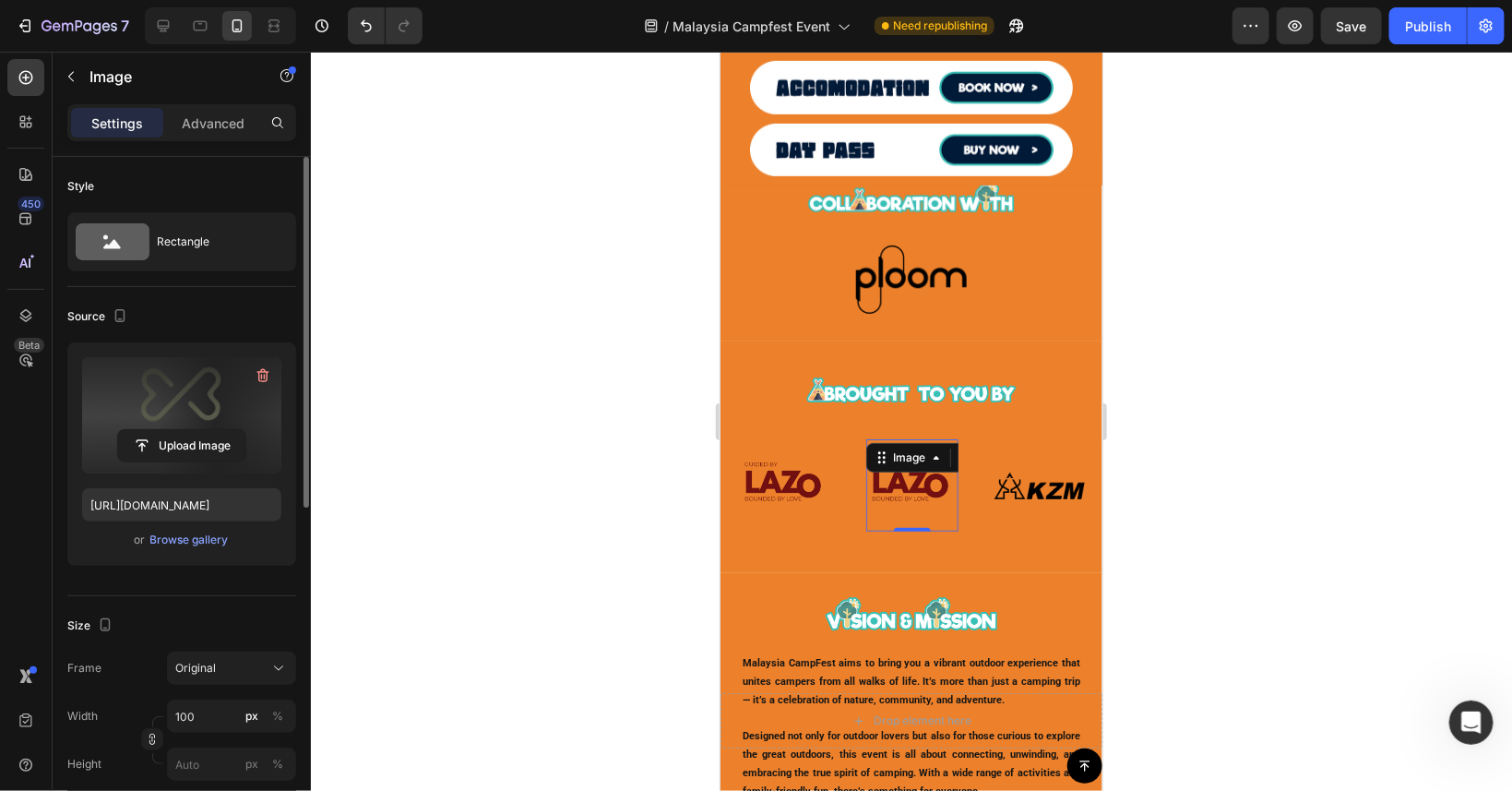
type input "[URL][DOMAIN_NAME]"
click at [196, 713] on input "100" at bounding box center [231, 715] width 130 height 33
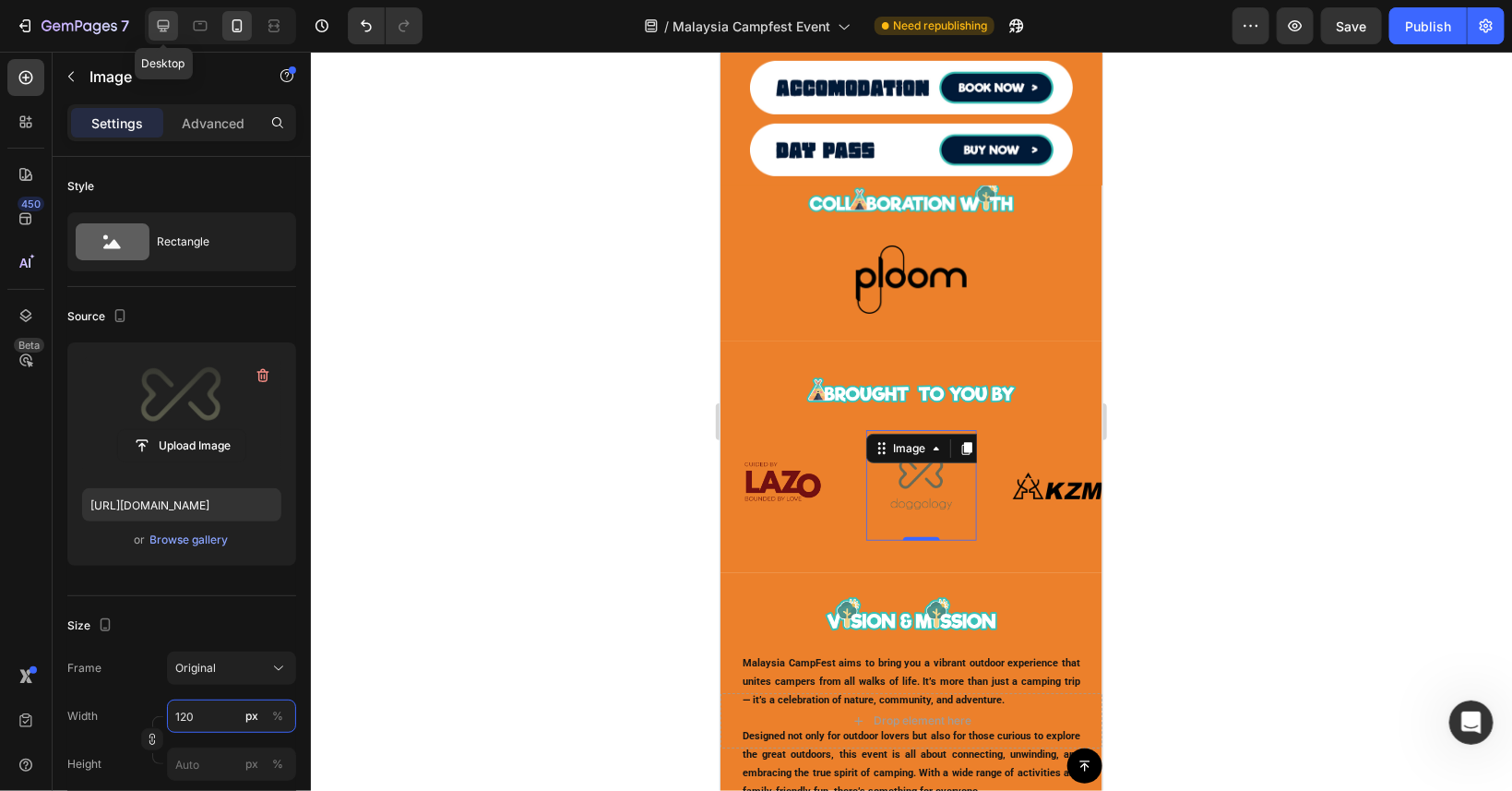
type input "120"
click at [166, 26] on icon at bounding box center [163, 26] width 19 height 19
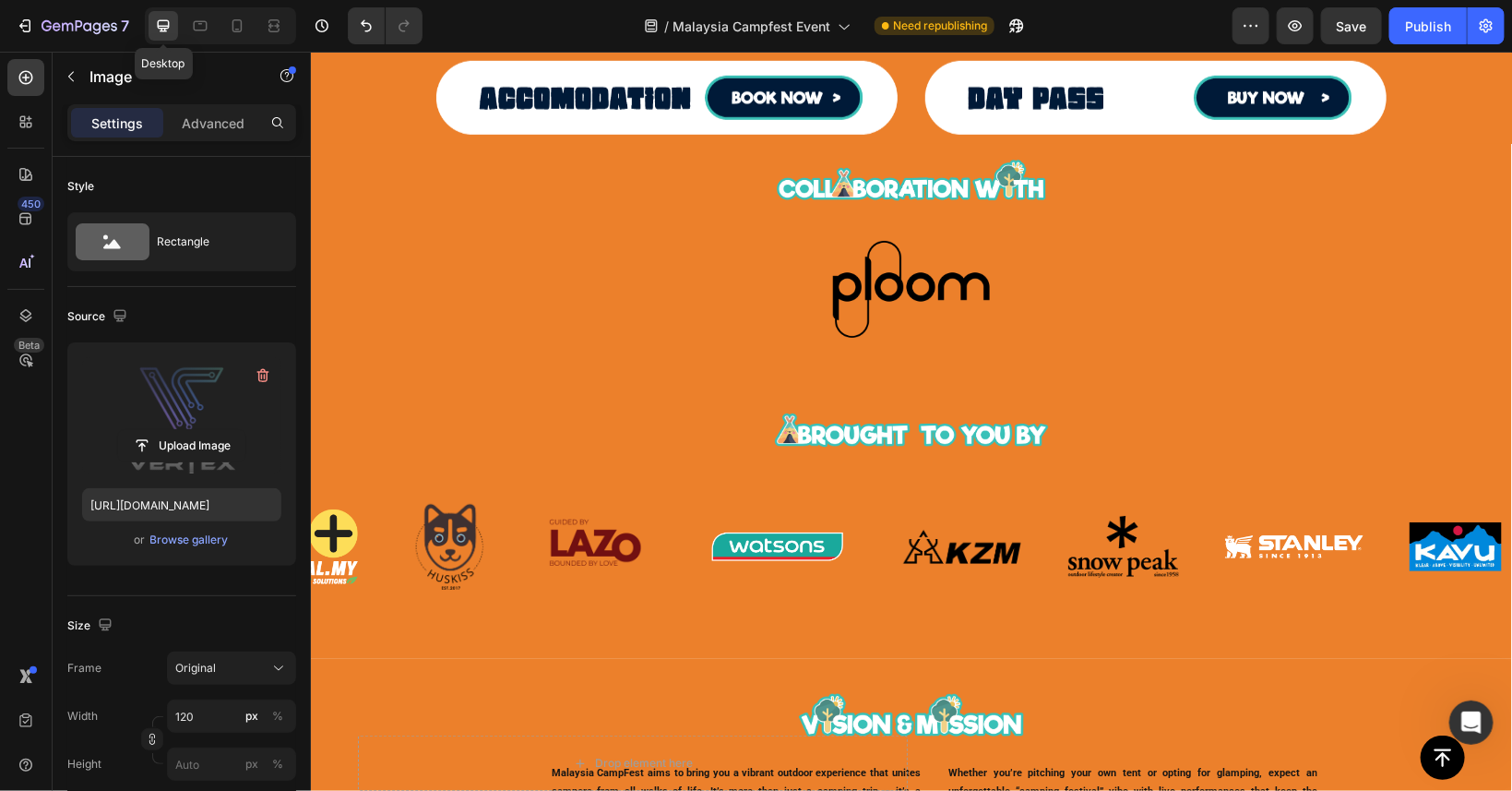
type input "[URL][DOMAIN_NAME]"
type input "150"
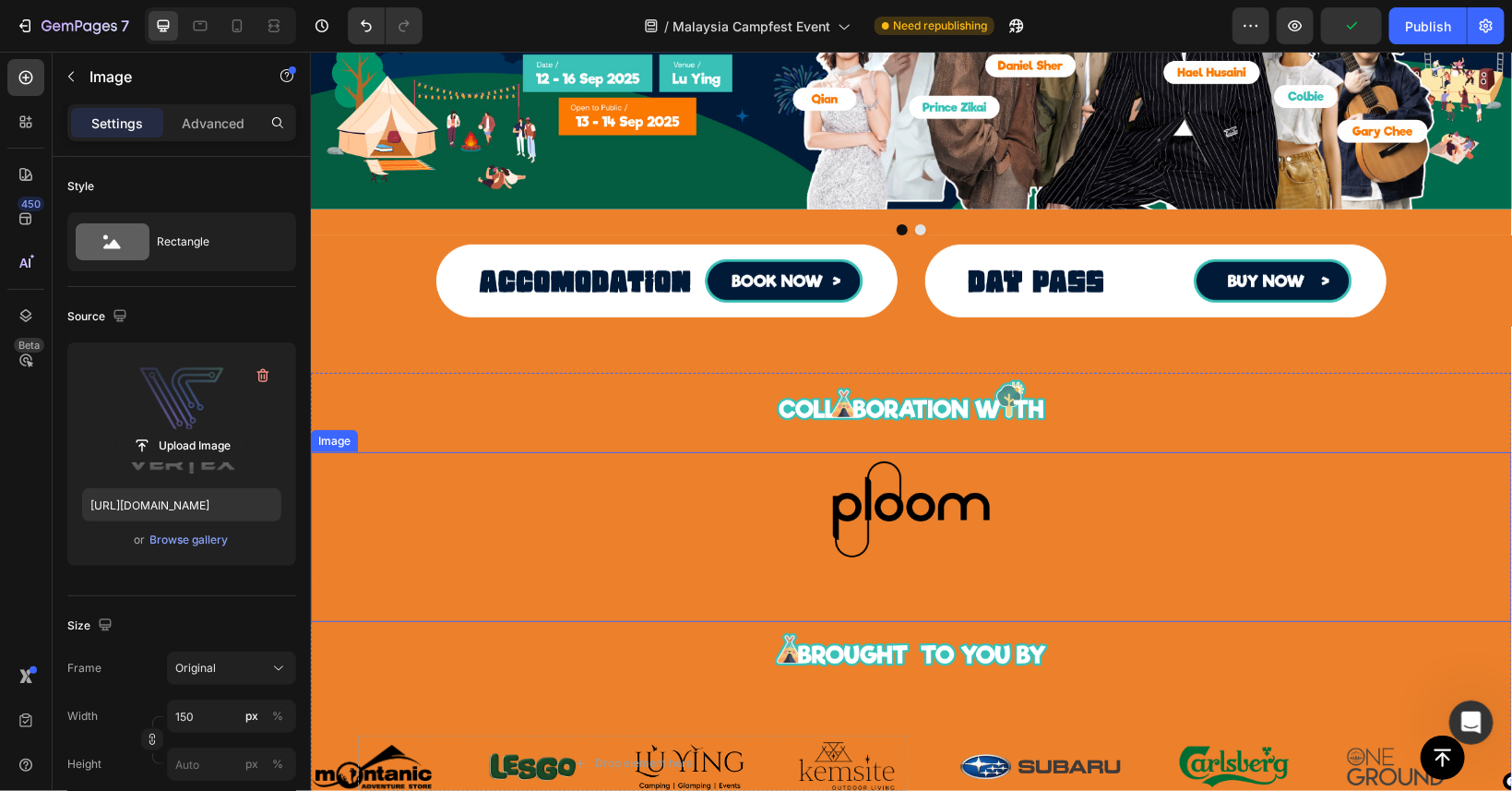
scroll to position [415, 0]
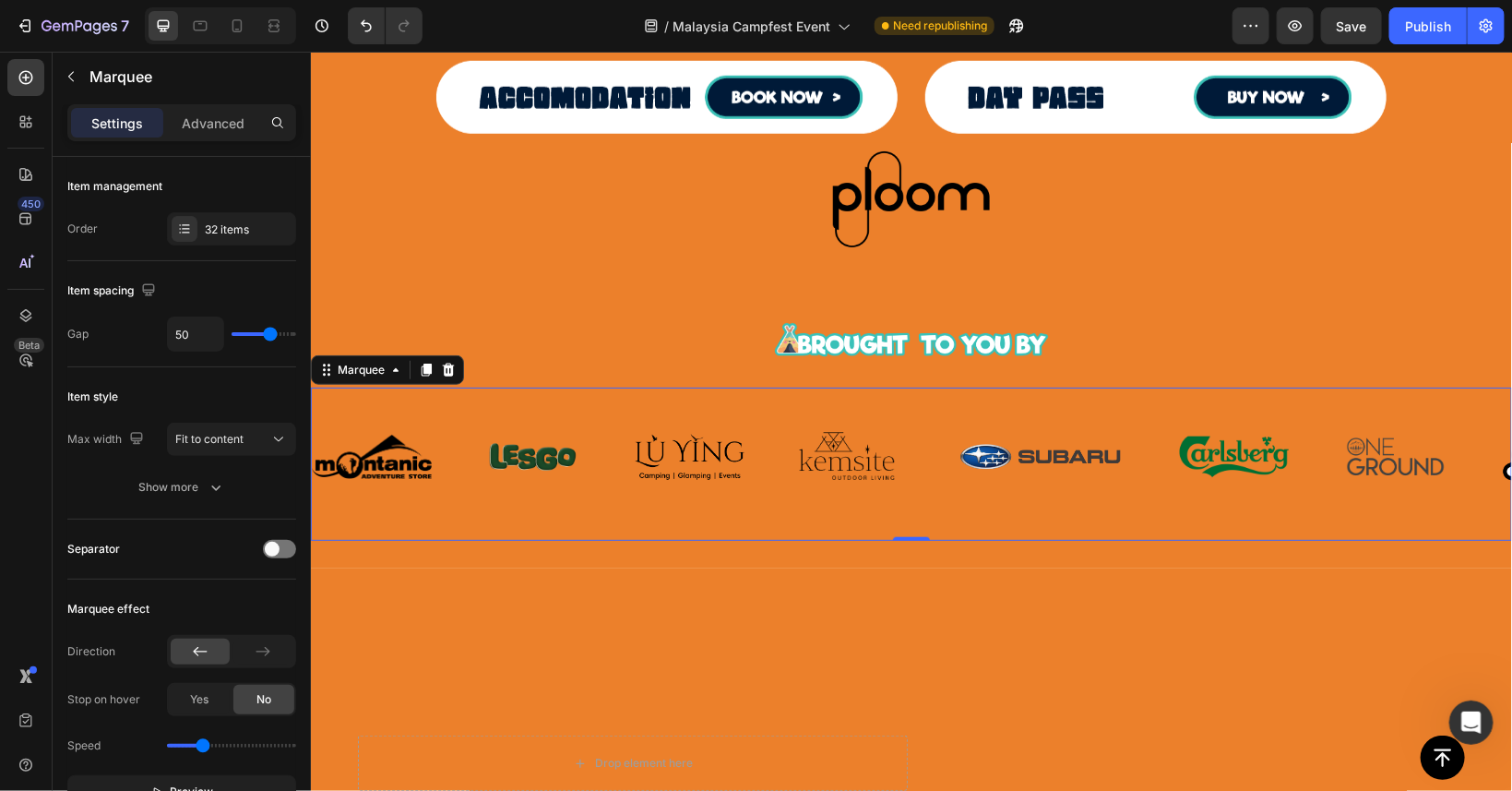
scroll to position [747, 0]
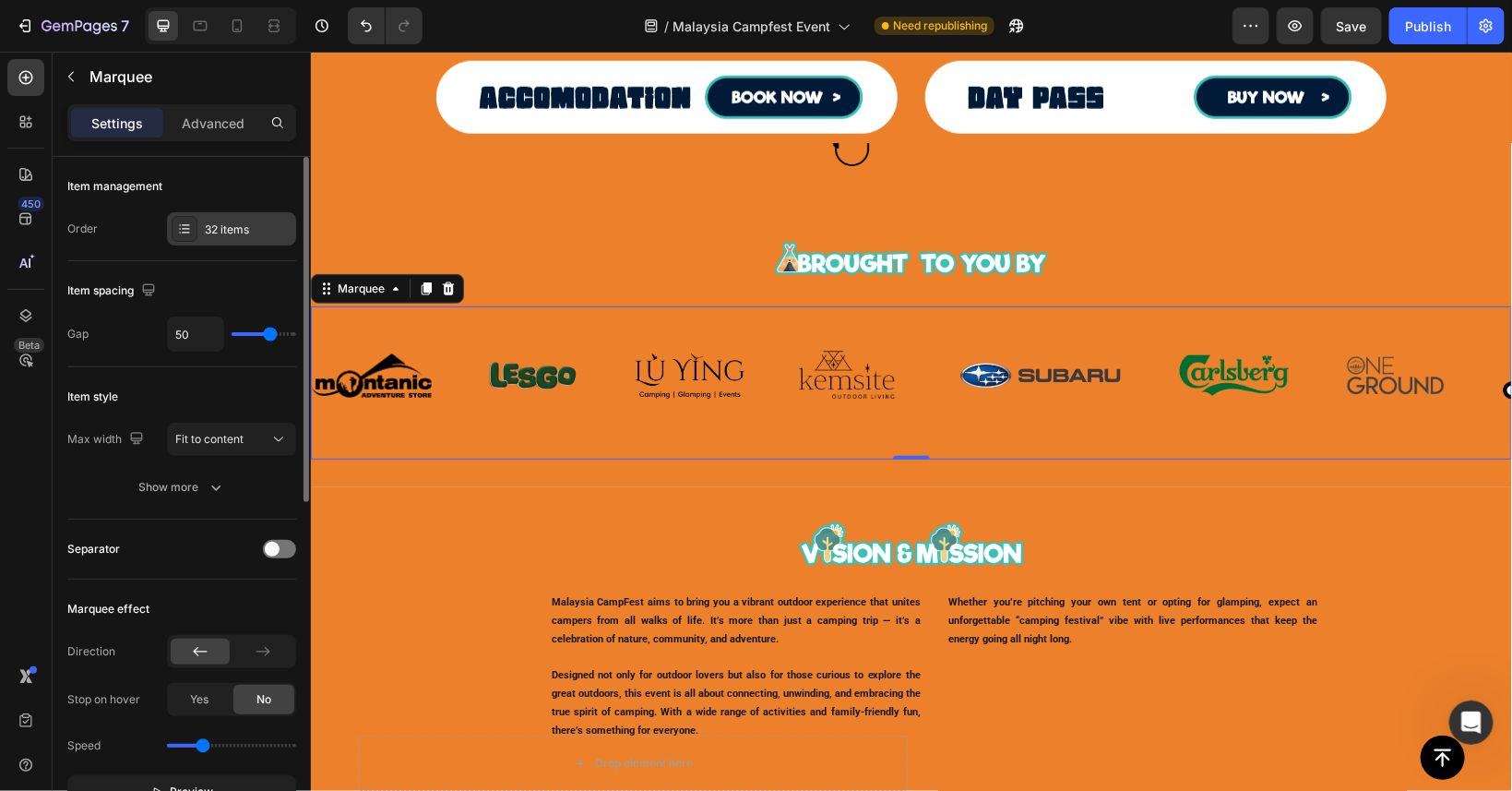
click at [216, 241] on div "32 items" at bounding box center [231, 228] width 130 height 33
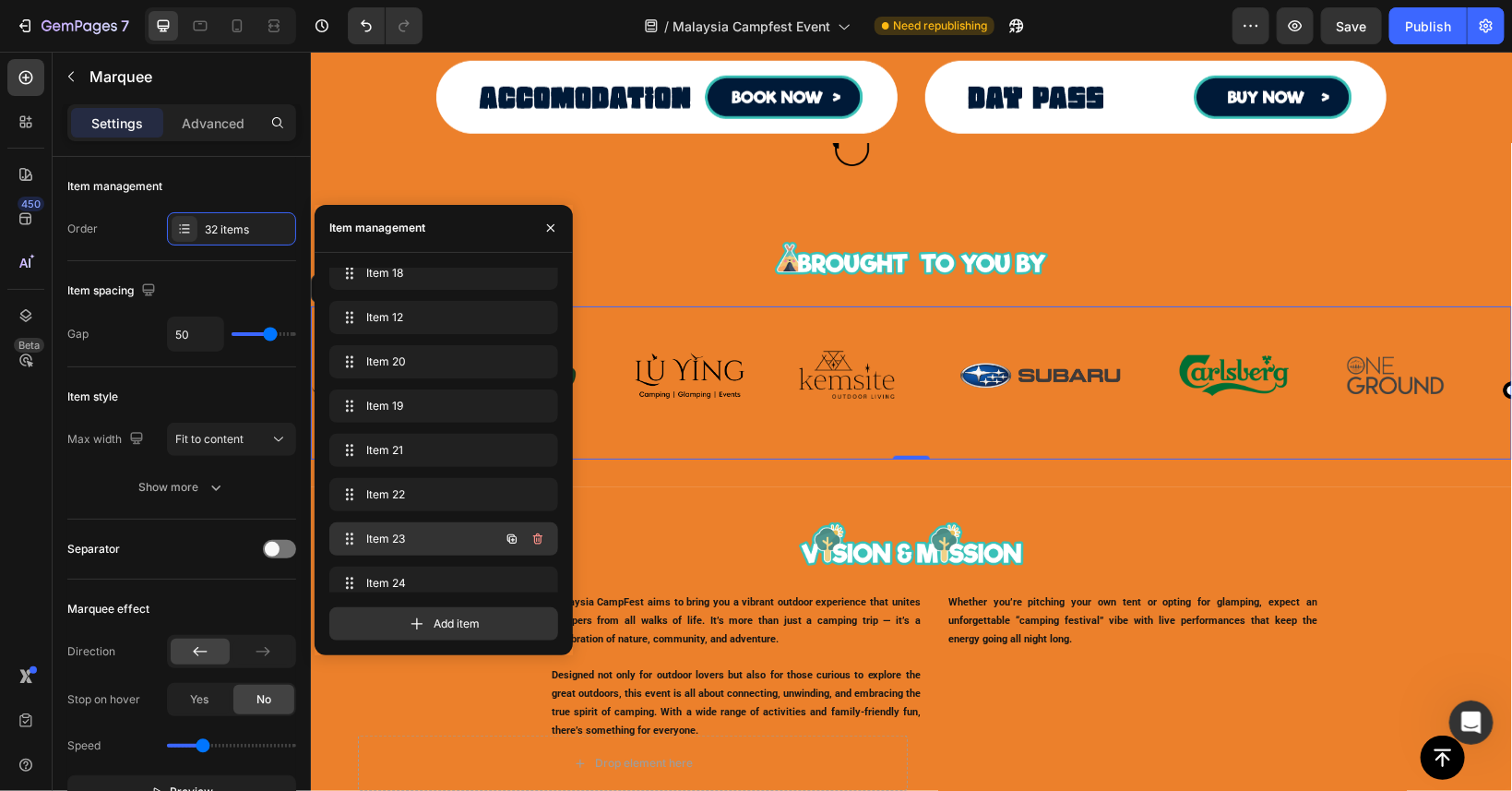
scroll to position [915, 0]
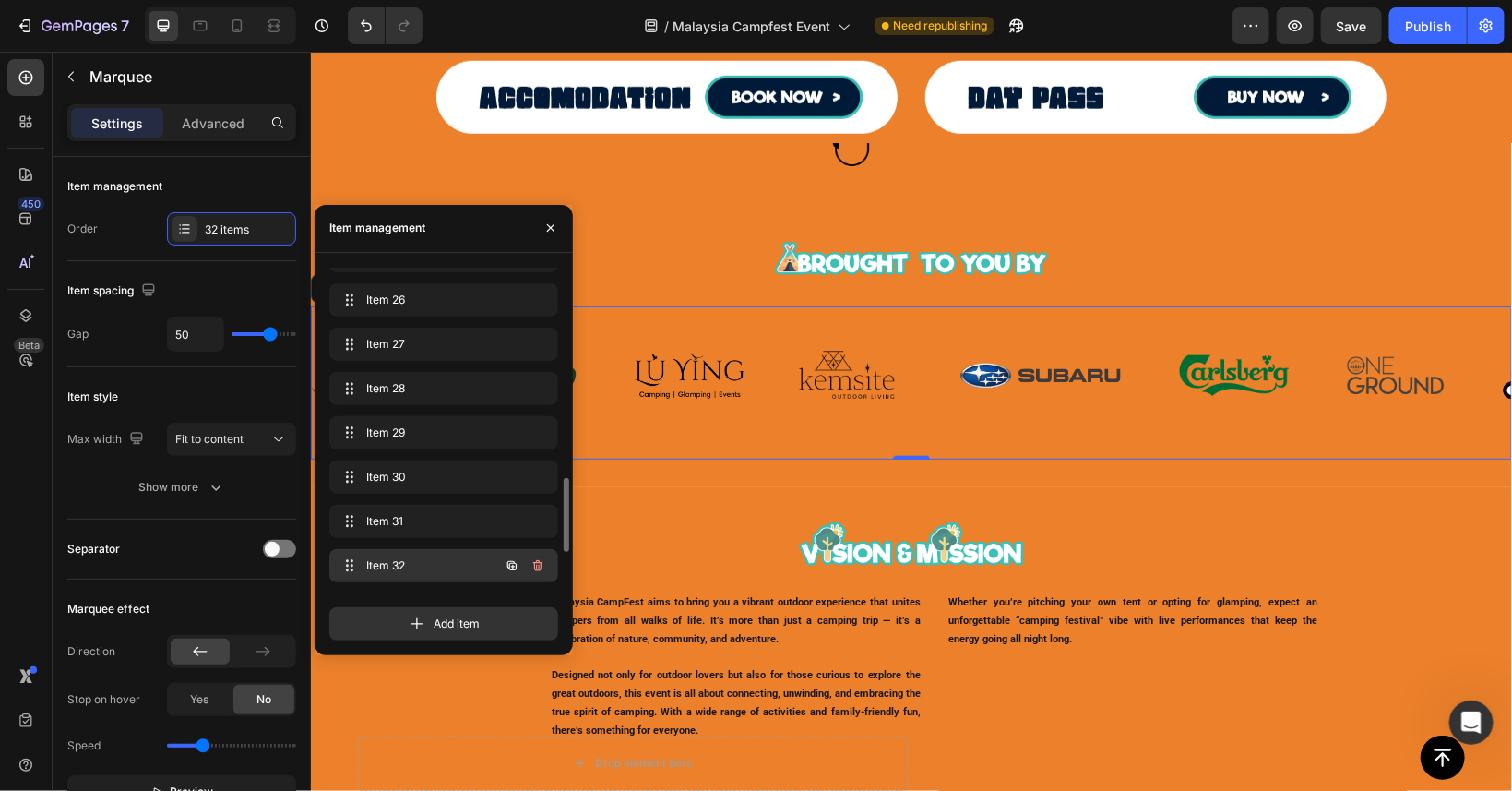
click at [439, 570] on span "Item 32" at bounding box center [418, 566] width 105 height 17
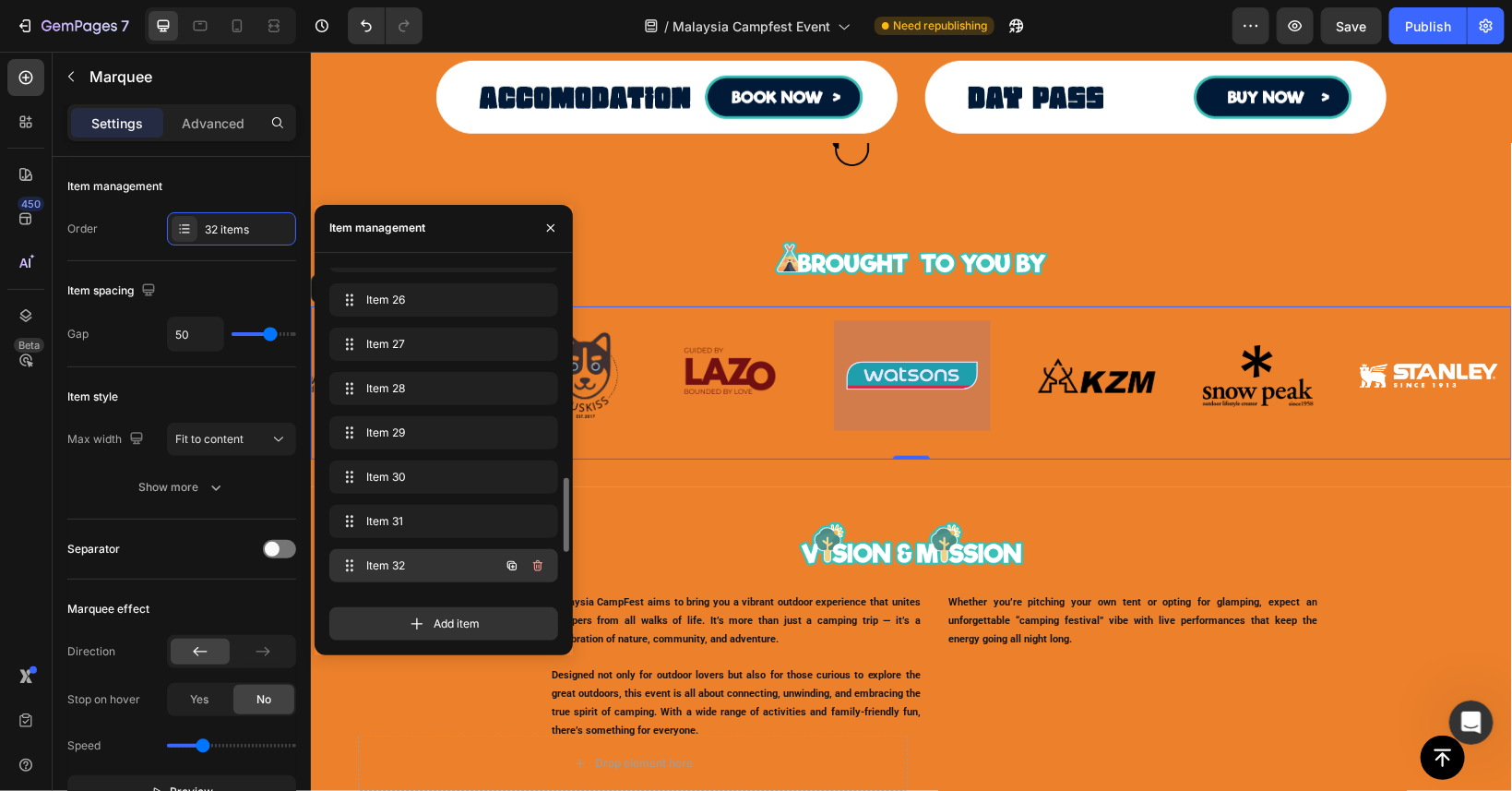
scroll to position [0, 4064]
click at [505, 563] on button "button" at bounding box center [512, 566] width 26 height 26
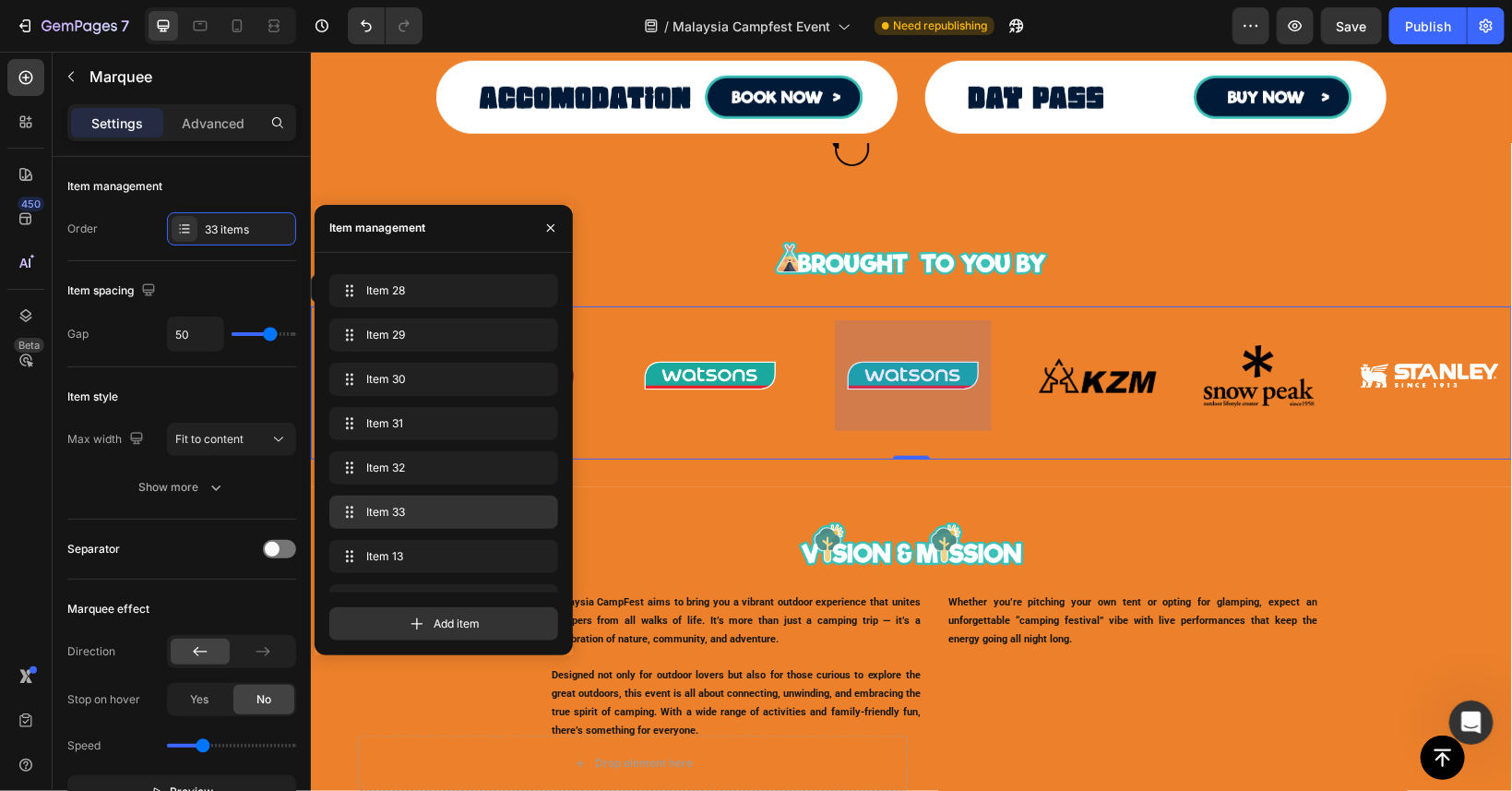
scroll to position [1132, 0]
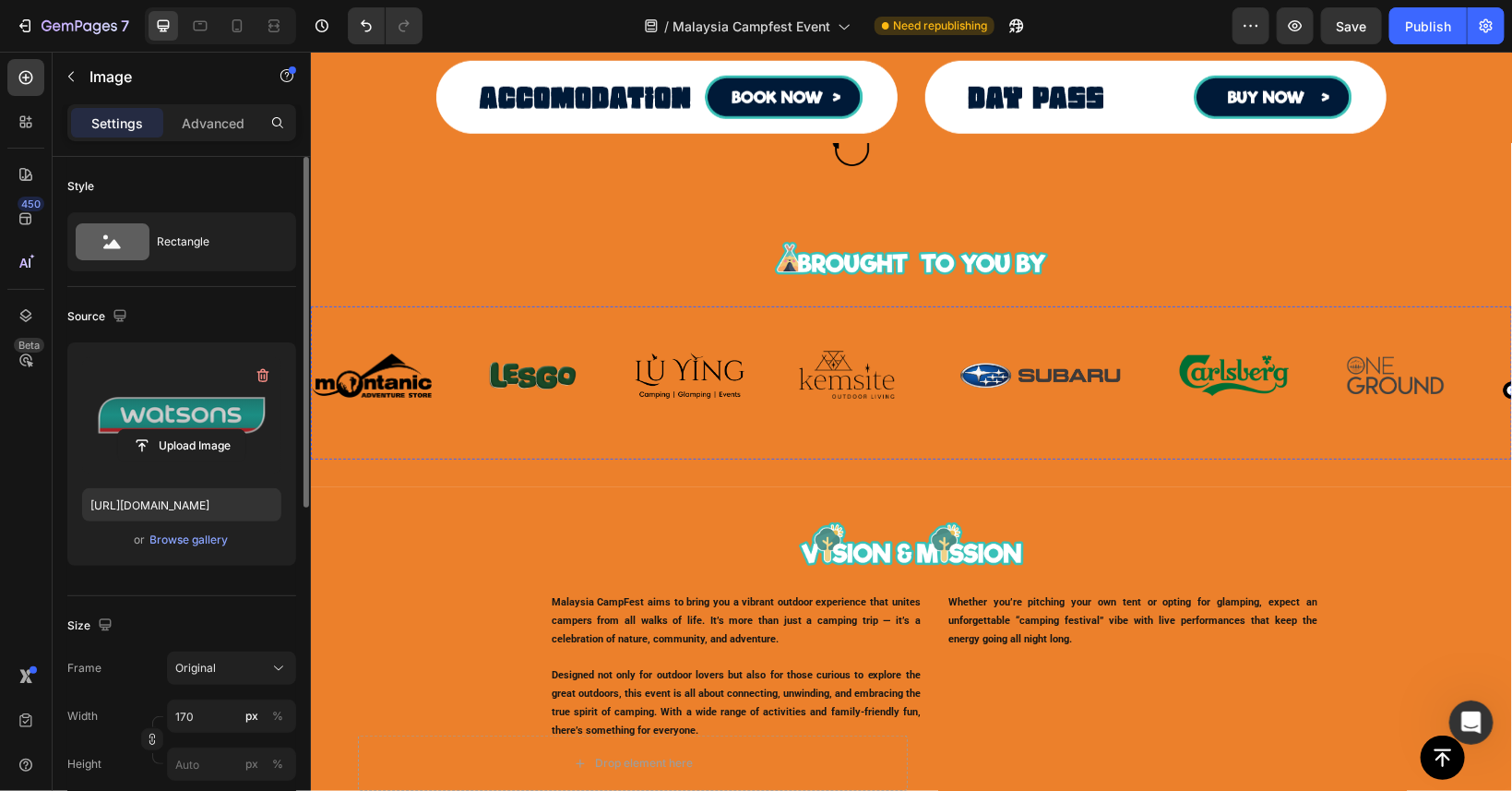
scroll to position [0, 4267]
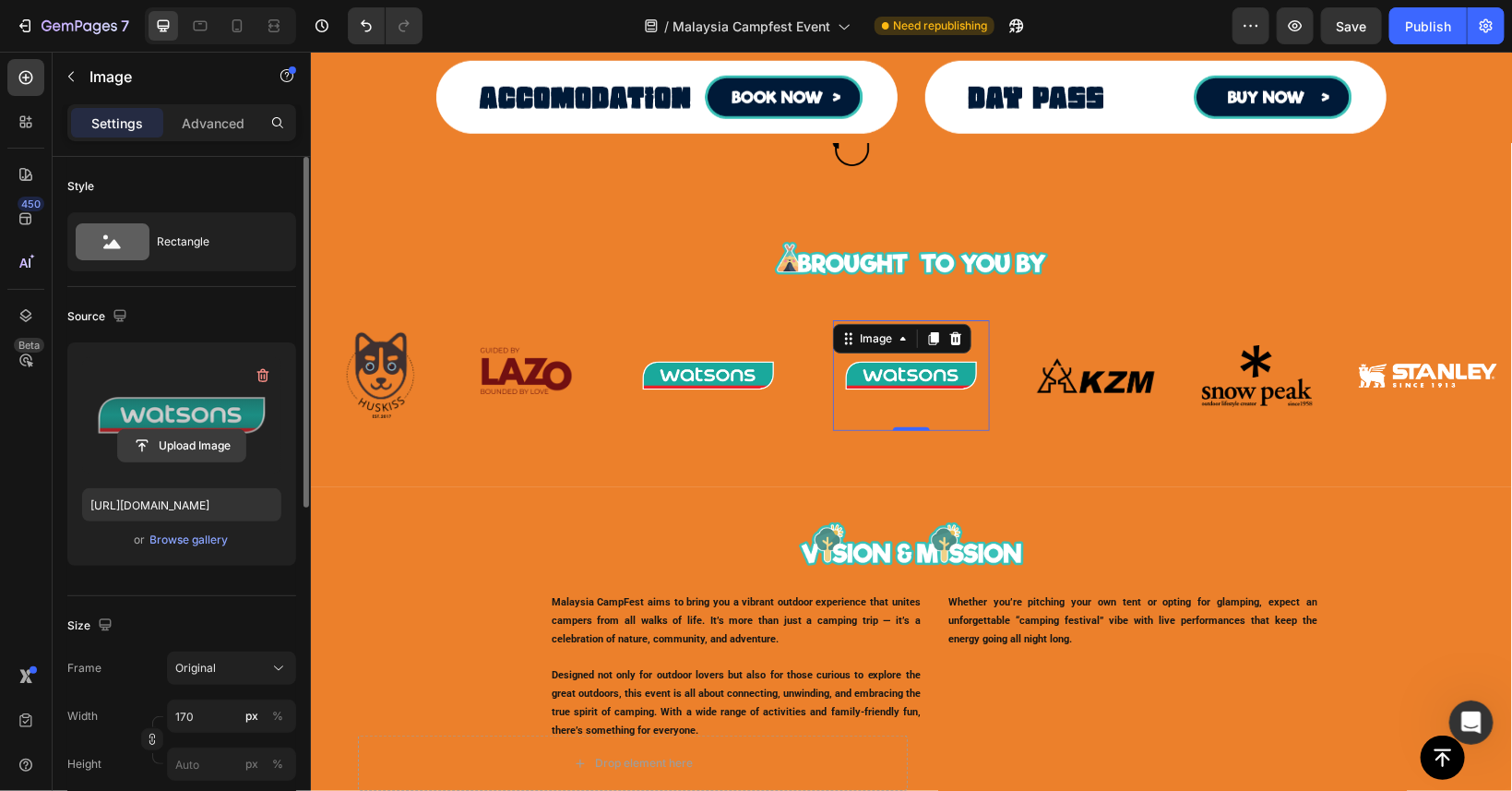
click at [178, 444] on input "file" at bounding box center [182, 445] width 128 height 31
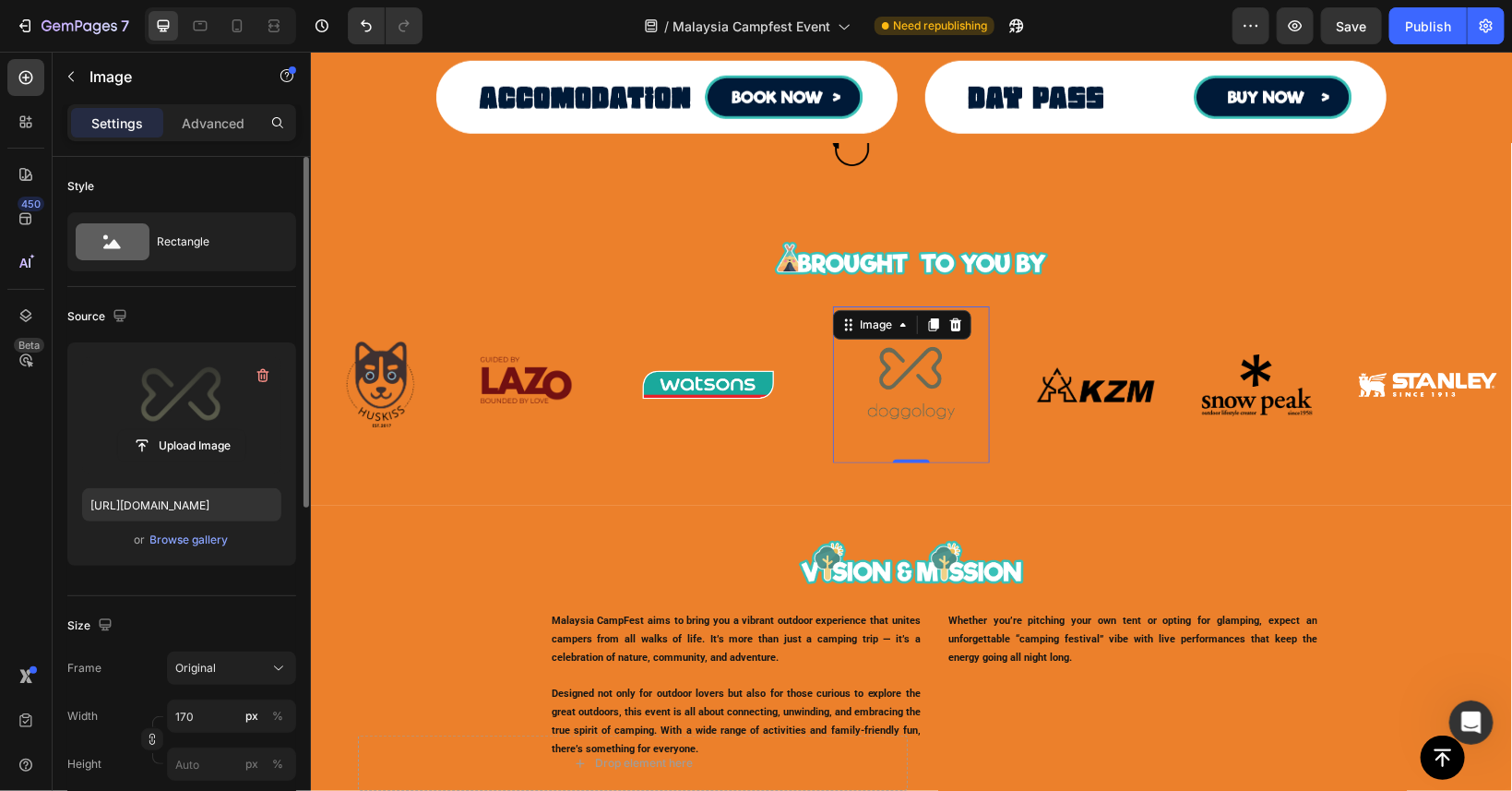
type input "[URL][DOMAIN_NAME]"
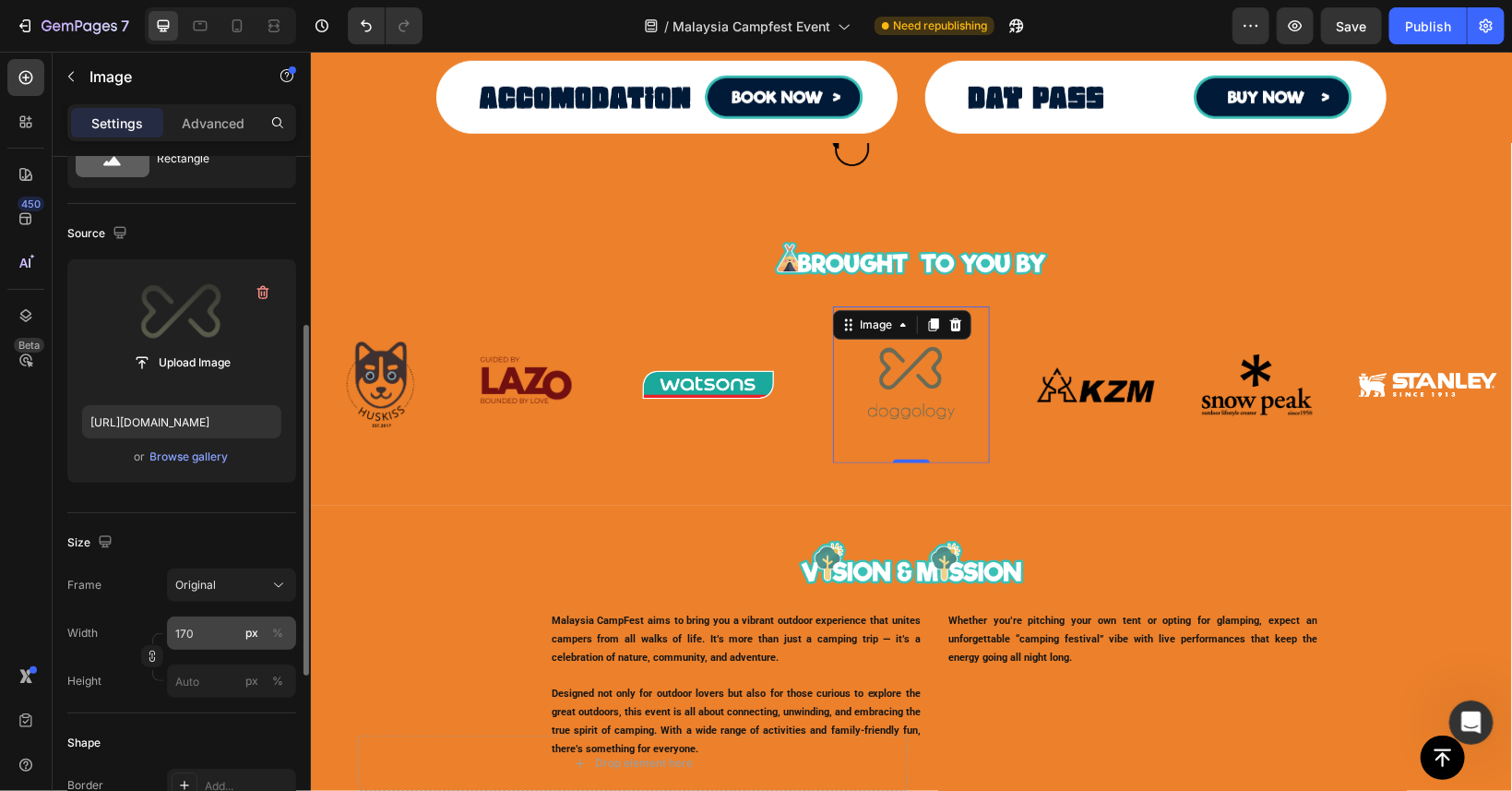
scroll to position [167, 0]
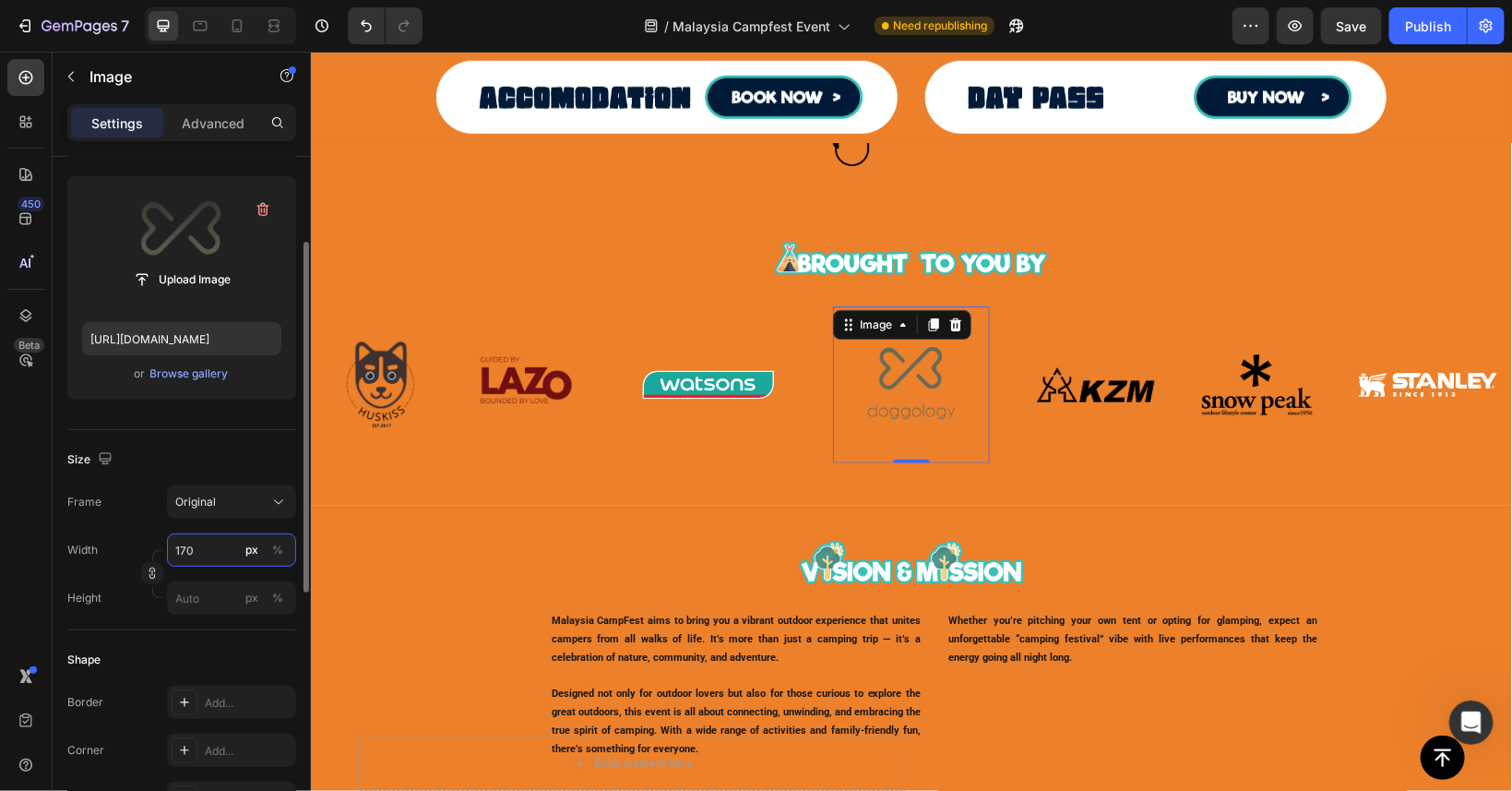
click at [206, 549] on input "170" at bounding box center [231, 550] width 130 height 33
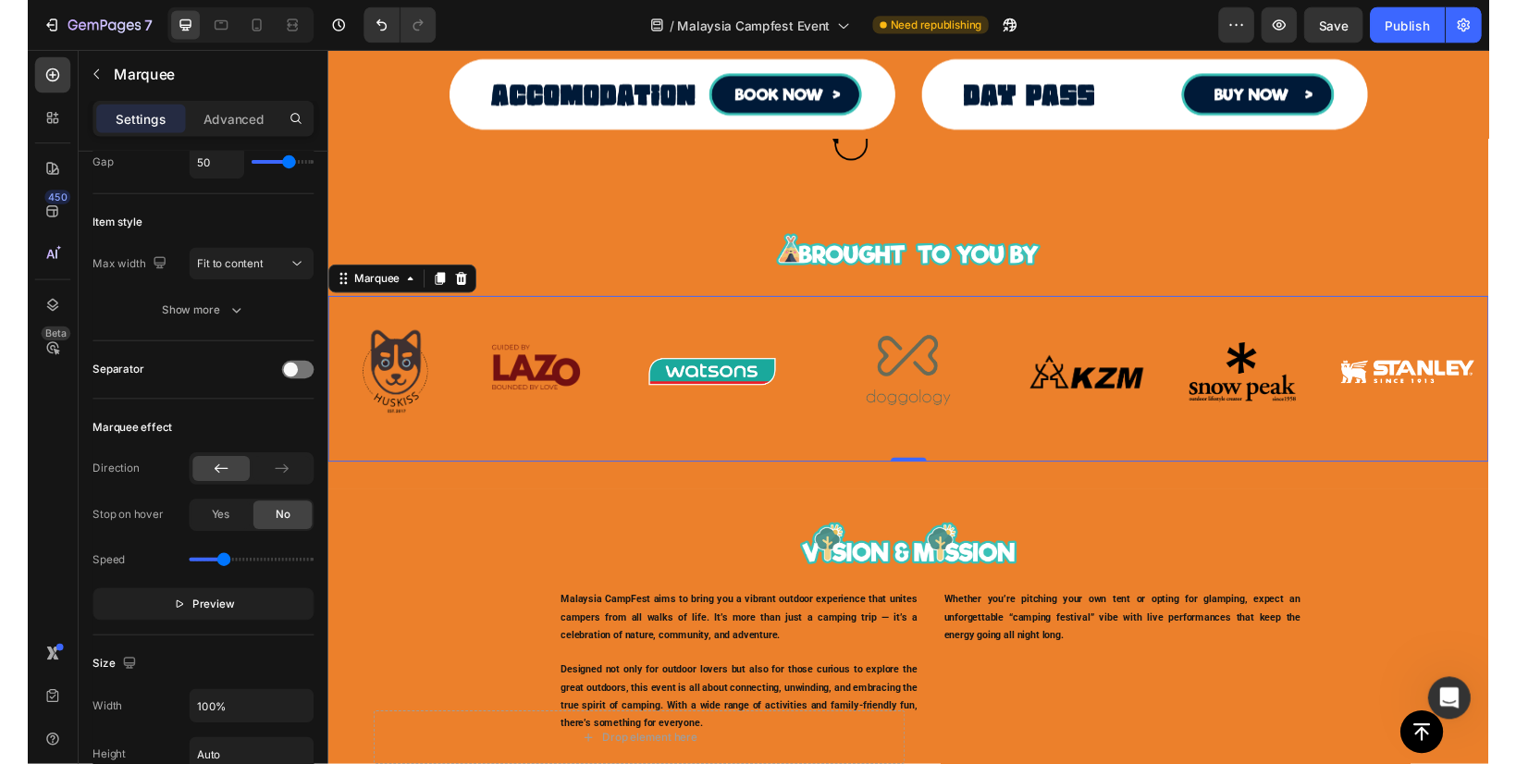
scroll to position [0, 0]
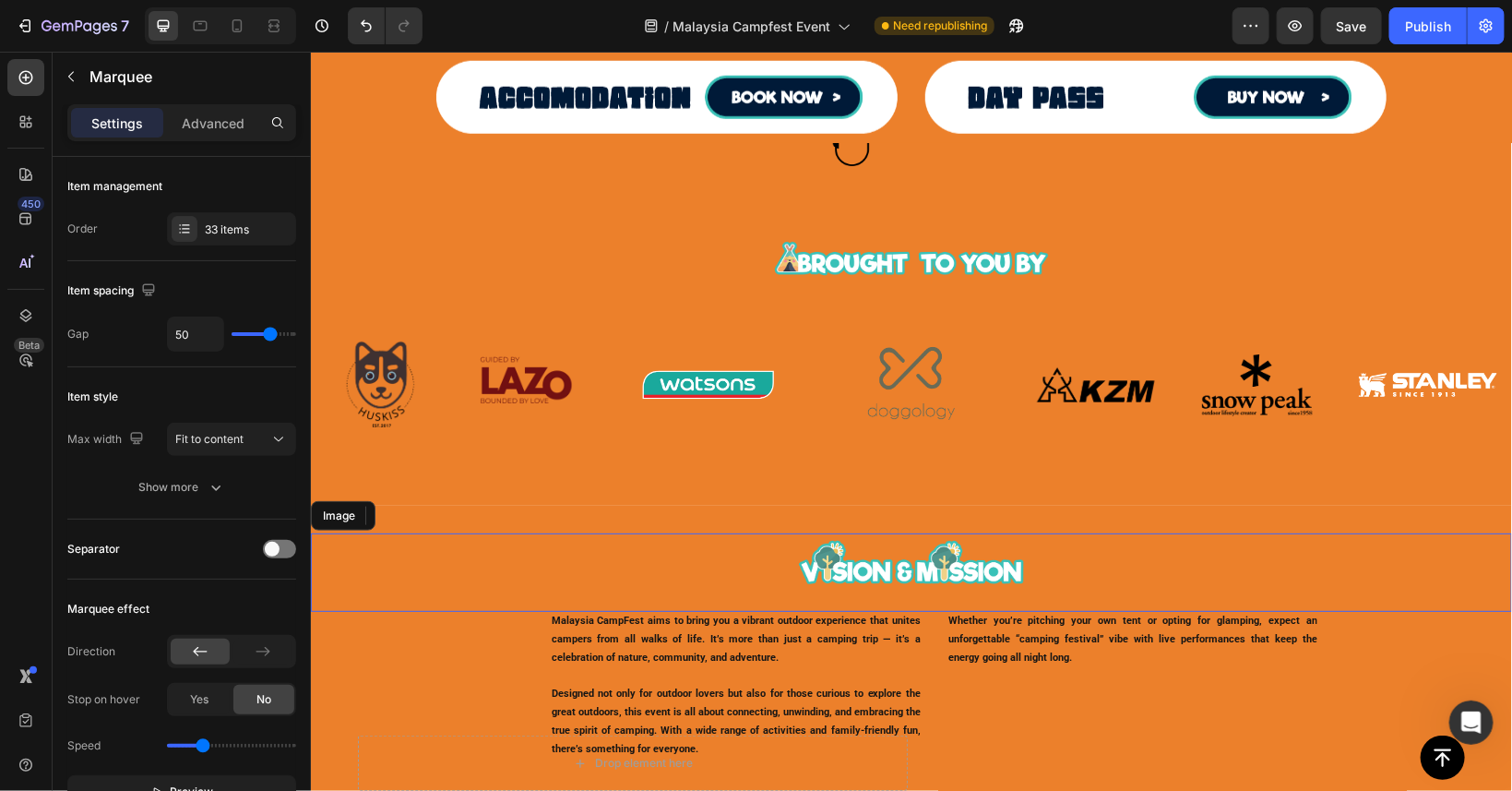
click at [363, 578] on div at bounding box center [911, 565] width 1201 height 65
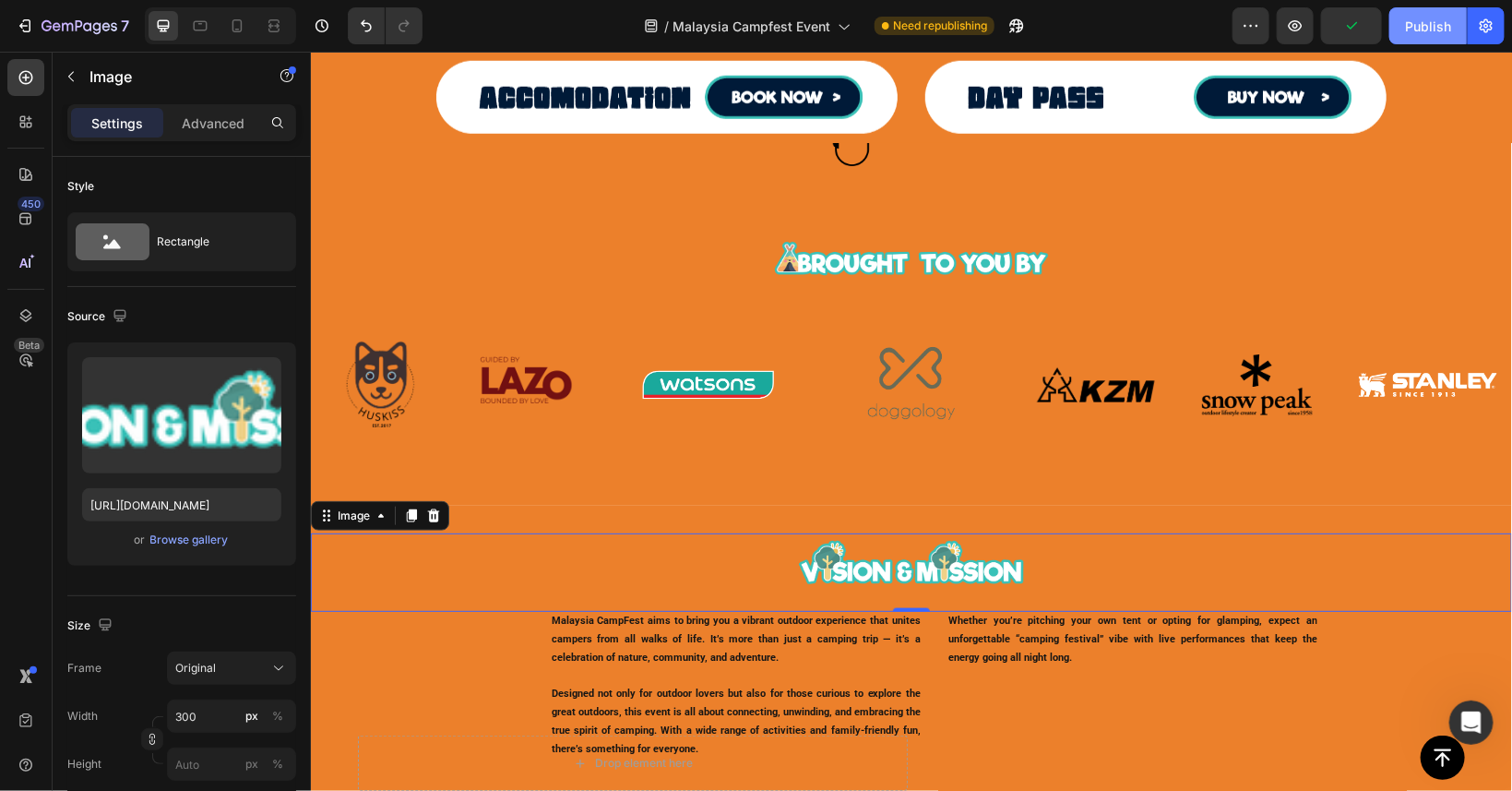
click at [1426, 25] on div "Publish" at bounding box center [1428, 26] width 46 height 19
